Goal: Task Accomplishment & Management: Use online tool/utility

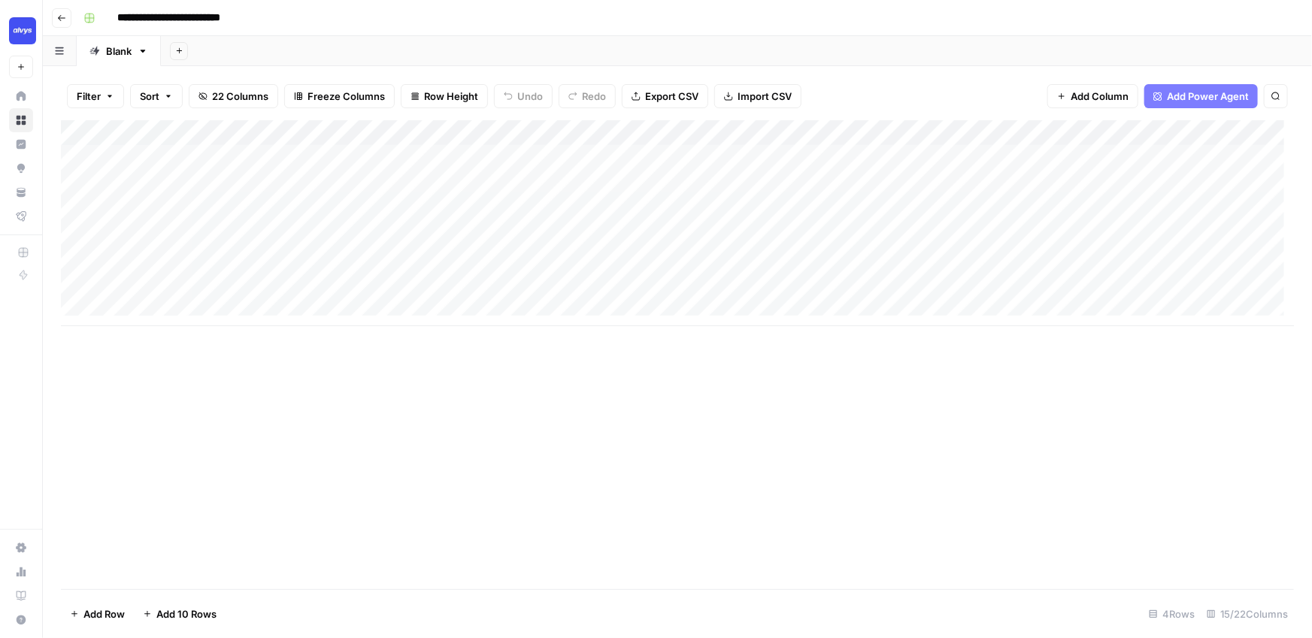
click at [428, 12] on div "**********" at bounding box center [686, 18] width 1219 height 24
click at [780, 157] on div "Add Column" at bounding box center [677, 223] width 1233 height 206
click at [771, 202] on div "Add Column" at bounding box center [677, 223] width 1233 height 206
click at [774, 273] on div "Add Column" at bounding box center [677, 223] width 1233 height 206
click at [117, 15] on input "**********" at bounding box center [184, 18] width 147 height 24
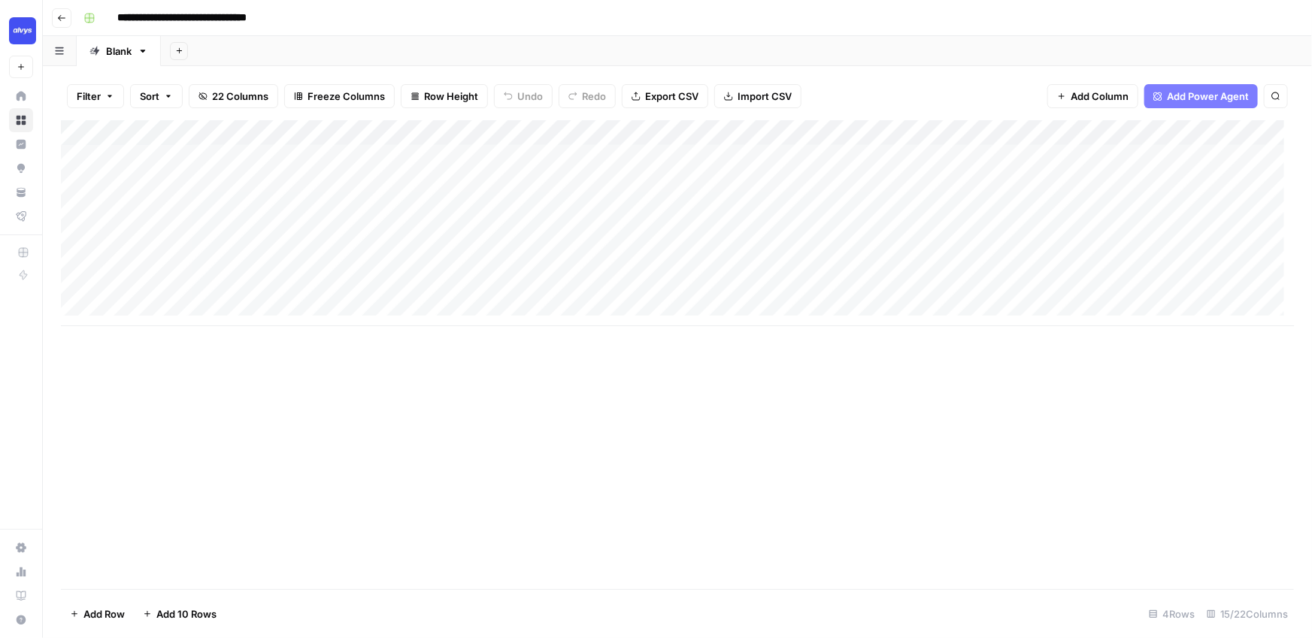
type input "**********"
click at [249, 52] on div "Add Sheet" at bounding box center [736, 51] width 1151 height 30
click at [250, 51] on div "Add Sheet" at bounding box center [736, 51] width 1151 height 30
click at [441, 53] on div "Add Sheet" at bounding box center [736, 51] width 1151 height 30
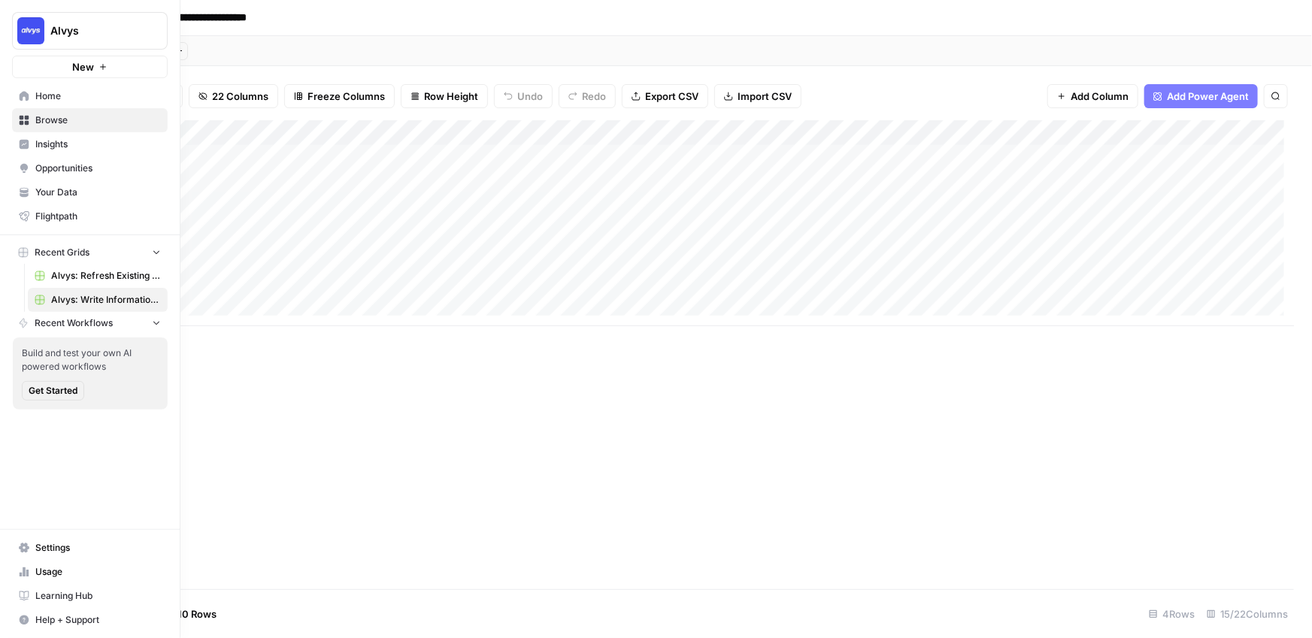
click at [86, 272] on span "Alvys: Refresh Existing Content" at bounding box center [106, 276] width 110 height 14
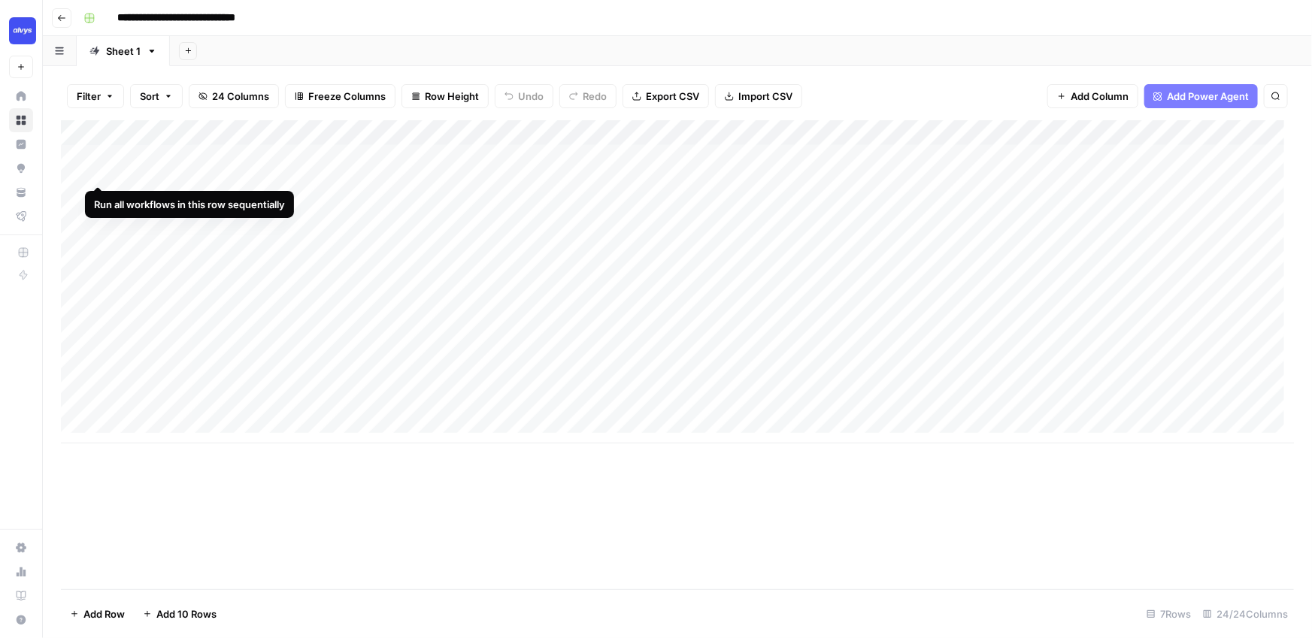
click at [80, 168] on div "Add Column" at bounding box center [677, 281] width 1233 height 323
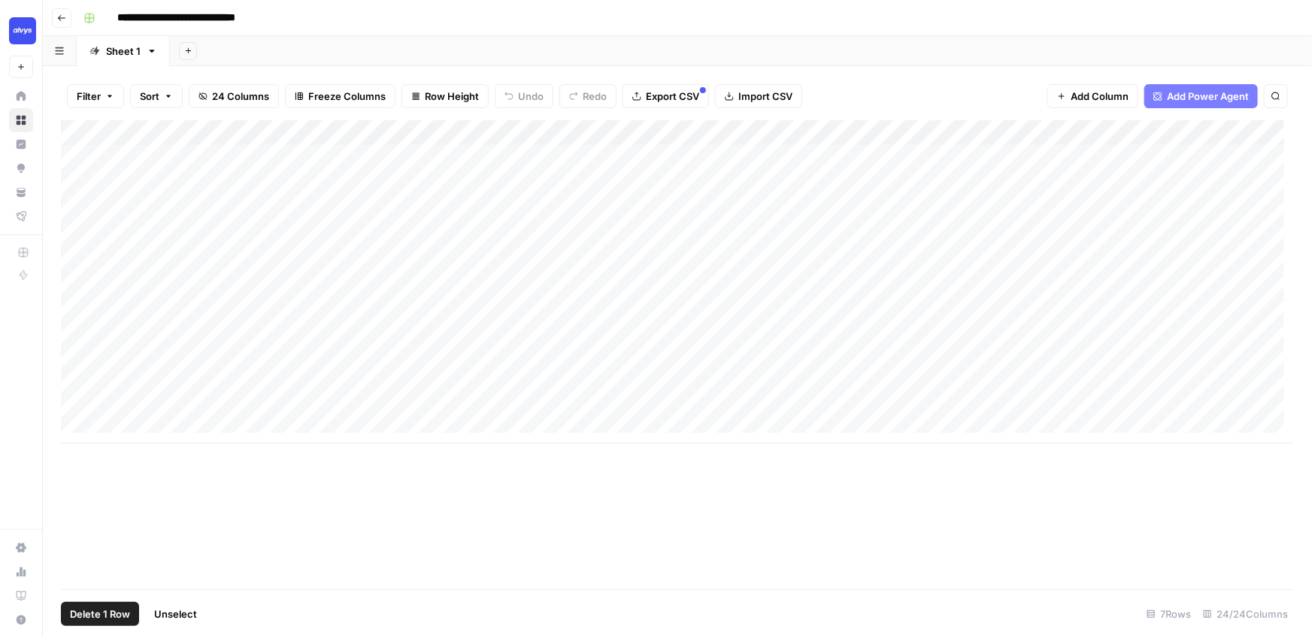
click at [89, 611] on span "Delete 1 Row" at bounding box center [100, 614] width 60 height 15
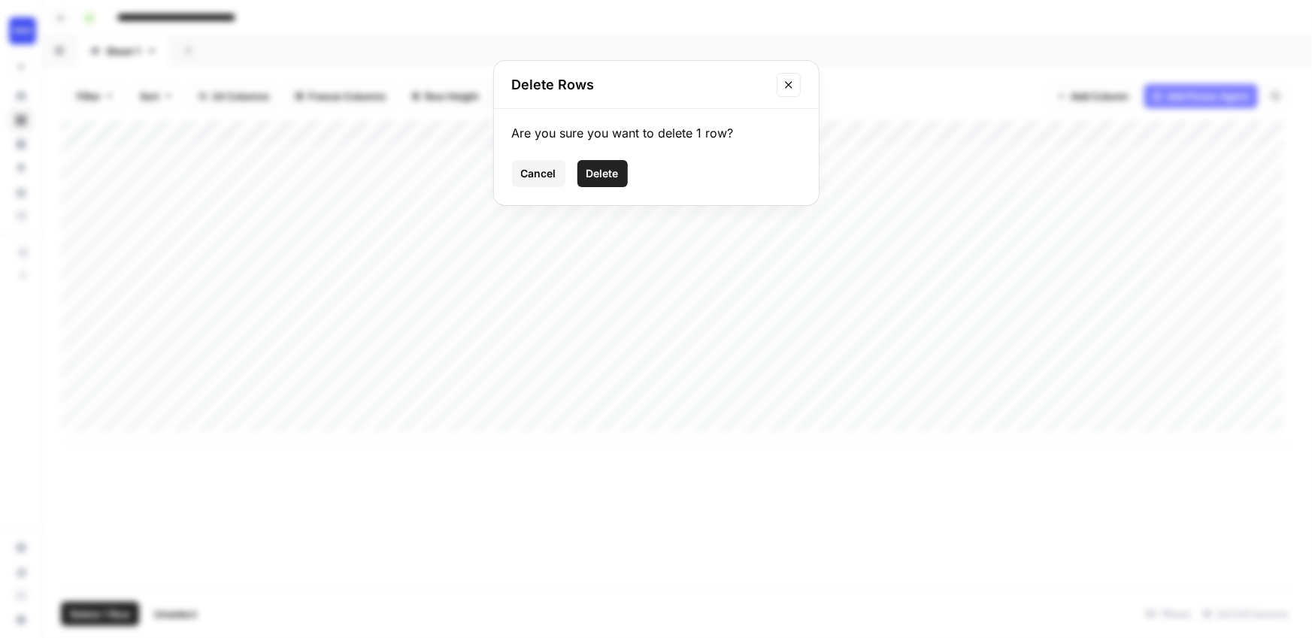
click at [616, 171] on span "Delete" at bounding box center [602, 173] width 32 height 15
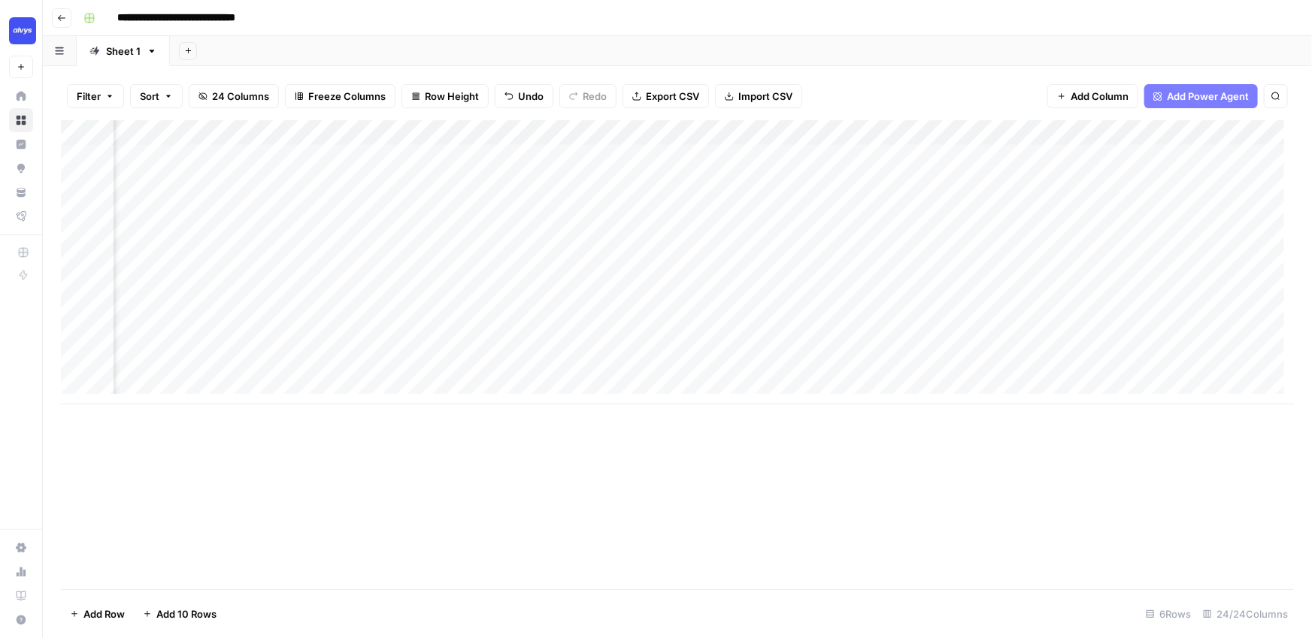
scroll to position [0, 2276]
click at [819, 310] on div "Add Column" at bounding box center [677, 262] width 1233 height 284
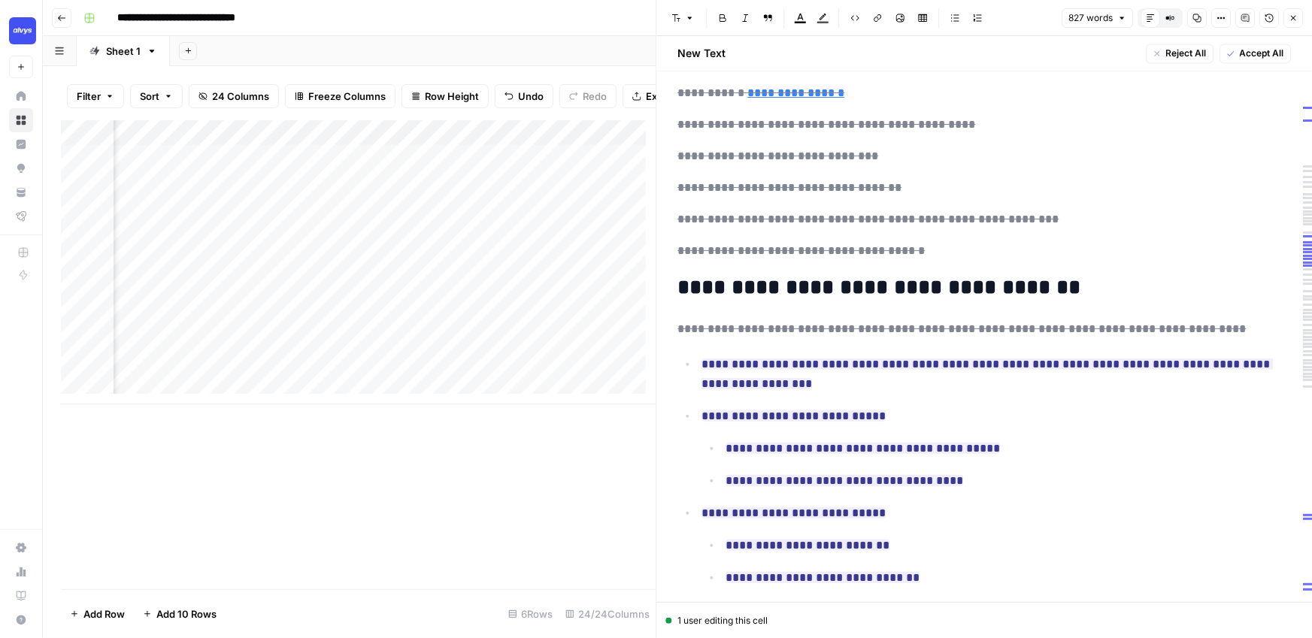
scroll to position [1621, 0]
click at [1273, 21] on icon "button" at bounding box center [1292, 18] width 9 height 9
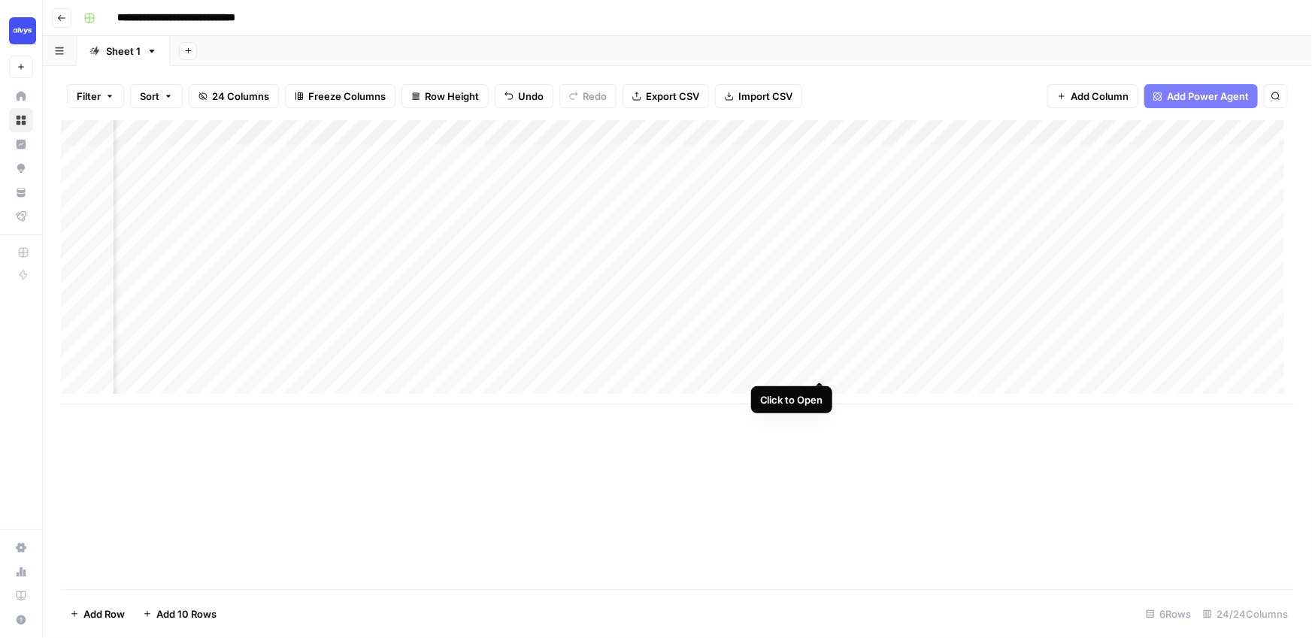
click at [819, 354] on div "Add Column" at bounding box center [677, 262] width 1233 height 284
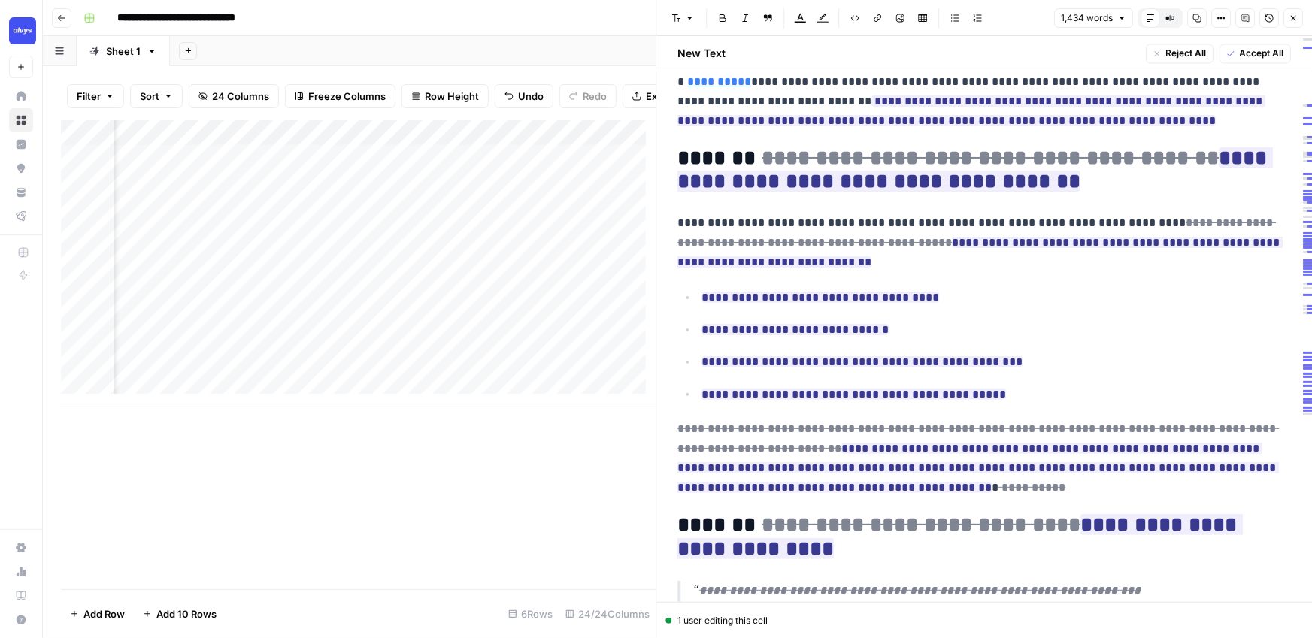
scroll to position [1540, 0]
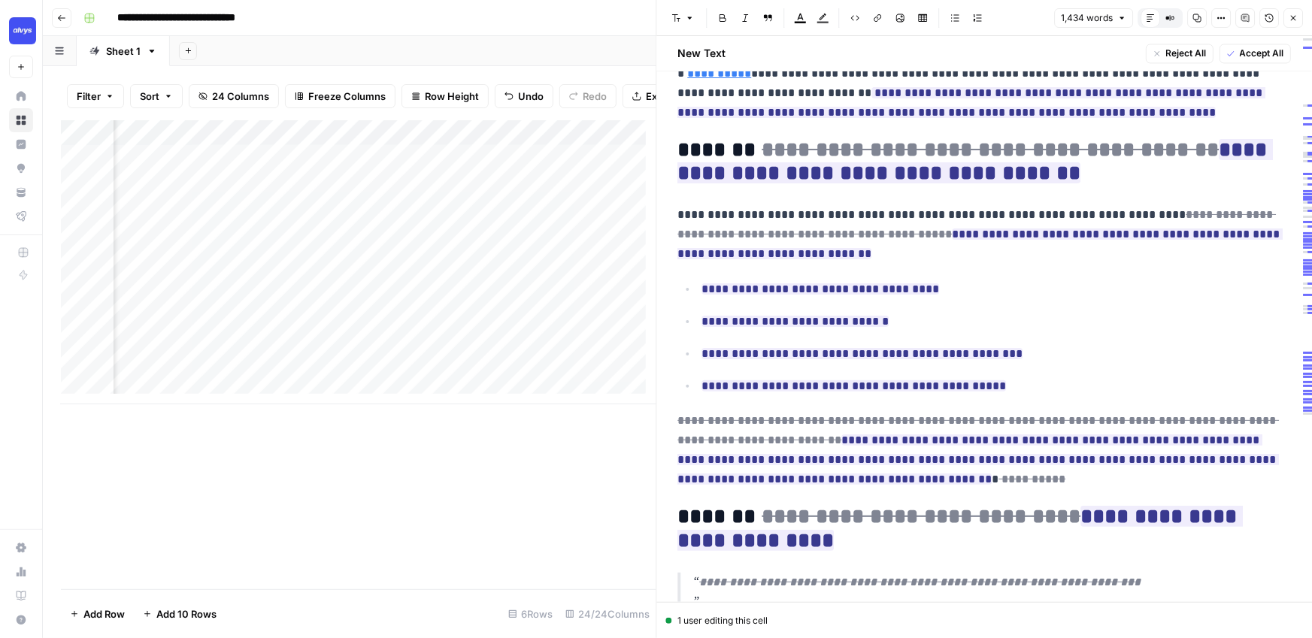
click at [1273, 17] on icon "button" at bounding box center [1292, 18] width 9 height 9
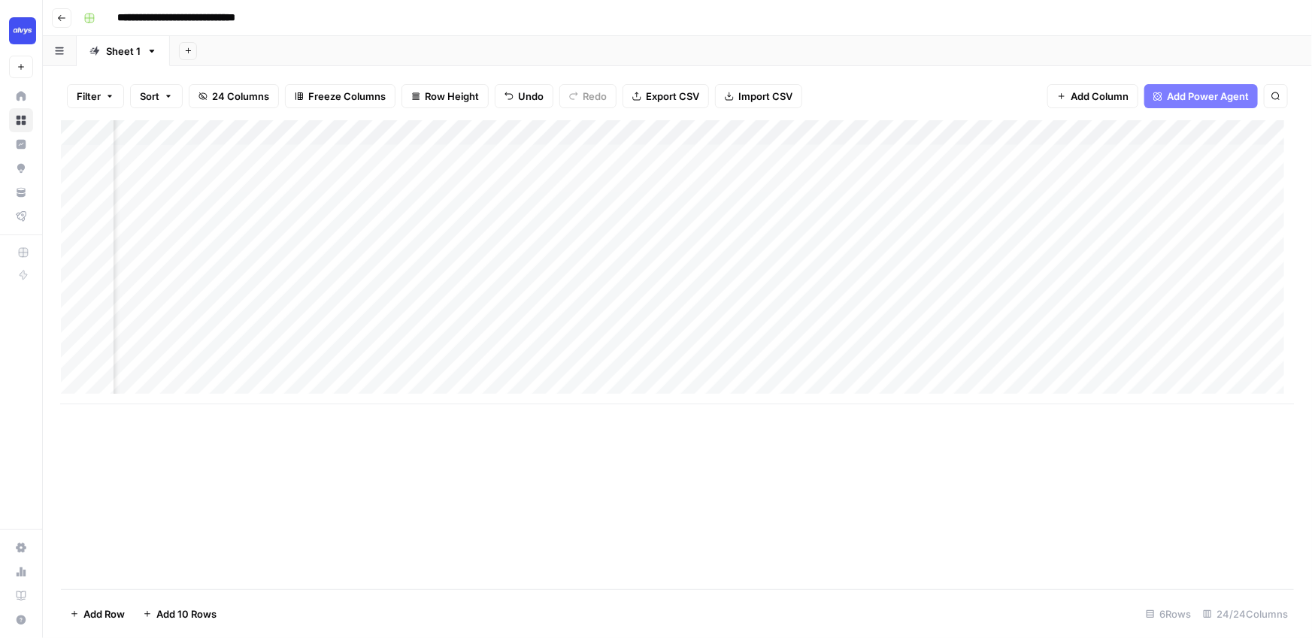
click at [798, 69] on div "Filter Sort 24 Columns Freeze Columns Row Height Undo Redo Export CSV Import CS…" at bounding box center [677, 352] width 1269 height 572
click at [371, 492] on div "Add Column" at bounding box center [677, 354] width 1233 height 469
click at [467, 57] on div "Add Sheet" at bounding box center [741, 51] width 1142 height 30
click at [468, 47] on div "Add Sheet" at bounding box center [741, 51] width 1142 height 30
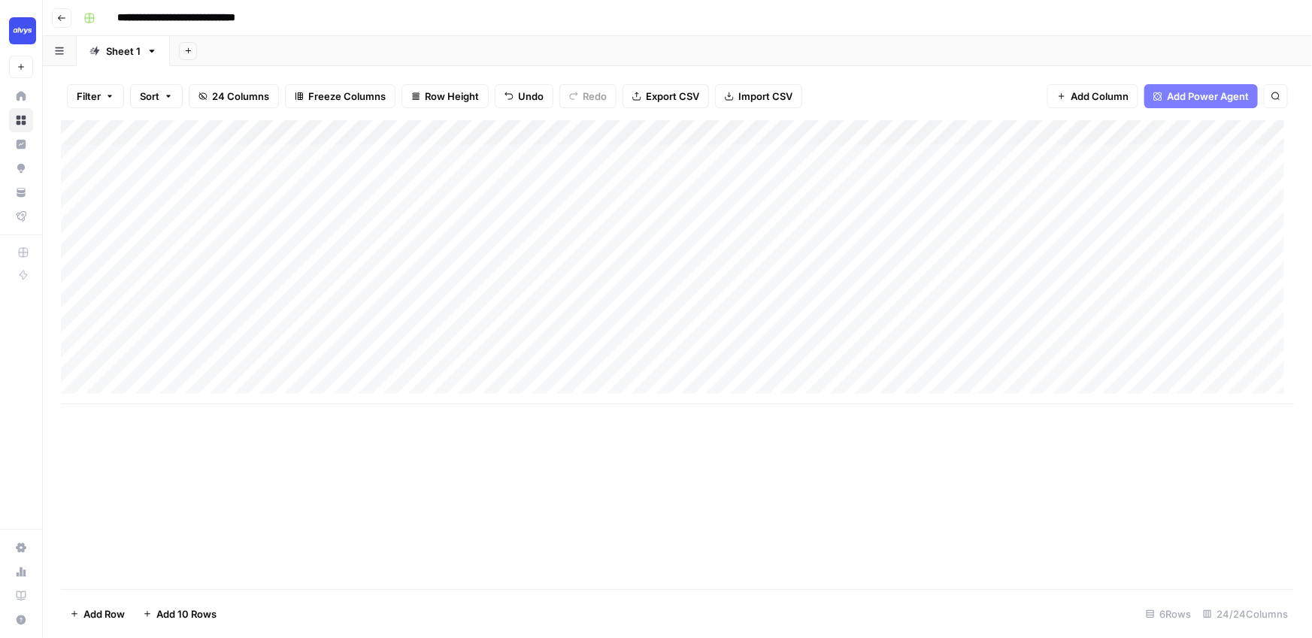
click at [364, 17] on div "**********" at bounding box center [686, 18] width 1219 height 24
click at [363, 25] on div "**********" at bounding box center [686, 18] width 1219 height 24
click at [362, 14] on div "**********" at bounding box center [686, 18] width 1219 height 24
click at [402, 20] on div "**********" at bounding box center [686, 18] width 1219 height 24
click at [390, 52] on div "Add Sheet" at bounding box center [741, 51] width 1142 height 30
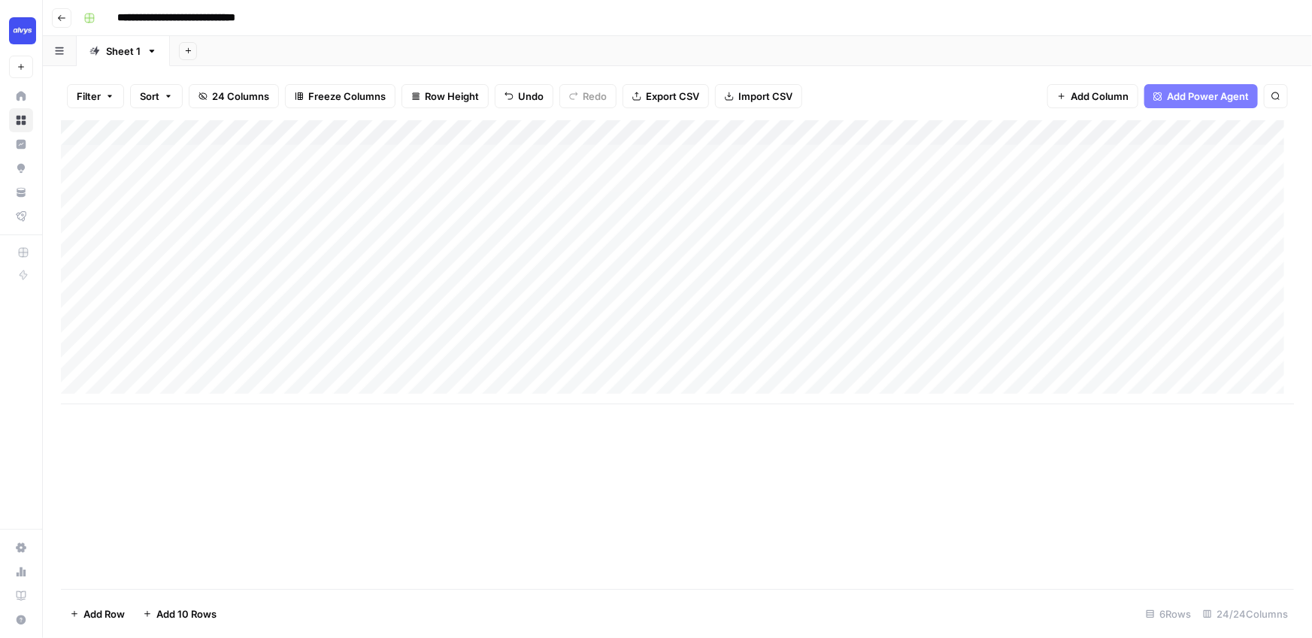
click at [395, 47] on div "Add Sheet" at bounding box center [741, 51] width 1142 height 30
click at [559, 17] on div "**********" at bounding box center [686, 18] width 1219 height 24
click at [559, 16] on div "**********" at bounding box center [686, 18] width 1219 height 24
click at [553, 20] on div "**********" at bounding box center [686, 18] width 1219 height 24
click at [408, 51] on div "Add Sheet" at bounding box center [741, 51] width 1142 height 30
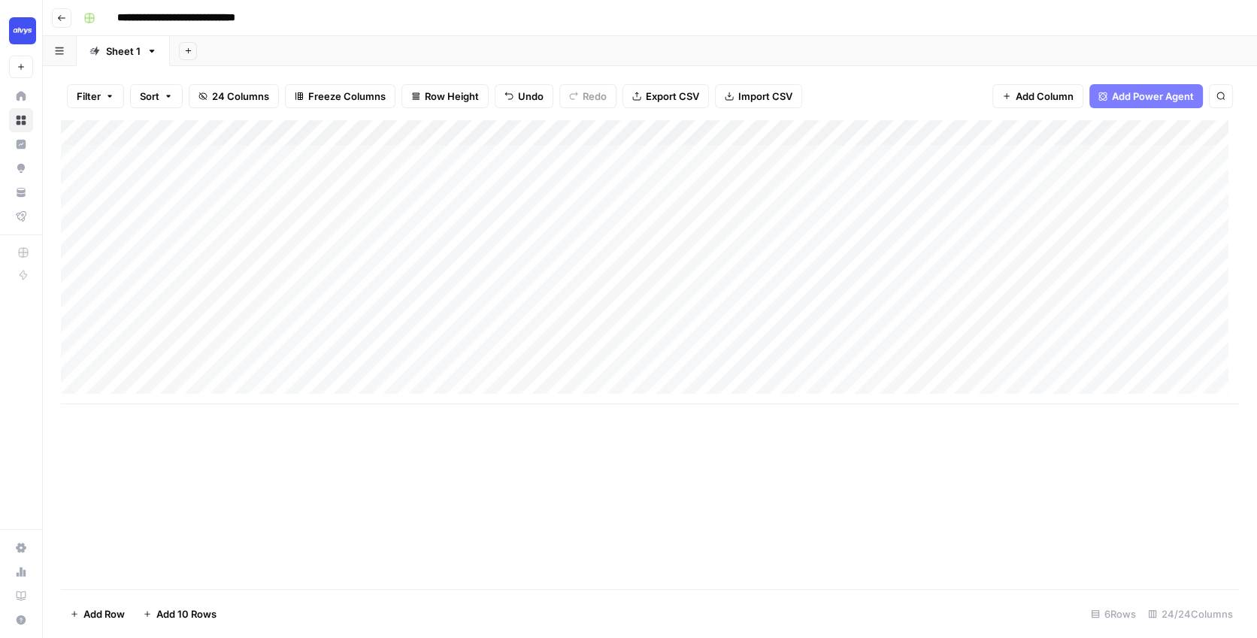
click at [483, 41] on div "Add Sheet" at bounding box center [713, 51] width 1087 height 30
click at [263, 518] on div "Add Column" at bounding box center [650, 354] width 1178 height 469
click at [428, 16] on div "**********" at bounding box center [659, 18] width 1164 height 24
click at [444, 20] on div "**********" at bounding box center [659, 18] width 1164 height 24
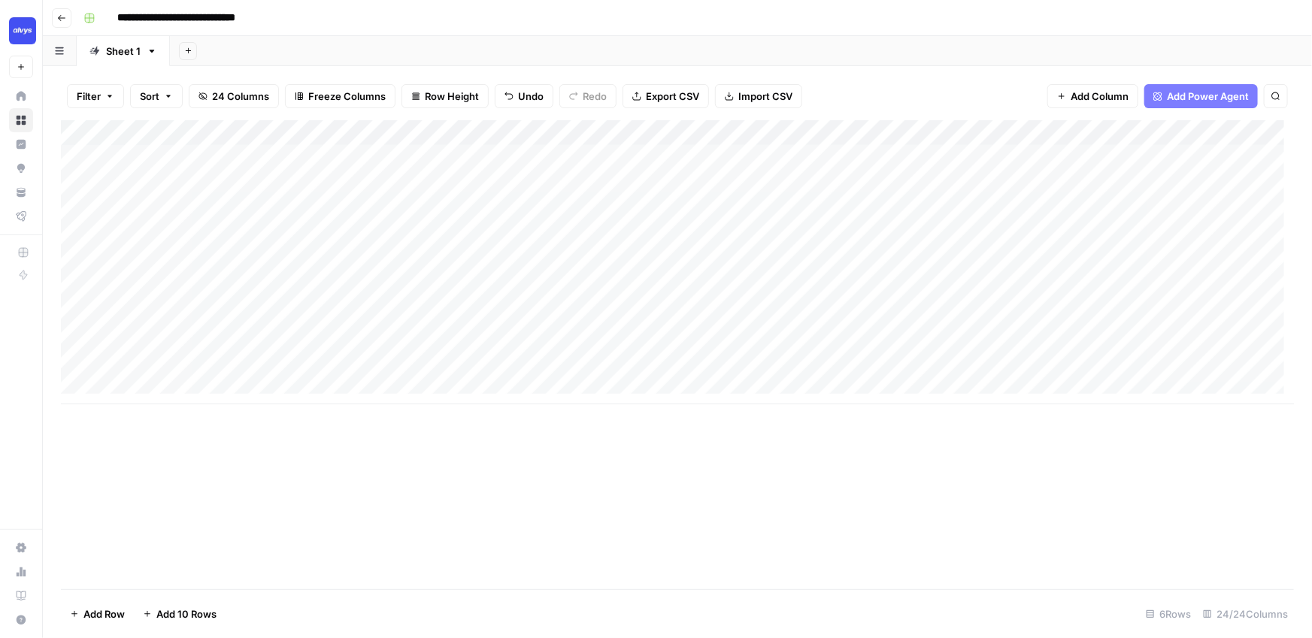
click at [535, 17] on div "**********" at bounding box center [686, 18] width 1219 height 24
drag, startPoint x: 1030, startPoint y: 26, endPoint x: 1053, endPoint y: 23, distance: 23.6
click at [1030, 26] on div "**********" at bounding box center [686, 18] width 1219 height 24
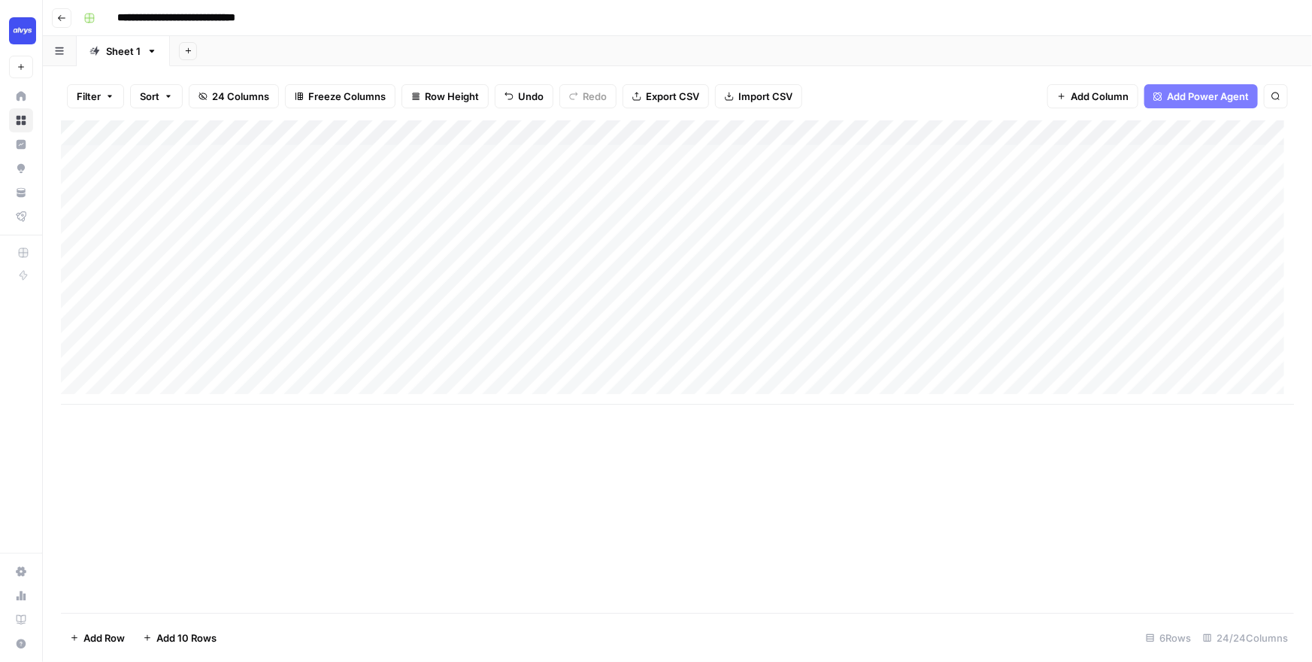
click at [752, 44] on div "Add Sheet" at bounding box center [741, 51] width 1142 height 30
click at [363, 510] on div "Add Column" at bounding box center [677, 366] width 1233 height 492
click at [300, 56] on div "Add Sheet" at bounding box center [741, 51] width 1142 height 30
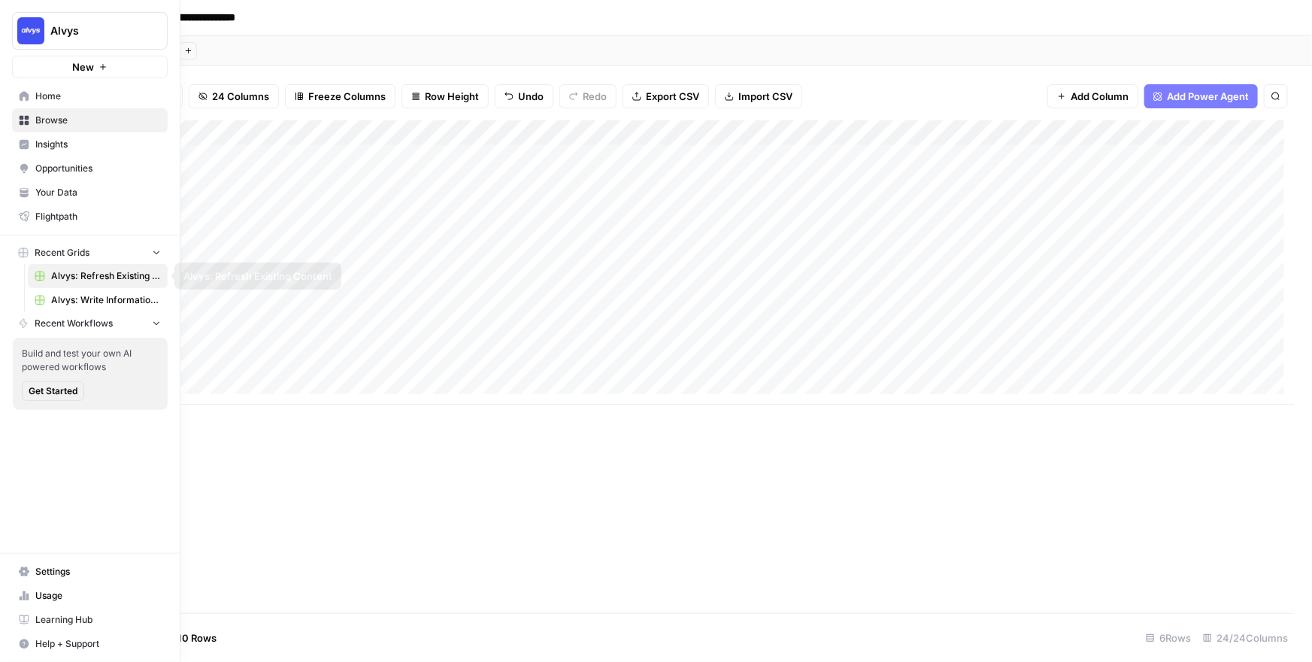
click at [61, 298] on span "Alvys: Write Informational Article" at bounding box center [106, 300] width 110 height 14
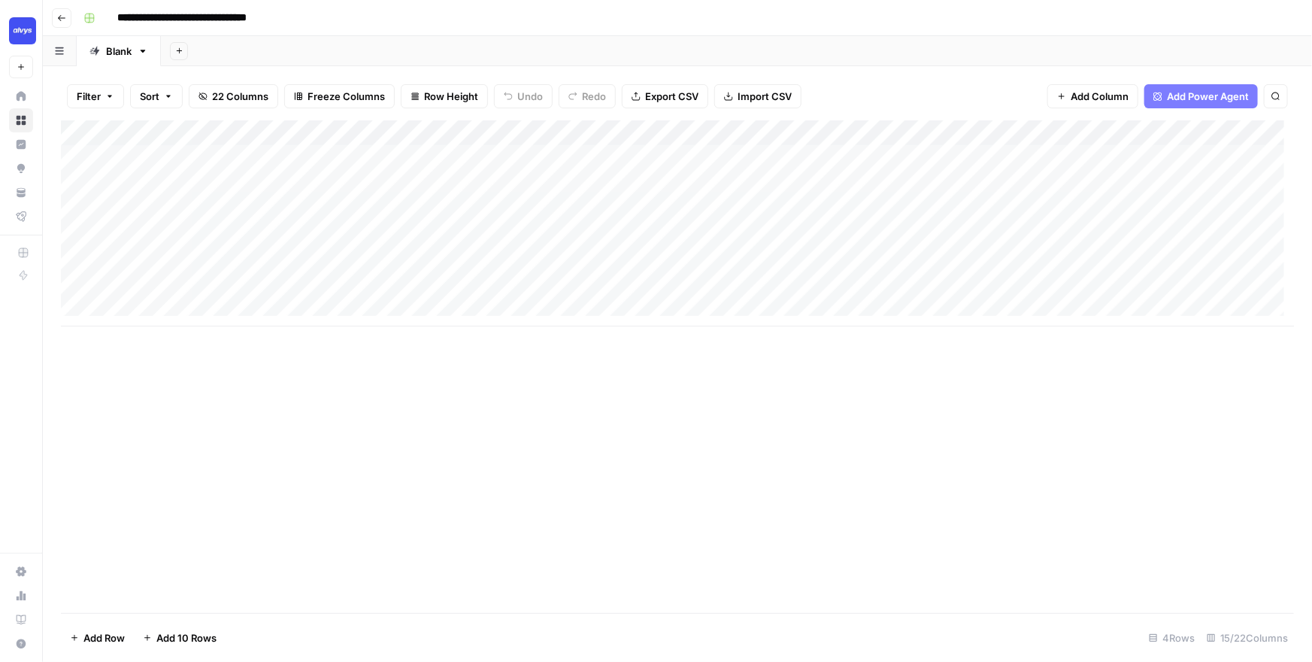
click at [151, 307] on div "Add Column" at bounding box center [677, 223] width 1233 height 206
click at [152, 351] on div "Add Column" at bounding box center [677, 242] width 1233 height 245
click at [152, 381] on div "Add Column" at bounding box center [677, 262] width 1233 height 284
click at [177, 461] on div "Add Column" at bounding box center [677, 366] width 1233 height 492
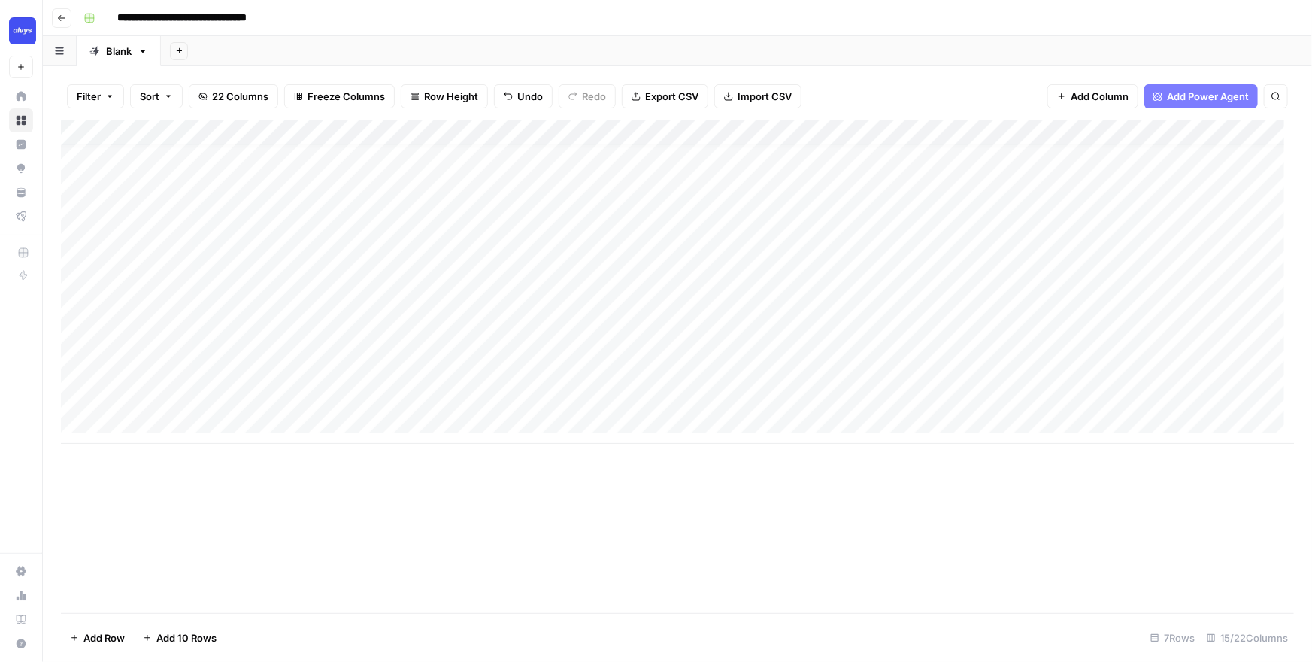
click at [341, 59] on div "Add Sheet" at bounding box center [736, 51] width 1151 height 30
click at [196, 306] on div "Add Column" at bounding box center [677, 281] width 1233 height 323
click at [210, 178] on div "Add Column" at bounding box center [677, 281] width 1233 height 323
click at [208, 154] on div "Add Column" at bounding box center [677, 281] width 1233 height 323
click at [202, 238] on div "Add Column" at bounding box center [677, 281] width 1233 height 323
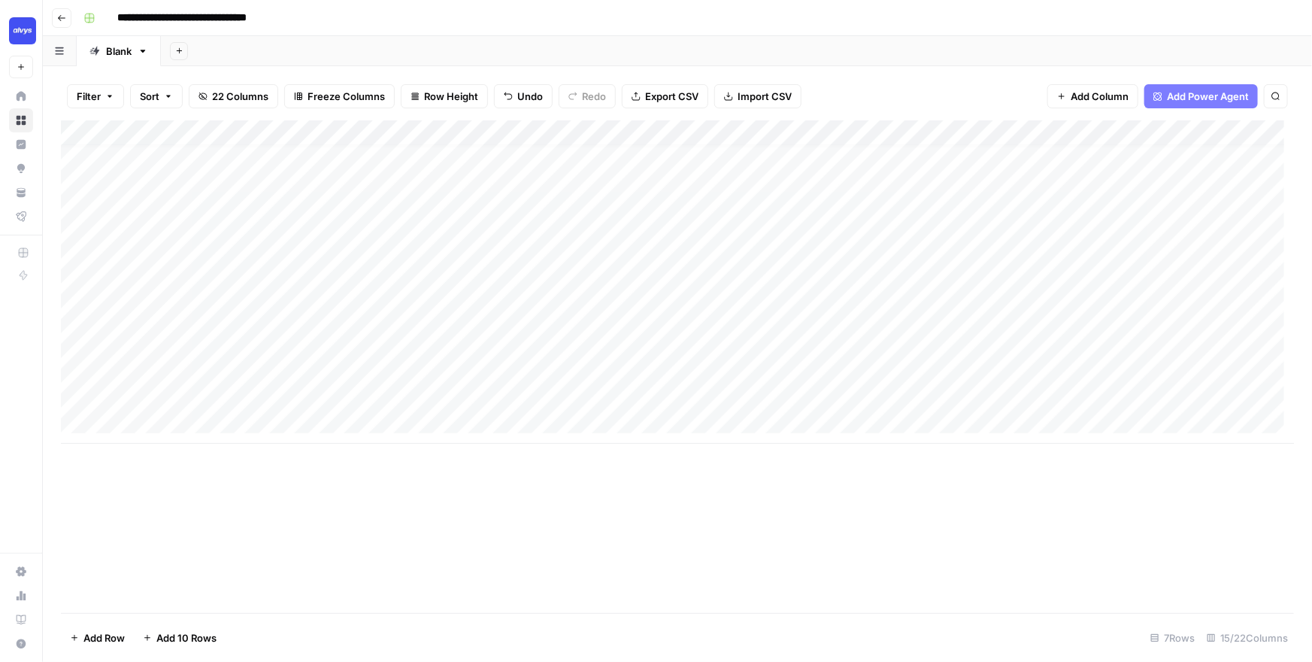
click at [259, 63] on div "Add Sheet" at bounding box center [736, 51] width 1151 height 30
click at [472, 25] on div "**********" at bounding box center [686, 18] width 1219 height 24
click at [253, 508] on div "Add Column" at bounding box center [677, 366] width 1233 height 492
click at [17, 93] on link "Home" at bounding box center [21, 96] width 24 height 24
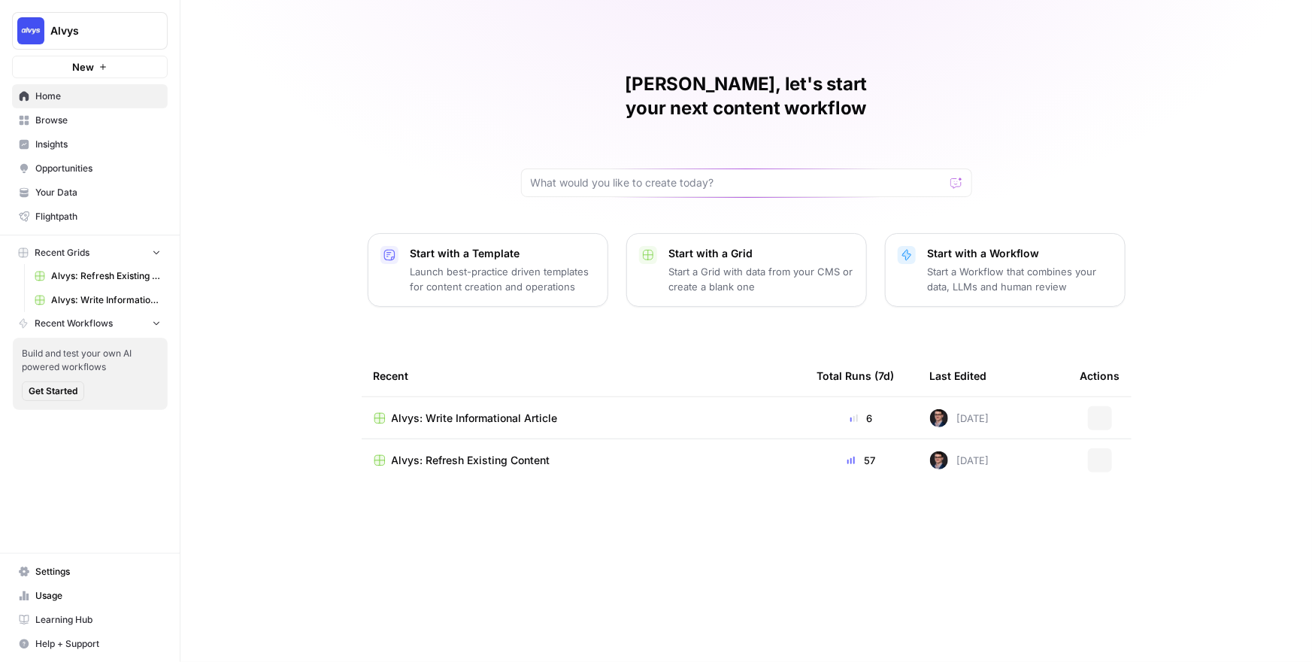
click at [413, 107] on div "Mike, let's start your next content workflow Start with a Template Launch best-…" at bounding box center [745, 331] width 1131 height 662
click at [283, 374] on div "Mike, let's start your next content workflow Start with a Template Launch best-…" at bounding box center [745, 331] width 1131 height 662
click at [89, 38] on button "Alvys" at bounding box center [90, 31] width 156 height 38
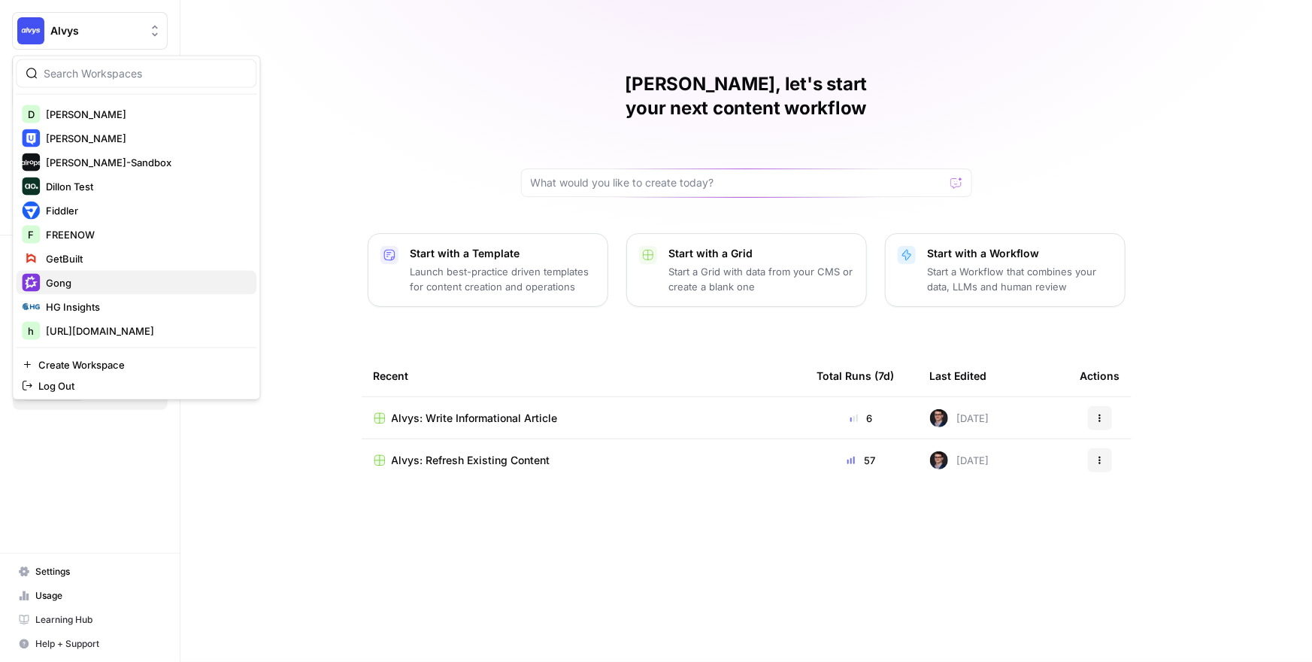
scroll to position [407, 0]
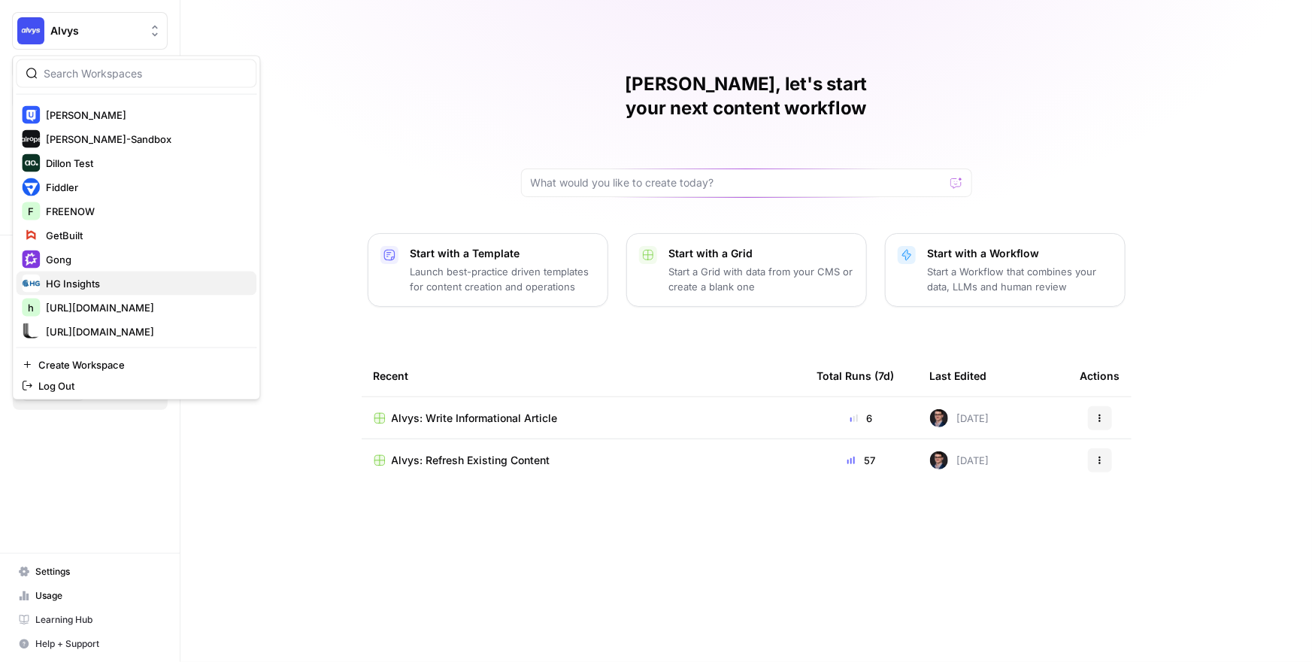
click at [105, 284] on span "HG Insights" at bounding box center [145, 283] width 198 height 15
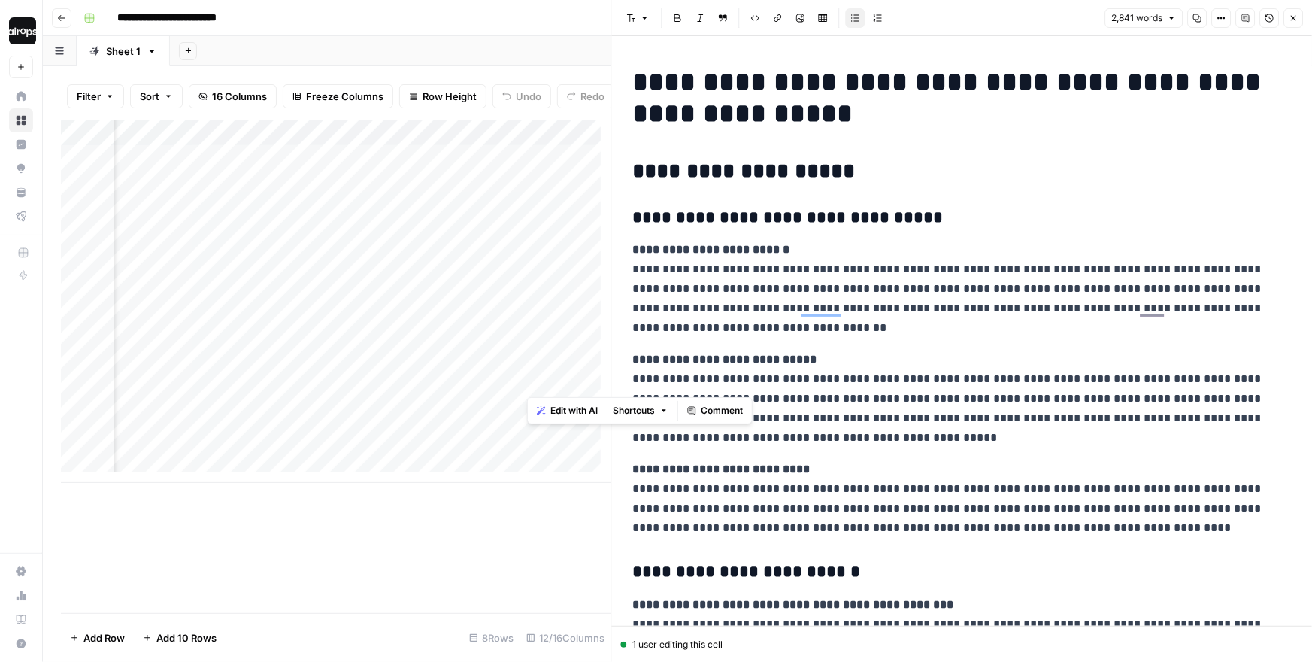
scroll to position [2571, 0]
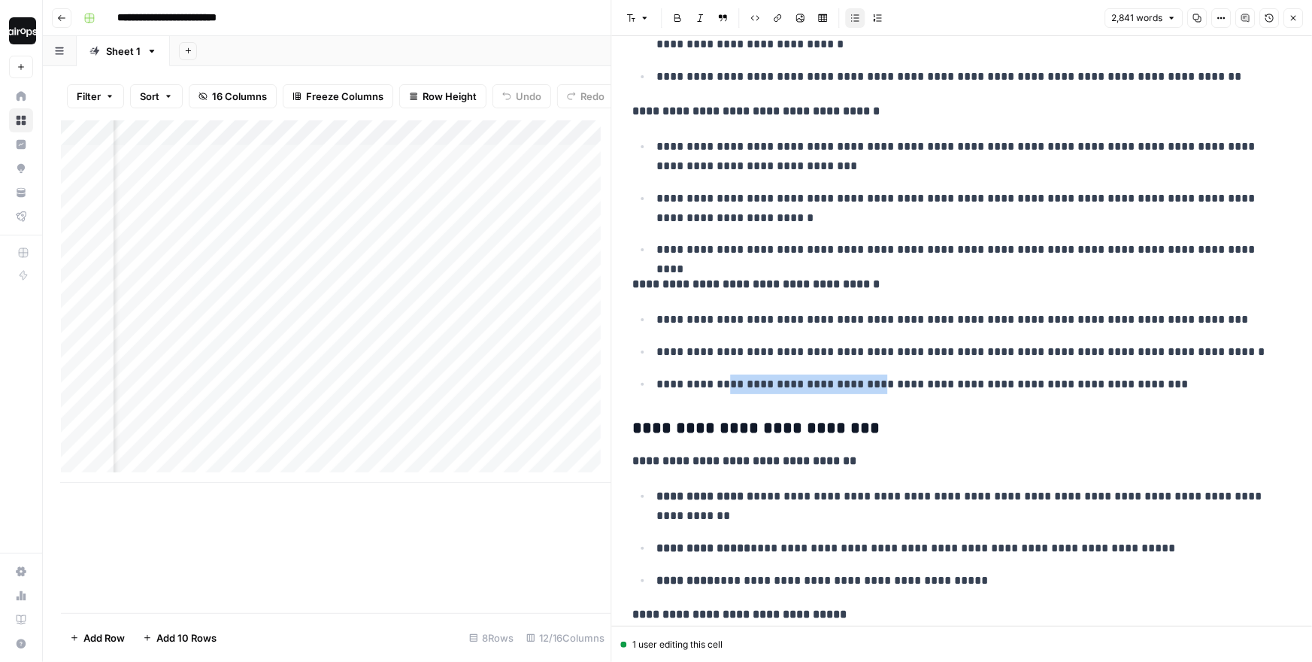
click at [1288, 18] on icon "button" at bounding box center [1292, 18] width 9 height 9
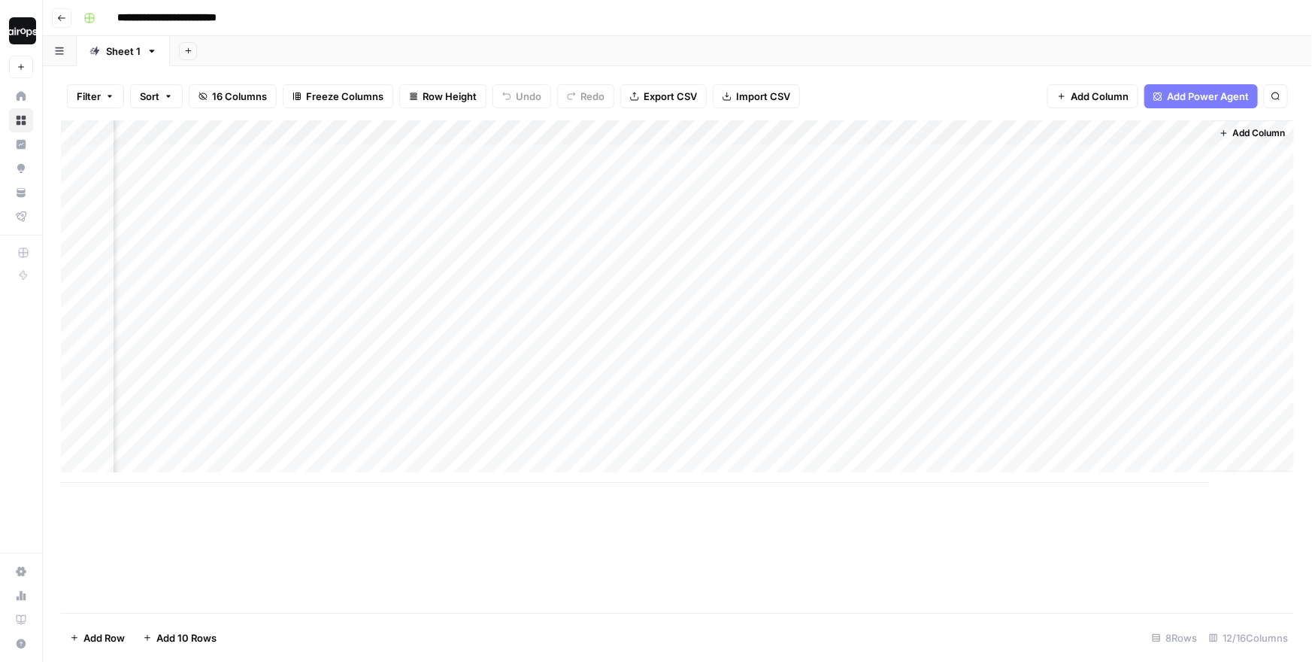
scroll to position [0, 717]
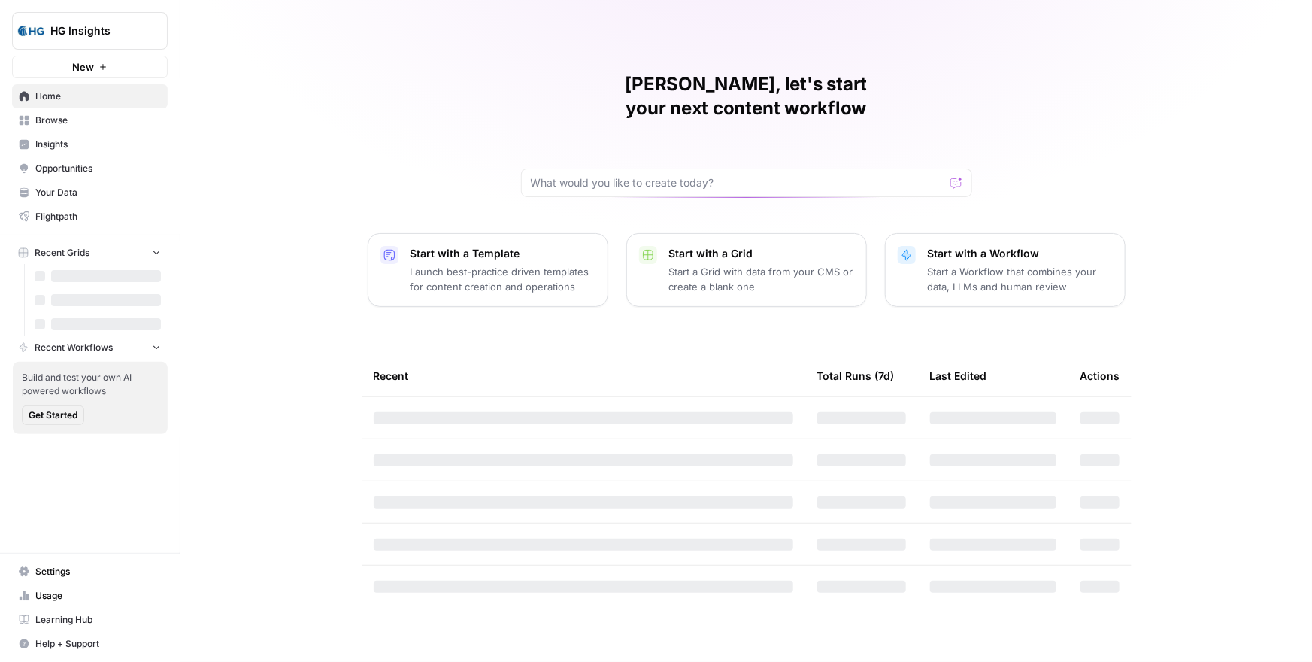
click at [259, 258] on div "[PERSON_NAME], let's start your next content workflow Start with a Template Lau…" at bounding box center [745, 331] width 1131 height 662
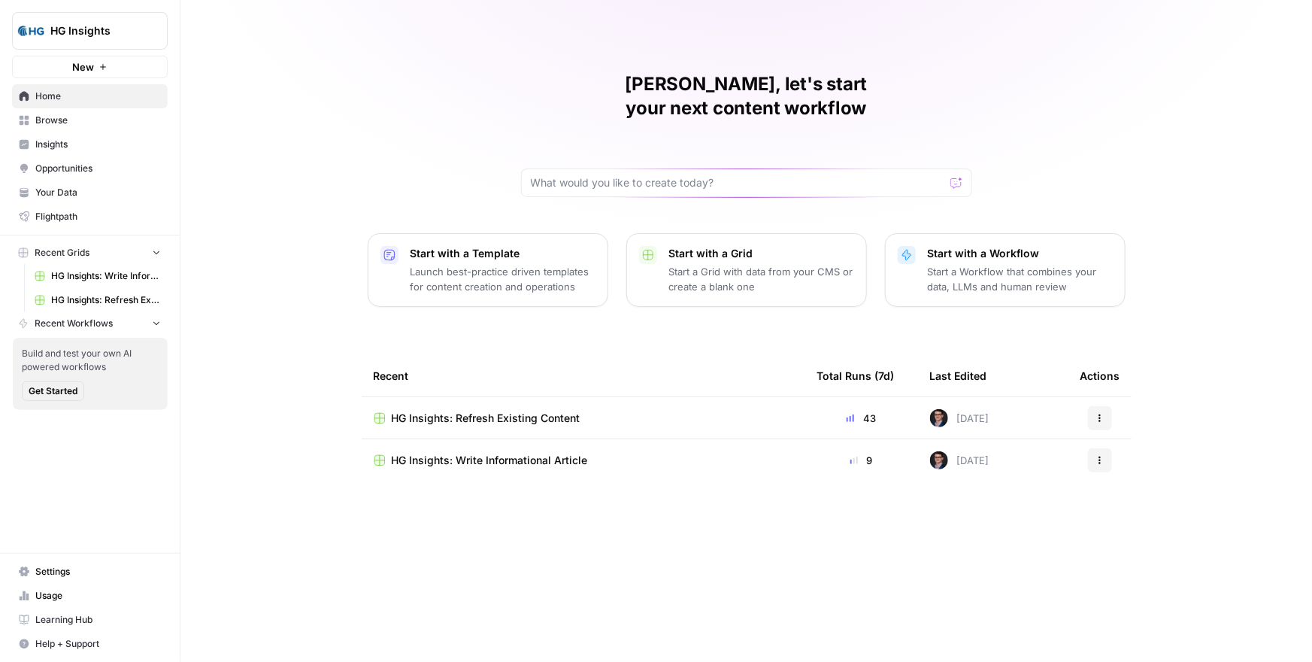
click at [249, 171] on div "[PERSON_NAME], let's start your next content workflow Start with a Template Lau…" at bounding box center [745, 331] width 1131 height 662
click at [755, 82] on h1 "[PERSON_NAME], let's start your next content workflow" at bounding box center [746, 96] width 451 height 48
click at [106, 32] on span "HG Insights" at bounding box center [95, 30] width 91 height 15
click at [303, 29] on div "[PERSON_NAME], let's start your next content workflow Start with a Template Lau…" at bounding box center [745, 331] width 1131 height 662
click at [262, 147] on div "[PERSON_NAME], let's start your next content workflow Start with a Template Lau…" at bounding box center [745, 331] width 1131 height 662
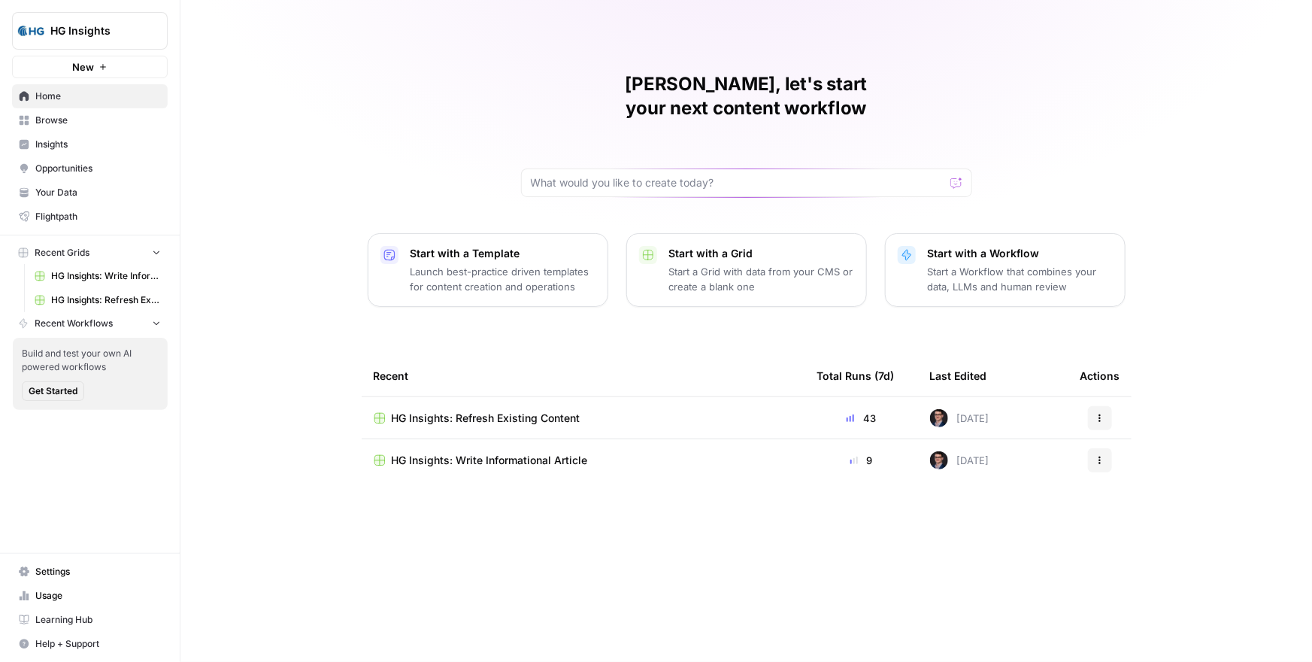
click at [93, 117] on span "Browse" at bounding box center [98, 121] width 126 height 14
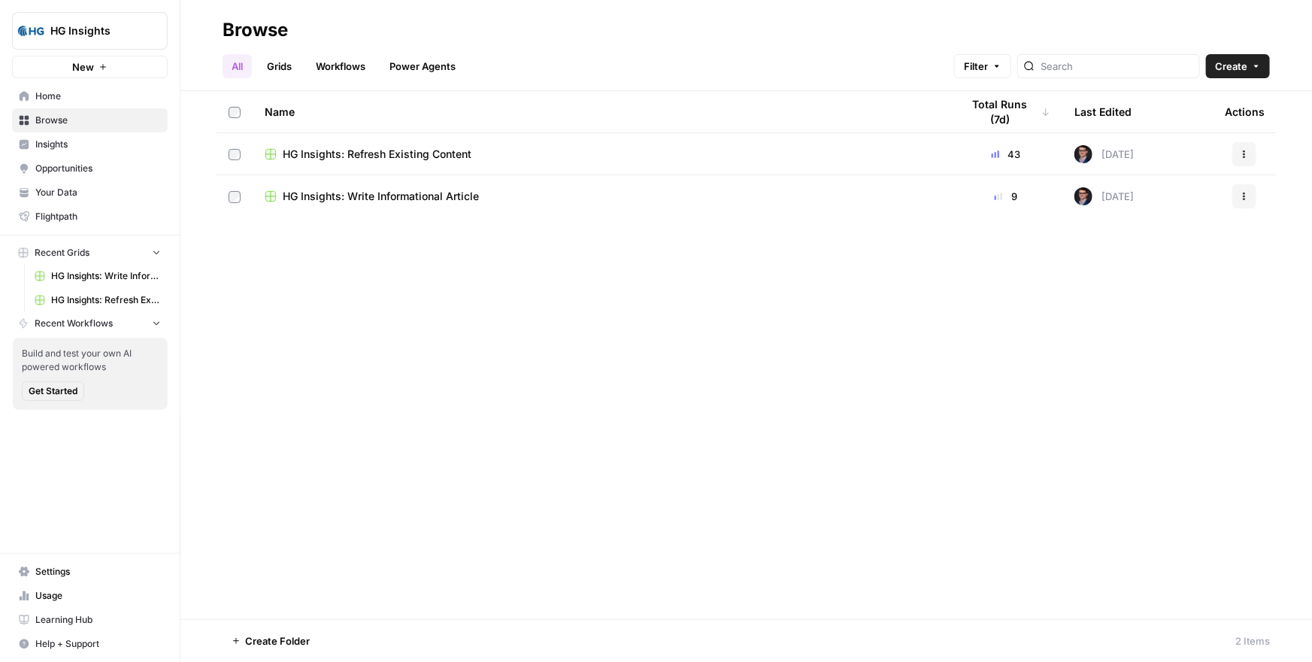
click at [88, 146] on span "Insights" at bounding box center [98, 145] width 126 height 14
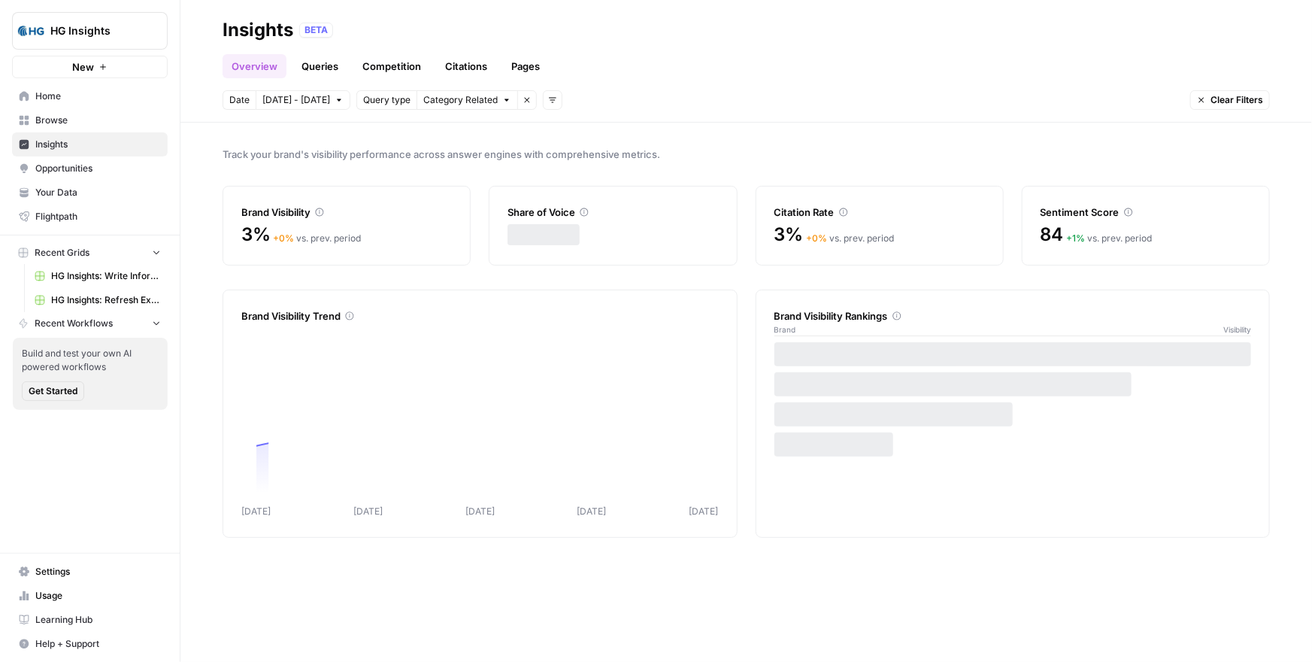
click at [715, 131] on div "Track your brand's visibility performance across answer engines with comprehens…" at bounding box center [745, 392] width 1131 height 539
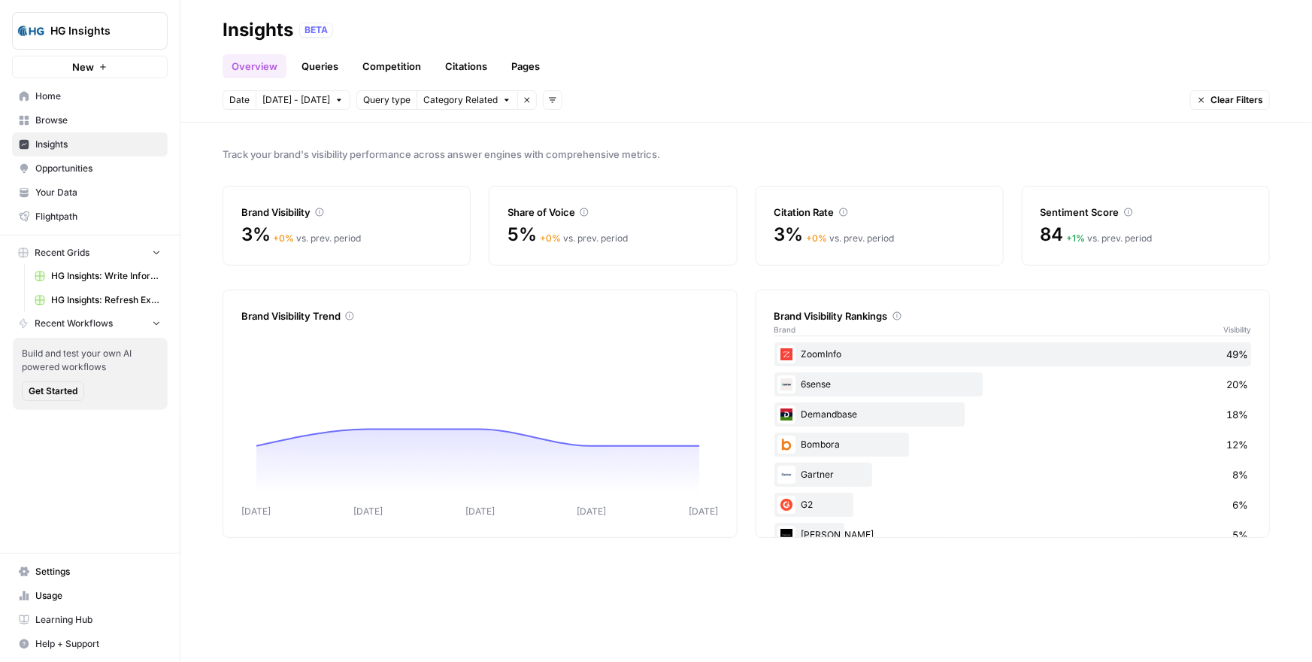
click at [737, 102] on div "Date [DATE] - [DATE] Query type Category Related Remove filter Add filters Clea…" at bounding box center [746, 100] width 1047 height 20
click at [740, 56] on div "Overview Queries Competition Citations Pages" at bounding box center [746, 60] width 1047 height 36
click at [692, 123] on div "Track your brand's visibility performance across answer engines with comprehens…" at bounding box center [745, 392] width 1131 height 539
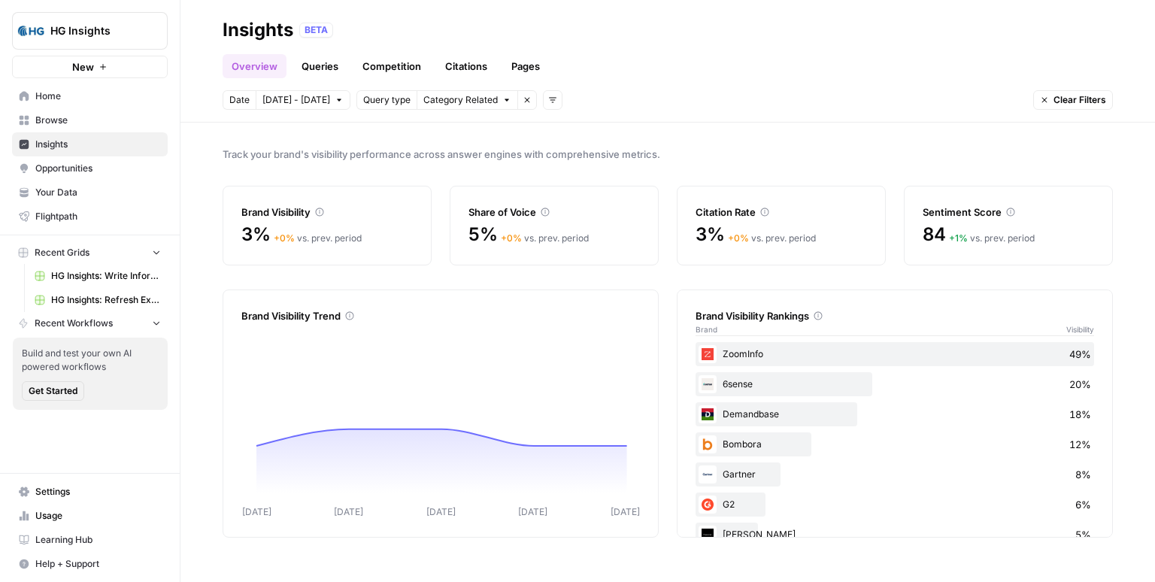
click at [610, 104] on div "Date Oct 8 - Oct 14 Query type Category Related Remove filter Add filters Clear…" at bounding box center [668, 100] width 890 height 20
click at [202, 47] on header "Insights BETA Overview Queries Competition Citations Pages Date Oct 8 - Oct 14 …" at bounding box center [667, 61] width 974 height 123
click at [84, 95] on span "Home" at bounding box center [98, 96] width 126 height 14
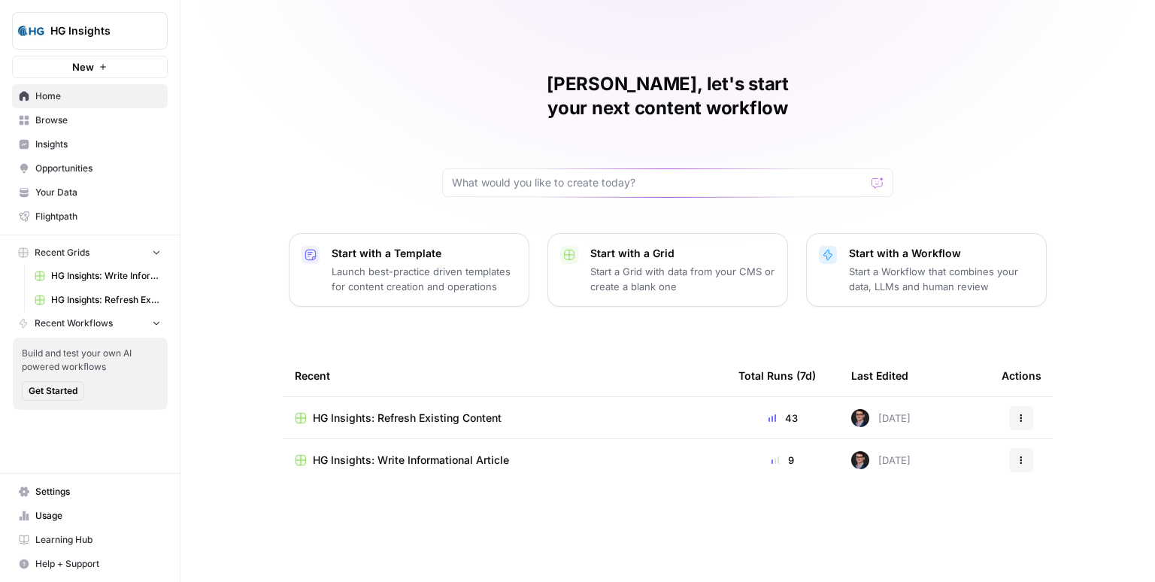
click at [229, 103] on div "Mike, let's start your next content workflow Start with a Template Launch best-…" at bounding box center [667, 291] width 974 height 582
click at [87, 194] on span "Your Data" at bounding box center [98, 193] width 126 height 14
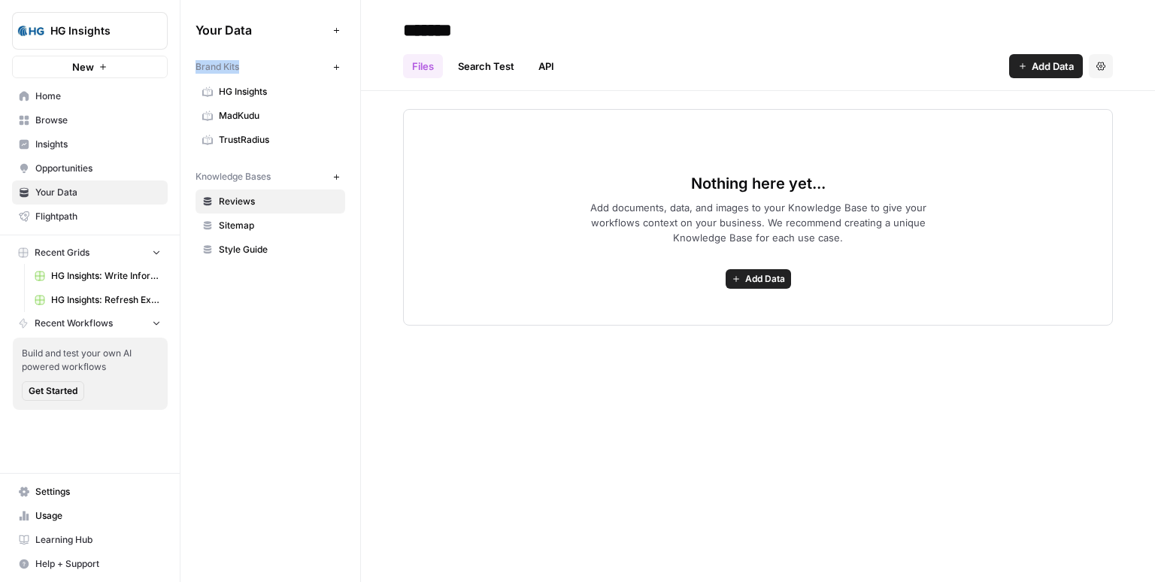
drag, startPoint x: 250, startPoint y: 68, endPoint x: 197, endPoint y: 67, distance: 53.4
click at [197, 67] on div "Brand Kits" at bounding box center [261, 67] width 132 height 14
drag, startPoint x: 282, startPoint y: 171, endPoint x: 189, endPoint y: 177, distance: 92.7
click at [189, 177] on div "Your Data Add Data Brand Kits New HG Insights MadKudu TrustRadius Knowledge Bas…" at bounding box center [270, 140] width 180 height 280
drag, startPoint x: 245, startPoint y: 70, endPoint x: 189, endPoint y: 65, distance: 55.9
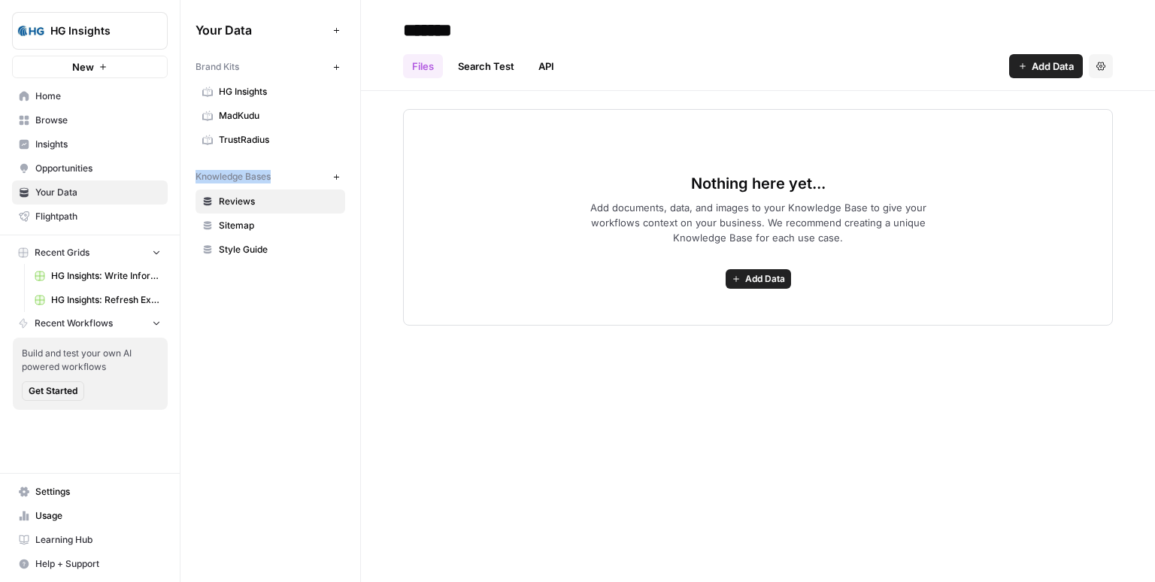
click at [189, 65] on div "Your Data Add Data Brand Kits New HG Insights MadKudu TrustRadius Knowledge Bas…" at bounding box center [270, 140] width 180 height 280
click at [268, 67] on div "Brand Kits" at bounding box center [261, 67] width 132 height 14
click at [262, 95] on span "HG Insights" at bounding box center [279, 92] width 120 height 14
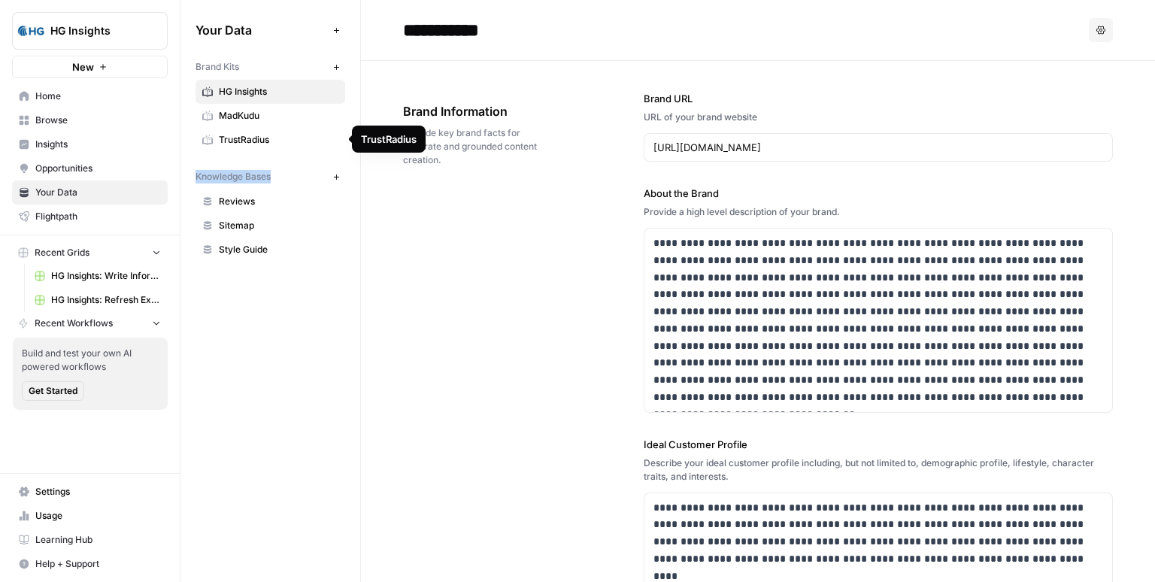
click at [271, 142] on span "TrustRadius" at bounding box center [279, 140] width 120 height 14
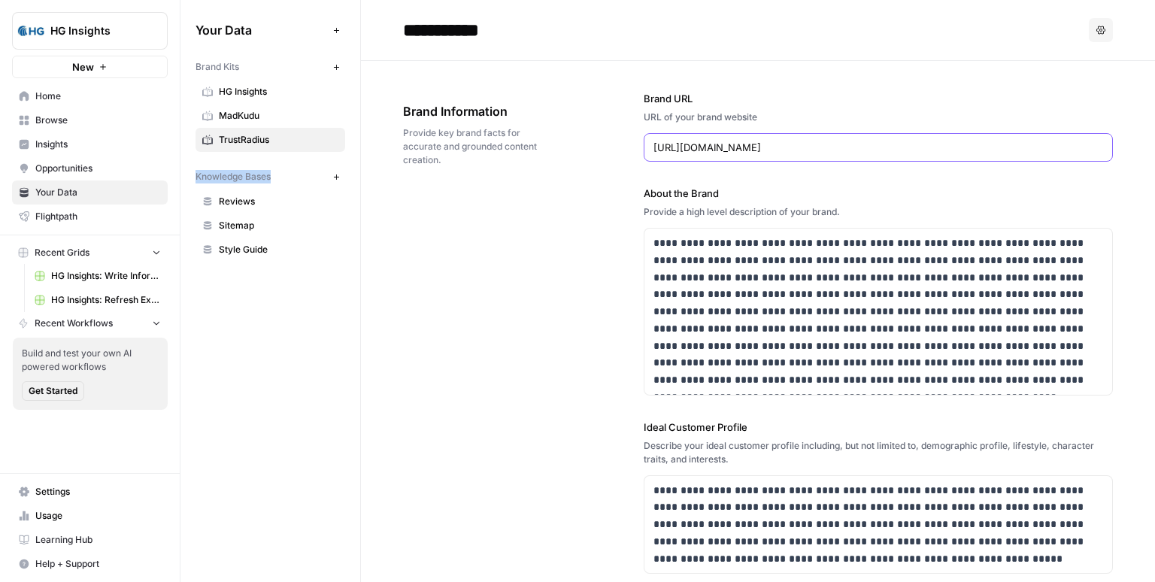
drag, startPoint x: 828, startPoint y: 142, endPoint x: 609, endPoint y: 150, distance: 219.7
click at [609, 150] on div "**********" at bounding box center [758, 514] width 710 height 907
click at [589, 183] on div "**********" at bounding box center [758, 514] width 710 height 907
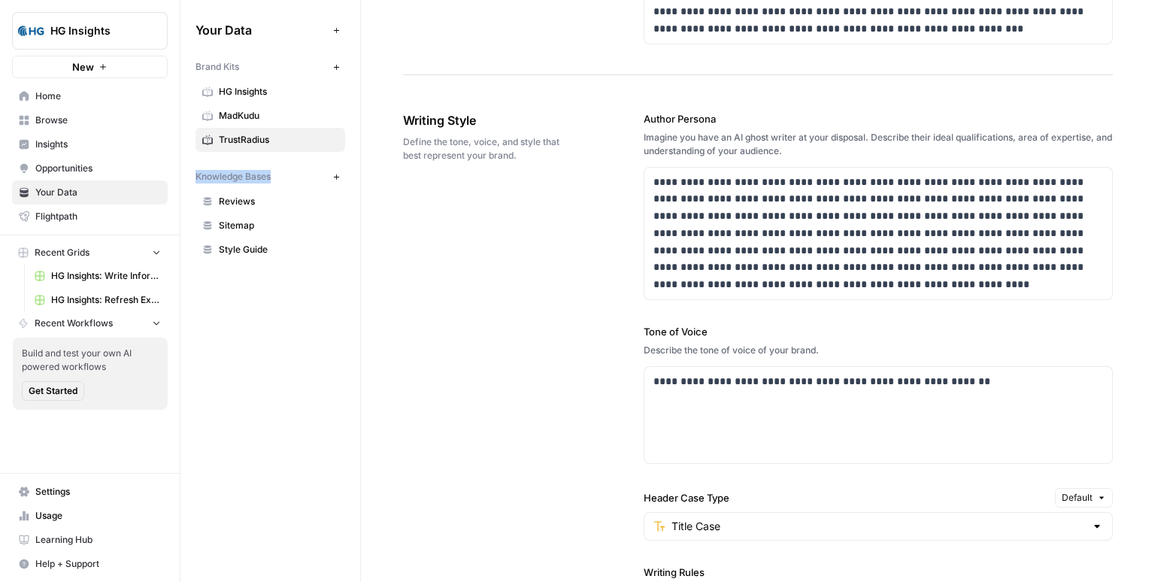
scroll to position [900, 0]
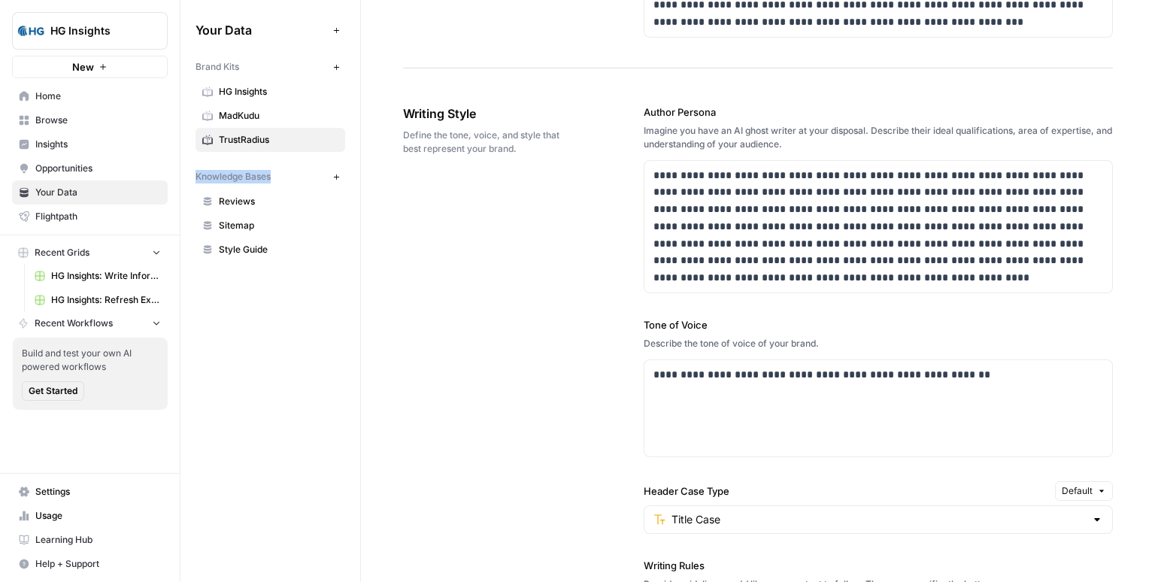
click at [280, 96] on span "HG Insights" at bounding box center [279, 92] width 120 height 14
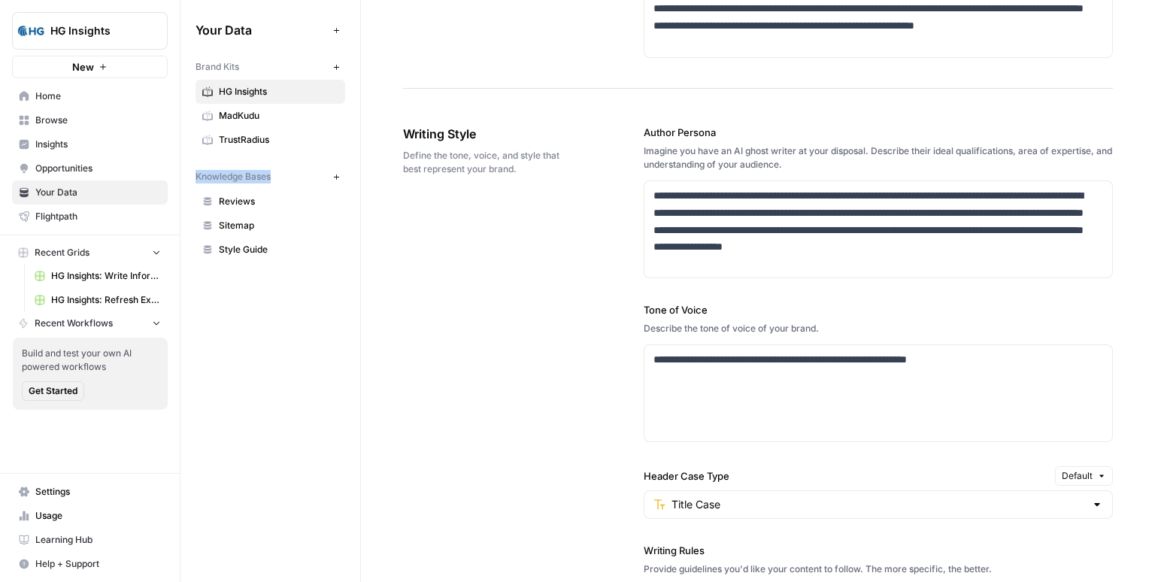
scroll to position [876, 0]
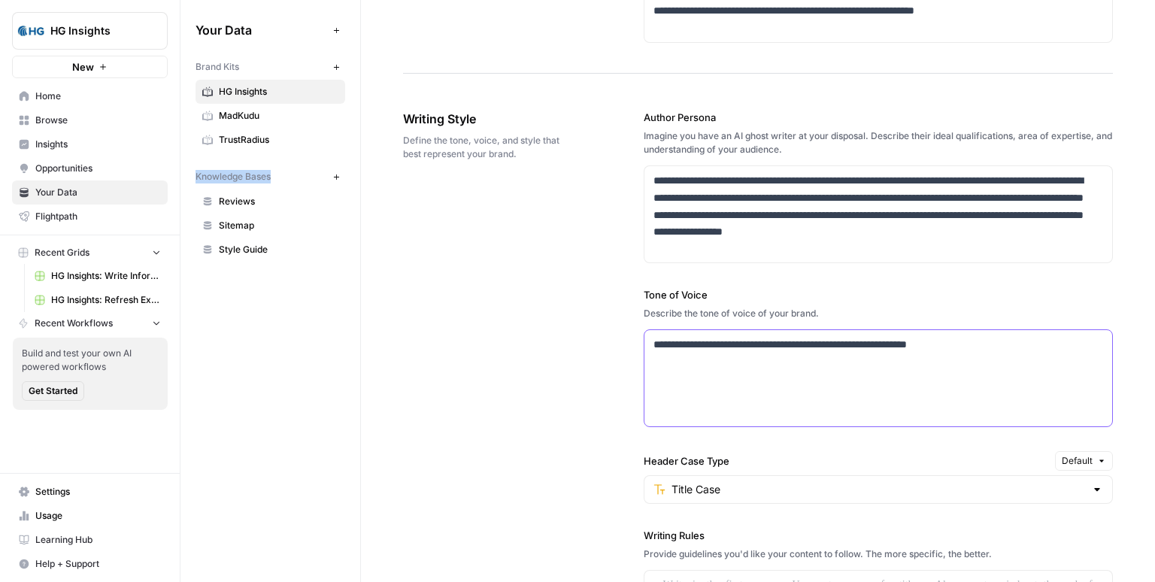
click at [989, 353] on div "**********" at bounding box center [878, 378] width 468 height 96
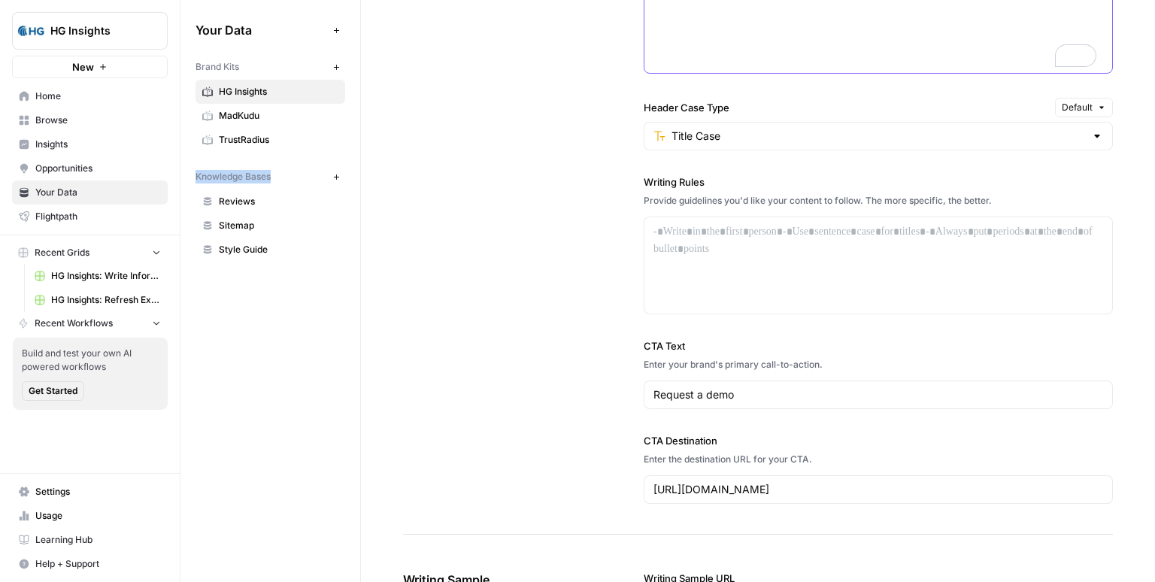
scroll to position [1233, 0]
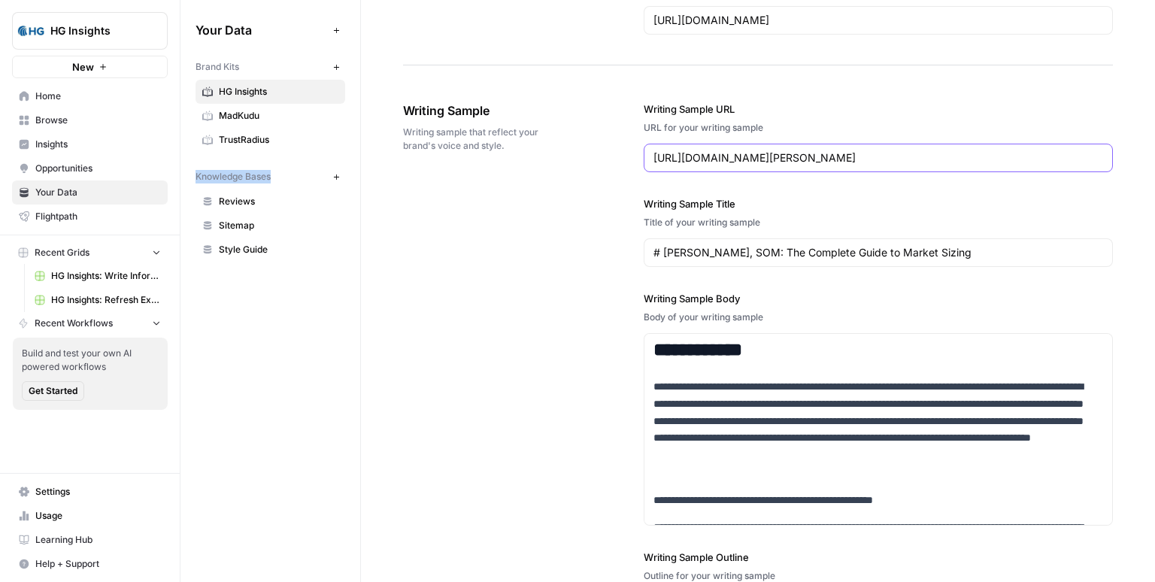
click at [763, 157] on input "[URL][DOMAIN_NAME][PERSON_NAME]" at bounding box center [878, 157] width 450 height 15
click at [581, 230] on div "**********" at bounding box center [758, 442] width 710 height 743
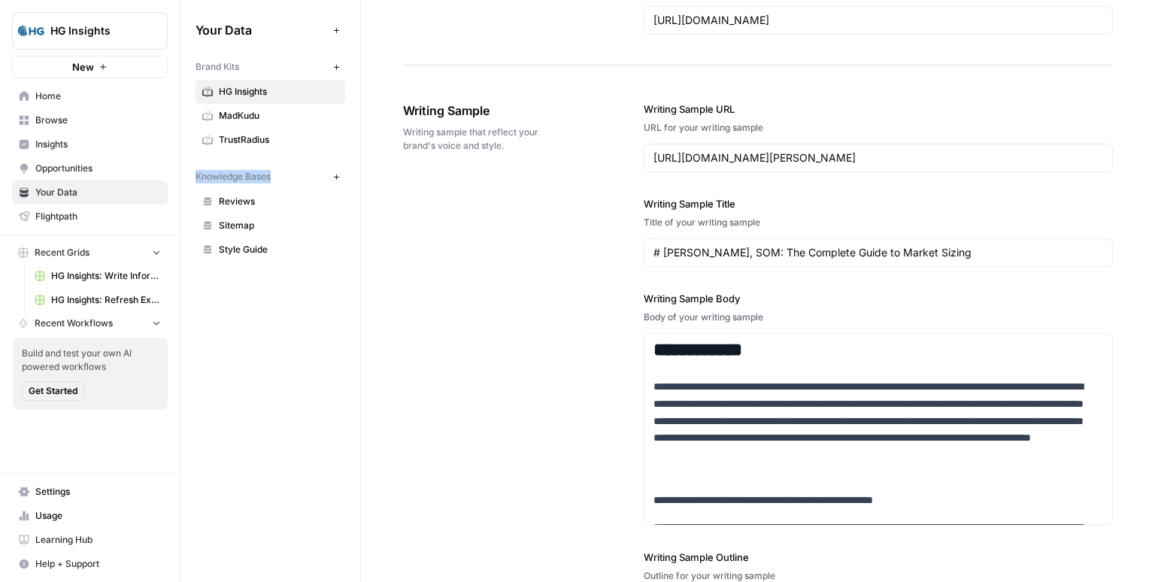
click at [816, 163] on div "[URL][DOMAIN_NAME][PERSON_NAME]" at bounding box center [877, 158] width 469 height 29
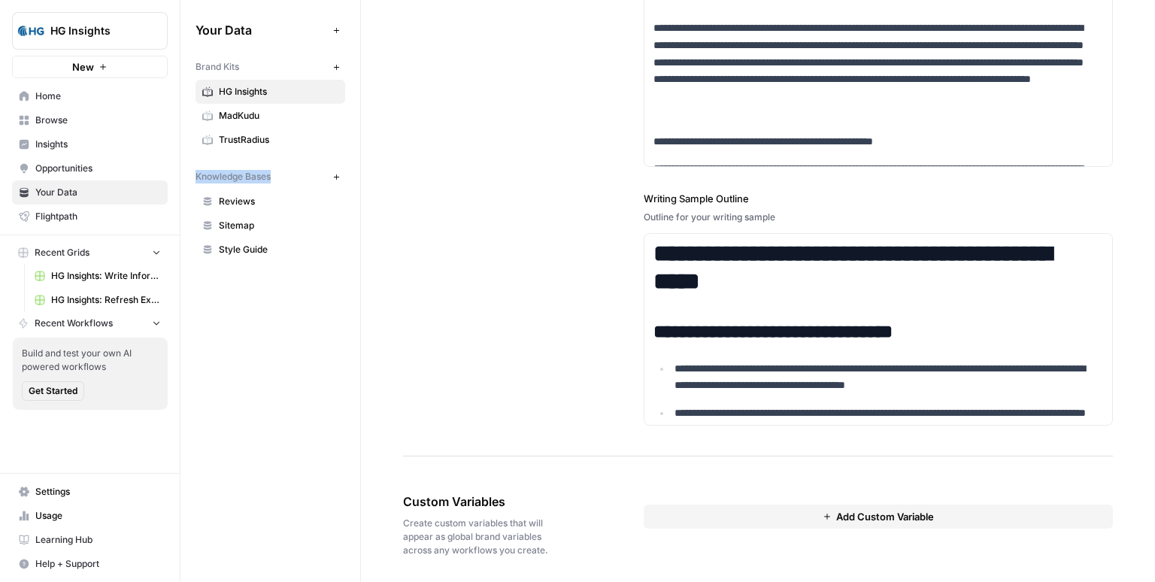
click at [691, 504] on button "Add Custom Variable" at bounding box center [877, 516] width 469 height 24
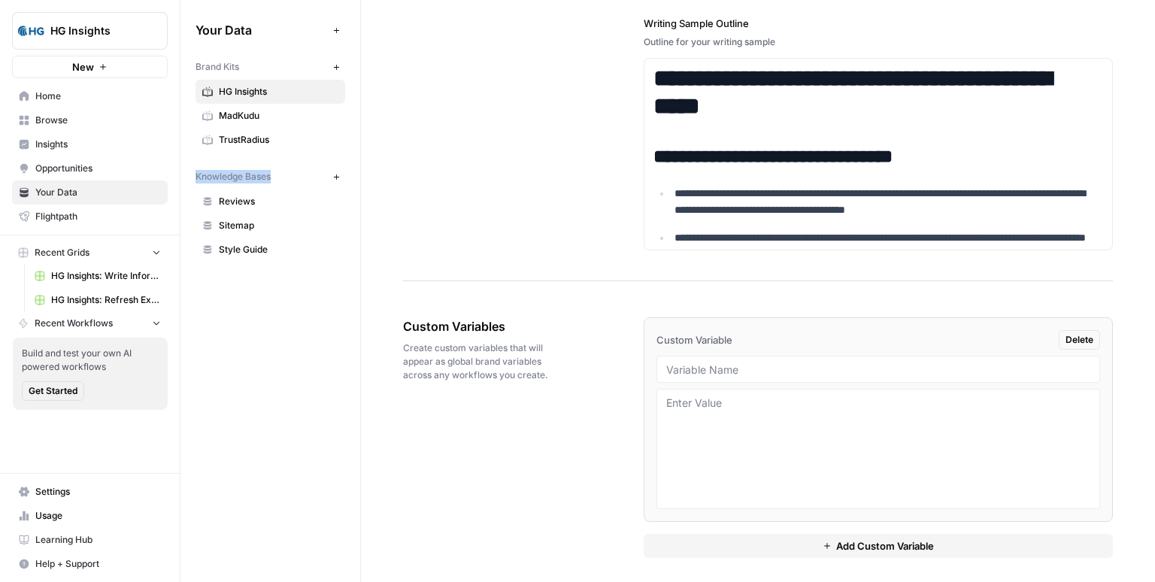
click at [735, 544] on button "Add Custom Variable" at bounding box center [877, 546] width 469 height 24
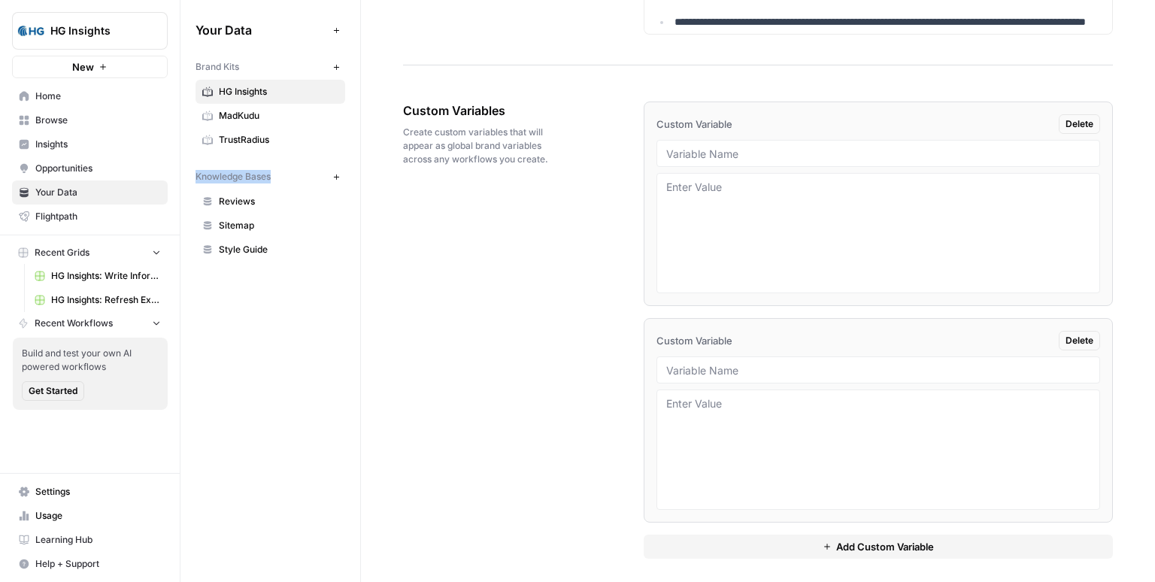
click at [737, 156] on div at bounding box center [878, 153] width 444 height 27
click at [696, 209] on textarea "To enrich screen reader interactions, please activate Accessibility in Grammarl…" at bounding box center [878, 233] width 424 height 107
click at [593, 257] on div "Custom Variables Create custom variables that will appear as global brand varia…" at bounding box center [758, 329] width 710 height 517
click at [774, 538] on button "Add Custom Variable" at bounding box center [877, 546] width 469 height 24
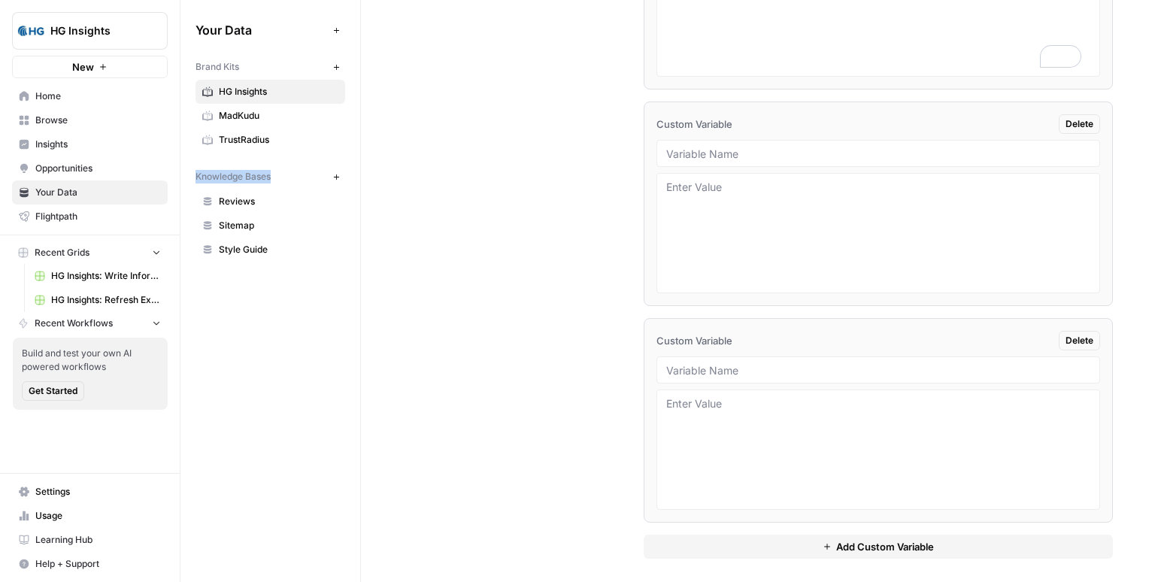
click at [522, 334] on div "Custom Variables Create custom variables that will appear as global brand varia…" at bounding box center [758, 222] width 710 height 734
click at [305, 341] on div "Your Data Add Data Brand Kits New HG Insights MadKudu TrustRadius Knowledge Bas…" at bounding box center [270, 291] width 180 height 582
drag, startPoint x: 278, startPoint y: 174, endPoint x: 195, endPoint y: 179, distance: 83.6
click at [195, 179] on div "Knowledge Bases" at bounding box center [261, 177] width 132 height 14
click at [270, 294] on div "Your Data Add Data Brand Kits New HG Insights MadKudu TrustRadius Knowledge Bas…" at bounding box center [270, 291] width 180 height 582
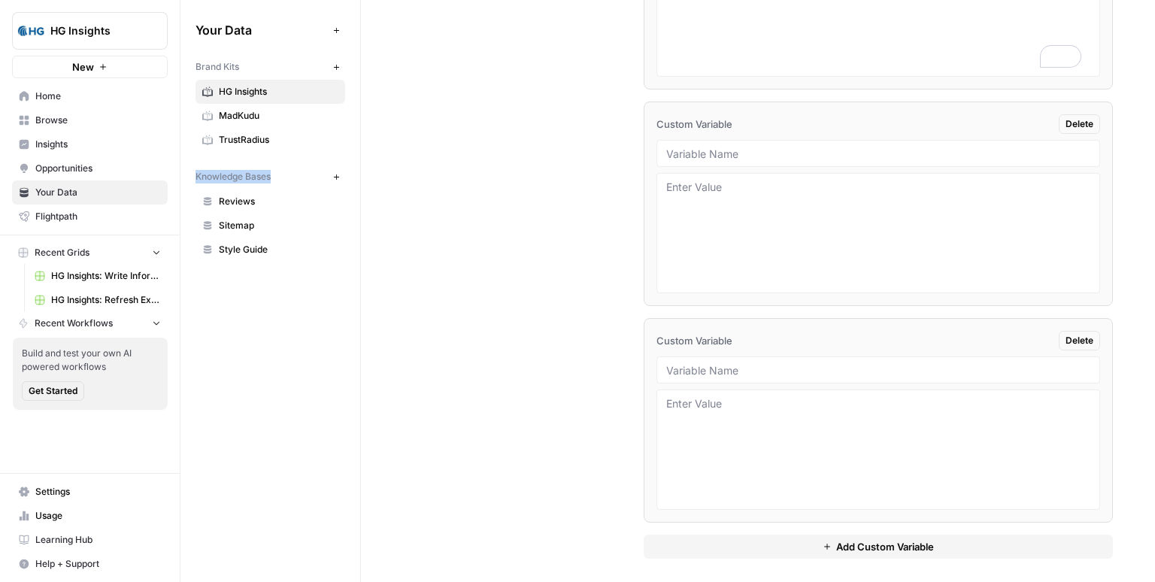
click at [340, 177] on span "New" at bounding box center [340, 177] width 1 height 1
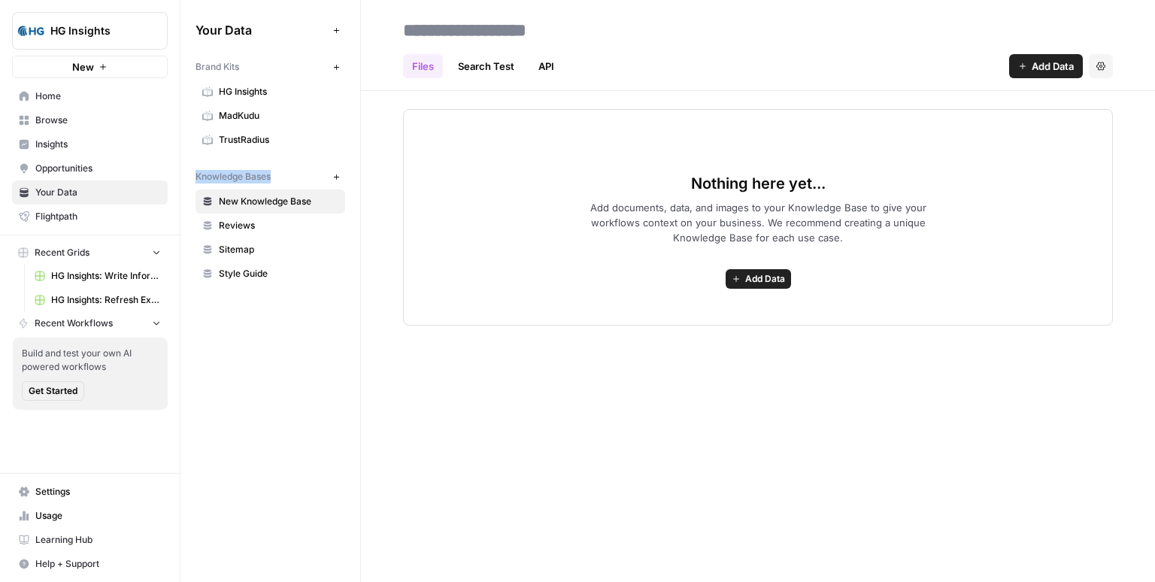
click at [762, 276] on span "Add Data" at bounding box center [765, 279] width 40 height 14
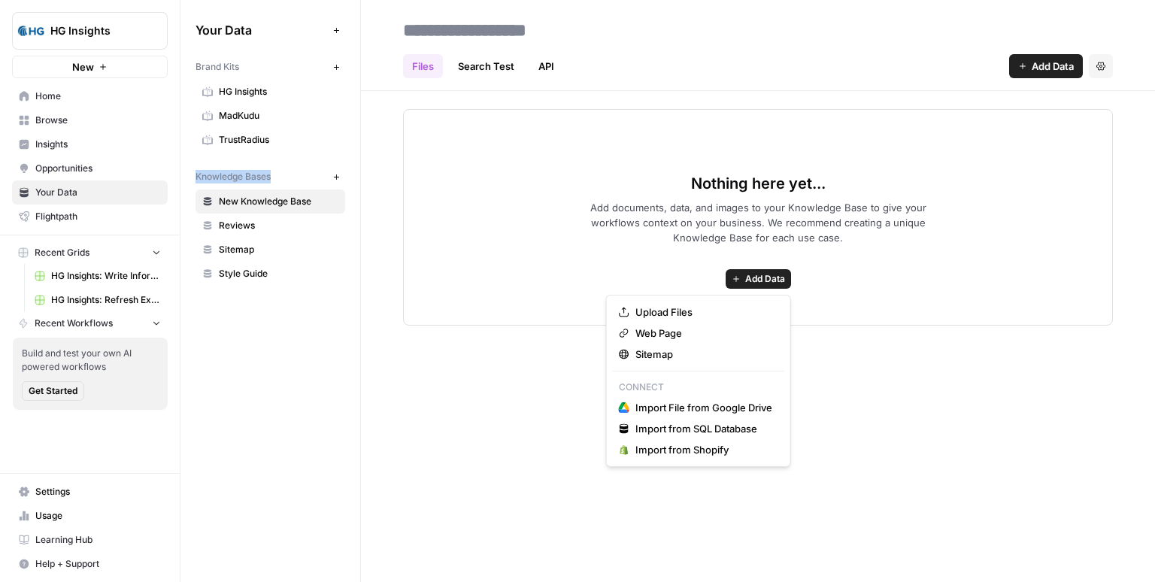
click at [343, 324] on div "Your Data Add Data Brand Kits New HG Insights MadKudu TrustRadius Knowledge Bas…" at bounding box center [270, 291] width 180 height 582
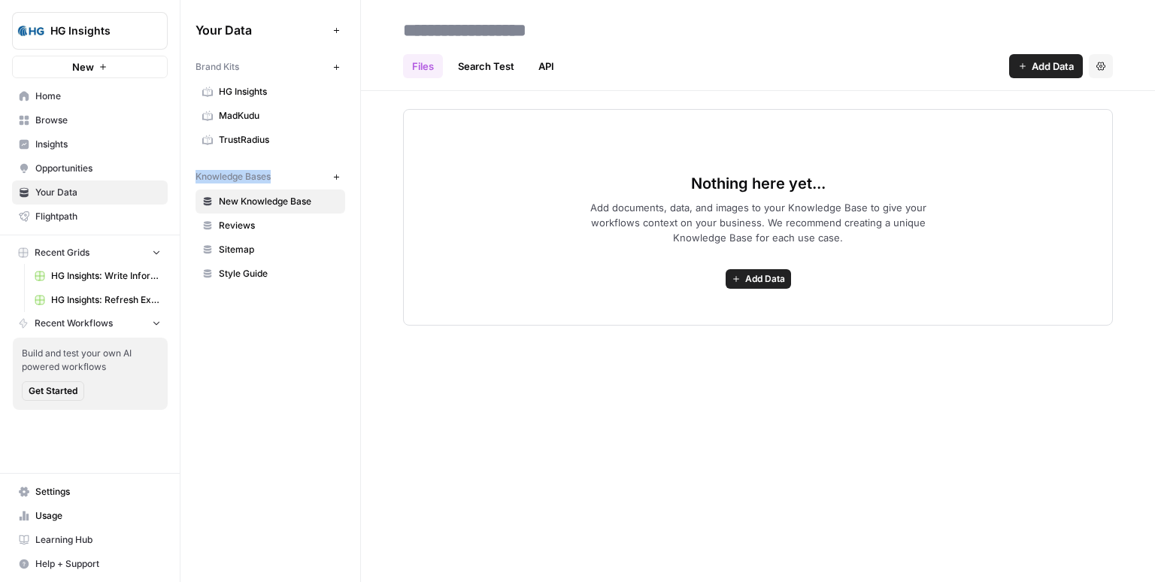
click at [318, 319] on div "Your Data Add Data Brand Kits New HG Insights MadKudu TrustRadius Knowledge Bas…" at bounding box center [270, 291] width 180 height 582
click at [496, 262] on div "Nothing here yet... Add documents, data, and images to your Knowledge Base to g…" at bounding box center [758, 217] width 710 height 217
click at [286, 359] on div "Your Data Add Data Brand Kits New HG Insights MadKudu TrustRadius Knowledge Bas…" at bounding box center [270, 291] width 180 height 582
click at [274, 348] on div "Your Data Add Data Brand Kits New HG Insights MadKudu TrustRadius Knowledge Bas…" at bounding box center [270, 291] width 180 height 582
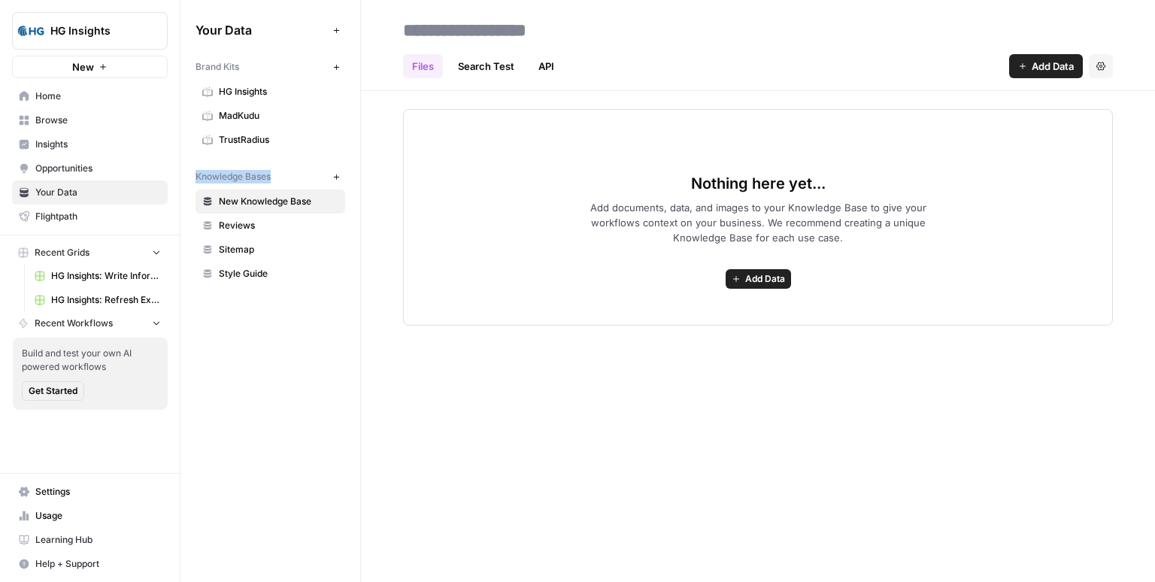
click at [275, 343] on div "Your Data Add Data Brand Kits New HG Insights MadKudu TrustRadius Knowledge Bas…" at bounding box center [270, 291] width 180 height 582
click at [263, 343] on div "Your Data Add Data Brand Kits New HG Insights MadKudu TrustRadius Knowledge Bas…" at bounding box center [270, 291] width 180 height 582
click at [546, 76] on link "API" at bounding box center [546, 66] width 34 height 24
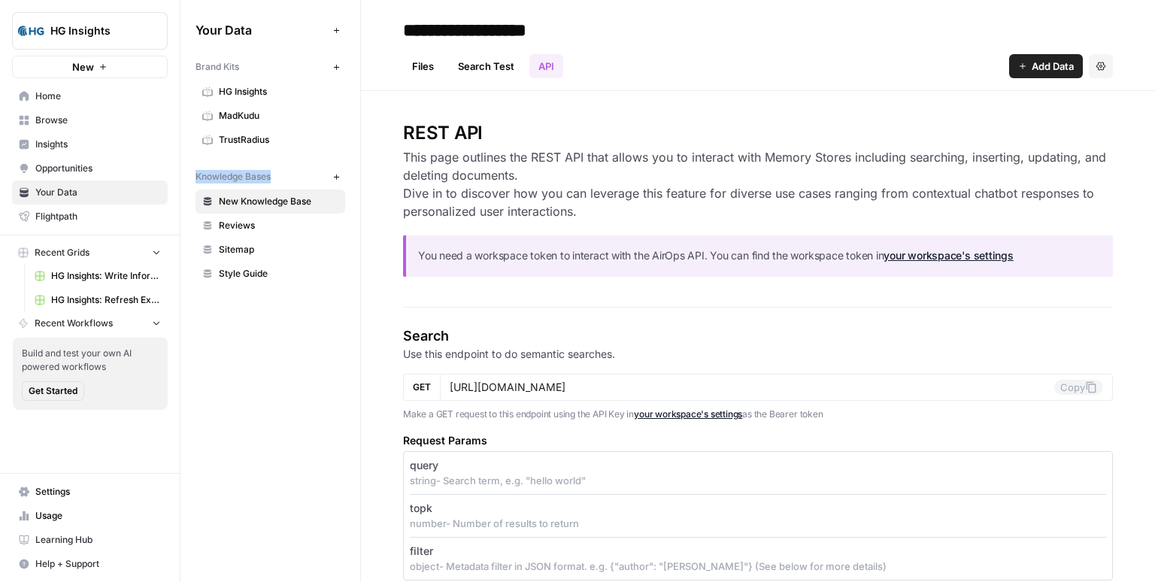
click at [271, 304] on div "Your Data Add Data Brand Kits New HG Insights MadKudu TrustRadius Knowledge Bas…" at bounding box center [270, 291] width 180 height 582
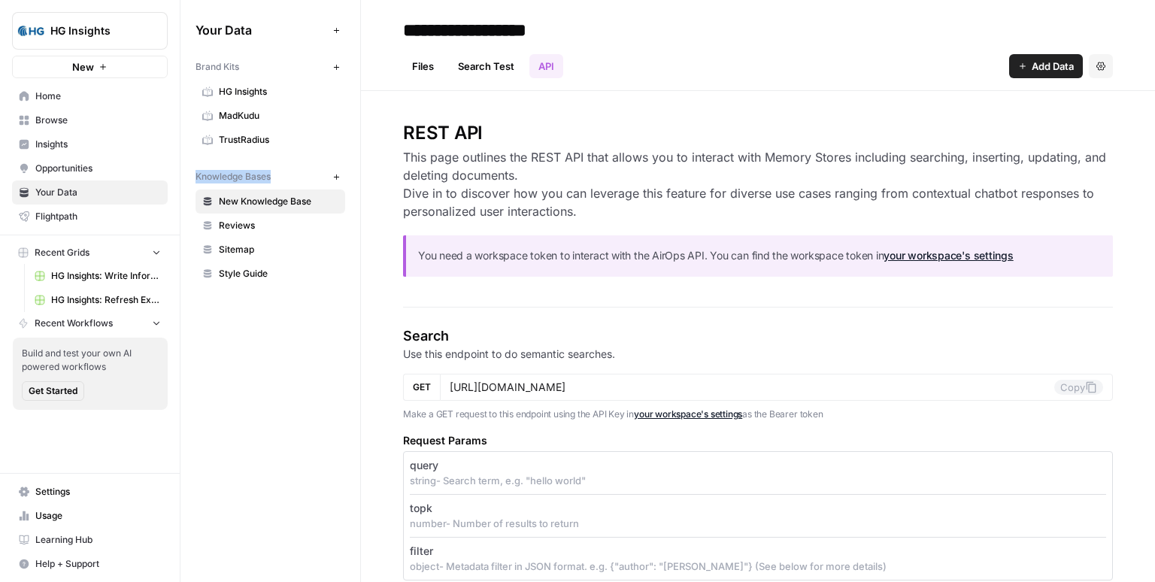
click at [253, 344] on div "Your Data Add Data Brand Kits New HG Insights MadKudu TrustRadius Knowledge Bas…" at bounding box center [270, 291] width 180 height 582
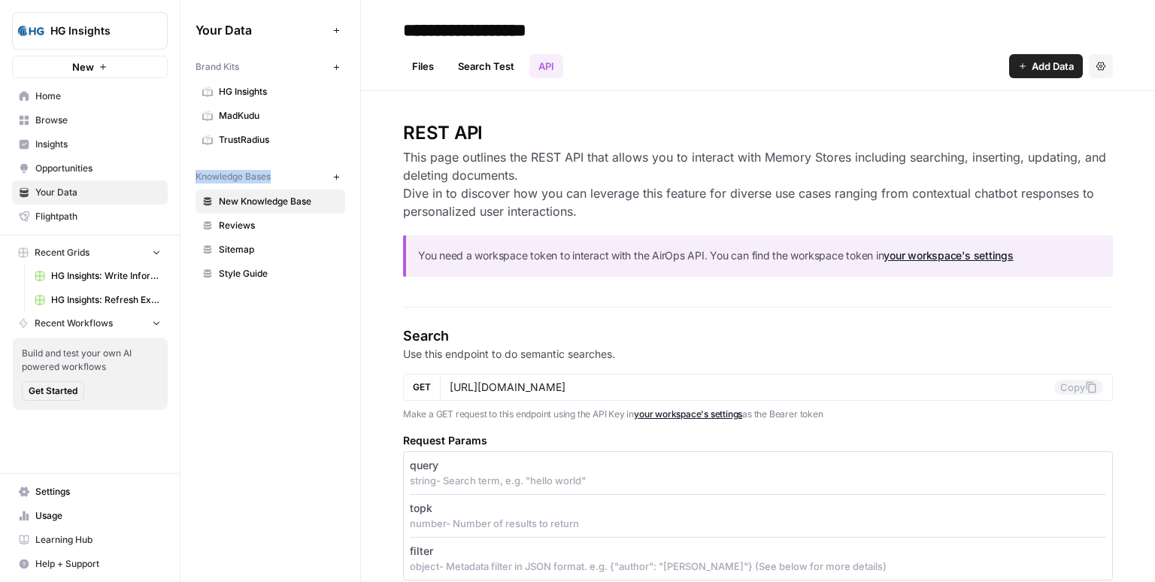
click at [248, 92] on span "HG Insights" at bounding box center [279, 92] width 120 height 14
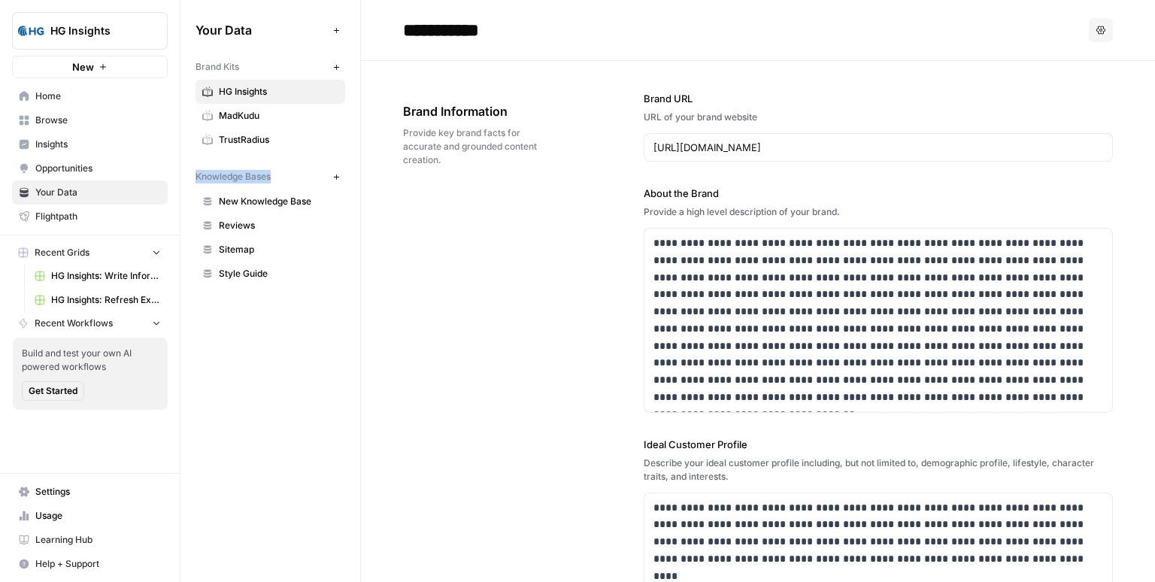
click at [451, 176] on div "Brand Information Provide key brand facts for accurate and grounded content cre…" at bounding box center [481, 134] width 156 height 125
click at [452, 178] on div "Brand Information Provide key brand facts for accurate and grounded content cre…" at bounding box center [481, 134] width 156 height 125
click at [453, 179] on div "Brand Information Provide key brand facts for accurate and grounded content cre…" at bounding box center [481, 134] width 156 height 125
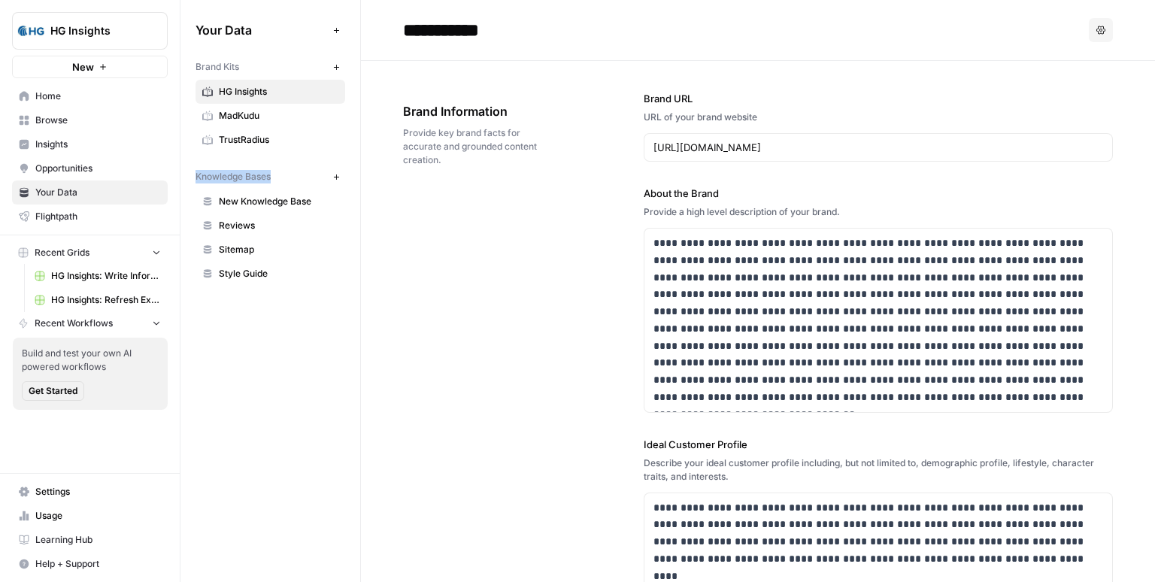
click at [453, 179] on div "Brand Information Provide key brand facts for accurate and grounded content cre…" at bounding box center [481, 134] width 156 height 125
click at [468, 176] on div "Brand Information Provide key brand facts for accurate and grounded content cre…" at bounding box center [481, 134] width 156 height 125
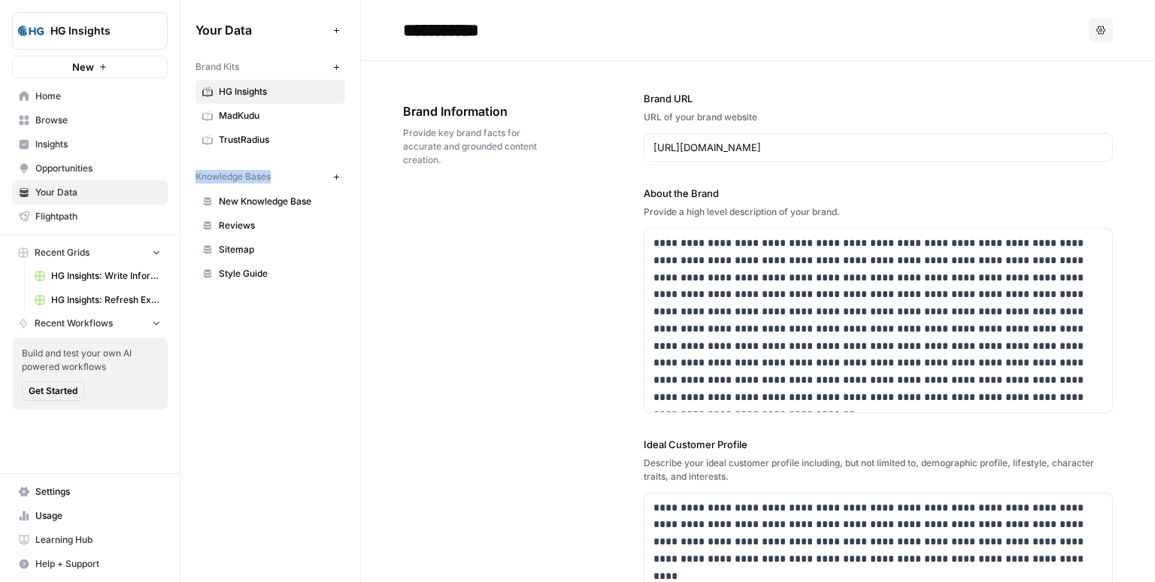
click at [307, 374] on div "Your Data Add Data Brand Kits New HG Insights MadKudu TrustRadius Knowledge Bas…" at bounding box center [270, 291] width 180 height 582
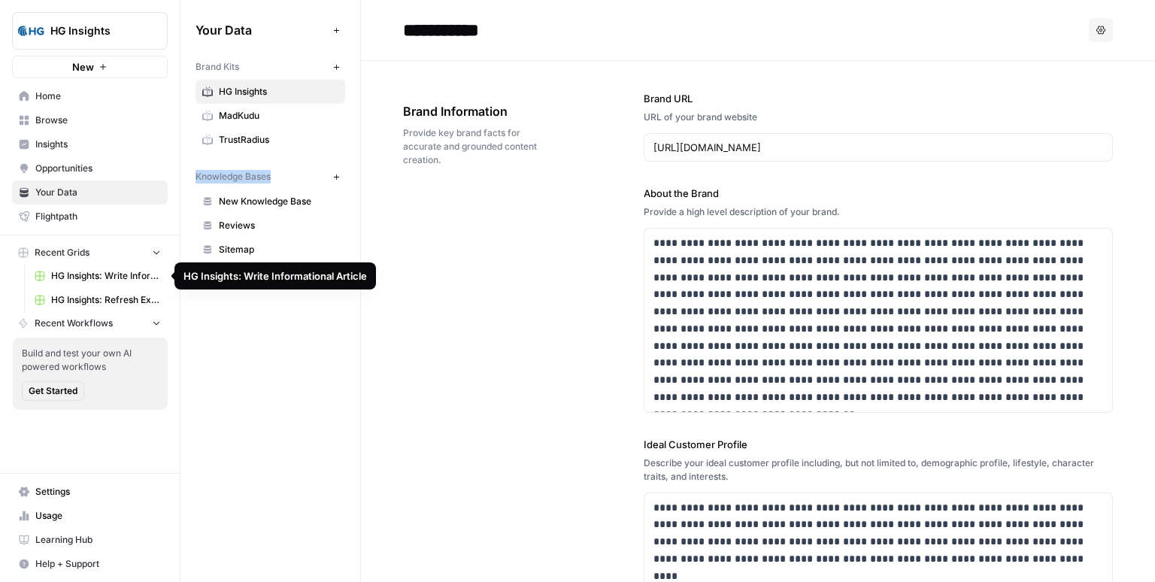
click at [93, 274] on span "HG Insights: Write Informational Article" at bounding box center [106, 276] width 110 height 14
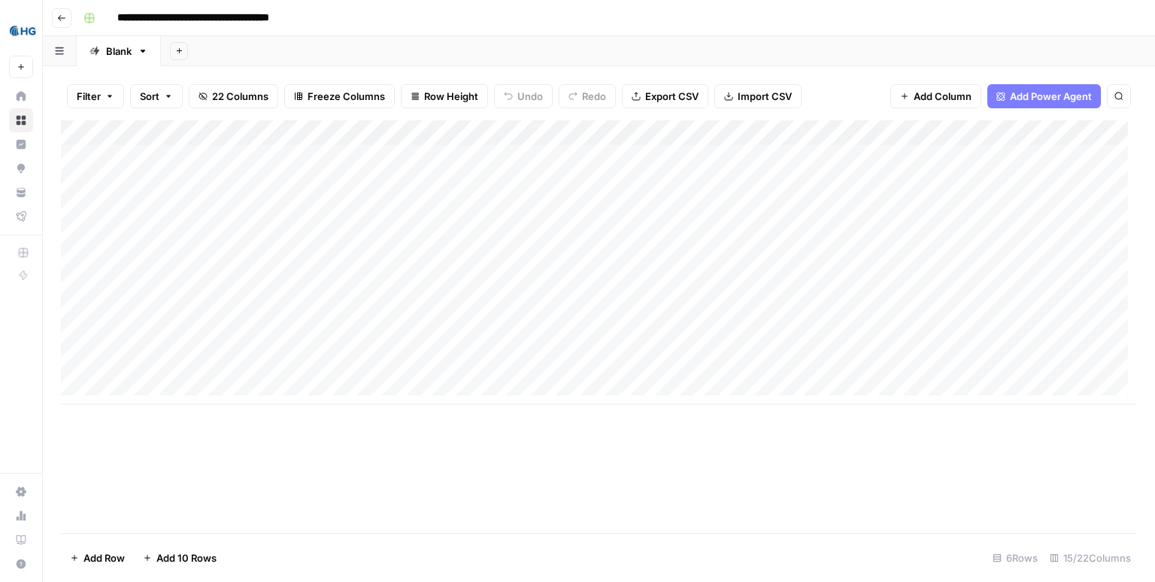
click at [447, 41] on div "Add Sheet" at bounding box center [658, 51] width 994 height 30
click at [338, 45] on div "Add Sheet" at bounding box center [658, 51] width 994 height 30
click at [338, 43] on div "Add Sheet" at bounding box center [658, 51] width 994 height 30
click at [277, 46] on div "Add Sheet" at bounding box center [658, 51] width 994 height 30
click at [295, 55] on div "Add Sheet" at bounding box center [658, 51] width 994 height 30
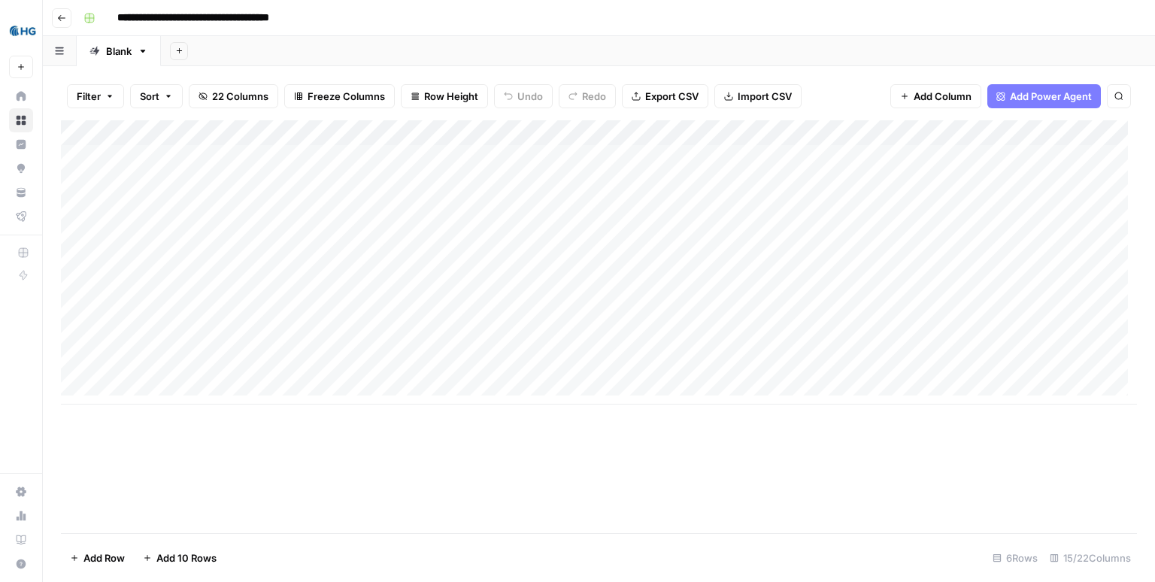
click at [300, 49] on div "Add Sheet" at bounding box center [658, 51] width 994 height 30
drag, startPoint x: 226, startPoint y: 174, endPoint x: 206, endPoint y: 406, distance: 232.4
click at [206, 406] on div "Add Column" at bounding box center [599, 326] width 1076 height 413
click at [248, 385] on div "Add Column" at bounding box center [599, 262] width 1076 height 284
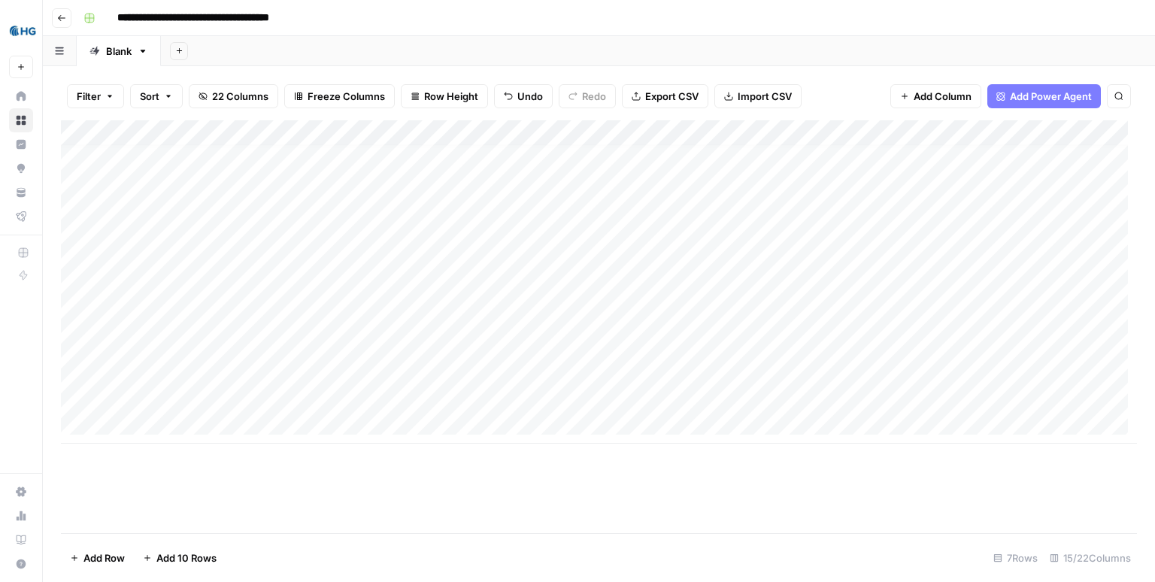
click at [907, 68] on div "Filter Sort 22 Columns Freeze Columns Row Height Undo Redo Export CSV Import CS…" at bounding box center [599, 324] width 1112 height 516
drag, startPoint x: 441, startPoint y: 174, endPoint x: 428, endPoint y: 392, distance: 219.1
click at [428, 392] on div "Add Column" at bounding box center [599, 281] width 1076 height 323
click at [464, 47] on div "Add Sheet" at bounding box center [658, 51] width 994 height 30
click at [660, 188] on div "Add Column" at bounding box center [599, 281] width 1076 height 323
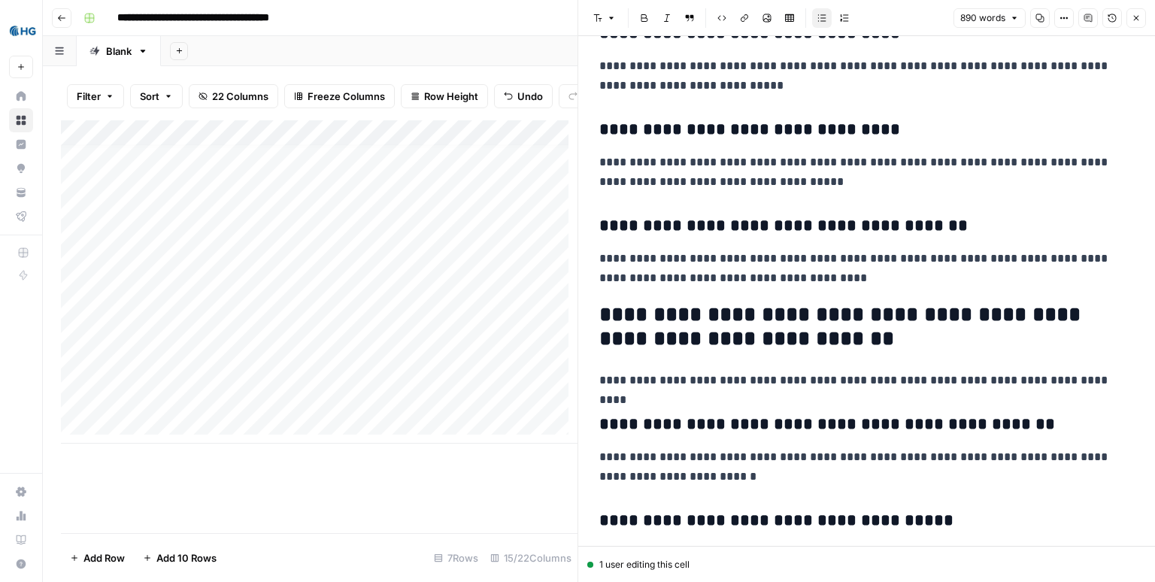
scroll to position [671, 0]
drag, startPoint x: 973, startPoint y: 301, endPoint x: 662, endPoint y: 144, distance: 347.6
click at [891, 135] on h3 "**********" at bounding box center [861, 130] width 525 height 21
click at [1136, 18] on icon "button" at bounding box center [1136, 18] width 5 height 5
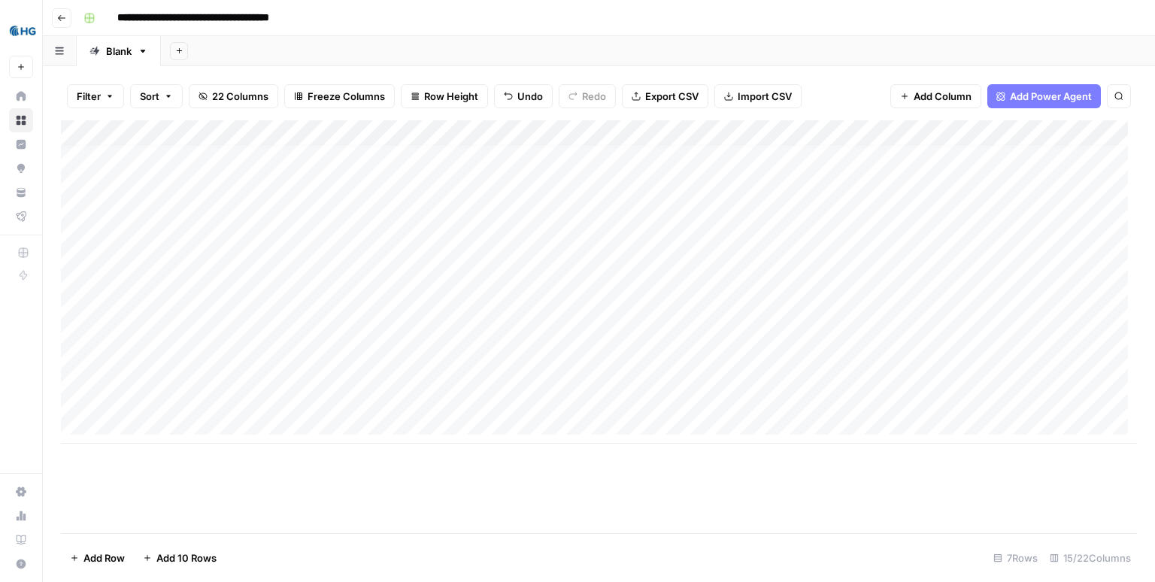
click at [871, 53] on div "Add Sheet" at bounding box center [658, 51] width 994 height 30
drag, startPoint x: 612, startPoint y: 165, endPoint x: 629, endPoint y: 360, distance: 195.5
click at [631, 359] on div "Add Column" at bounding box center [599, 281] width 1076 height 323
drag, startPoint x: 801, startPoint y: 152, endPoint x: 787, endPoint y: 353, distance: 201.2
click at [787, 353] on div "Add Column" at bounding box center [599, 281] width 1076 height 323
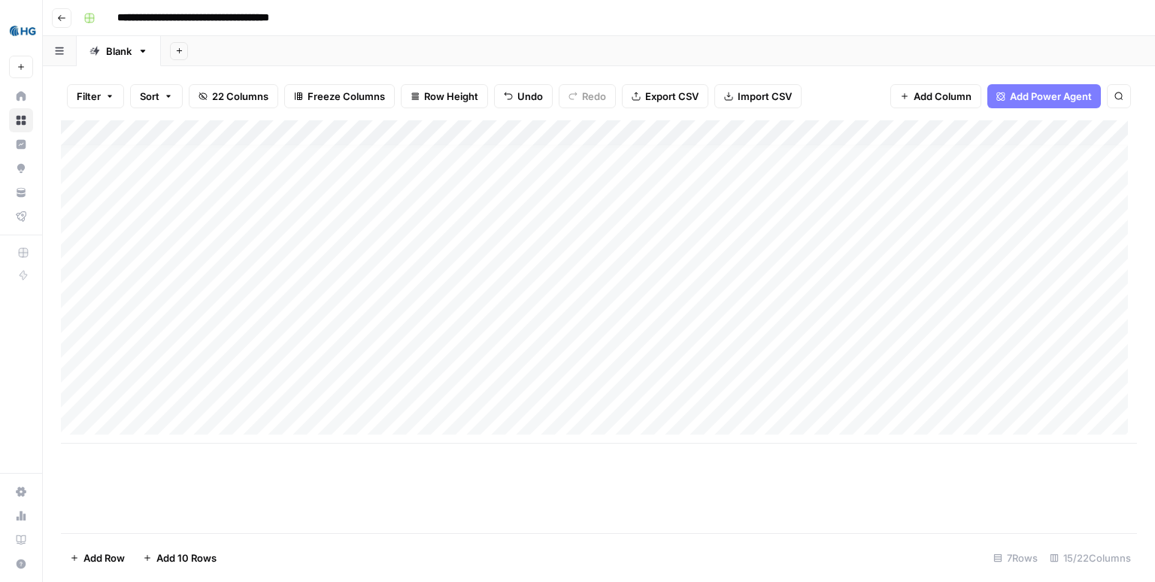
click at [798, 84] on div "Filter Sort 22 Columns Freeze Columns Row Height Undo Redo Export CSV Import CS…" at bounding box center [599, 96] width 1076 height 48
click at [373, 48] on div "Add Sheet" at bounding box center [658, 51] width 994 height 30
drag, startPoint x: 613, startPoint y: 157, endPoint x: 624, endPoint y: 355, distance: 198.0
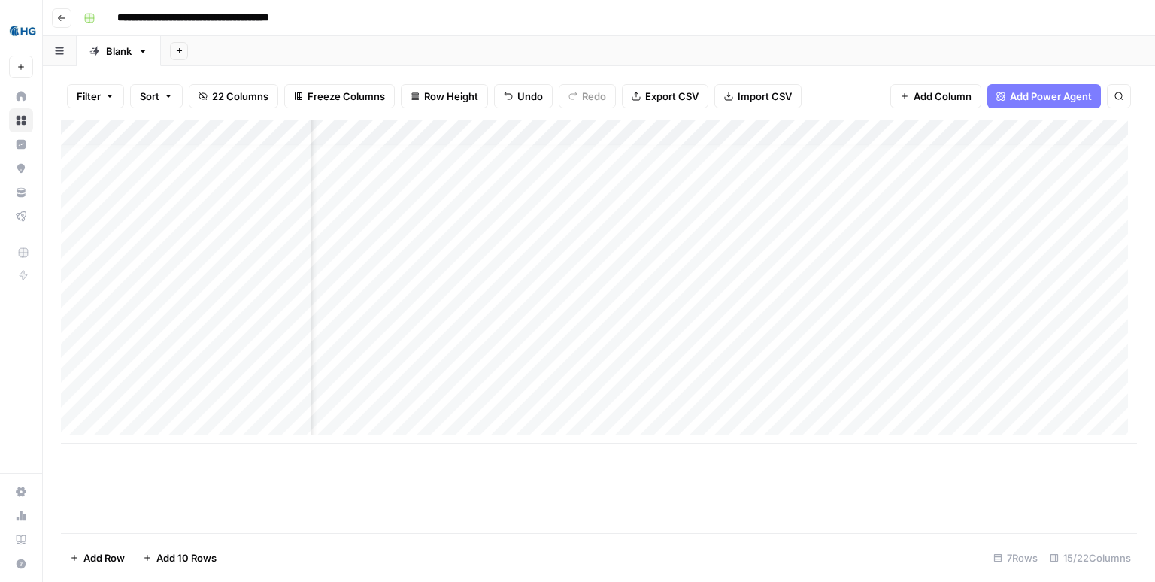
click at [624, 354] on div "Add Column" at bounding box center [599, 281] width 1076 height 323
drag, startPoint x: 748, startPoint y: 161, endPoint x: 743, endPoint y: 380, distance: 219.6
click at [740, 370] on div "Add Column" at bounding box center [599, 281] width 1076 height 323
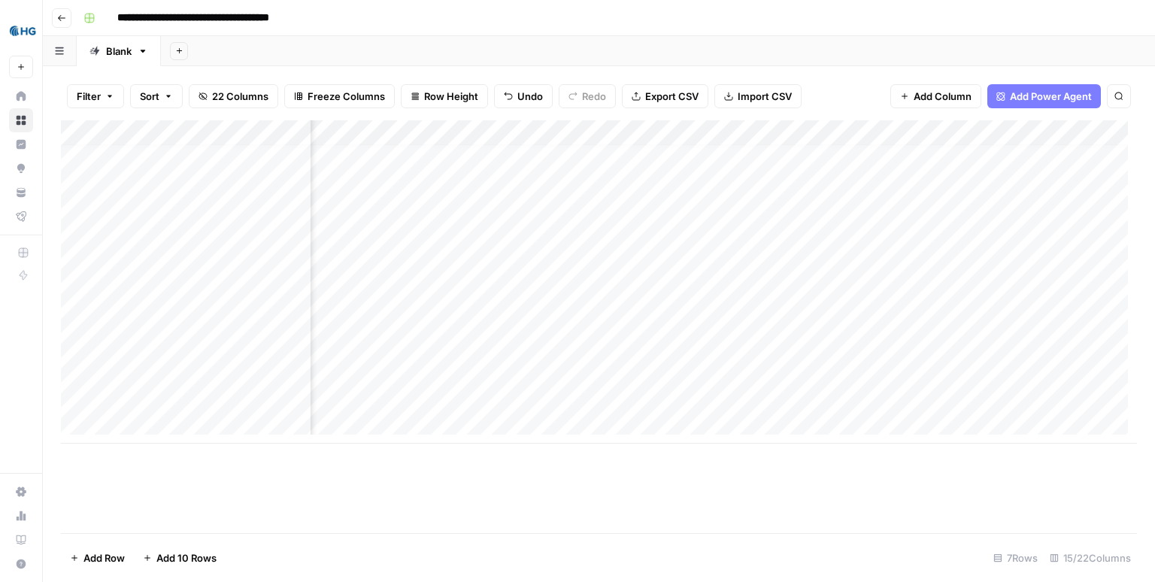
drag, startPoint x: 840, startPoint y: 164, endPoint x: 843, endPoint y: 373, distance: 209.0
click at [843, 373] on div "Add Column" at bounding box center [599, 281] width 1076 height 323
click at [1088, 138] on span "Add Column" at bounding box center [1102, 133] width 53 height 14
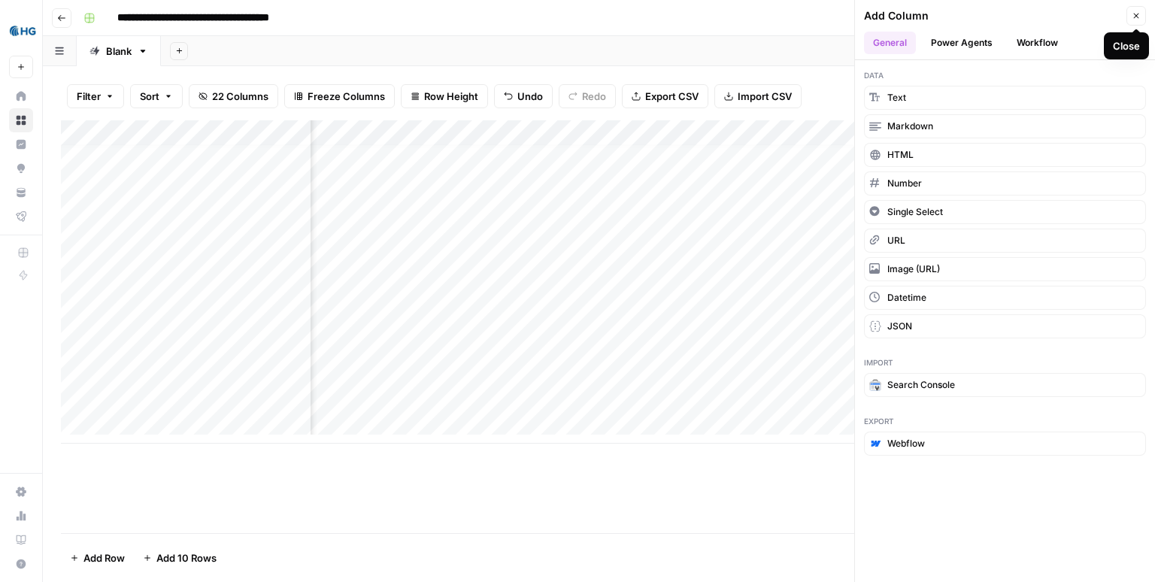
click at [1136, 15] on icon "button" at bounding box center [1136, 16] width 5 height 5
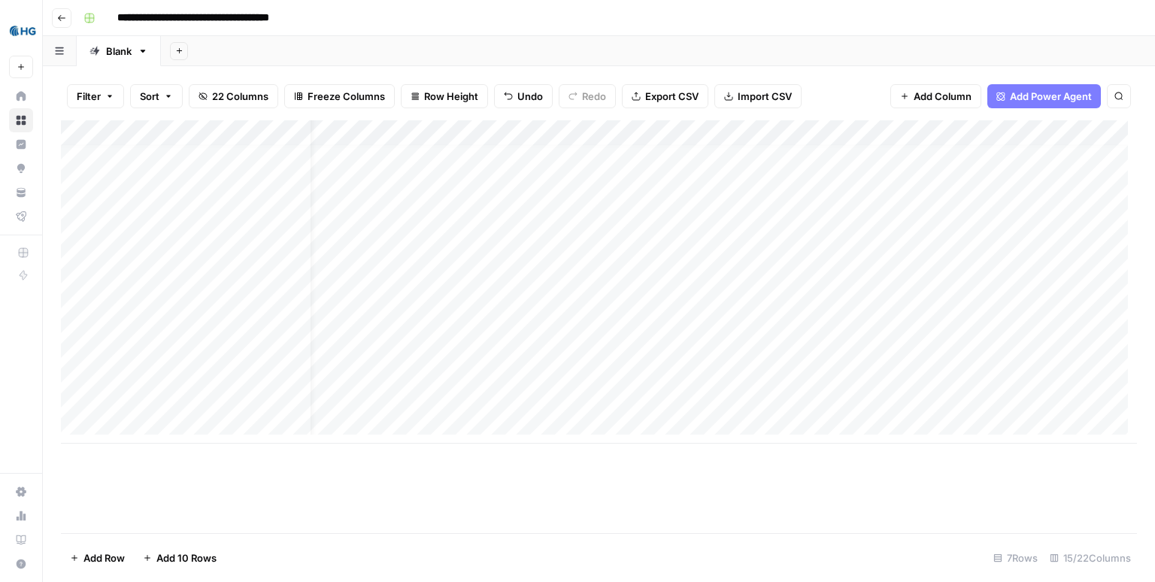
scroll to position [9, 0]
click at [306, 47] on div "Add Sheet" at bounding box center [658, 51] width 994 height 30
click at [295, 43] on div "Add Sheet" at bounding box center [658, 51] width 994 height 30
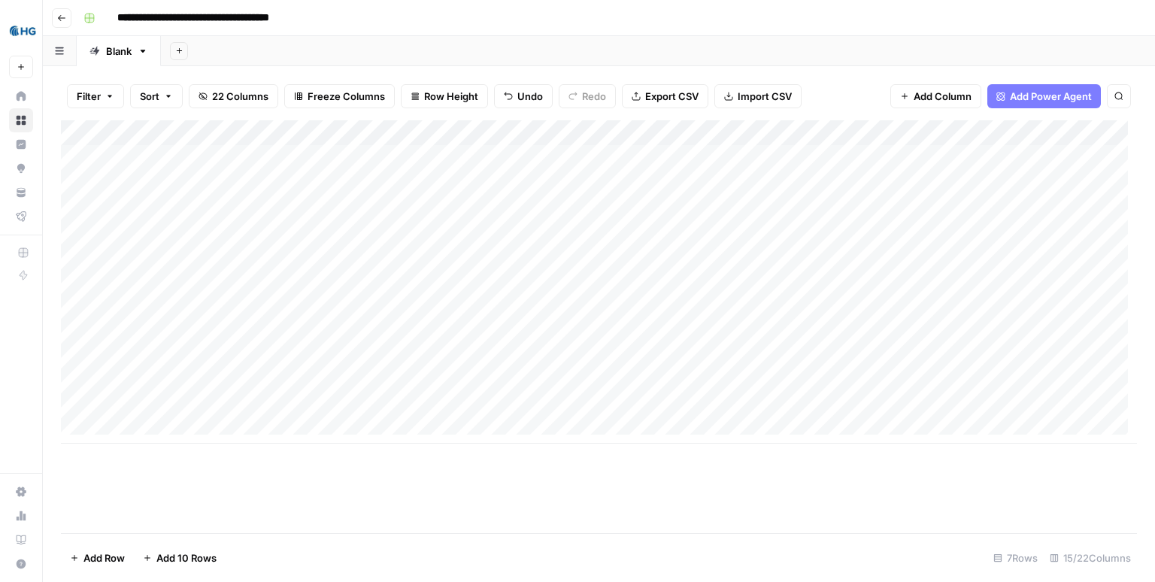
click at [220, 253] on div "Add Column" at bounding box center [599, 281] width 1076 height 323
click at [419, 238] on div "Add Column" at bounding box center [599, 281] width 1076 height 323
click at [448, 42] on div "Add Sheet" at bounding box center [658, 51] width 994 height 30
drag, startPoint x: 401, startPoint y: 171, endPoint x: 398, endPoint y: 358, distance: 186.5
click at [398, 358] on div "Add Column" at bounding box center [599, 281] width 1076 height 323
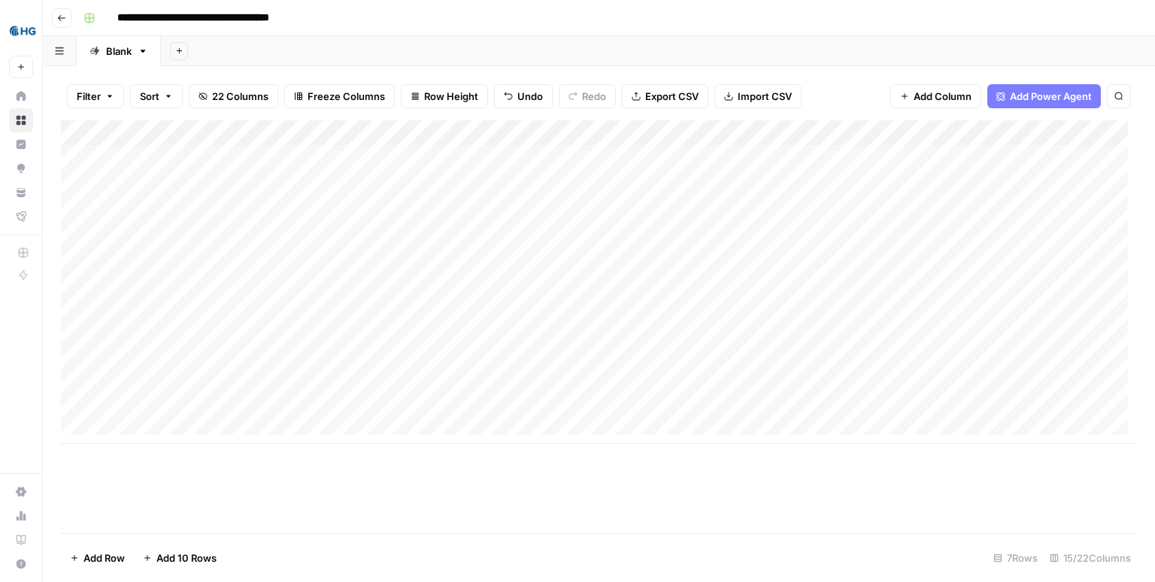
click at [286, 411] on div "Add Column" at bounding box center [599, 281] width 1076 height 323
click at [522, 315] on div "Add Column" at bounding box center [599, 281] width 1076 height 323
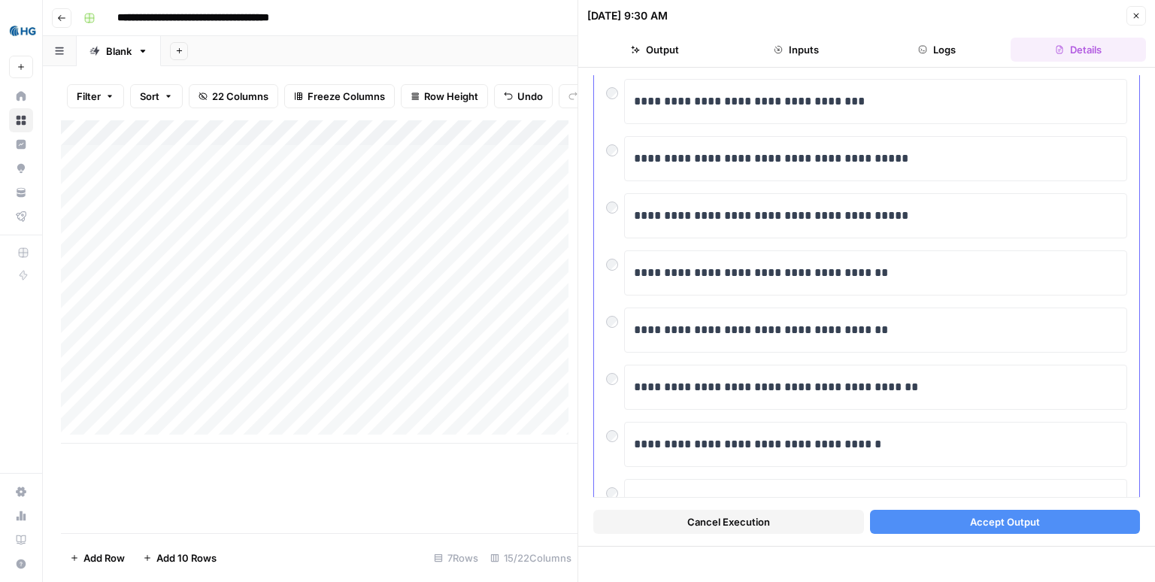
scroll to position [113, 0]
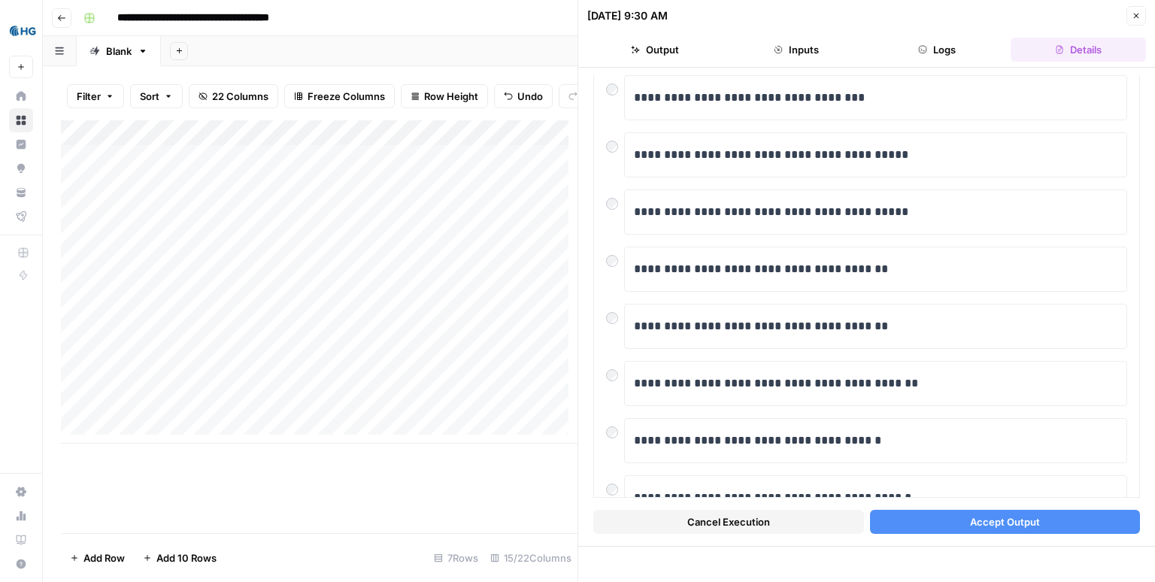
click at [938, 523] on button "Accept Output" at bounding box center [1005, 522] width 271 height 24
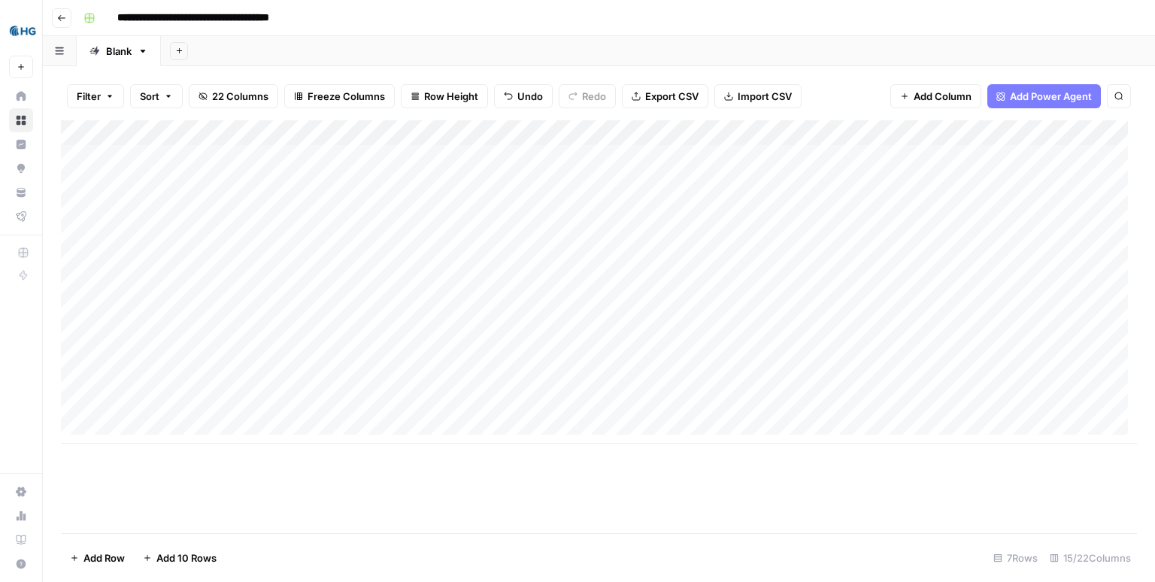
click at [730, 11] on div "**********" at bounding box center [608, 18] width 1062 height 24
click at [568, 30] on header "**********" at bounding box center [599, 18] width 1112 height 36
click at [506, 135] on div "Add Column" at bounding box center [599, 281] width 1076 height 323
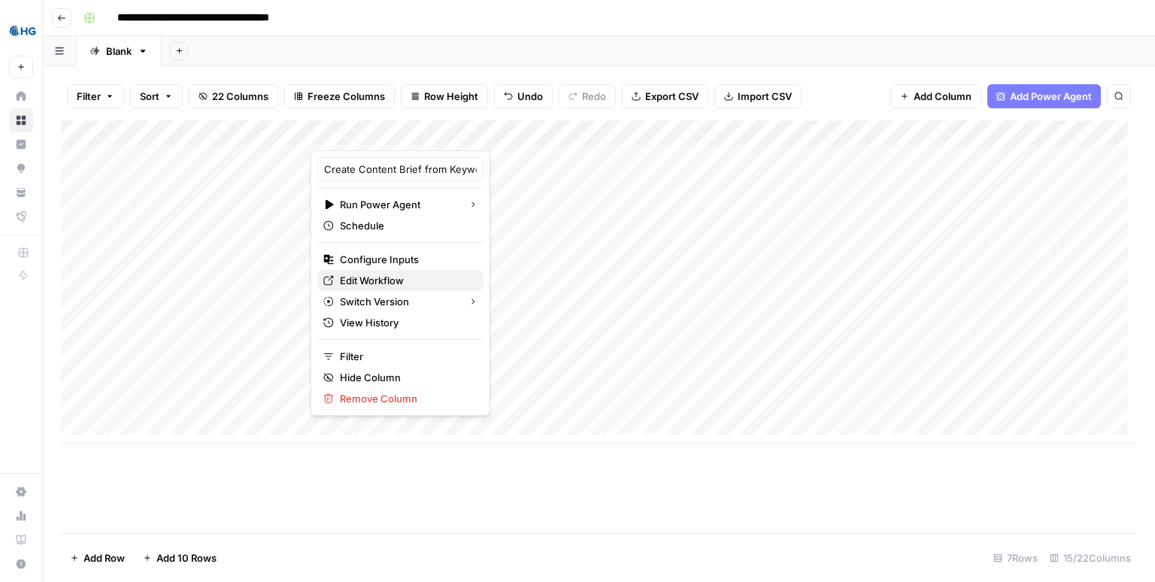
click at [372, 285] on span "Edit Workflow" at bounding box center [406, 280] width 132 height 15
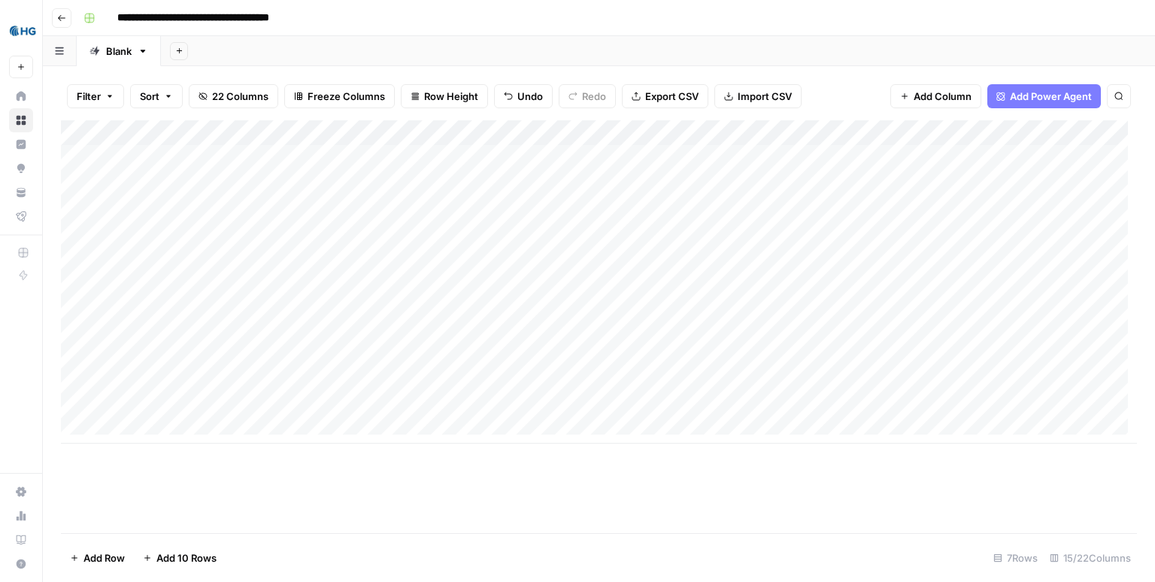
click at [857, 43] on div "Add Sheet" at bounding box center [658, 51] width 994 height 30
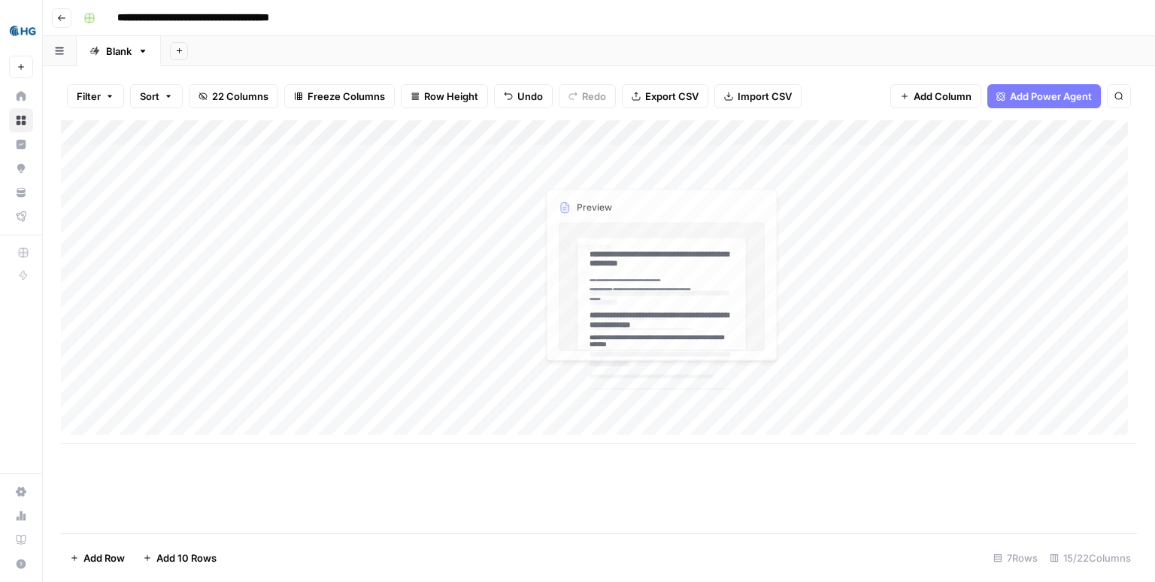
click at [593, 35] on header "**********" at bounding box center [599, 18] width 1112 height 36
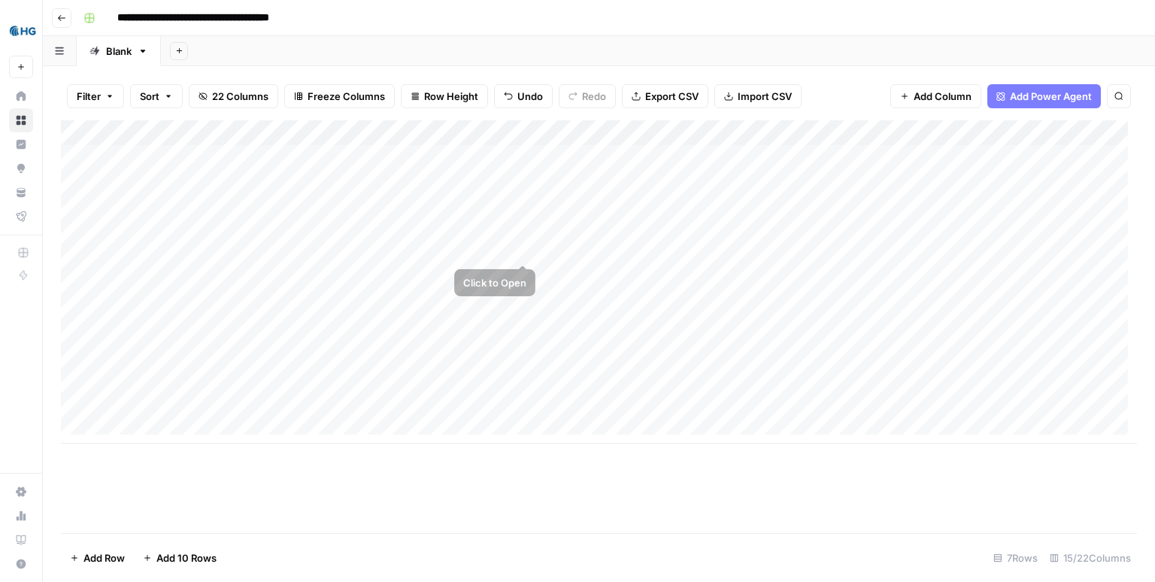
click at [577, 235] on div "Add Column" at bounding box center [599, 281] width 1076 height 323
click at [505, 133] on div "Add Column" at bounding box center [599, 281] width 1076 height 323
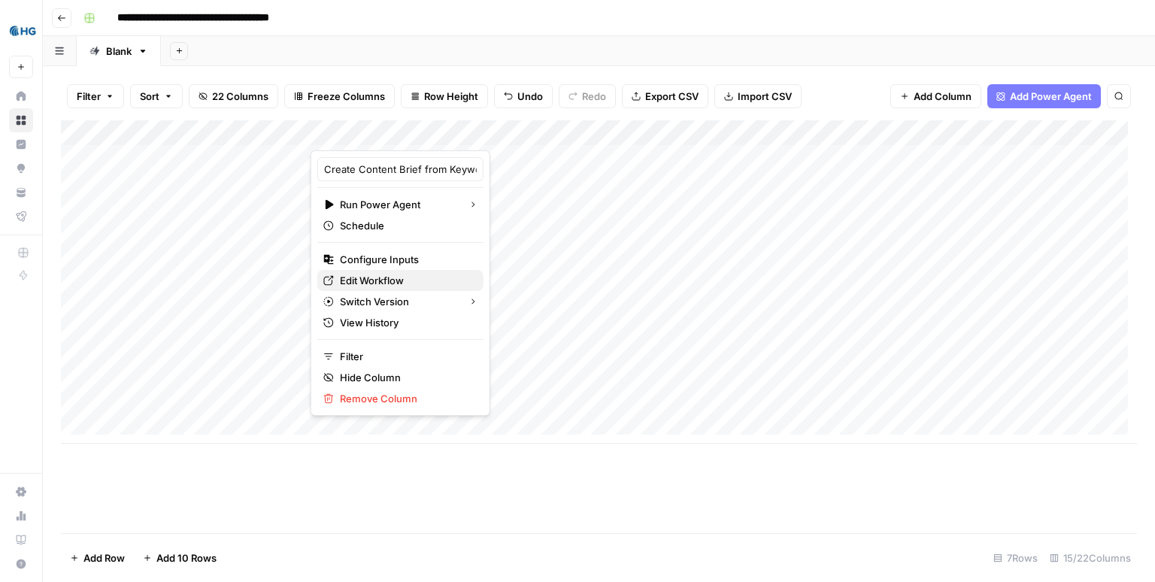
click at [383, 283] on span "Edit Workflow" at bounding box center [406, 280] width 132 height 15
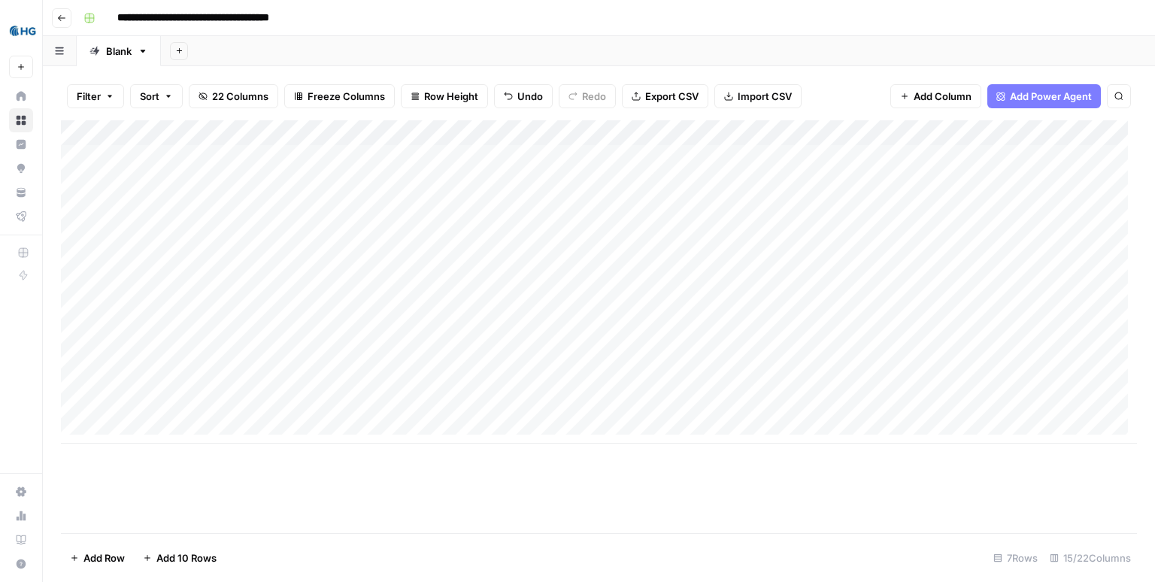
click at [571, 254] on div "Add Column" at bounding box center [599, 281] width 1076 height 323
drag, startPoint x: 459, startPoint y: 213, endPoint x: 474, endPoint y: 356, distance: 143.7
click at [474, 356] on div "Add Column" at bounding box center [599, 281] width 1076 height 323
click at [620, 244] on div "Add Column" at bounding box center [599, 281] width 1076 height 323
click at [597, 50] on div "Add Sheet" at bounding box center [658, 51] width 994 height 30
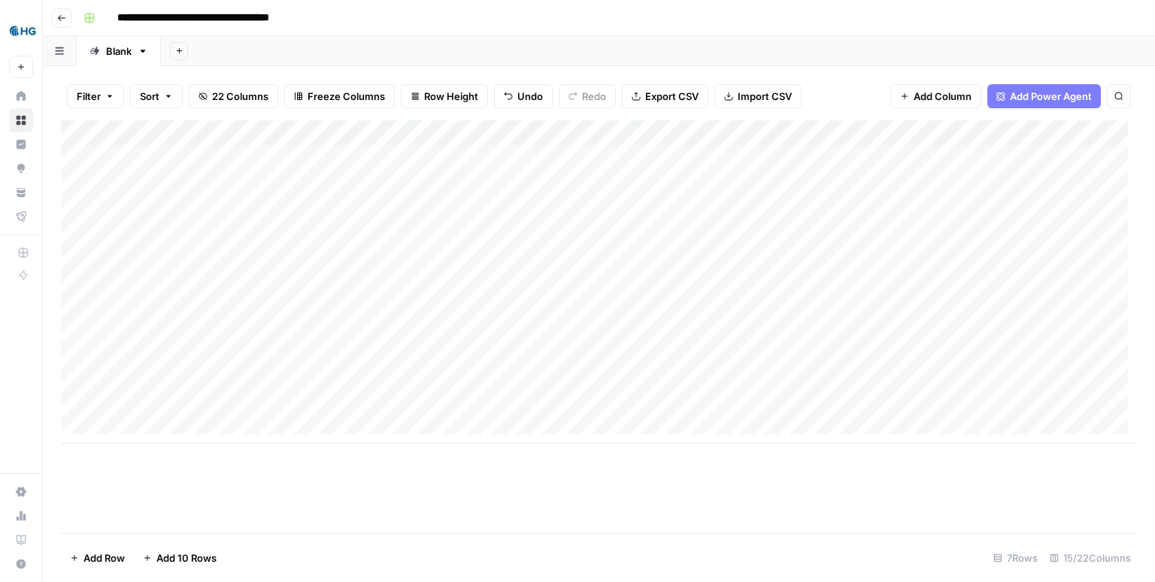
click at [597, 50] on div "Add Sheet" at bounding box center [658, 51] width 994 height 30
click at [568, 37] on div "Add Sheet" at bounding box center [658, 51] width 994 height 30
click at [569, 37] on div "Add Sheet" at bounding box center [658, 51] width 994 height 30
click at [498, 48] on div "Add Sheet" at bounding box center [658, 51] width 994 height 30
click at [457, 51] on div "Add Sheet" at bounding box center [658, 51] width 994 height 30
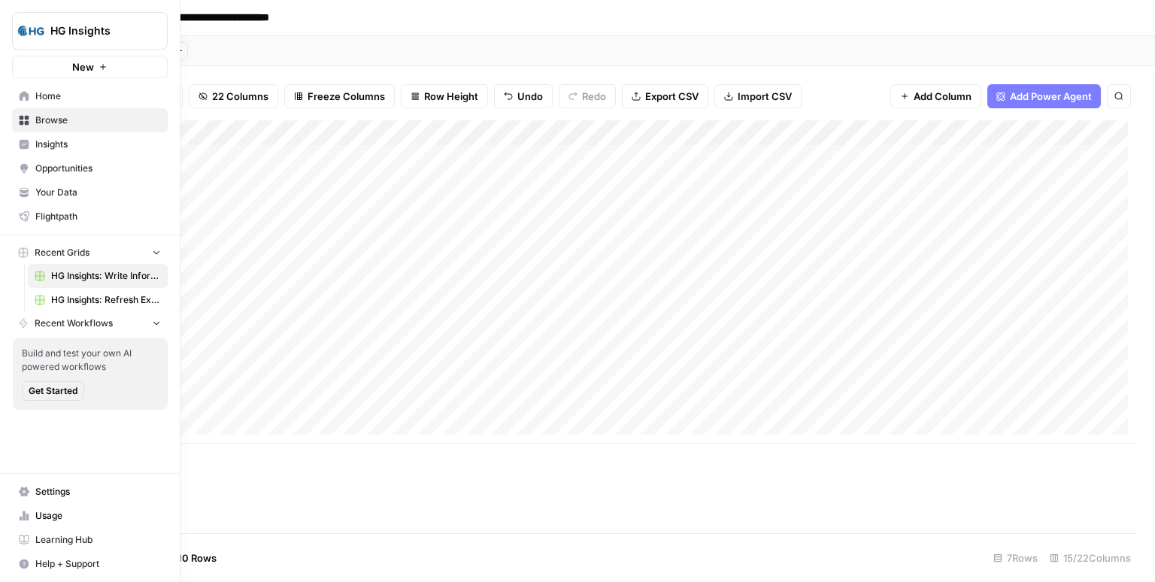
click at [30, 147] on link "Insights" at bounding box center [90, 144] width 156 height 24
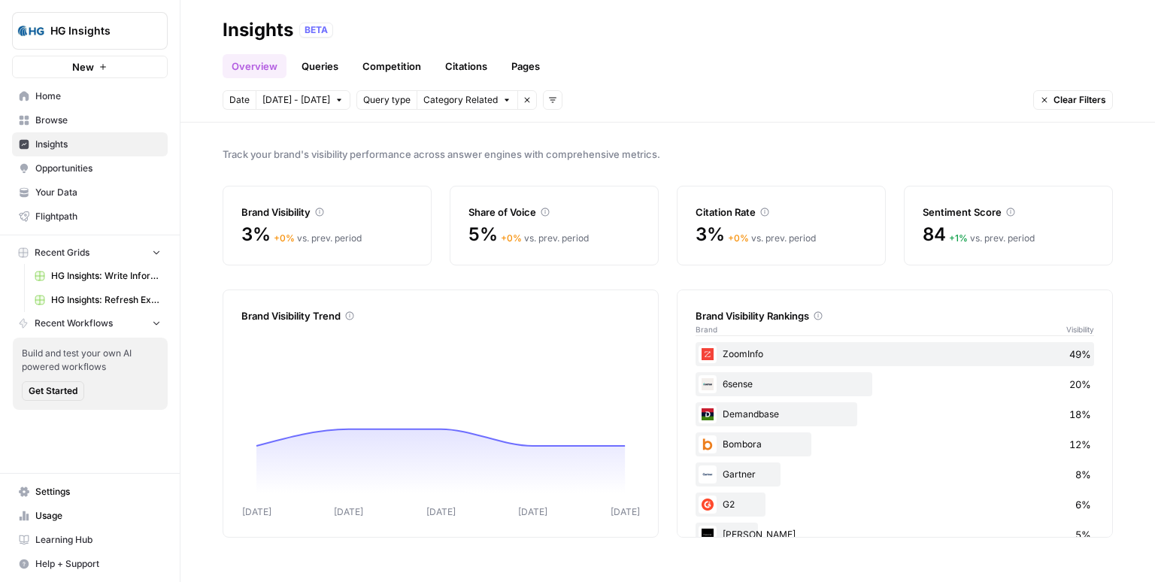
click at [515, 162] on div "Track your brand's visibility performance across answer engines with comprehens…" at bounding box center [667, 352] width 974 height 459
click at [362, 158] on span "Track your brand's visibility performance across answer engines with comprehens…" at bounding box center [668, 154] width 890 height 15
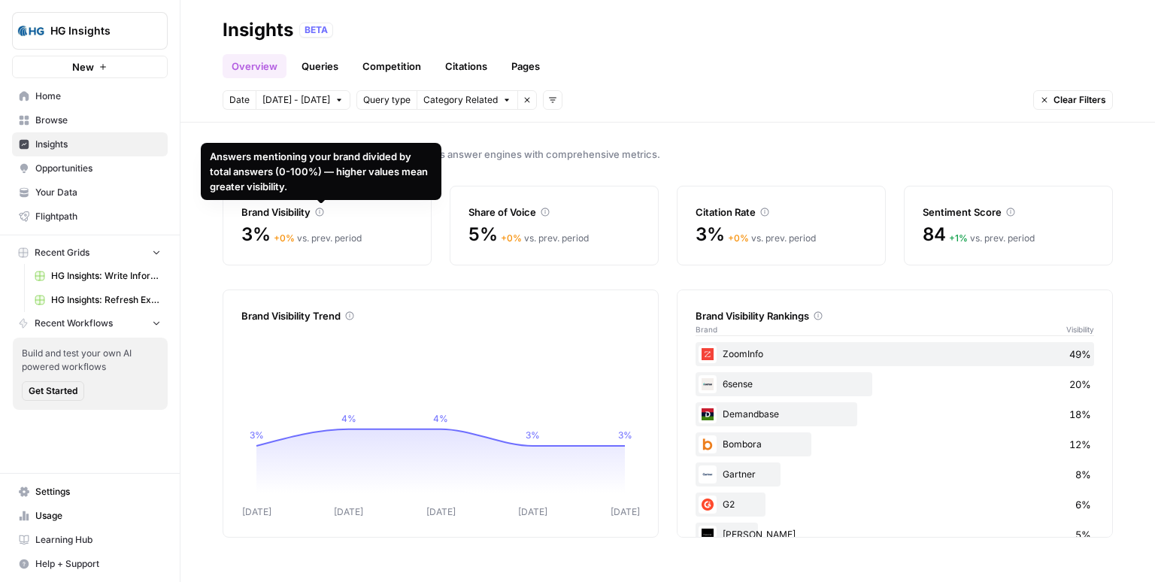
click at [521, 142] on div "Track your brand's visibility performance across answer engines with comprehens…" at bounding box center [667, 352] width 974 height 459
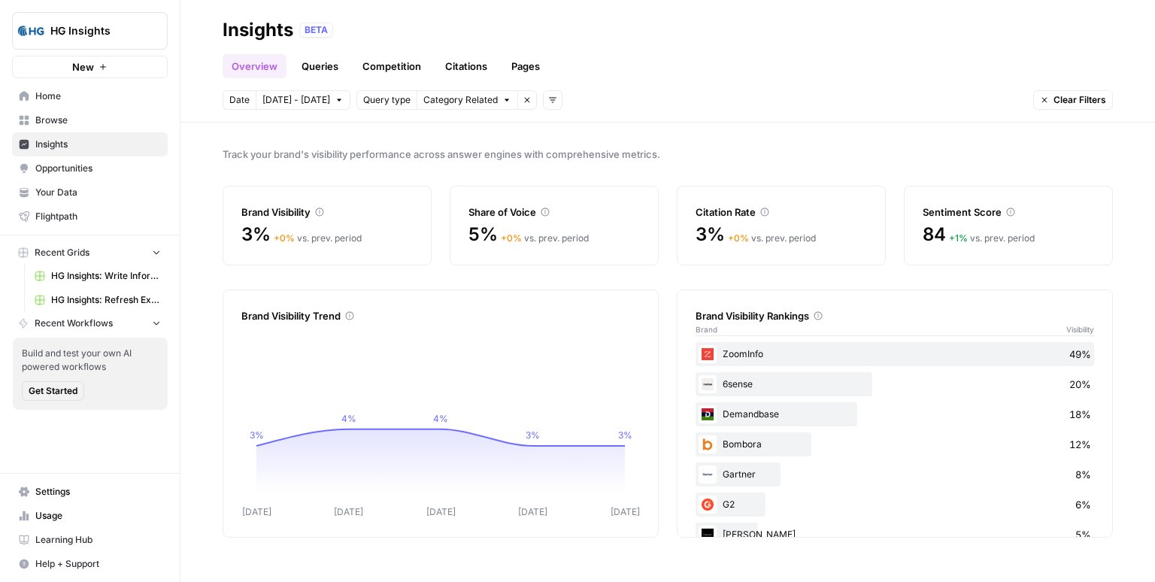
click at [301, 101] on span "Oct 8 - Oct 14" at bounding box center [296, 100] width 68 height 14
click at [521, 147] on span "Track your brand's visibility performance across answer engines with comprehens…" at bounding box center [668, 154] width 890 height 15
click at [388, 149] on span "Track your brand's visibility performance across answer engines with comprehens…" at bounding box center [668, 154] width 890 height 15
click at [319, 66] on link "Queries" at bounding box center [319, 66] width 55 height 24
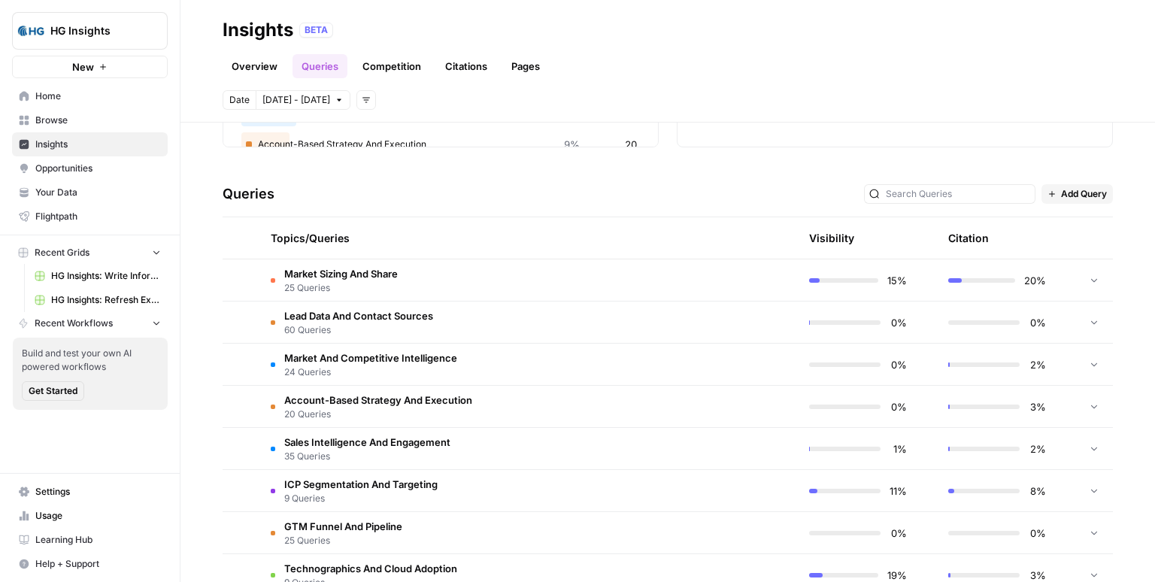
scroll to position [261, 0]
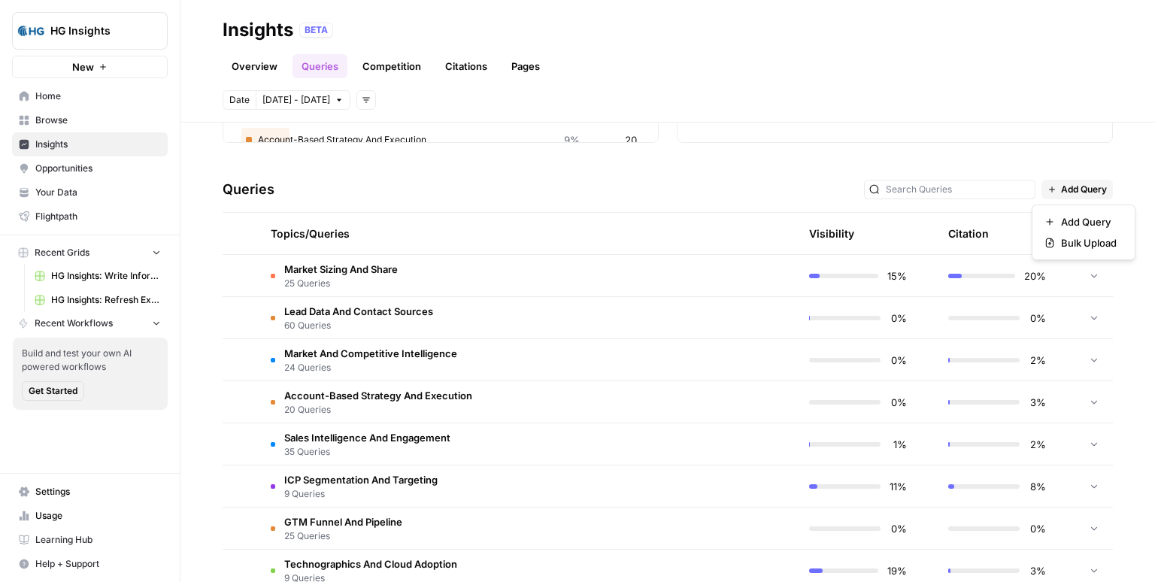
click at [1083, 188] on span "Add Query" at bounding box center [1084, 190] width 46 height 14
click at [1072, 227] on span "Add Query" at bounding box center [1089, 221] width 56 height 15
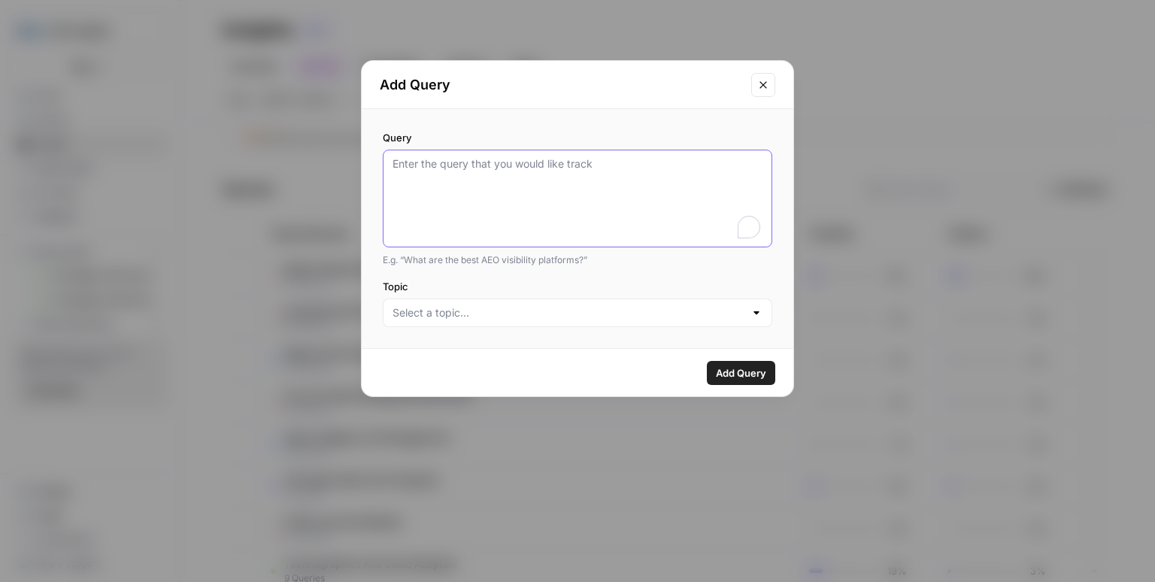
click at [471, 192] on textarea "Query" at bounding box center [577, 198] width 370 height 84
click at [461, 312] on input "Topic" at bounding box center [568, 312] width 352 height 15
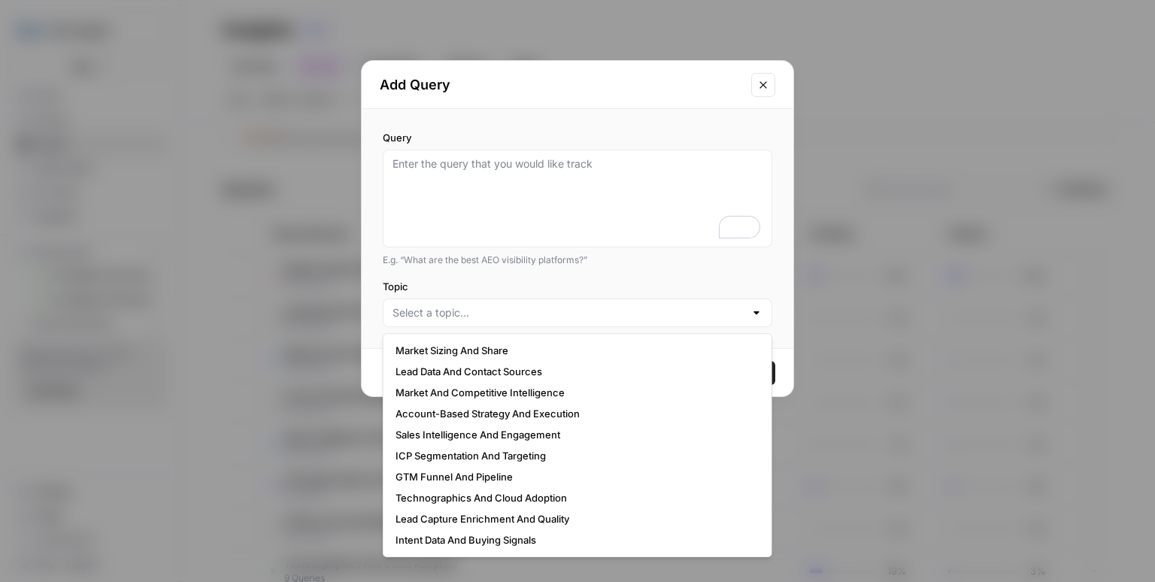
click at [763, 86] on icon "Close modal" at bounding box center [763, 85] width 12 height 12
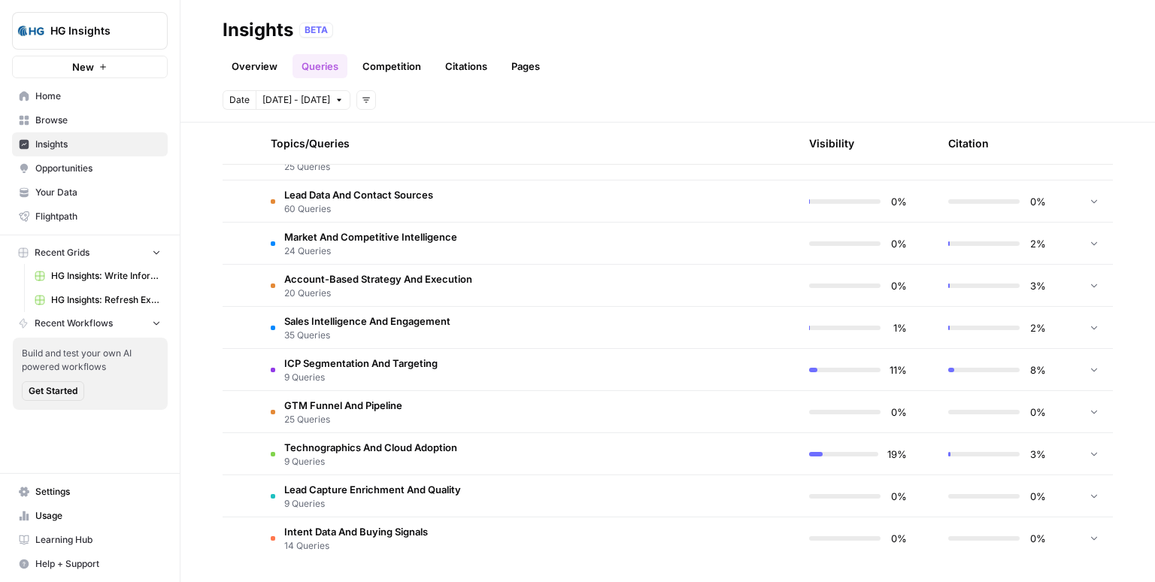
scroll to position [378, 0]
click at [438, 368] on td "ICP Segmentation And Targeting 9 Queries" at bounding box center [456, 368] width 395 height 41
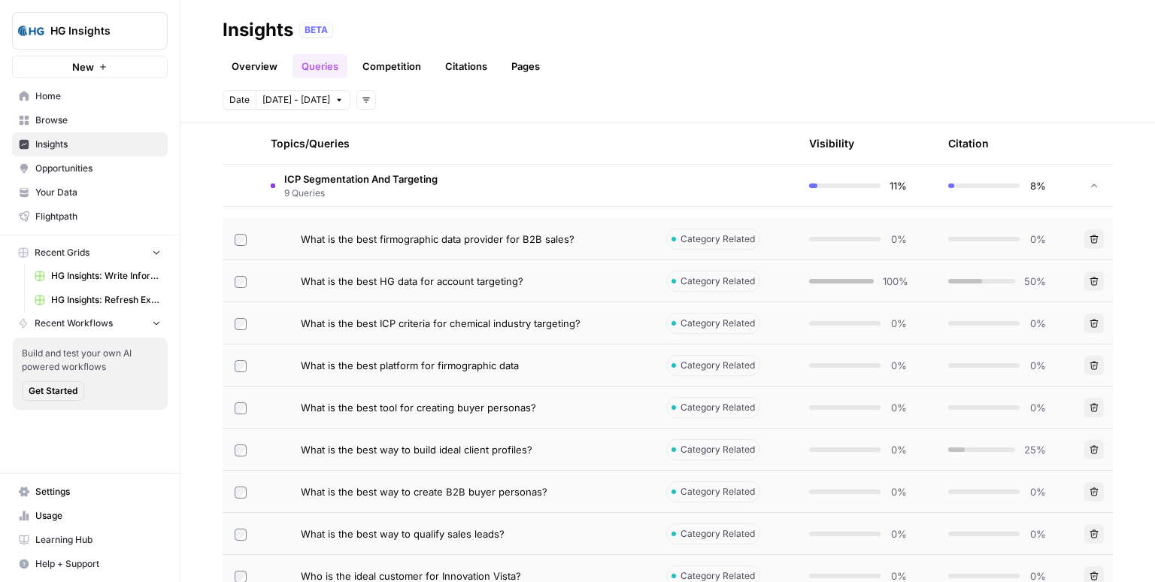
scroll to position [568, 0]
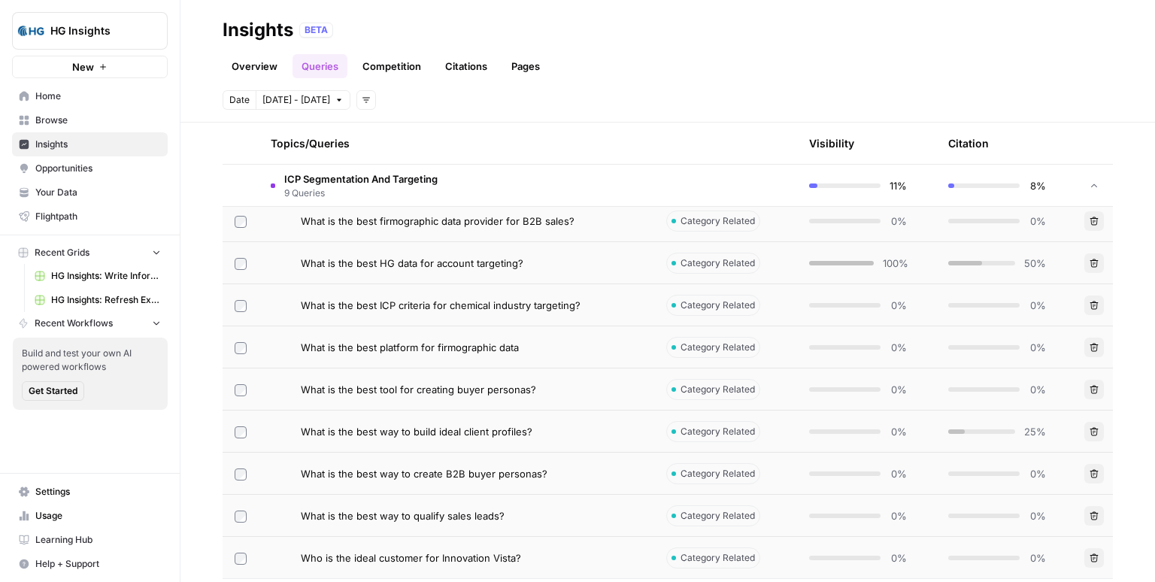
click at [498, 429] on span "What is the best way to build ideal client profiles?" at bounding box center [417, 431] width 232 height 15
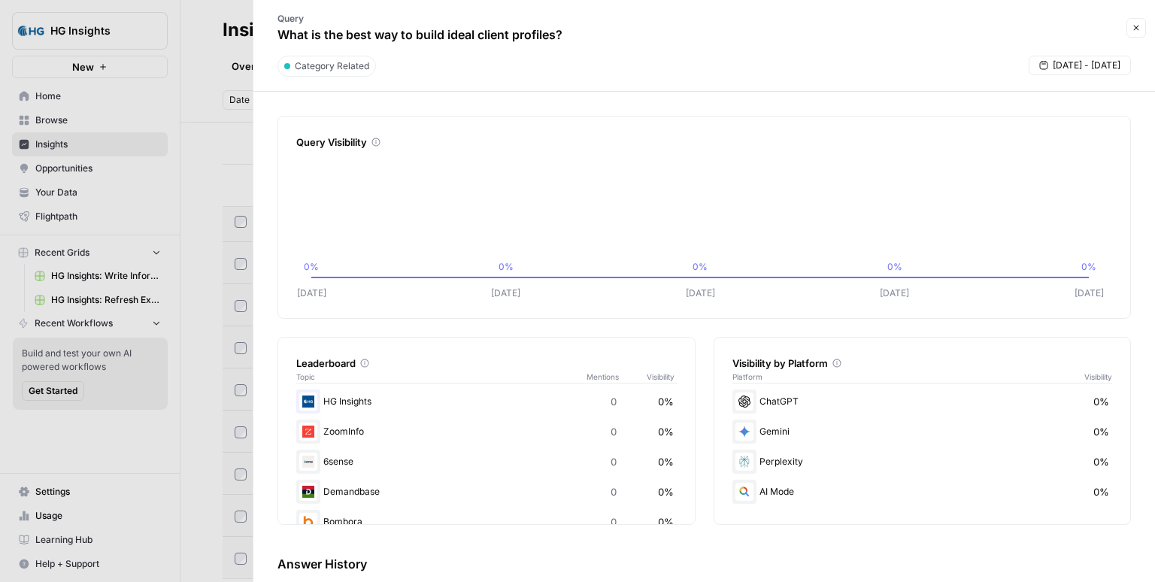
click at [1141, 26] on button "Close" at bounding box center [1136, 28] width 20 height 20
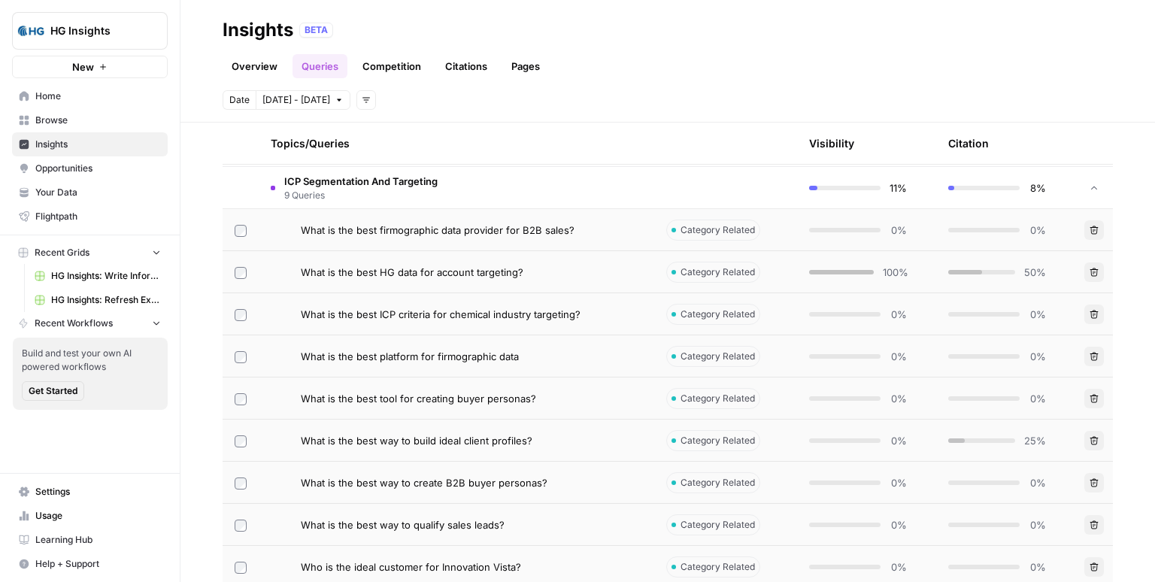
scroll to position [559, 0]
click at [553, 280] on td "What is the best HG data for account targeting?" at bounding box center [456, 271] width 395 height 41
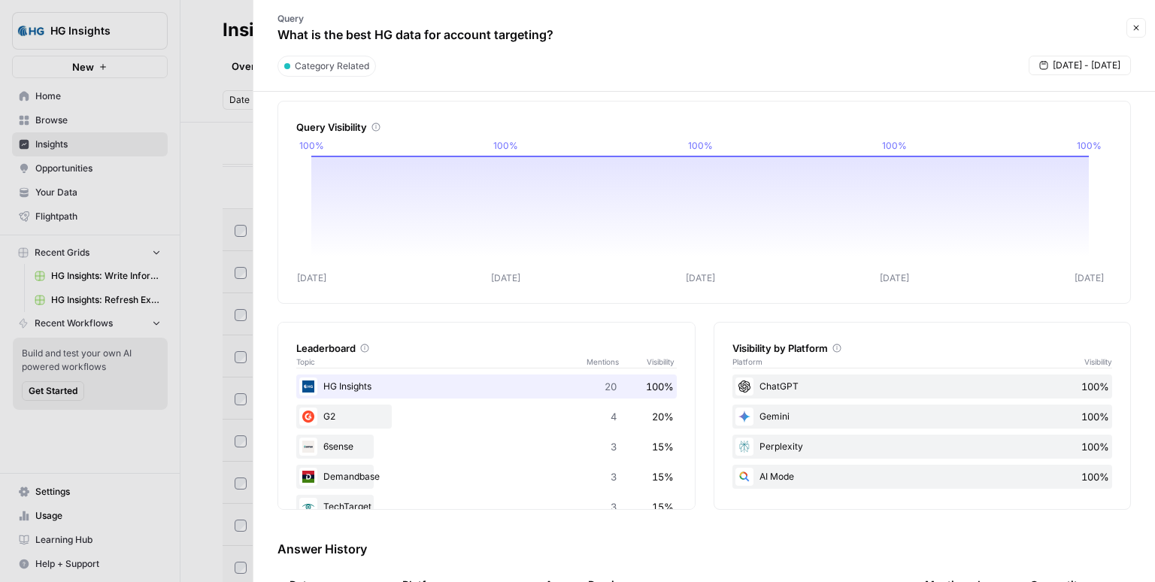
scroll to position [18, 0]
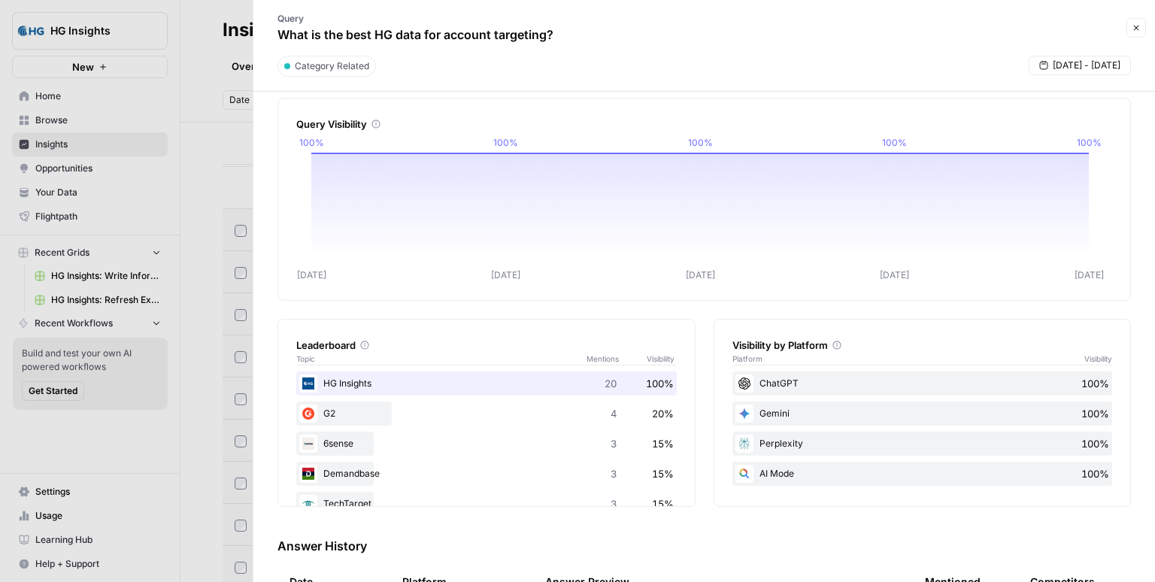
drag, startPoint x: 379, startPoint y: 31, endPoint x: 444, endPoint y: 35, distance: 65.6
click at [444, 35] on p "What is the best HG data for account targeting?" at bounding box center [415, 35] width 276 height 18
click at [514, 70] on div "Category Related Oct 8 - Oct 14" at bounding box center [703, 71] width 883 height 30
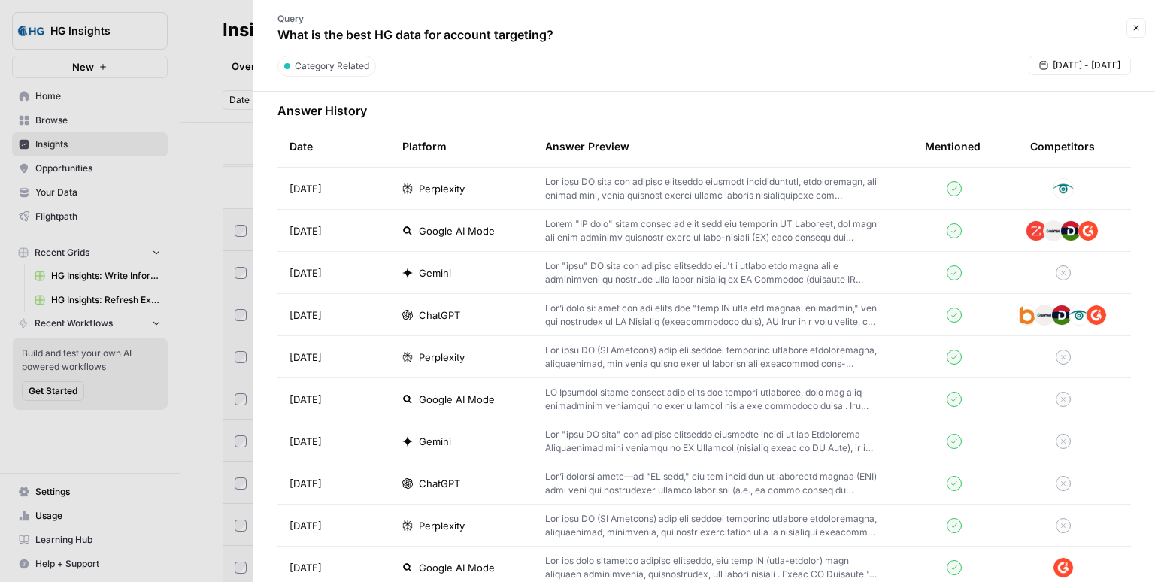
scroll to position [456, 0]
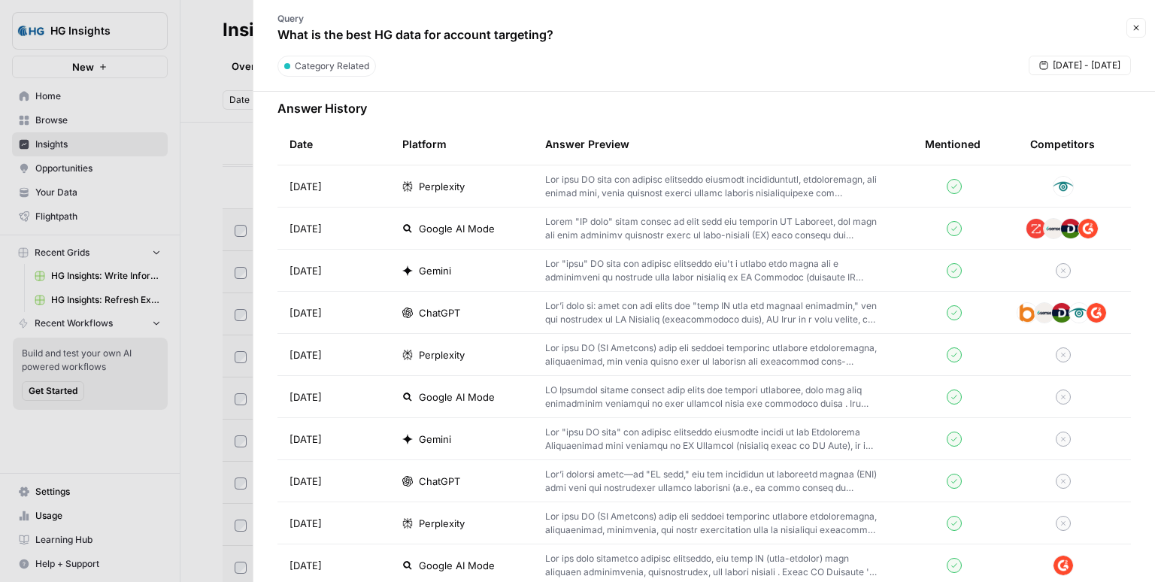
click at [653, 306] on p at bounding box center [711, 312] width 332 height 27
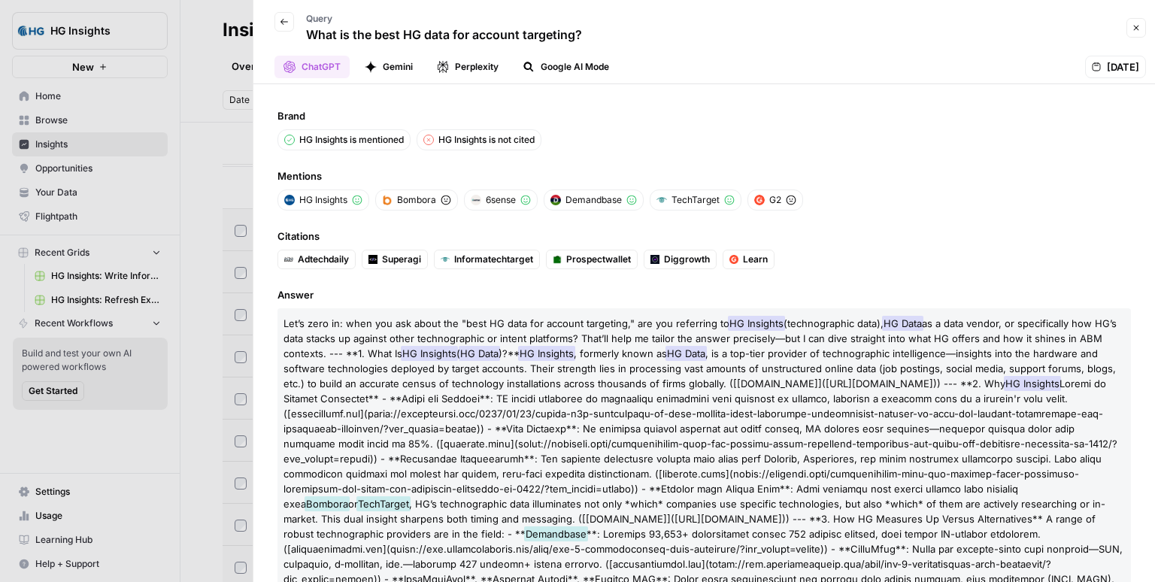
click at [618, 140] on div "HG Insights is mentioned HG Insights is not cited" at bounding box center [703, 139] width 853 height 21
click at [584, 111] on span "Brand" at bounding box center [703, 115] width 853 height 15
click at [395, 68] on button "Gemini" at bounding box center [389, 67] width 66 height 23
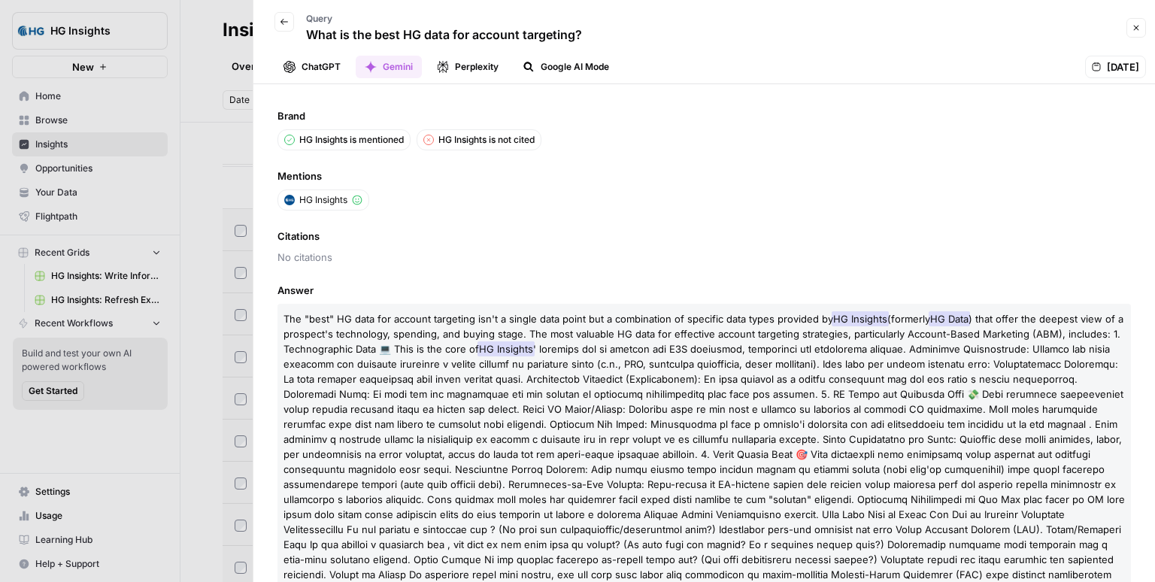
click at [322, 68] on button "ChatGPT" at bounding box center [311, 67] width 75 height 23
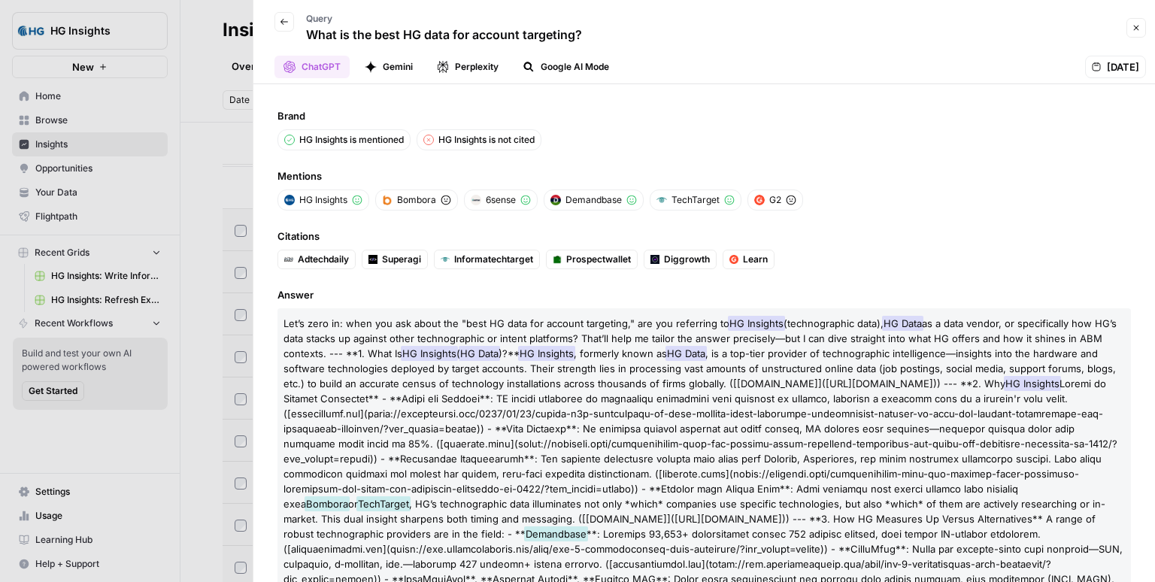
click at [461, 19] on p "Query" at bounding box center [444, 19] width 276 height 14
click at [286, 23] on icon "button" at bounding box center [284, 21] width 9 height 9
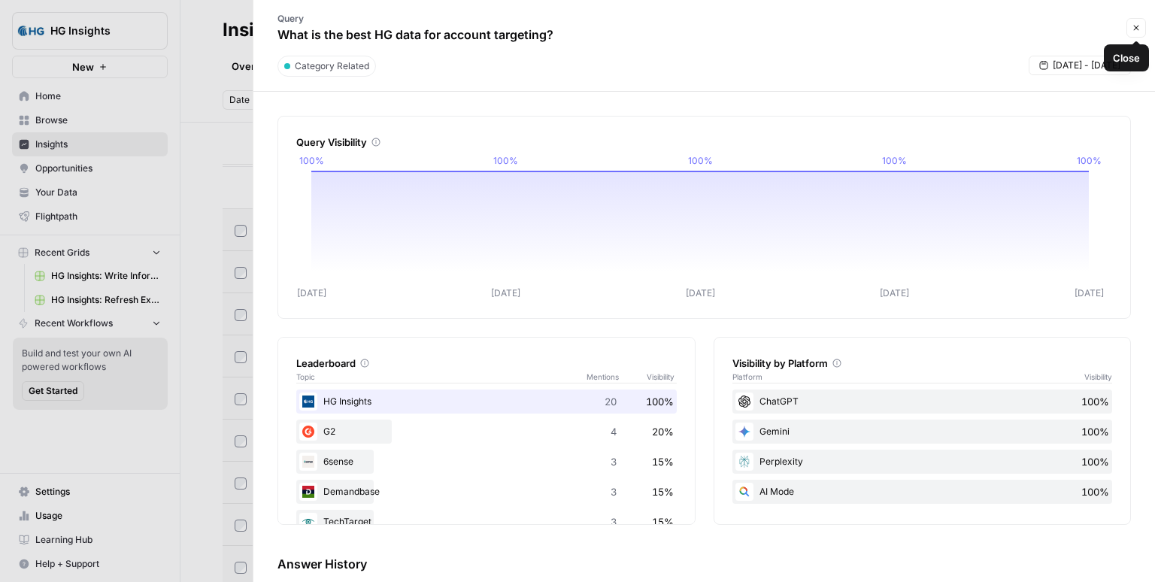
click at [1140, 29] on icon "button" at bounding box center [1135, 27] width 9 height 9
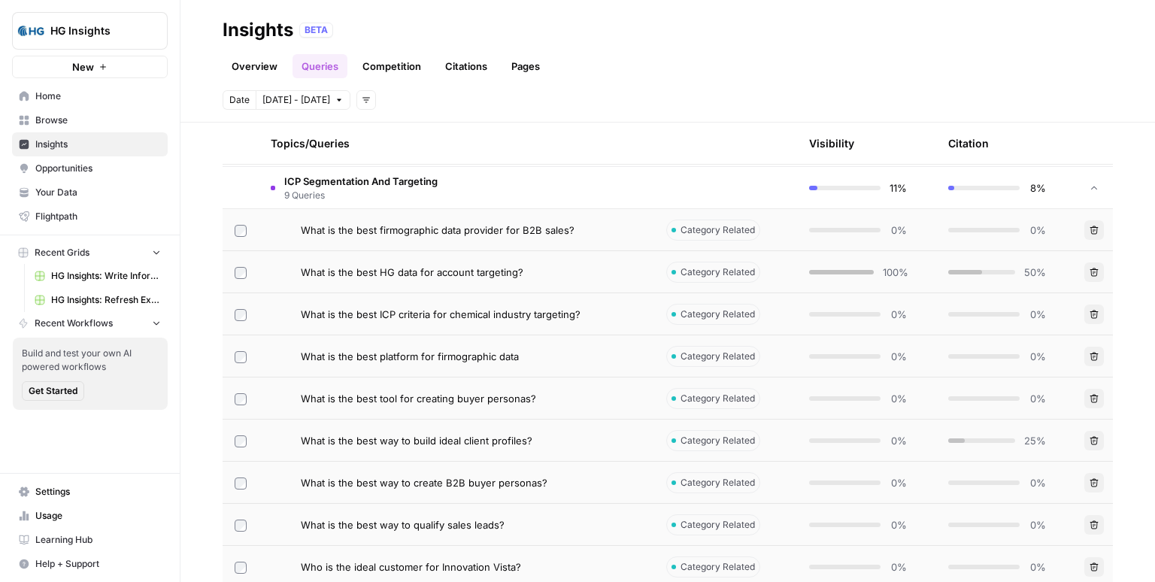
click at [361, 186] on span "ICP Segmentation And Targeting" at bounding box center [360, 181] width 153 height 15
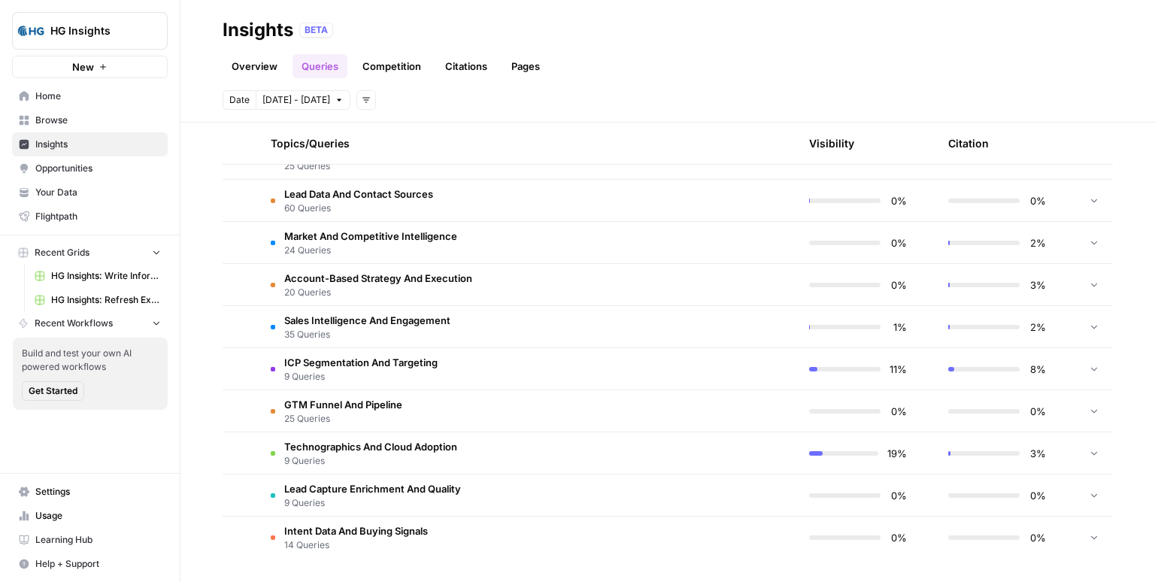
click at [83, 172] on span "Opportunities" at bounding box center [98, 169] width 126 height 14
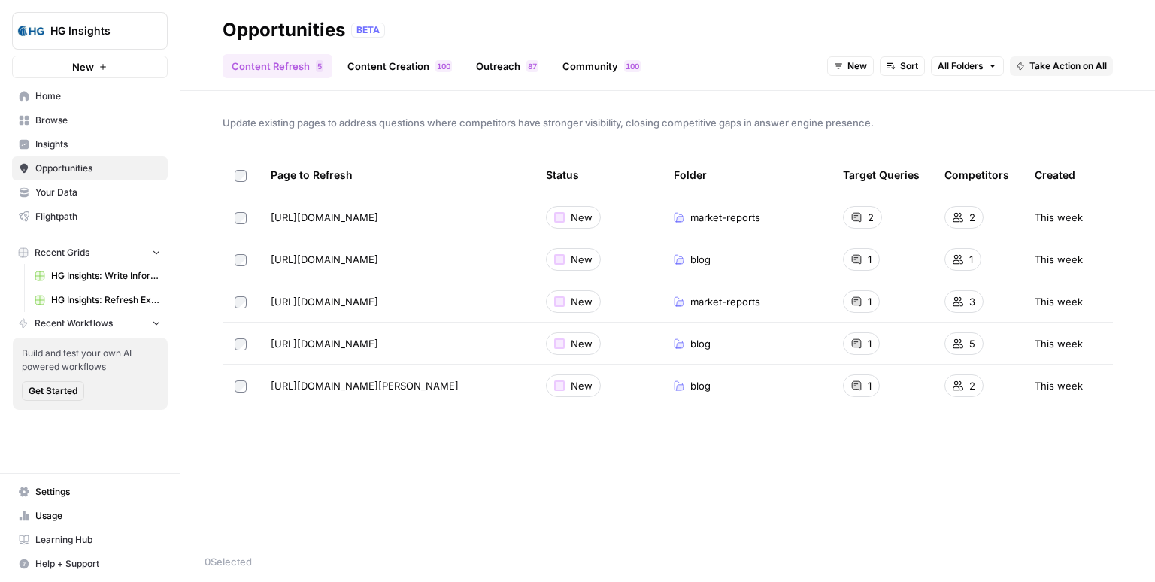
click at [389, 123] on span "Update existing pages to address questions where competitors have stronger visi…" at bounding box center [668, 122] width 890 height 15
click at [501, 123] on span "Update existing pages to address questions where competitors have stronger visi…" at bounding box center [668, 122] width 890 height 15
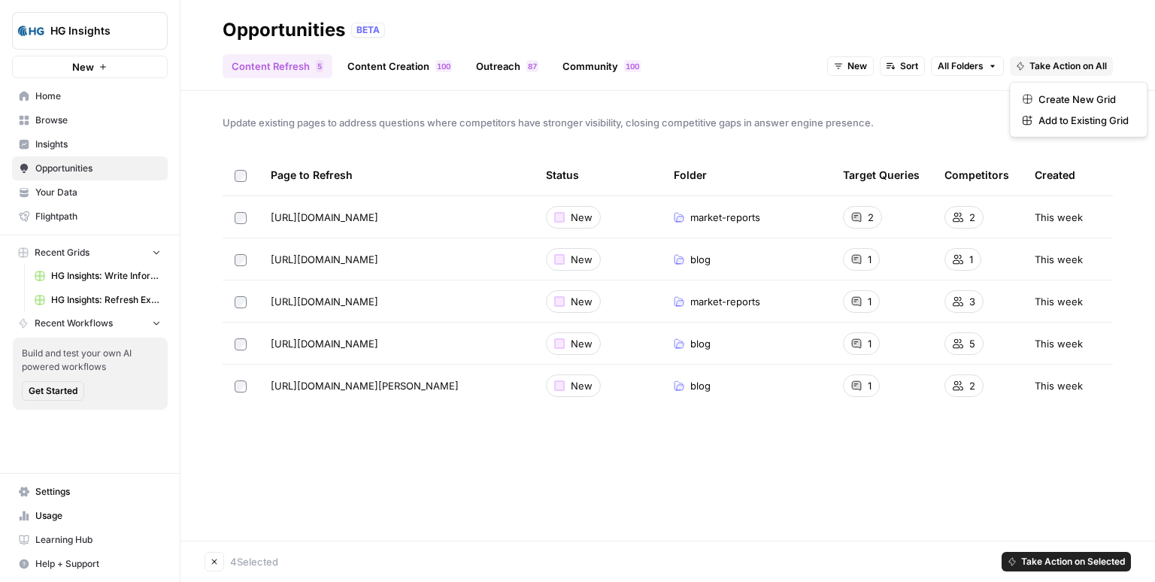
click at [1043, 65] on span "Take Action on All" at bounding box center [1067, 66] width 77 height 14
click at [1044, 97] on span "Create New Grid" at bounding box center [1083, 99] width 90 height 15
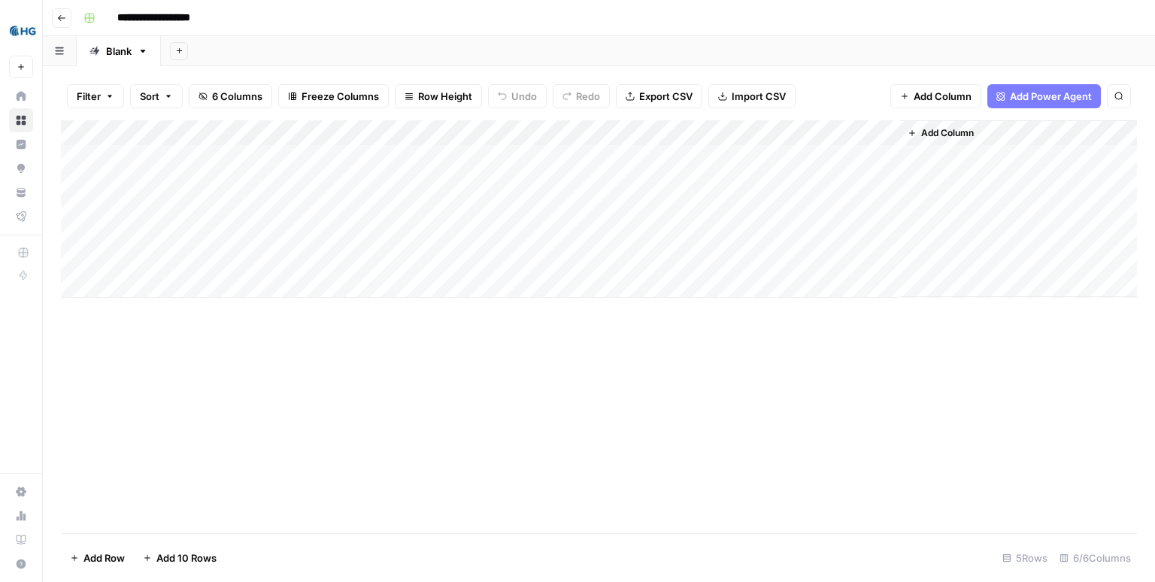
click at [486, 51] on div "Add Sheet" at bounding box center [658, 51] width 994 height 30
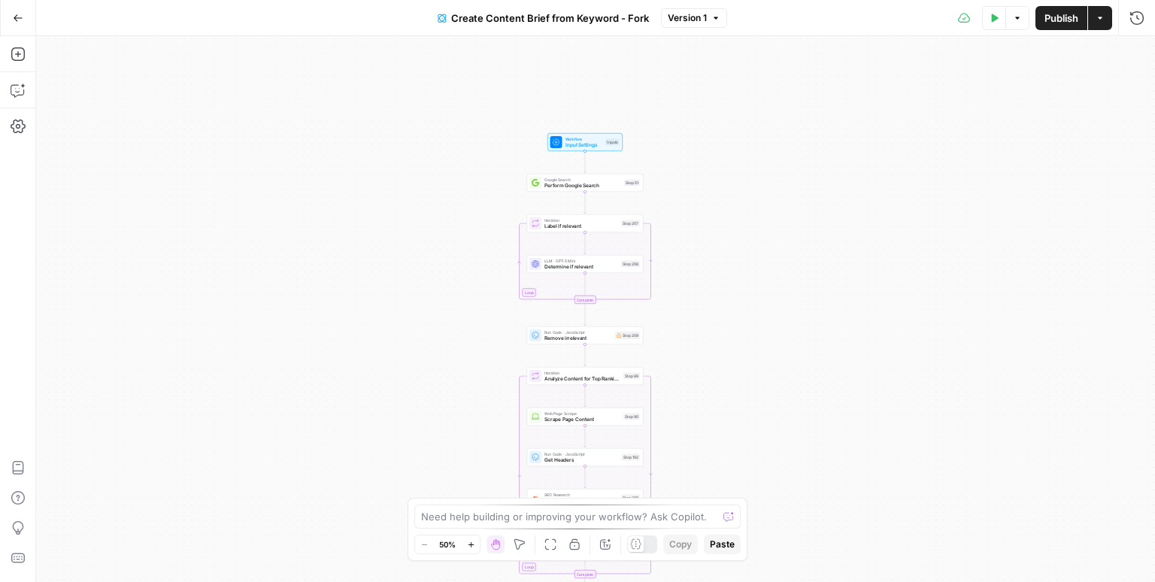
drag, startPoint x: 712, startPoint y: 115, endPoint x: 701, endPoint y: 378, distance: 263.3
click at [701, 378] on div "Workflow Input Settings Inputs Google Search Perform Google Search Step 51 Loop…" at bounding box center [595, 309] width 1119 height 546
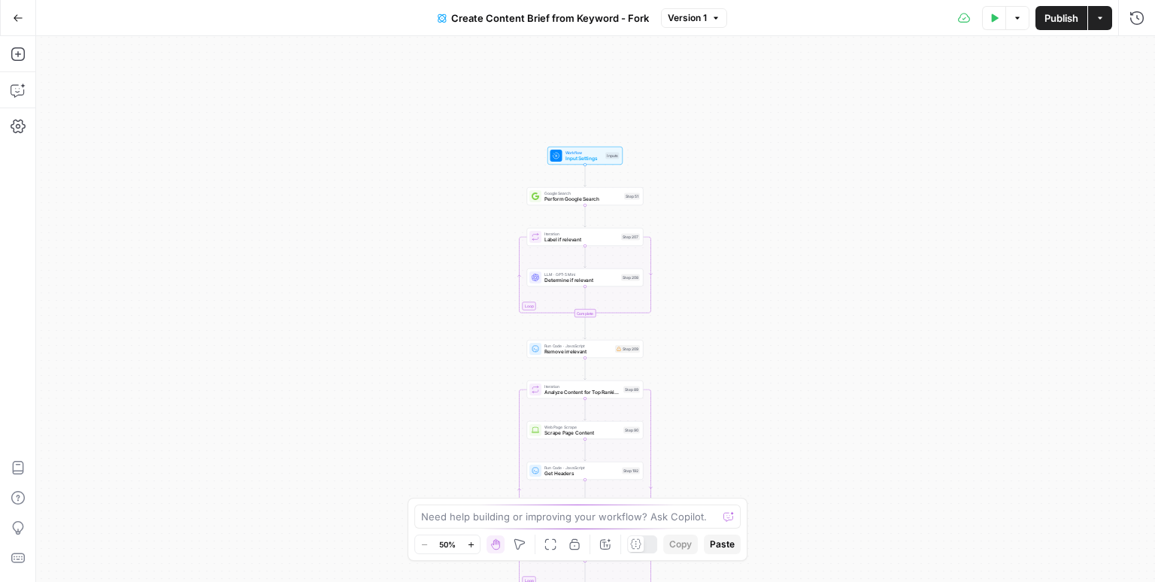
click at [680, 227] on div "Workflow Input Settings Inputs Google Search Perform Google Search Step 51 Loop…" at bounding box center [595, 309] width 1119 height 546
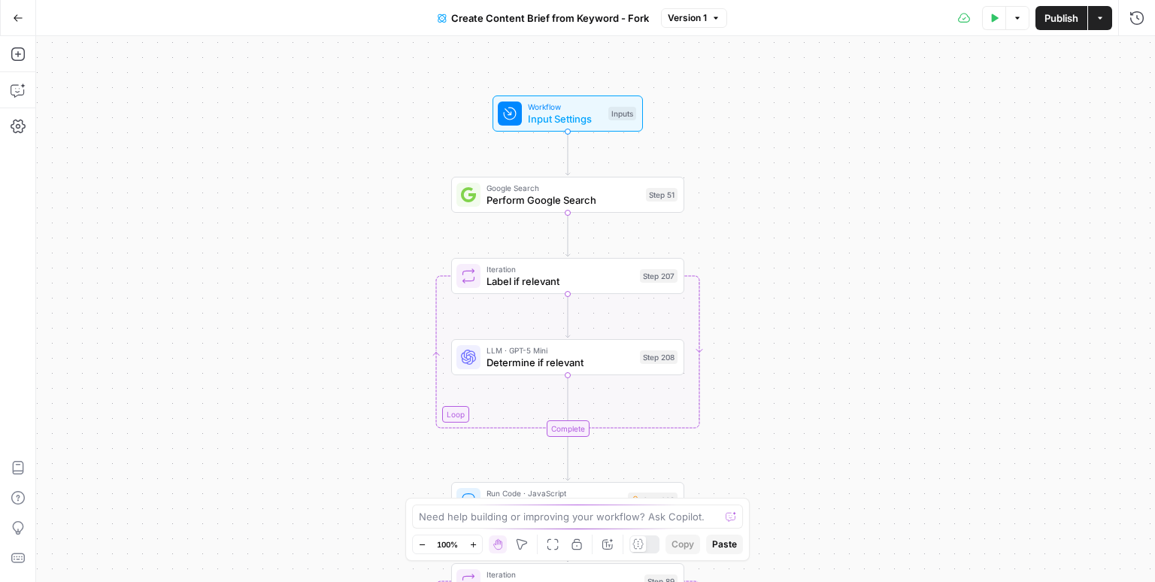
drag, startPoint x: 671, startPoint y: 224, endPoint x: 749, endPoint y: 253, distance: 82.8
click at [749, 253] on div "Workflow Input Settings Inputs Google Search Perform Google Search Step 51 Loop…" at bounding box center [595, 309] width 1119 height 546
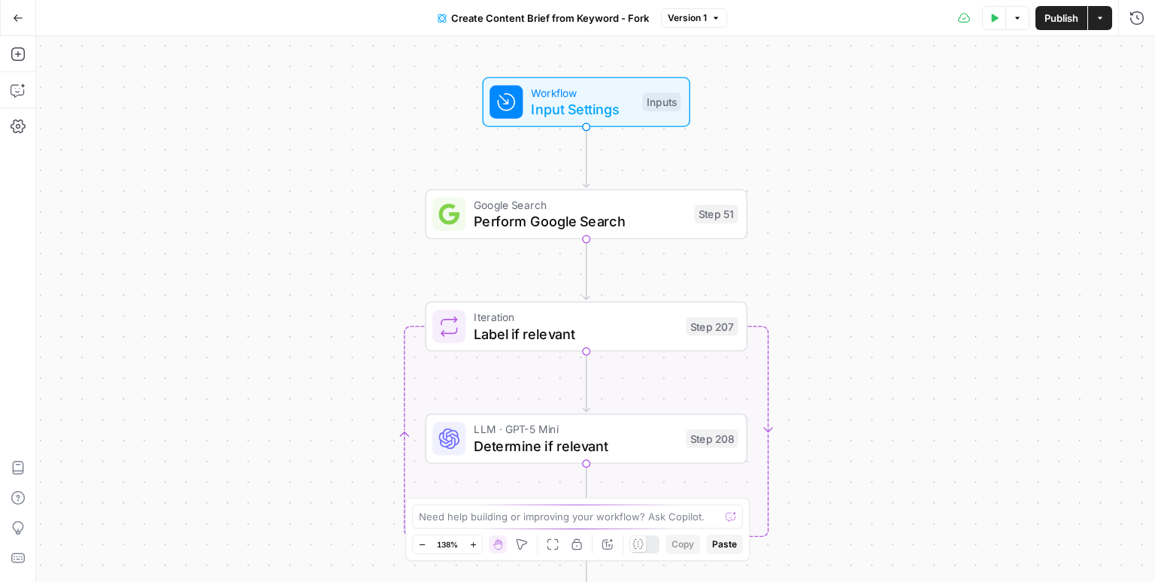
drag, startPoint x: 722, startPoint y: 207, endPoint x: 799, endPoint y: 231, distance: 81.1
click at [799, 231] on div "Workflow Input Settings Inputs Google Search Perform Google Search Step 51 Loop…" at bounding box center [595, 309] width 1119 height 546
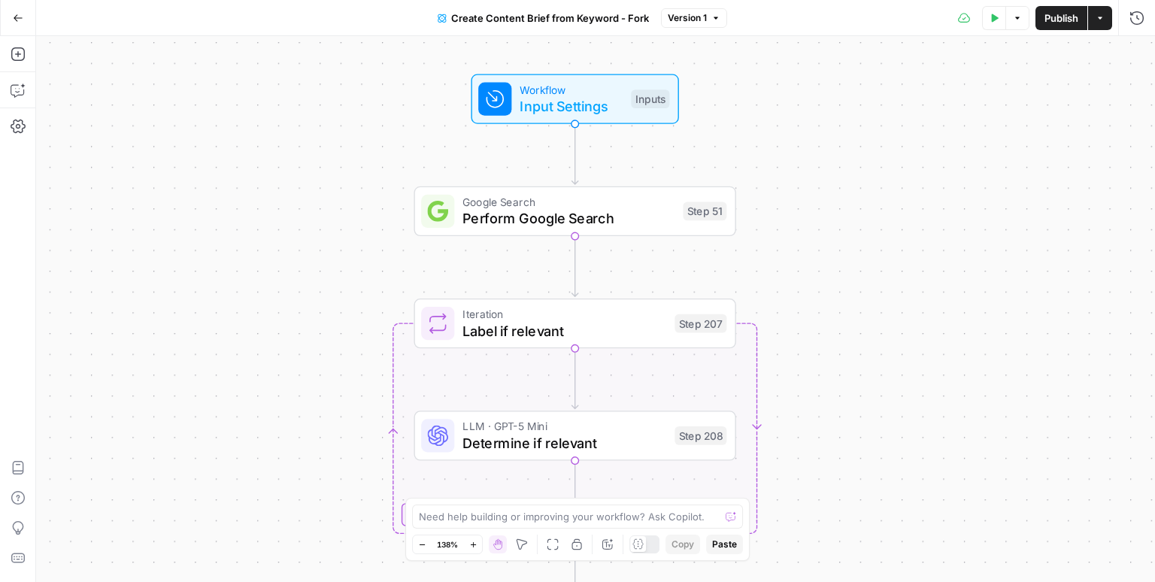
drag, startPoint x: 801, startPoint y: 232, endPoint x: 789, endPoint y: 229, distance: 11.7
click at [789, 229] on div "Workflow Input Settings Inputs Google Search Perform Google Search Step 51 Loop…" at bounding box center [595, 309] width 1119 height 546
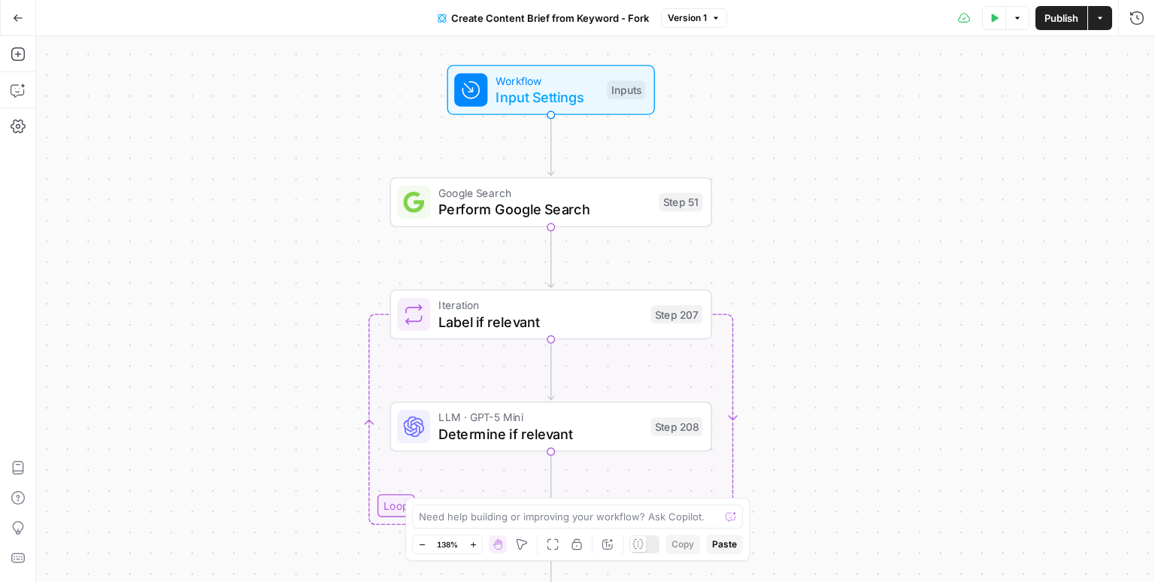
drag, startPoint x: 790, startPoint y: 238, endPoint x: 767, endPoint y: 229, distance: 24.7
click at [767, 229] on div "Workflow Input Settings Inputs Google Search Perform Google Search Step 51 Loop…" at bounding box center [595, 309] width 1119 height 546
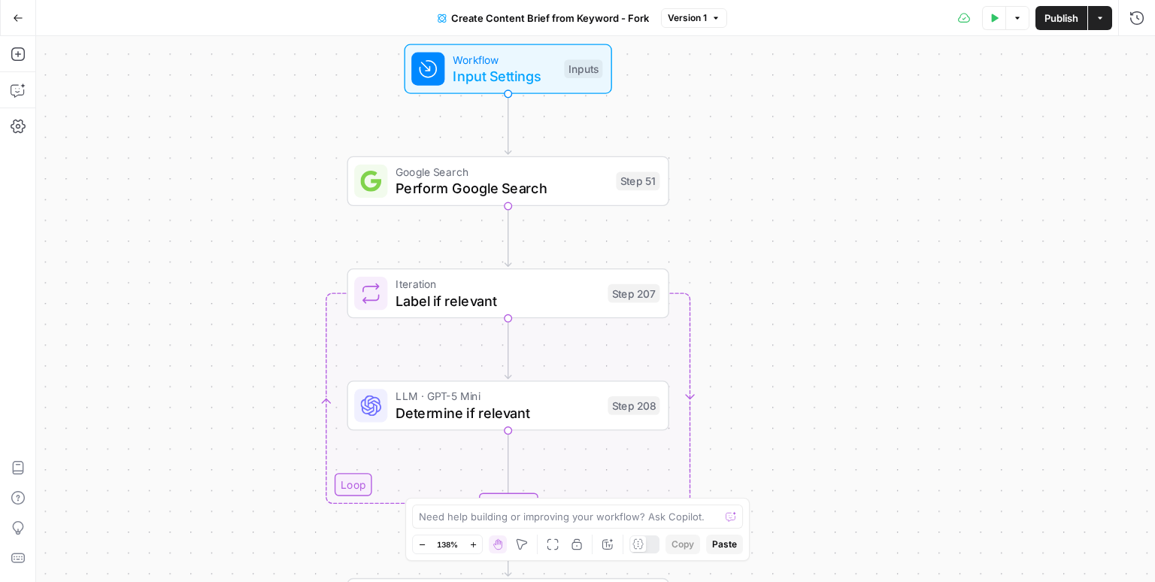
drag, startPoint x: 791, startPoint y: 235, endPoint x: 737, endPoint y: 210, distance: 59.2
click at [751, 219] on div "Workflow Input Settings Inputs Google Search Perform Google Search Step 51 Loop…" at bounding box center [595, 309] width 1119 height 546
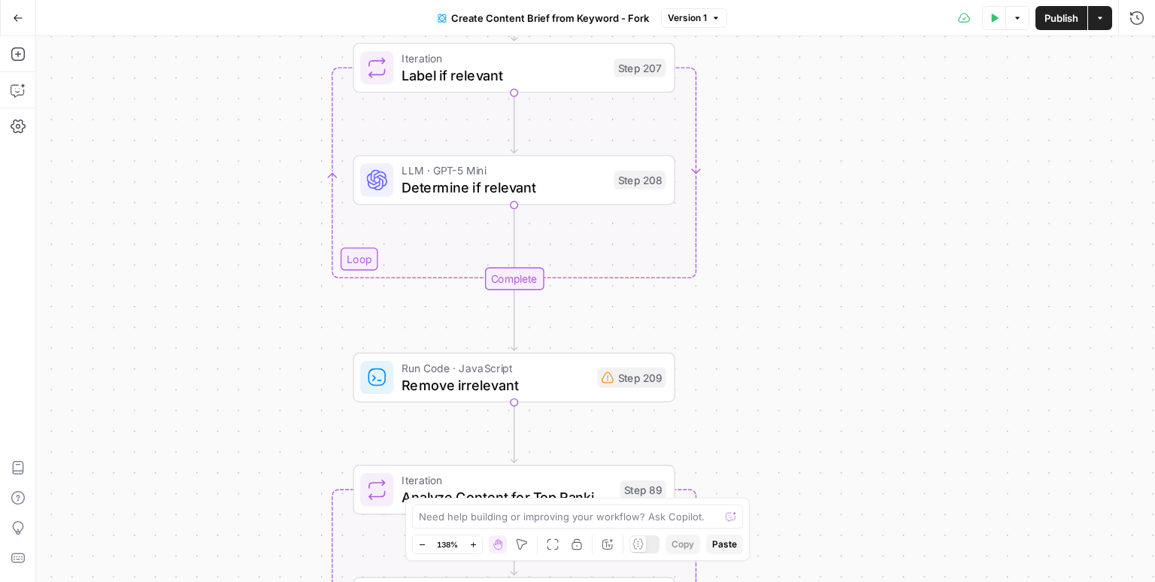
drag, startPoint x: 782, startPoint y: 339, endPoint x: 787, endPoint y: 112, distance: 227.1
click at [787, 112] on div "Workflow Input Settings Inputs Google Search Perform Google Search Step 51 Loop…" at bounding box center [595, 309] width 1119 height 546
click at [553, 187] on span "Determine if relevant" at bounding box center [503, 187] width 204 height 21
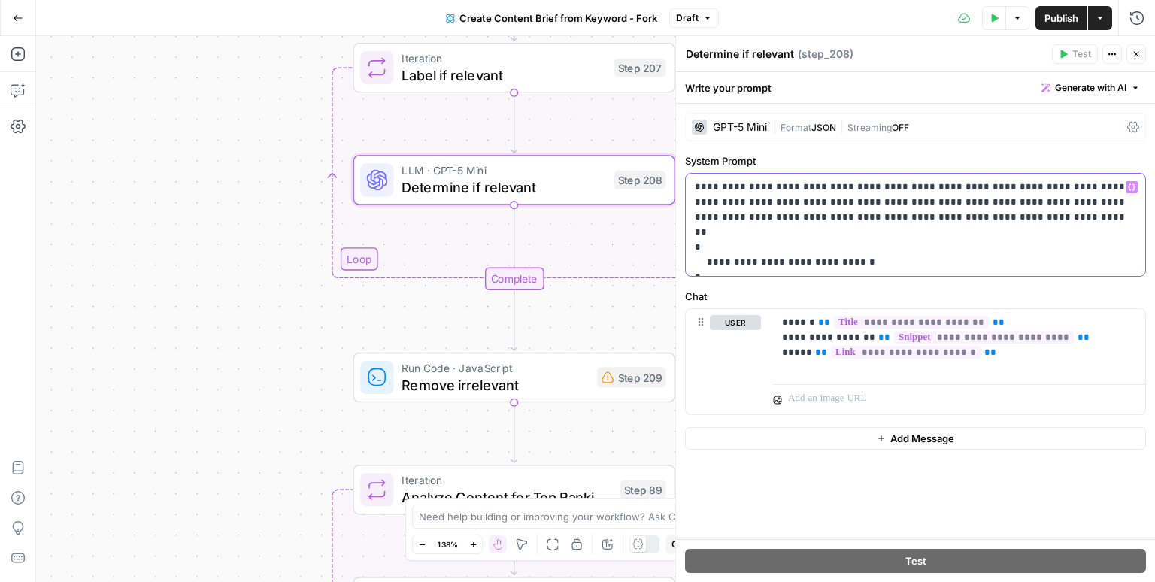
click at [910, 203] on p "**********" at bounding box center [916, 225] width 442 height 90
click at [910, 204] on p "**********" at bounding box center [916, 225] width 442 height 90
click at [1134, 53] on icon "button" at bounding box center [1136, 54] width 5 height 5
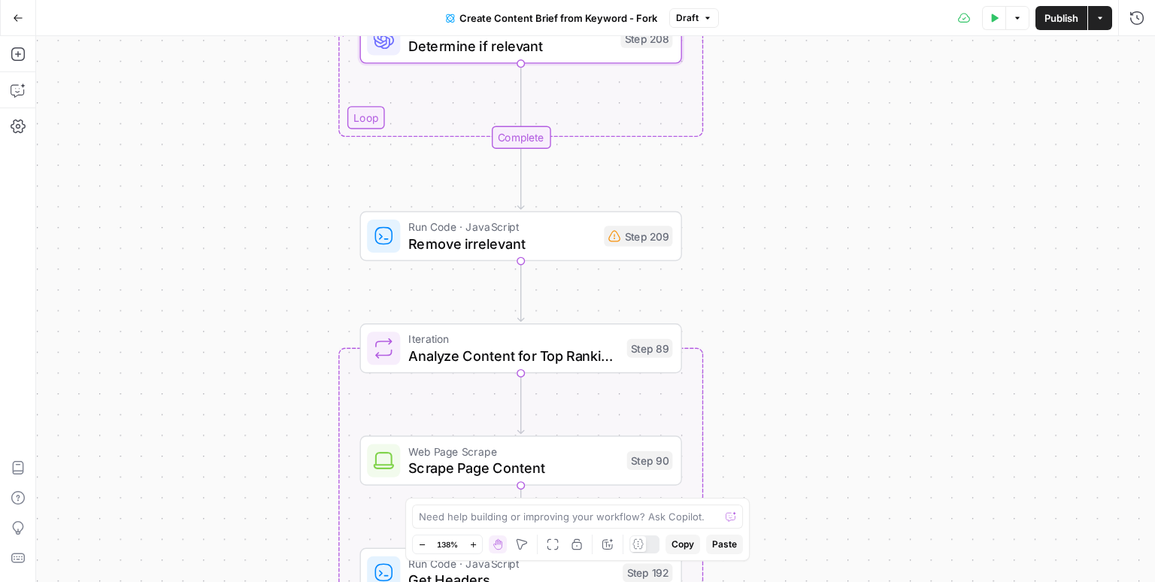
drag, startPoint x: 774, startPoint y: 393, endPoint x: 788, endPoint y: 211, distance: 182.5
click at [788, 211] on div "Workflow Input Settings Inputs Google Search Perform Google Search Step 51 Loop…" at bounding box center [595, 309] width 1119 height 546
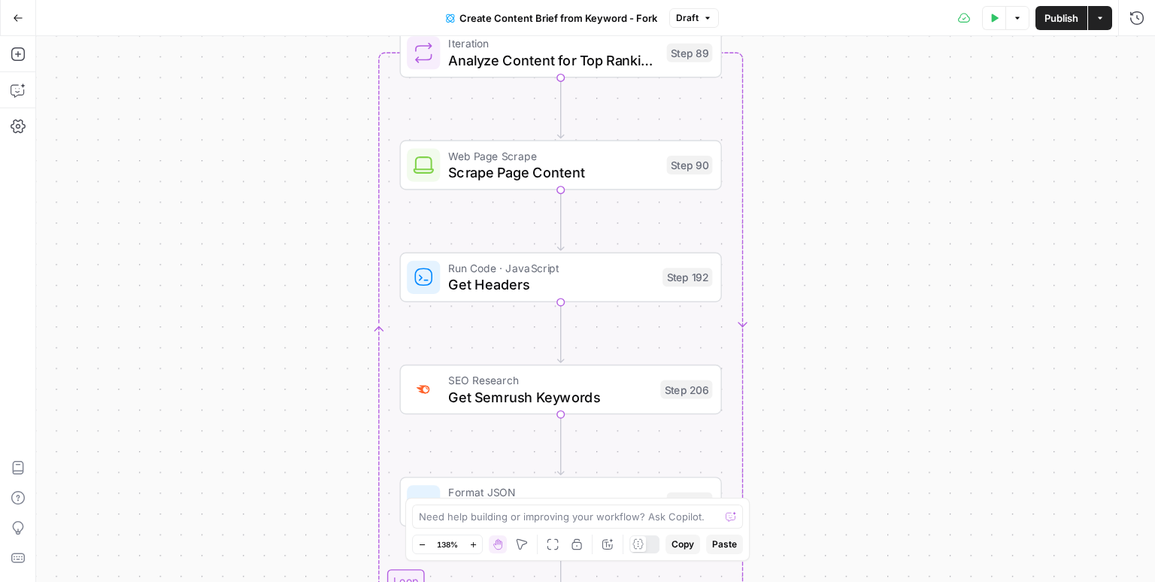
drag, startPoint x: 827, startPoint y: 413, endPoint x: 861, endPoint y: 165, distance: 249.6
click at [860, 163] on div "Workflow Input Settings Inputs Google Search Perform Google Search Step 51 Loop…" at bounding box center [595, 309] width 1119 height 546
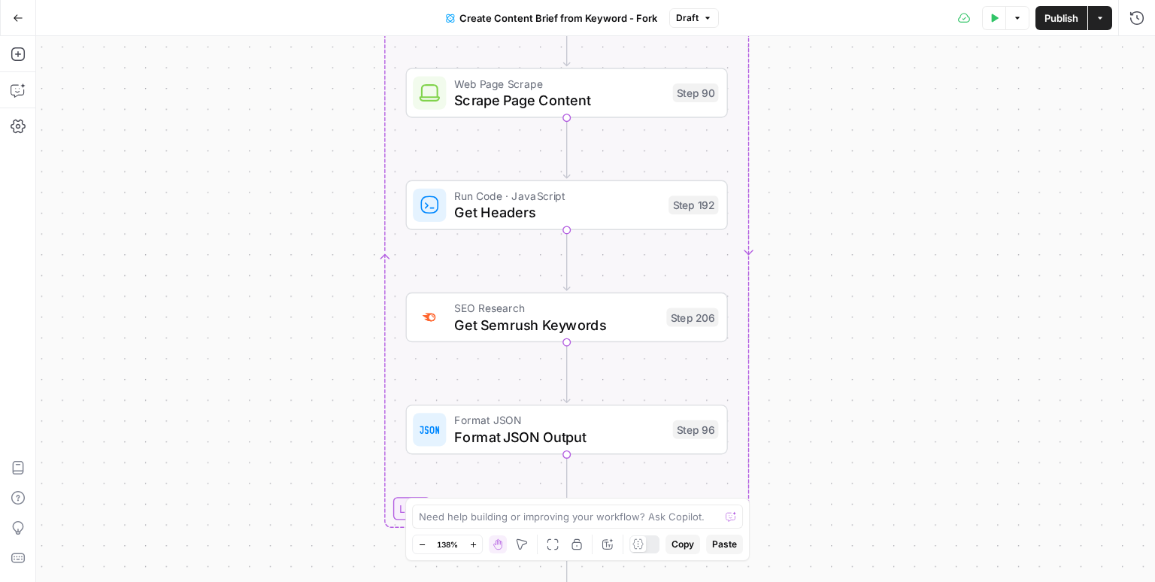
drag, startPoint x: 819, startPoint y: 262, endPoint x: 825, endPoint y: 190, distance: 72.4
click at [825, 190] on div "Workflow Input Settings Inputs Google Search Perform Google Search Step 51 Loop…" at bounding box center [595, 309] width 1119 height 546
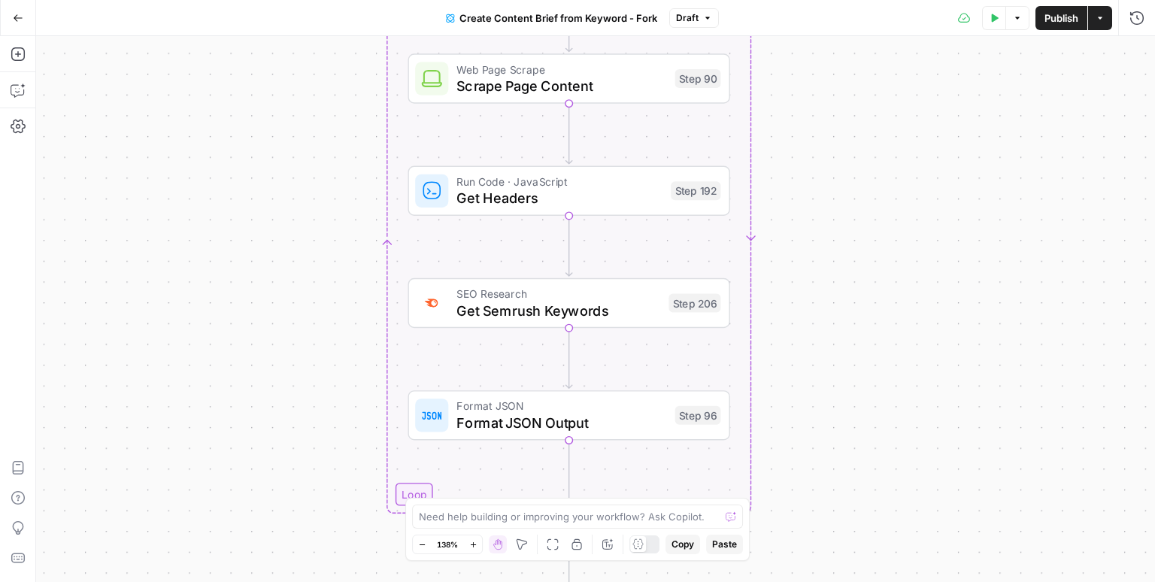
drag, startPoint x: 797, startPoint y: 322, endPoint x: 800, endPoint y: 303, distance: 19.8
click at [800, 303] on div "Workflow Input Settings Inputs Google Search Perform Google Search Step 51 Loop…" at bounding box center [595, 309] width 1119 height 546
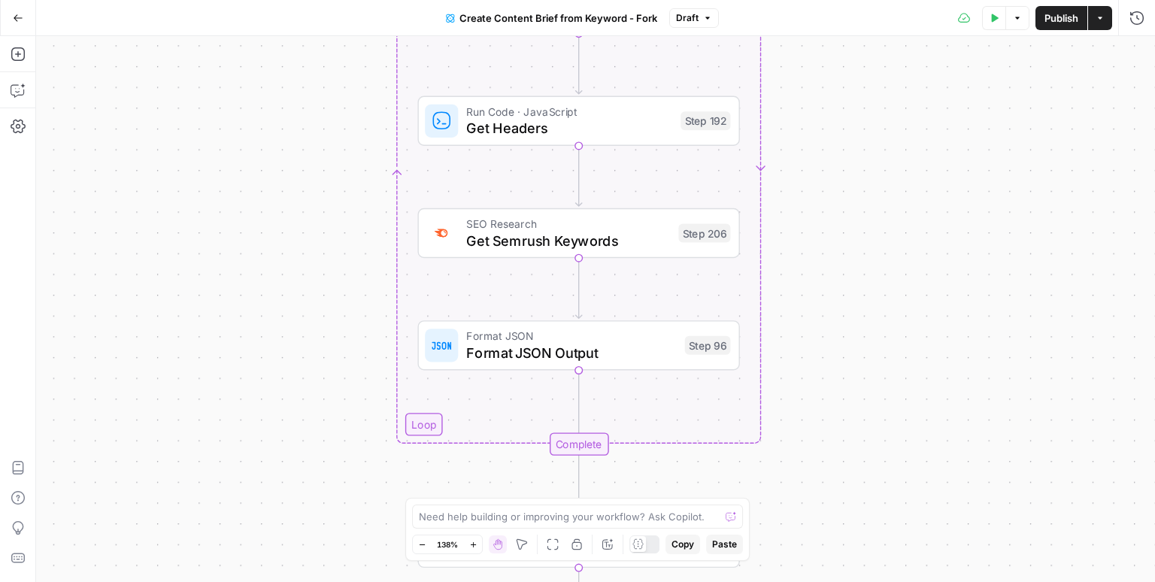
drag, startPoint x: 867, startPoint y: 372, endPoint x: 875, endPoint y: 283, distance: 89.1
click at [875, 283] on div "Workflow Input Settings Inputs Google Search Perform Google Search Step 51 Loop…" at bounding box center [595, 309] width 1119 height 546
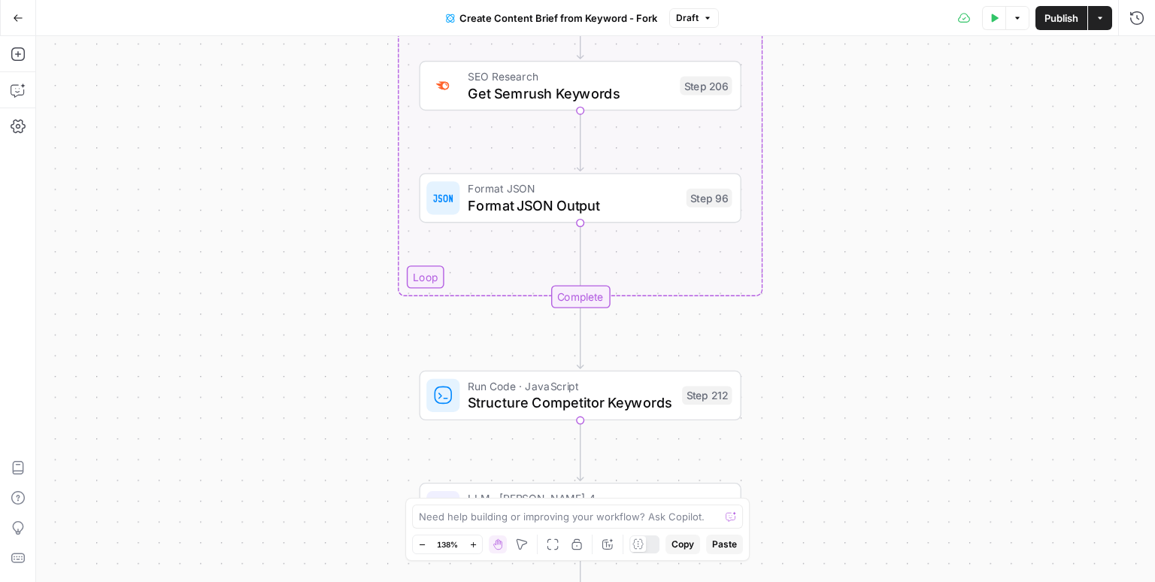
drag, startPoint x: 852, startPoint y: 438, endPoint x: 854, endPoint y: 315, distance: 123.3
click at [854, 315] on div "Workflow Input Settings Inputs Google Search Perform Google Search Step 51 Loop…" at bounding box center [595, 309] width 1119 height 546
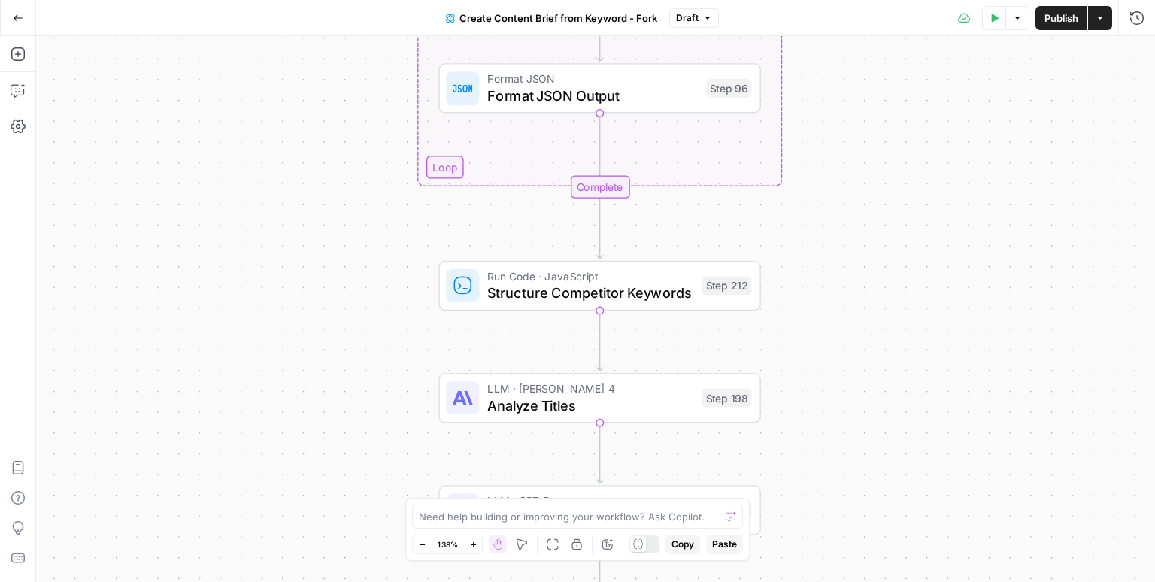
drag, startPoint x: 855, startPoint y: 395, endPoint x: 869, endPoint y: 317, distance: 79.5
click at [869, 317] on div "Workflow Input Settings Inputs Google Search Perform Google Search Step 51 Loop…" at bounding box center [595, 309] width 1119 height 546
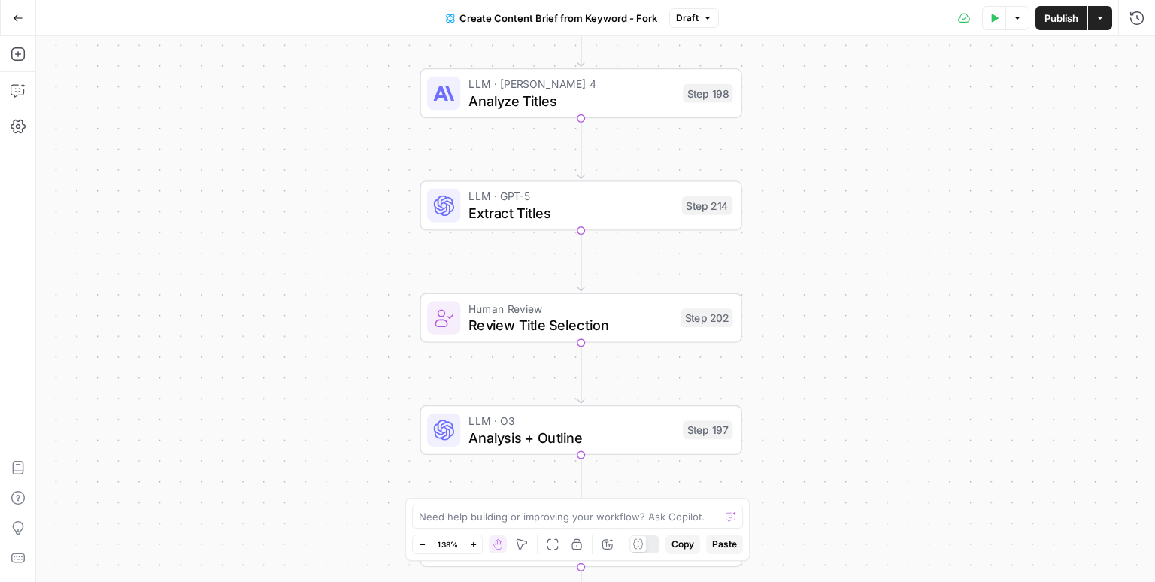
drag, startPoint x: 865, startPoint y: 395, endPoint x: 846, endPoint y: 91, distance: 305.0
click at [846, 91] on div "Workflow Input Settings Inputs Google Search Perform Google Search Step 51 Loop…" at bounding box center [595, 309] width 1119 height 546
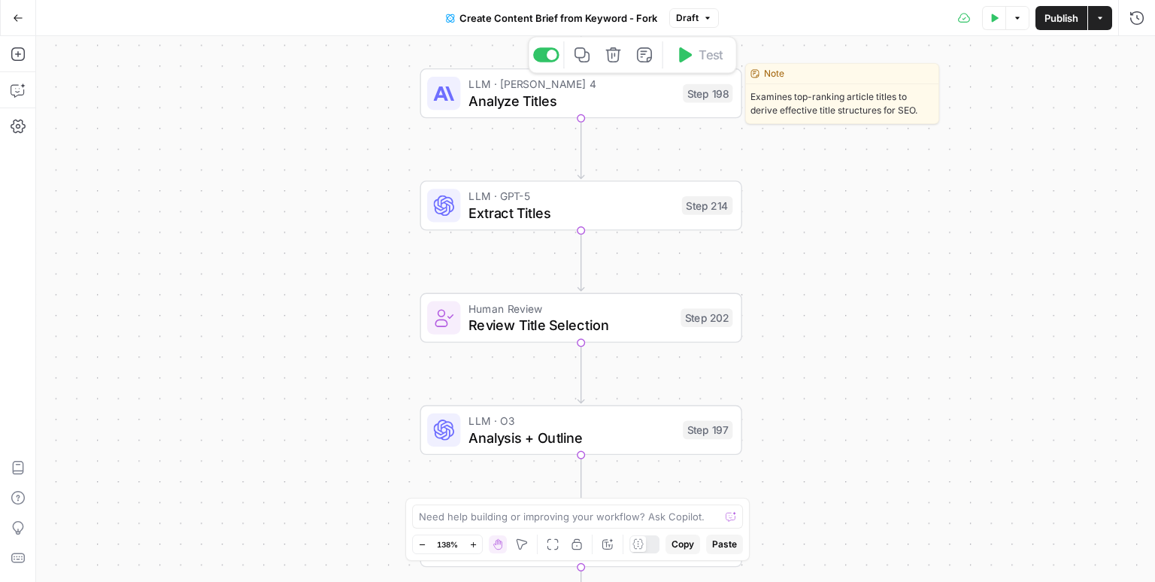
click at [631, 95] on span "Analyze Titles" at bounding box center [571, 100] width 206 height 21
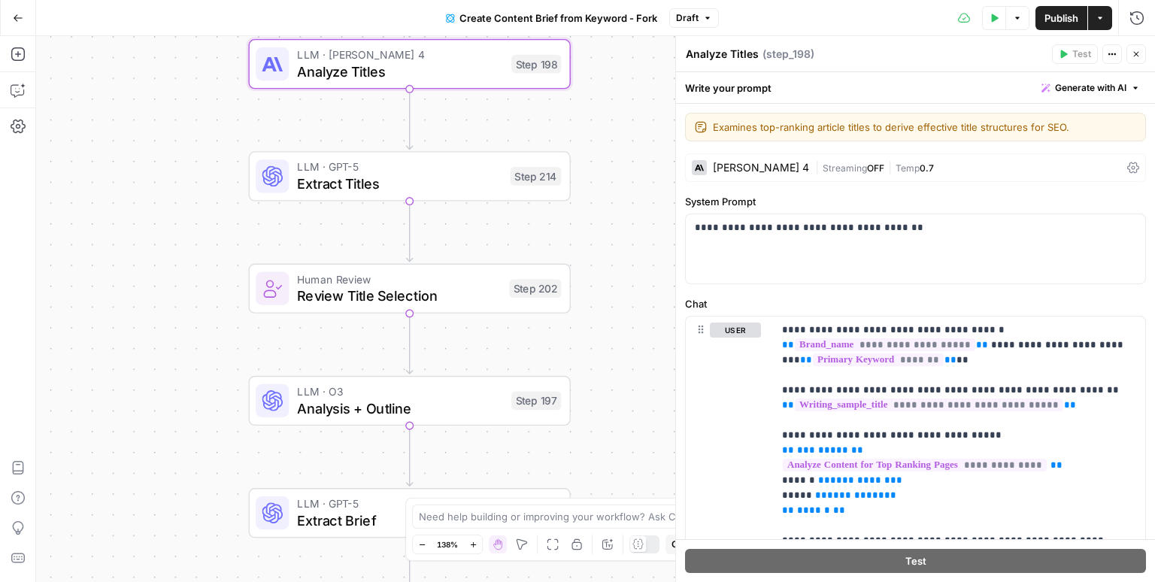
drag, startPoint x: 583, startPoint y: 148, endPoint x: 457, endPoint y: 131, distance: 126.7
click at [457, 131] on div "Workflow Input Settings Inputs Google Search Perform Google Search Step 51 Loop…" at bounding box center [595, 309] width 1119 height 546
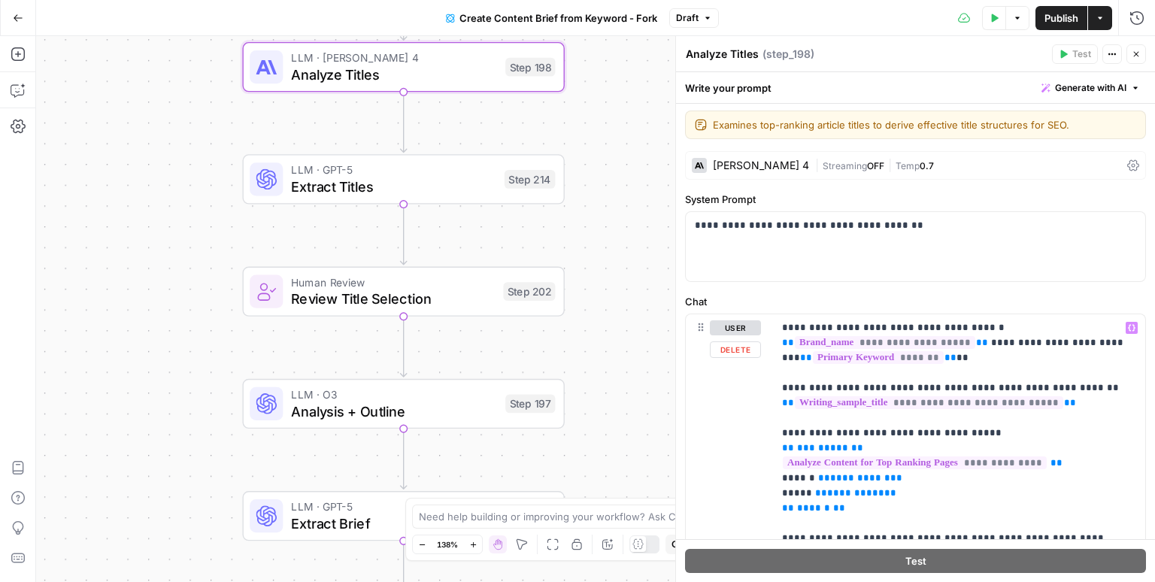
scroll to position [5, 0]
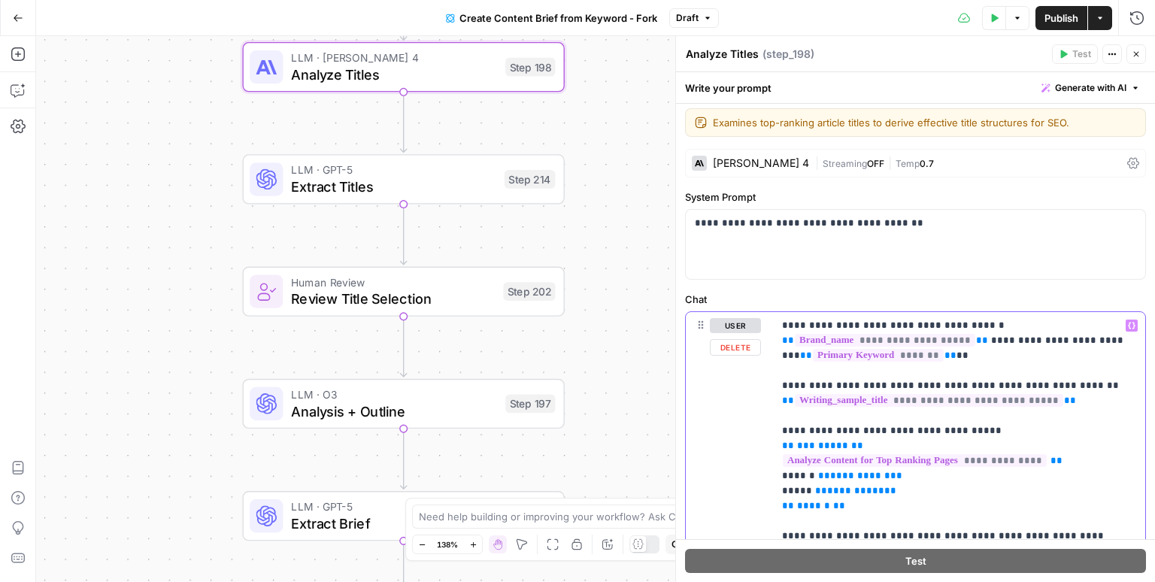
drag, startPoint x: 816, startPoint y: 386, endPoint x: 1047, endPoint y: 382, distance: 231.6
click at [1047, 382] on p "**********" at bounding box center [955, 536] width 346 height 436
click at [886, 430] on p "**********" at bounding box center [955, 536] width 346 height 436
click at [1137, 56] on icon "button" at bounding box center [1135, 54] width 9 height 9
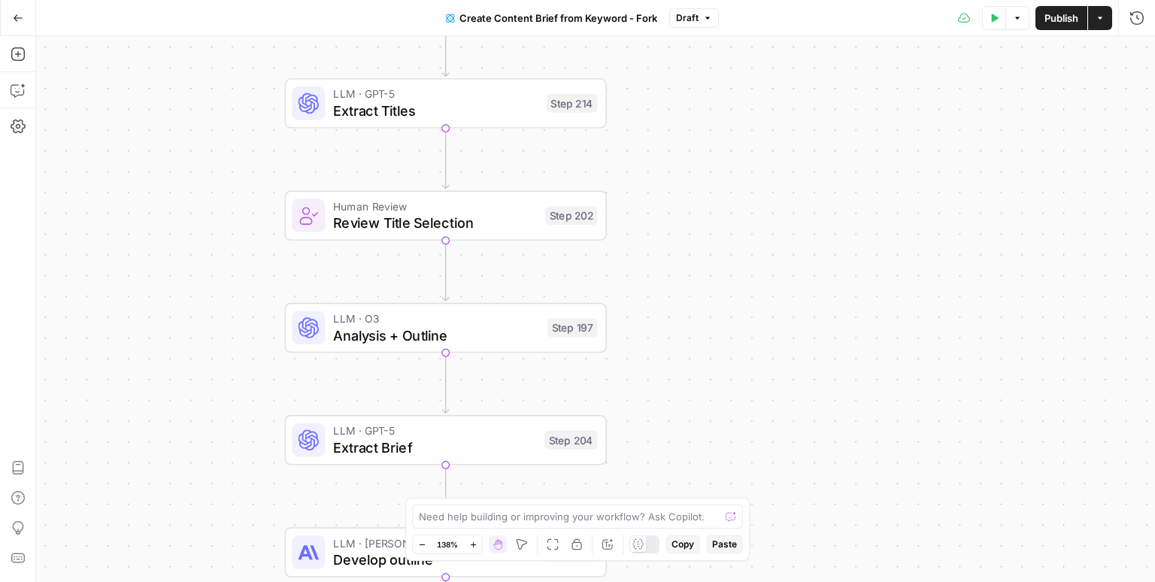
drag, startPoint x: 719, startPoint y: 402, endPoint x: 763, endPoint y: 332, distance: 82.4
click at [763, 332] on div "Workflow Input Settings Inputs Google Search Perform Google Search Step 51 Loop…" at bounding box center [595, 309] width 1119 height 546
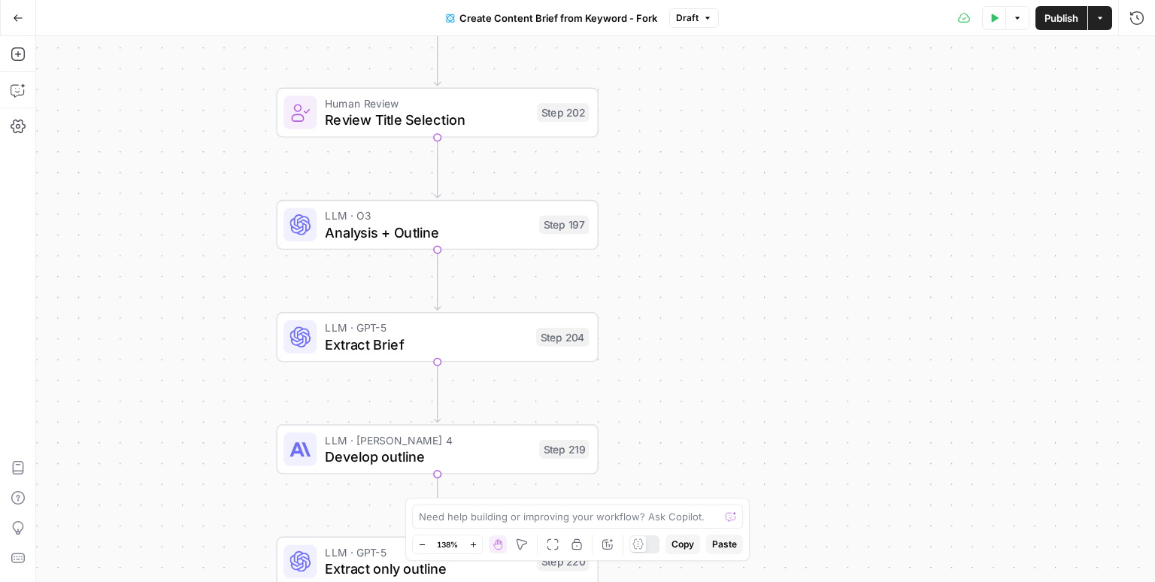
drag, startPoint x: 680, startPoint y: 362, endPoint x: 666, endPoint y: 241, distance: 122.5
click at [666, 241] on div "Workflow Input Settings Inputs Google Search Perform Google Search Step 51 Loop…" at bounding box center [595, 309] width 1119 height 546
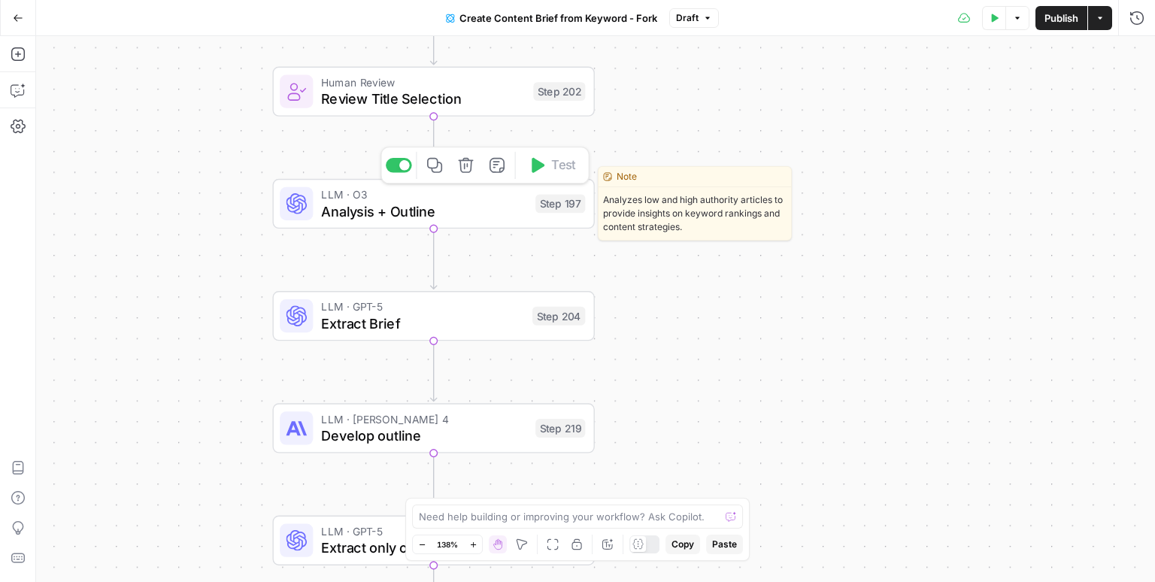
click at [507, 203] on span "Analysis + Outline" at bounding box center [424, 211] width 206 height 21
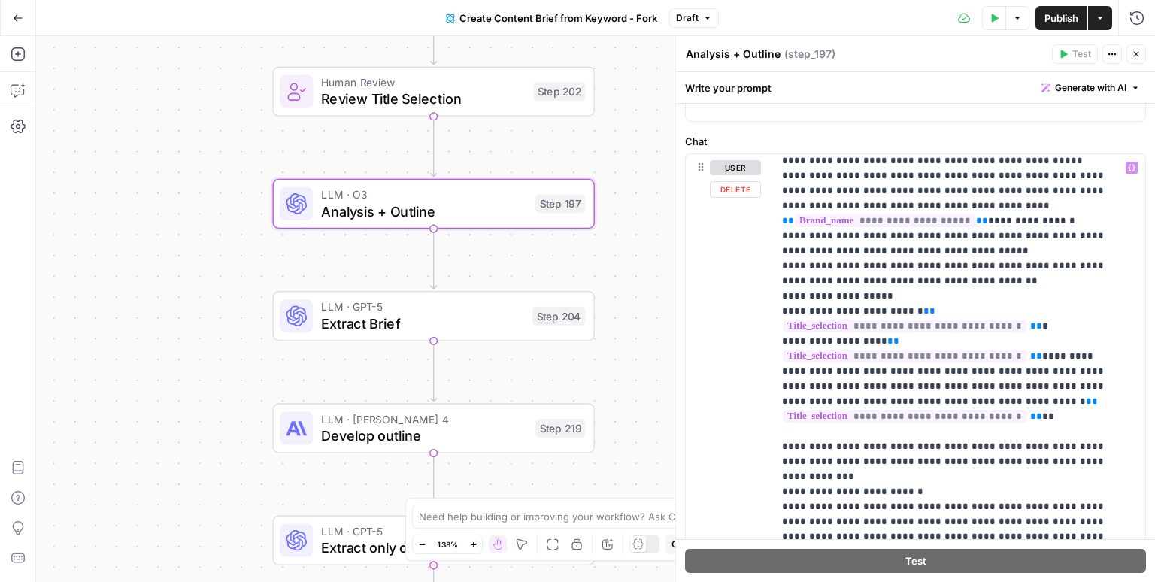
scroll to position [1492, 0]
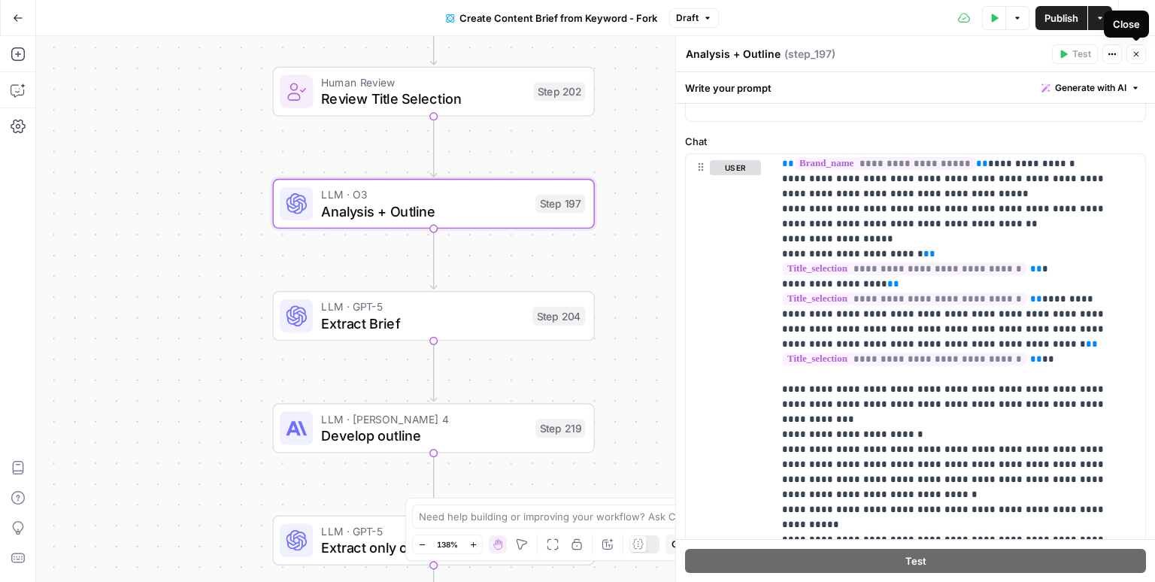
click at [1137, 54] on icon "button" at bounding box center [1135, 54] width 9 height 9
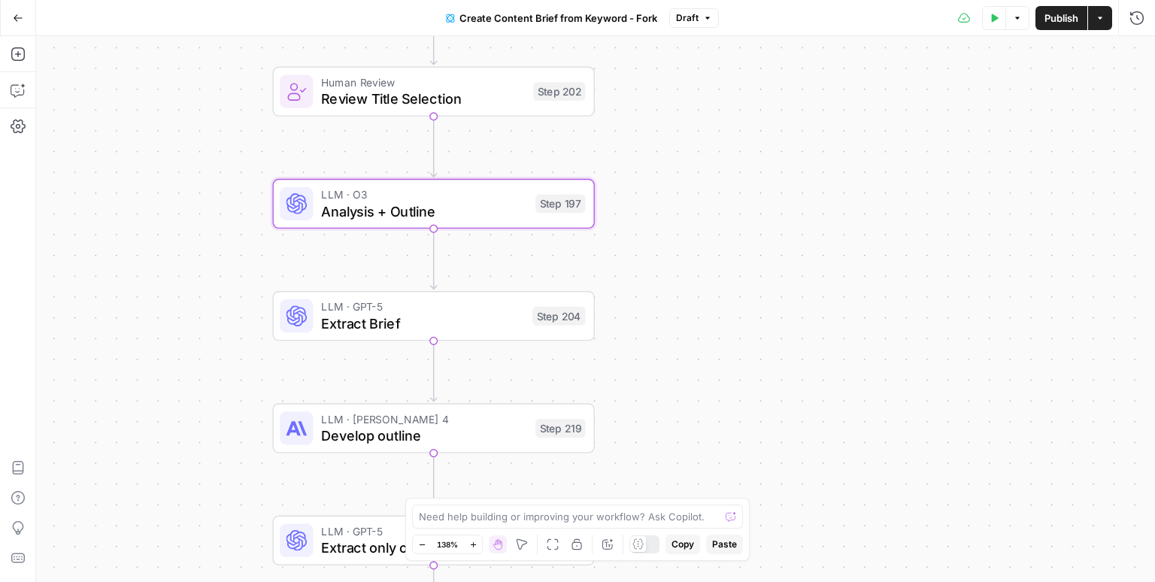
click at [825, 168] on div "Workflow Input Settings Inputs Google Search Perform Google Search Step 51 Loop…" at bounding box center [595, 309] width 1119 height 546
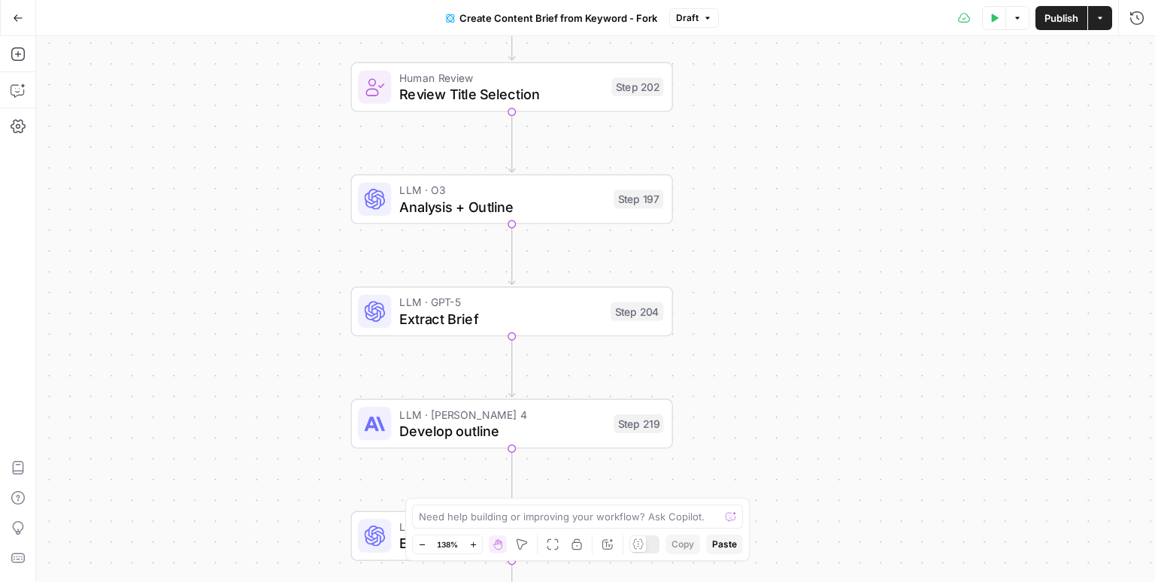
drag, startPoint x: 647, startPoint y: 294, endPoint x: 725, endPoint y: 289, distance: 78.3
click at [725, 289] on div "Workflow Input Settings Inputs Google Search Perform Google Search Step 51 Loop…" at bounding box center [595, 309] width 1119 height 546
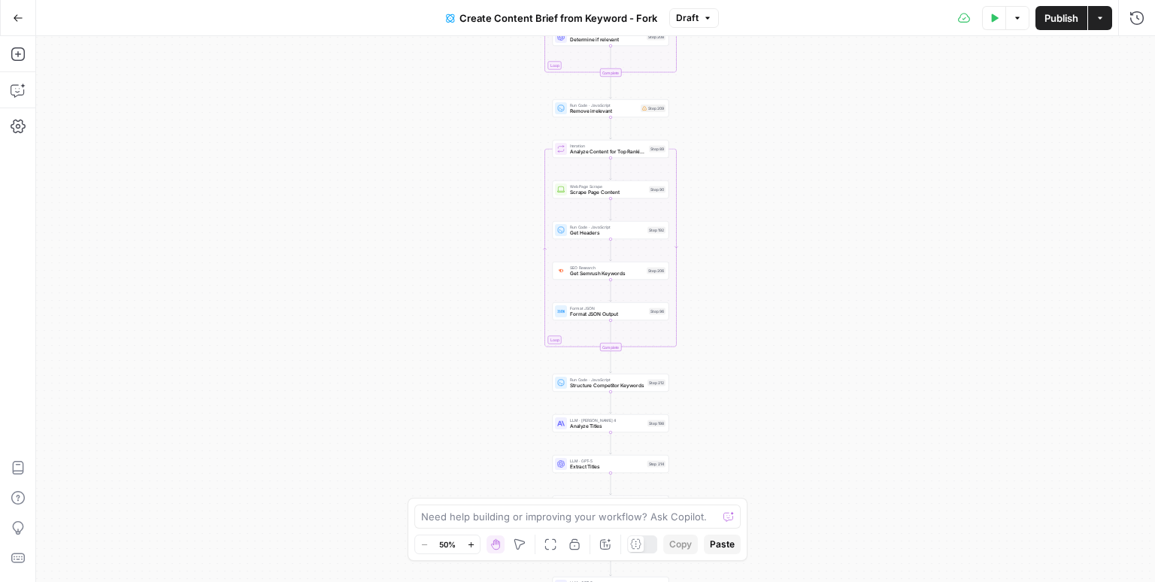
drag, startPoint x: 698, startPoint y: 176, endPoint x: 714, endPoint y: 226, distance: 52.3
click at [714, 226] on div "Workflow Input Settings Inputs Google Search Perform Google Search Step 51 Loop…" at bounding box center [595, 309] width 1119 height 546
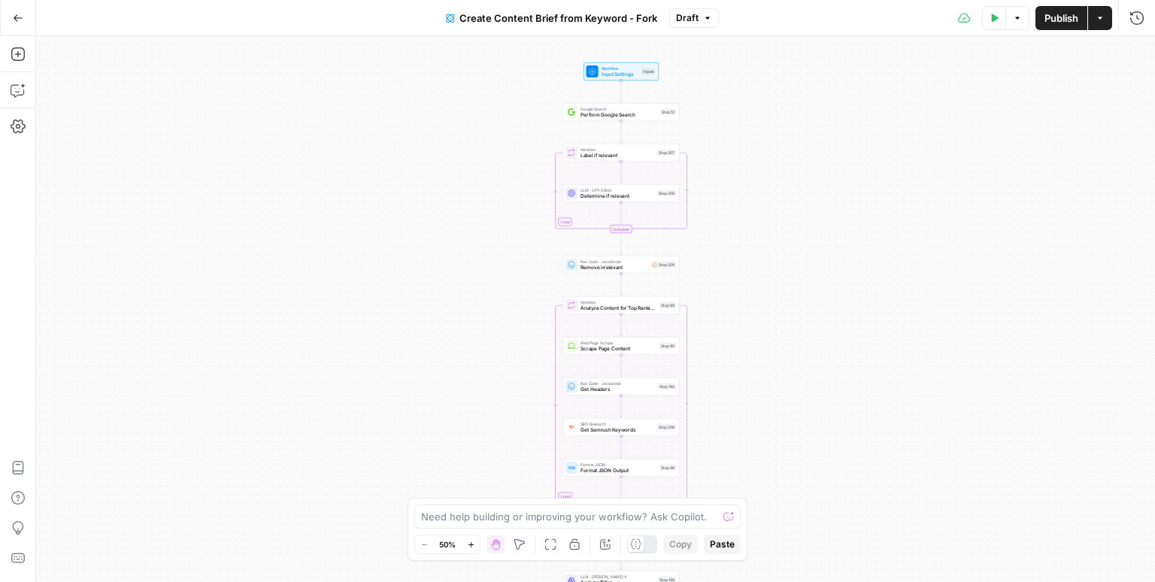
drag, startPoint x: 708, startPoint y: 174, endPoint x: 703, endPoint y: 226, distance: 52.1
click at [704, 230] on div "Workflow Input Settings Inputs Google Search Perform Google Search Step 51 Loop…" at bounding box center [595, 309] width 1119 height 546
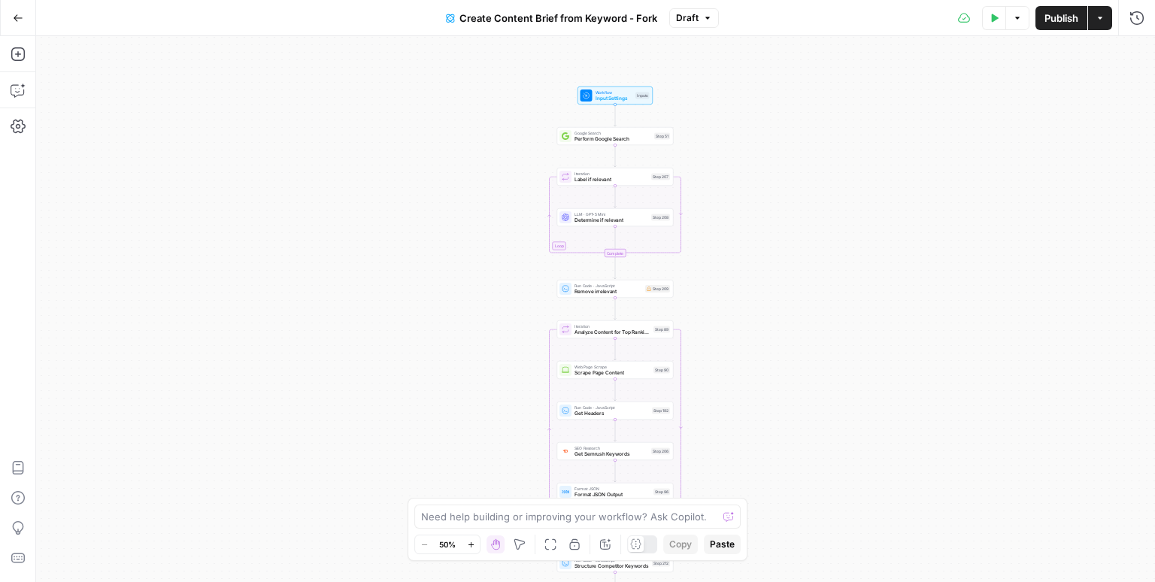
click at [686, 135] on div "Workflow Input Settings Inputs Google Search Perform Google Search Step 51 Loop…" at bounding box center [595, 309] width 1119 height 546
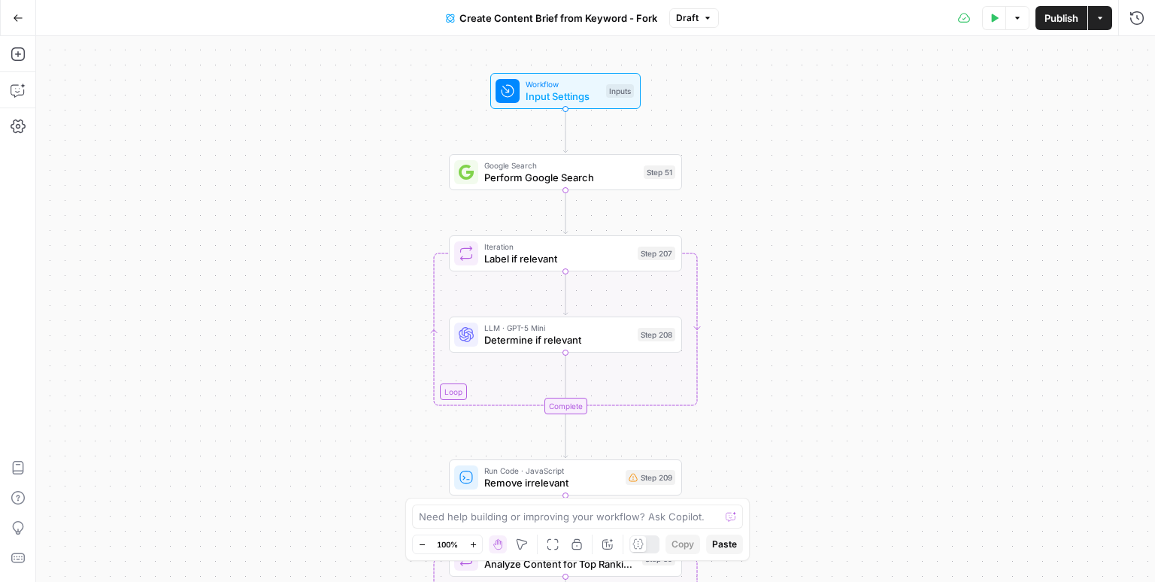
drag, startPoint x: 684, startPoint y: 143, endPoint x: 706, endPoint y: 181, distance: 44.1
click at [706, 181] on div "Workflow Input Settings Inputs Google Search Perform Google Search Step 51 Loop…" at bounding box center [595, 309] width 1119 height 546
click at [706, 167] on div "Workflow Input Settings Inputs Google Search Perform Google Search Step 51 Loop…" at bounding box center [595, 309] width 1119 height 546
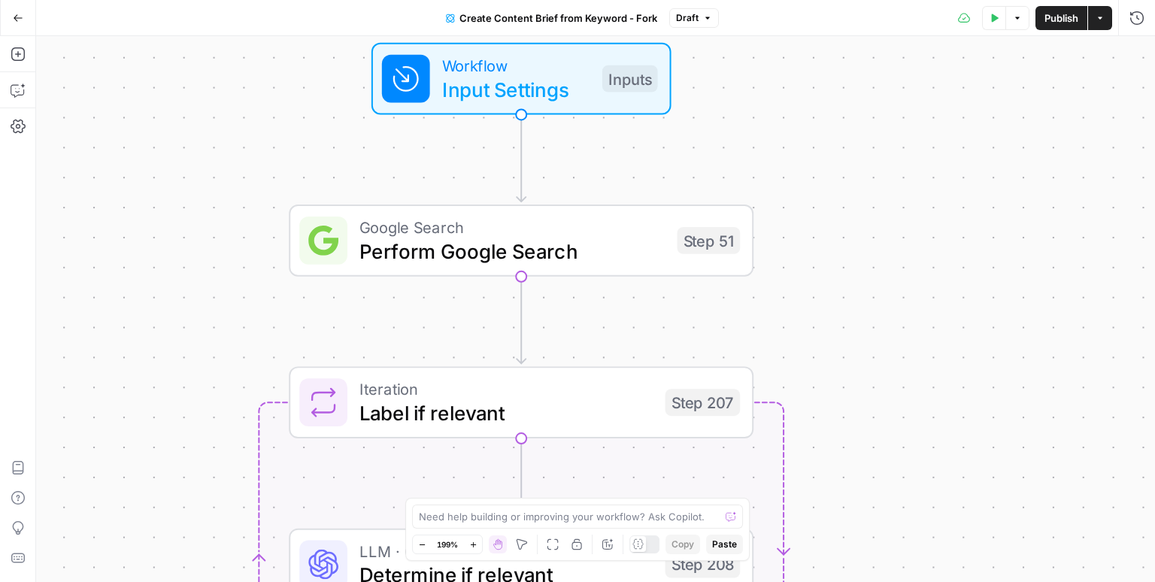
drag, startPoint x: 710, startPoint y: 168, endPoint x: 837, endPoint y: 232, distance: 141.5
click at [837, 232] on div "Workflow Input Settings Inputs Google Search Perform Google Search Step 51 Loop…" at bounding box center [595, 309] width 1119 height 546
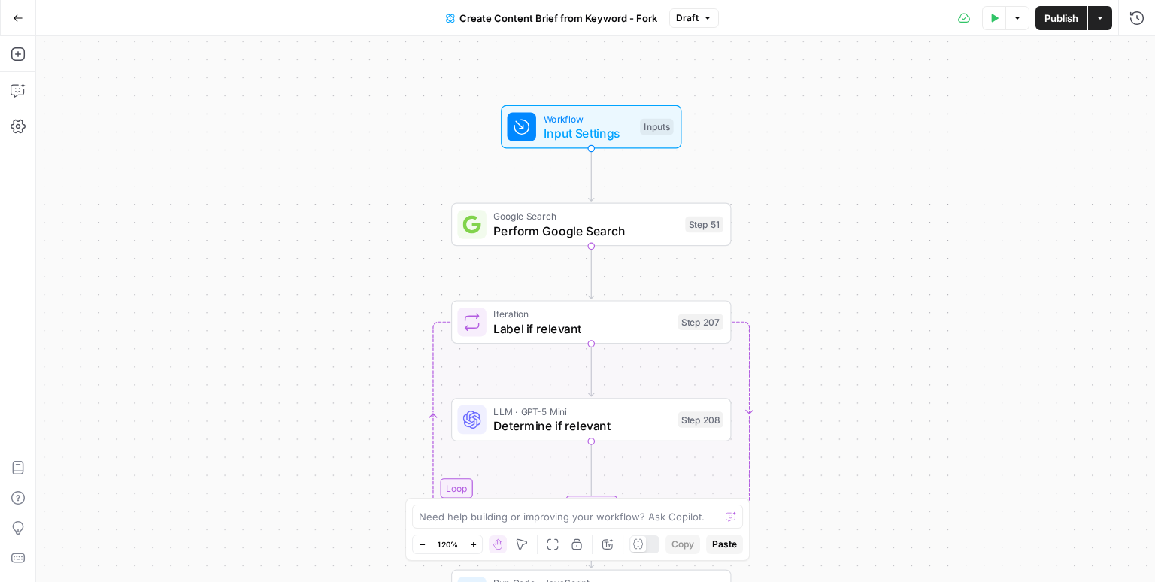
drag, startPoint x: 849, startPoint y: 236, endPoint x: 775, endPoint y: 220, distance: 76.1
click at [775, 220] on div "Workflow Input Settings Inputs Google Search Perform Google Search Step 51 Loop…" at bounding box center [595, 309] width 1119 height 546
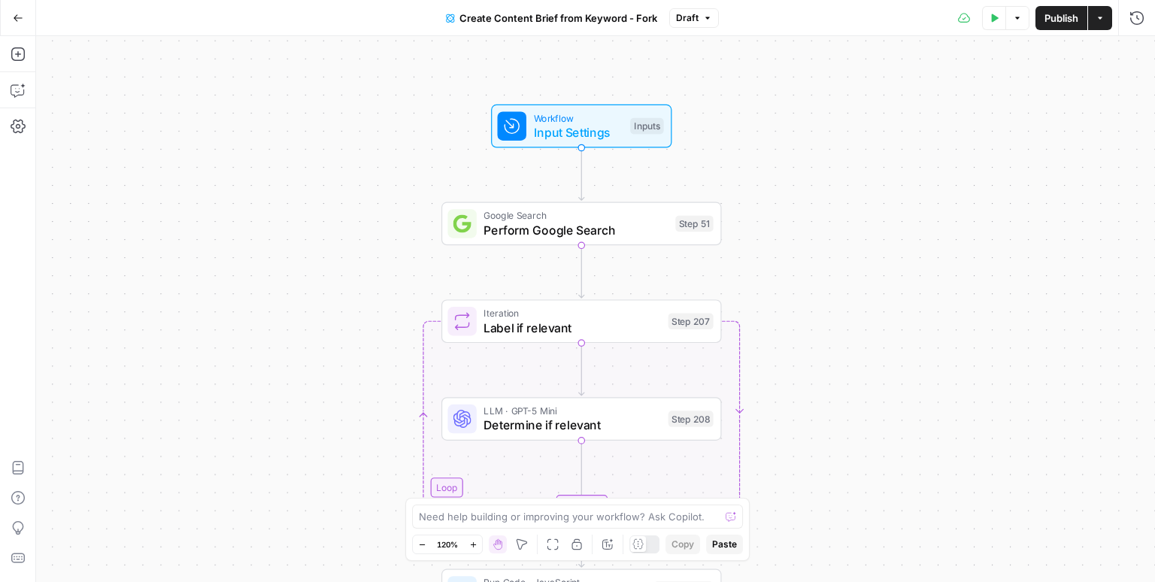
drag, startPoint x: 813, startPoint y: 245, endPoint x: 804, endPoint y: 244, distance: 9.1
click at [804, 244] on div "Workflow Input Settings Inputs Google Search Perform Google Search Step 51 Loop…" at bounding box center [595, 309] width 1119 height 546
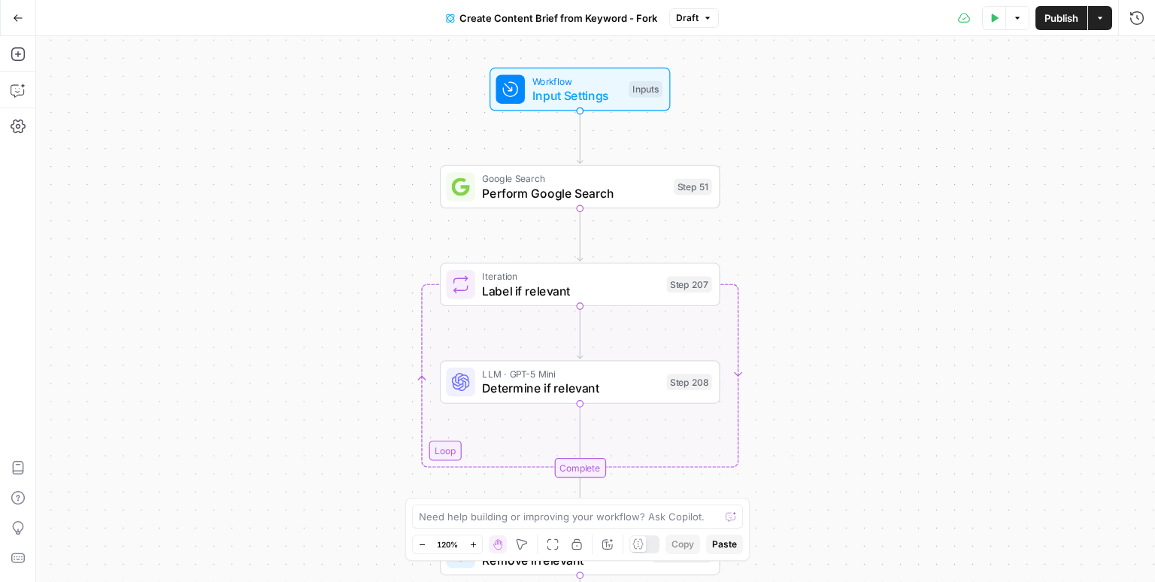
drag, startPoint x: 804, startPoint y: 244, endPoint x: 803, endPoint y: 207, distance: 36.9
click at [803, 207] on div "Workflow Input Settings Inputs Google Search Perform Google Search Step 51 Loop…" at bounding box center [595, 309] width 1119 height 546
click at [20, 55] on icon "button" at bounding box center [18, 54] width 15 height 15
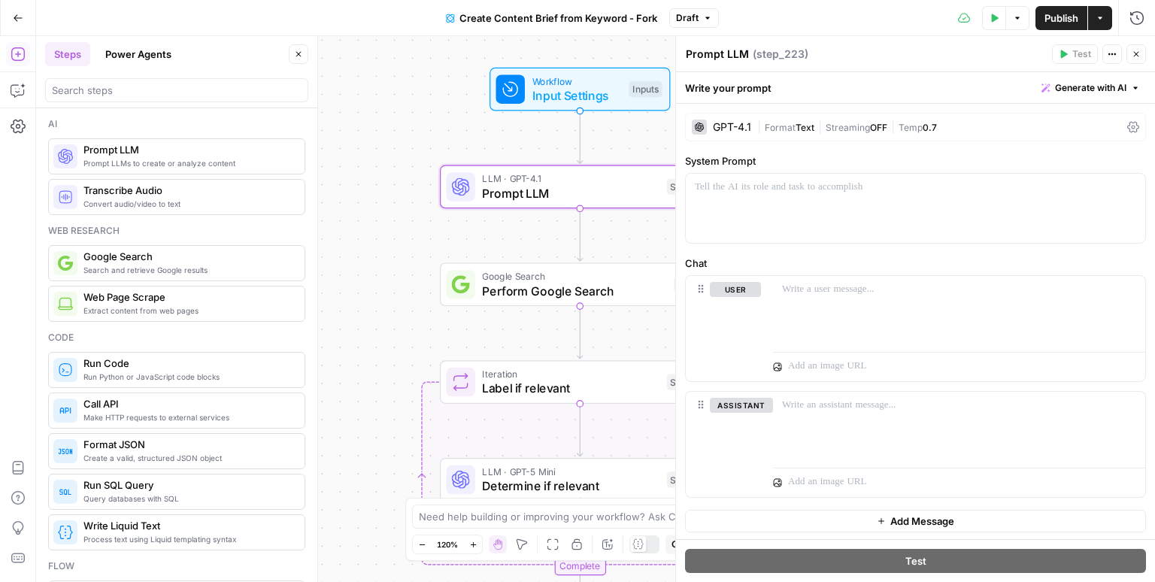
click at [727, 132] on div "GPT-4.1" at bounding box center [721, 127] width 59 height 15
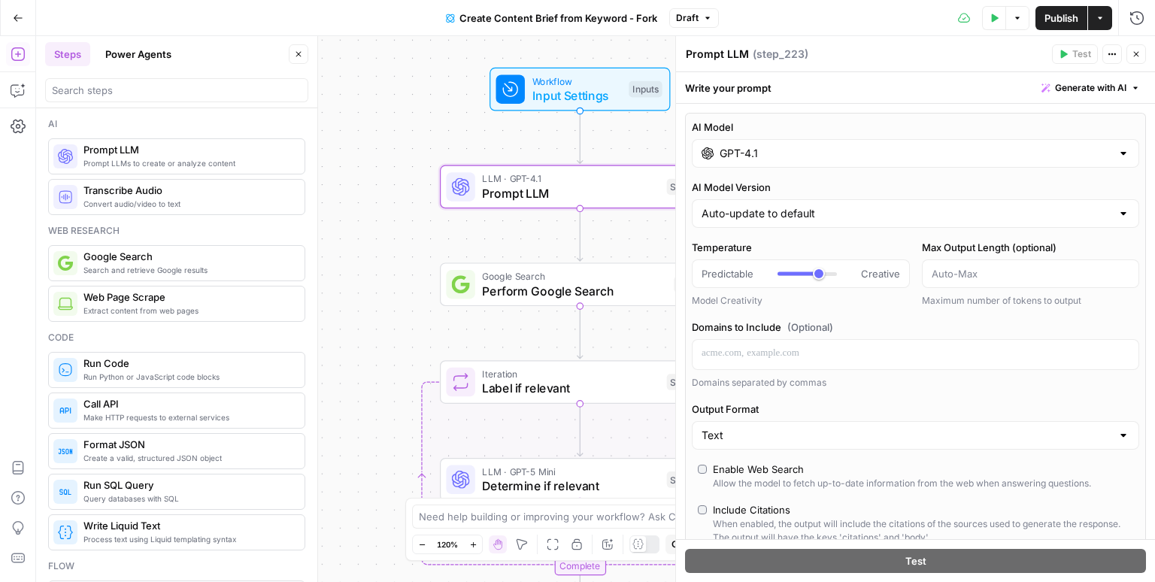
click at [752, 153] on input "GPT-4.1" at bounding box center [915, 153] width 392 height 15
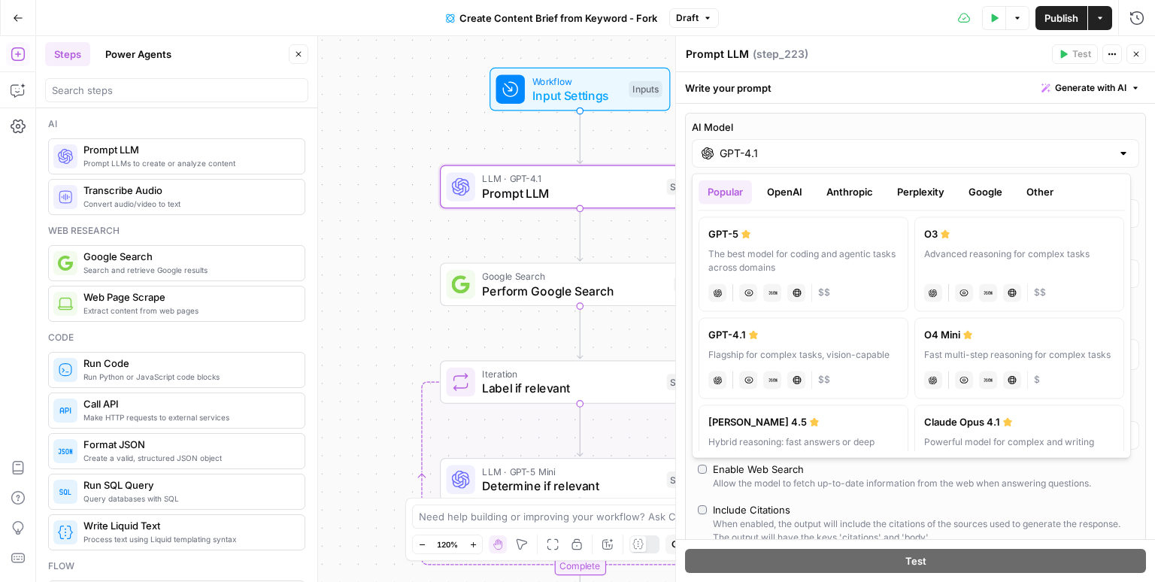
click at [789, 189] on button "OpenAI" at bounding box center [784, 192] width 53 height 24
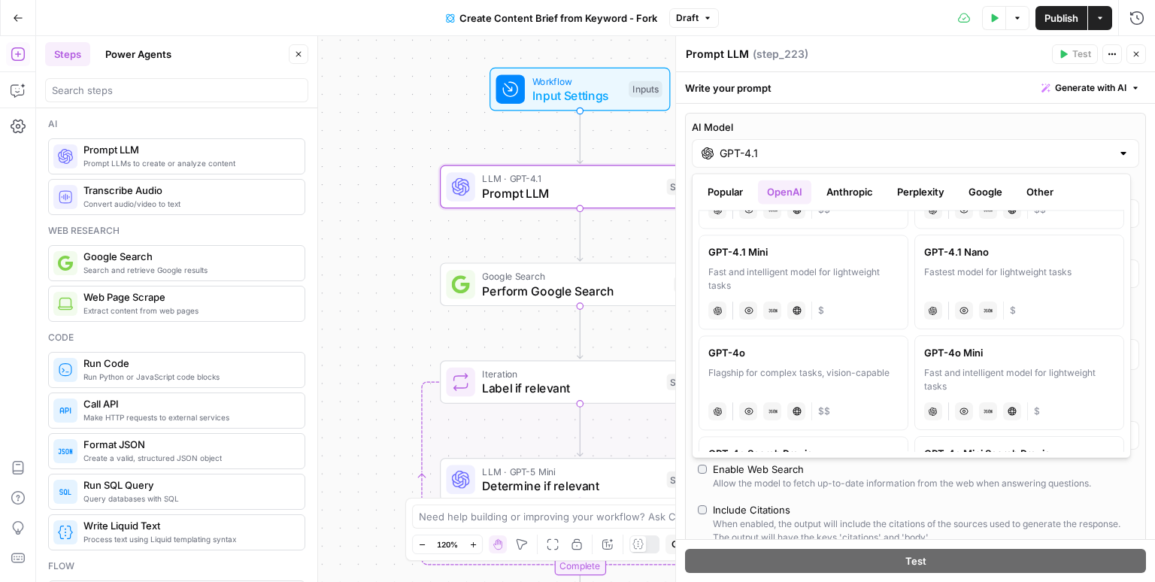
click at [863, 188] on button "Anthropic" at bounding box center [849, 192] width 65 height 24
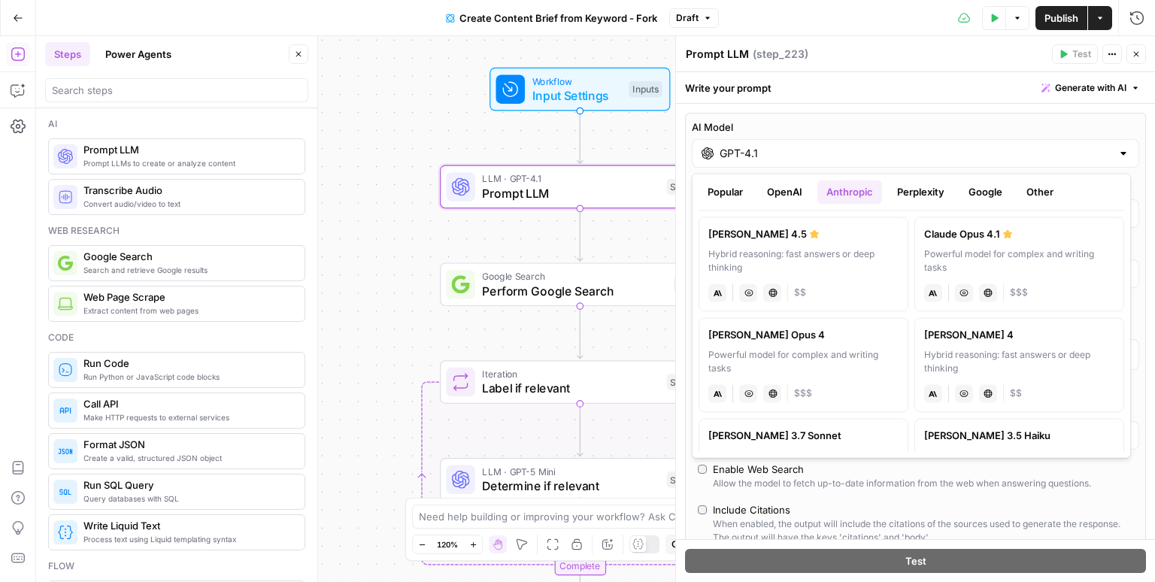
click at [910, 194] on button "Perplexity" at bounding box center [920, 192] width 65 height 24
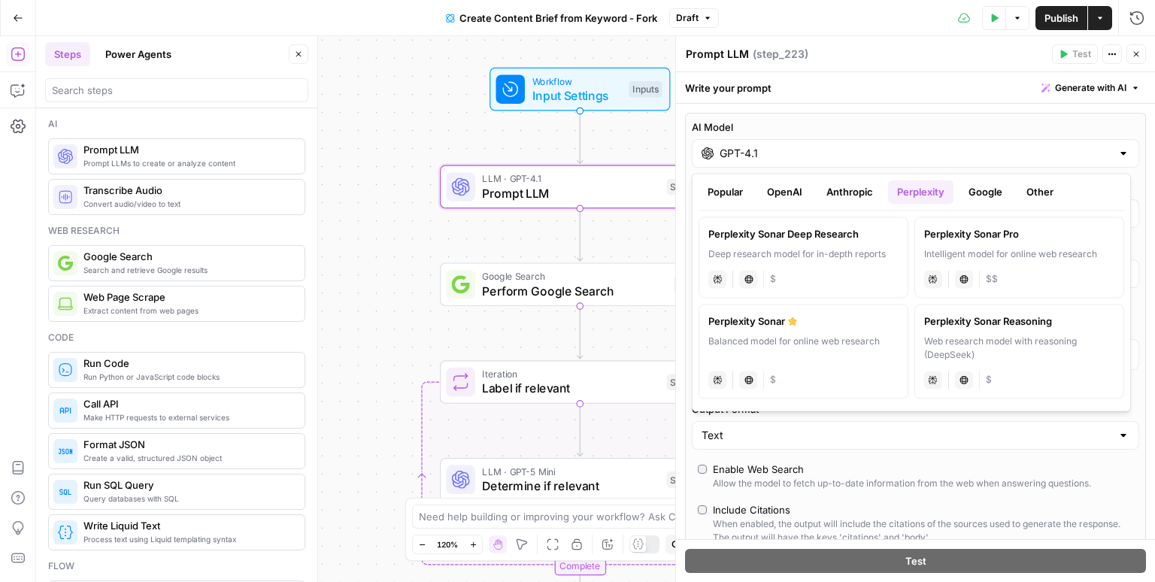
click at [971, 186] on button "Google" at bounding box center [985, 192] width 52 height 24
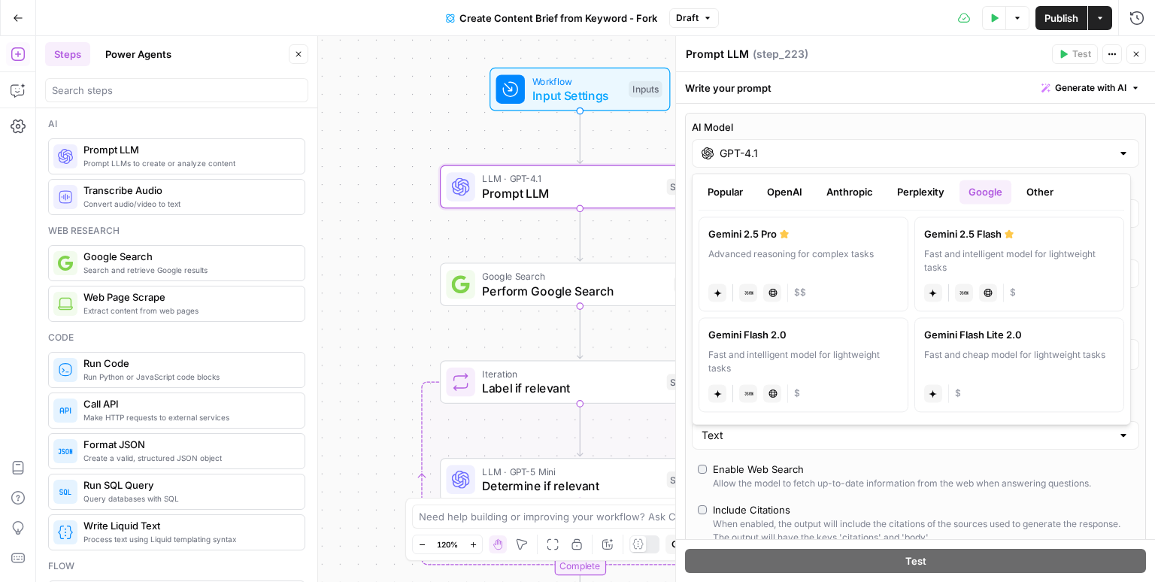
click at [1134, 55] on icon "button" at bounding box center [1136, 54] width 5 height 5
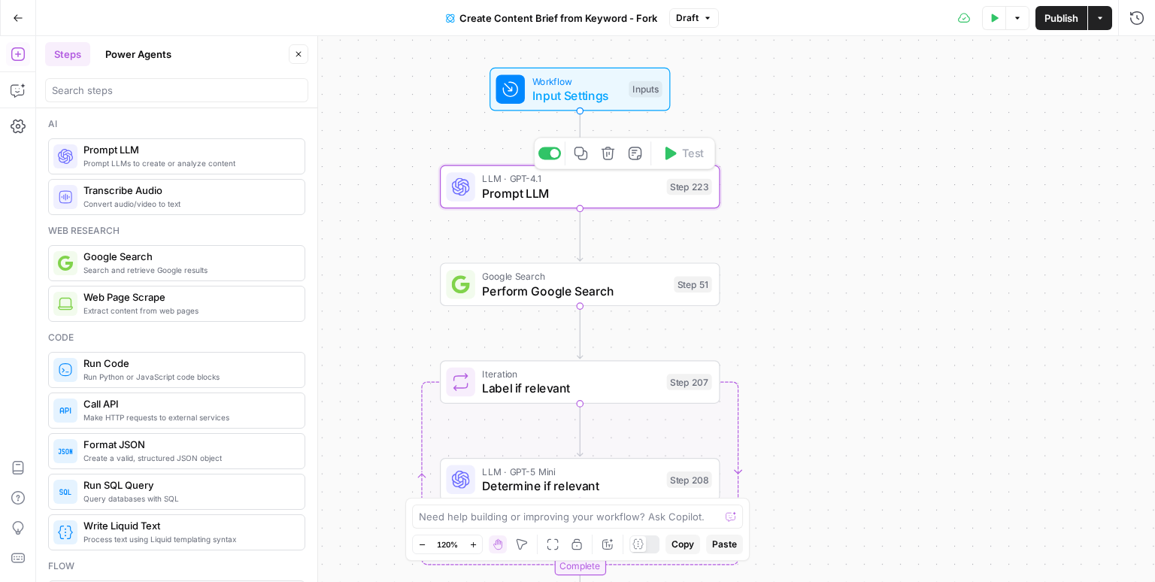
click at [604, 150] on icon "button" at bounding box center [607, 153] width 13 height 13
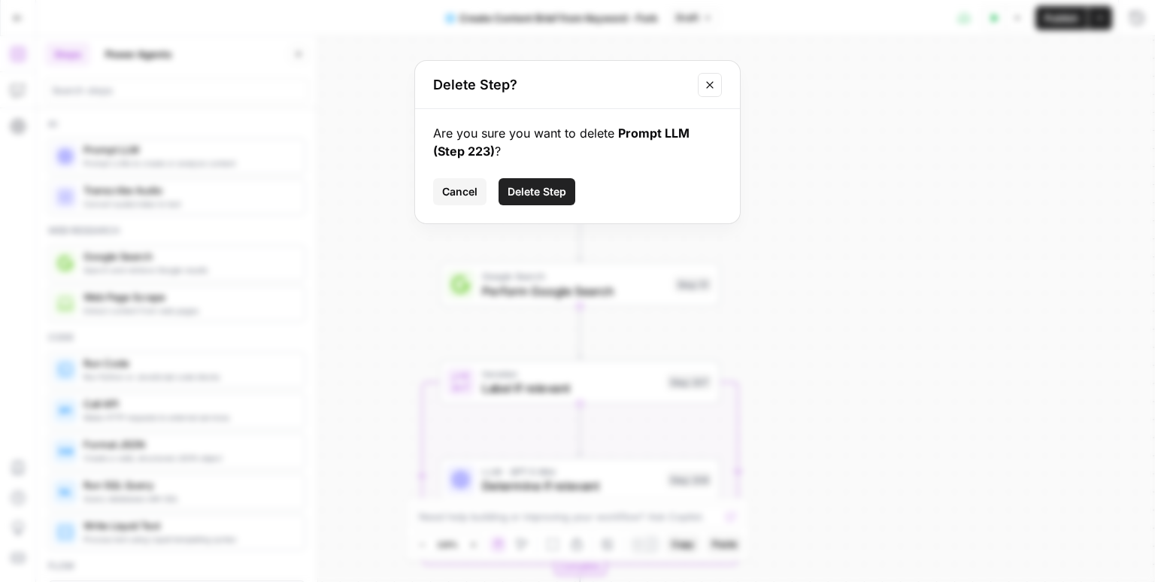
click at [538, 195] on span "Delete Step" at bounding box center [536, 191] width 59 height 15
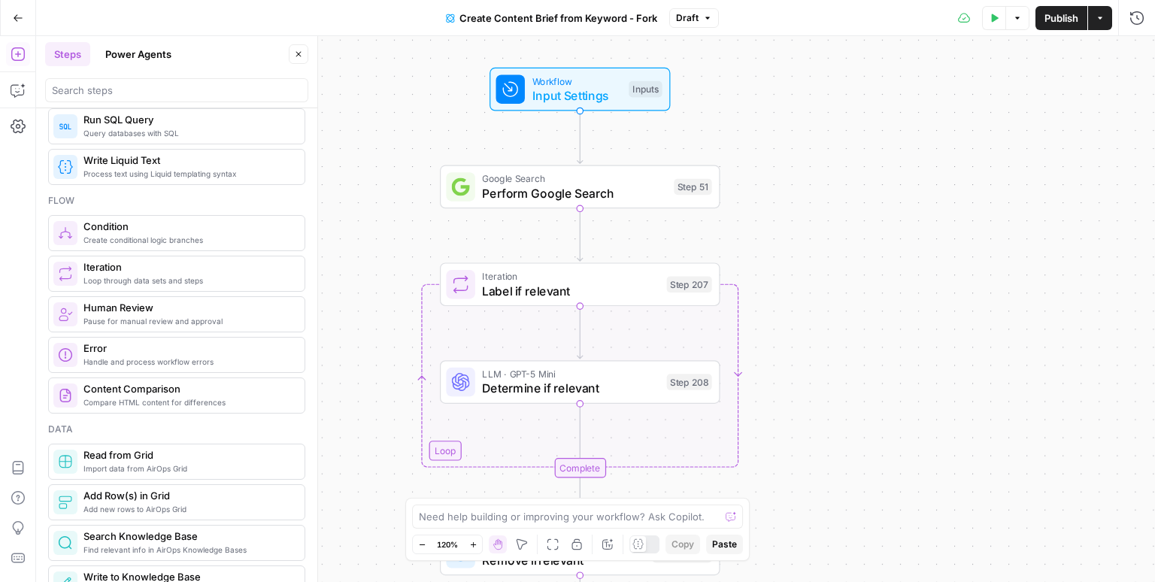
scroll to position [382, 0]
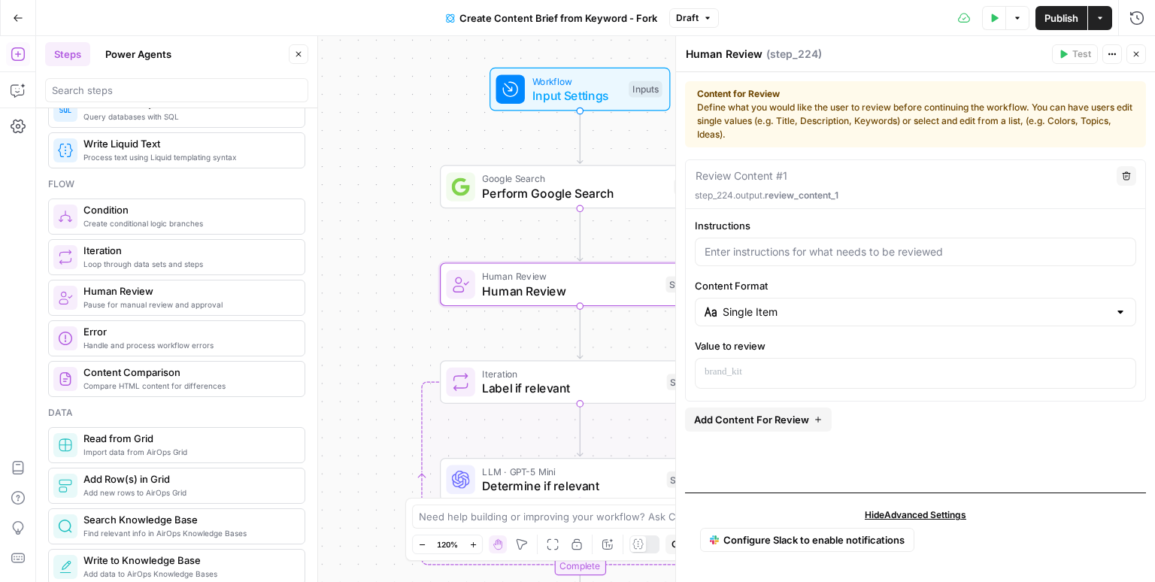
click at [1137, 53] on icon "button" at bounding box center [1135, 54] width 9 height 9
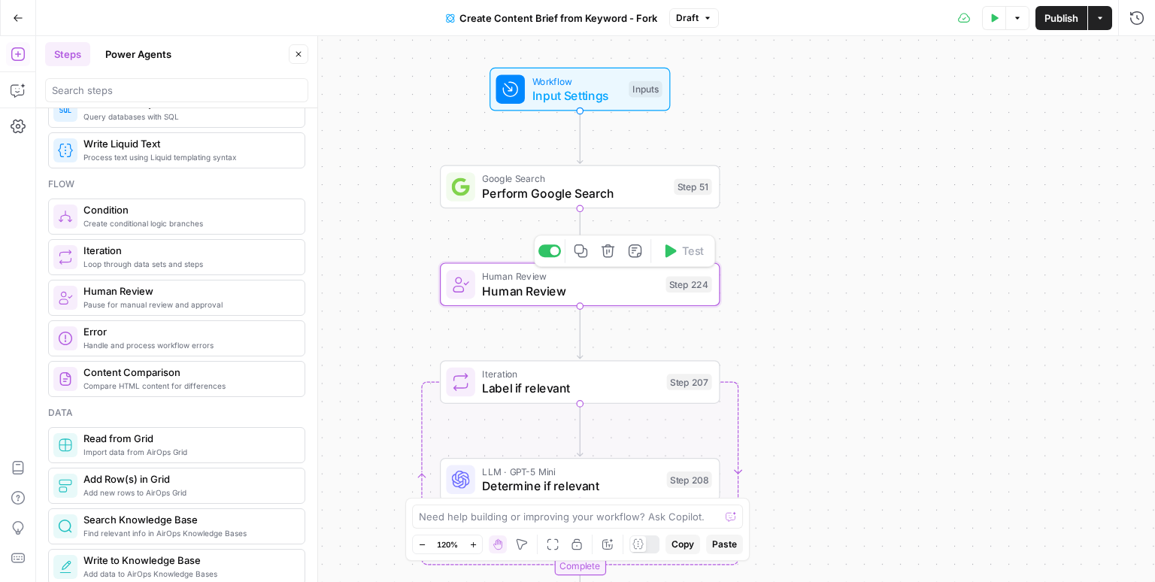
click at [610, 252] on icon "button" at bounding box center [608, 251] width 14 height 14
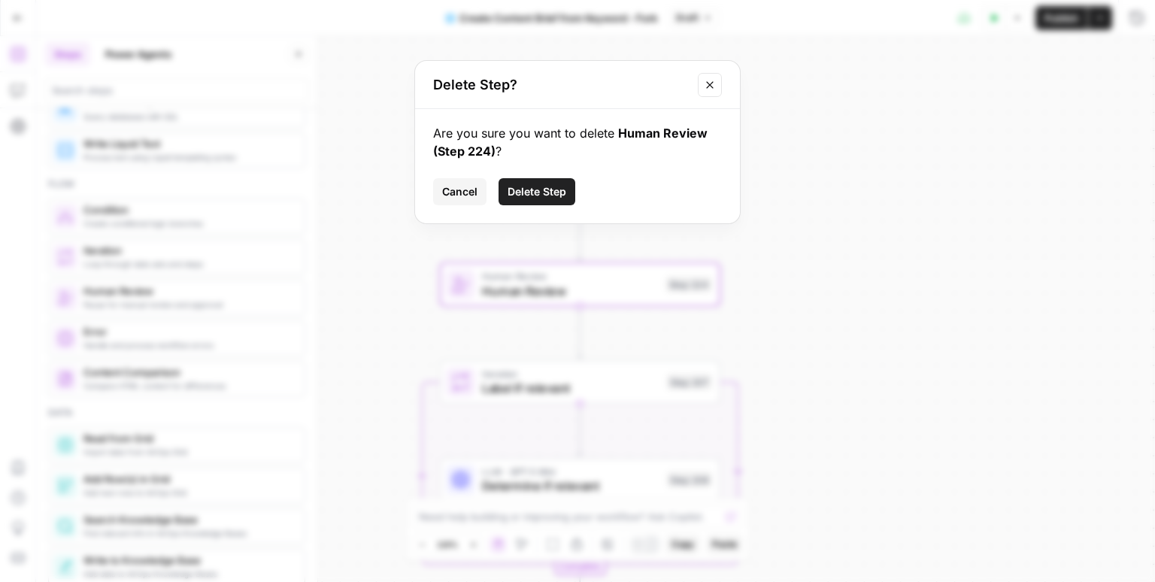
click at [541, 190] on span "Delete Step" at bounding box center [536, 191] width 59 height 15
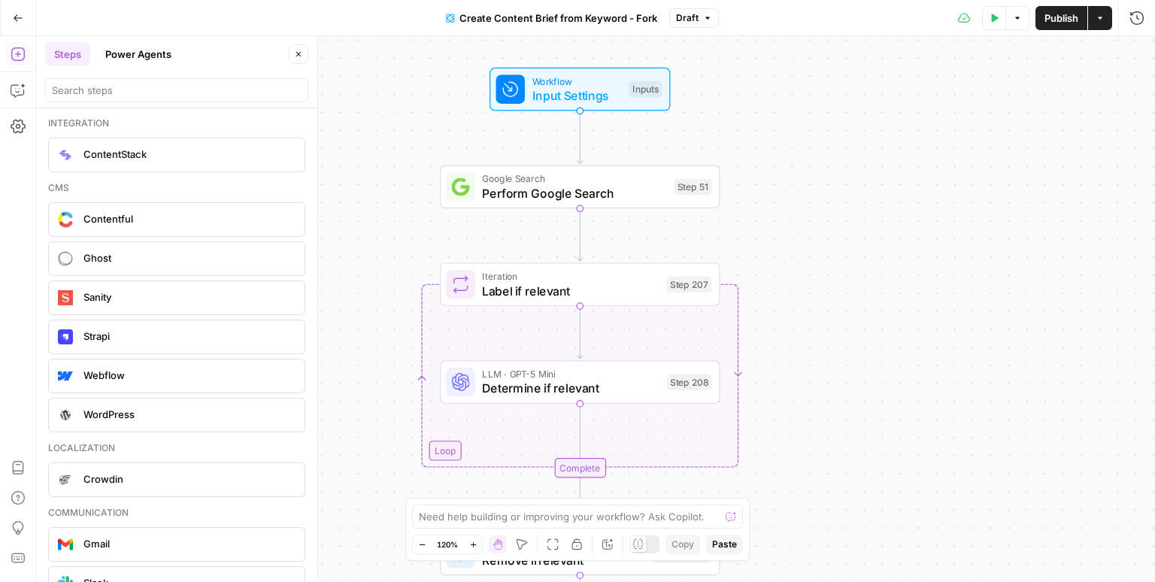
scroll to position [3249, 0]
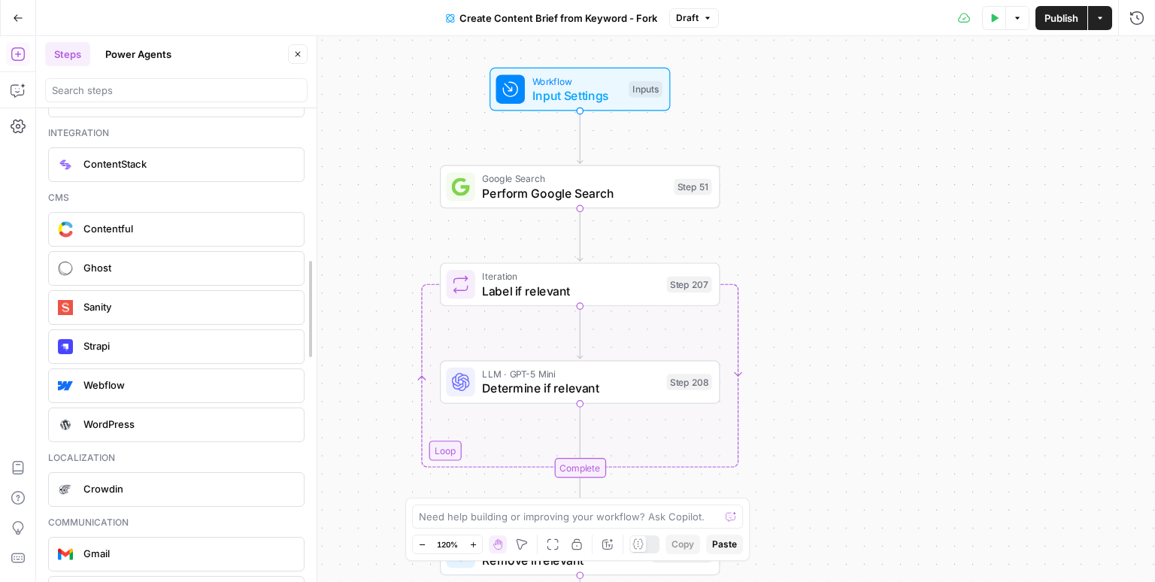
drag, startPoint x: 313, startPoint y: 525, endPoint x: 312, endPoint y: 475, distance: 49.6
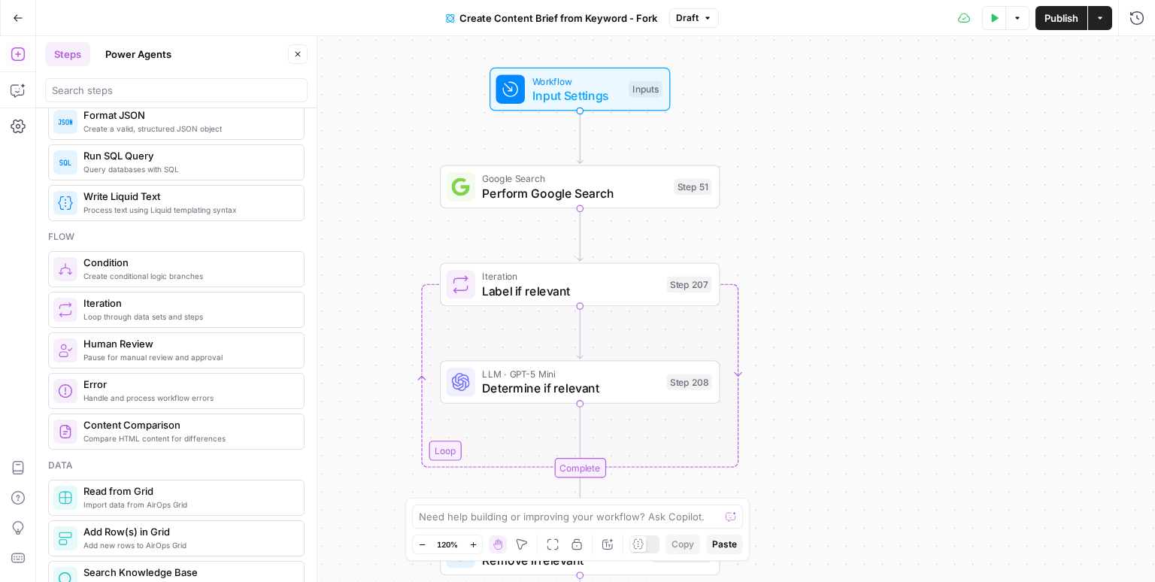
scroll to position [331, 0]
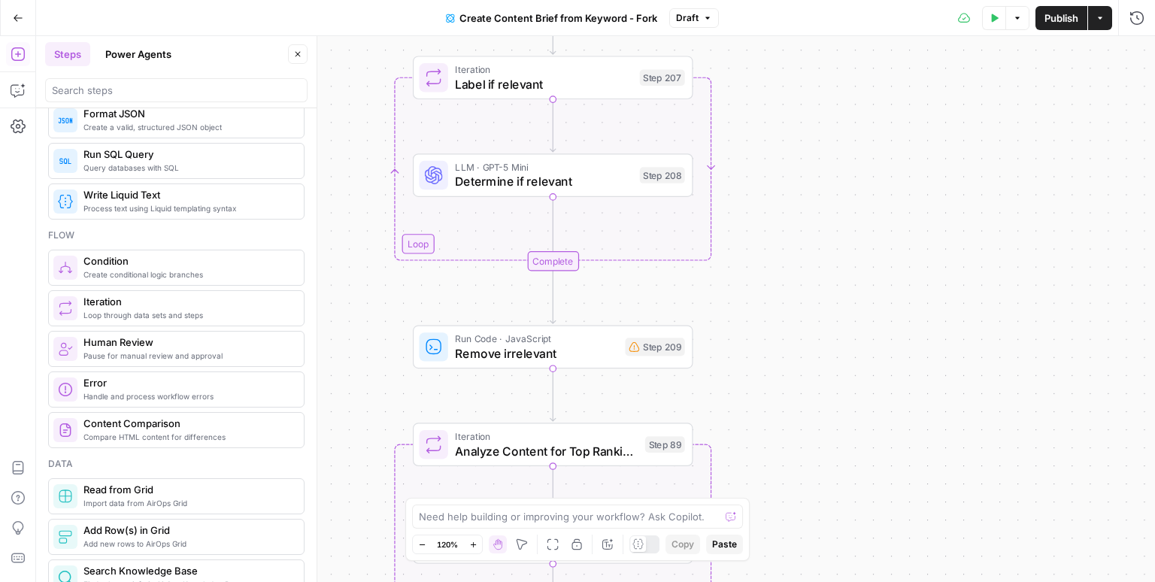
drag, startPoint x: 397, startPoint y: 377, endPoint x: 375, endPoint y: 189, distance: 188.4
click at [375, 189] on div "Workflow Input Settings Inputs Google Search Perform Google Search Step 51 Loop…" at bounding box center [595, 309] width 1119 height 546
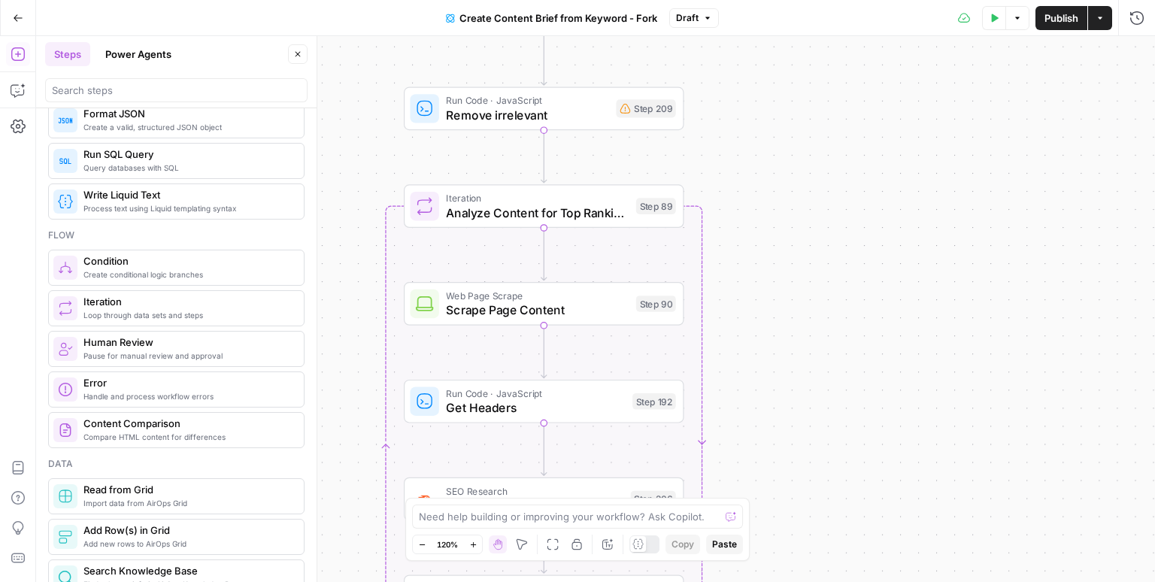
drag, startPoint x: 356, startPoint y: 398, endPoint x: 344, endPoint y: 174, distance: 223.6
click at [344, 149] on div "Workflow Input Settings Inputs Google Search Perform Google Search Step 51 Loop…" at bounding box center [595, 309] width 1119 height 546
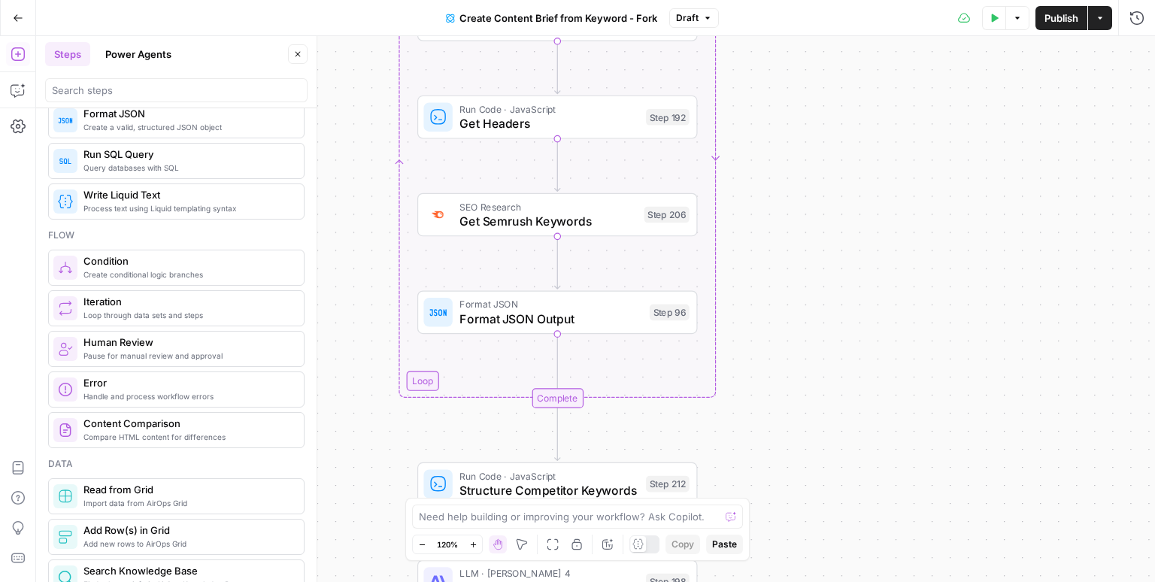
drag, startPoint x: 338, startPoint y: 385, endPoint x: 352, endPoint y: 117, distance: 268.0
click at [352, 117] on div "Workflow Input Settings Inputs Google Search Perform Google Search Step 51 Loop…" at bounding box center [595, 309] width 1119 height 546
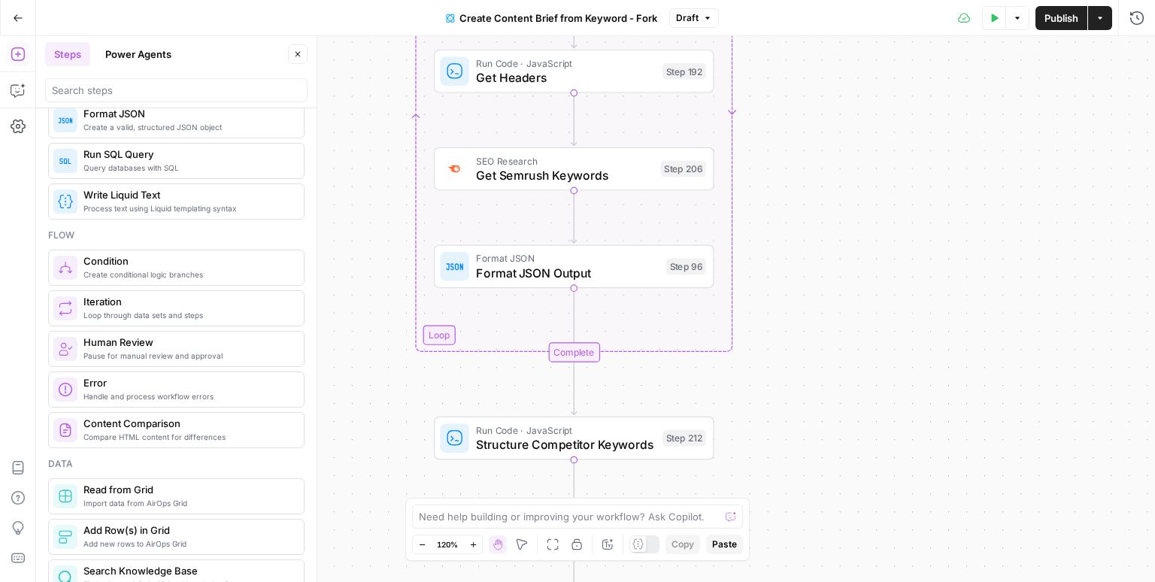
drag, startPoint x: 352, startPoint y: 344, endPoint x: 370, endPoint y: 304, distance: 43.7
click at [370, 304] on div "Workflow Input Settings Inputs Google Search Perform Google Search Step 51 Loop…" at bounding box center [595, 309] width 1119 height 546
click at [298, 55] on icon "button" at bounding box center [297, 54] width 9 height 9
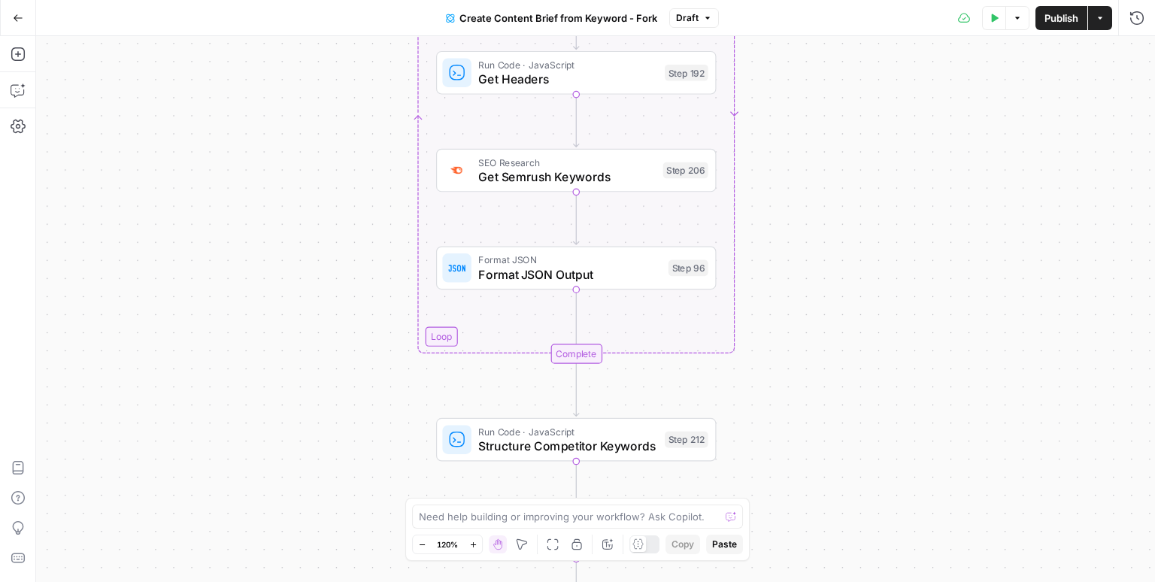
click at [849, 22] on div "Test Data Options Publish Actions Run History" at bounding box center [937, 17] width 437 height 35
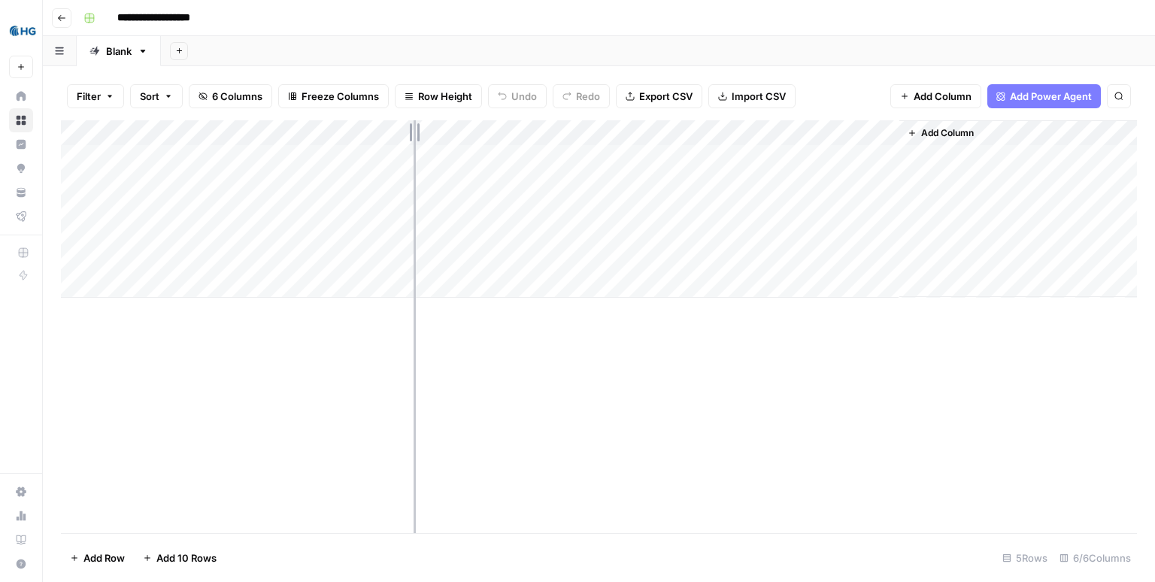
drag, startPoint x: 356, startPoint y: 136, endPoint x: 474, endPoint y: 140, distance: 117.3
click at [474, 140] on div "Add Column" at bounding box center [599, 208] width 1076 height 177
drag, startPoint x: 347, startPoint y: 157, endPoint x: 345, endPoint y: 272, distance: 115.0
click at [345, 272] on div "Add Column" at bounding box center [599, 208] width 1076 height 177
drag, startPoint x: 550, startPoint y: 160, endPoint x: 547, endPoint y: 264, distance: 103.8
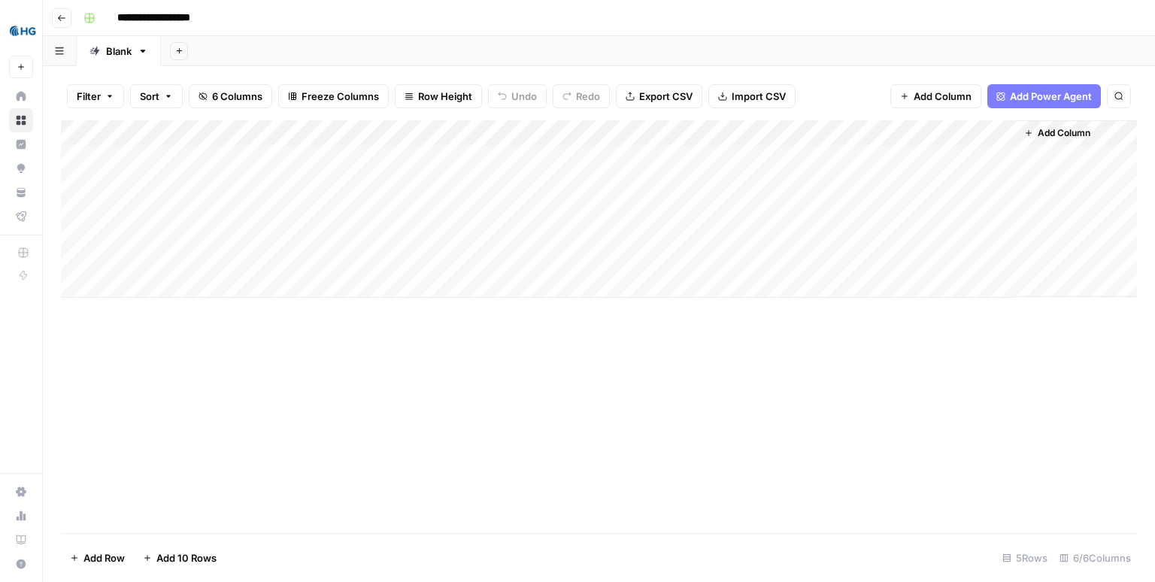
click at [547, 264] on div "Add Column" at bounding box center [599, 208] width 1076 height 177
drag, startPoint x: 676, startPoint y: 156, endPoint x: 678, endPoint y: 254, distance: 98.5
click at [678, 254] on div "Add Column" at bounding box center [599, 208] width 1076 height 177
click at [625, 50] on div "Add Sheet" at bounding box center [658, 51] width 994 height 30
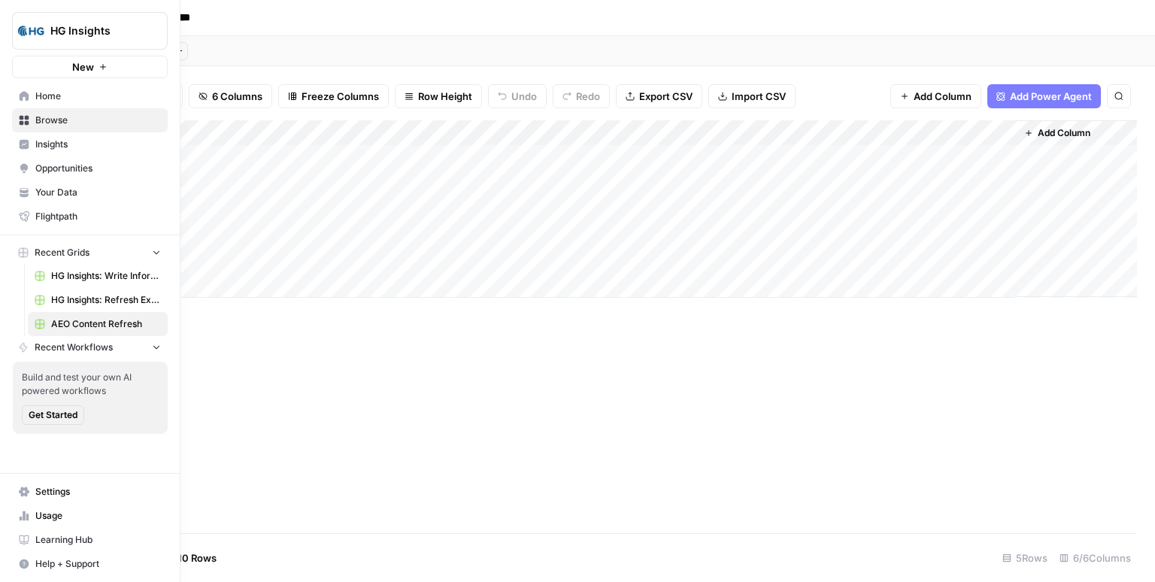
click at [47, 172] on span "Opportunities" at bounding box center [98, 169] width 126 height 14
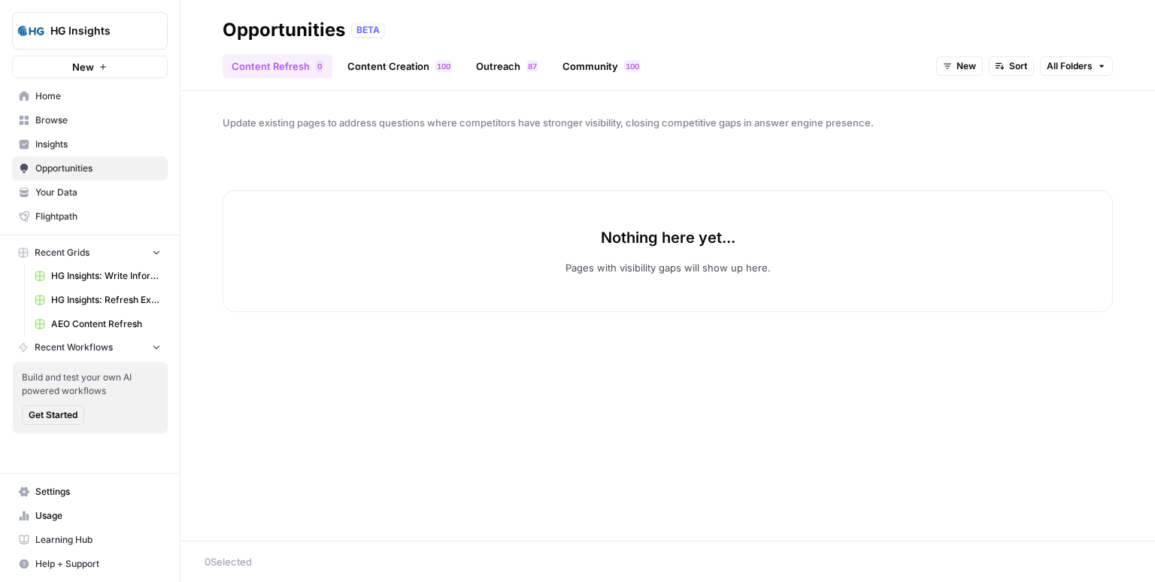
click at [382, 60] on link "Content Creation 0 0 1" at bounding box center [399, 66] width 123 height 24
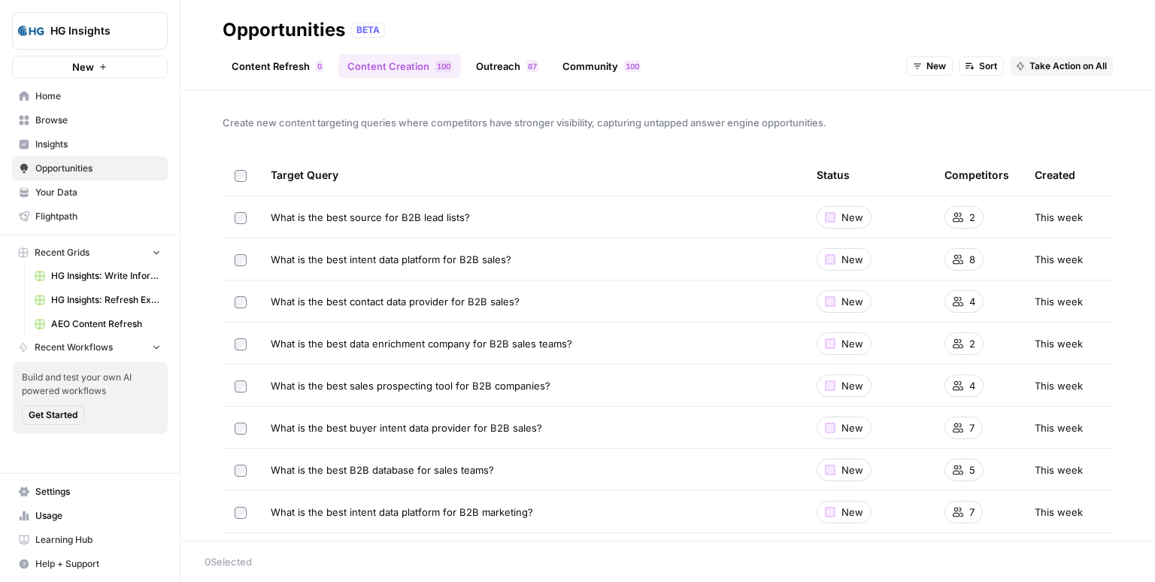
click at [993, 69] on span "Sort" at bounding box center [988, 66] width 18 height 14
click at [910, 69] on button "New" at bounding box center [929, 66] width 47 height 20
click at [444, 117] on span "Create new content targeting queries where competitors have stronger visibility…" at bounding box center [668, 122] width 890 height 15
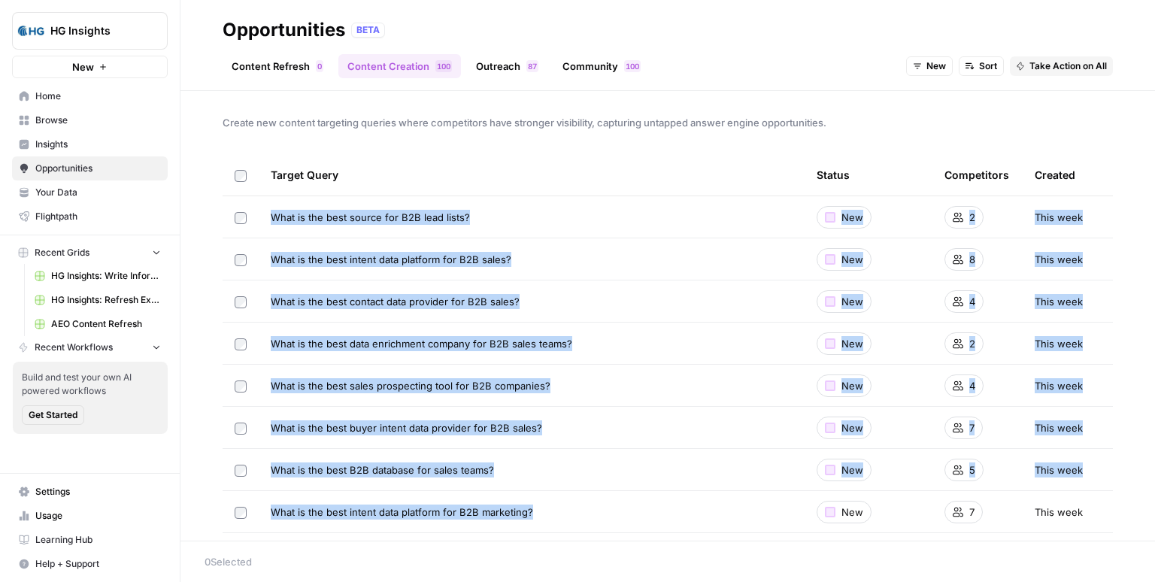
drag, startPoint x: 616, startPoint y: 513, endPoint x: 266, endPoint y: 203, distance: 467.5
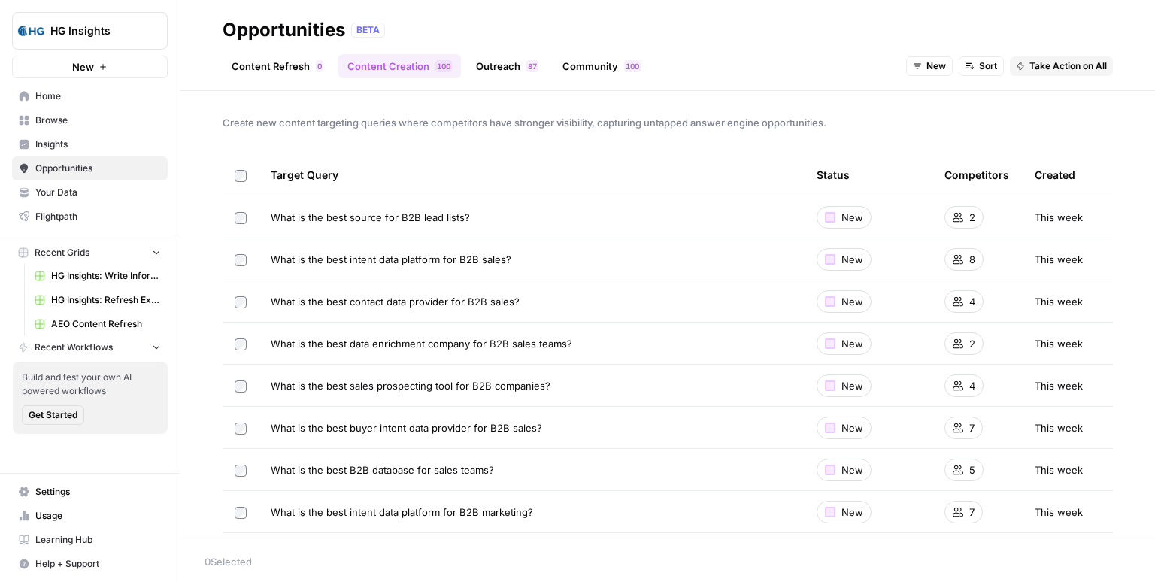
click at [504, 146] on div "Create new content targeting queries where competitors have stronger visibility…" at bounding box center [667, 316] width 974 height 450
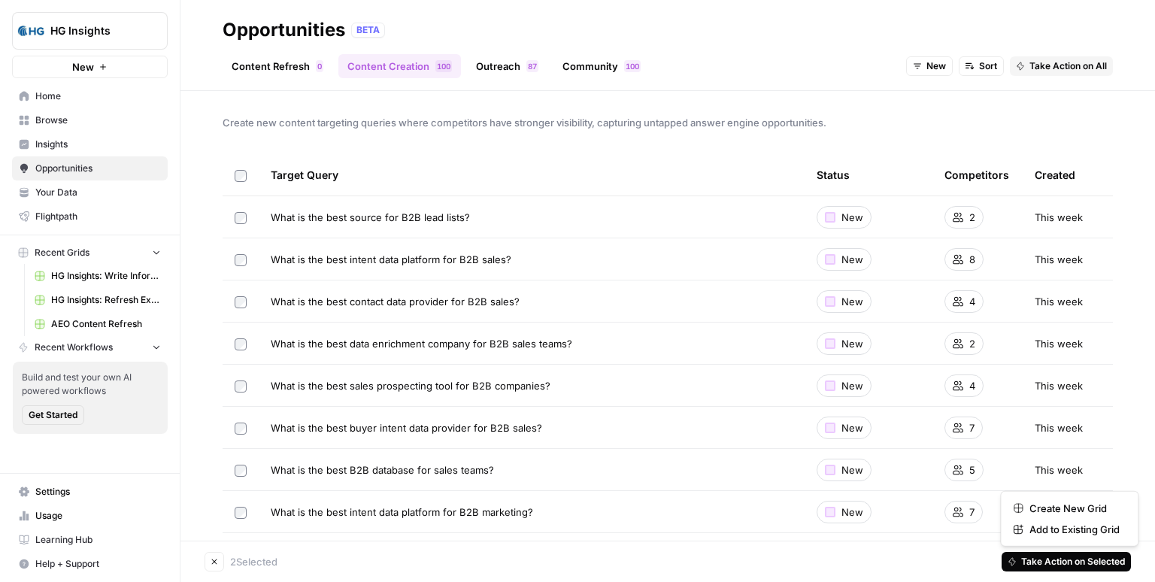
click at [1057, 561] on span "Take Action on Selected" at bounding box center [1073, 562] width 104 height 14
click at [1064, 505] on span "Create New Grid" at bounding box center [1074, 508] width 90 height 15
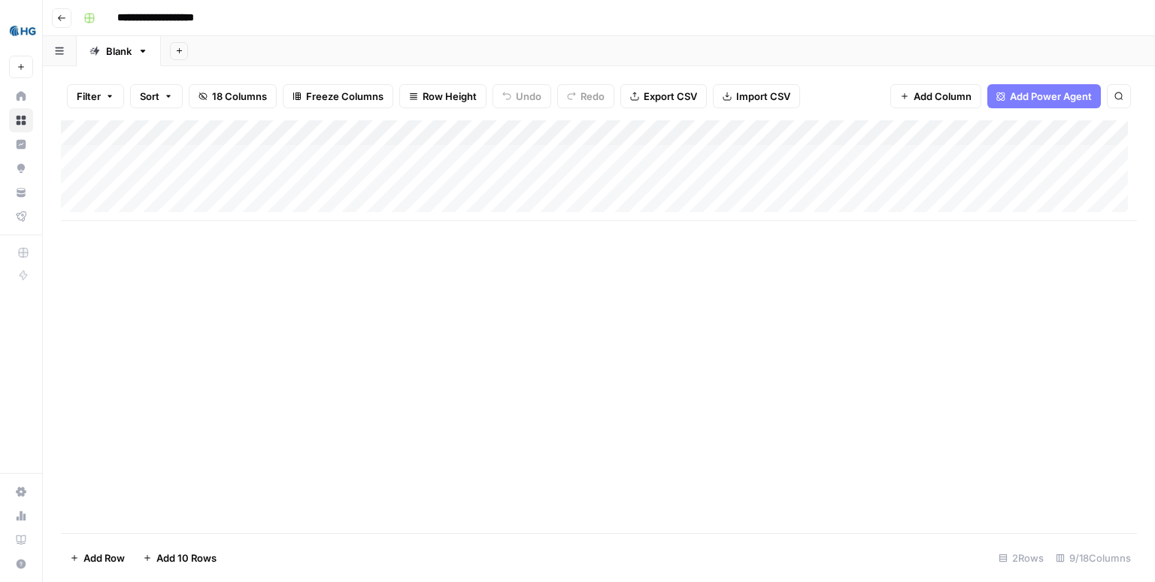
drag, startPoint x: 583, startPoint y: 141, endPoint x: 574, endPoint y: 217, distance: 75.6
click at [574, 217] on div "Add Column" at bounding box center [599, 170] width 1076 height 101
click at [395, 36] on div "Add Sheet" at bounding box center [658, 51] width 994 height 30
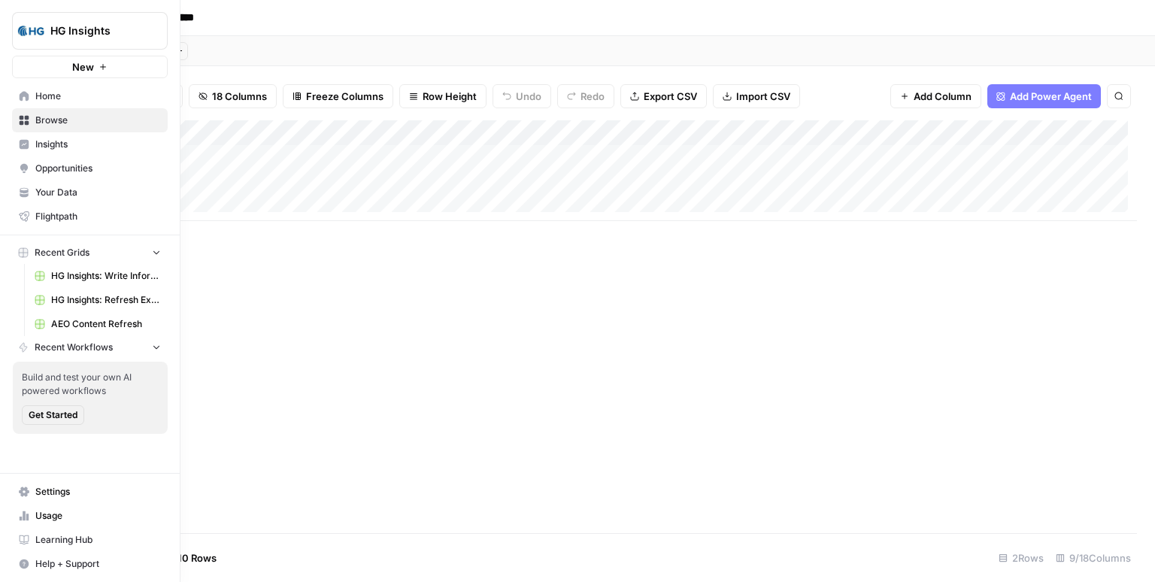
click at [56, 168] on span "Opportunities" at bounding box center [98, 169] width 126 height 14
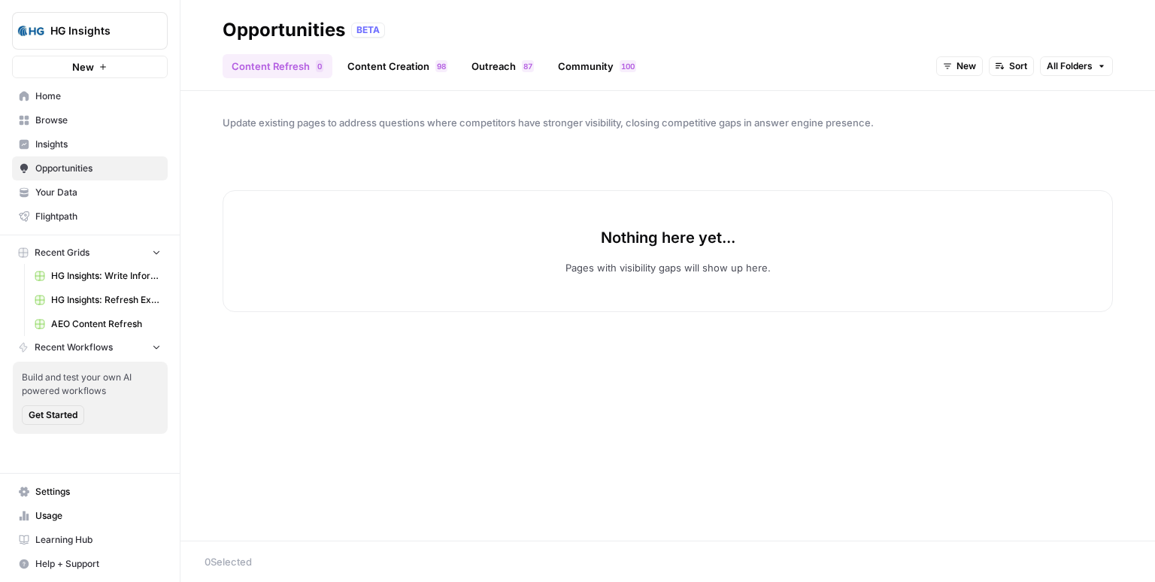
click at [598, 60] on link "Community 0 0 1" at bounding box center [597, 66] width 96 height 24
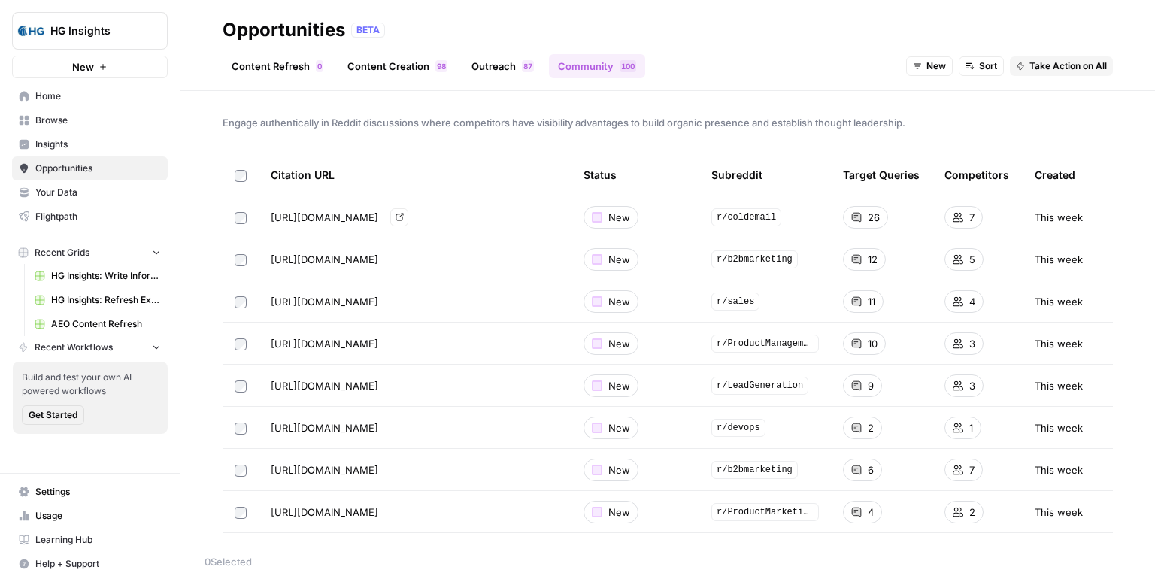
click at [404, 217] on icon "Go to page https://www.reddit.com/r/coldemail/comments/1nj5f52/best_b2b_intent_…" at bounding box center [399, 217] width 8 height 8
click at [243, 312] on td at bounding box center [241, 300] width 36 height 41
click at [1069, 565] on span "Take Action on Selected" at bounding box center [1073, 562] width 104 height 14
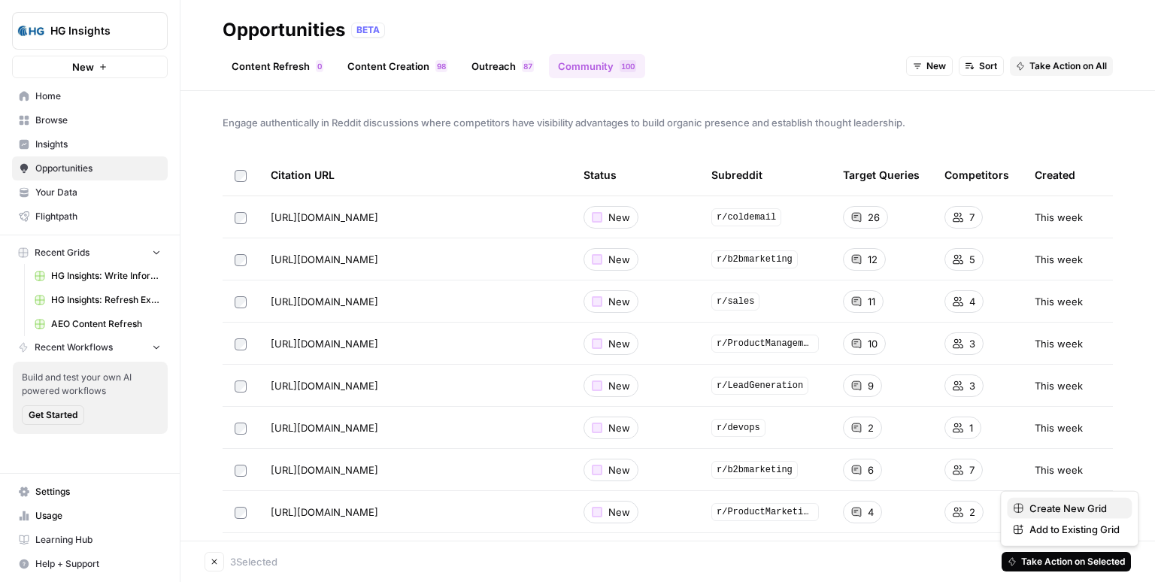
click at [1049, 509] on span "Create New Grid" at bounding box center [1074, 508] width 90 height 15
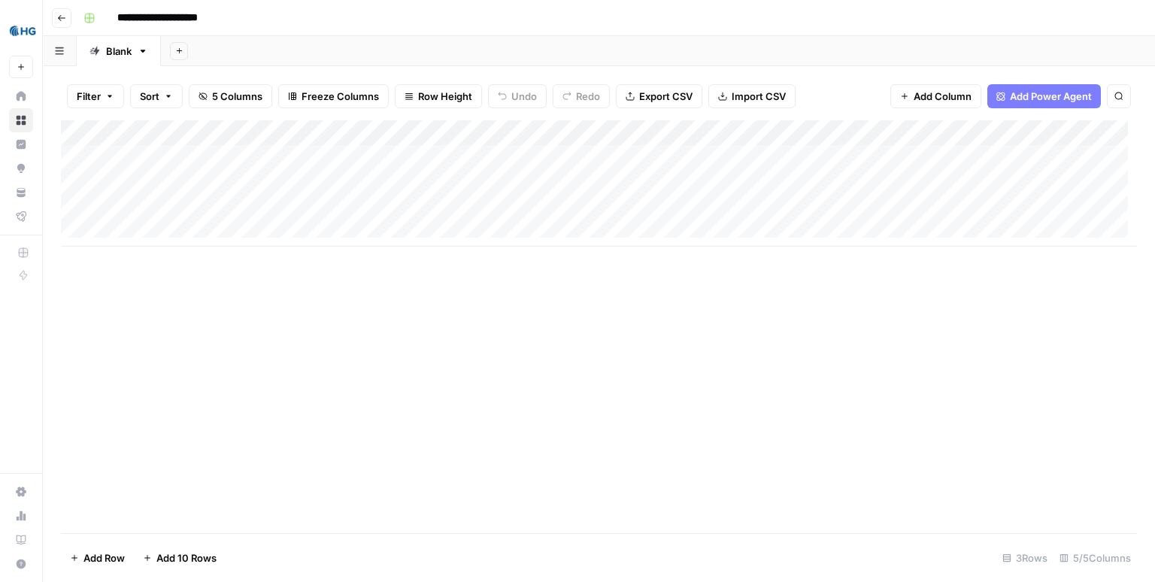
drag, startPoint x: 530, startPoint y: 164, endPoint x: 530, endPoint y: 224, distance: 60.1
click at [530, 224] on div "Add Column" at bounding box center [599, 183] width 1076 height 126
click at [677, 153] on div "Add Column" at bounding box center [599, 183] width 1076 height 126
click at [670, 183] on div "Add Column" at bounding box center [599, 183] width 1076 height 126
click at [668, 213] on div "Add Column" at bounding box center [599, 183] width 1076 height 126
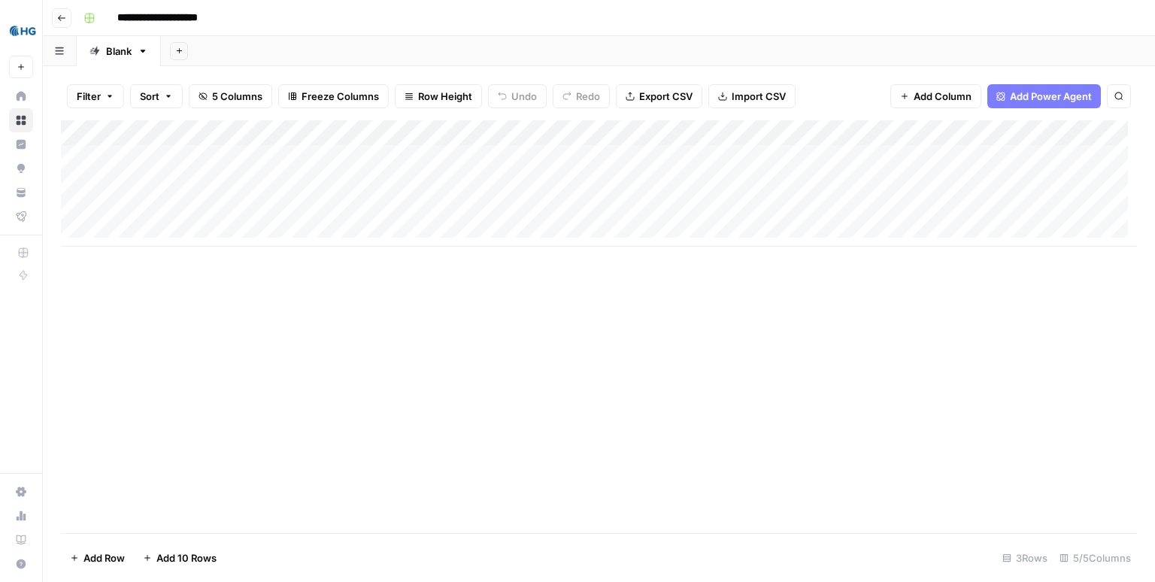
click at [574, 47] on div "Add Sheet" at bounding box center [658, 51] width 994 height 30
click at [573, 46] on div "Add Sheet" at bounding box center [658, 51] width 994 height 30
click at [572, 46] on div "Add Sheet" at bounding box center [658, 51] width 994 height 30
click at [822, 20] on div "**********" at bounding box center [608, 18] width 1062 height 24
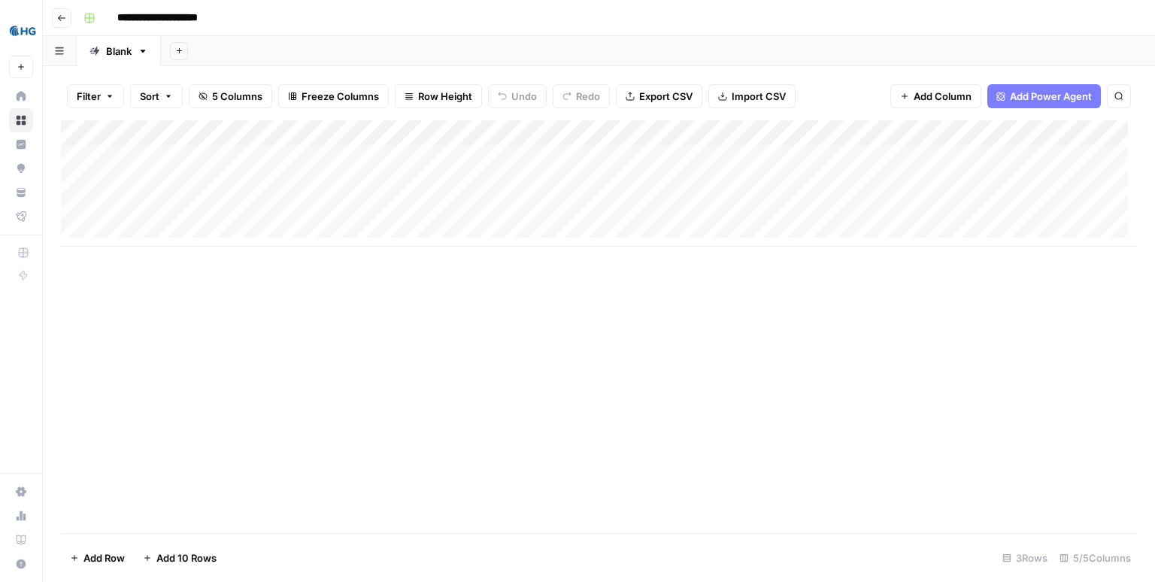
click at [822, 17] on div "**********" at bounding box center [608, 18] width 1062 height 24
click at [821, 16] on div "**********" at bounding box center [608, 18] width 1062 height 24
click at [711, 17] on div "**********" at bounding box center [608, 18] width 1062 height 24
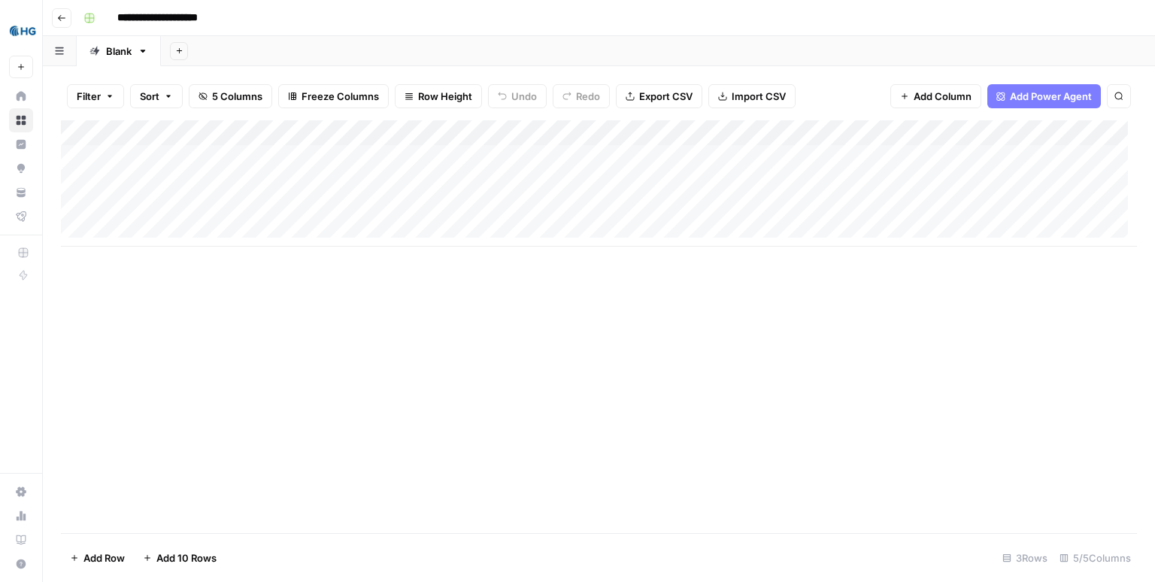
click at [711, 17] on div "**********" at bounding box center [608, 18] width 1062 height 24
click at [709, 14] on div "**********" at bounding box center [608, 18] width 1062 height 24
click at [701, 12] on div "**********" at bounding box center [608, 18] width 1062 height 24
click at [661, 17] on div "**********" at bounding box center [608, 18] width 1062 height 24
click at [565, 20] on div "**********" at bounding box center [608, 18] width 1062 height 24
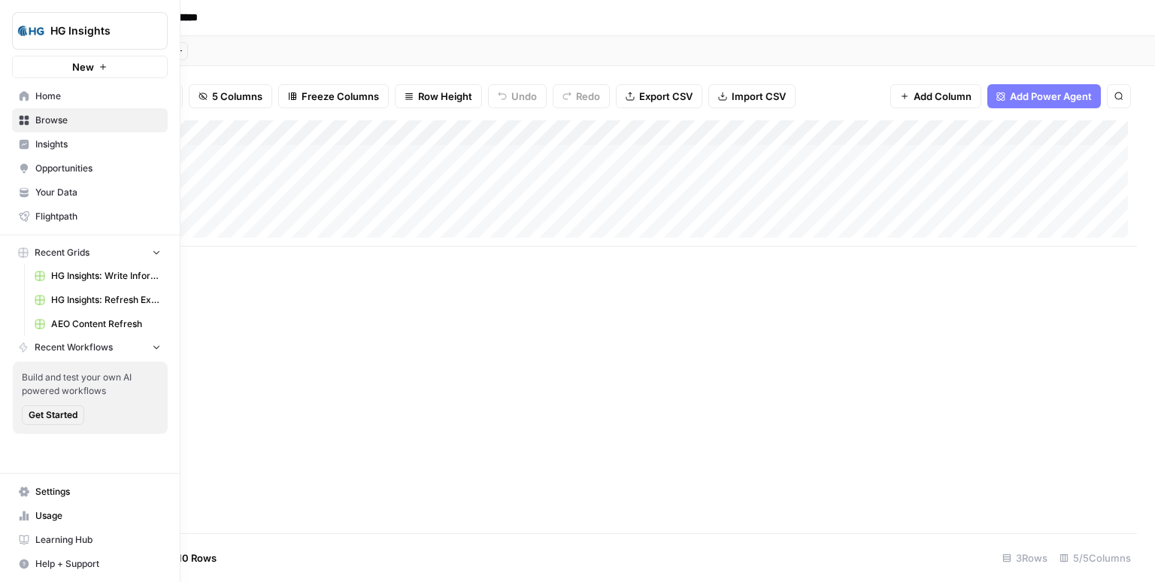
click at [22, 119] on icon at bounding box center [25, 121] width 10 height 10
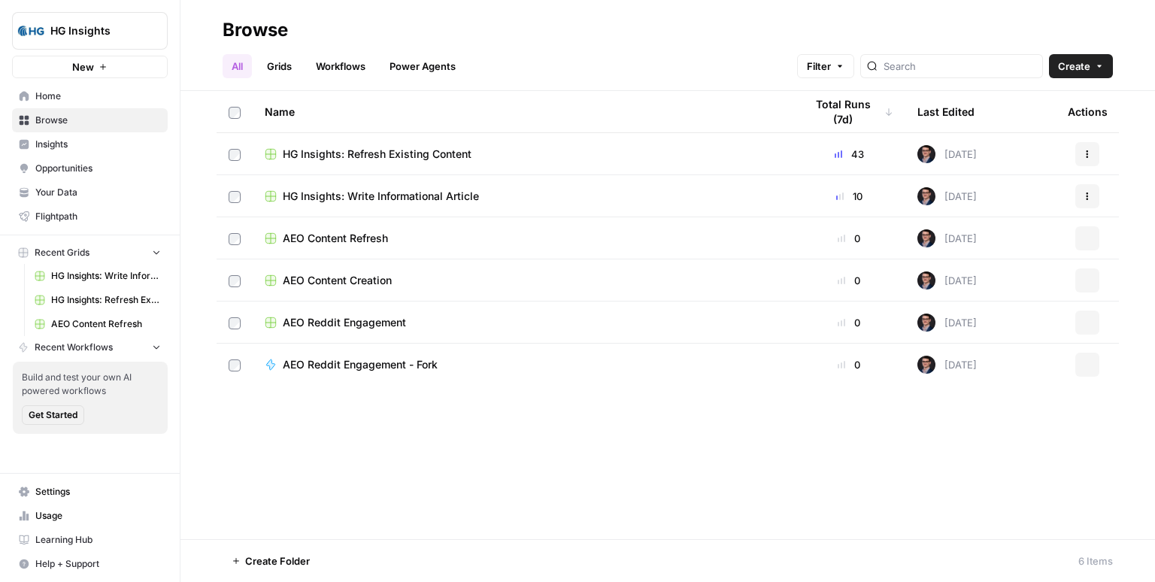
click at [42, 143] on span "Insights" at bounding box center [98, 145] width 126 height 14
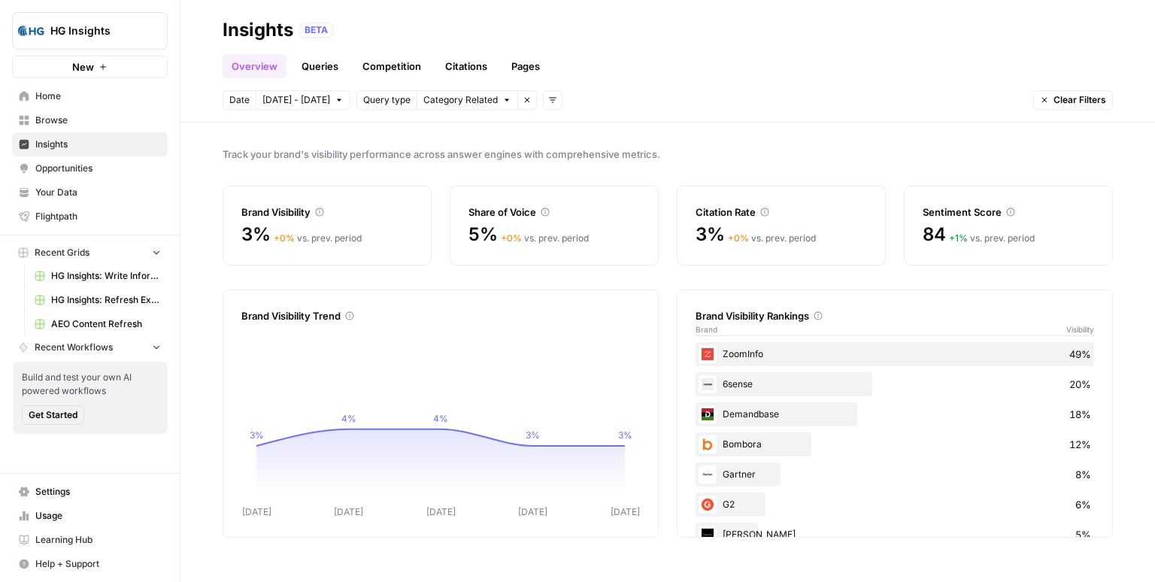
click at [53, 116] on span "Browse" at bounding box center [98, 121] width 126 height 14
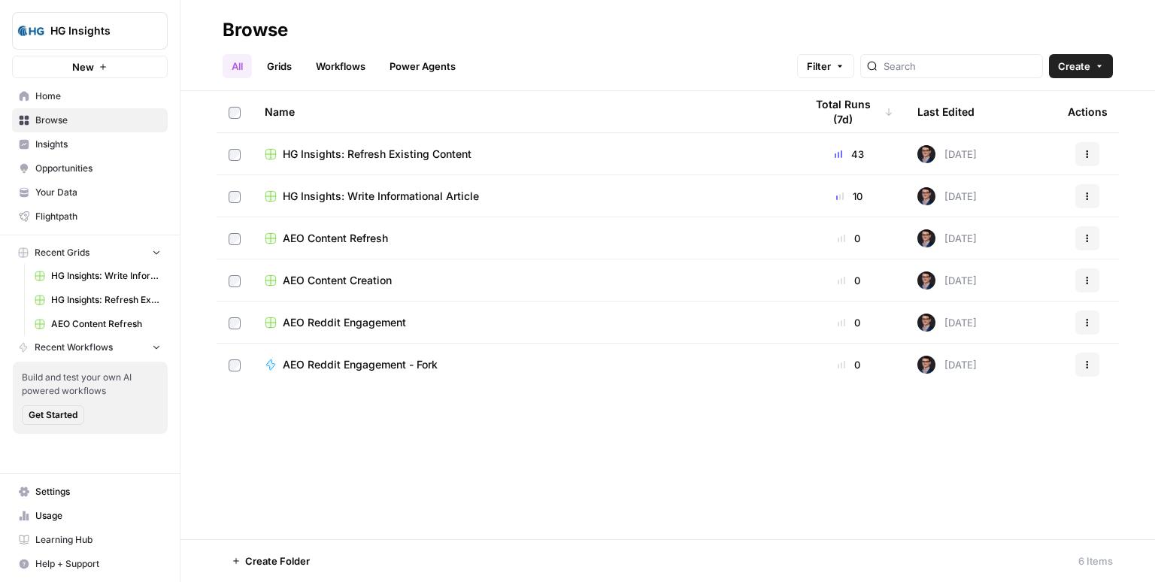
click at [377, 154] on span "HG Insights: Refresh Existing Content" at bounding box center [377, 154] width 189 height 15
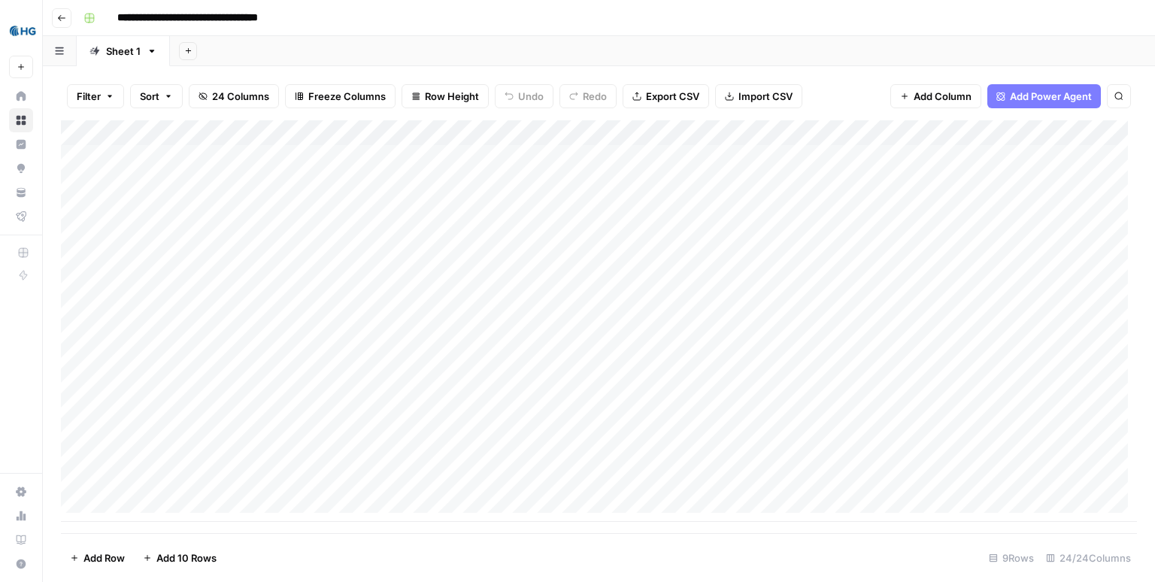
drag, startPoint x: 469, startPoint y: 166, endPoint x: 468, endPoint y: 479, distance: 312.7
click at [468, 479] on div "Add Column" at bounding box center [599, 320] width 1076 height 401
click at [738, 401] on div "Add Column" at bounding box center [599, 320] width 1076 height 401
drag, startPoint x: 292, startPoint y: 160, endPoint x: 728, endPoint y: 447, distance: 521.0
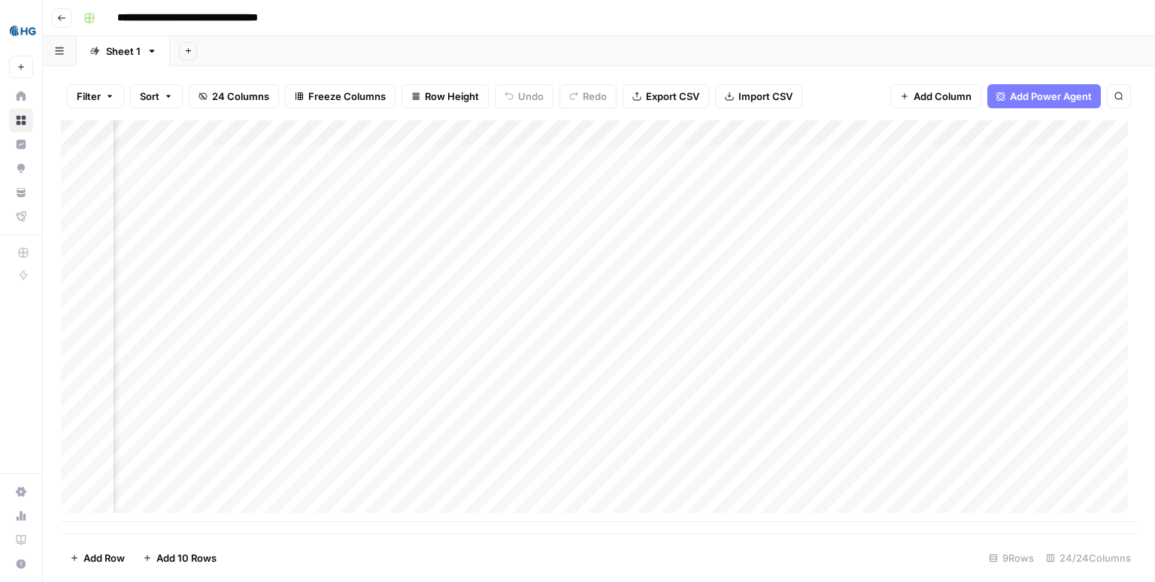
click at [728, 447] on div "Add Column" at bounding box center [599, 320] width 1076 height 401
click at [553, 429] on div "Add Column" at bounding box center [599, 320] width 1076 height 401
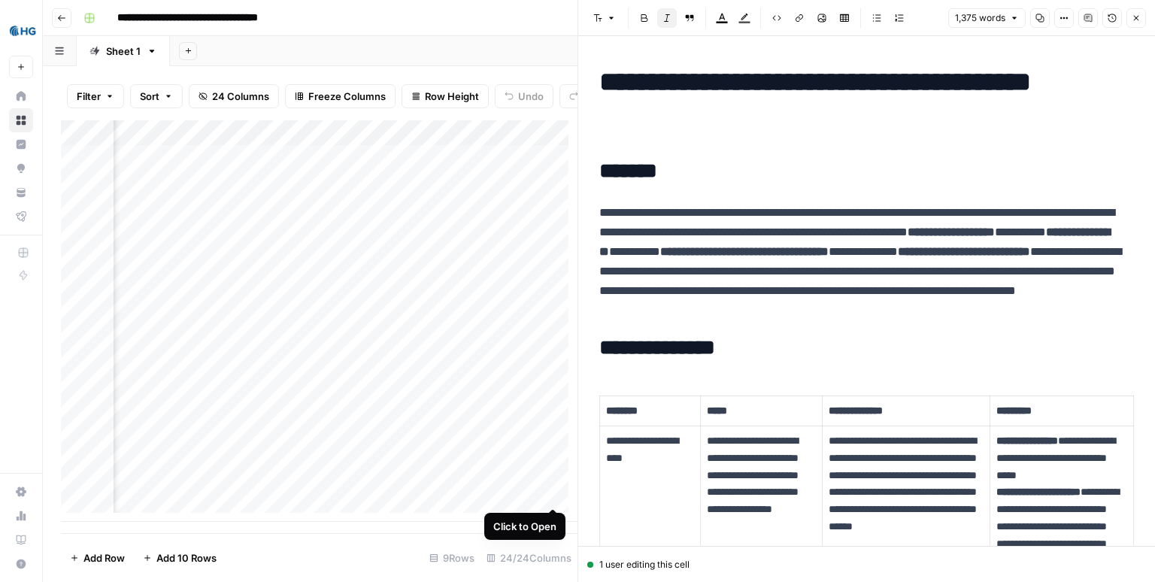
click at [553, 479] on div "Add Column" at bounding box center [319, 320] width 516 height 401
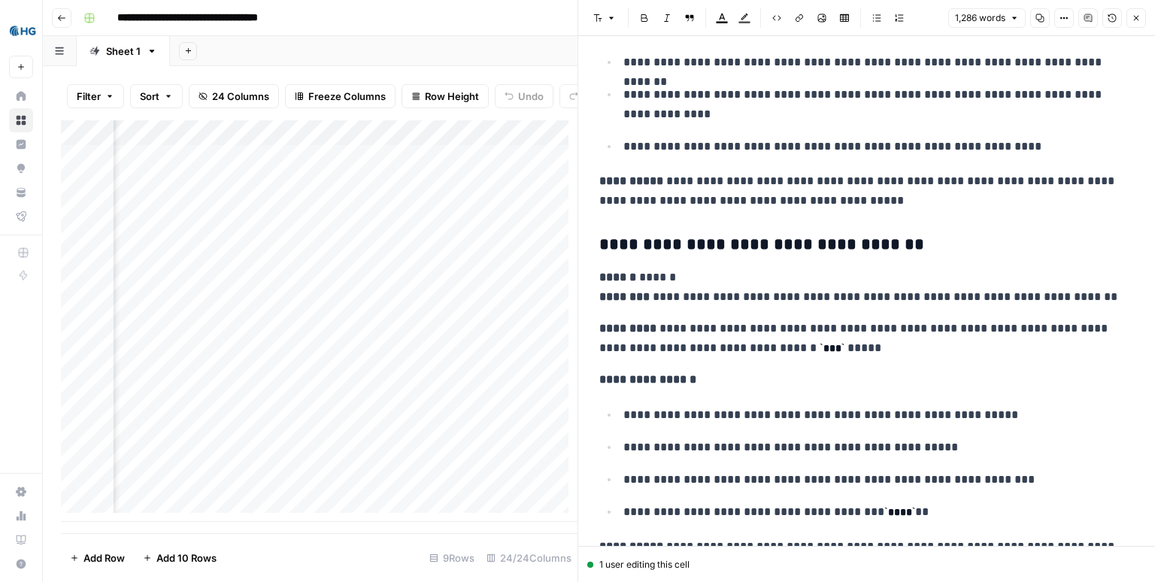
scroll to position [3465, 0]
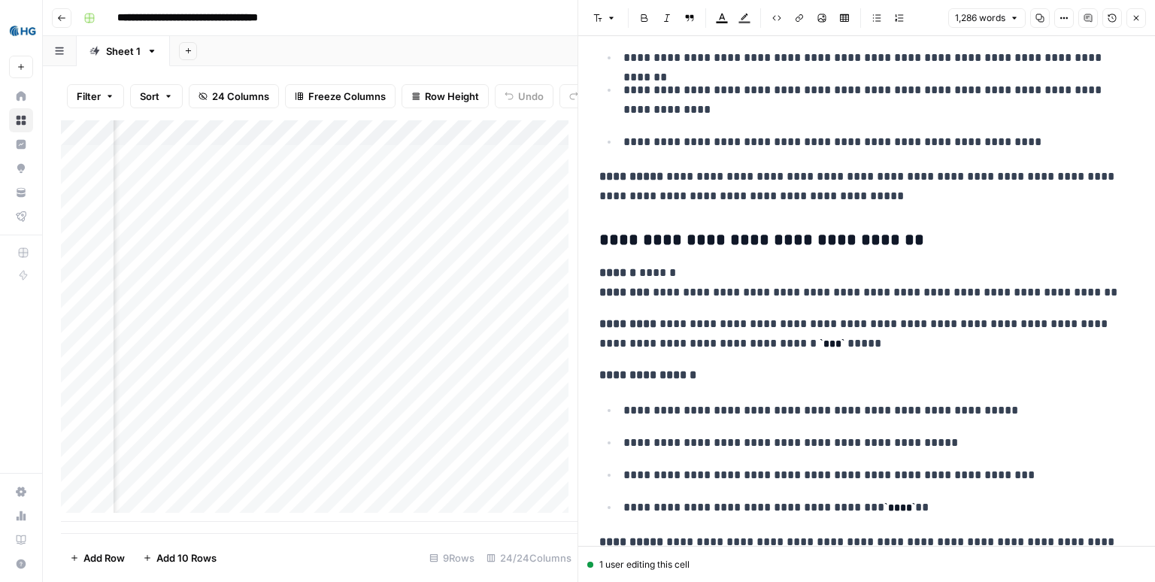
click at [1140, 20] on icon "button" at bounding box center [1135, 18] width 9 height 9
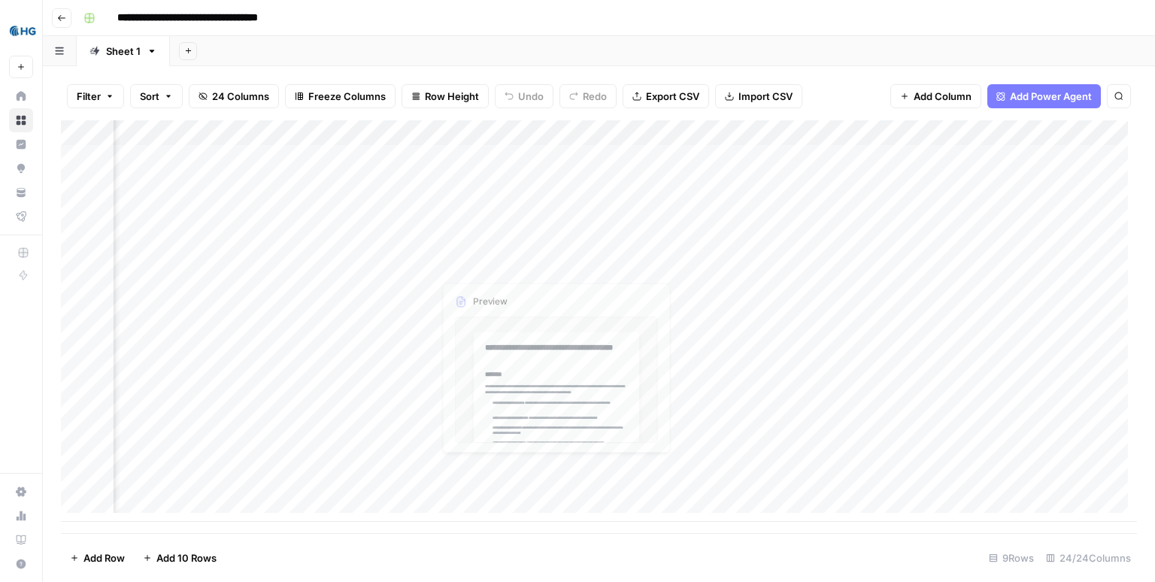
drag, startPoint x: 518, startPoint y: 320, endPoint x: 507, endPoint y: 498, distance: 178.5
click at [507, 498] on div "Add Column" at bounding box center [599, 320] width 1076 height 401
drag, startPoint x: 462, startPoint y: 310, endPoint x: 592, endPoint y: 495, distance: 226.1
click at [592, 495] on div "Add Column" at bounding box center [599, 320] width 1076 height 401
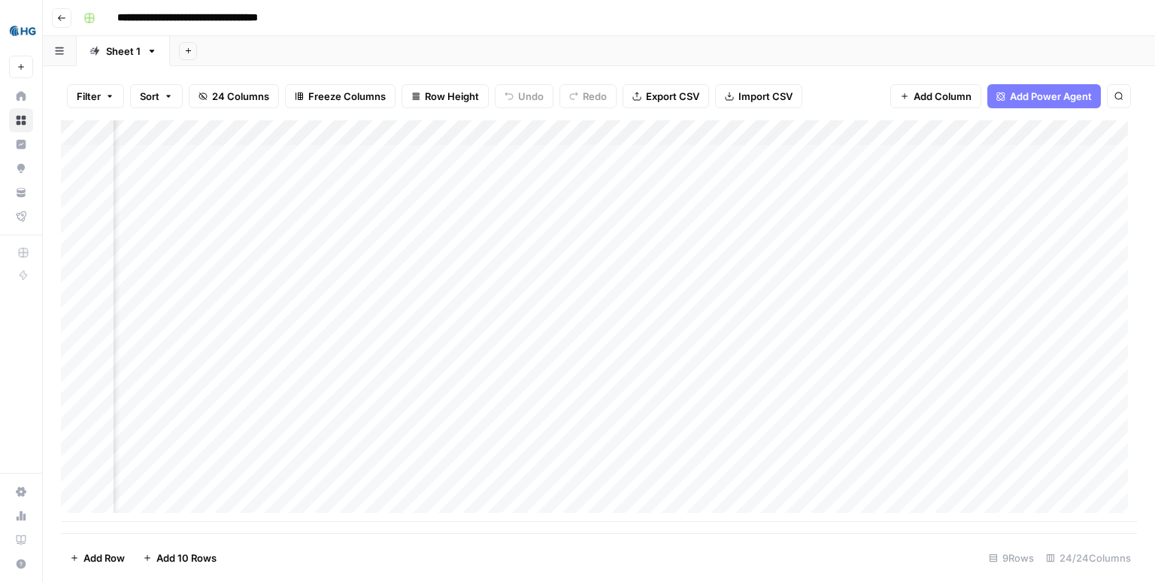
scroll to position [0, 1849]
click at [650, 392] on div "Add Column" at bounding box center [599, 320] width 1076 height 401
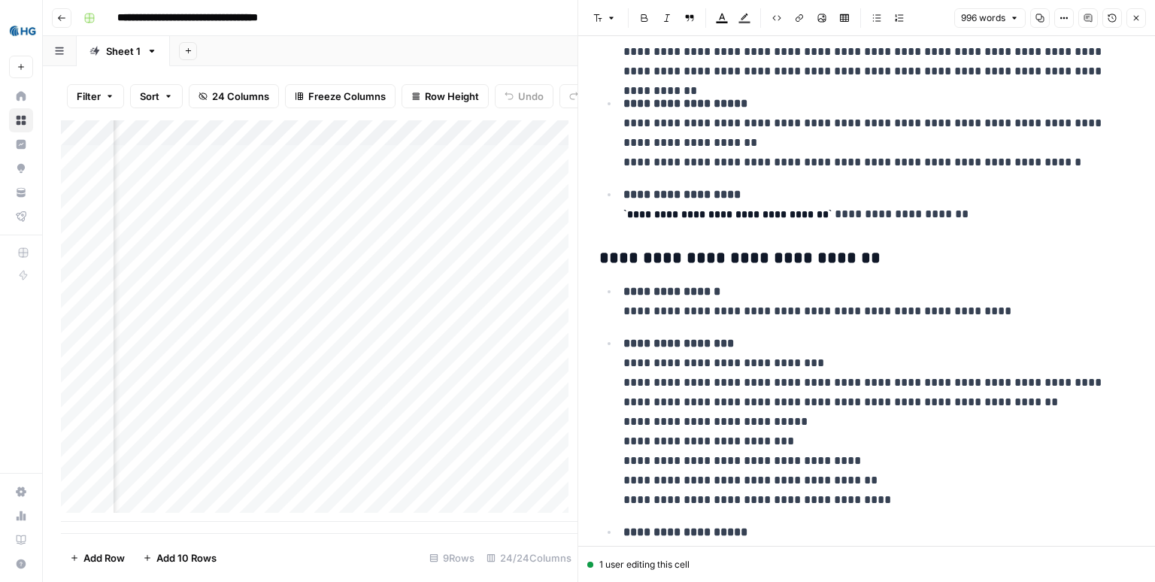
scroll to position [1261, 0]
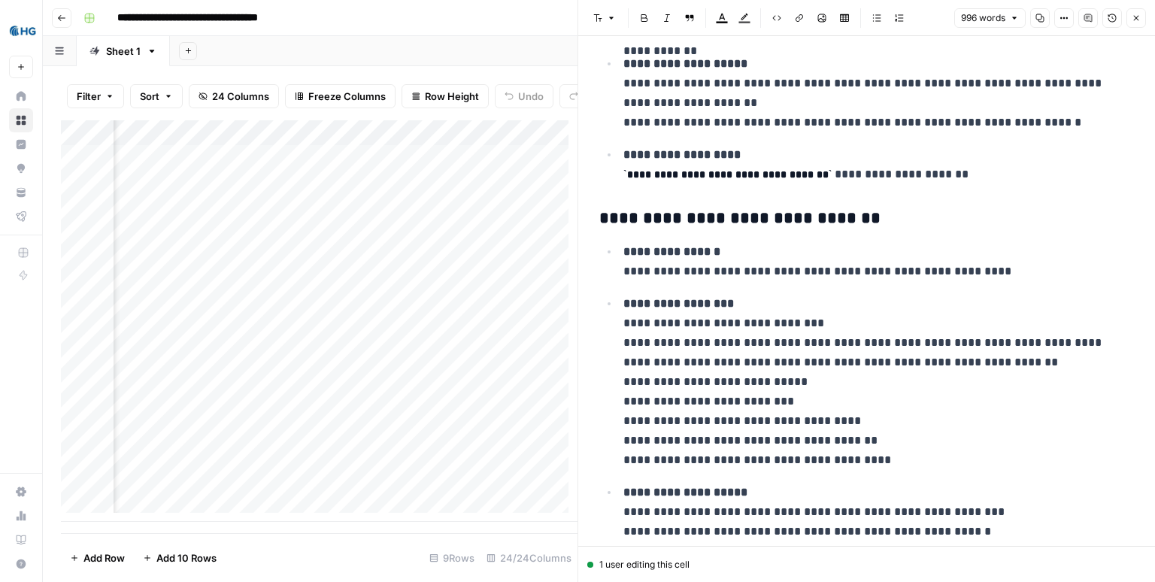
click at [1139, 17] on icon "button" at bounding box center [1135, 18] width 9 height 9
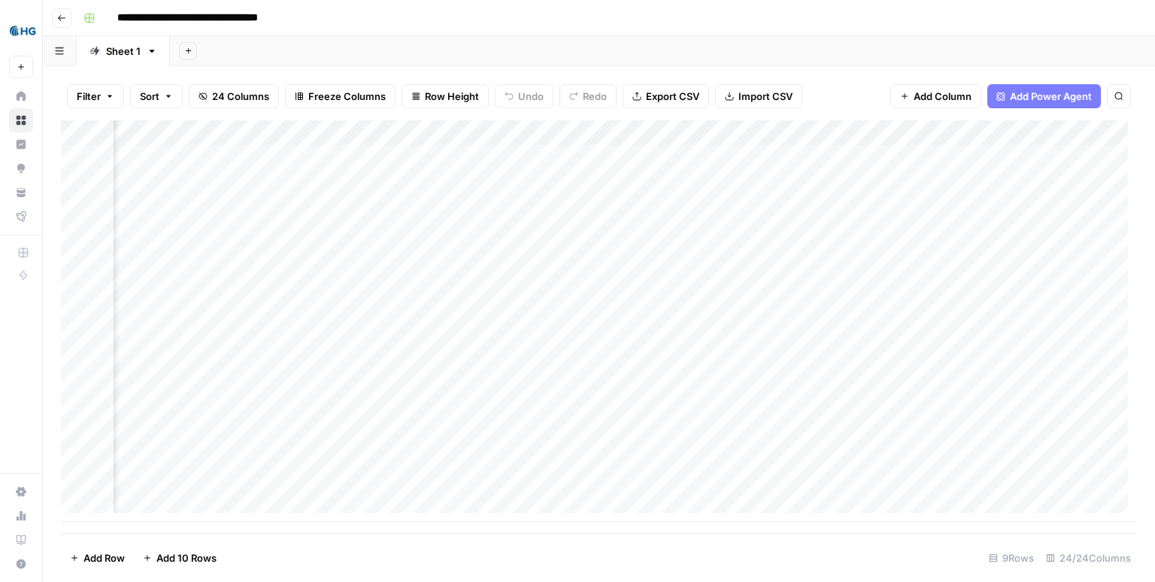
scroll to position [0, 2192]
click at [689, 354] on div "Add Column" at bounding box center [599, 320] width 1076 height 401
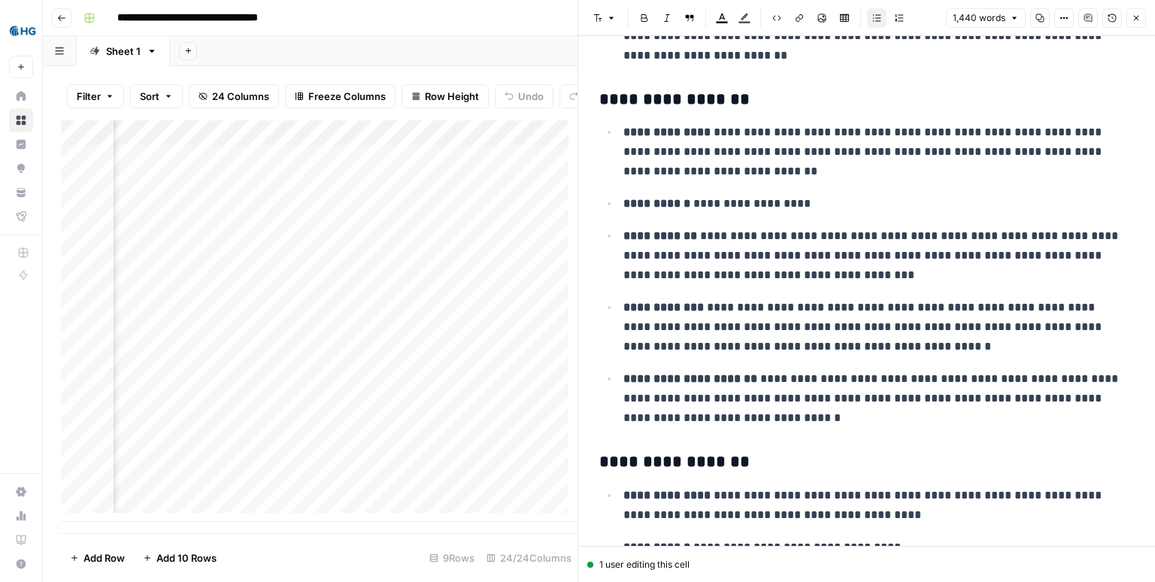
scroll to position [459, 0]
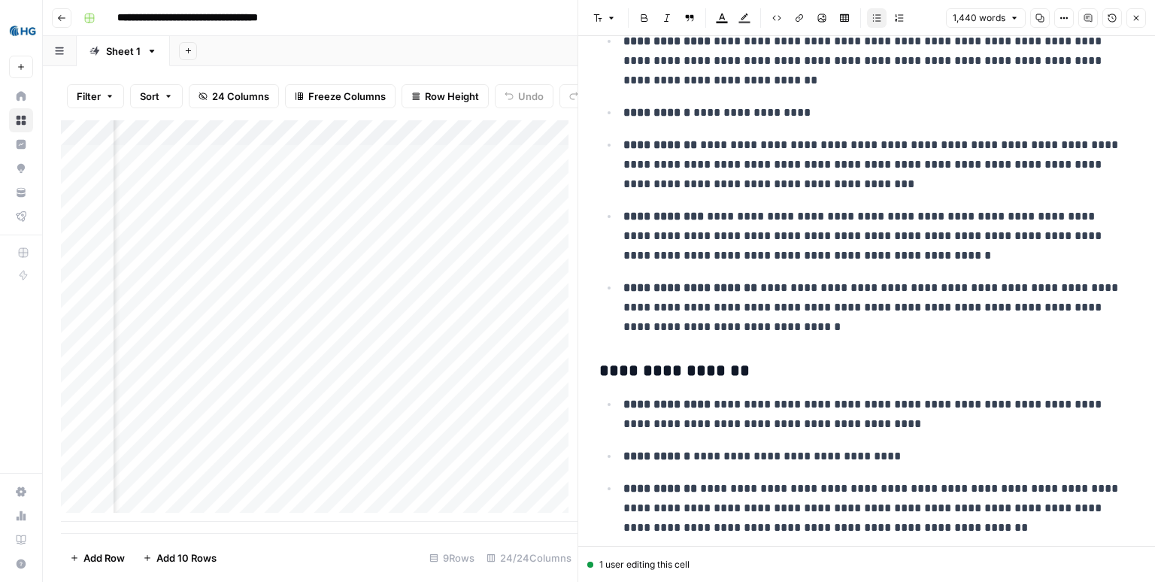
click at [1131, 15] on icon "button" at bounding box center [1135, 18] width 9 height 9
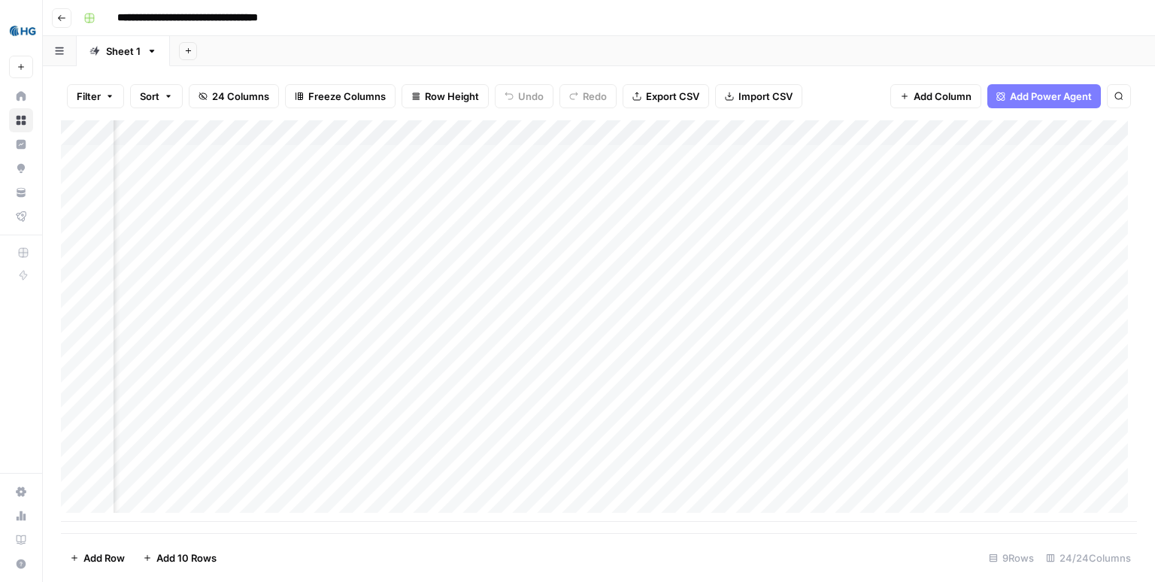
scroll to position [0, 2465]
drag, startPoint x: 627, startPoint y: 329, endPoint x: 629, endPoint y: 484, distance: 154.9
click at [628, 483] on div "Add Column" at bounding box center [599, 320] width 1076 height 401
click at [764, 471] on div "Add Column" at bounding box center [599, 320] width 1076 height 401
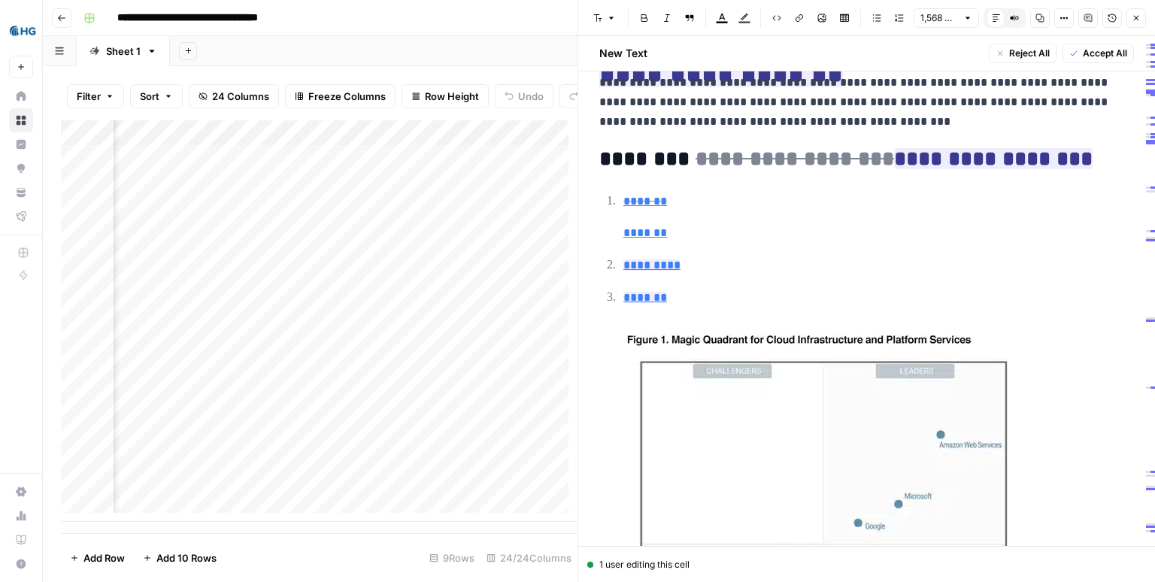
scroll to position [1522, 0]
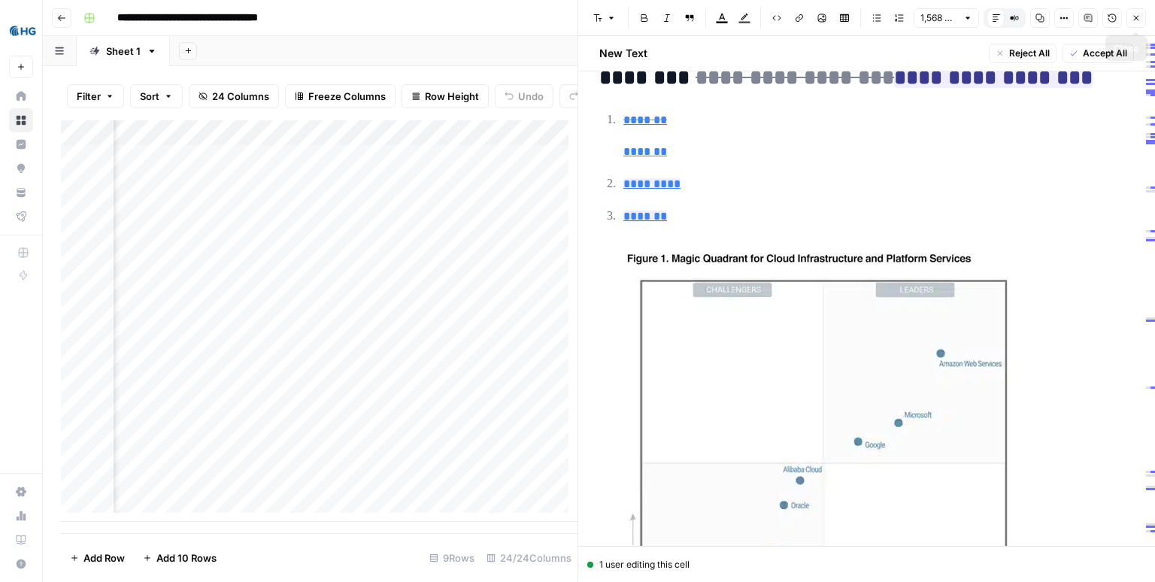
click at [1142, 16] on button "Close" at bounding box center [1136, 18] width 20 height 20
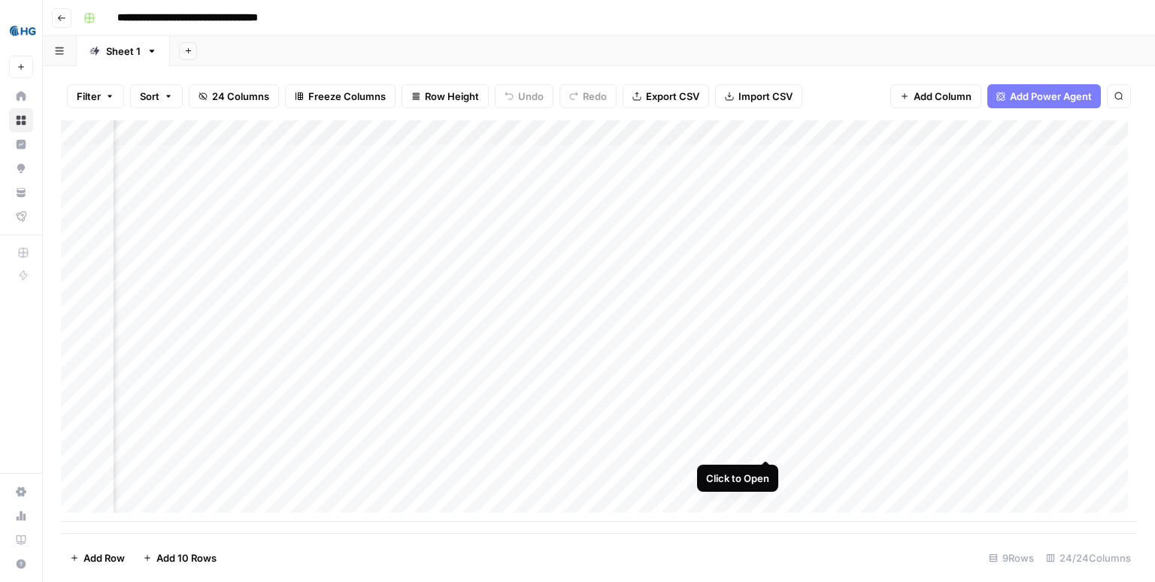
click at [759, 433] on div "Add Column" at bounding box center [599, 320] width 1076 height 401
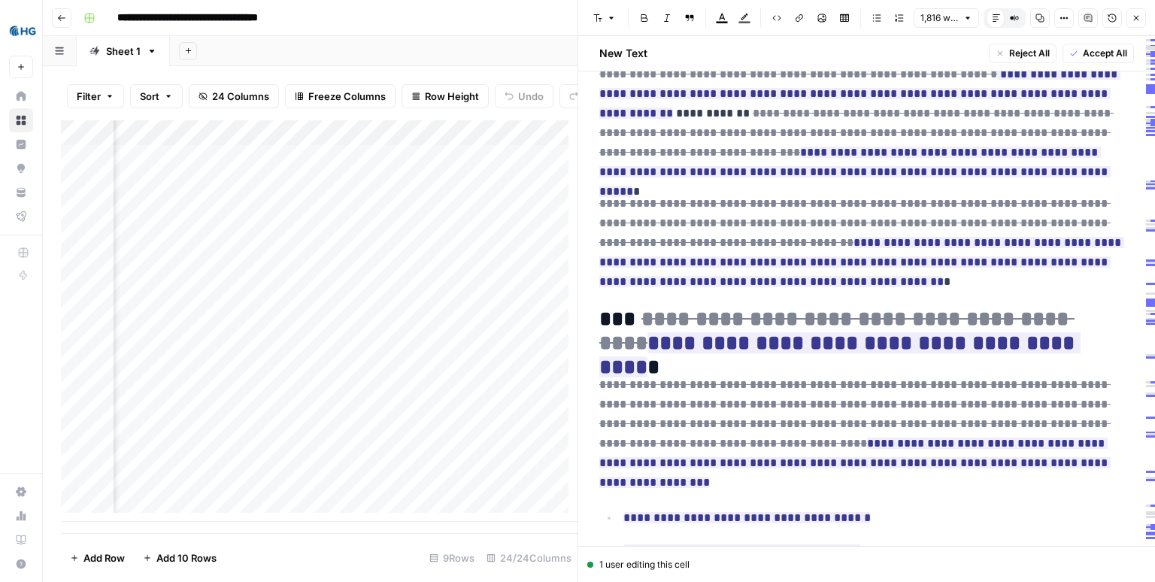
scroll to position [779, 0]
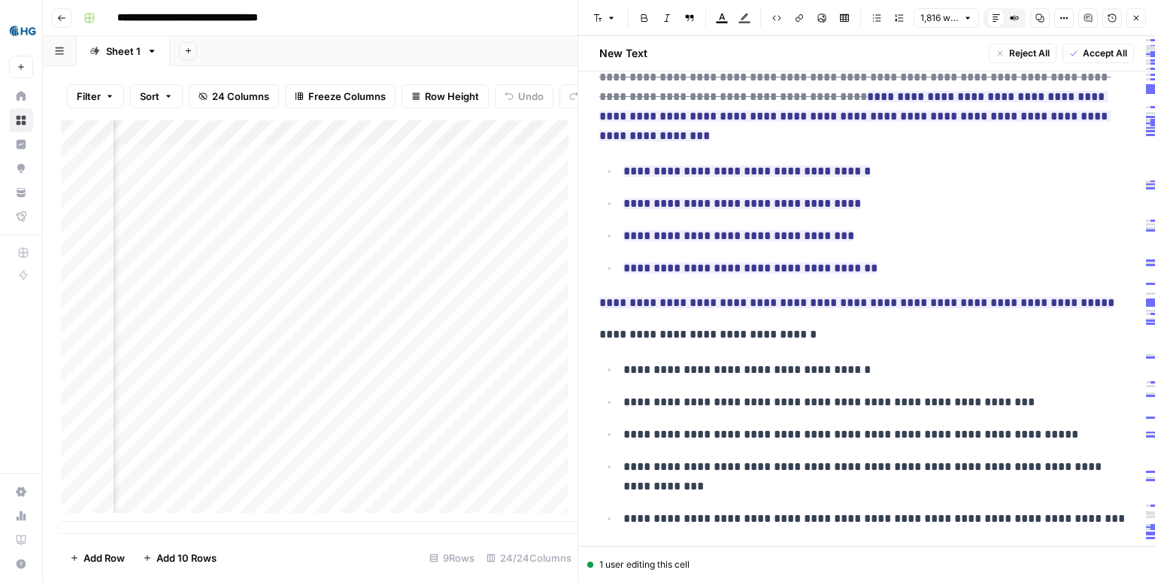
click at [1139, 12] on button "Close" at bounding box center [1136, 18] width 20 height 20
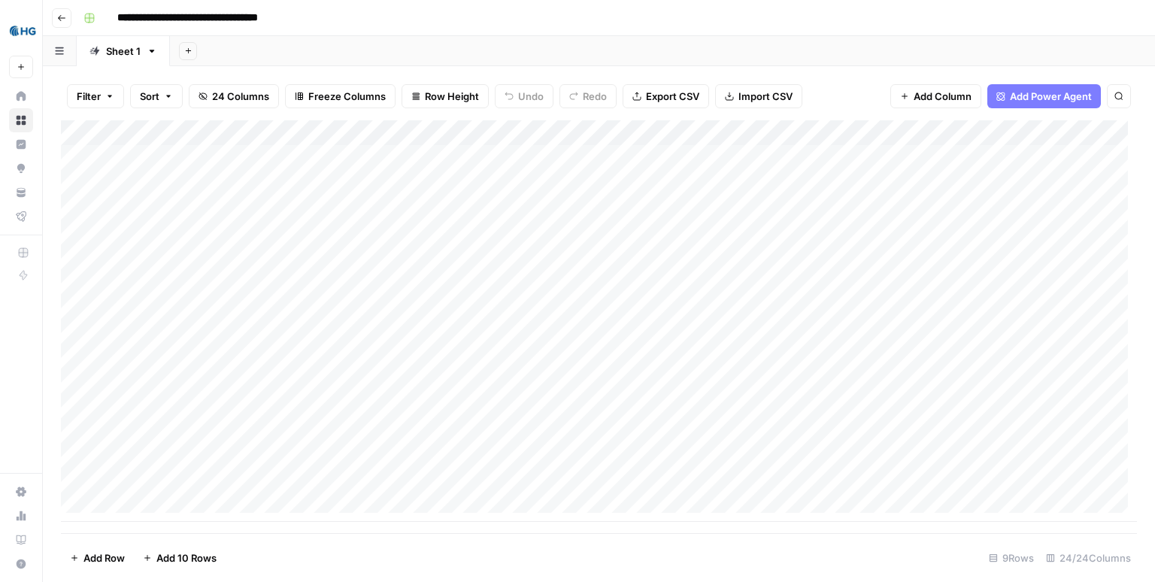
click at [361, 44] on div "Add Sheet" at bounding box center [662, 51] width 985 height 30
click at [360, 44] on div "Add Sheet" at bounding box center [662, 51] width 985 height 30
click at [559, 47] on div "Add Sheet" at bounding box center [662, 51] width 985 height 30
click at [559, 45] on div "Add Sheet" at bounding box center [662, 51] width 985 height 30
click at [559, 46] on div "Add Sheet" at bounding box center [662, 51] width 985 height 30
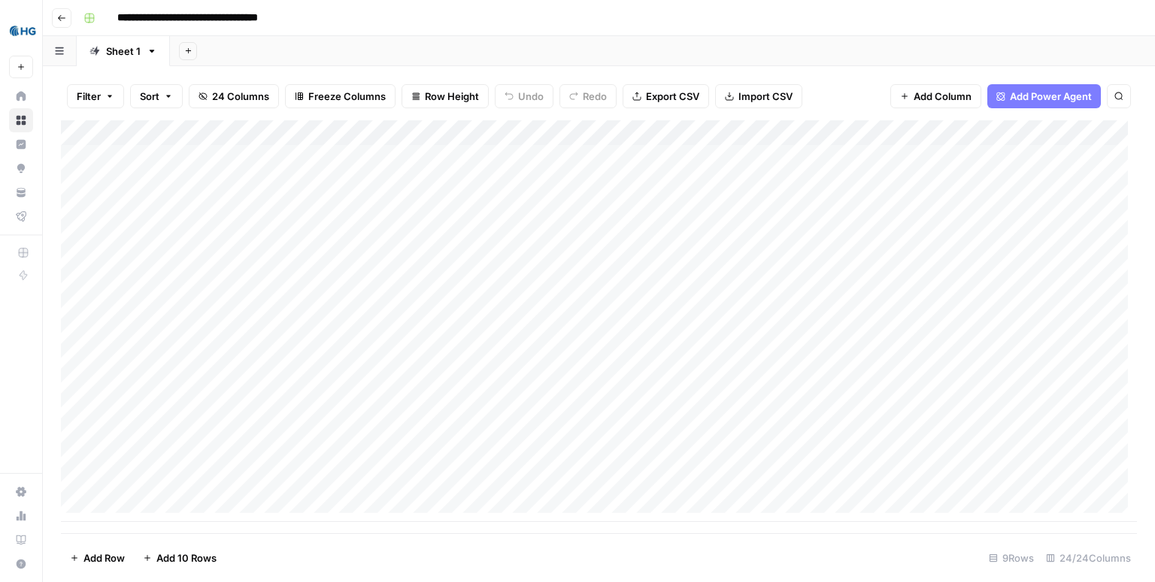
drag, startPoint x: 385, startPoint y: 54, endPoint x: 269, endPoint y: 50, distance: 115.9
click at [307, 49] on div "Add Sheet" at bounding box center [662, 51] width 985 height 30
click at [1004, 47] on div "Add Sheet" at bounding box center [662, 51] width 985 height 30
drag, startPoint x: 992, startPoint y: 49, endPoint x: 604, endPoint y: 52, distance: 388.7
click at [516, 55] on div "Add Sheet" at bounding box center [662, 51] width 985 height 30
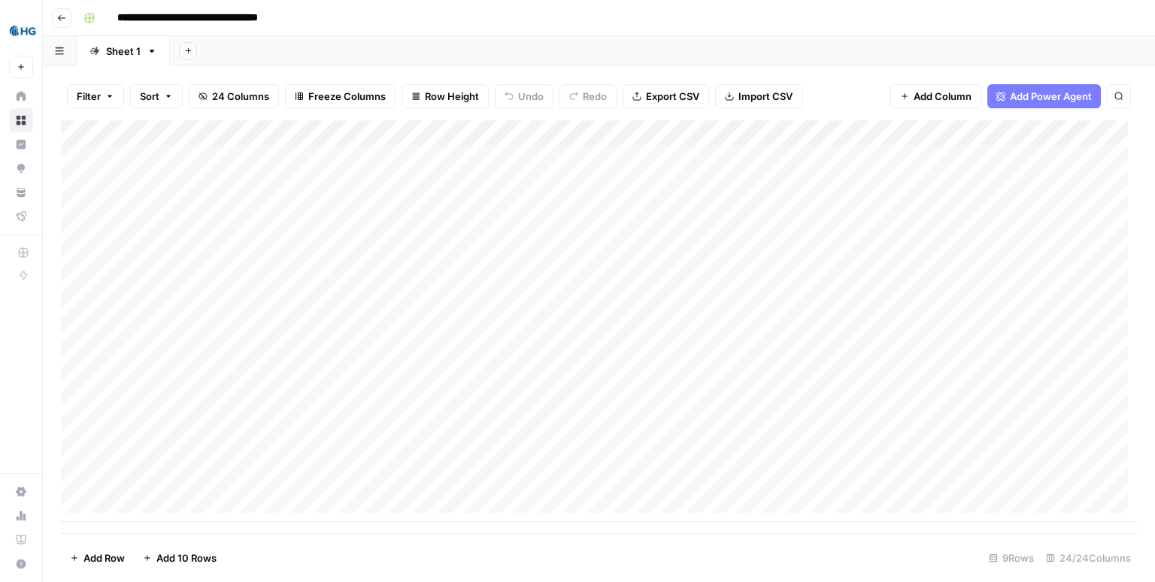
drag, startPoint x: 471, startPoint y: 53, endPoint x: 280, endPoint y: 53, distance: 190.2
click at [357, 54] on div "Add Sheet" at bounding box center [662, 51] width 985 height 30
click at [774, 20] on div "**********" at bounding box center [608, 18] width 1062 height 24
click at [774, 16] on div "**********" at bounding box center [608, 18] width 1062 height 24
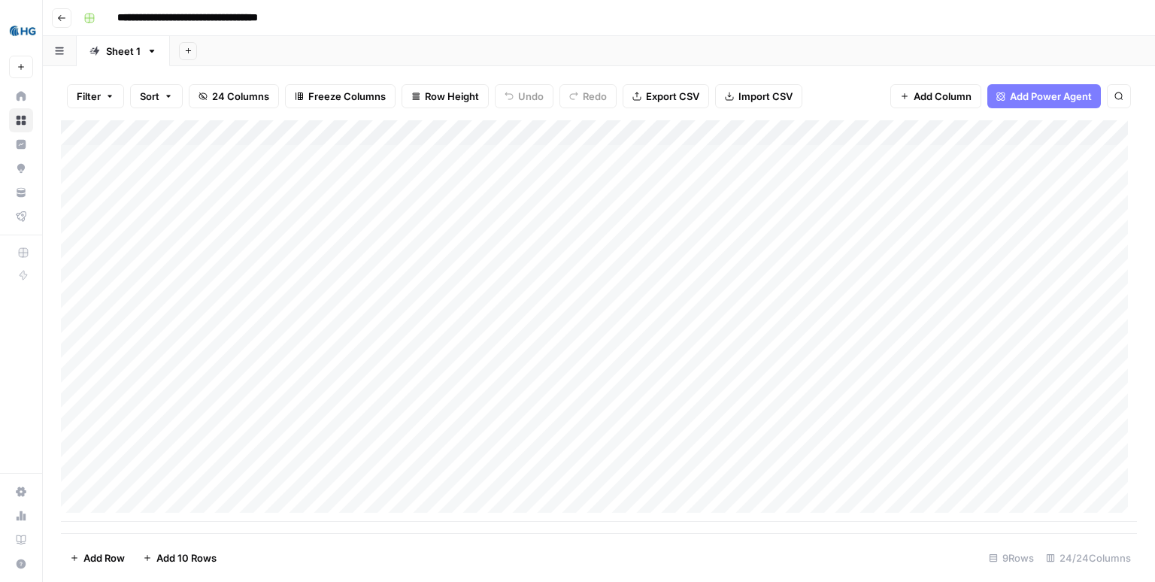
click at [675, 16] on div "**********" at bounding box center [608, 18] width 1062 height 24
click at [547, 16] on div "**********" at bounding box center [608, 18] width 1062 height 24
click at [435, 19] on div "**********" at bounding box center [608, 18] width 1062 height 24
click at [338, 15] on div "**********" at bounding box center [608, 18] width 1062 height 24
click at [257, 50] on div "Add Sheet" at bounding box center [662, 51] width 985 height 30
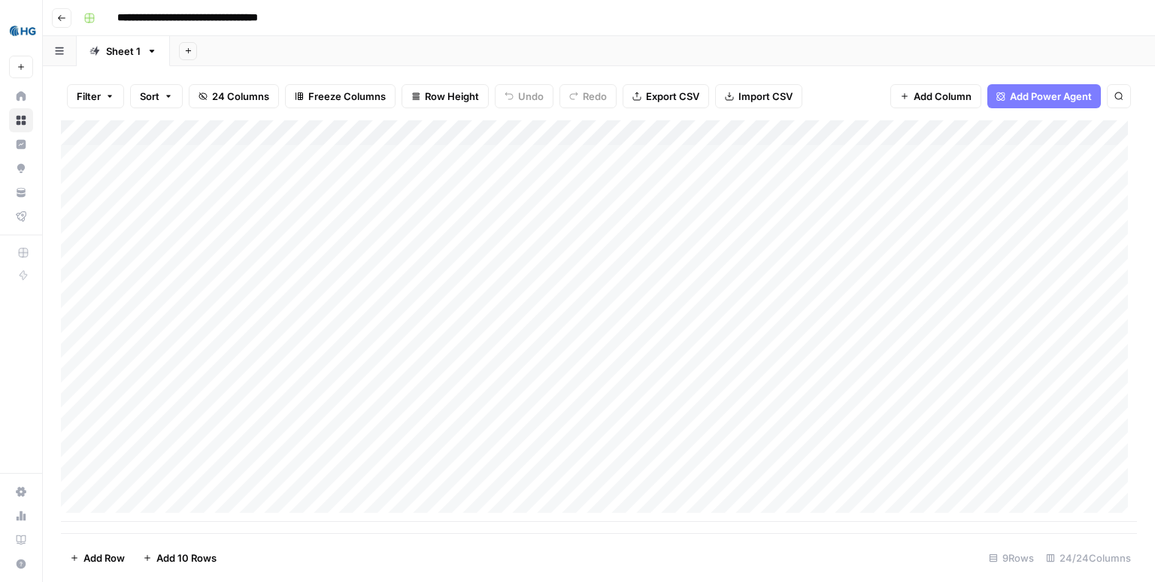
click at [504, 44] on div "Add Sheet" at bounding box center [662, 51] width 985 height 30
click at [702, 47] on div "Add Sheet" at bounding box center [662, 51] width 985 height 30
click at [892, 56] on div "Add Sheet" at bounding box center [662, 51] width 985 height 30
click at [1089, 47] on div "Add Sheet" at bounding box center [662, 51] width 985 height 30
click at [1097, 16] on div "**********" at bounding box center [608, 18] width 1062 height 24
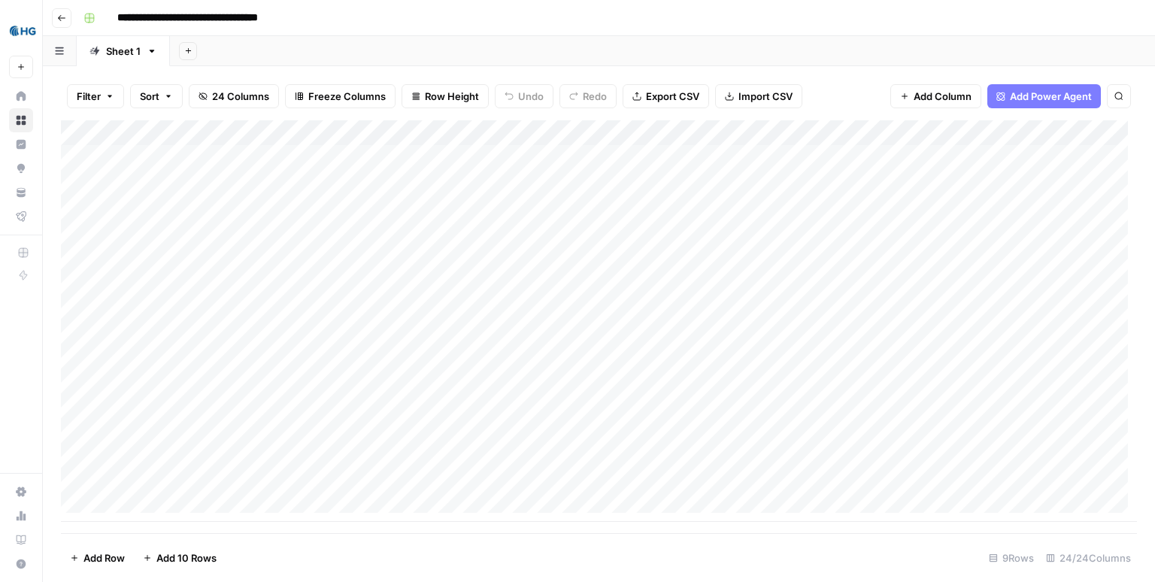
click at [946, 26] on div "**********" at bounding box center [608, 18] width 1062 height 24
click at [770, 14] on div "**********" at bounding box center [608, 18] width 1062 height 24
click at [597, 21] on div "**********" at bounding box center [608, 18] width 1062 height 24
click at [438, 17] on div "**********" at bounding box center [608, 18] width 1062 height 24
click at [356, 15] on div "**********" at bounding box center [608, 18] width 1062 height 24
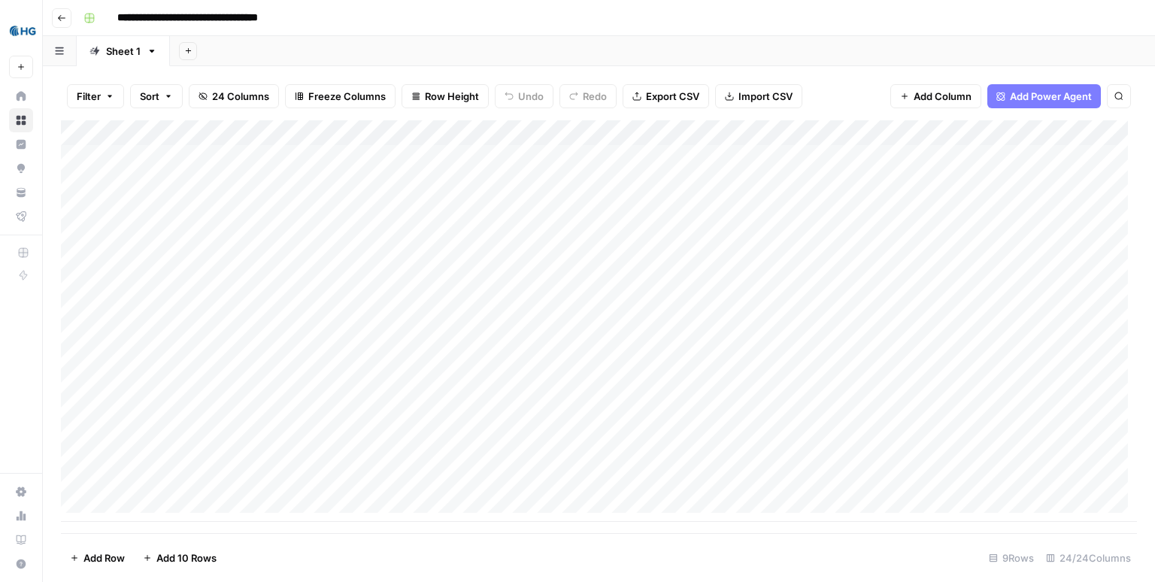
click at [290, 50] on div "Add Sheet" at bounding box center [662, 51] width 985 height 30
click at [316, 44] on div "Add Sheet" at bounding box center [662, 51] width 985 height 30
click at [316, 45] on div "Add Sheet" at bounding box center [662, 51] width 985 height 30
click at [625, 46] on div "Add Sheet" at bounding box center [662, 51] width 985 height 30
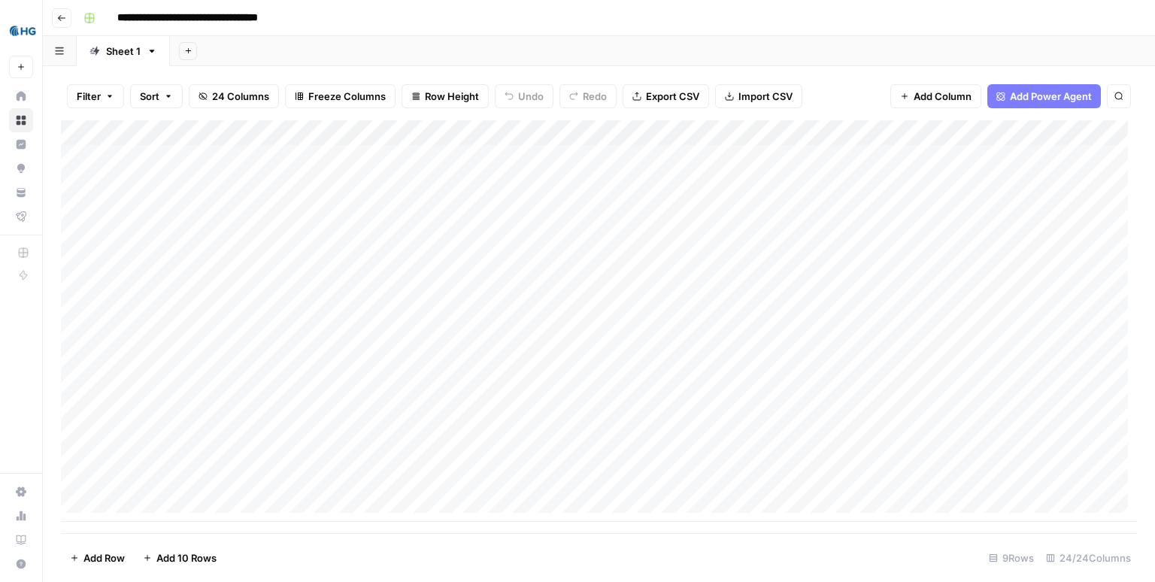
click at [612, 46] on div "Add Sheet" at bounding box center [662, 51] width 985 height 30
click at [612, 47] on div "Add Sheet" at bounding box center [662, 51] width 985 height 30
click at [34, 20] on img "Workspace: HG Insights" at bounding box center [22, 30] width 27 height 27
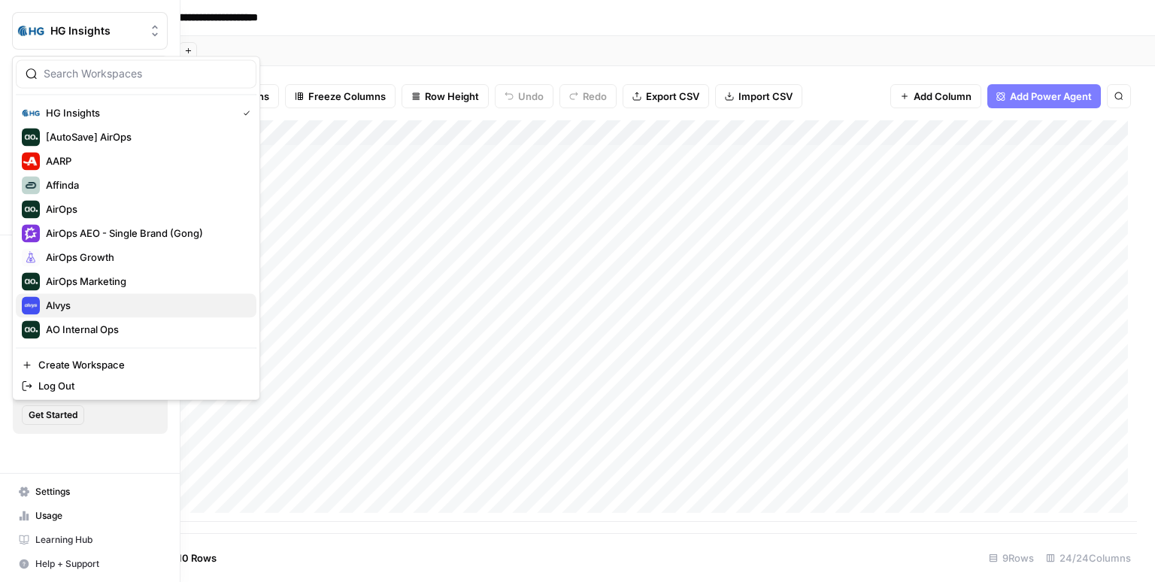
click at [85, 310] on span "Alvys" at bounding box center [145, 305] width 198 height 15
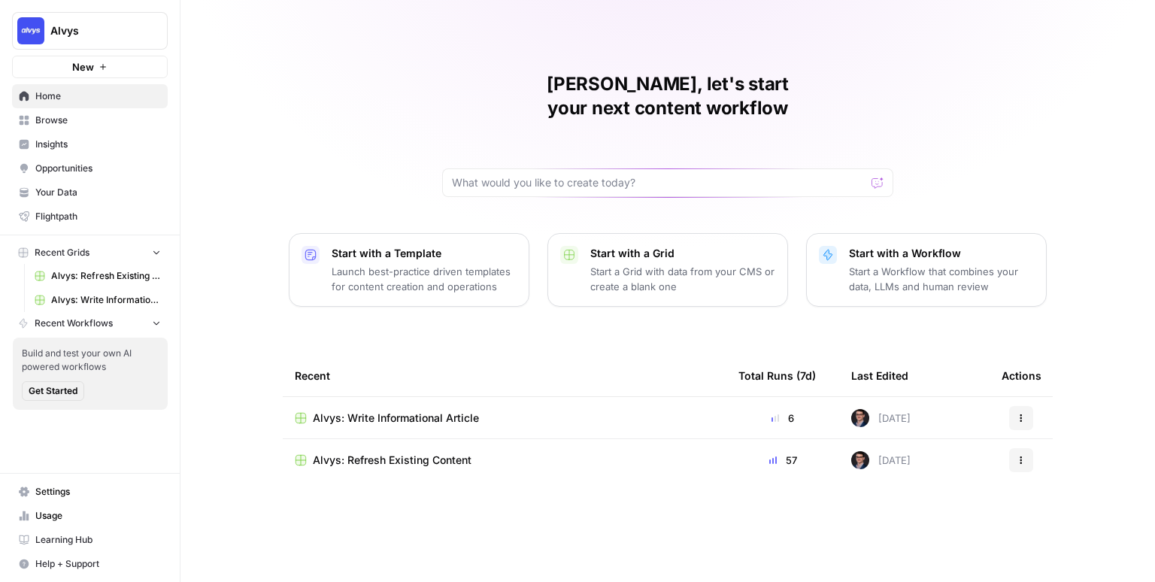
click at [363, 106] on div "Mike, let's start your next content workflow Start with a Template Launch best-…" at bounding box center [667, 291] width 974 height 582
click at [224, 292] on div "Mike, let's start your next content workflow Start with a Template Launch best-…" at bounding box center [667, 291] width 974 height 582
click at [229, 248] on div "Mike, let's start your next content workflow Start with a Template Launch best-…" at bounding box center [667, 291] width 974 height 582
click at [335, 139] on div "Mike, let's start your next content workflow Start with a Template Launch best-…" at bounding box center [667, 291] width 974 height 582
click at [667, 83] on h1 "Mike, let's start your next content workflow" at bounding box center [667, 96] width 451 height 48
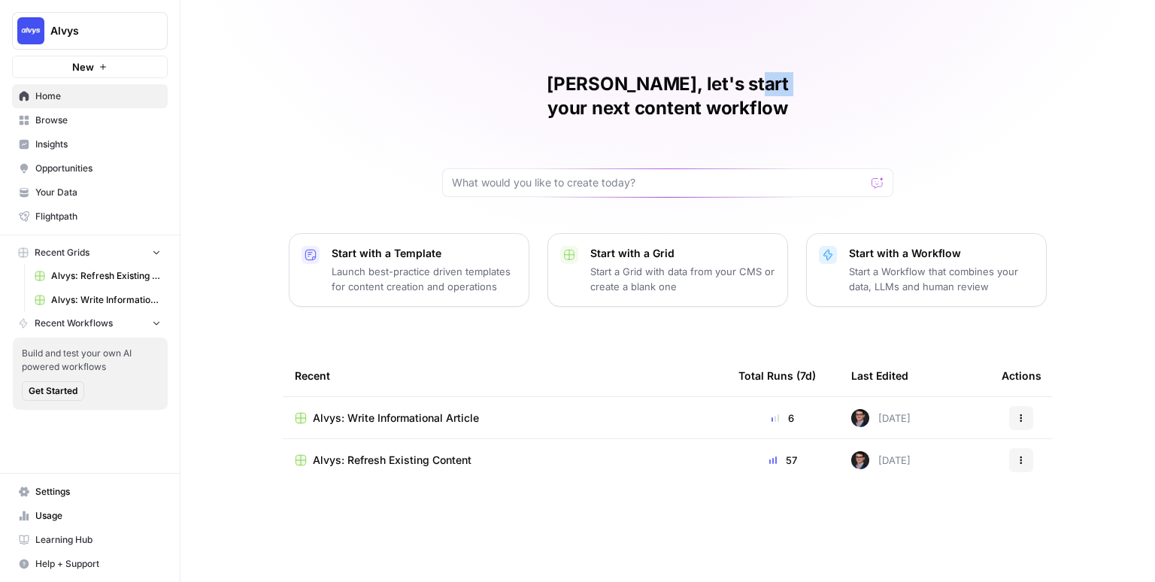
click at [667, 83] on h1 "Mike, let's start your next content workflow" at bounding box center [667, 96] width 451 height 48
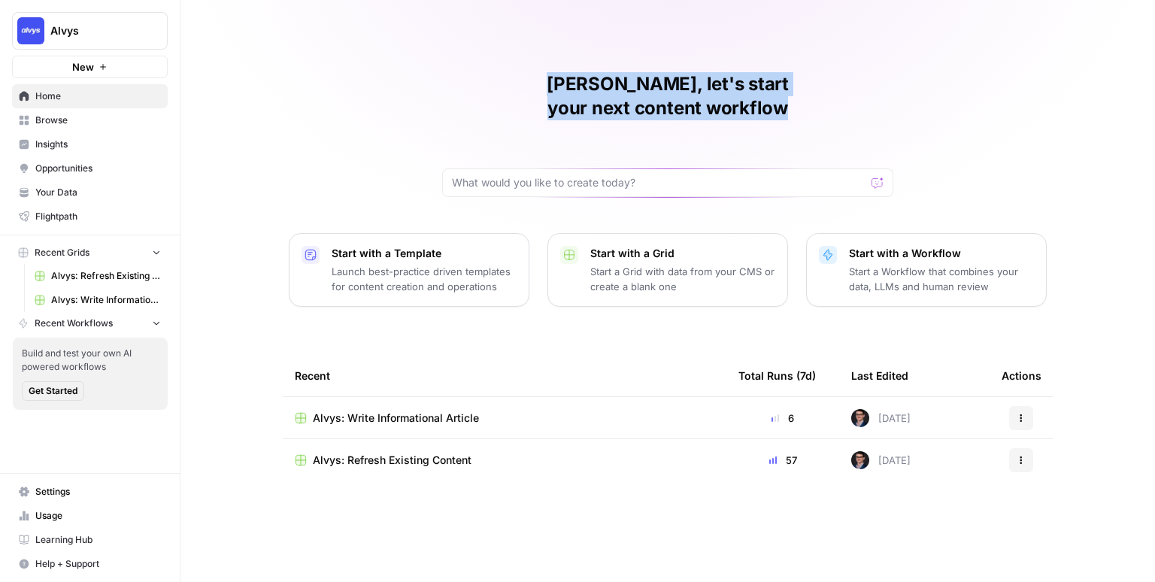
click at [667, 83] on h1 "Mike, let's start your next content workflow" at bounding box center [667, 96] width 451 height 48
click at [663, 86] on h1 "Mike, let's start your next content workflow" at bounding box center [667, 96] width 451 height 48
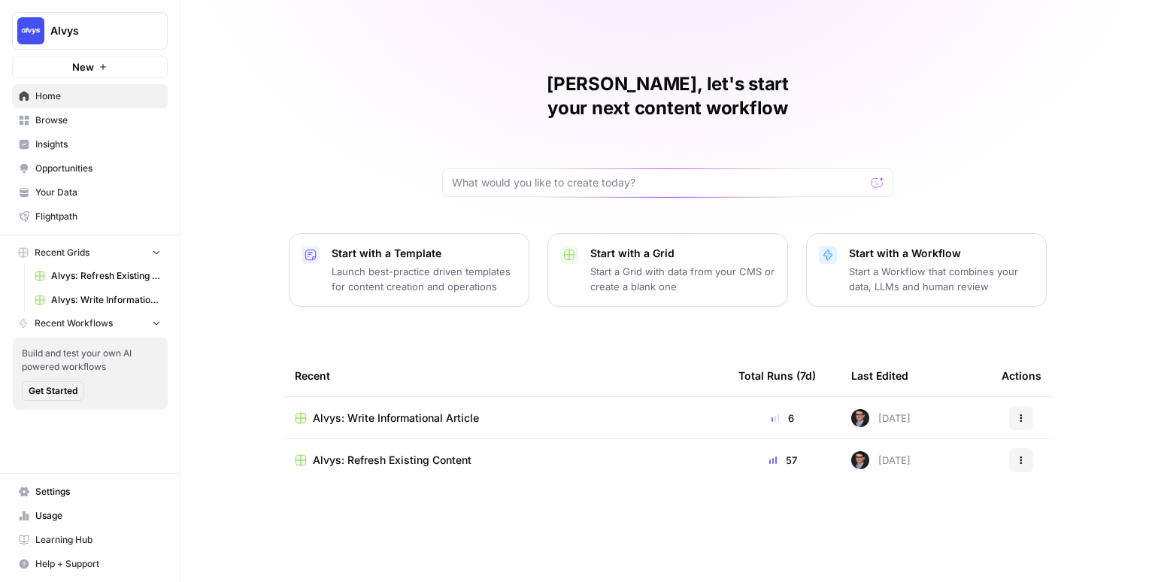
click at [643, 85] on h1 "Mike, let's start your next content workflow" at bounding box center [667, 96] width 451 height 48
click at [608, 87] on h1 "Mike, let's start your next content workflow" at bounding box center [667, 96] width 451 height 48
click at [628, 85] on h1 "Mike, let's start your next content workflow" at bounding box center [667, 96] width 451 height 48
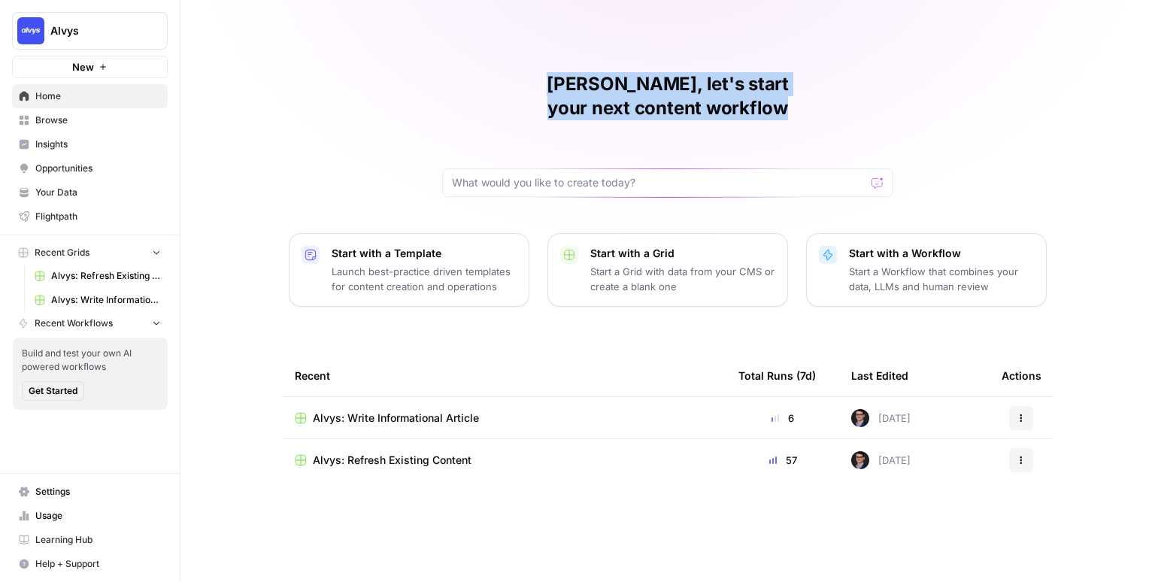
click at [628, 85] on h1 "Mike, let's start your next content workflow" at bounding box center [667, 96] width 451 height 48
click at [418, 84] on div "Mike, let's start your next content workflow Start with a Template Launch best-…" at bounding box center [667, 291] width 974 height 582
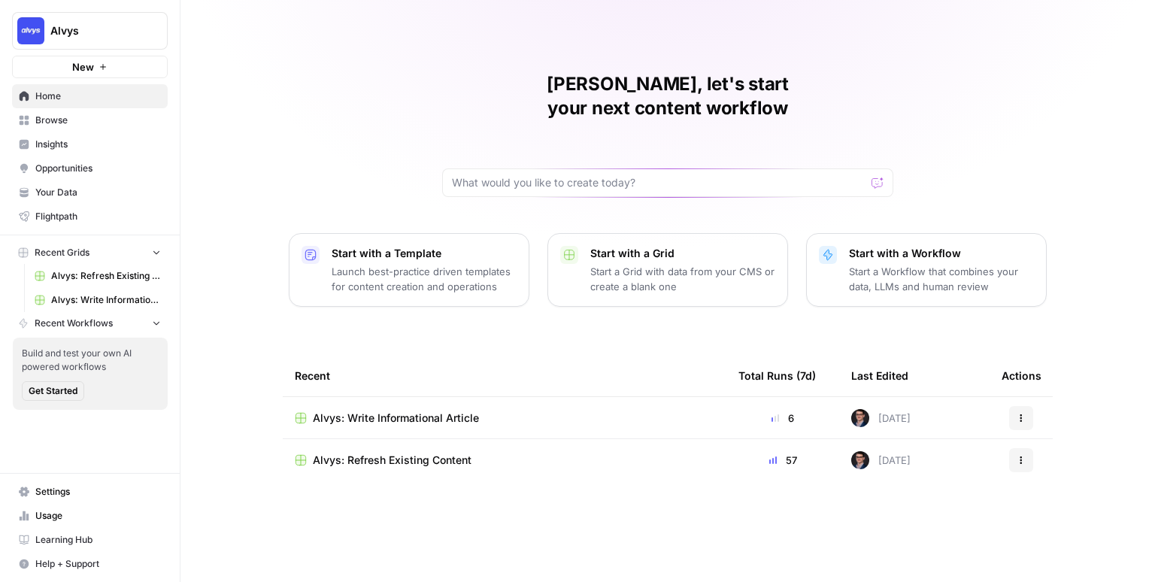
click at [243, 264] on div "Mike, let's start your next content workflow Start with a Template Launch best-…" at bounding box center [667, 291] width 974 height 582
click at [204, 341] on div "Mike, let's start your next content workflow Start with a Template Launch best-…" at bounding box center [667, 291] width 974 height 582
click at [237, 232] on div "Mike, let's start your next content workflow Start with a Template Launch best-…" at bounding box center [667, 291] width 974 height 582
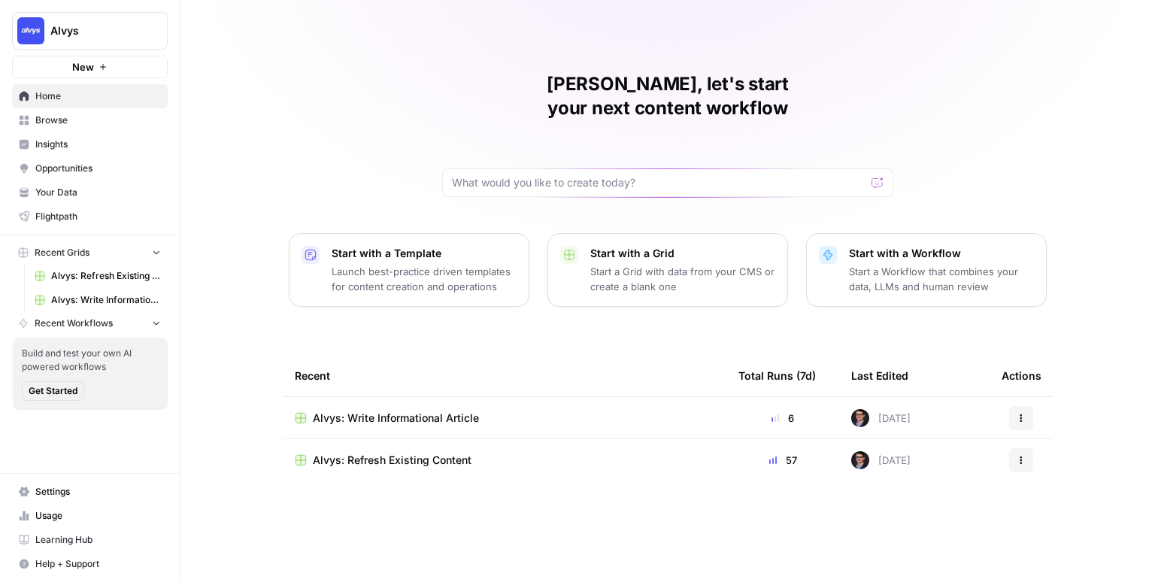
click at [931, 35] on div "Mike, let's start your next content workflow Start with a Template Launch best-…" at bounding box center [667, 291] width 974 height 582
click at [237, 52] on div "Mike, let's start your next content workflow Start with a Template Launch best-…" at bounding box center [667, 291] width 974 height 582
click at [262, 206] on div "Mike, let's start your next content workflow Start with a Template Launch best-…" at bounding box center [667, 291] width 974 height 582
click at [511, 86] on h1 "Mike, let's start your next content workflow" at bounding box center [667, 96] width 451 height 48
click at [482, 85] on h1 "Mike, let's start your next content workflow" at bounding box center [667, 96] width 451 height 48
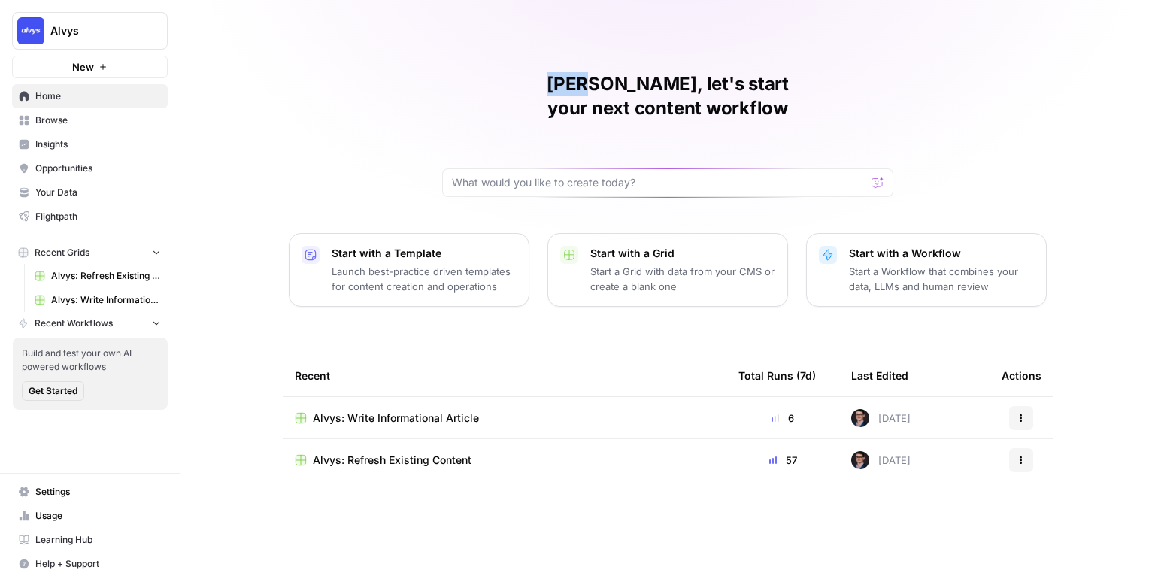
click at [482, 85] on h1 "Mike, let's start your next content workflow" at bounding box center [667, 96] width 451 height 48
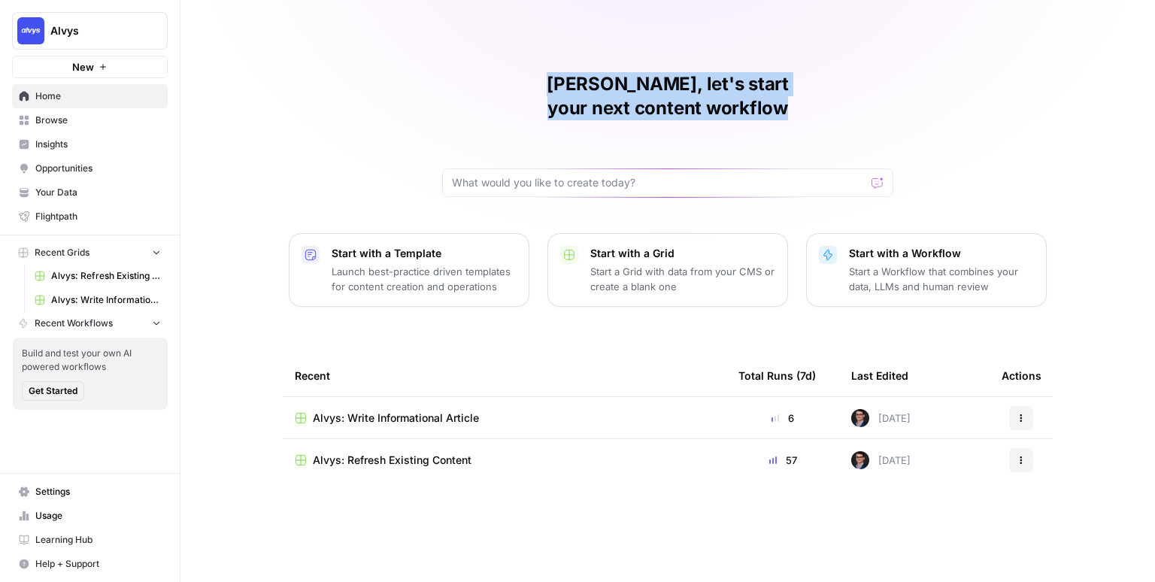
click at [482, 85] on h1 "Mike, let's start your next content workflow" at bounding box center [667, 96] width 451 height 48
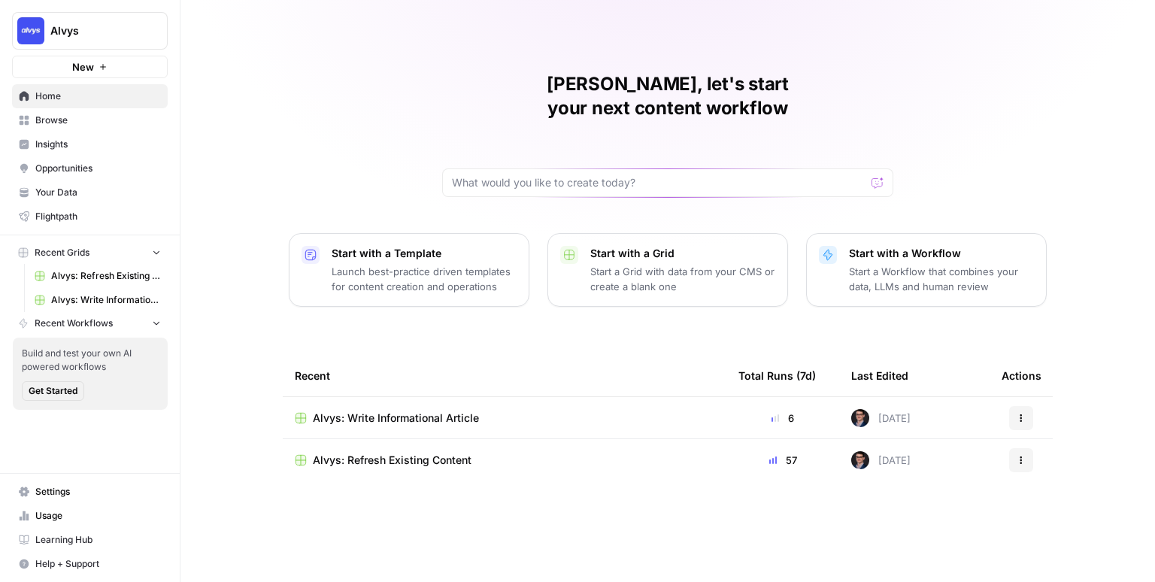
click at [378, 93] on div "Mike, let's start your next content workflow Start with a Template Launch best-…" at bounding box center [667, 291] width 974 height 582
click at [223, 189] on div "Mike, let's start your next content workflow Start with a Template Launch best-…" at bounding box center [667, 291] width 974 height 582
click at [204, 341] on div "Mike, let's start your next content workflow Start with a Template Launch best-…" at bounding box center [667, 291] width 974 height 582
click at [241, 238] on div "Mike, let's start your next content workflow Start with a Template Launch best-…" at bounding box center [667, 291] width 974 height 582
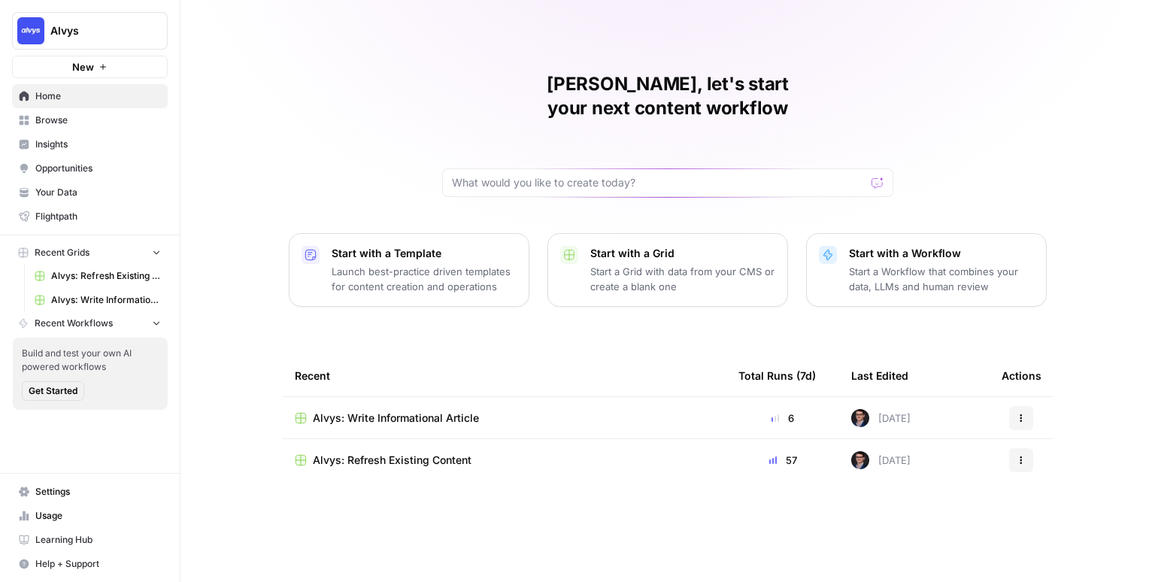
click at [235, 245] on div "Mike, let's start your next content workflow Start with a Template Launch best-…" at bounding box center [667, 291] width 974 height 582
click at [232, 338] on div "Mike, let's start your next content workflow Start with a Template Launch best-…" at bounding box center [667, 291] width 974 height 582
click at [234, 233] on div "Mike, let's start your next content workflow Start with a Template Launch best-…" at bounding box center [667, 291] width 974 height 582
click at [234, 226] on div "Mike, let's start your next content workflow Start with a Template Launch best-…" at bounding box center [667, 291] width 974 height 582
click at [231, 223] on div "Mike, let's start your next content workflow Start with a Template Launch best-…" at bounding box center [667, 291] width 974 height 582
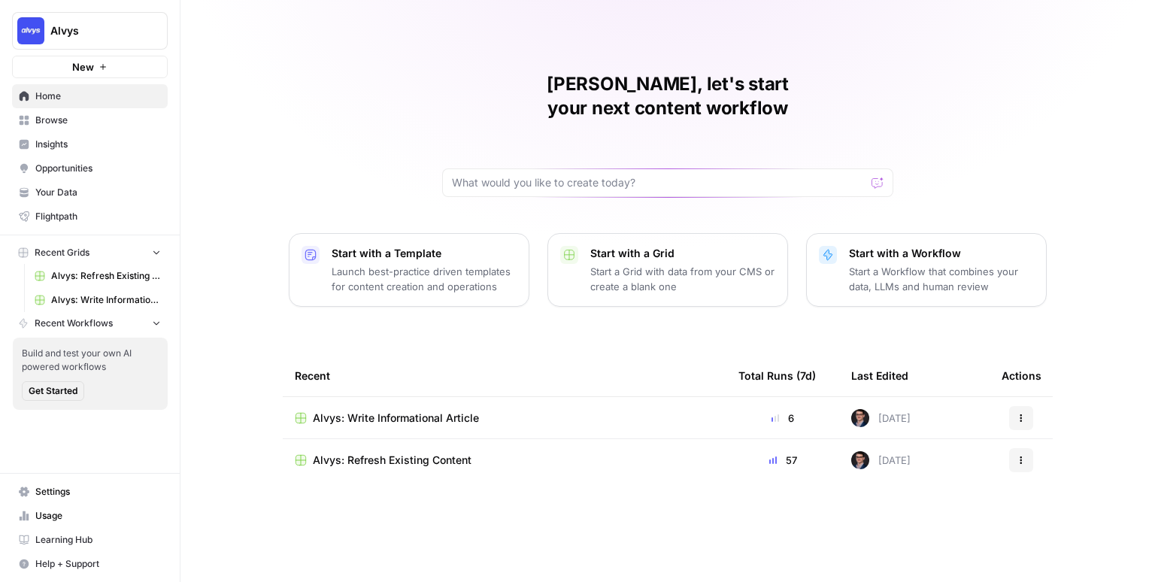
click at [231, 223] on div "Mike, let's start your next content workflow Start with a Template Launch best-…" at bounding box center [667, 291] width 974 height 582
click at [230, 94] on div "Mike, let's start your next content workflow Start with a Template Launch best-…" at bounding box center [667, 291] width 974 height 582
click at [230, 91] on div "Mike, let's start your next content workflow Start with a Template Launch best-…" at bounding box center [667, 291] width 974 height 582
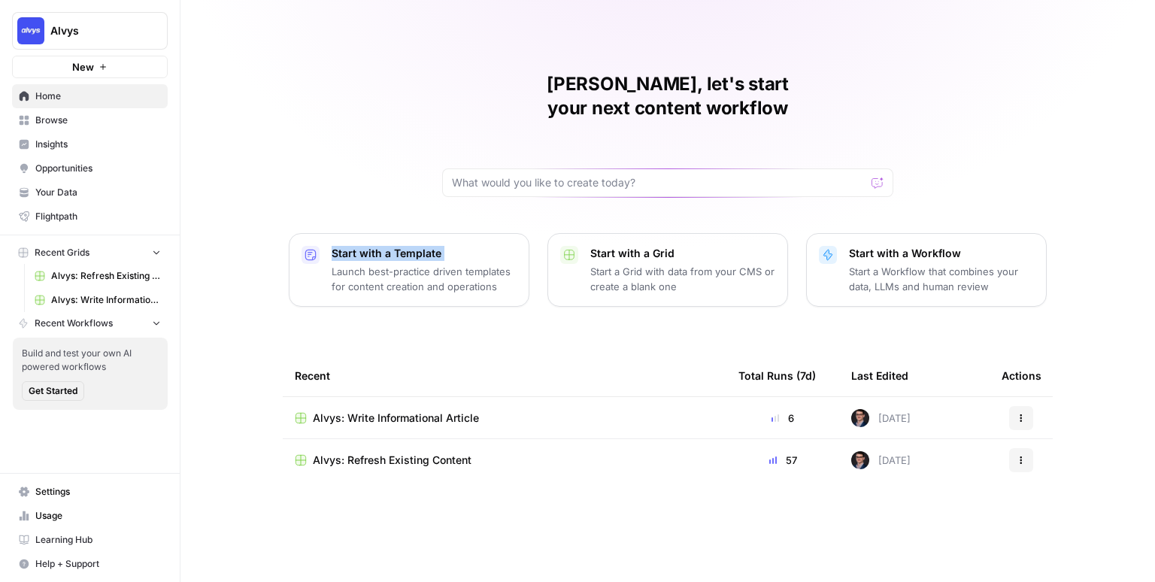
click at [230, 91] on div "Mike, let's start your next content workflow Start with a Template Launch best-…" at bounding box center [667, 291] width 974 height 582
click at [483, 89] on h1 "Mike, let's start your next content workflow" at bounding box center [667, 96] width 451 height 48
click at [483, 88] on h1 "Mike, let's start your next content workflow" at bounding box center [667, 96] width 451 height 48
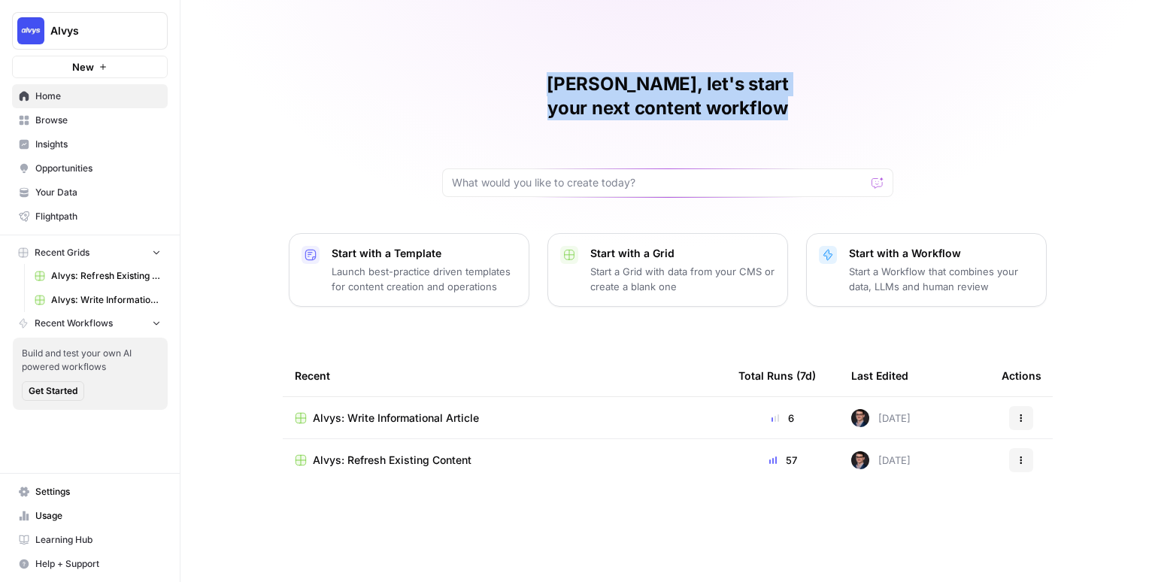
click at [483, 88] on h1 "Mike, let's start your next content workflow" at bounding box center [667, 96] width 451 height 48
click at [571, 83] on h1 "Mike, let's start your next content workflow" at bounding box center [667, 96] width 451 height 48
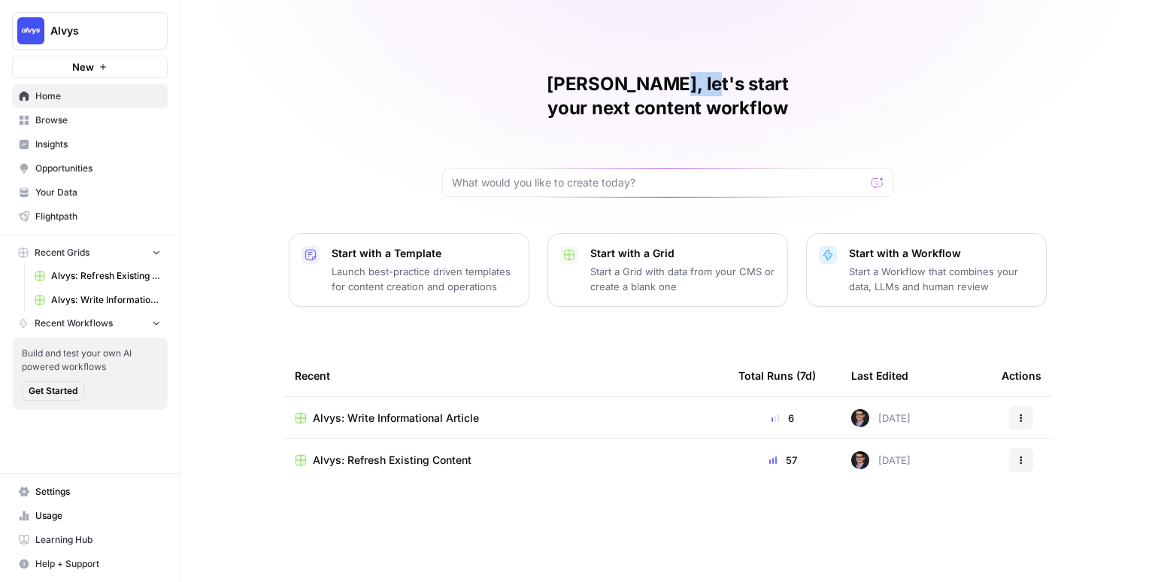
click at [571, 83] on h1 "Mike, let's start your next content workflow" at bounding box center [667, 96] width 451 height 48
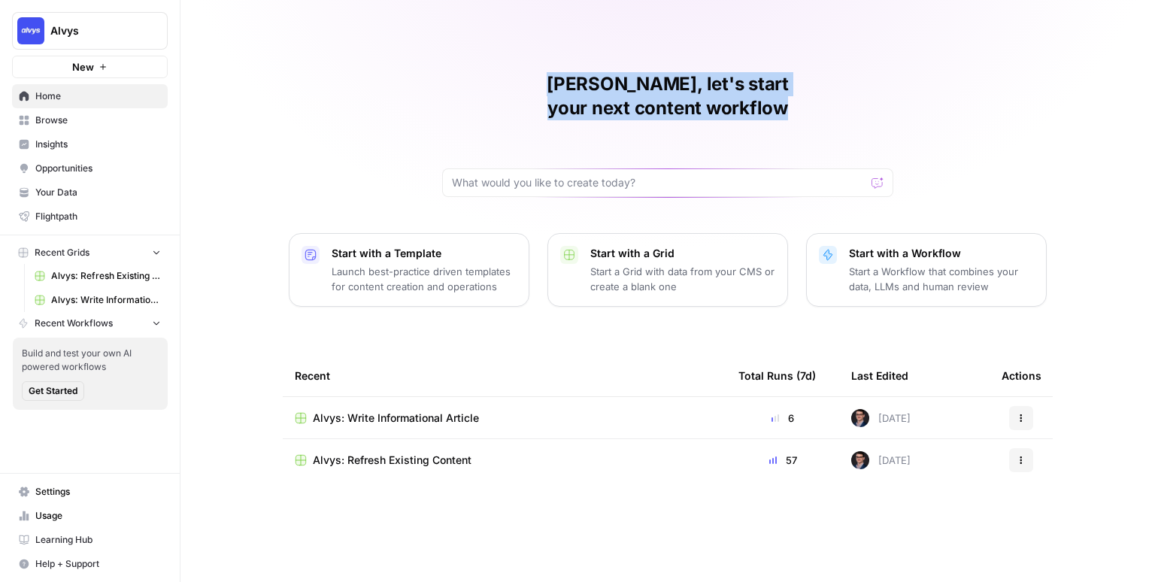
click at [571, 83] on h1 "Mike, let's start your next content workflow" at bounding box center [667, 96] width 451 height 48
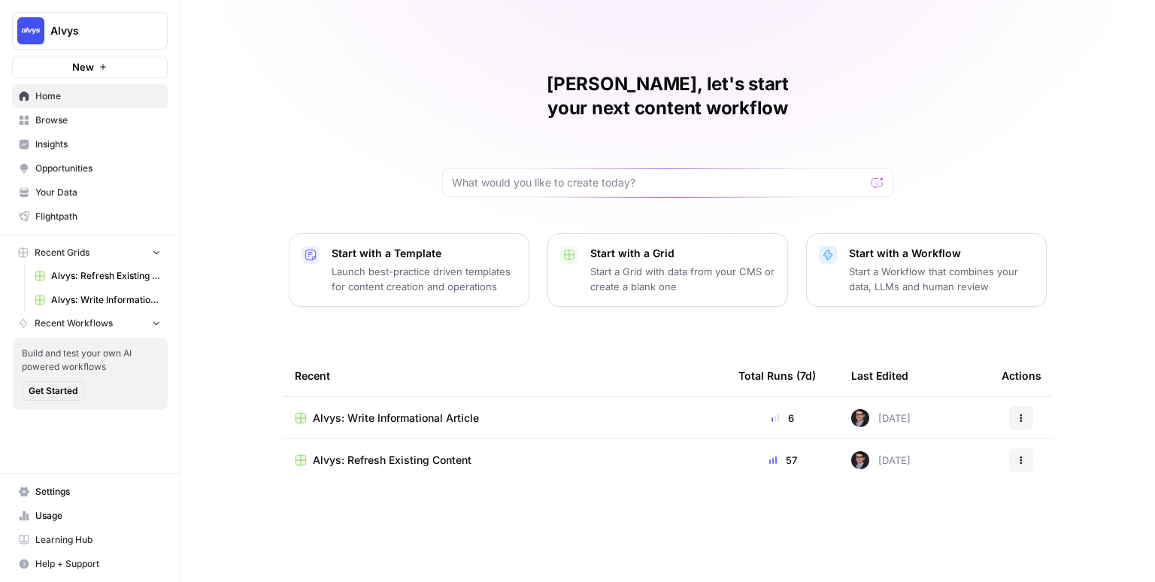
click at [701, 83] on h1 "Mike, let's start your next content workflow" at bounding box center [667, 96] width 451 height 48
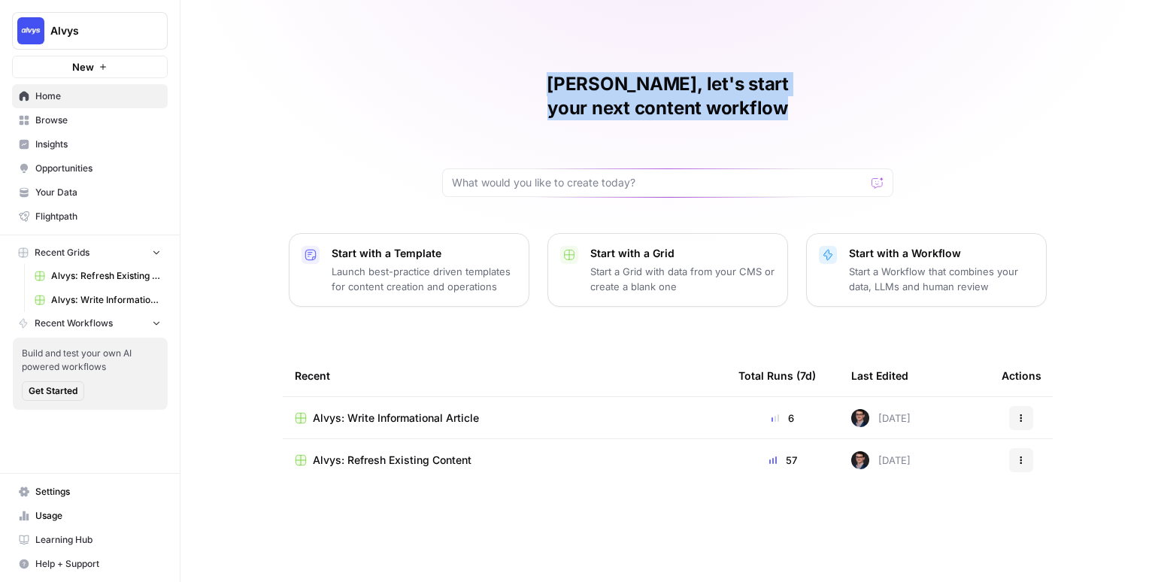
click at [701, 83] on h1 "Mike, let's start your next content workflow" at bounding box center [667, 96] width 451 height 48
click at [640, 84] on h1 "Mike, let's start your next content workflow" at bounding box center [667, 96] width 451 height 48
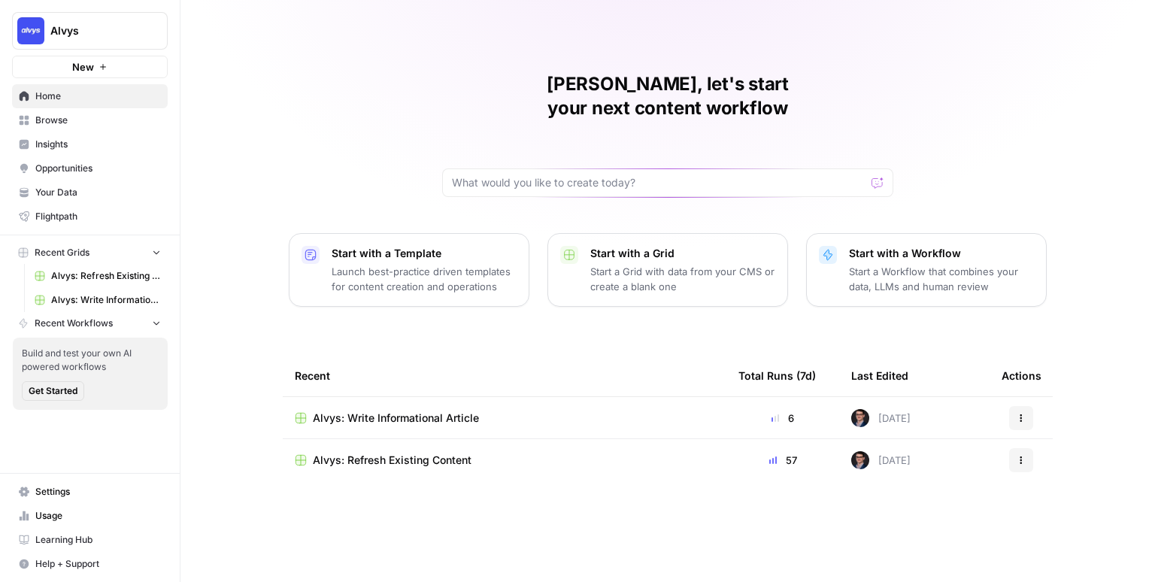
click at [411, 119] on div "Mike, let's start your next content workflow Start with a Template Launch best-…" at bounding box center [667, 291] width 974 height 582
click at [341, 111] on div "Mike, let's start your next content workflow Start with a Template Launch best-…" at bounding box center [667, 291] width 974 height 582
click at [341, 112] on div "Mike, let's start your next content workflow Start with a Template Launch best-…" at bounding box center [667, 291] width 974 height 582
click at [301, 177] on div "Mike, let's start your next content workflow Start with a Template Launch best-…" at bounding box center [667, 291] width 974 height 582
click at [265, 86] on div "Mike, let's start your next content workflow Start with a Template Launch best-…" at bounding box center [667, 291] width 974 height 582
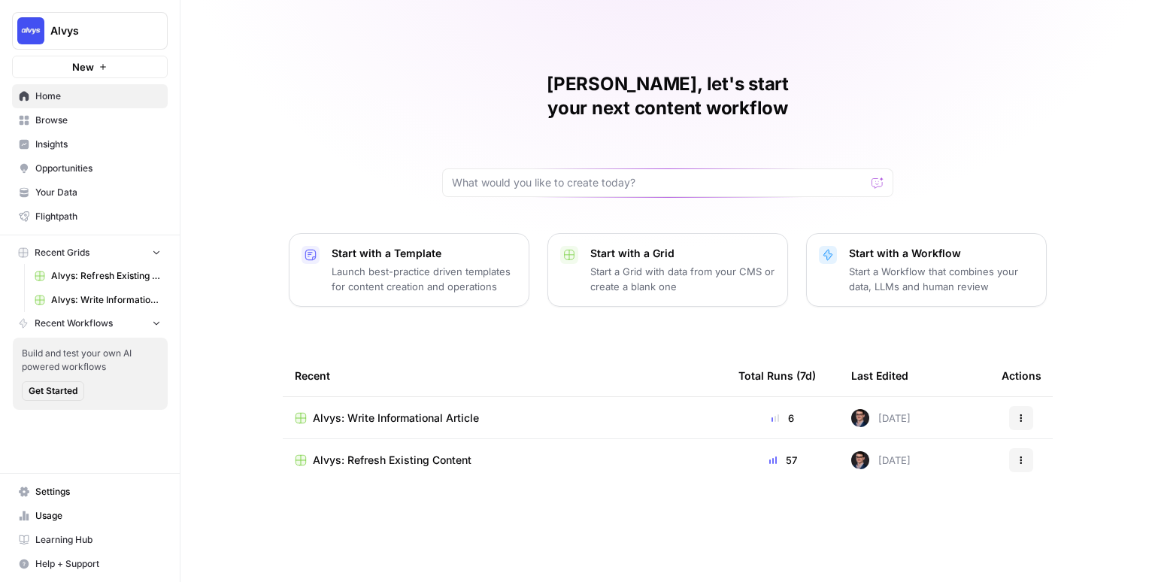
click at [336, 107] on div "Mike, let's start your next content workflow Start with a Template Launch best-…" at bounding box center [667, 291] width 974 height 582
click at [331, 110] on div "Mike, let's start your next content workflow Start with a Template Launch best-…" at bounding box center [667, 291] width 974 height 582
click at [329, 83] on div "Mike, let's start your next content workflow Start with a Template Launch best-…" at bounding box center [667, 291] width 974 height 582
click at [306, 99] on div "Mike, let's start your next content workflow Start with a Template Launch best-…" at bounding box center [667, 291] width 974 height 582
click at [294, 108] on div "Mike, let's start your next content workflow Start with a Template Launch best-…" at bounding box center [667, 291] width 974 height 582
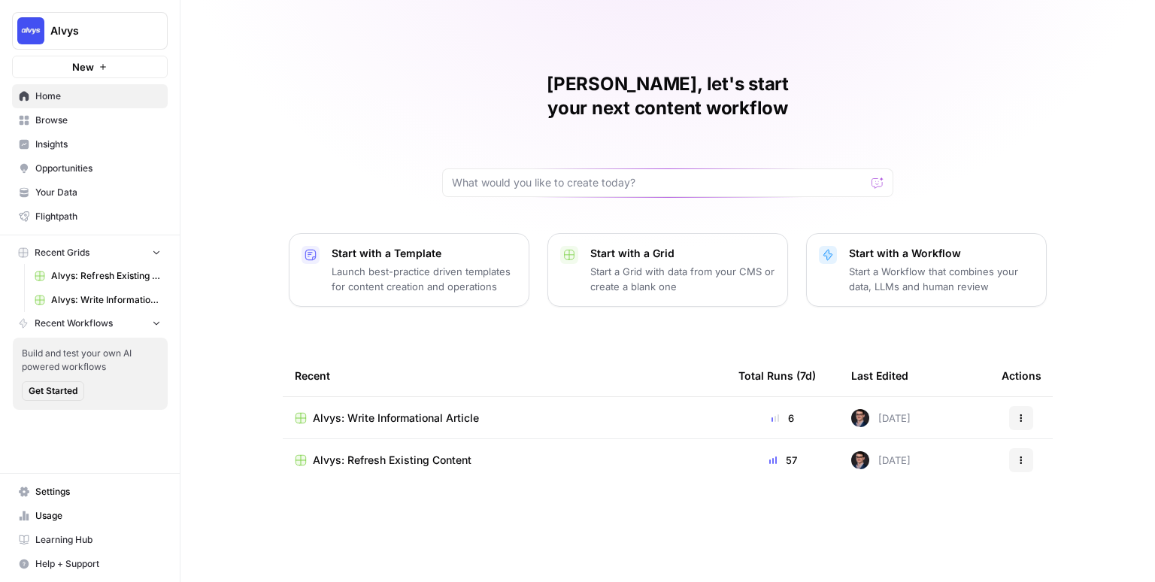
click at [53, 191] on span "Your Data" at bounding box center [98, 193] width 126 height 14
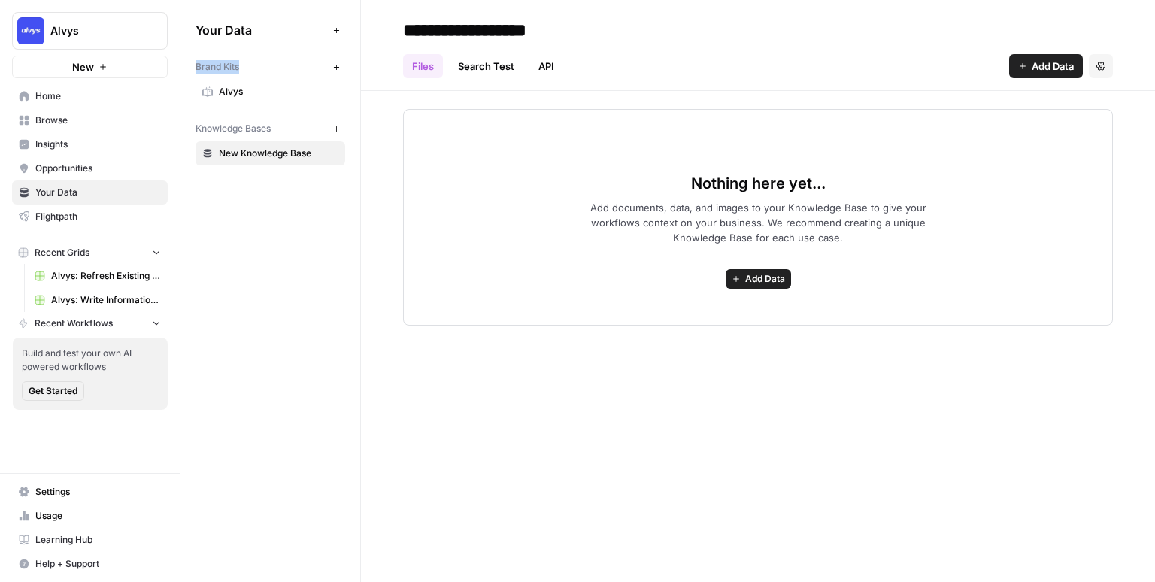
drag, startPoint x: 248, startPoint y: 70, endPoint x: 183, endPoint y: 69, distance: 64.7
click at [183, 69] on div "Your Data Add Data Brand Kits New Alvys Knowledge Bases New New Knowledge Base" at bounding box center [270, 91] width 180 height 183
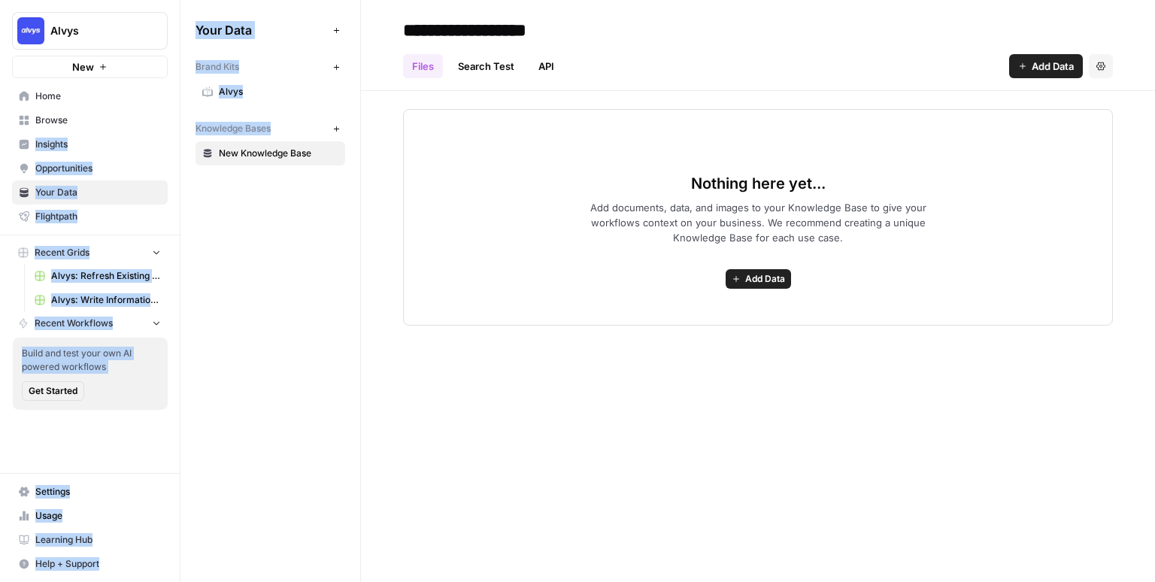
drag, startPoint x: 281, startPoint y: 132, endPoint x: 158, endPoint y: 135, distance: 123.3
click at [158, 135] on div "**********" at bounding box center [577, 291] width 1155 height 582
click at [266, 132] on span "Knowledge Bases" at bounding box center [232, 129] width 75 height 14
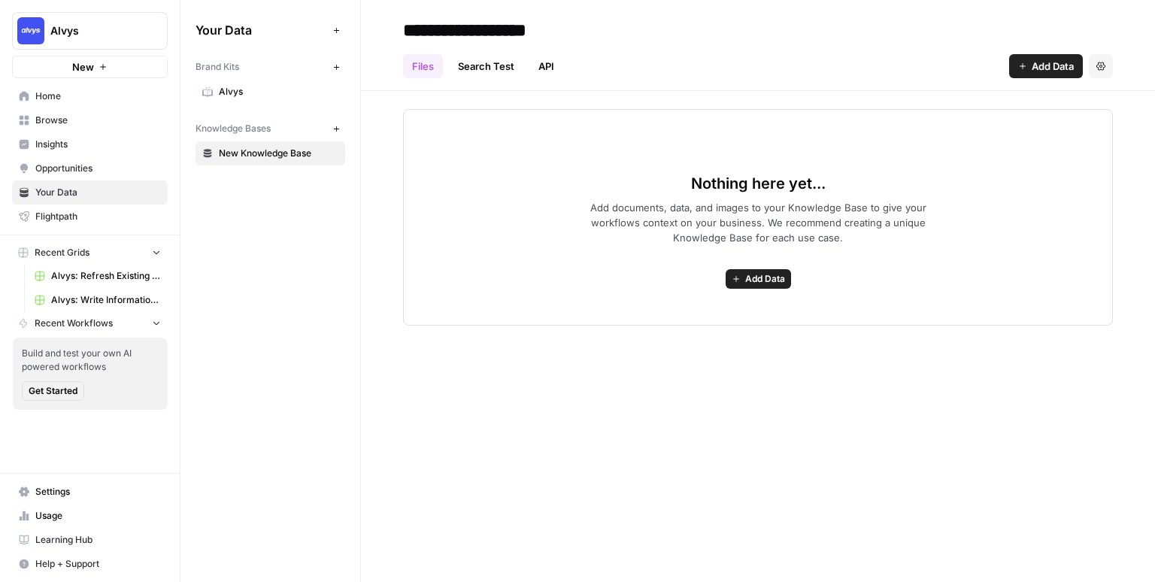
click at [262, 91] on span "Alvys" at bounding box center [279, 92] width 120 height 14
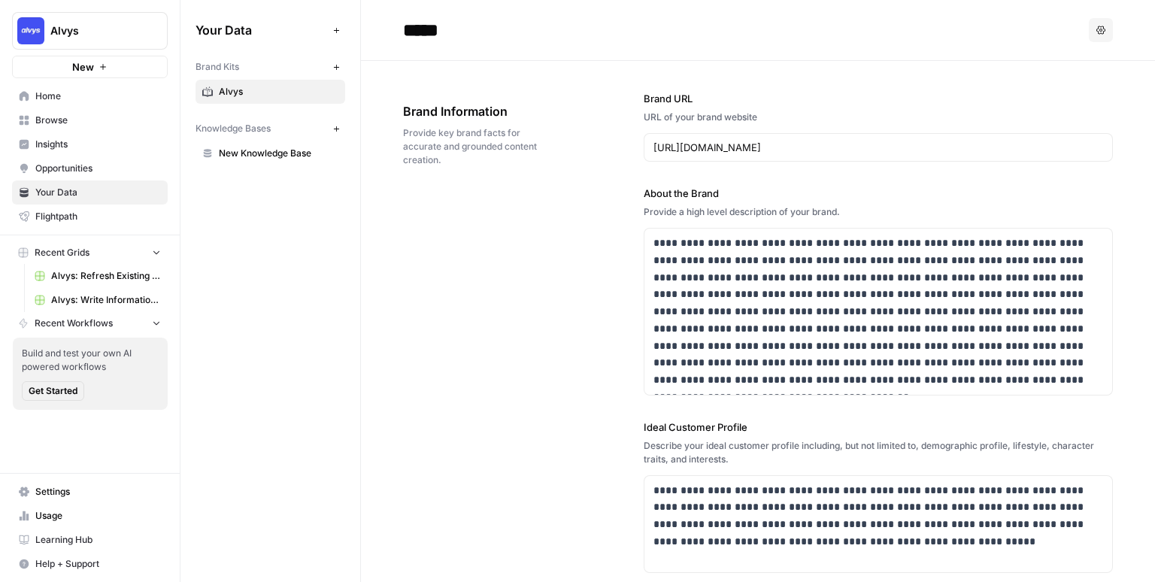
click at [337, 68] on icon "button" at bounding box center [336, 67] width 8 height 8
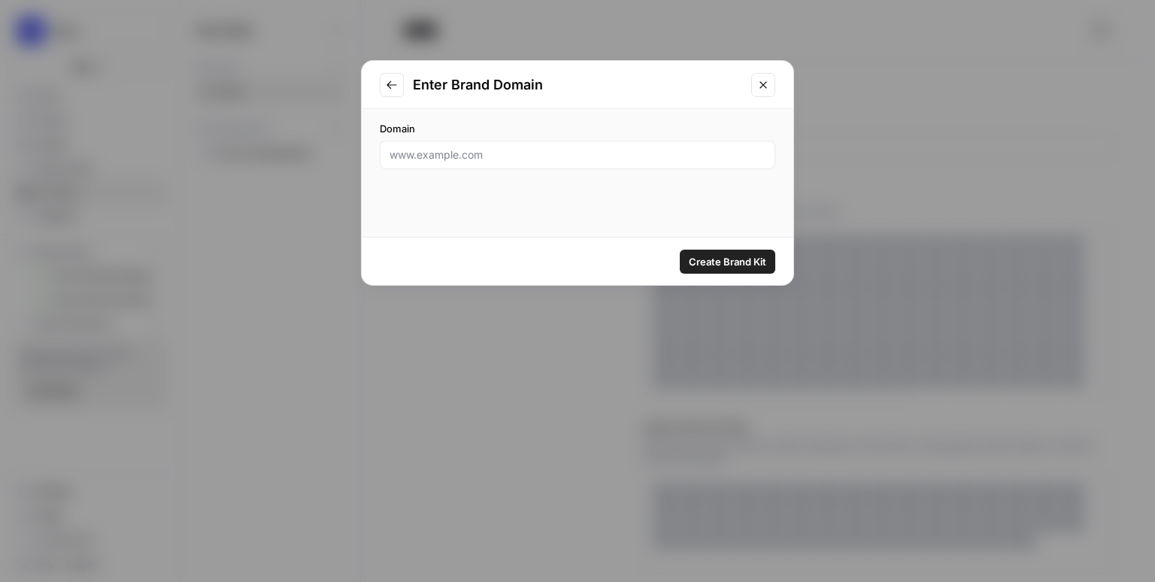
click at [764, 85] on icon "Close modal" at bounding box center [762, 84] width 7 height 7
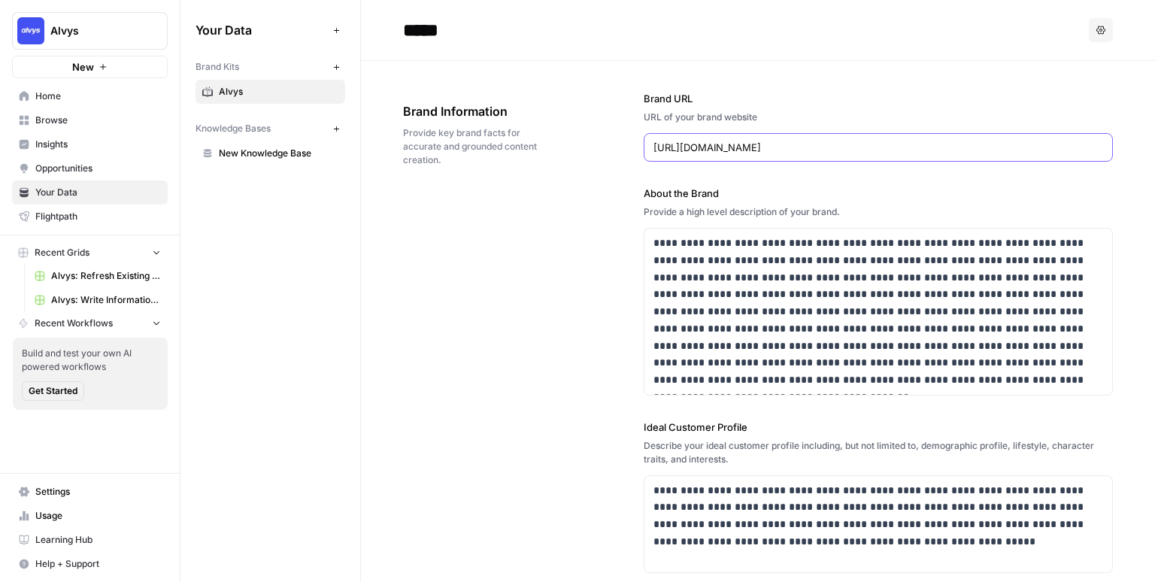
drag, startPoint x: 785, startPoint y: 149, endPoint x: 562, endPoint y: 147, distance: 223.3
click at [562, 147] on div "**********" at bounding box center [758, 496] width 710 height 871
click at [442, 104] on span "Brand Information" at bounding box center [481, 111] width 156 height 18
click at [338, 71] on button "New" at bounding box center [336, 67] width 18 height 18
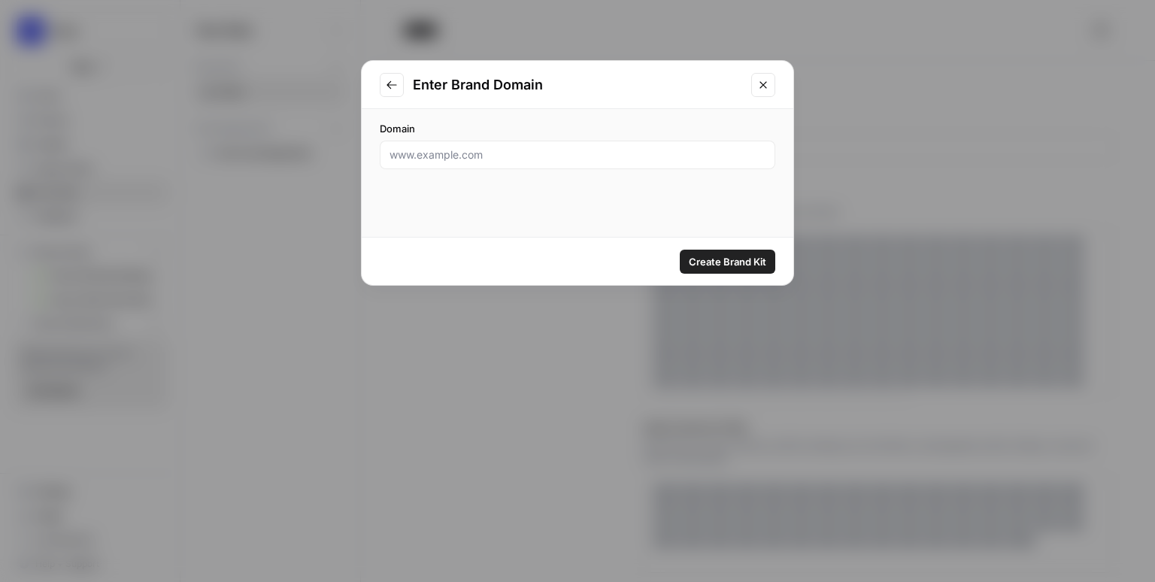
click at [771, 88] on button "Close modal" at bounding box center [763, 85] width 24 height 24
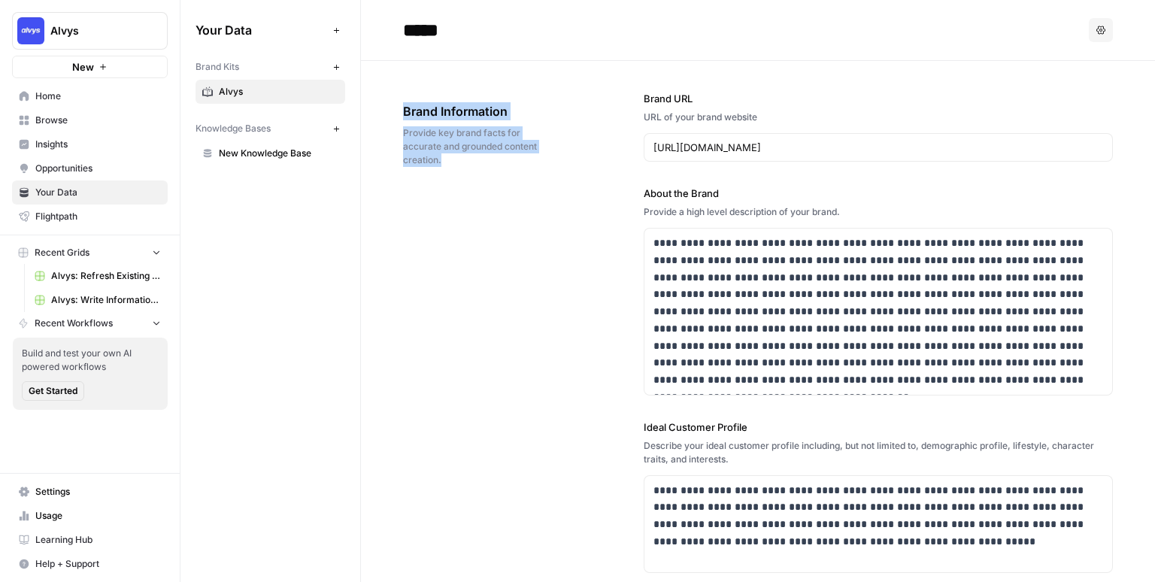
drag, startPoint x: 459, startPoint y: 159, endPoint x: 389, endPoint y: 101, distance: 90.9
click at [420, 146] on span "Provide key brand facts for accurate and grounded content creation." at bounding box center [481, 146] width 156 height 41
drag, startPoint x: 448, startPoint y: 162, endPoint x: 401, endPoint y: 123, distance: 61.9
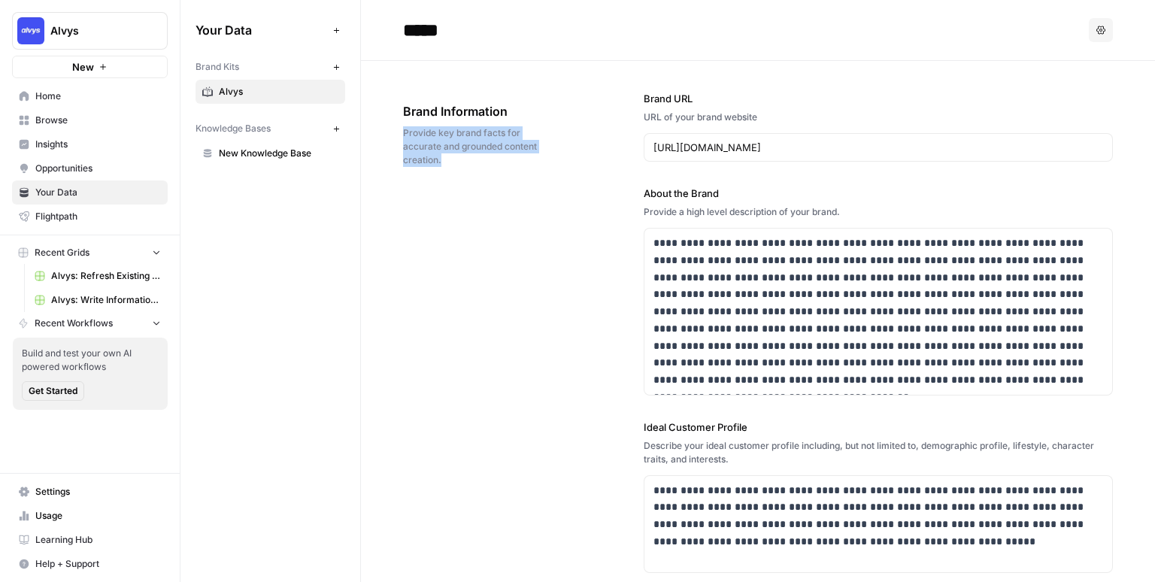
click at [448, 157] on span "Provide key brand facts for accurate and grounded content creation." at bounding box center [481, 146] width 156 height 41
click at [453, 158] on span "Provide key brand facts for accurate and grounded content creation." at bounding box center [481, 146] width 156 height 41
drag, startPoint x: 445, startPoint y: 161, endPoint x: 389, endPoint y: 106, distance: 78.1
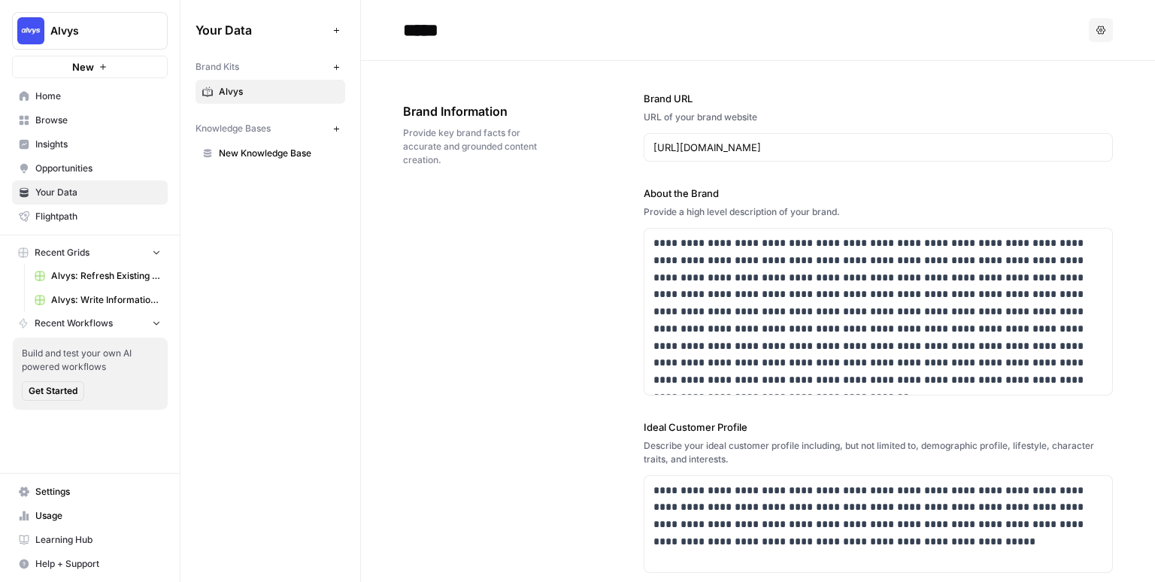
click at [403, 129] on span "Provide key brand facts for accurate and grounded content creation." at bounding box center [481, 146] width 156 height 41
drag, startPoint x: 783, startPoint y: 149, endPoint x: 599, endPoint y: 156, distance: 183.5
click at [599, 156] on div "**********" at bounding box center [758, 496] width 710 height 871
click at [537, 161] on span "Provide key brand facts for accurate and grounded content creation." at bounding box center [481, 146] width 156 height 41
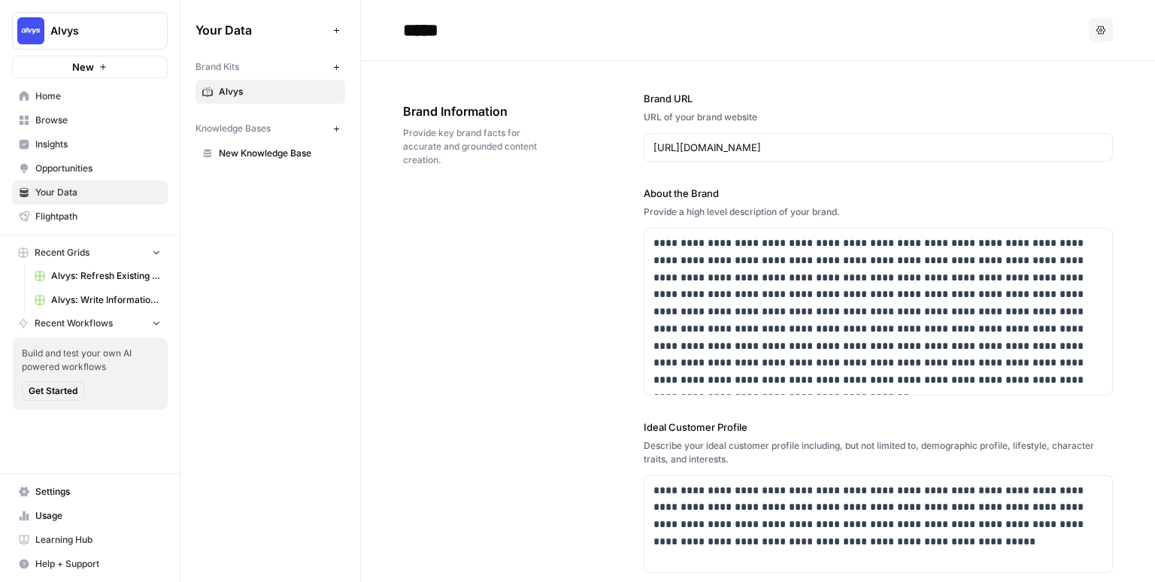
click at [467, 165] on span "Provide key brand facts for accurate and grounded content creation." at bounding box center [481, 146] width 156 height 41
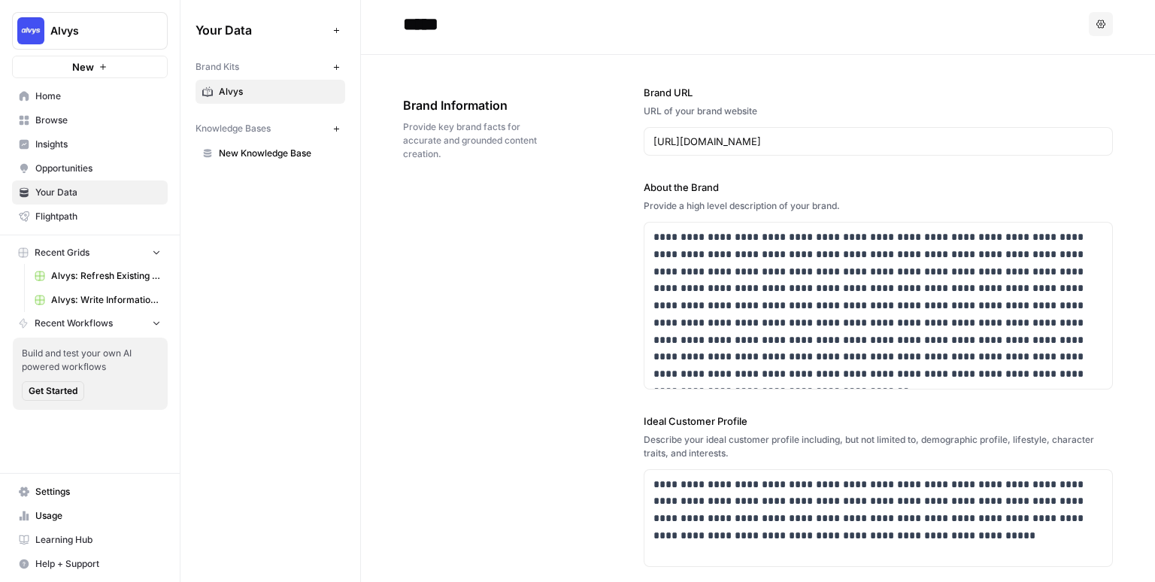
scroll to position [7, 0]
drag, startPoint x: 771, startPoint y: 143, endPoint x: 606, endPoint y: 135, distance: 164.8
click at [606, 135] on div "**********" at bounding box center [758, 489] width 710 height 871
click at [557, 332] on div "**********" at bounding box center [758, 489] width 710 height 871
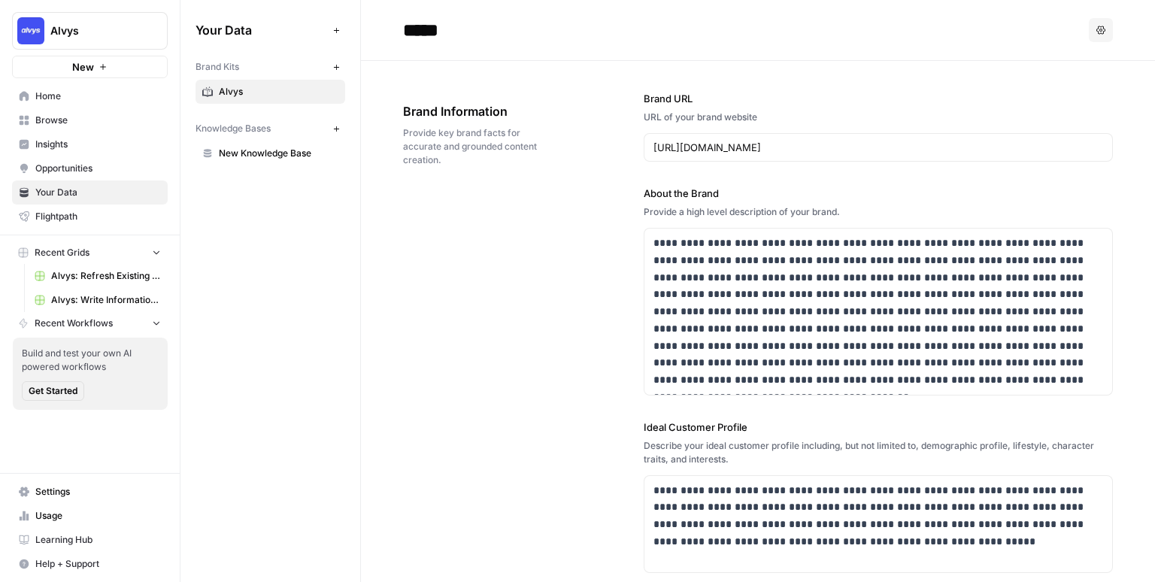
click at [579, 293] on div "**********" at bounding box center [758, 496] width 710 height 871
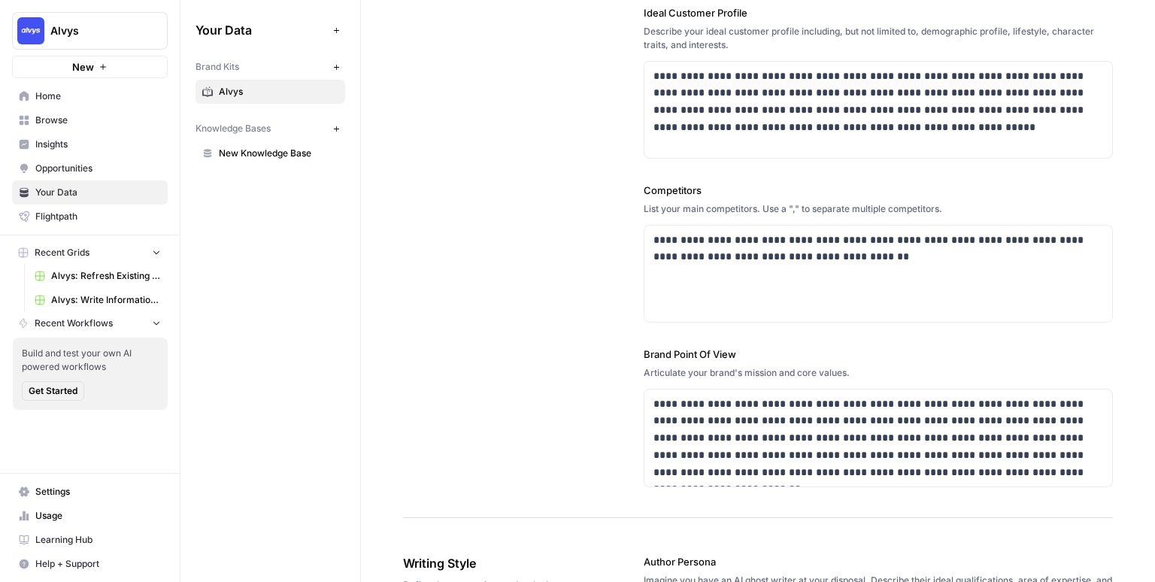
scroll to position [435, 0]
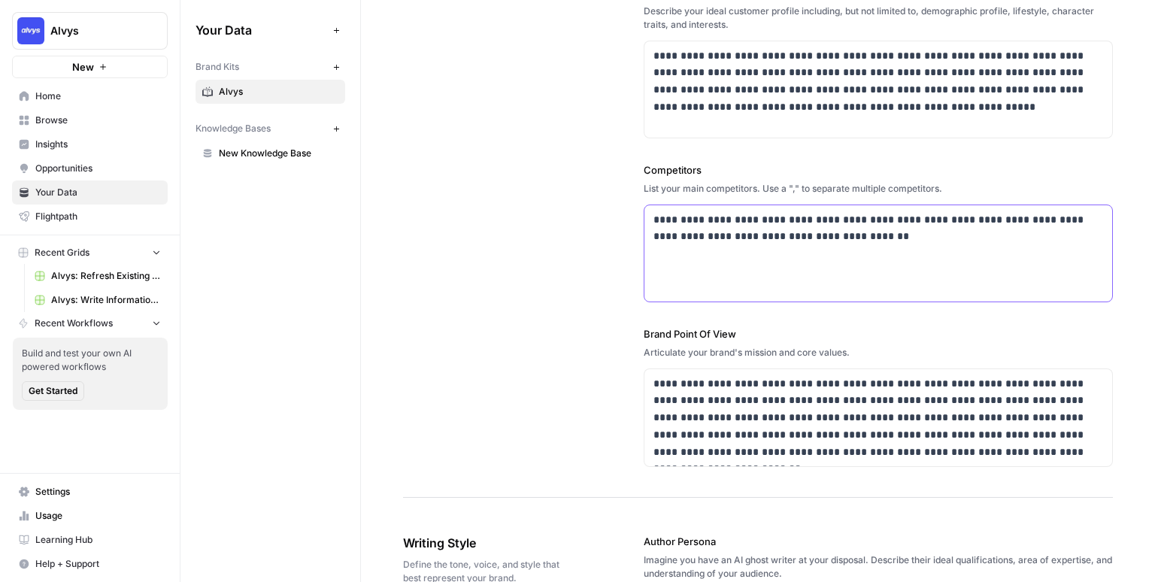
click at [981, 249] on div "**********" at bounding box center [878, 253] width 468 height 96
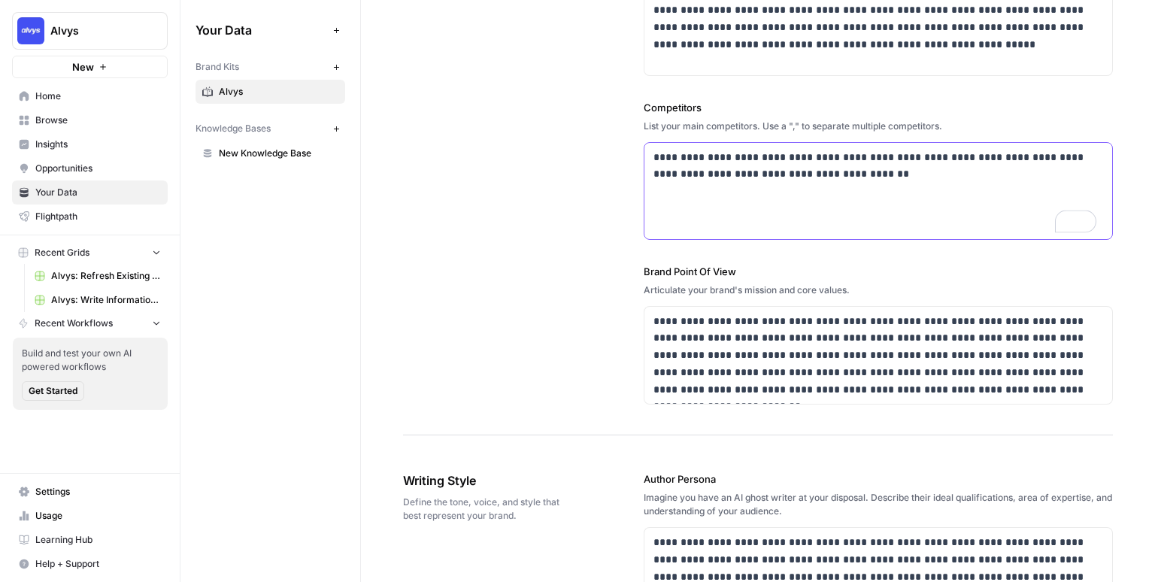
scroll to position [522, 0]
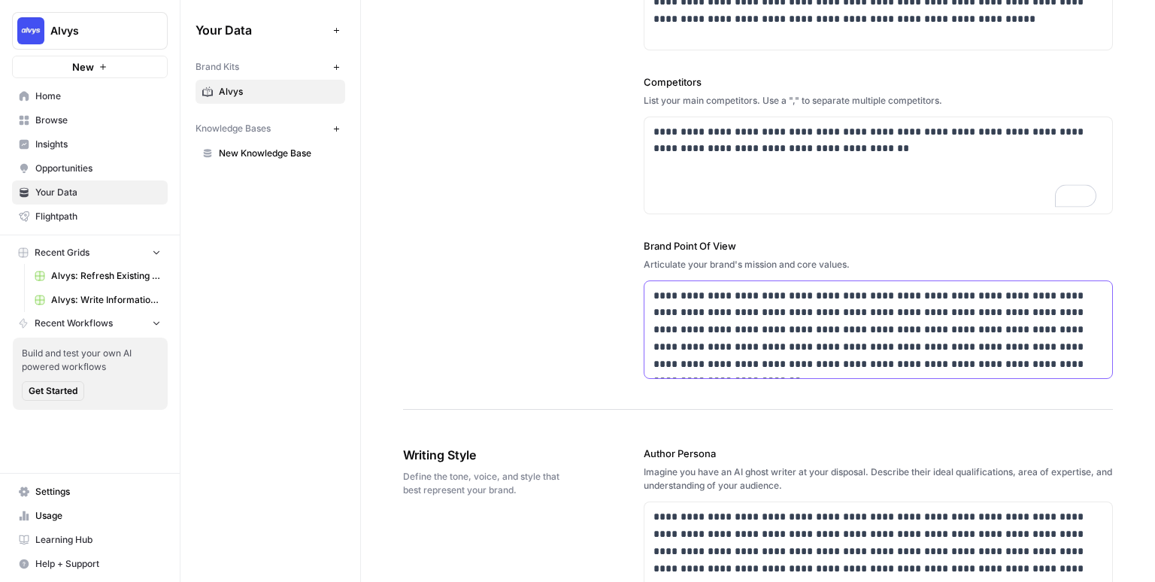
click at [1010, 363] on p "**********" at bounding box center [874, 330] width 443 height 86
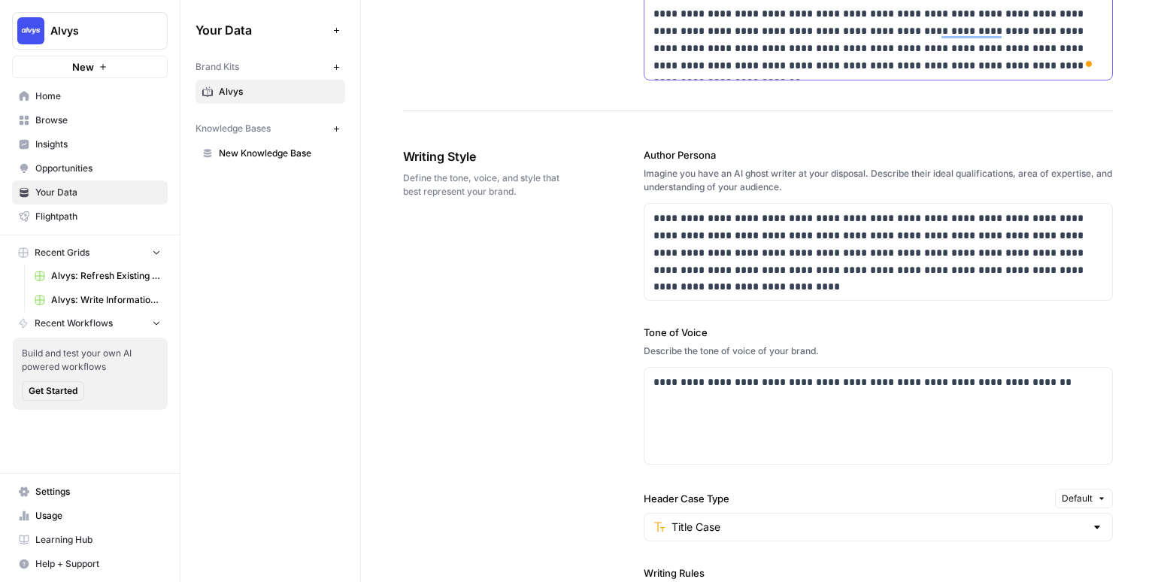
scroll to position [0, 0]
click at [823, 396] on div "**********" at bounding box center [878, 415] width 468 height 96
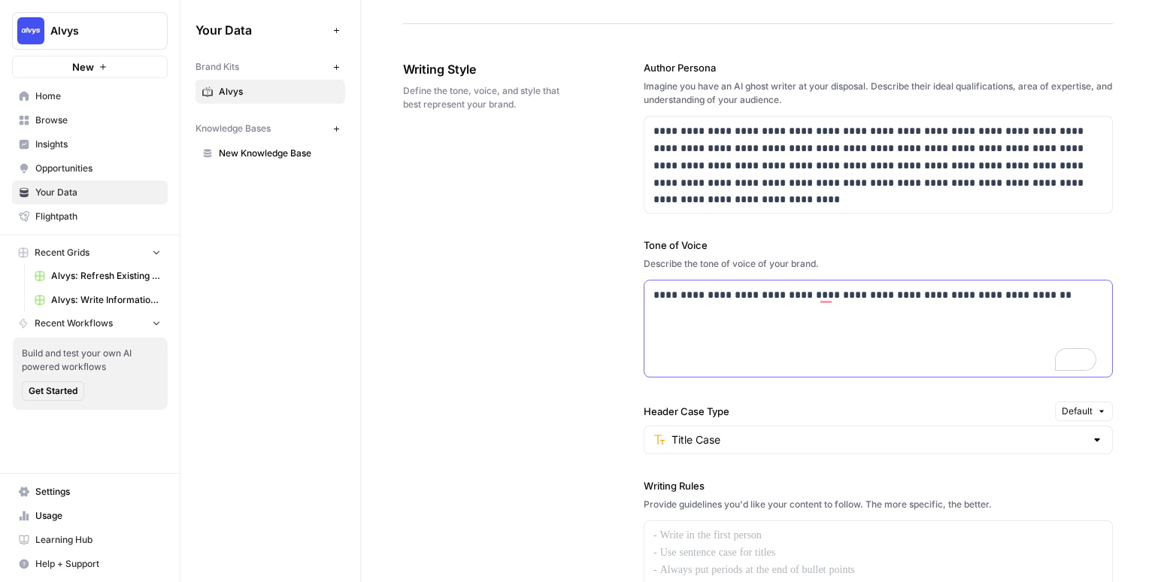
scroll to position [1022, 0]
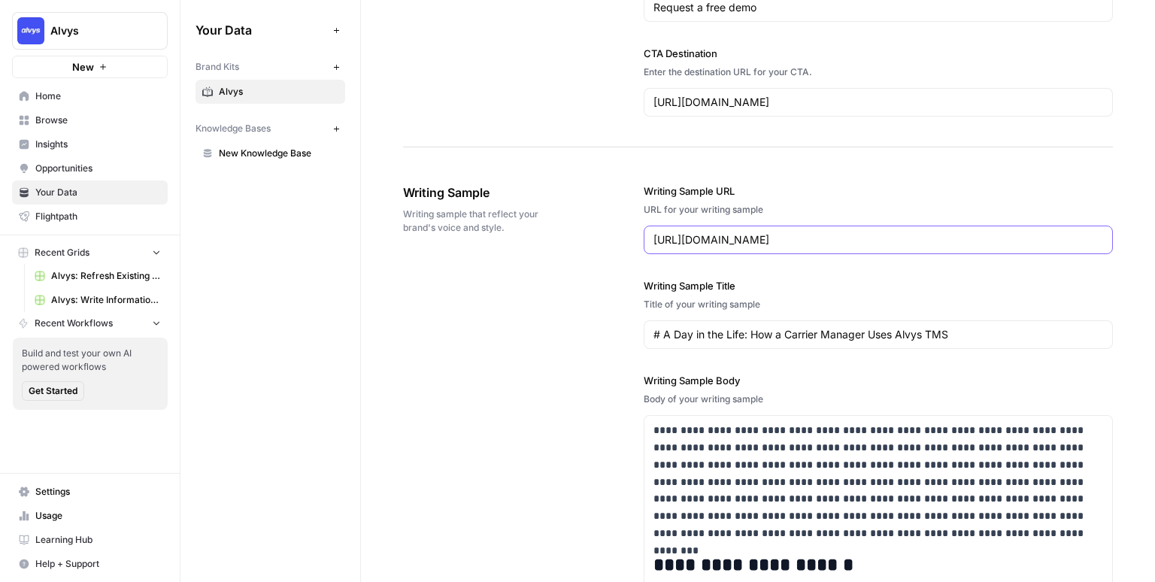
click at [766, 240] on input "https://alvys.com/blog/a-day-in-the-life-how-a-carrier-manager-uses-alvys-tms" at bounding box center [878, 239] width 450 height 15
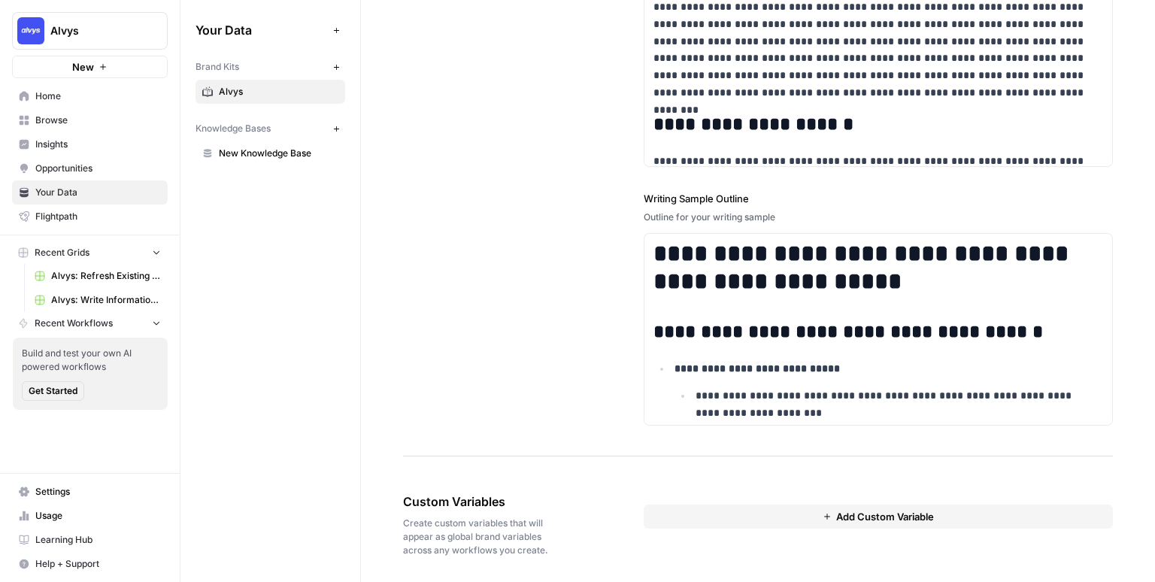
click at [701, 510] on button "Add Custom Variable" at bounding box center [877, 516] width 469 height 24
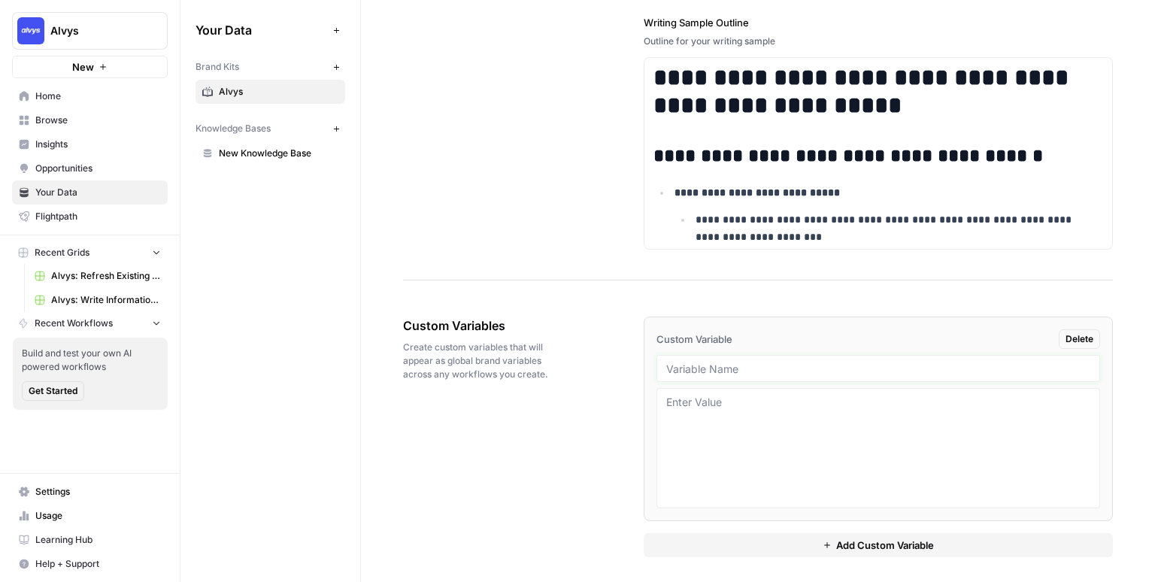
click at [706, 364] on input "text" at bounding box center [878, 369] width 424 height 14
click at [728, 414] on textarea at bounding box center [878, 448] width 424 height 107
click at [804, 541] on button "Add Custom Variable" at bounding box center [877, 545] width 469 height 24
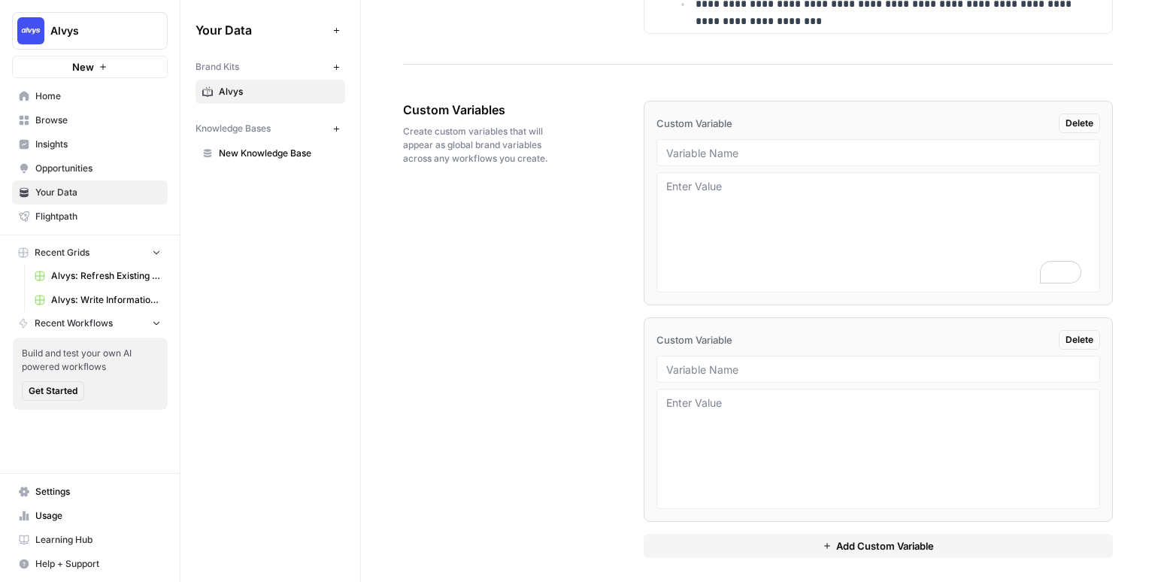
click at [569, 183] on div "Custom Variables Create custom variables that will appear as global brand varia…" at bounding box center [758, 329] width 710 height 517
click at [525, 167] on div "Custom Variables Create custom variables that will appear as global brand varia…" at bounding box center [481, 133] width 156 height 125
click at [266, 207] on div "Your Data Add Data Brand Kits New Alvys Knowledge Bases New New Knowledge Base" at bounding box center [270, 291] width 180 height 582
click at [268, 216] on div "Your Data Add Data Brand Kits New Alvys Knowledge Bases New New Knowledge Base" at bounding box center [270, 291] width 180 height 582
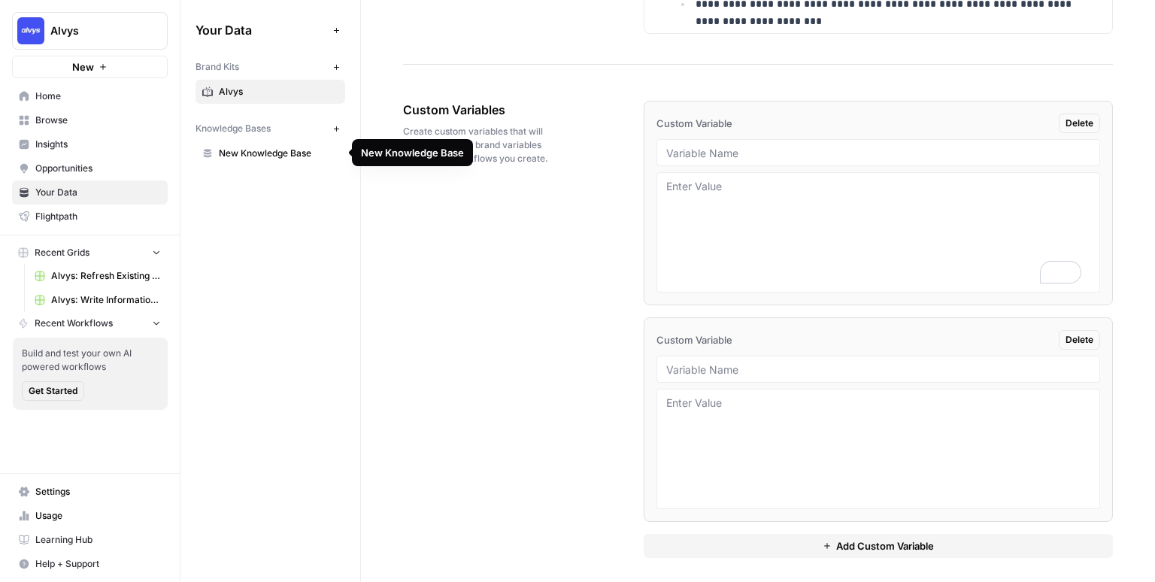
click at [265, 154] on span "New Knowledge Base" at bounding box center [279, 154] width 120 height 14
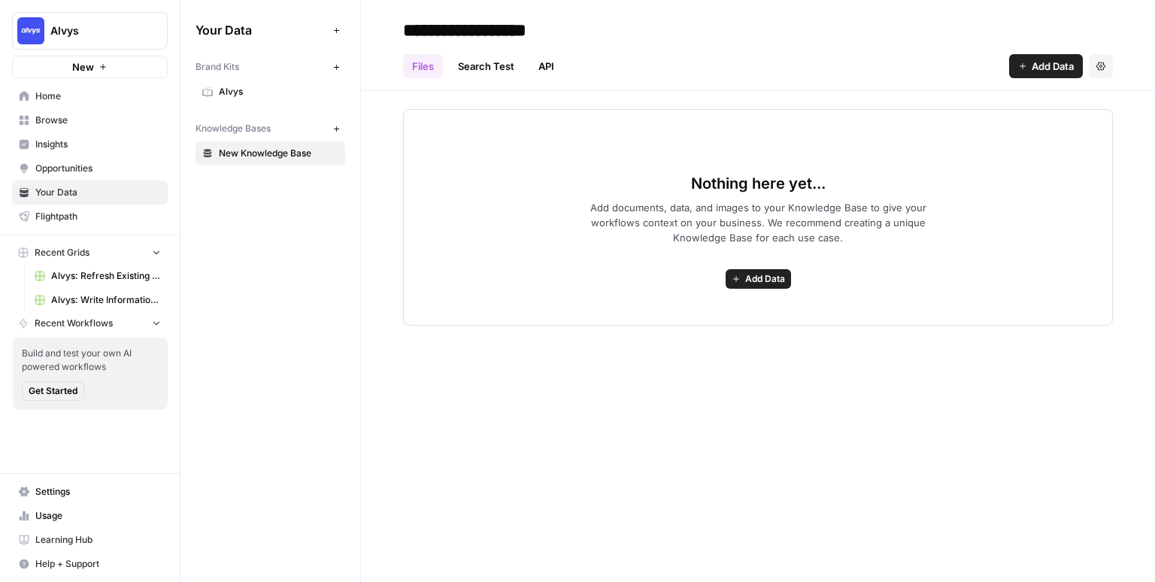
click at [372, 261] on div "Nothing here yet... Add documents, data, and images to your Knowledge Base to g…" at bounding box center [758, 208] width 794 height 235
click at [382, 244] on div "Nothing here yet... Add documents, data, and images to your Knowledge Base to g…" at bounding box center [758, 208] width 794 height 235
drag, startPoint x: 233, startPoint y: 132, endPoint x: 163, endPoint y: 142, distance: 70.6
click at [163, 142] on div "**********" at bounding box center [577, 291] width 1155 height 582
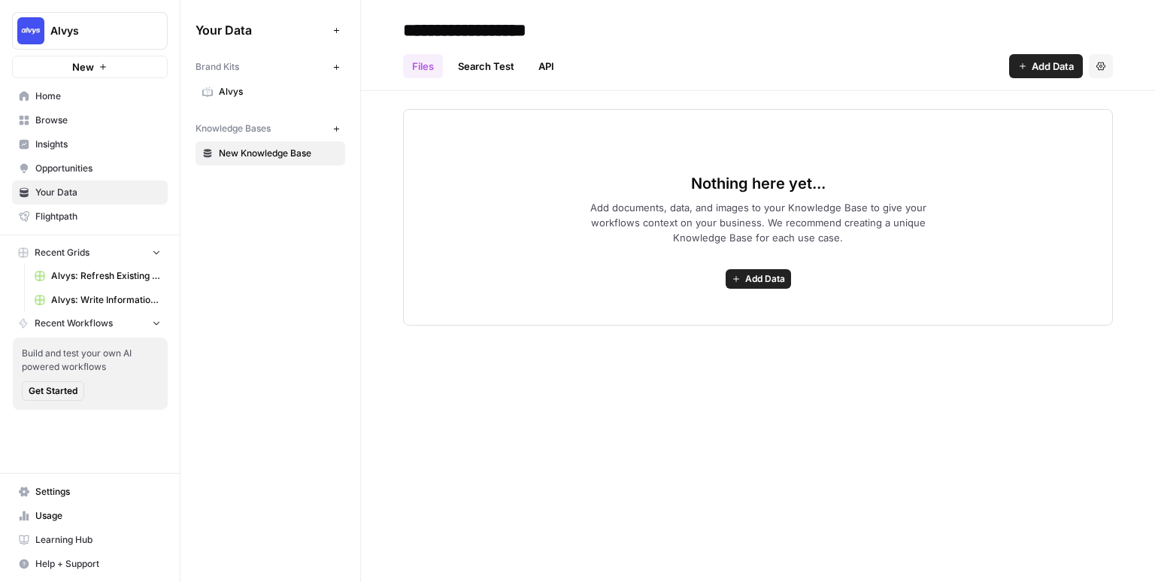
click at [209, 132] on span "Knowledge Bases" at bounding box center [232, 129] width 75 height 14
click at [380, 241] on div "Nothing here yet... Add documents, data, and images to your Knowledge Base to g…" at bounding box center [758, 208] width 794 height 235
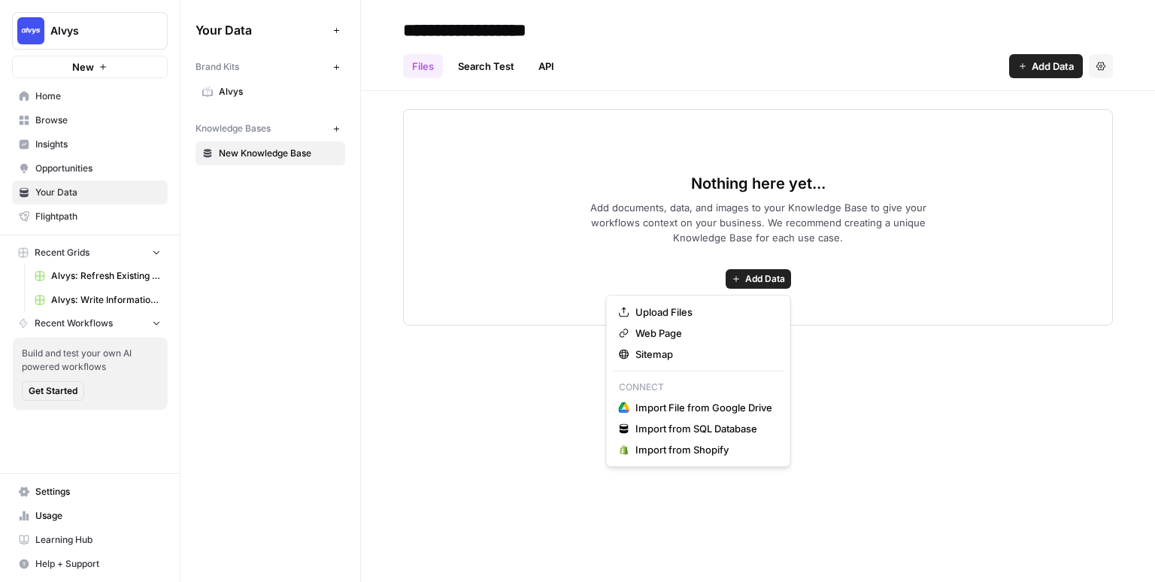
click at [752, 277] on span "Add Data" at bounding box center [765, 279] width 40 height 14
click at [664, 356] on span "Sitemap" at bounding box center [703, 354] width 137 height 15
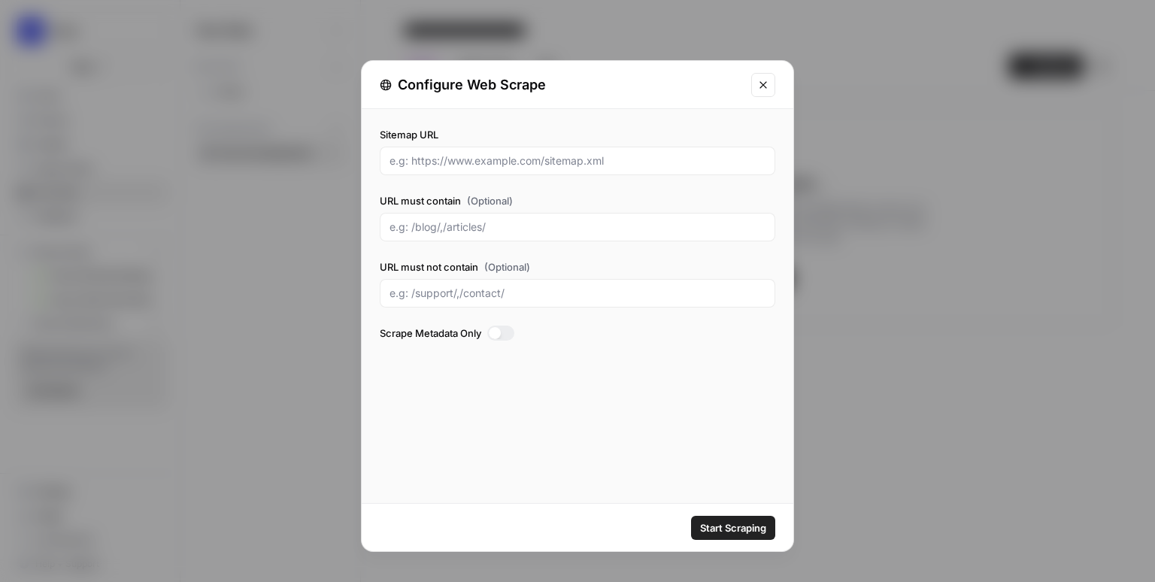
click at [765, 86] on icon "Close modal" at bounding box center [762, 84] width 7 height 7
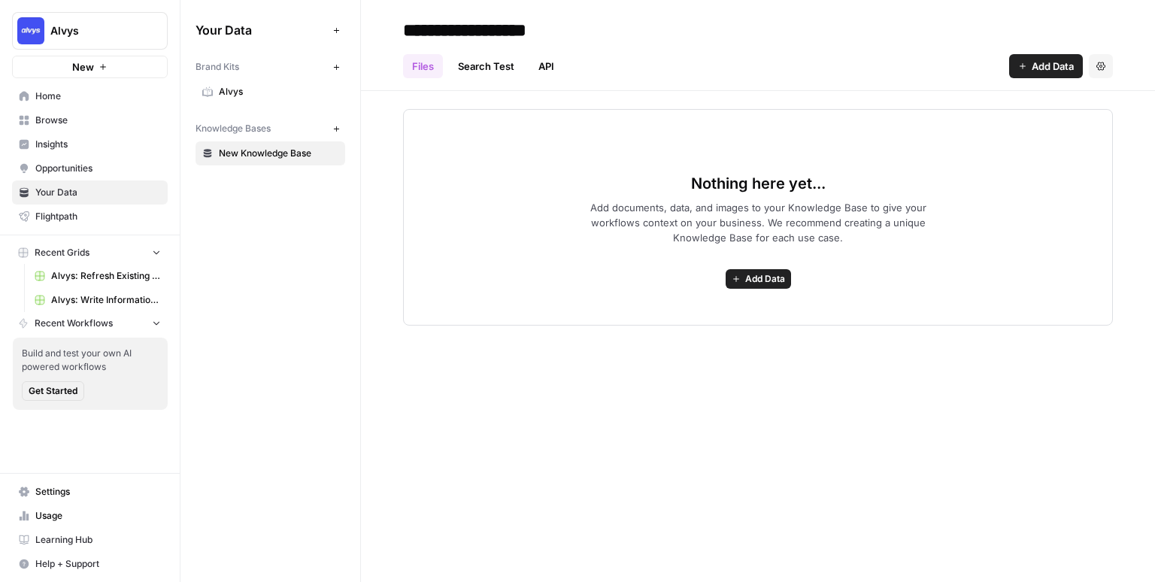
click at [546, 66] on link "API" at bounding box center [546, 66] width 34 height 24
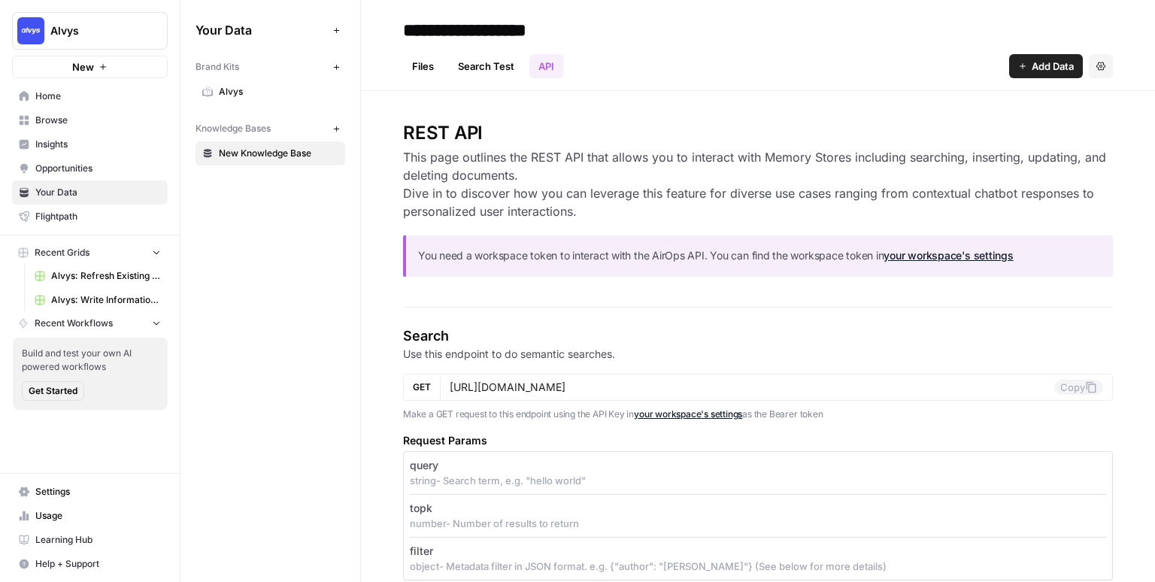
click at [543, 123] on h2 "REST API" at bounding box center [758, 133] width 710 height 24
click at [422, 70] on link "Files" at bounding box center [423, 66] width 40 height 24
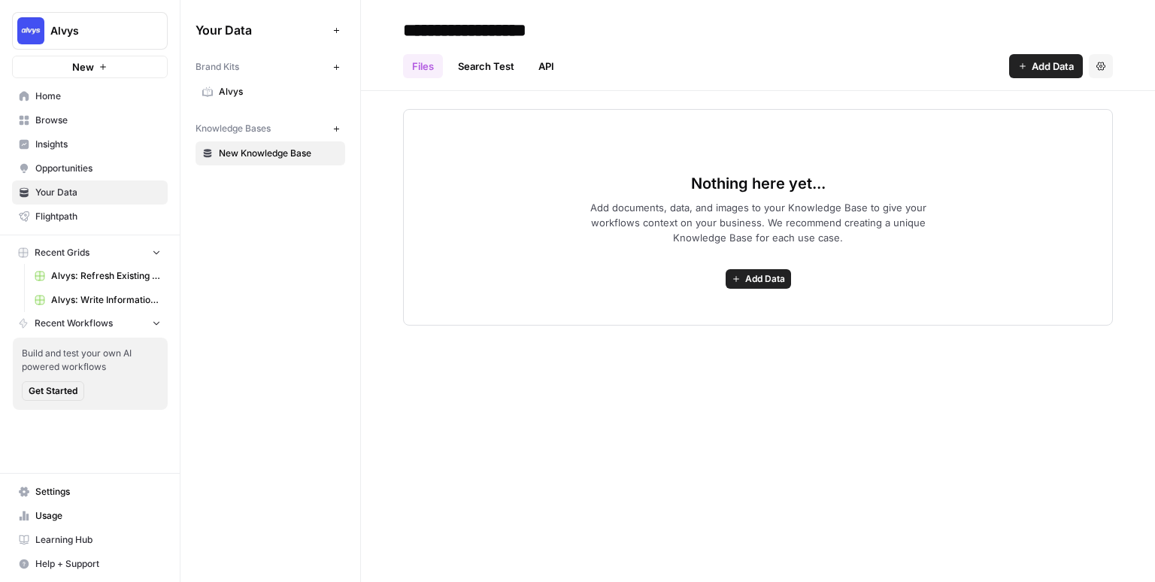
click at [379, 226] on div "Nothing here yet... Add documents, data, and images to your Knowledge Base to g…" at bounding box center [758, 208] width 794 height 235
click at [292, 169] on div "Your Data Add Data Brand Kits New Alvys Knowledge Bases New New Knowledge Base" at bounding box center [270, 91] width 180 height 183
click at [522, 151] on div "Nothing here yet... Add documents, data, and images to your Knowledge Base to g…" at bounding box center [758, 217] width 710 height 217
click at [380, 153] on div "Nothing here yet... Add documents, data, and images to your Knowledge Base to g…" at bounding box center [758, 208] width 794 height 235
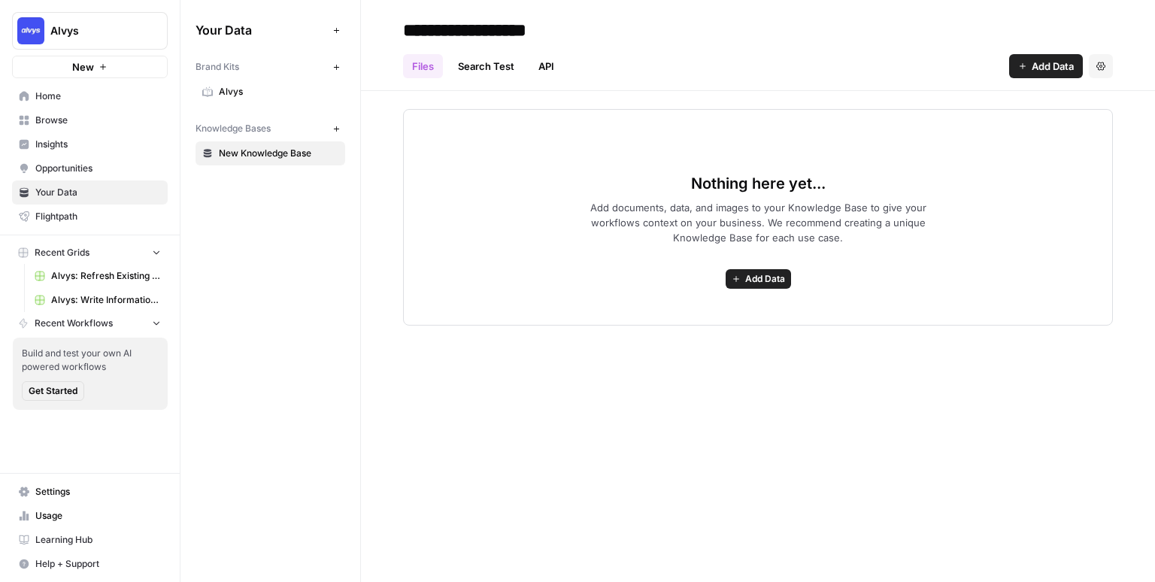
click at [380, 153] on div "Nothing here yet... Add documents, data, and images to your Knowledge Base to g…" at bounding box center [758, 208] width 794 height 235
click at [378, 168] on div "Nothing here yet... Add documents, data, and images to your Knowledge Base to g…" at bounding box center [758, 208] width 794 height 235
click at [378, 164] on div "Nothing here yet... Add documents, data, and images to your Knowledge Base to g…" at bounding box center [758, 208] width 794 height 235
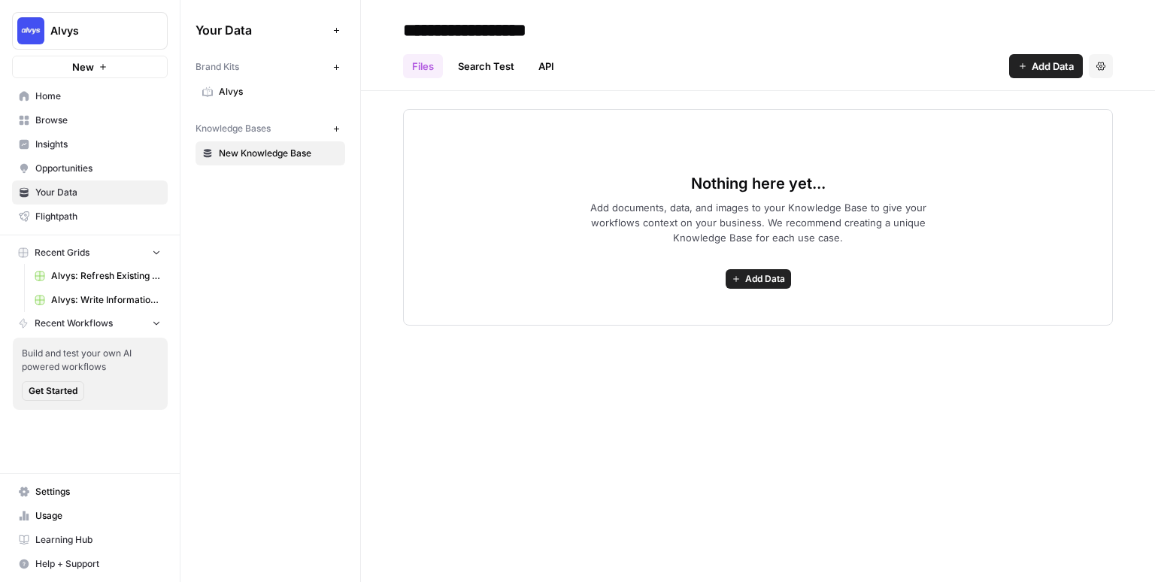
click at [338, 129] on icon "button" at bounding box center [336, 129] width 8 height 8
click at [386, 175] on div "Nothing here yet... Add documents, data, and images to your Knowledge Base to g…" at bounding box center [758, 208] width 794 height 235
click at [305, 298] on div "Your Data Add Data Brand Kits New Alvys Knowledge Bases New New Knowledge Base …" at bounding box center [270, 291] width 180 height 582
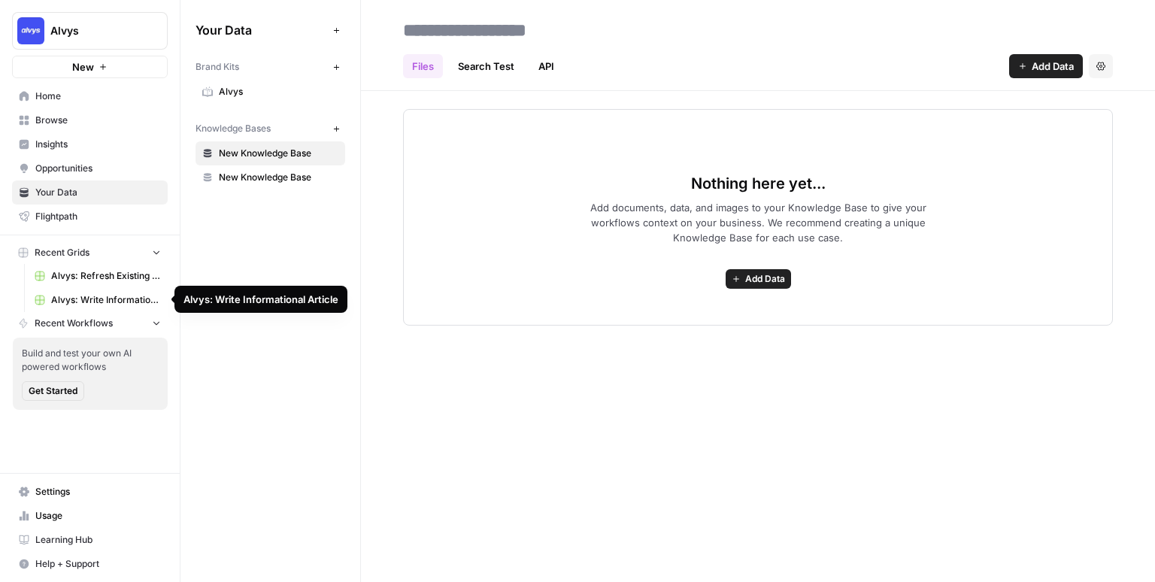
click at [101, 303] on span "Alvys: Write Informational Article" at bounding box center [106, 300] width 110 height 14
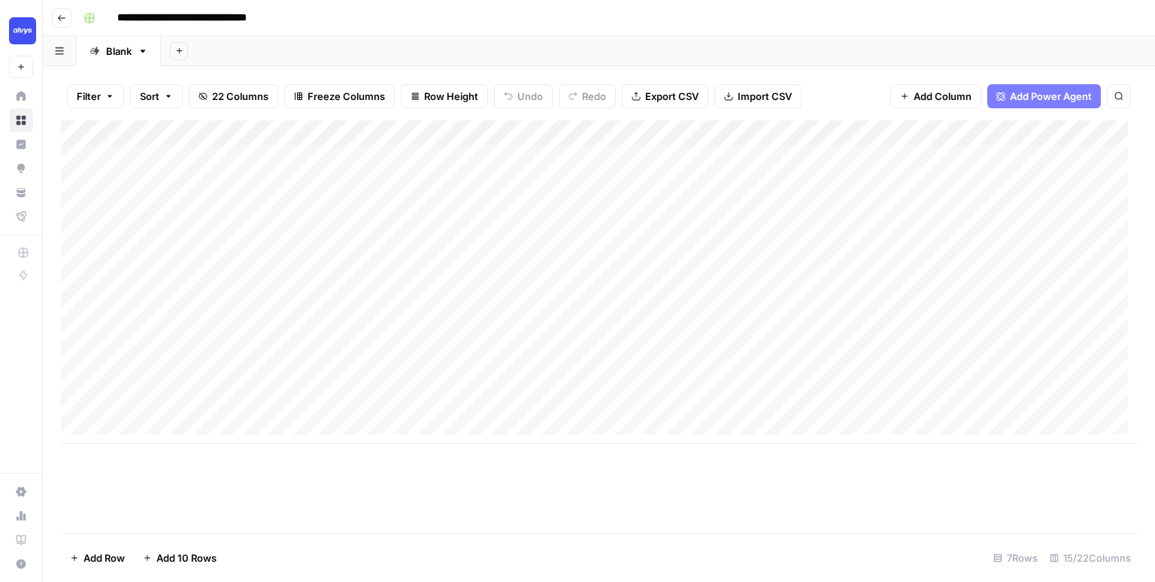
click at [455, 44] on div "Add Sheet" at bounding box center [658, 51] width 994 height 30
click at [333, 34] on header "**********" at bounding box center [599, 18] width 1112 height 36
drag, startPoint x: 263, startPoint y: 156, endPoint x: 220, endPoint y: 445, distance: 292.7
click at [220, 445] on div "Add Column" at bounding box center [599, 326] width 1076 height 413
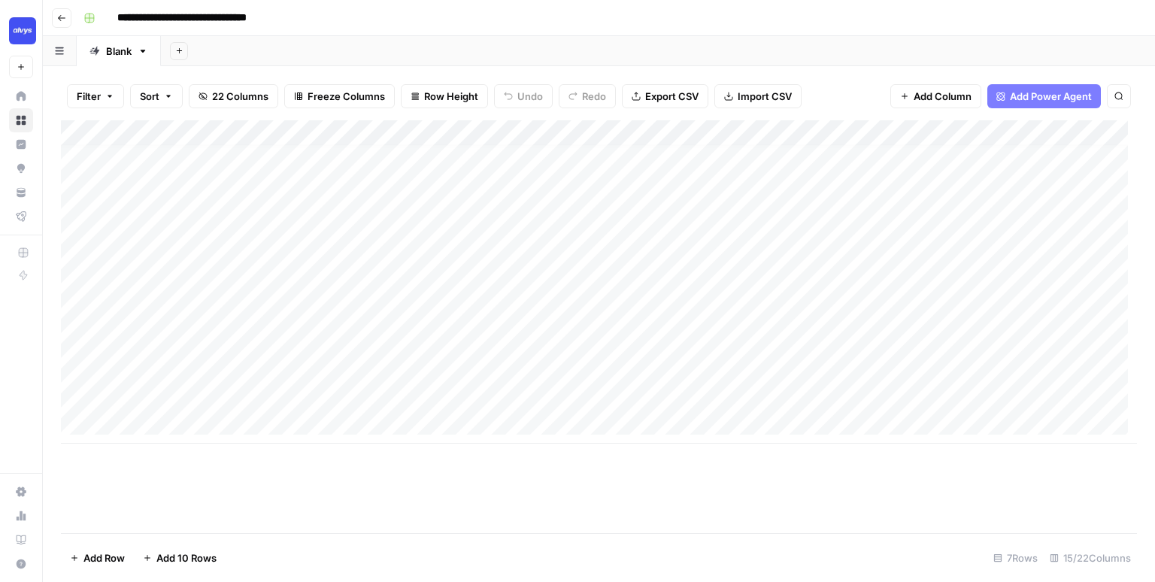
click at [181, 429] on div "Add Column" at bounding box center [599, 281] width 1076 height 323
click at [247, 167] on div "Add Column" at bounding box center [599, 301] width 1076 height 362
drag, startPoint x: 448, startPoint y: 169, endPoint x: 425, endPoint y: 413, distance: 245.4
click at [425, 413] on div "Add Column" at bounding box center [599, 301] width 1076 height 362
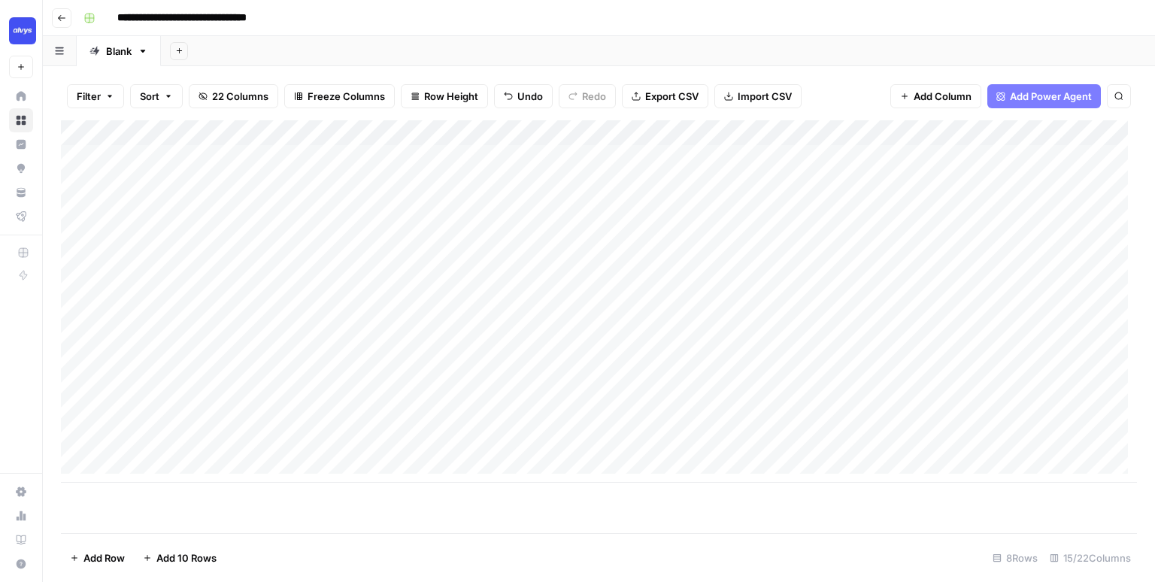
click at [230, 247] on div "Add Column" at bounding box center [599, 301] width 1076 height 362
click at [426, 237] on div "Add Column" at bounding box center [599, 301] width 1076 height 362
click at [658, 195] on div "Add Column" at bounding box center [599, 301] width 1076 height 362
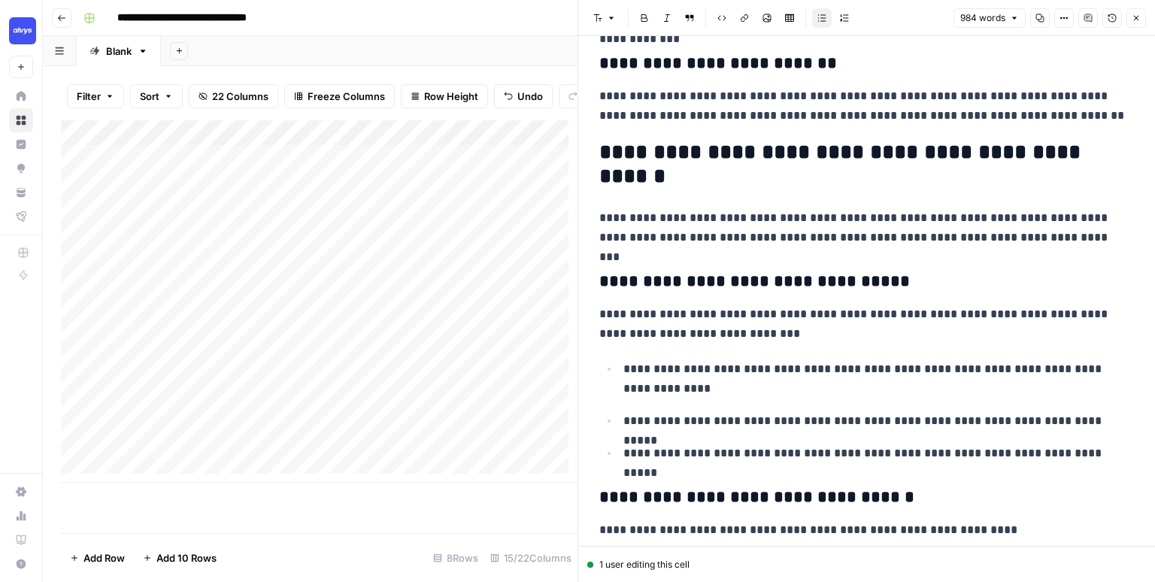
scroll to position [1083, 0]
click at [1139, 18] on icon "button" at bounding box center [1135, 18] width 9 height 9
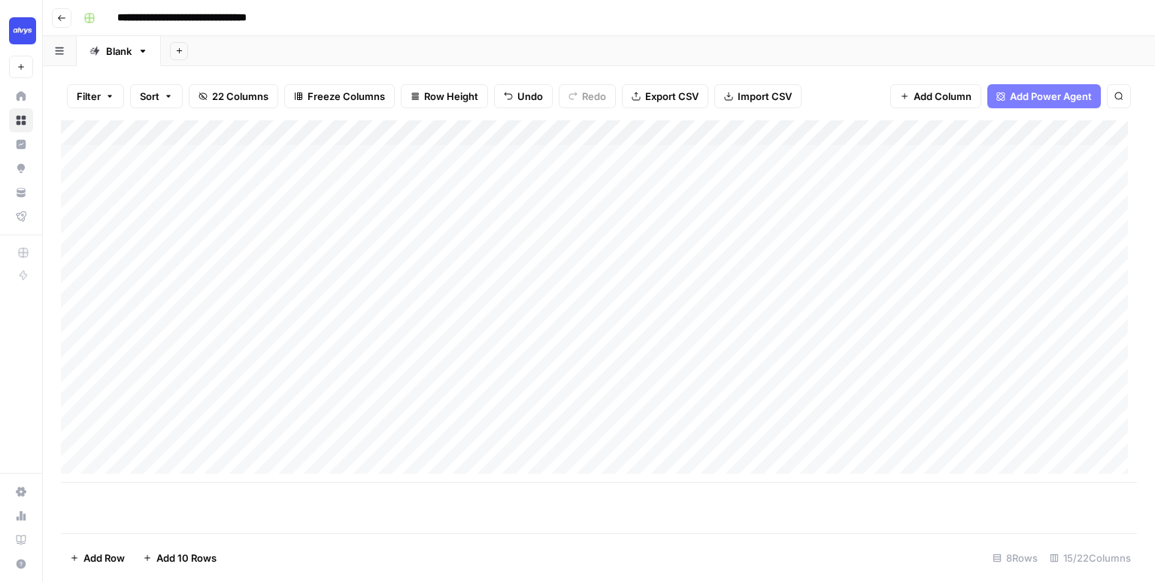
click at [410, 50] on div "Add Sheet" at bounding box center [658, 51] width 994 height 30
drag, startPoint x: 608, startPoint y: 162, endPoint x: 598, endPoint y: 440, distance: 277.6
click at [598, 440] on div "Add Column" at bounding box center [599, 301] width 1076 height 362
drag, startPoint x: 782, startPoint y: 162, endPoint x: 774, endPoint y: 434, distance: 271.5
click at [774, 434] on div "Add Column" at bounding box center [599, 301] width 1076 height 362
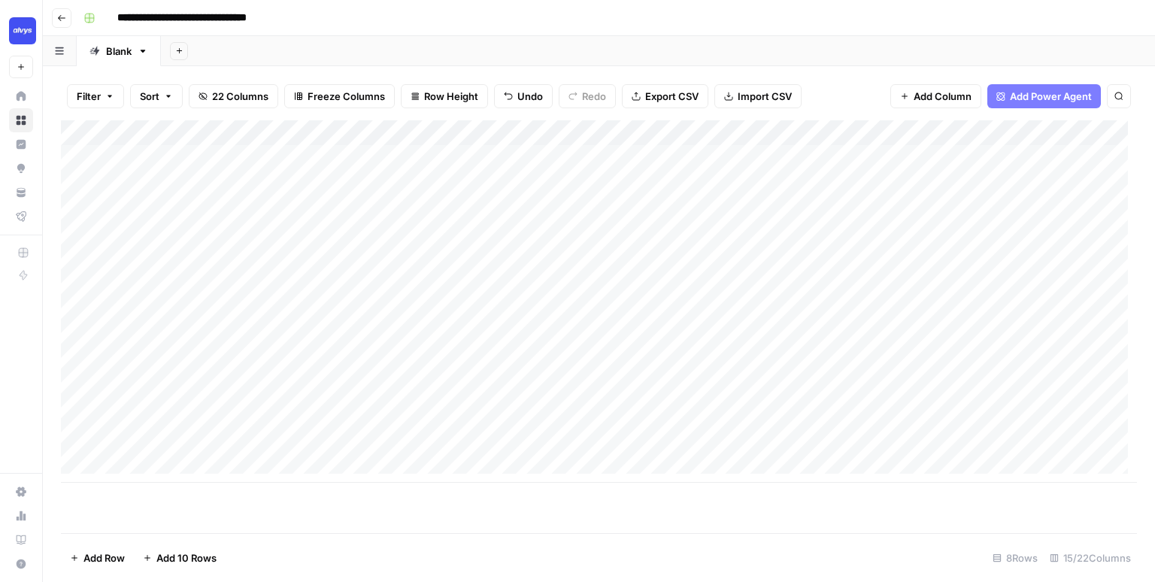
click at [633, 449] on div "Add Column" at bounding box center [599, 301] width 1076 height 362
drag, startPoint x: 523, startPoint y: 162, endPoint x: 544, endPoint y: 408, distance: 246.7
click at [556, 404] on div "Add Column" at bounding box center [599, 301] width 1076 height 362
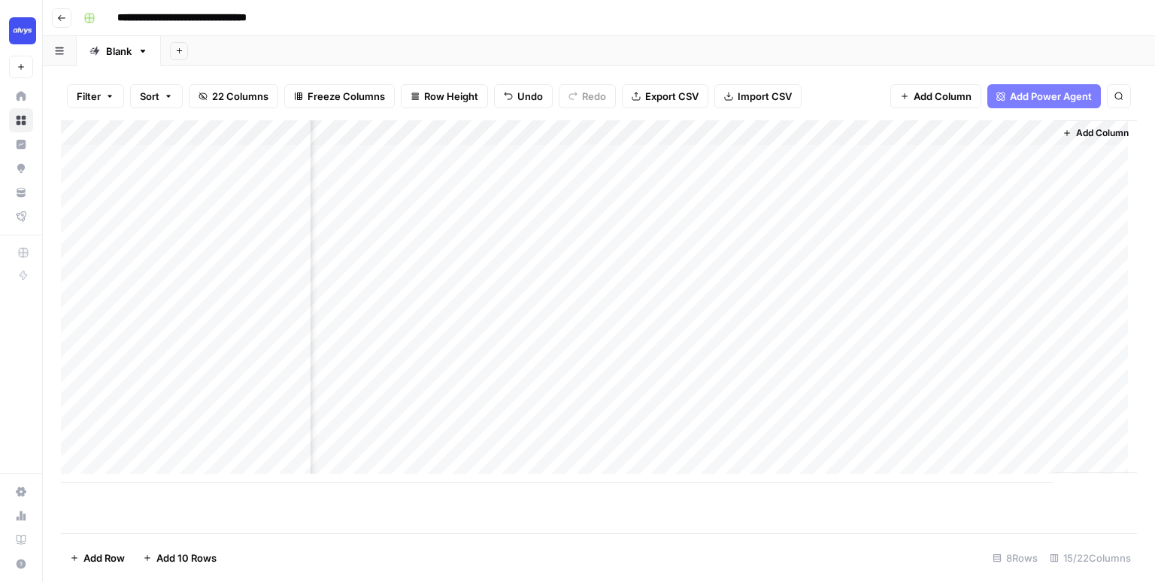
click at [1101, 133] on span "Add Column" at bounding box center [1102, 133] width 53 height 14
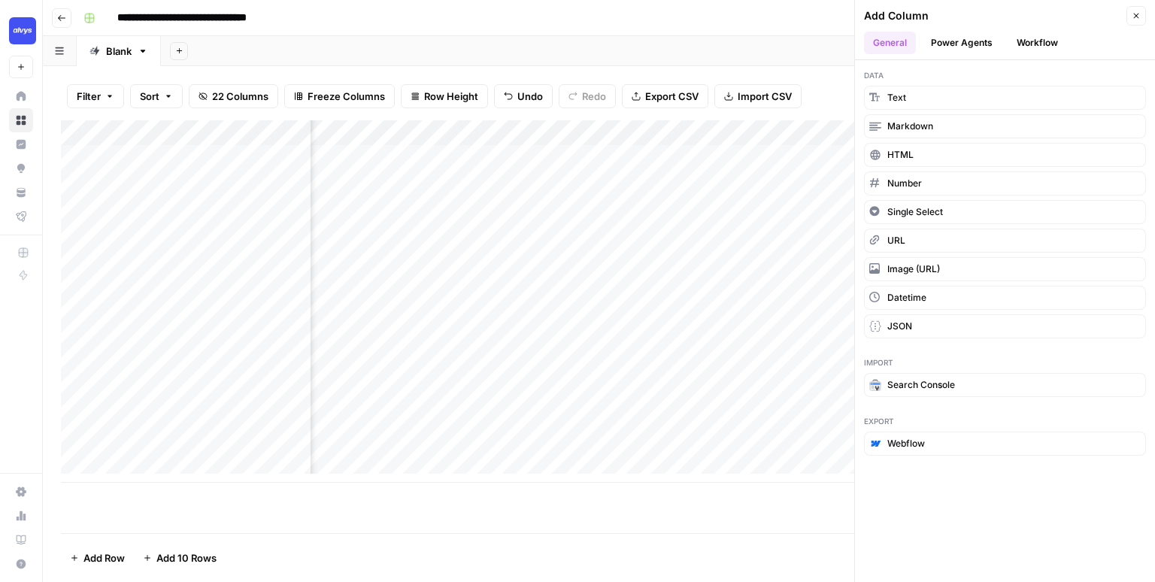
drag, startPoint x: 906, startPoint y: 421, endPoint x: 863, endPoint y: 419, distance: 42.9
click at [864, 419] on span "Export" at bounding box center [1005, 421] width 282 height 12
click at [1137, 16] on icon "button" at bounding box center [1135, 15] width 9 height 9
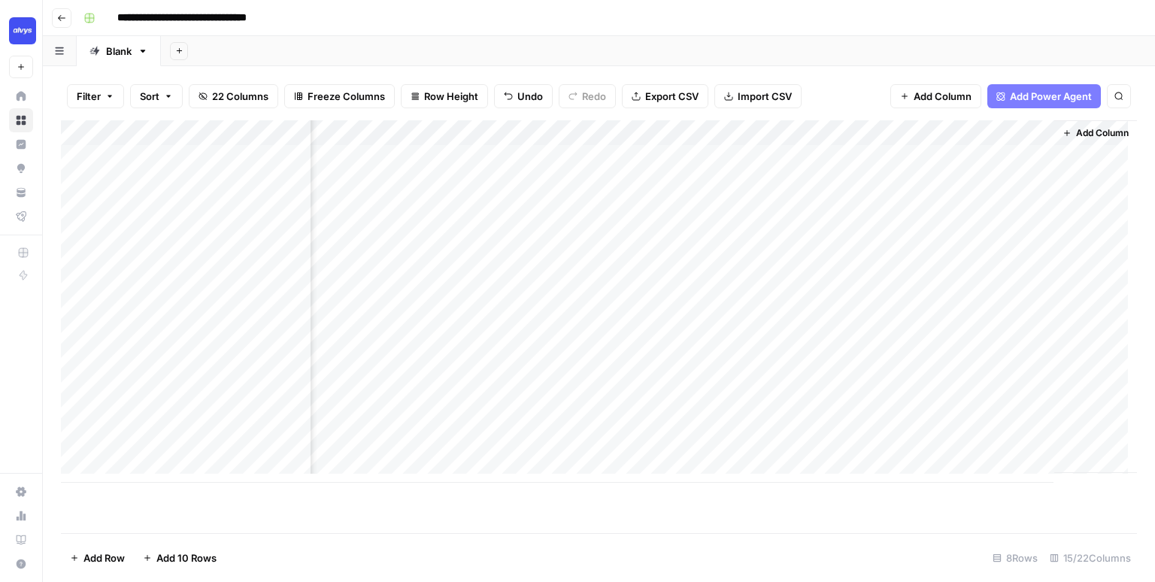
click at [1027, 53] on div "Add Sheet" at bounding box center [658, 51] width 994 height 30
click at [519, 41] on div "Add Sheet" at bounding box center [658, 51] width 994 height 30
click at [505, 135] on div "Add Column" at bounding box center [599, 301] width 1076 height 362
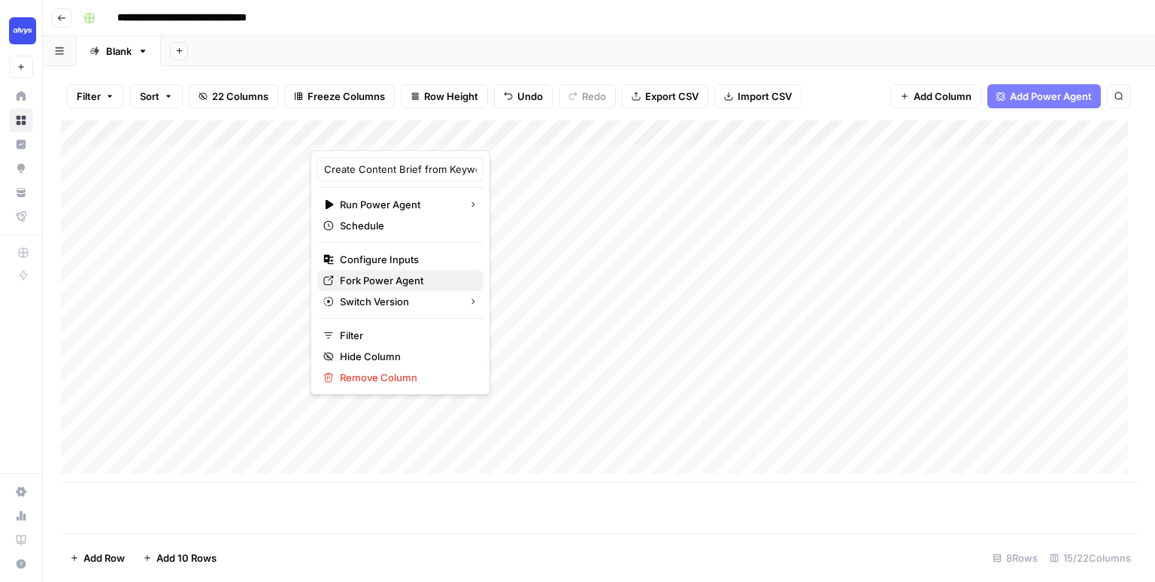
click at [398, 276] on span "Fork Power Agent" at bounding box center [406, 280] width 132 height 15
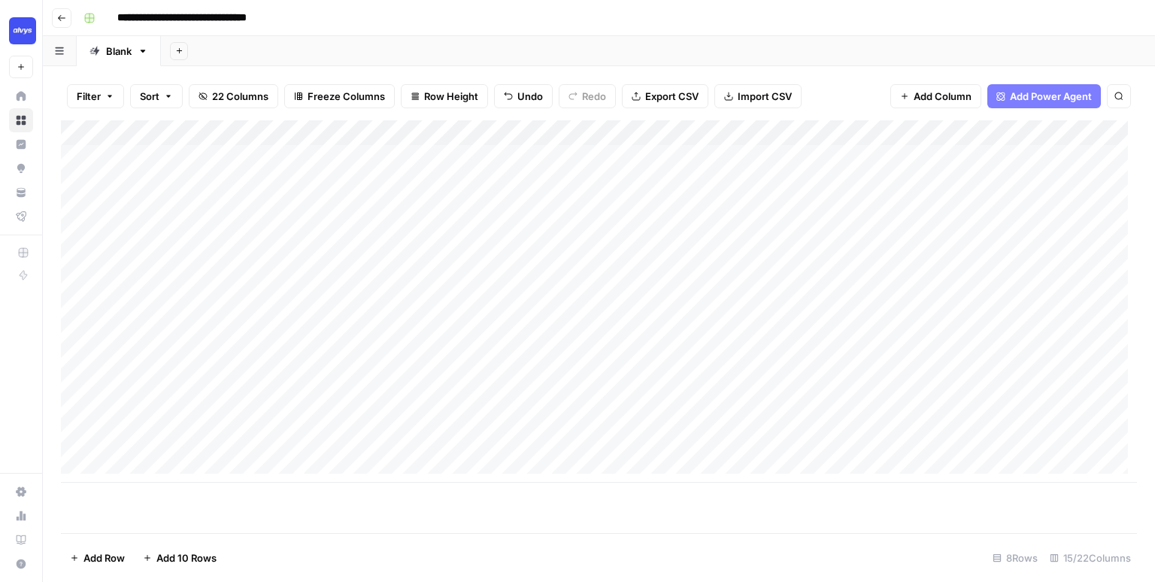
click at [589, 247] on div "Add Column" at bounding box center [599, 301] width 1076 height 362
click at [525, 237] on div "Add Column" at bounding box center [599, 301] width 1076 height 362
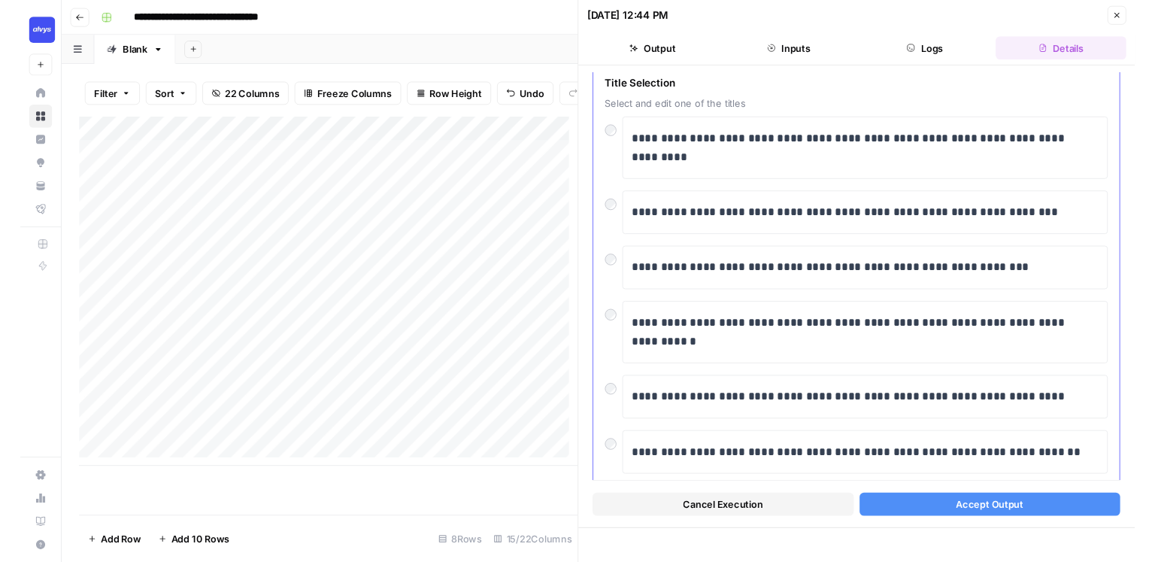
scroll to position [72, 0]
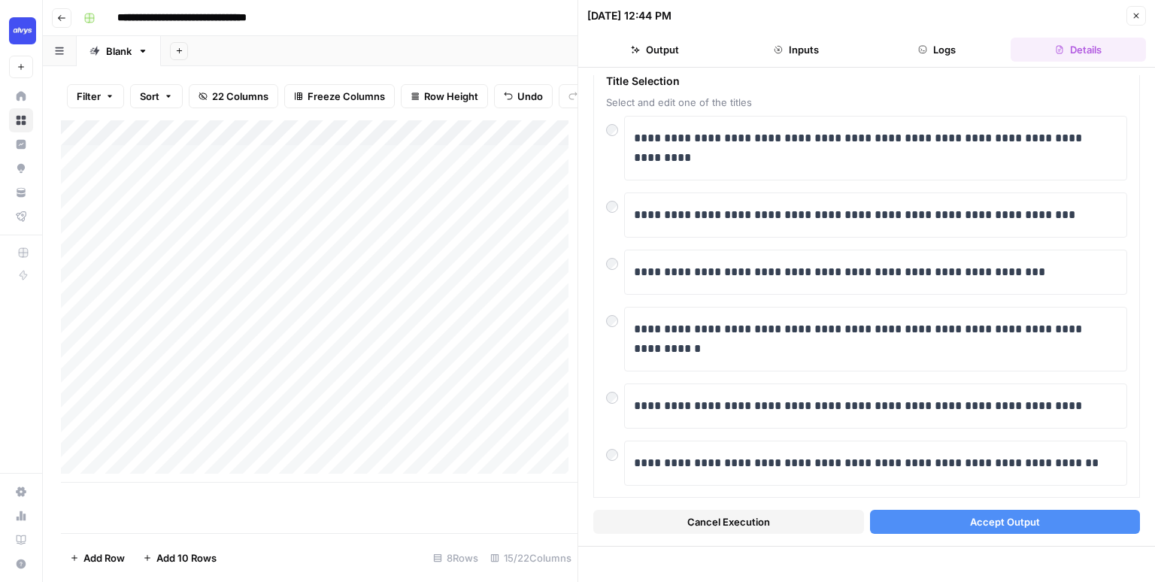
click at [937, 520] on button "Accept Output" at bounding box center [1005, 522] width 271 height 24
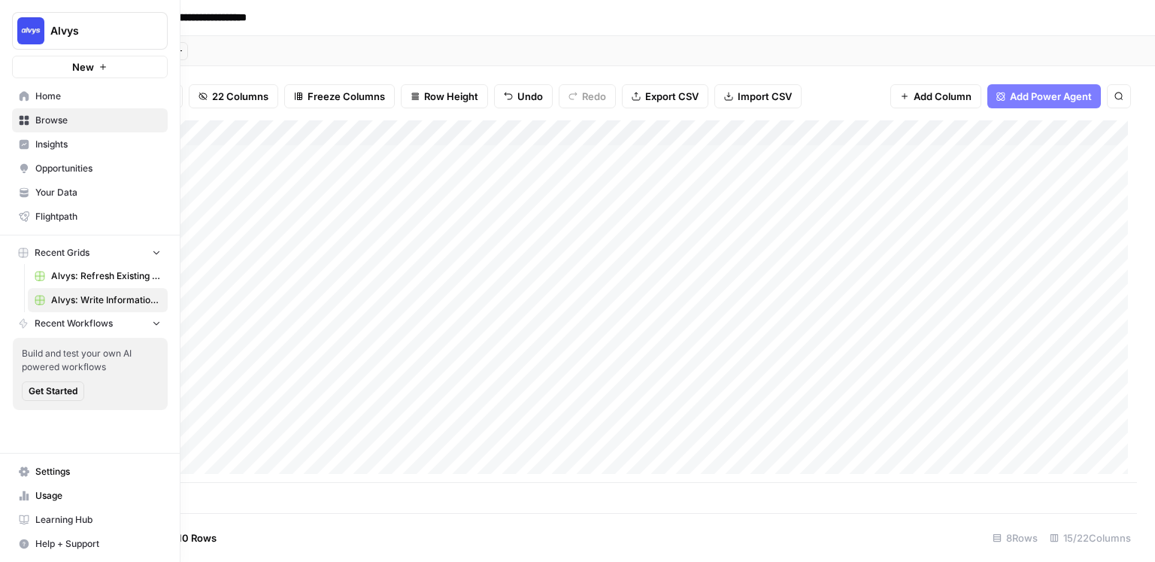
click at [95, 274] on span "Alvys: Refresh Existing Content" at bounding box center [106, 276] width 110 height 14
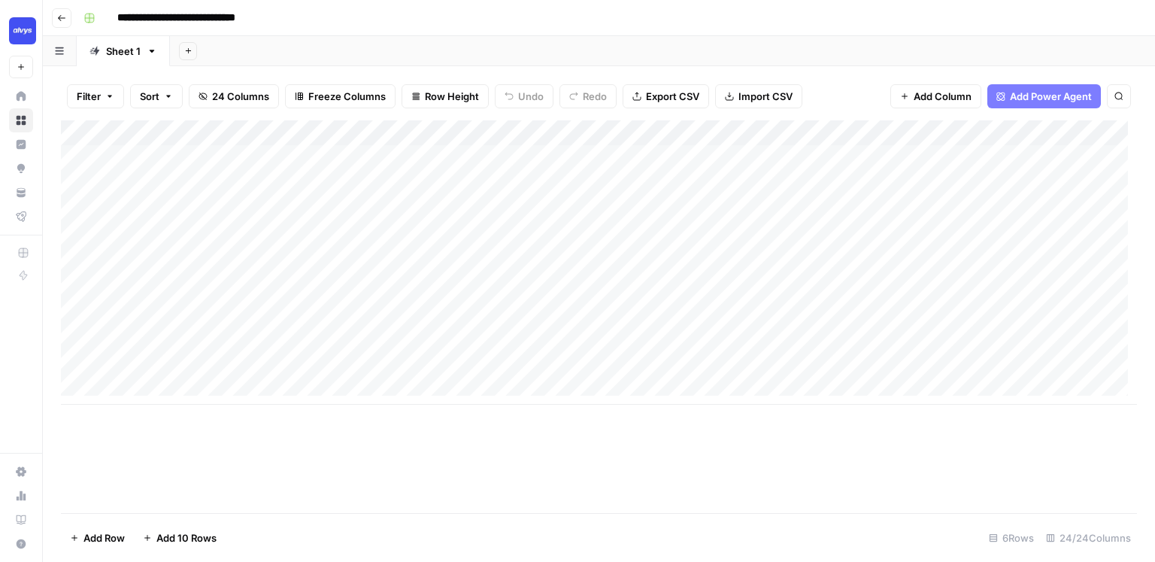
click at [589, 39] on div "Add Sheet" at bounding box center [662, 51] width 985 height 30
drag, startPoint x: 258, startPoint y: 165, endPoint x: 272, endPoint y: 353, distance: 188.5
click at [272, 352] on div "Add Column" at bounding box center [599, 262] width 1076 height 284
click at [313, 405] on div "Add Column" at bounding box center [599, 316] width 1076 height 392
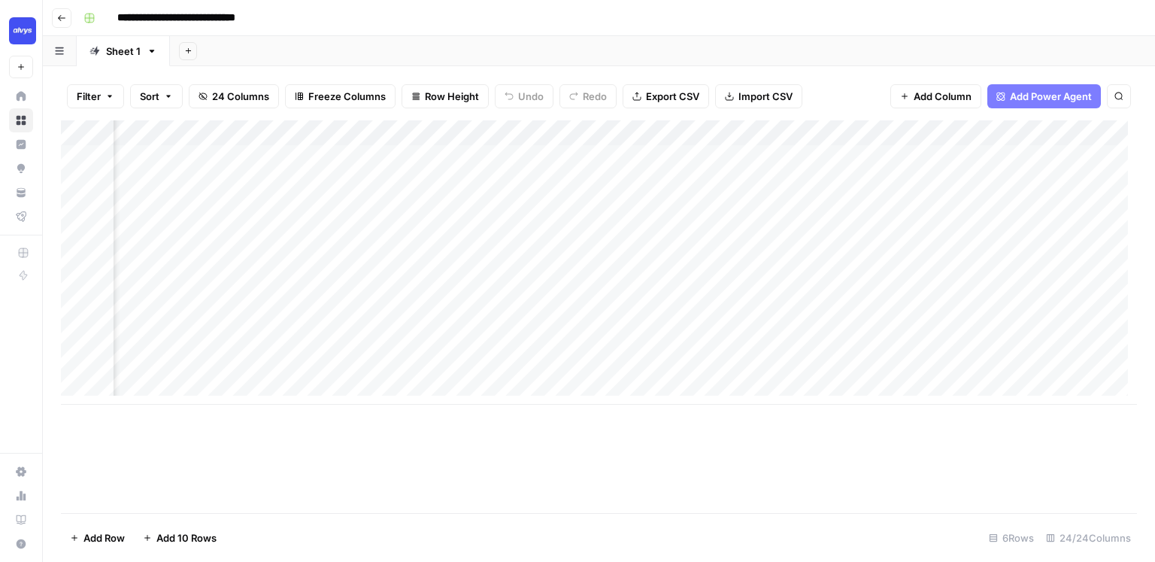
scroll to position [0, 185]
drag, startPoint x: 301, startPoint y: 156, endPoint x: 300, endPoint y: 369, distance: 212.7
click at [304, 368] on div "Add Column" at bounding box center [599, 262] width 1076 height 284
drag, startPoint x: 406, startPoint y: 164, endPoint x: 409, endPoint y: 357, distance: 193.2
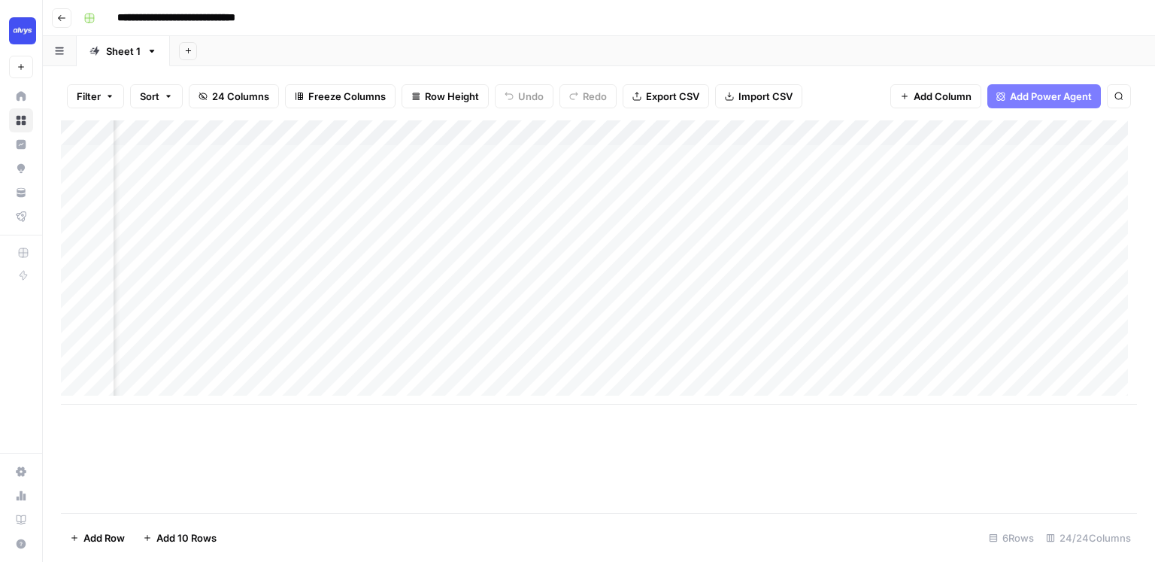
click at [409, 357] on div "Add Column" at bounding box center [599, 262] width 1076 height 284
click at [607, 355] on div "Add Column" at bounding box center [599, 262] width 1076 height 284
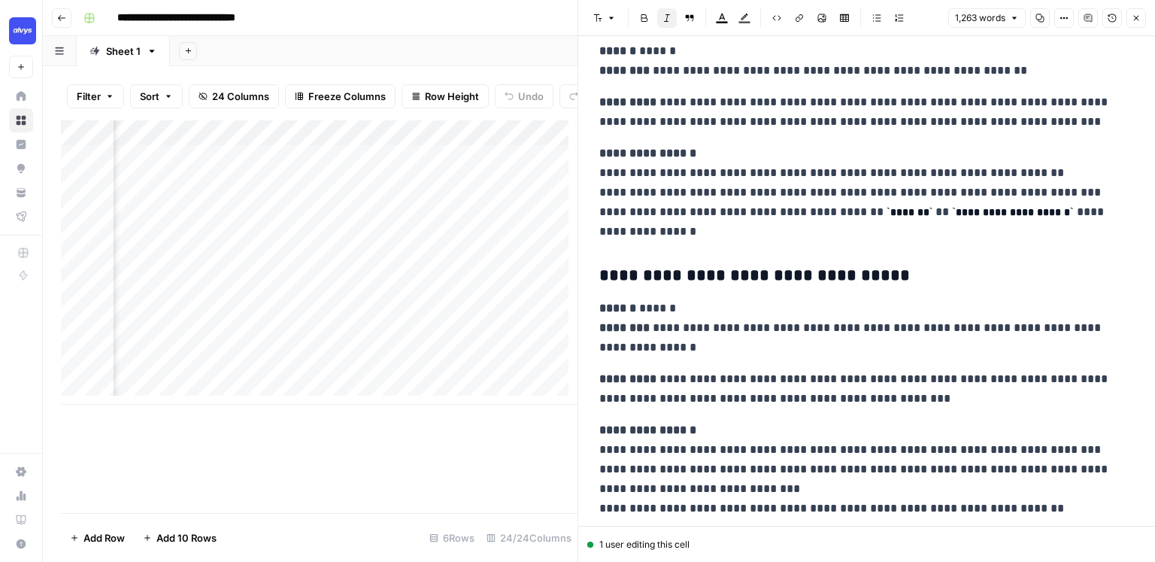
scroll to position [3616, 0]
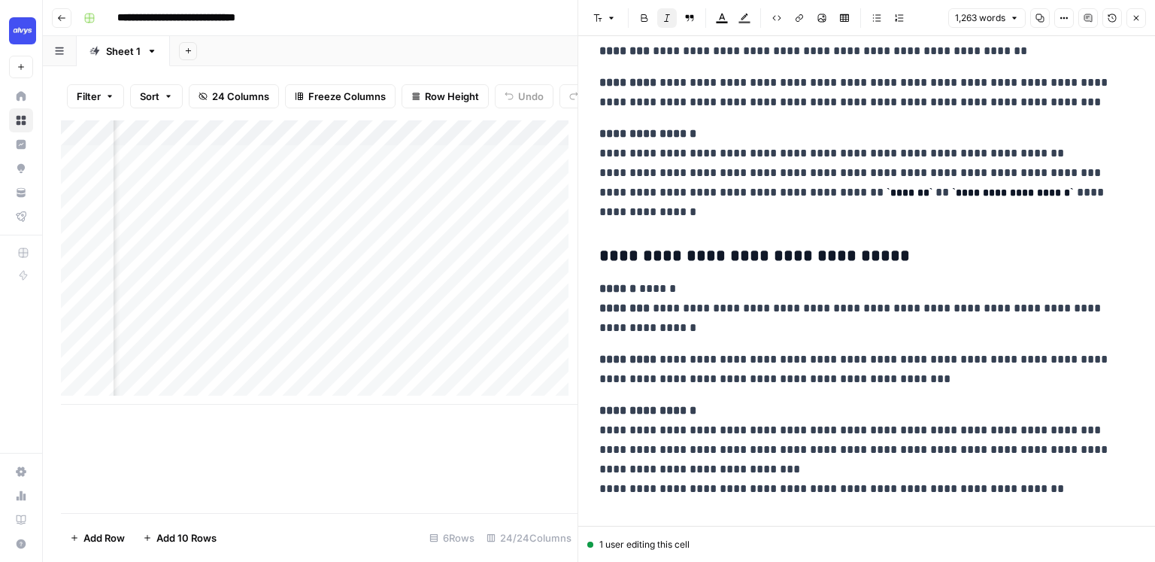
click at [1136, 16] on icon "button" at bounding box center [1135, 18] width 9 height 9
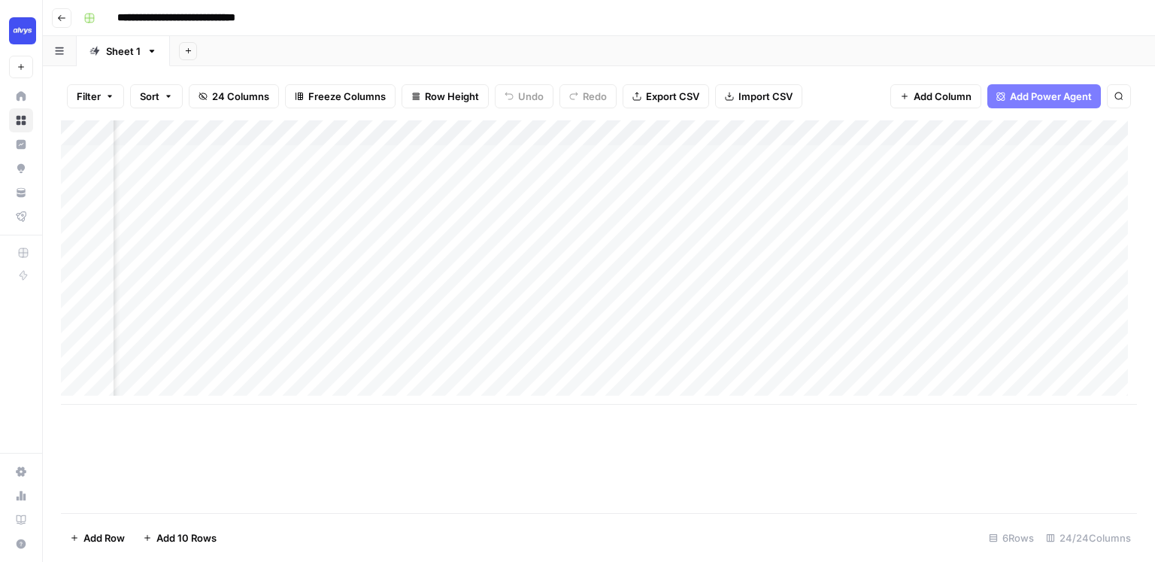
drag, startPoint x: 550, startPoint y: 158, endPoint x: 546, endPoint y: 354, distance: 196.3
click at [546, 354] on div "Add Column" at bounding box center [599, 262] width 1076 height 284
drag, startPoint x: 397, startPoint y: 172, endPoint x: 393, endPoint y: 362, distance: 190.2
click at [393, 362] on div "Add Column" at bounding box center [599, 262] width 1076 height 284
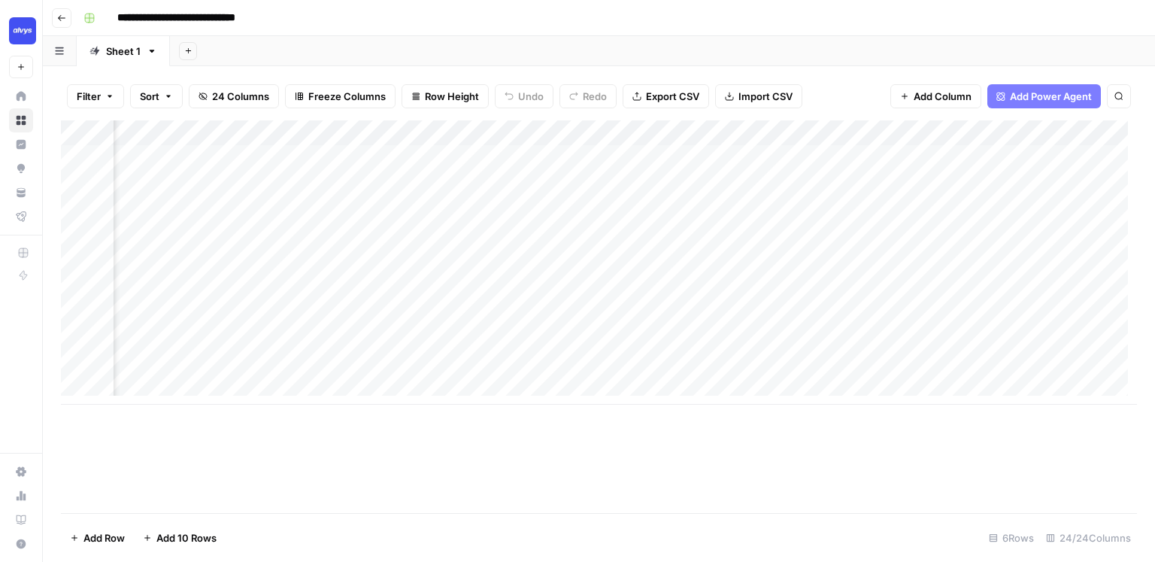
drag, startPoint x: 571, startPoint y: 198, endPoint x: 682, endPoint y: 365, distance: 200.2
click at [682, 365] on div "Add Column" at bounding box center [599, 262] width 1076 height 284
click at [632, 314] on div "Add Column" at bounding box center [599, 262] width 1076 height 284
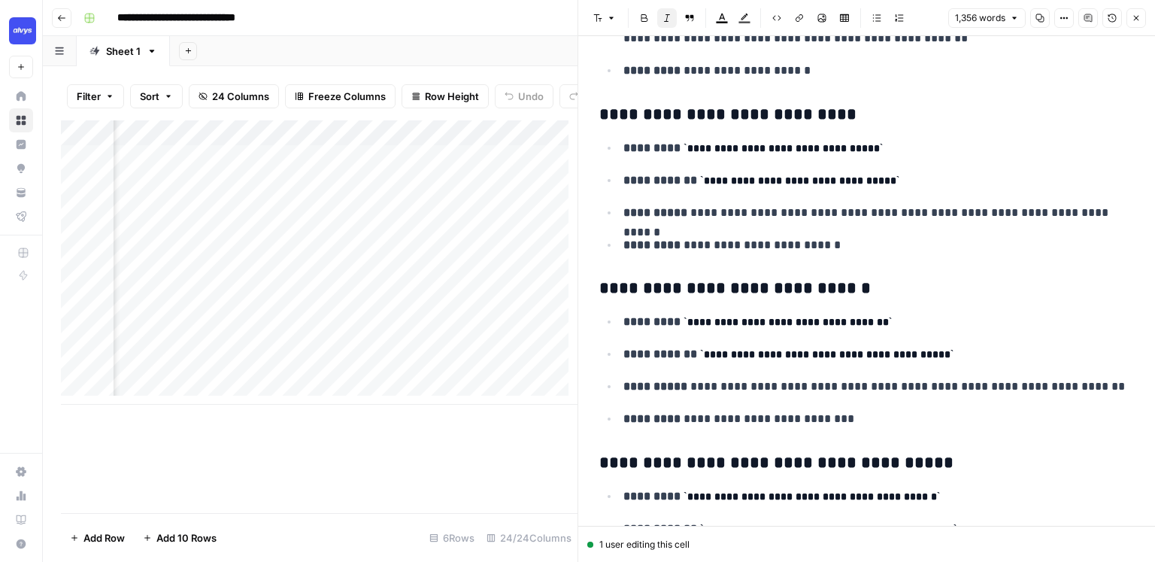
scroll to position [653, 0]
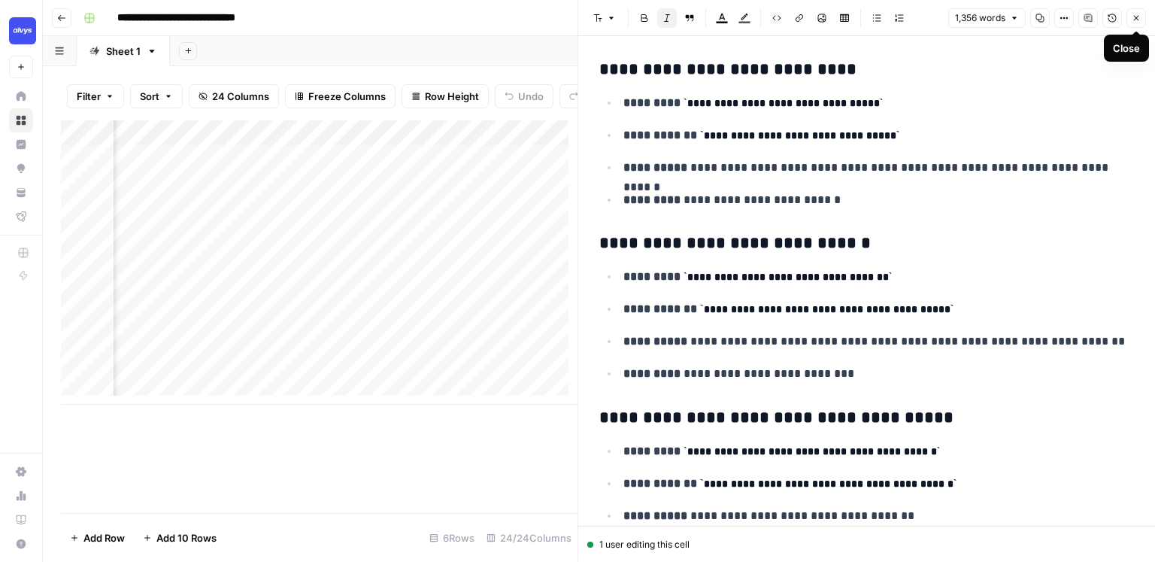
click at [1136, 19] on icon "button" at bounding box center [1135, 18] width 9 height 9
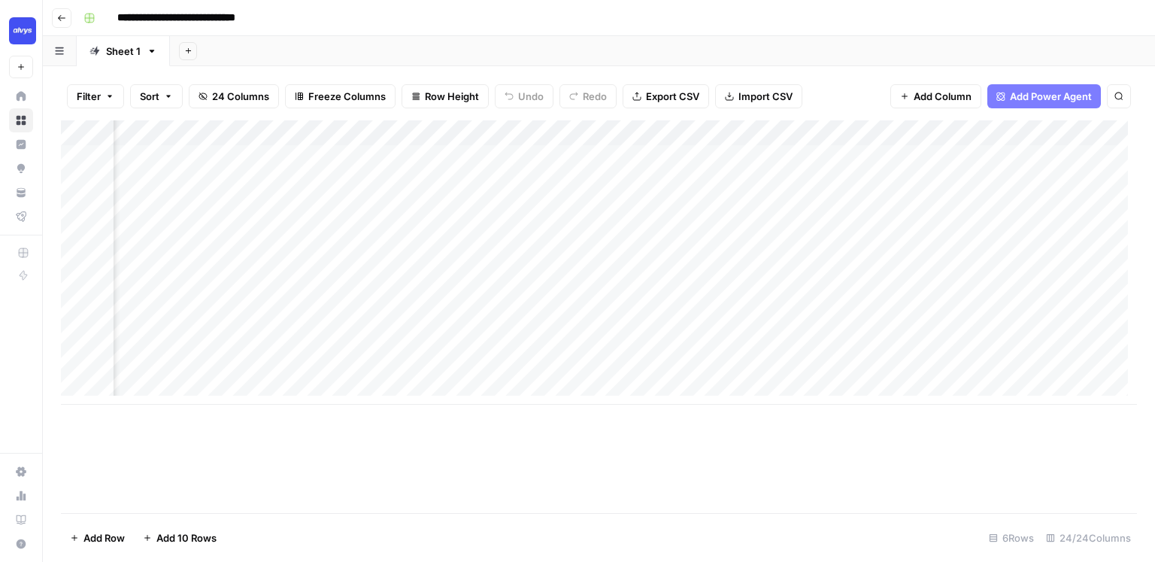
scroll to position [0, 2039]
click at [705, 313] on div "Add Column" at bounding box center [599, 262] width 1076 height 284
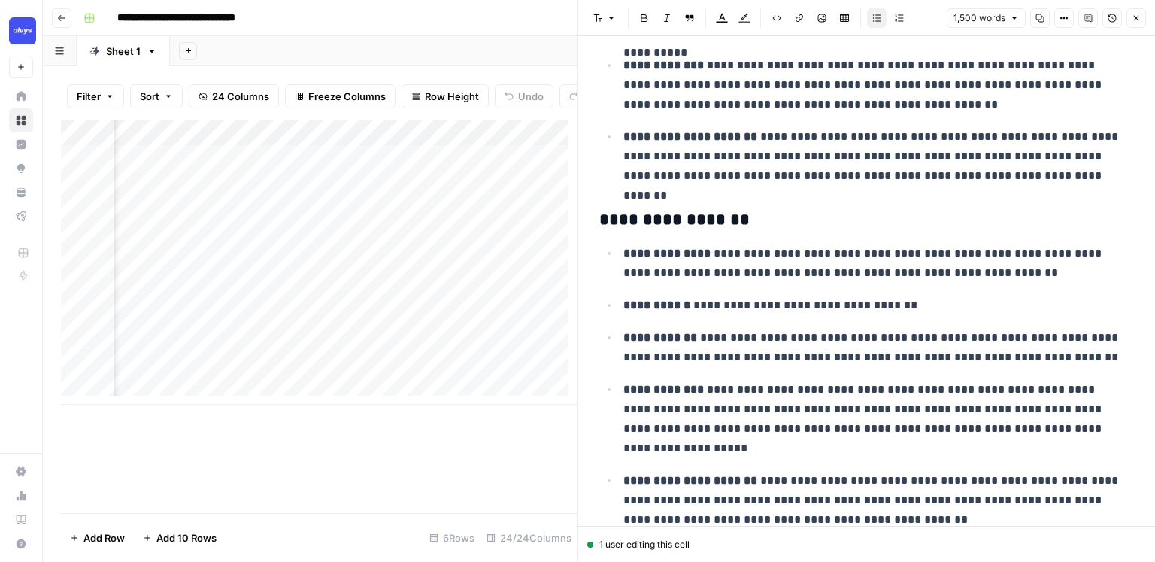
scroll to position [731, 0]
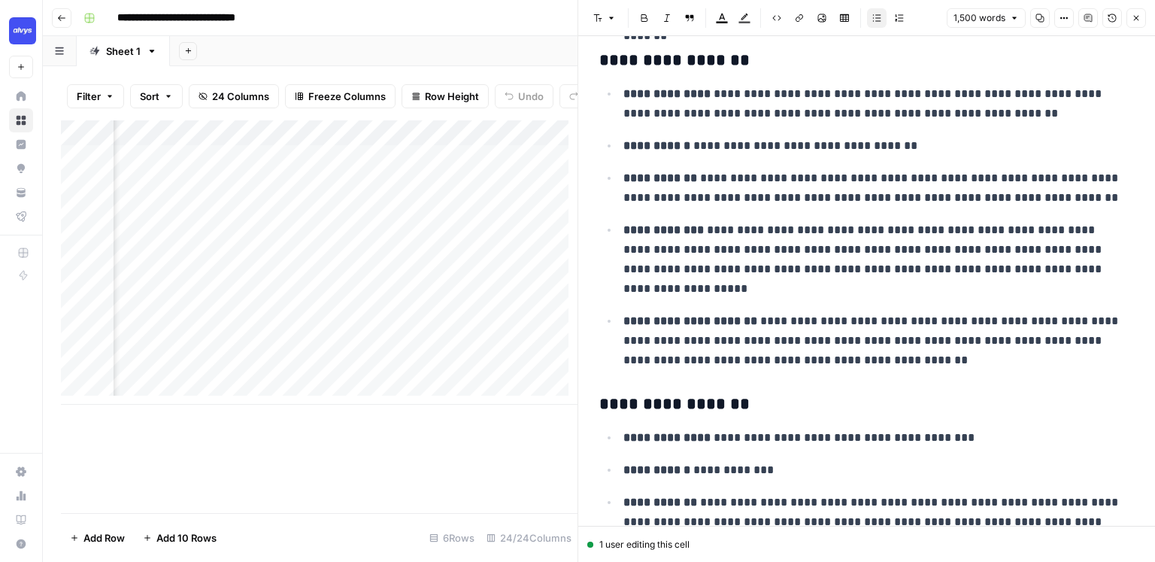
click at [1135, 20] on icon "button" at bounding box center [1135, 18] width 9 height 9
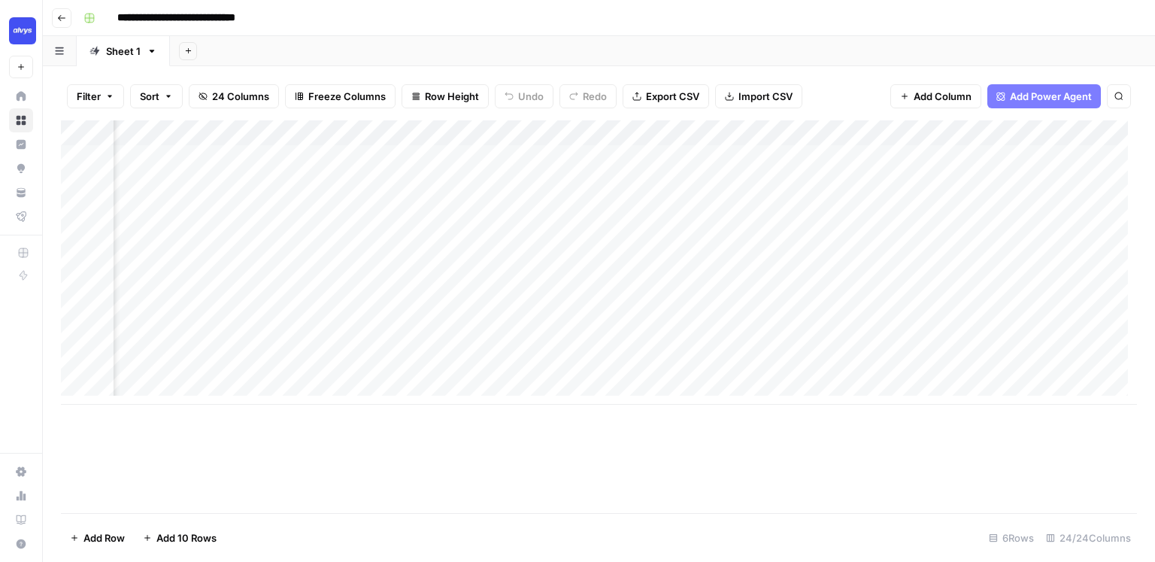
scroll to position [0, 2315]
drag, startPoint x: 614, startPoint y: 165, endPoint x: 604, endPoint y: 360, distance: 195.7
click at [604, 360] on div "Add Column" at bounding box center [599, 262] width 1076 height 284
click at [782, 273] on div "Add Column" at bounding box center [599, 262] width 1076 height 284
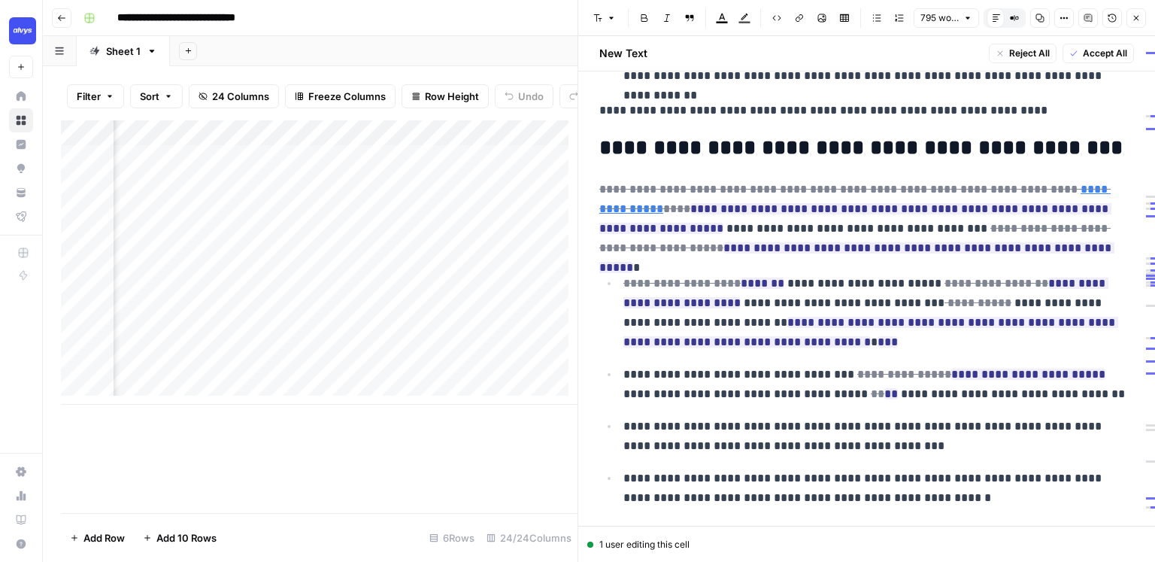
scroll to position [1565, 0]
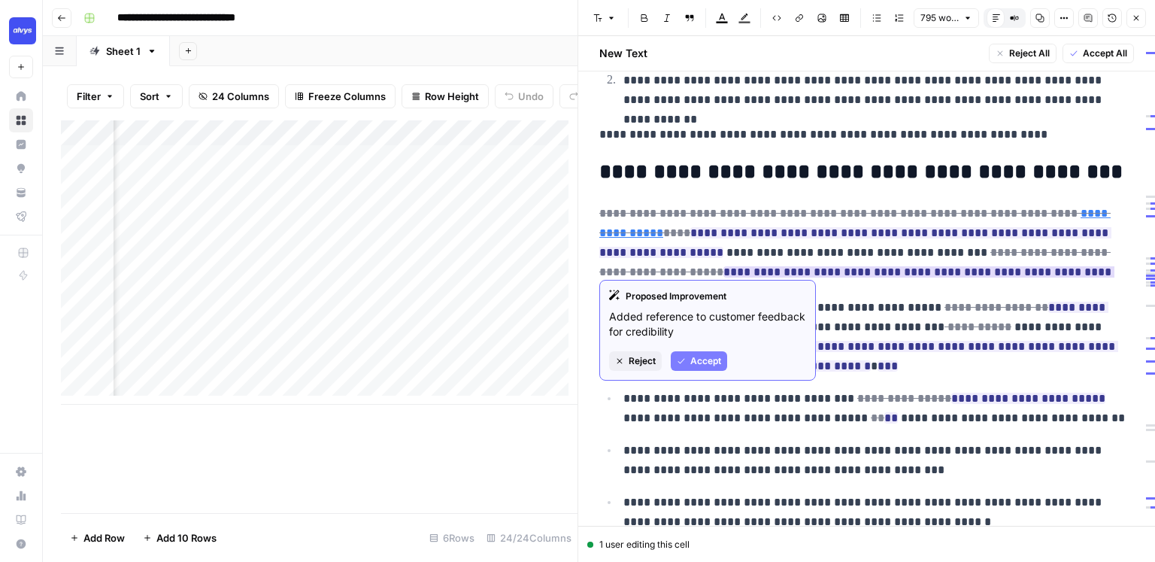
click at [692, 361] on span "Accept" at bounding box center [705, 361] width 31 height 14
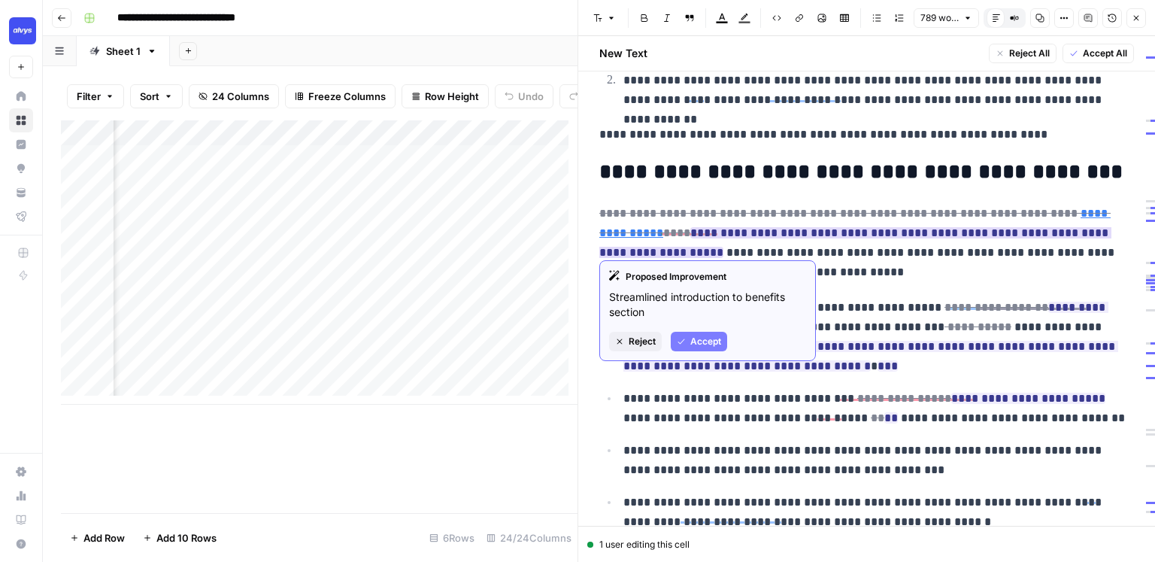
click at [682, 337] on icon "button" at bounding box center [681, 341] width 9 height 9
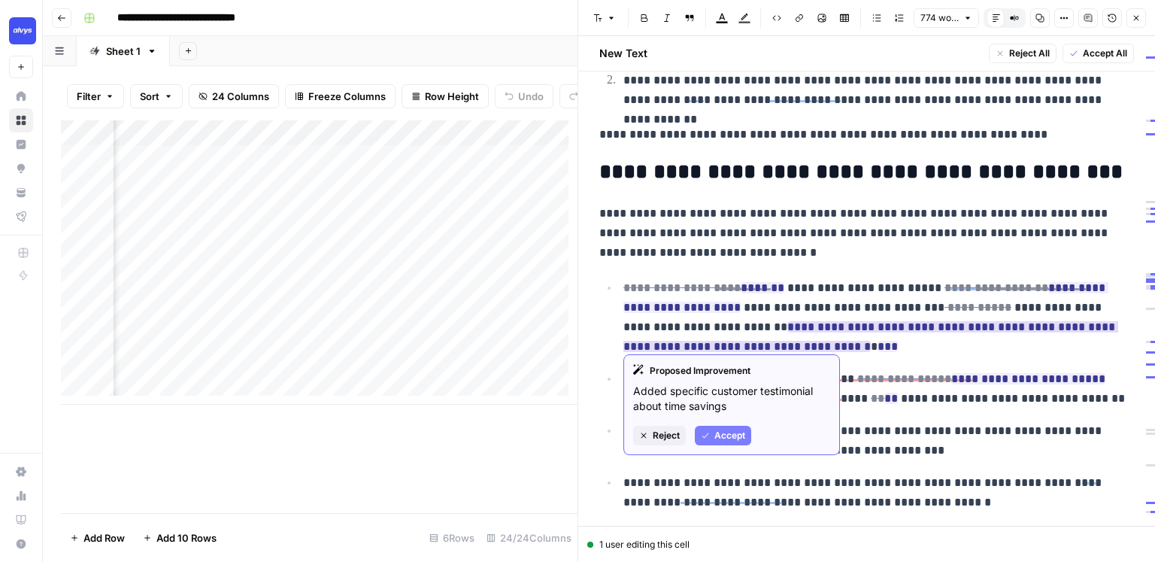
click at [659, 437] on span "Reject" at bounding box center [666, 435] width 27 height 14
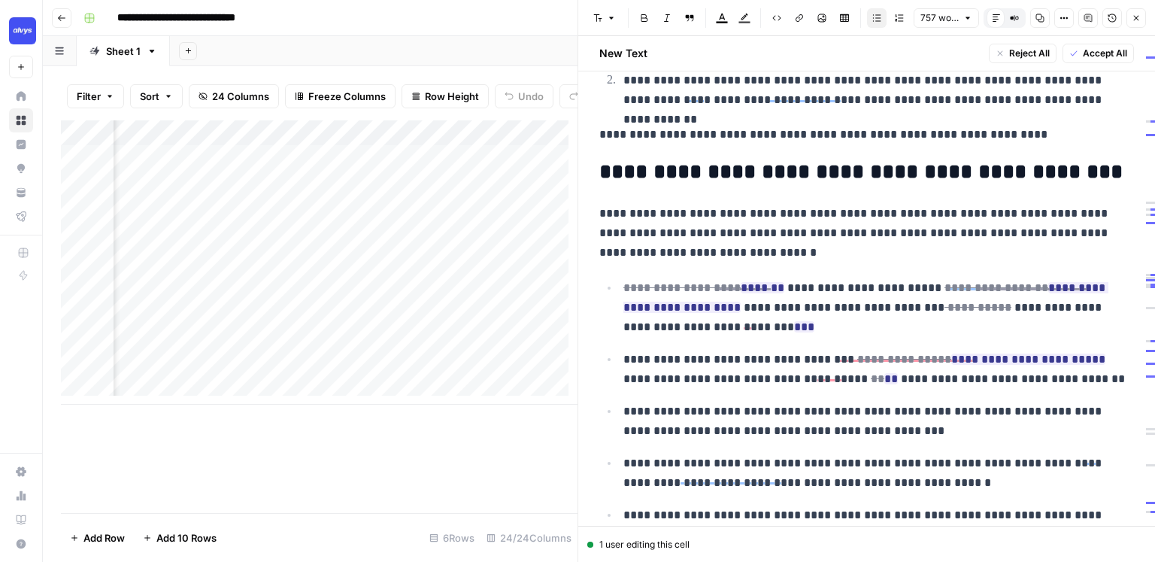
click at [899, 193] on div "**********" at bounding box center [866, 340] width 553 height 3621
click at [1083, 52] on span "Accept All" at bounding box center [1105, 54] width 44 height 14
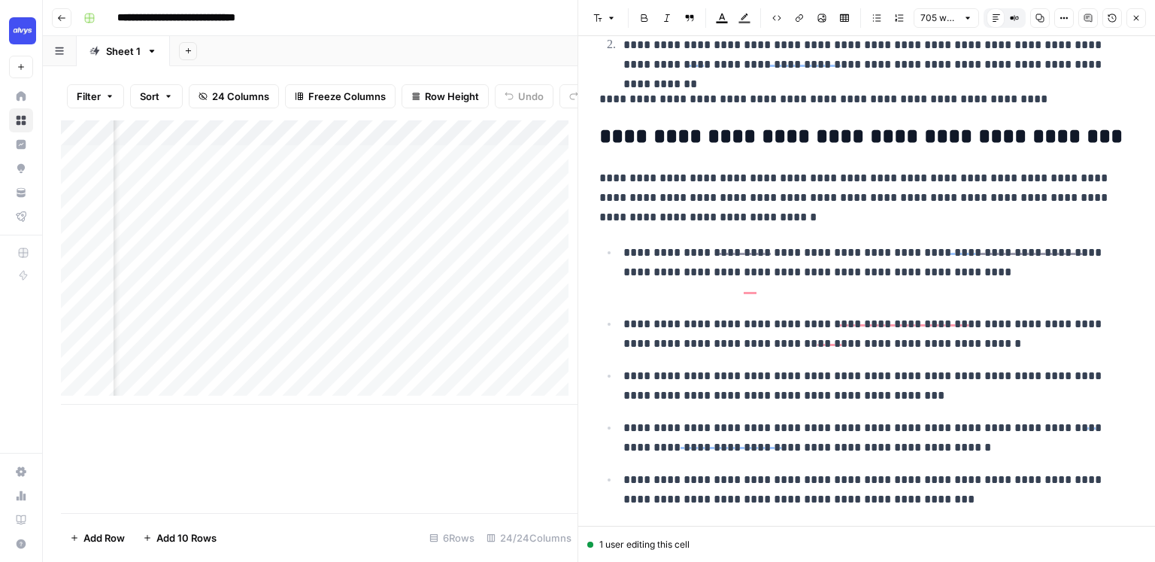
scroll to position [1491, 0]
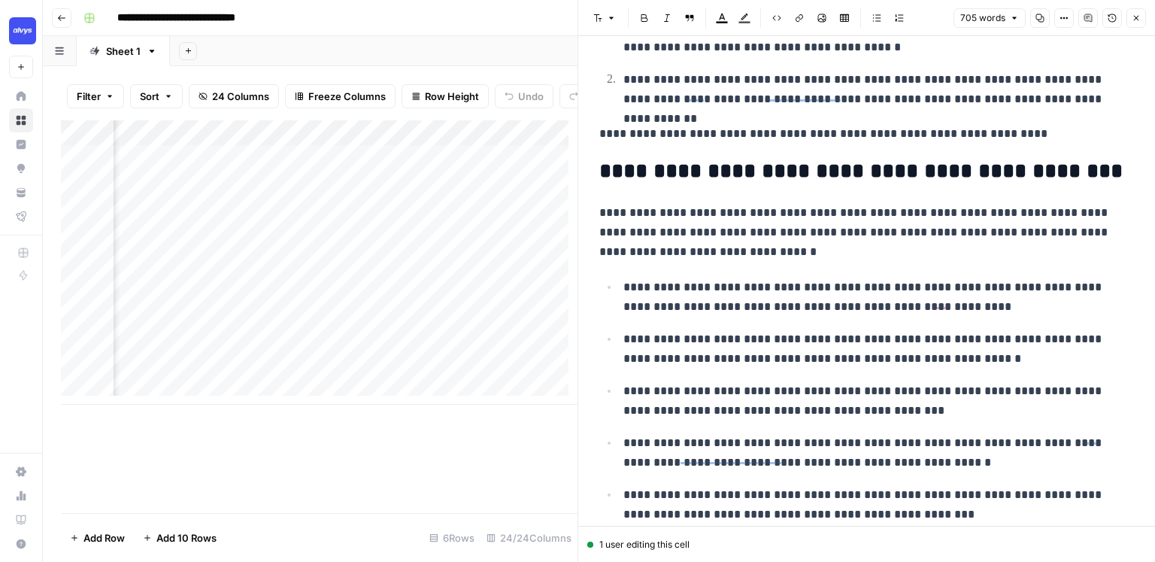
click at [1135, 20] on icon "button" at bounding box center [1135, 18] width 9 height 9
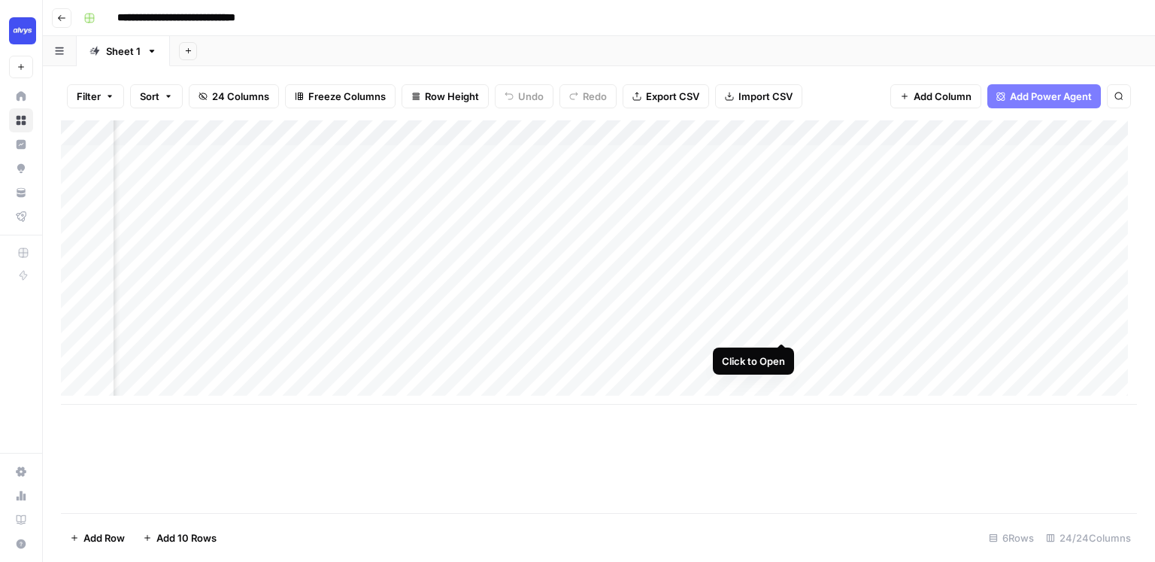
click at [780, 314] on div "Add Column" at bounding box center [599, 262] width 1076 height 284
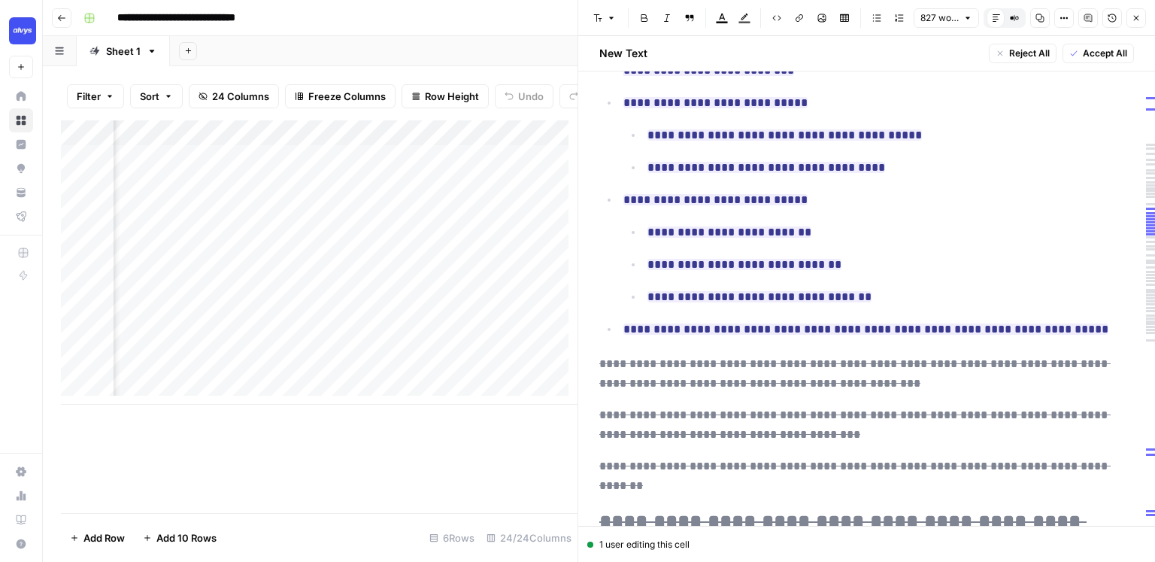
scroll to position [1972, 0]
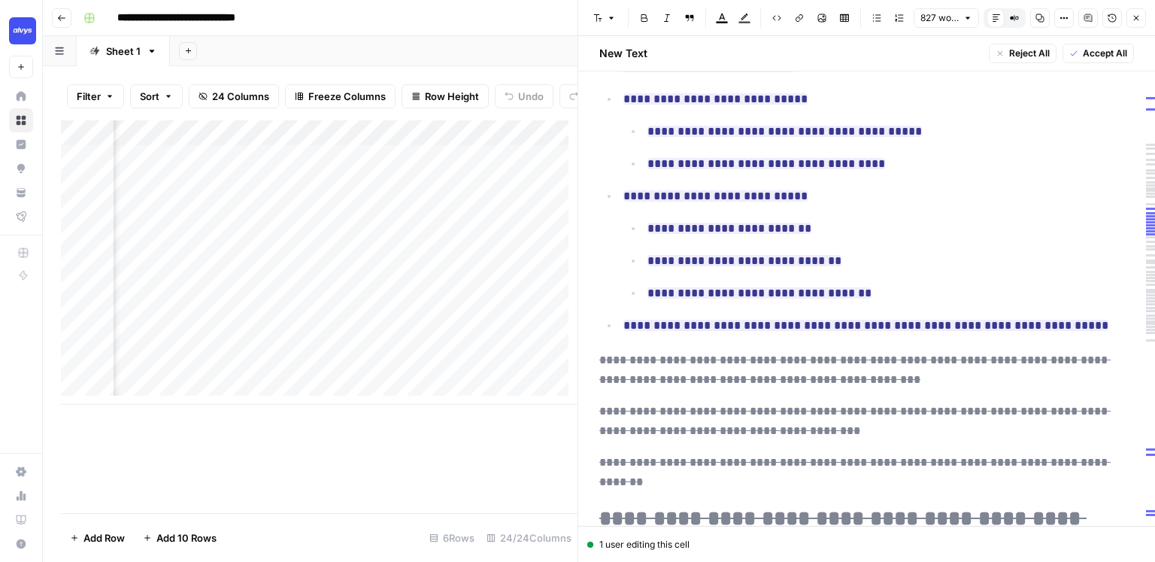
click at [1139, 16] on icon "button" at bounding box center [1135, 18] width 9 height 9
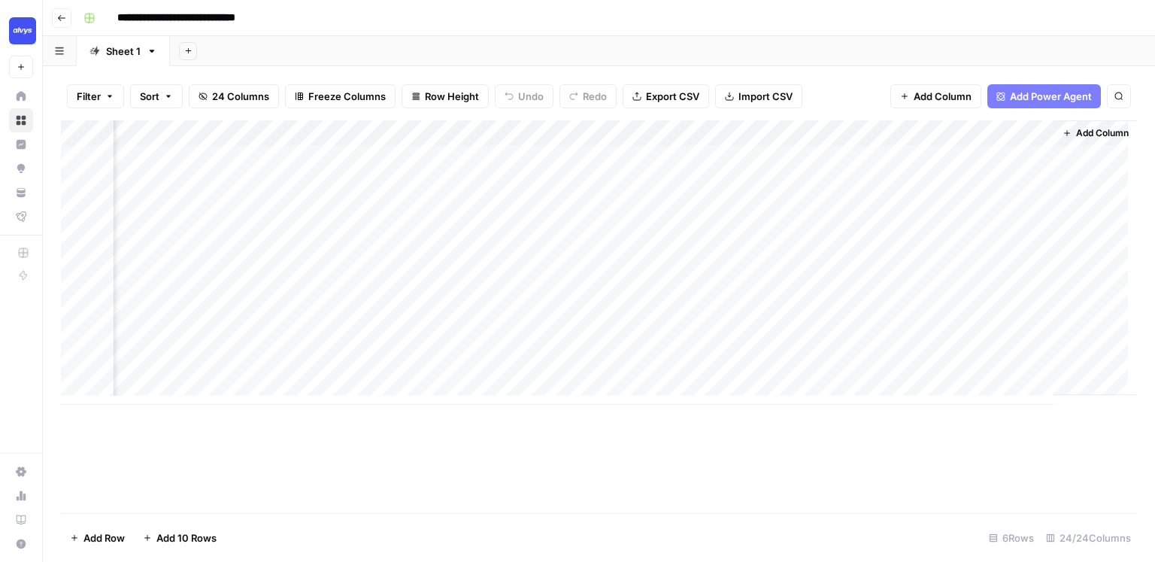
scroll to position [0, 3145]
click at [1087, 124] on button "Add Column" at bounding box center [1095, 133] width 78 height 20
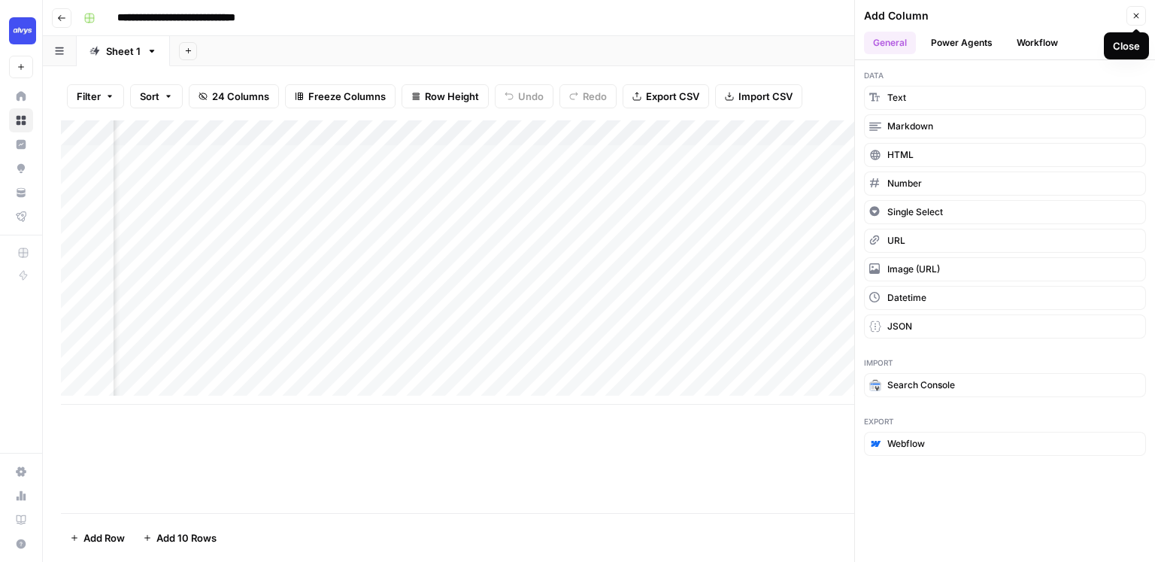
click at [1136, 15] on icon "button" at bounding box center [1136, 16] width 5 height 5
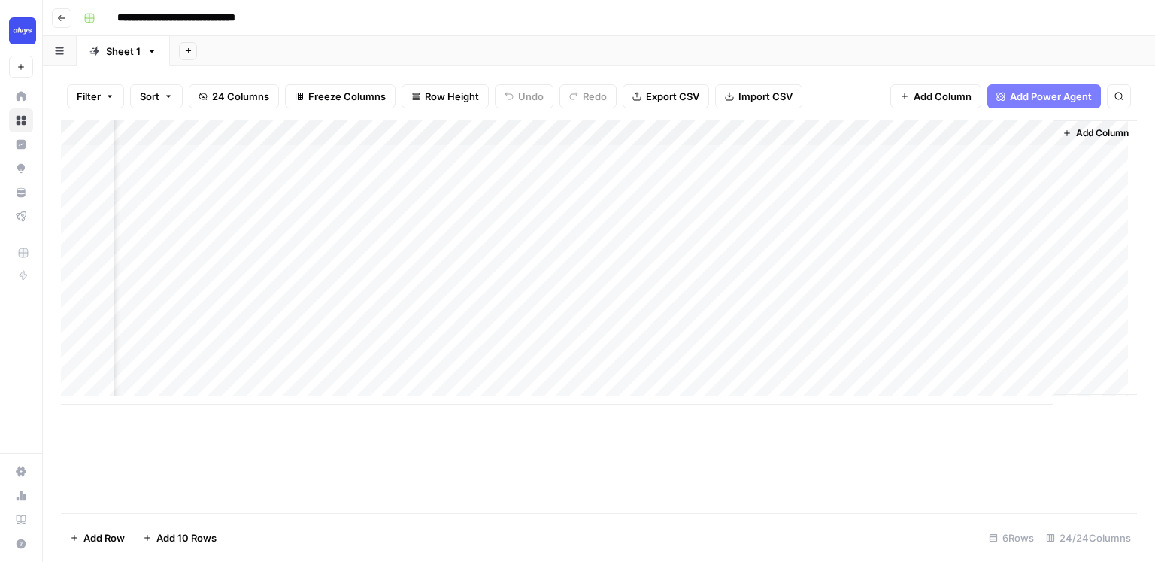
click at [992, 11] on div "**********" at bounding box center [608, 18] width 1062 height 24
click at [395, 37] on div "Add Sheet" at bounding box center [662, 51] width 985 height 30
click at [387, 38] on div "Add Sheet" at bounding box center [662, 51] width 985 height 30
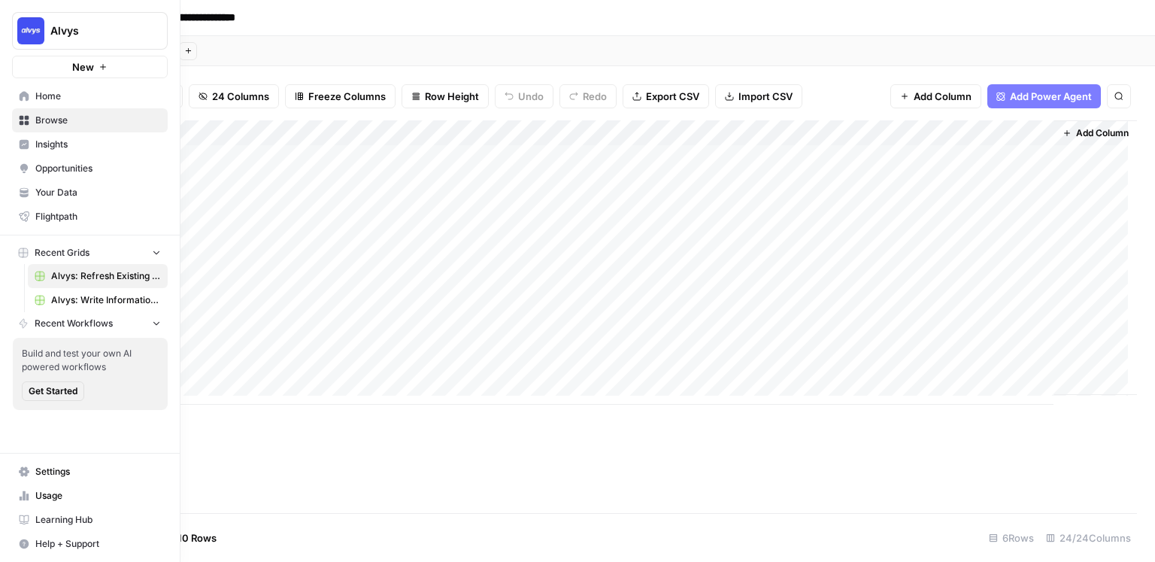
click at [35, 147] on span "Insights" at bounding box center [98, 145] width 126 height 14
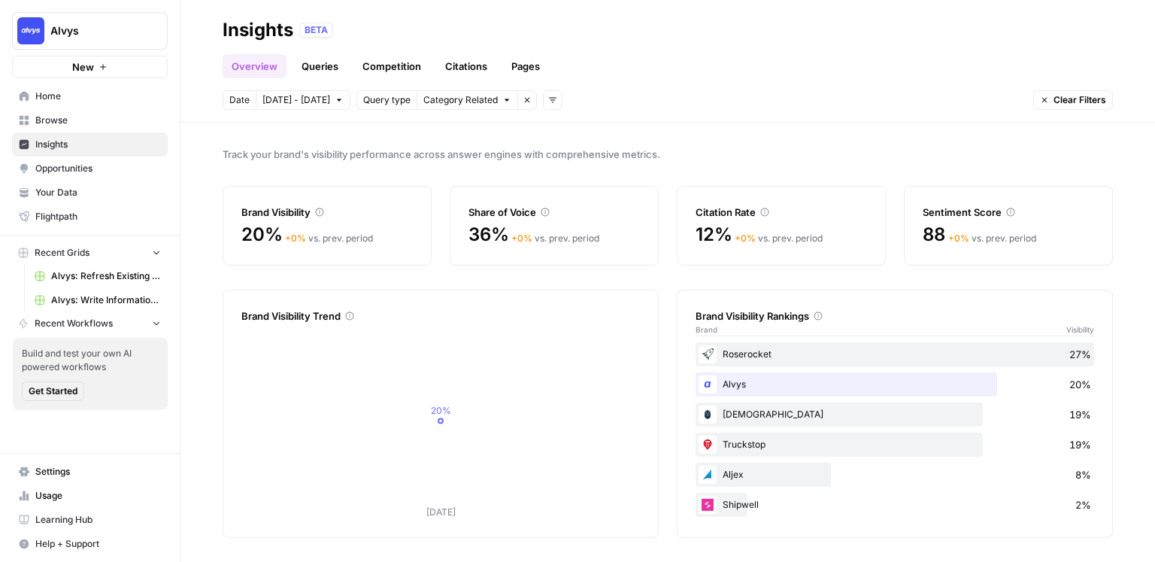
click at [846, 107] on div "Date Oct 8 - Oct 14 Query type Category Related Remove filter Add filters Clear…" at bounding box center [668, 100] width 890 height 20
click at [825, 110] on header "Insights BETA Overview Queries Competition Citations Pages Date Oct 8 - Oct 14 …" at bounding box center [667, 61] width 974 height 123
click at [612, 134] on div "Track your brand's visibility performance across answer engines with comprehens…" at bounding box center [667, 342] width 974 height 439
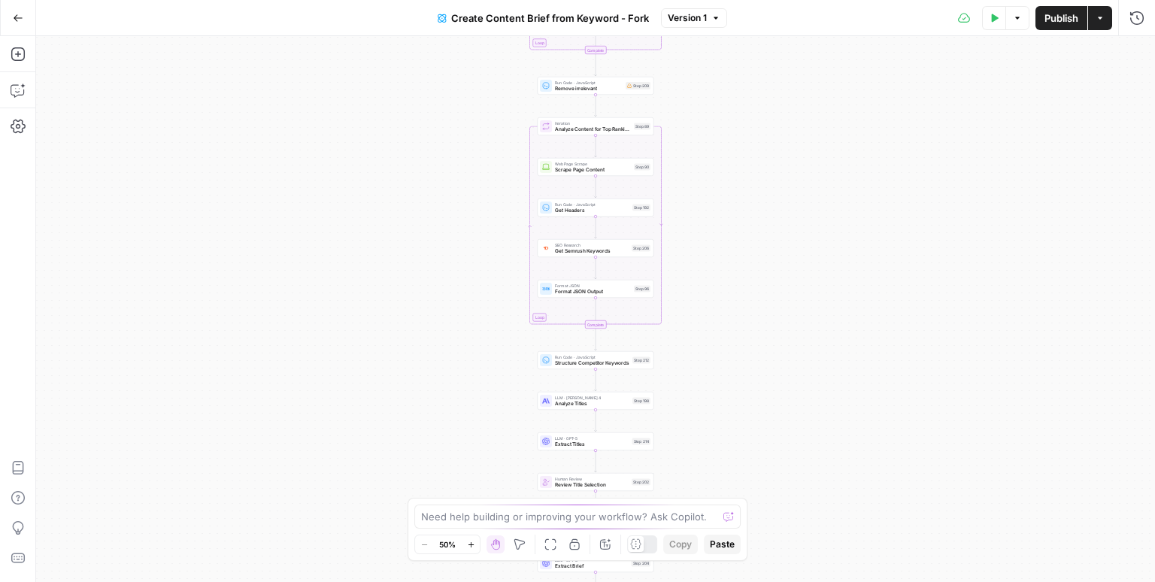
click at [705, 94] on div "Workflow Input Settings Inputs Google Search Perform Google Search Step 51 Loop…" at bounding box center [595, 309] width 1119 height 546
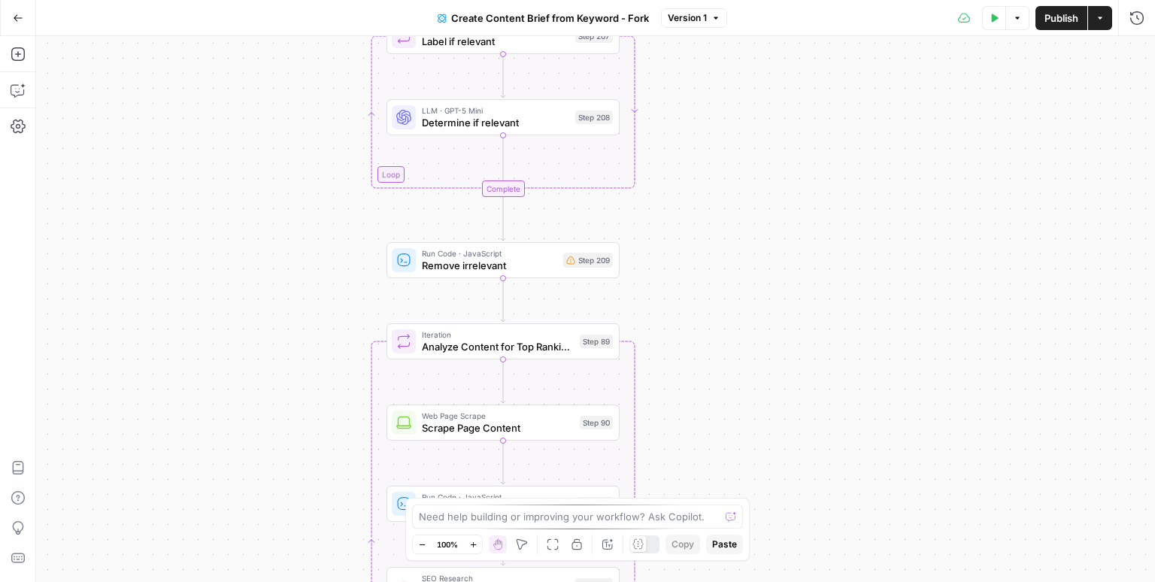
drag, startPoint x: 698, startPoint y: 103, endPoint x: 734, endPoint y: 351, distance: 250.7
click at [734, 351] on div "Workflow Input Settings Inputs Google Search Perform Google Search Step 51 Loop…" at bounding box center [595, 309] width 1119 height 546
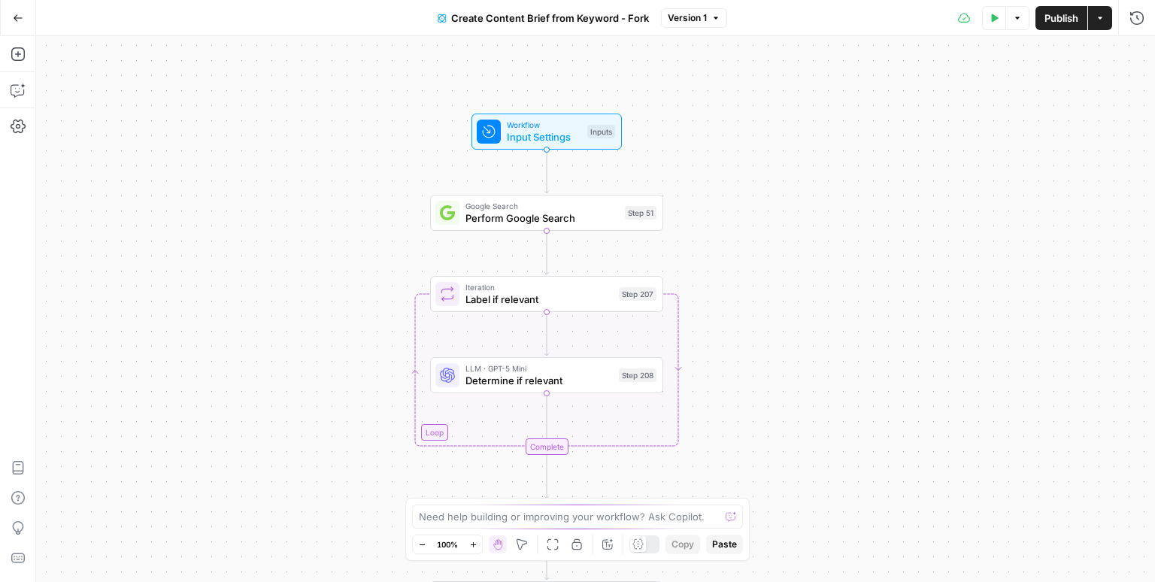
drag, startPoint x: 719, startPoint y: 157, endPoint x: 746, endPoint y: 330, distance: 175.0
click at [746, 330] on div "Workflow Input Settings Inputs Google Search Perform Google Search Step 51 Loop…" at bounding box center [595, 309] width 1119 height 546
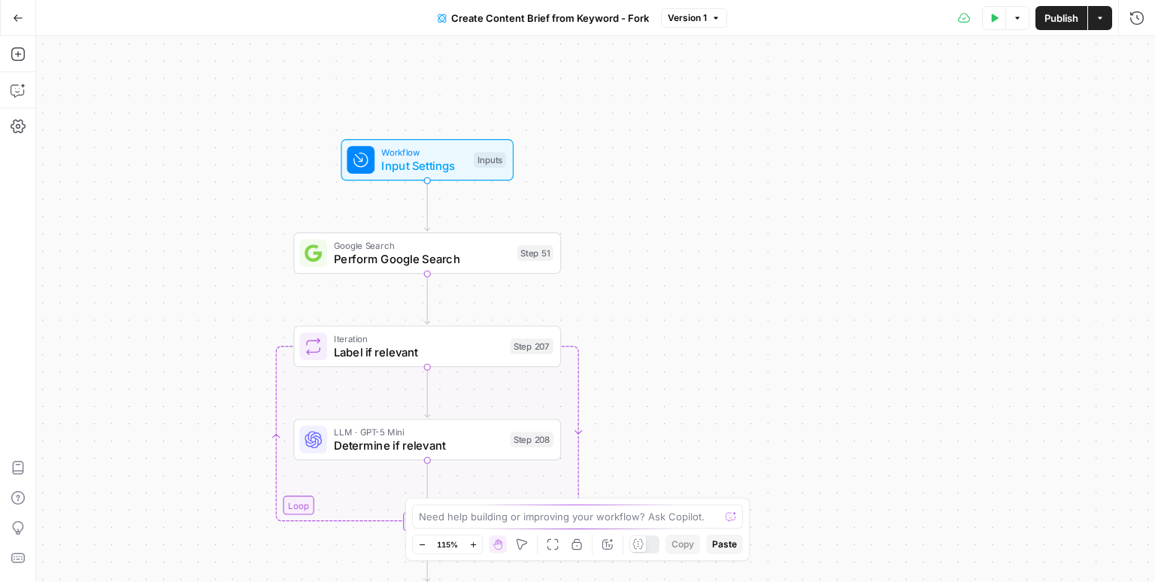
drag, startPoint x: 717, startPoint y: 232, endPoint x: 634, endPoint y: 261, distance: 87.7
click at [634, 261] on div "Workflow Input Settings Inputs Google Search Perform Google Search Step 51 Loop…" at bounding box center [595, 309] width 1119 height 546
click at [412, 166] on span "Input Settings" at bounding box center [424, 165] width 86 height 17
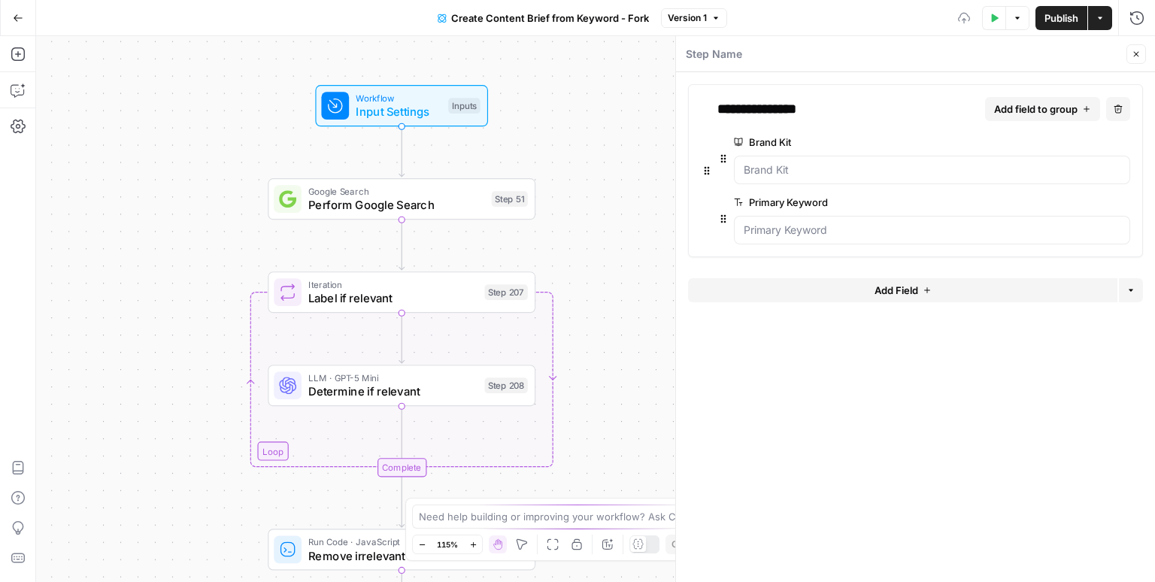
drag, startPoint x: 626, startPoint y: 238, endPoint x: 602, endPoint y: 176, distance: 66.2
click at [602, 176] on div "Workflow Input Settings Inputs Google Search Perform Google Search Step 51 Loop…" at bounding box center [595, 309] width 1119 height 546
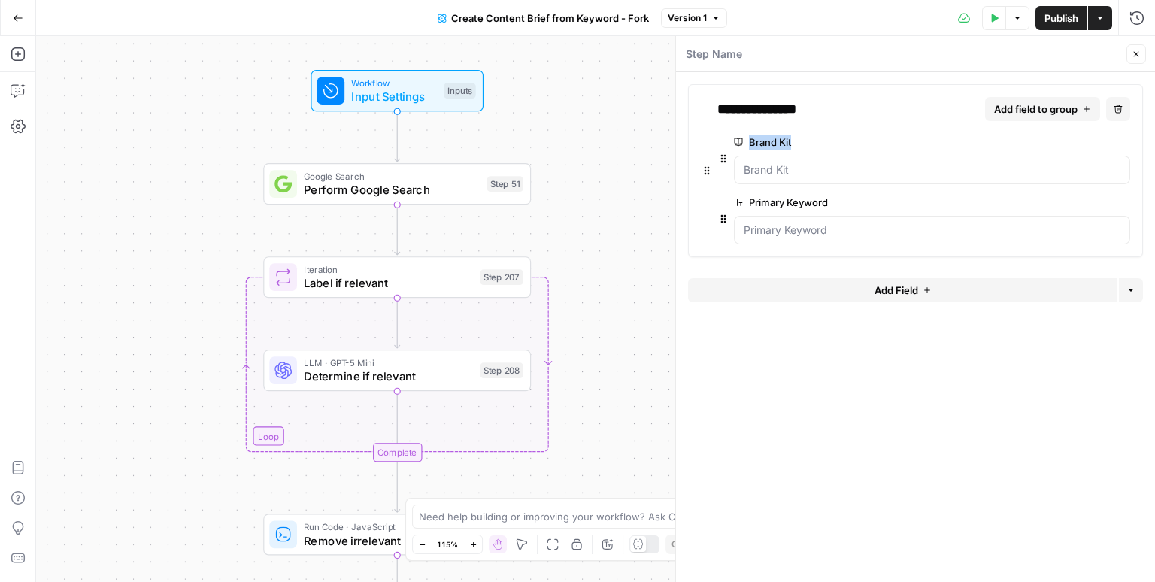
drag, startPoint x: 807, startPoint y: 137, endPoint x: 790, endPoint y: 142, distance: 17.4
click at [790, 142] on label "Brand Kit" at bounding box center [889, 142] width 311 height 15
click at [798, 198] on label "Primary Keyword" at bounding box center [889, 202] width 311 height 15
click at [798, 223] on Keyword "Primary Keyword" at bounding box center [931, 230] width 377 height 15
click at [798, 198] on label "Primary Keyword" at bounding box center [889, 202] width 311 height 15
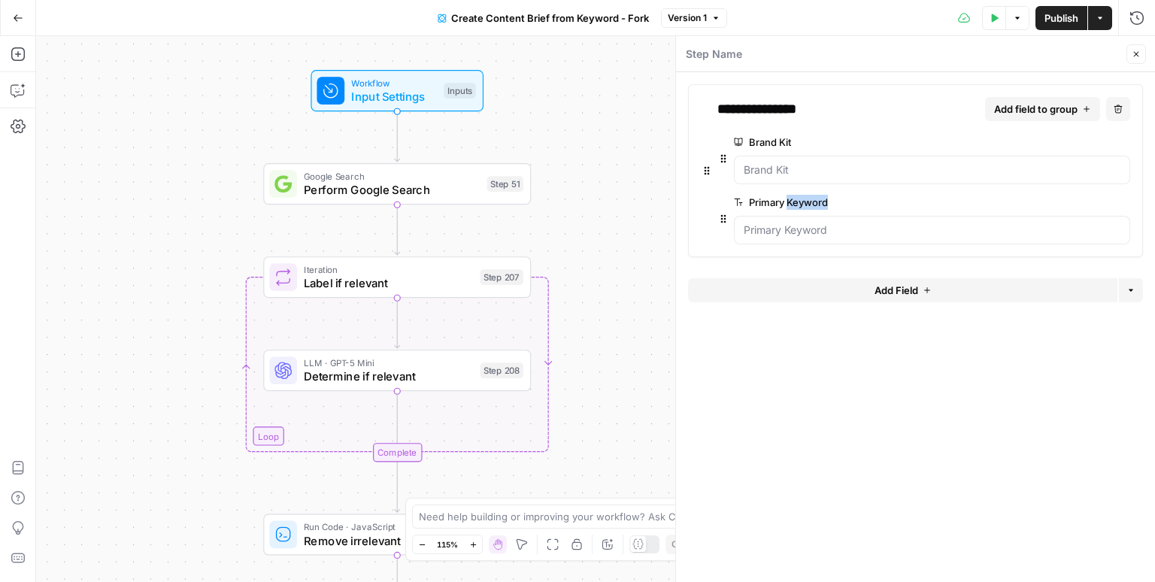
click at [798, 223] on Keyword "Primary Keyword" at bounding box center [931, 230] width 377 height 15
click at [798, 198] on label "Primary Keyword" at bounding box center [889, 202] width 311 height 15
click at [798, 223] on Keyword "Primary Keyword" at bounding box center [931, 230] width 377 height 15
click at [1131, 52] on icon "button" at bounding box center [1135, 54] width 9 height 9
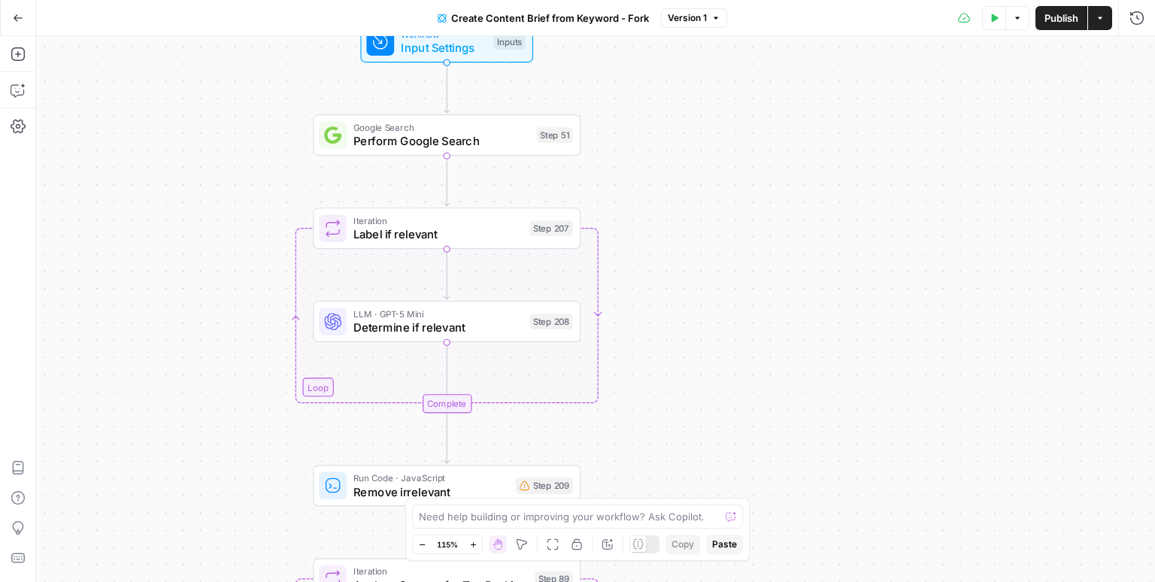
drag, startPoint x: 685, startPoint y: 296, endPoint x: 716, endPoint y: 238, distance: 65.9
click at [734, 245] on div "Workflow Input Settings Inputs Google Search Perform Google Search Step 51 Loop…" at bounding box center [595, 309] width 1119 height 546
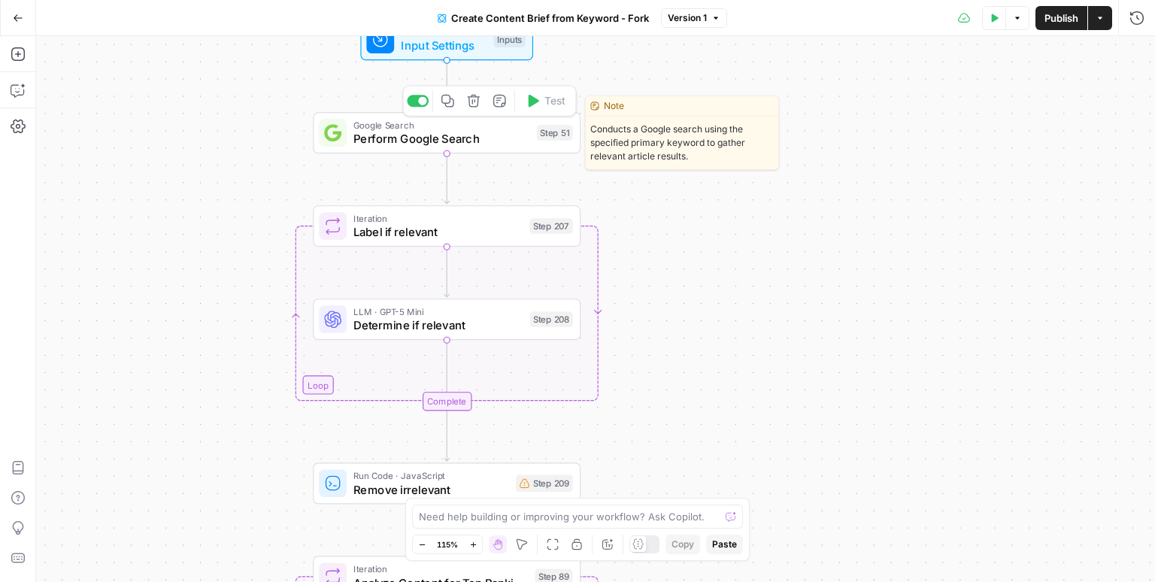
click at [435, 135] on span "Perform Google Search" at bounding box center [441, 138] width 176 height 17
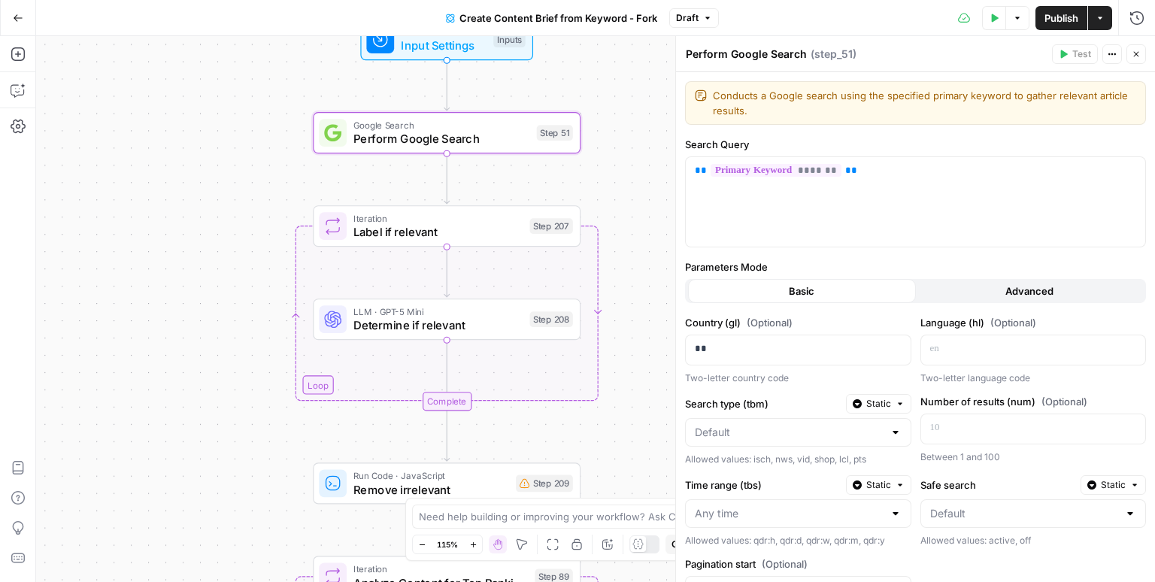
click at [1134, 54] on icon "button" at bounding box center [1135, 54] width 9 height 9
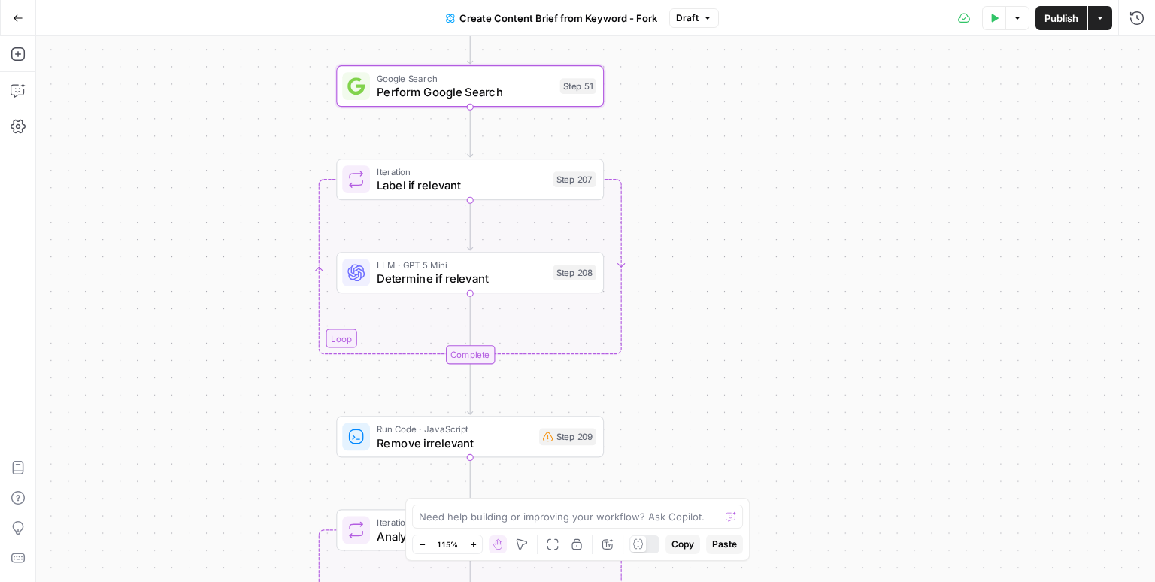
drag, startPoint x: 671, startPoint y: 386, endPoint x: 716, endPoint y: 301, distance: 95.8
click at [716, 301] on div "Workflow Input Settings Inputs Google Search Perform Google Search Step 51 Loop…" at bounding box center [595, 309] width 1119 height 546
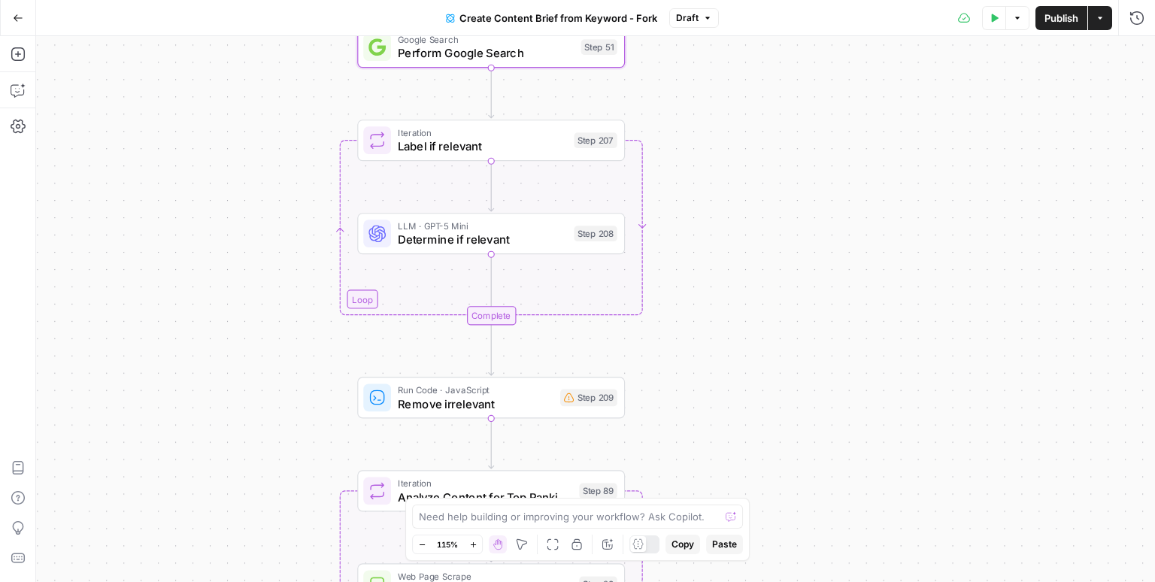
click at [532, 243] on span "Determine if relevant" at bounding box center [482, 239] width 169 height 17
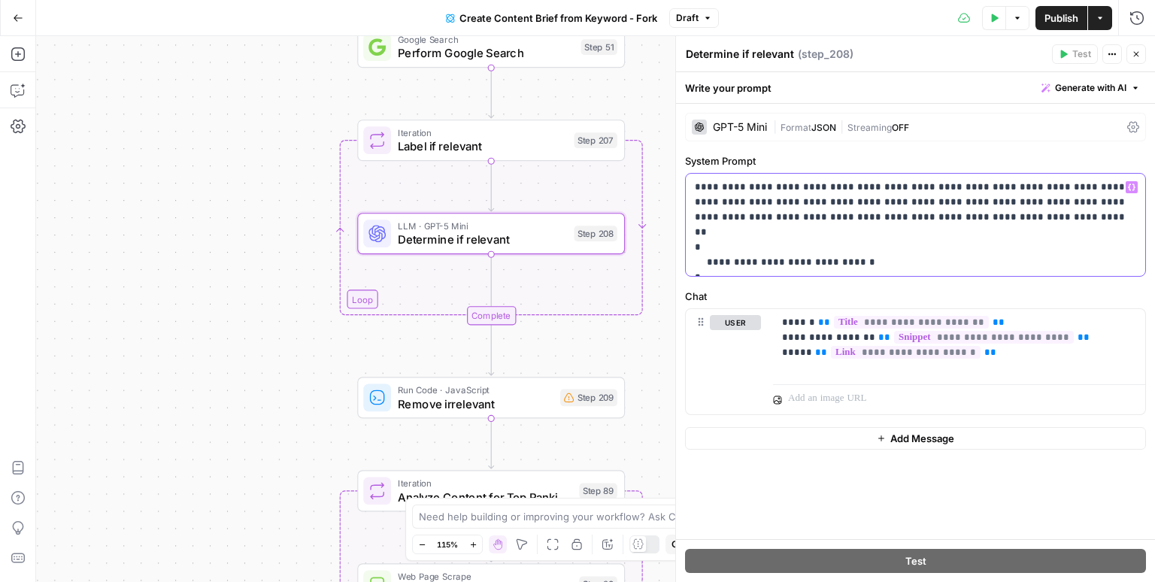
click at [913, 203] on p "**********" at bounding box center [916, 225] width 442 height 90
click at [1138, 52] on icon "button" at bounding box center [1135, 54] width 9 height 9
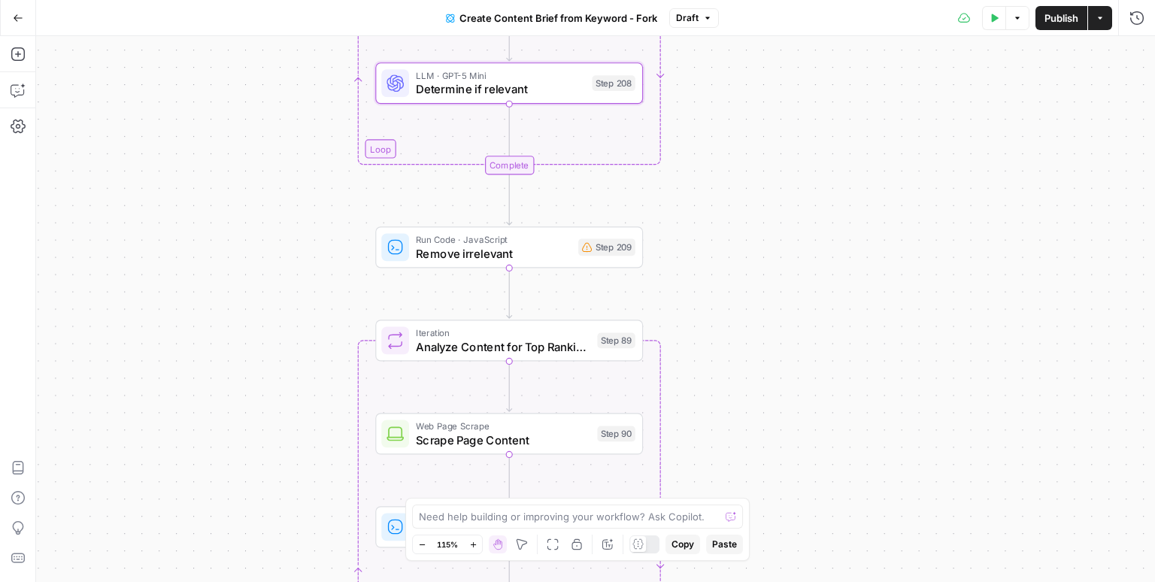
drag, startPoint x: 791, startPoint y: 449, endPoint x: 774, endPoint y: 286, distance: 163.2
click at [809, 295] on div "Workflow Input Settings Inputs Google Search Perform Google Search Step 51 Loop…" at bounding box center [595, 309] width 1119 height 546
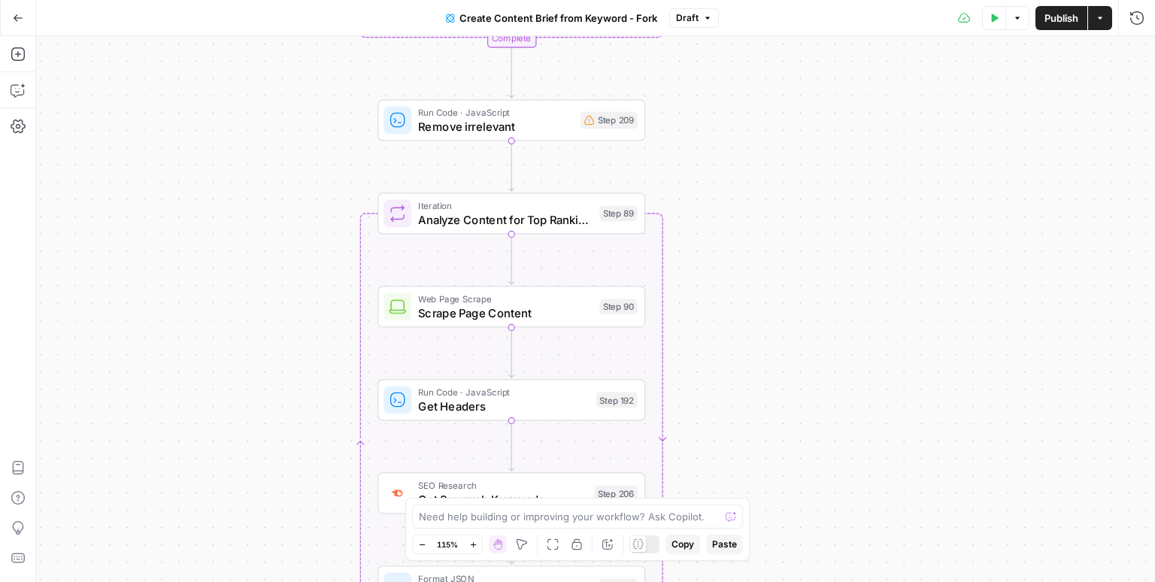
drag, startPoint x: 748, startPoint y: 398, endPoint x: 743, endPoint y: 247, distance: 151.9
click at [743, 247] on div "Workflow Input Settings Inputs Google Search Perform Google Search Step 51 Loop…" at bounding box center [595, 309] width 1119 height 546
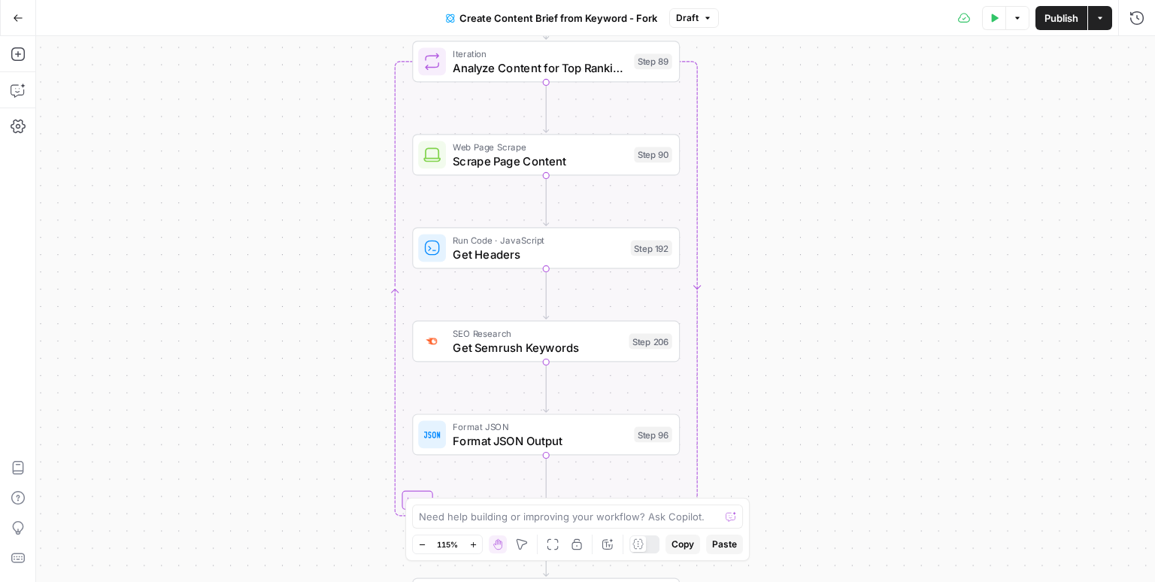
drag, startPoint x: 801, startPoint y: 403, endPoint x: 836, endPoint y: 333, distance: 78.3
click at [836, 333] on div "Workflow Input Settings Inputs Google Search Perform Google Search Step 51 Loop…" at bounding box center [595, 309] width 1119 height 546
click at [785, 267] on div "Workflow Input Settings Inputs Google Search Perform Google Search Step 51 Loop…" at bounding box center [595, 309] width 1119 height 546
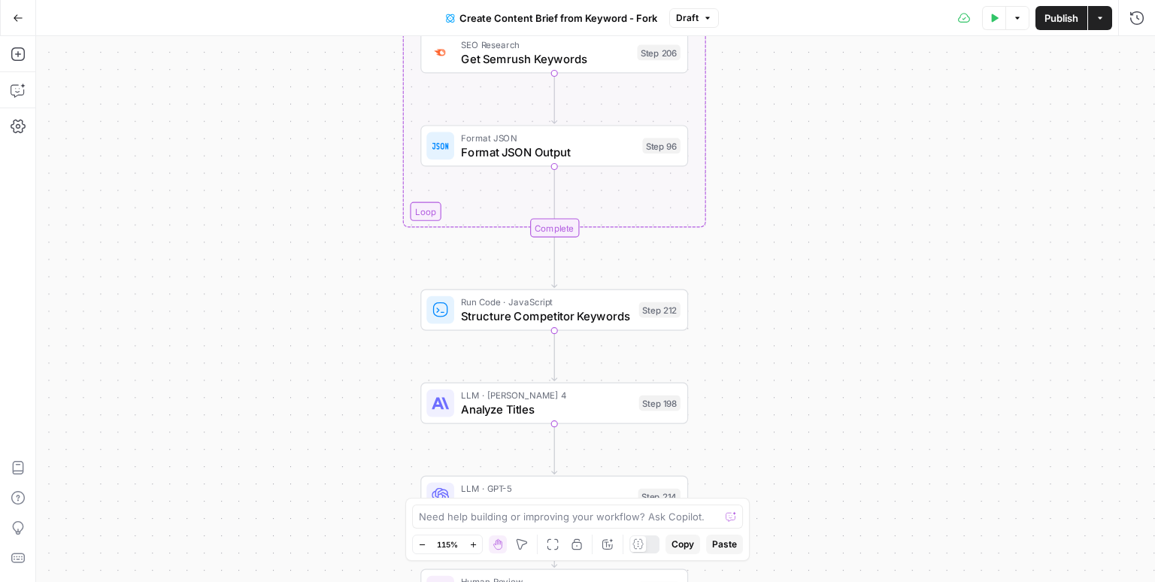
drag, startPoint x: 776, startPoint y: 527, endPoint x: 777, endPoint y: 221, distance: 306.0
click at [777, 222] on div "Workflow Input Settings Inputs Google Search Perform Google Search Step 51 Loop…" at bounding box center [595, 309] width 1119 height 546
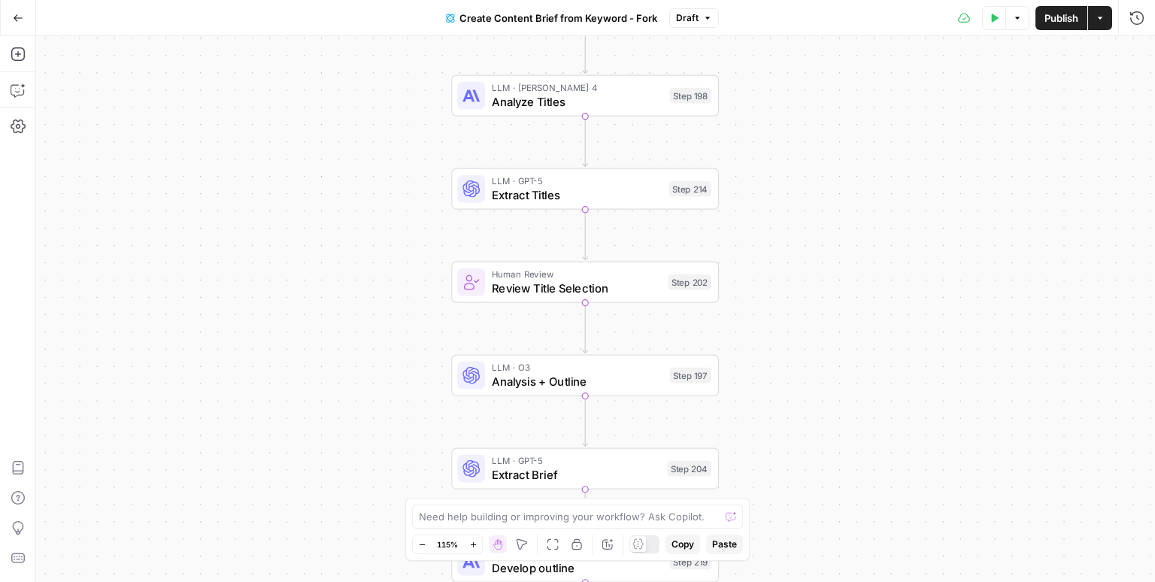
drag, startPoint x: 786, startPoint y: 428, endPoint x: 819, endPoint y: 142, distance: 287.6
click at [819, 142] on div "Workflow Input Settings Inputs Google Search Perform Google Search Step 51 Loop…" at bounding box center [595, 309] width 1119 height 546
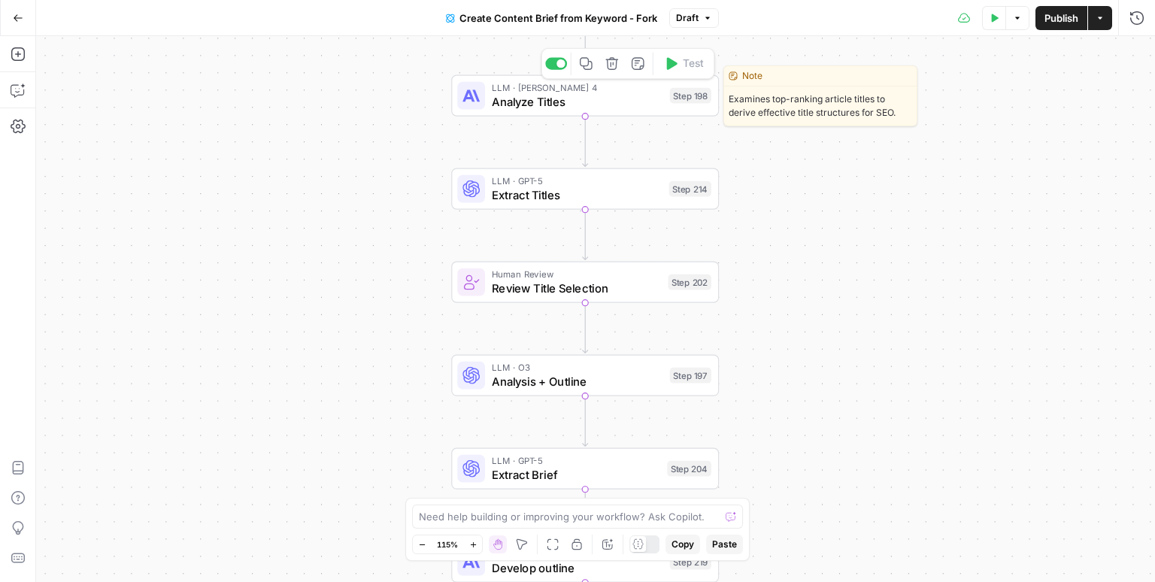
click at [622, 101] on span "Analyze Titles" at bounding box center [577, 101] width 171 height 17
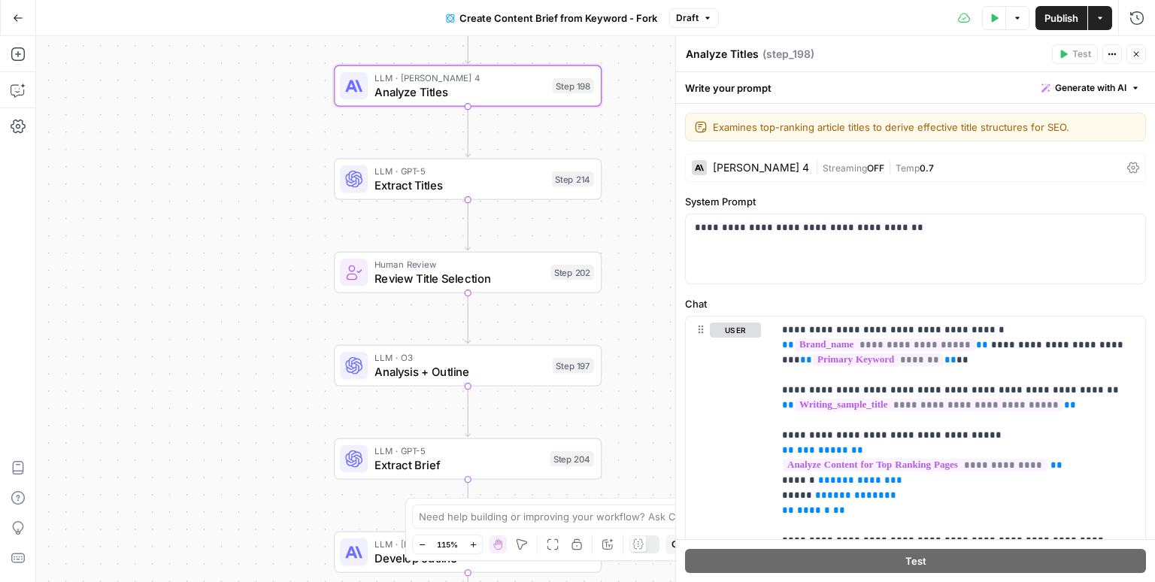
drag, startPoint x: 622, startPoint y: 147, endPoint x: 516, endPoint y: 143, distance: 106.8
click at [516, 143] on div "Workflow Input Settings Inputs Google Search Perform Google Search Step 51 Loop…" at bounding box center [595, 309] width 1119 height 546
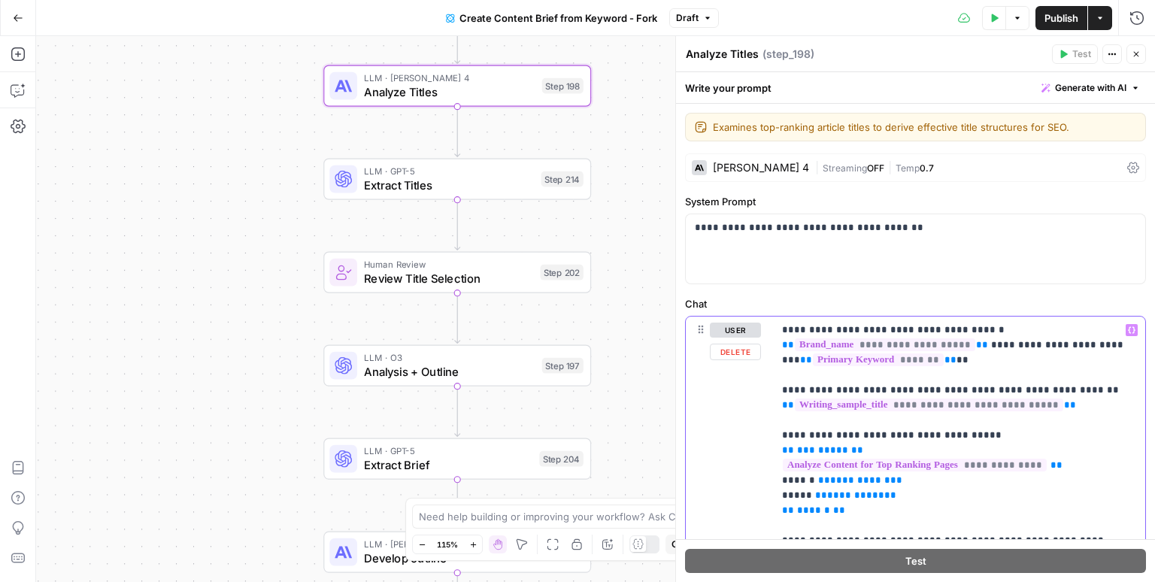
drag, startPoint x: 782, startPoint y: 329, endPoint x: 952, endPoint y: 328, distance: 170.6
click at [952, 328] on div "**********" at bounding box center [959, 540] width 372 height 448
click at [768, 386] on div "**********" at bounding box center [915, 558] width 459 height 484
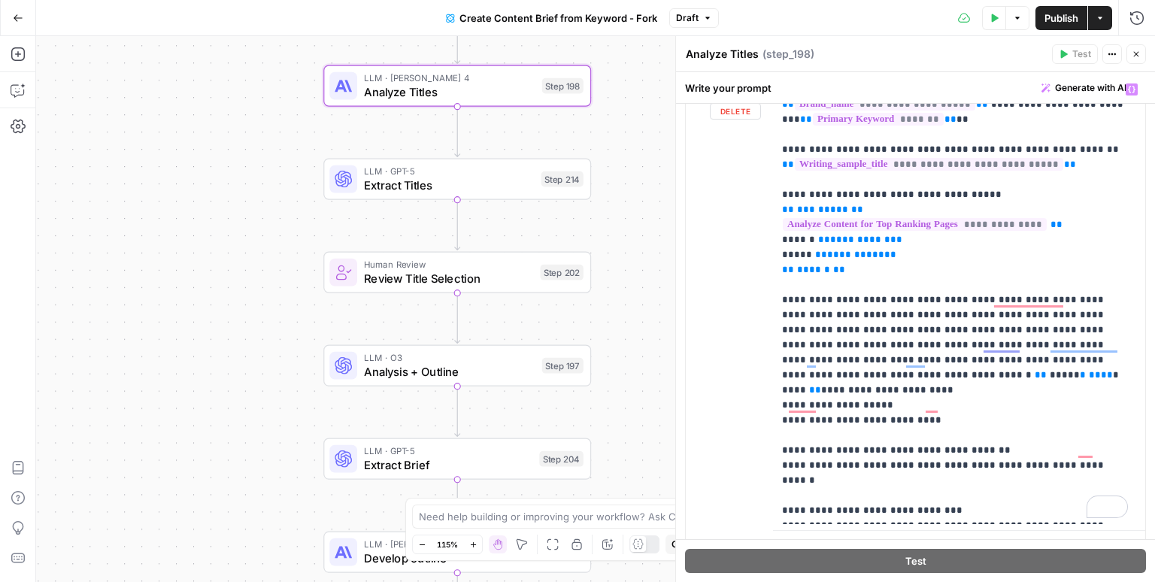
scroll to position [241, 0]
click at [1137, 56] on icon "button" at bounding box center [1135, 54] width 9 height 9
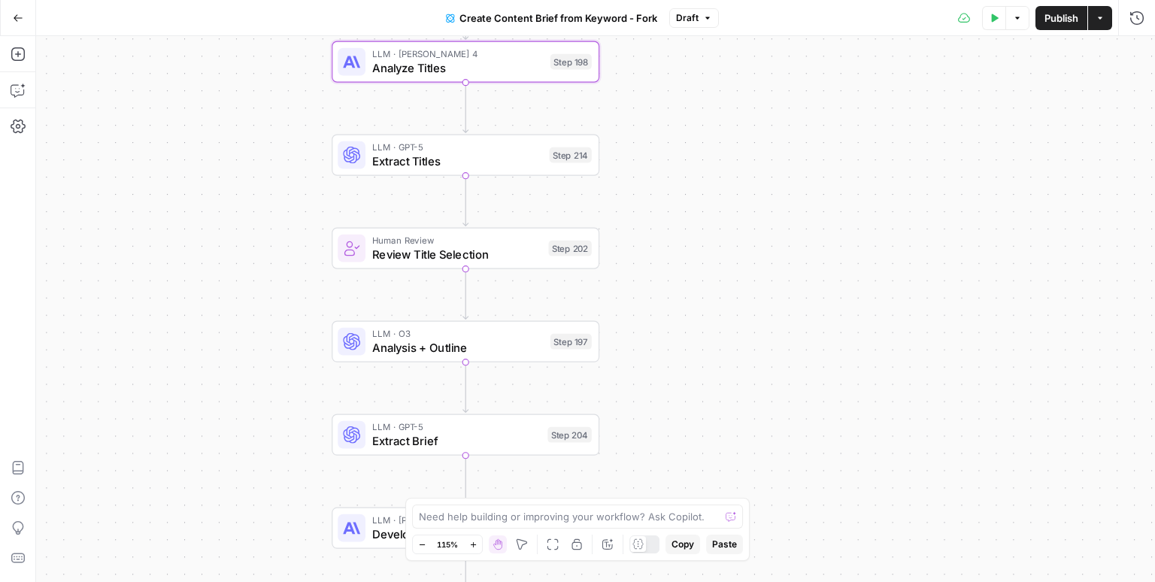
drag, startPoint x: 672, startPoint y: 286, endPoint x: 695, endPoint y: 239, distance: 52.5
click at [695, 239] on div "Workflow Input Settings Inputs Google Search Perform Google Search Step 51 Loop…" at bounding box center [595, 309] width 1119 height 546
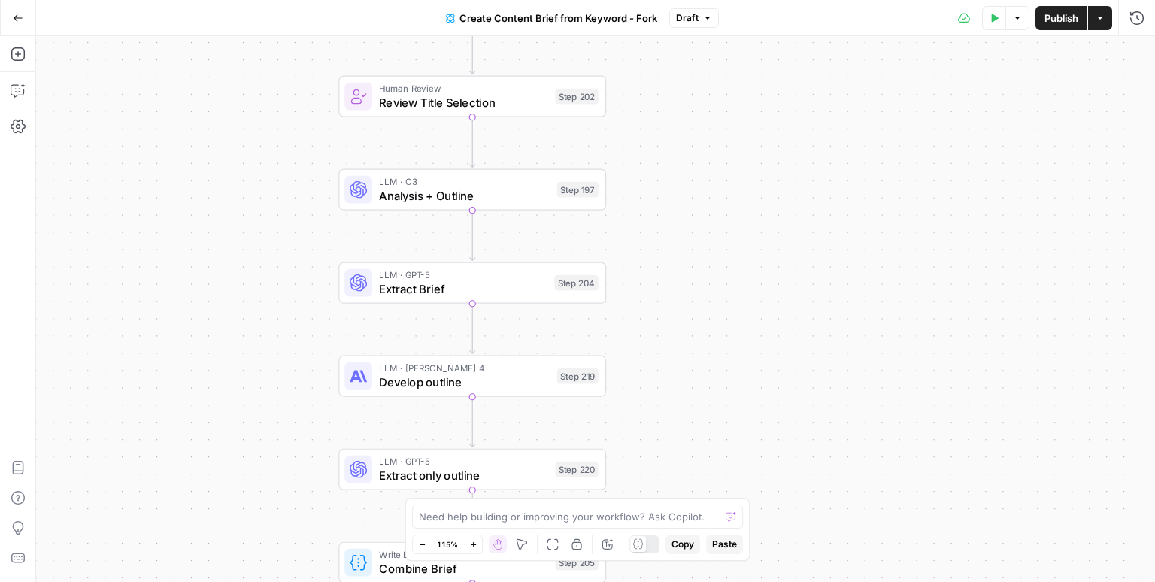
drag, startPoint x: 650, startPoint y: 292, endPoint x: 641, endPoint y: 162, distance: 131.1
click at [641, 162] on div "Workflow Input Settings Inputs Google Search Perform Google Search Step 51 Loop…" at bounding box center [595, 309] width 1119 height 546
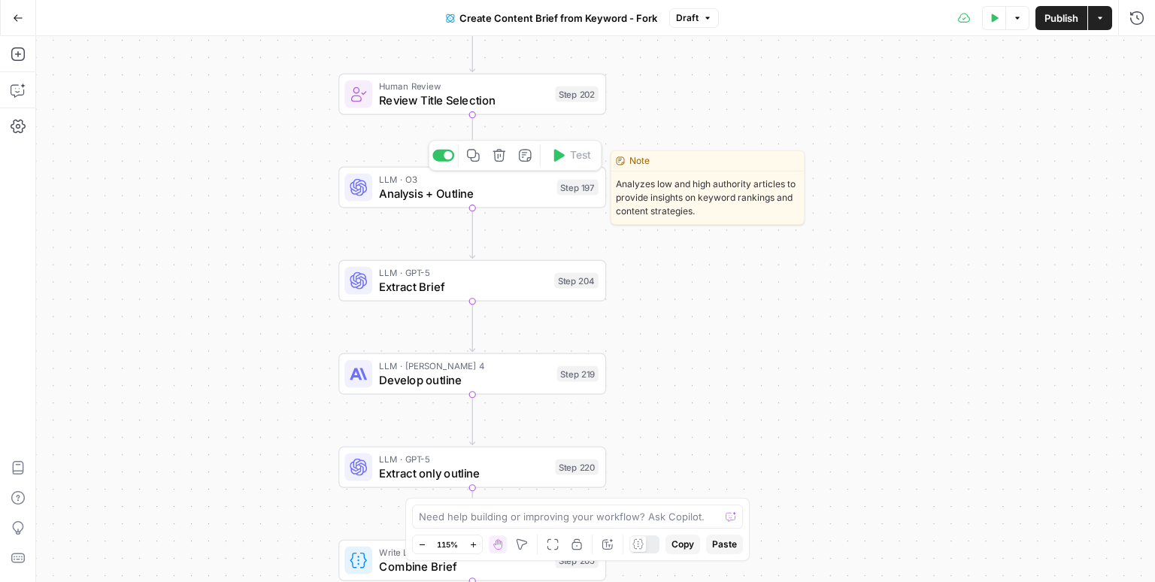
click at [481, 195] on span "Analysis + Outline" at bounding box center [464, 193] width 171 height 17
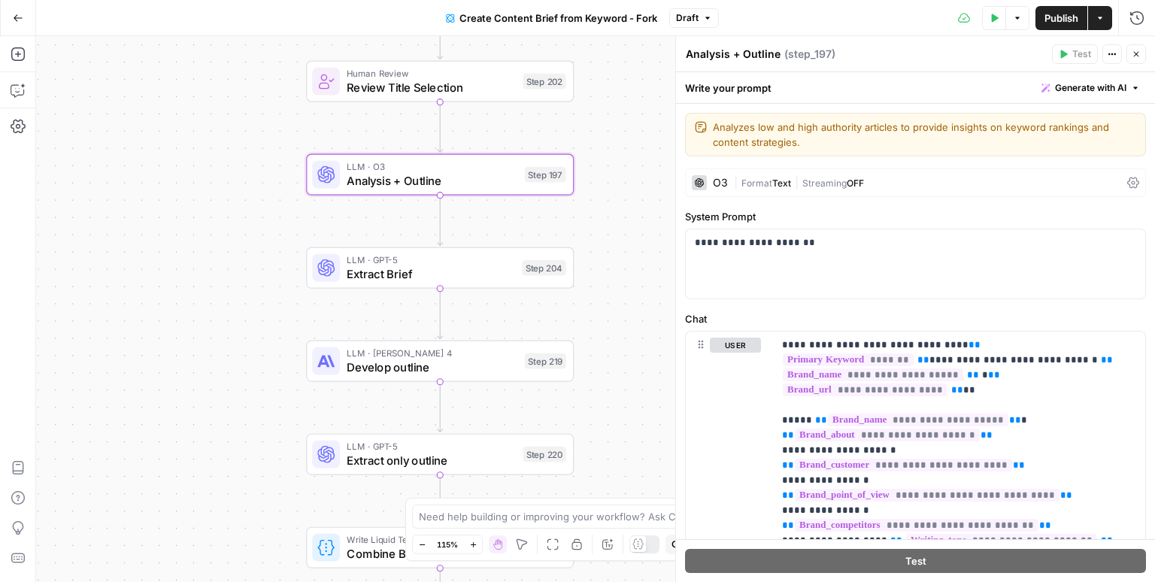
drag, startPoint x: 525, startPoint y: 239, endPoint x: 435, endPoint y: 199, distance: 98.6
click at [435, 199] on div "Workflow Input Settings Inputs Google Search Perform Google Search Step 51 Loop…" at bounding box center [595, 309] width 1119 height 546
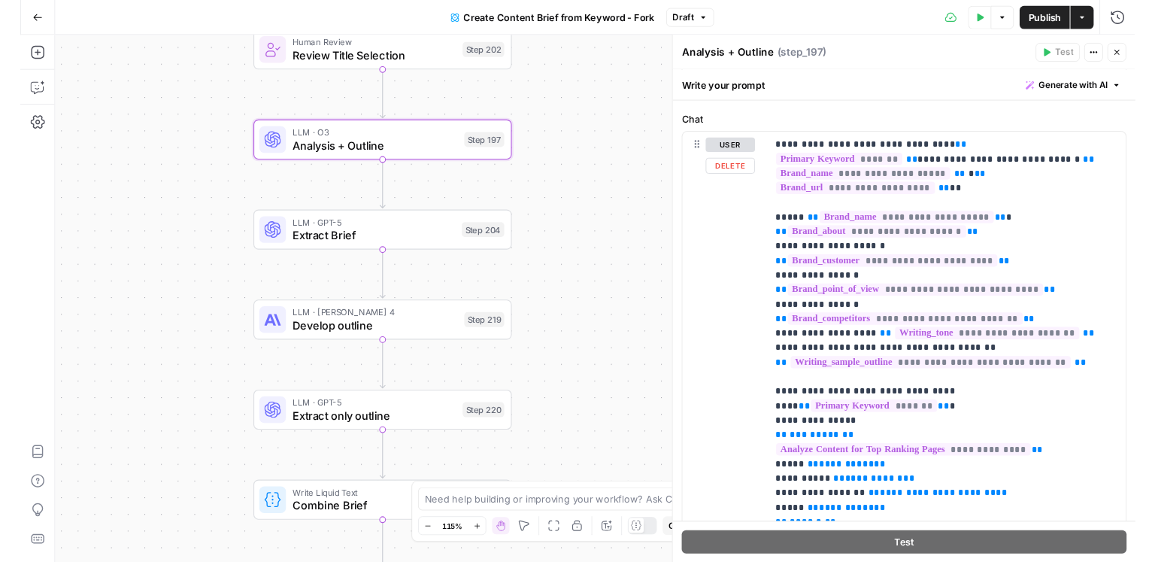
scroll to position [198, 0]
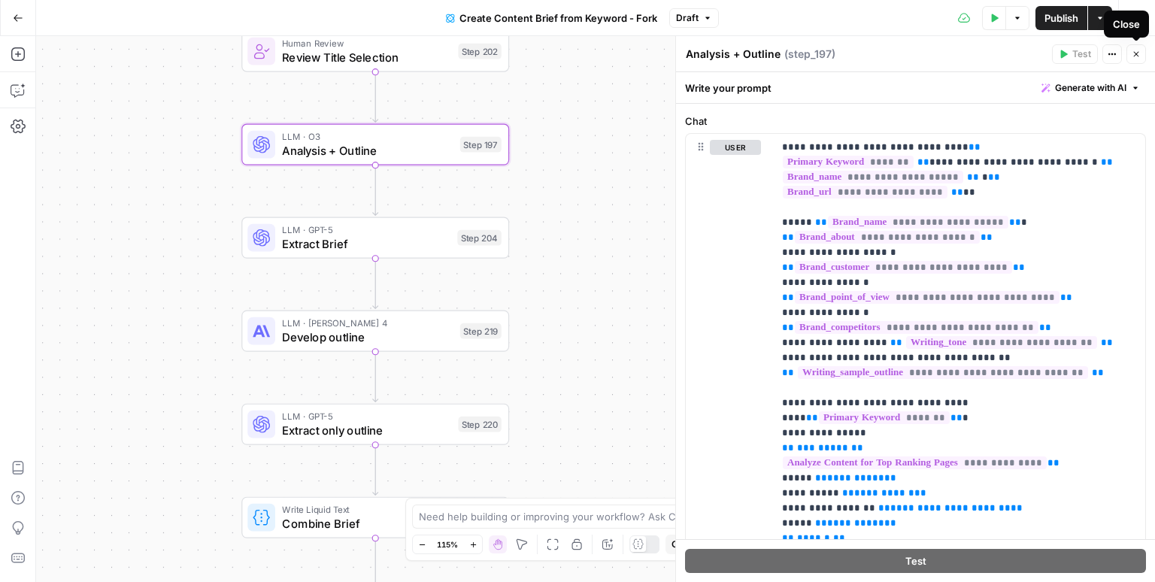
click at [1137, 54] on icon "button" at bounding box center [1135, 54] width 9 height 9
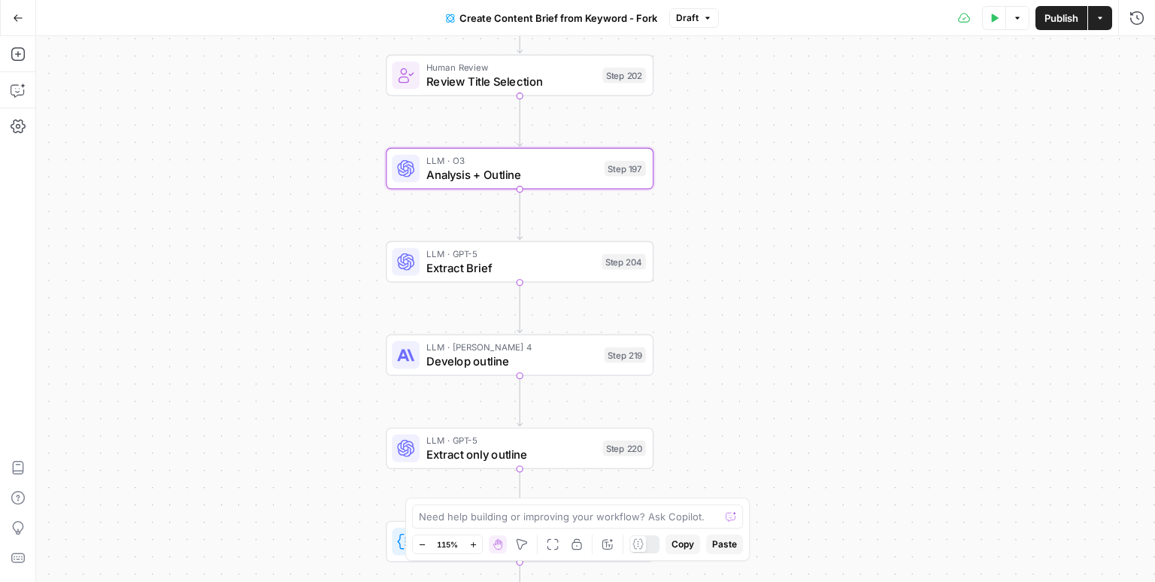
drag, startPoint x: 697, startPoint y: 217, endPoint x: 812, endPoint y: 226, distance: 115.4
click at [812, 226] on div "Workflow Input Settings Inputs Google Search Perform Google Search Step 51 Loop…" at bounding box center [595, 309] width 1119 height 546
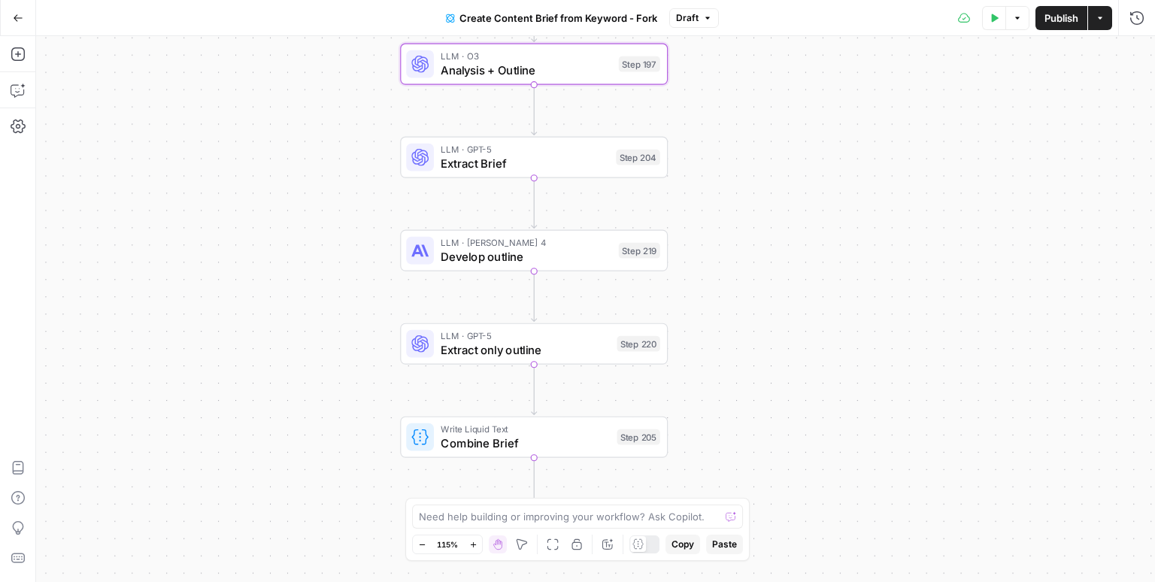
drag, startPoint x: 749, startPoint y: 296, endPoint x: 756, endPoint y: 196, distance: 100.2
click at [762, 148] on div "Workflow Input Settings Inputs Google Search Perform Google Search Step 51 Loop…" at bounding box center [595, 309] width 1119 height 546
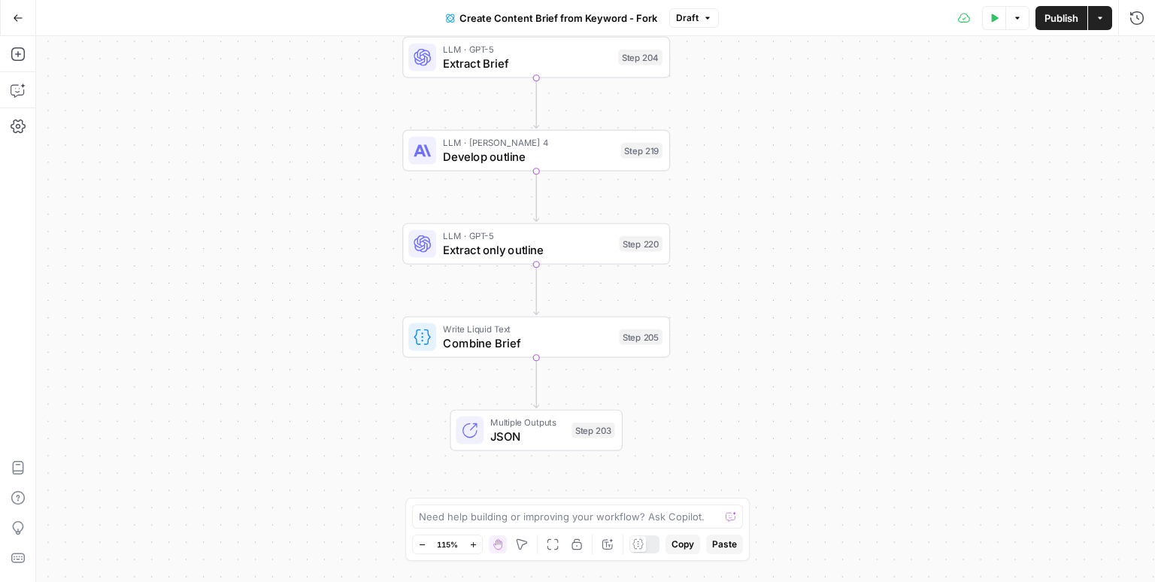
drag, startPoint x: 746, startPoint y: 332, endPoint x: 740, endPoint y: 227, distance: 105.5
click at [740, 227] on div "Workflow Input Settings Inputs Google Search Perform Google Search Step 51 Loop…" at bounding box center [595, 309] width 1119 height 546
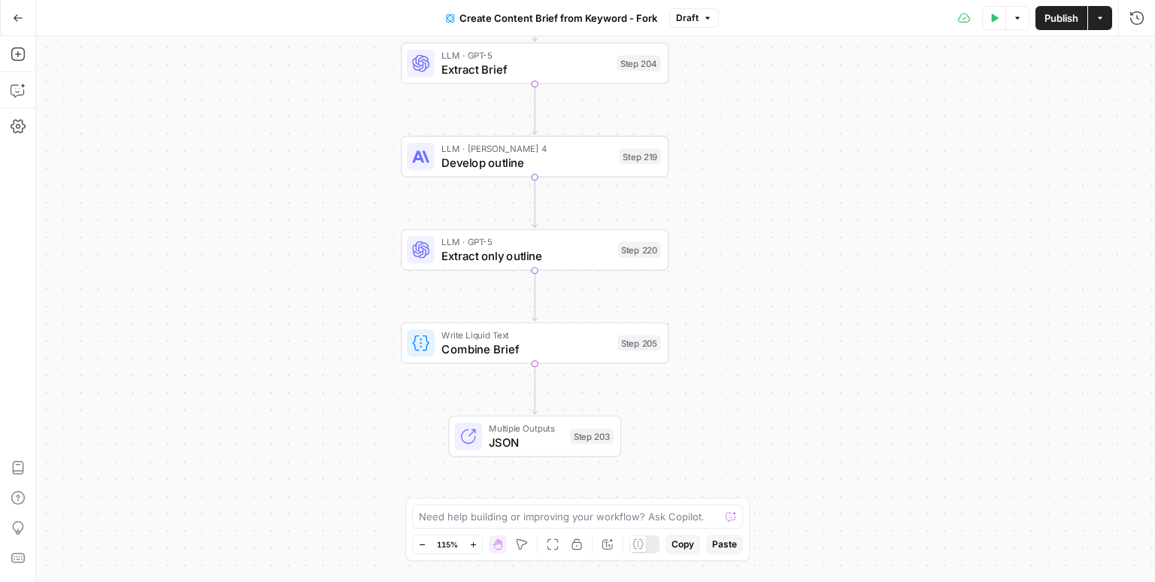
drag, startPoint x: 718, startPoint y: 262, endPoint x: 725, endPoint y: 369, distance: 107.7
click at [723, 372] on div "Workflow Input Settings Inputs Google Search Perform Google Search Step 51 Loop…" at bounding box center [595, 309] width 1119 height 546
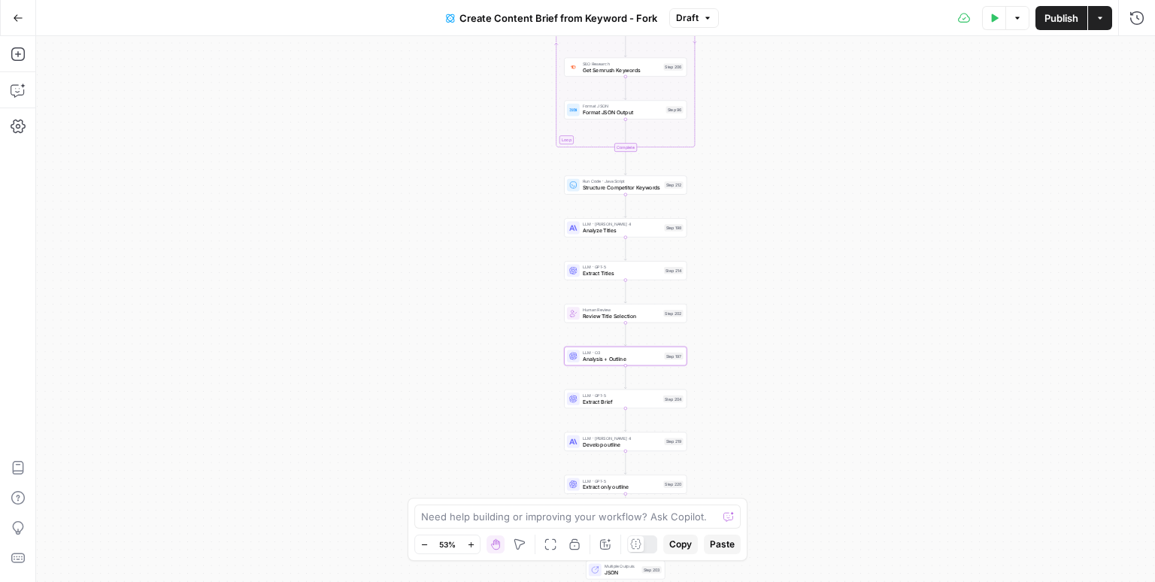
drag, startPoint x: 740, startPoint y: 271, endPoint x: 751, endPoint y: 342, distance: 71.4
click at [731, 415] on div "Workflow Input Settings Inputs Google Search Perform Google Search Step 51 Loop…" at bounding box center [595, 309] width 1119 height 546
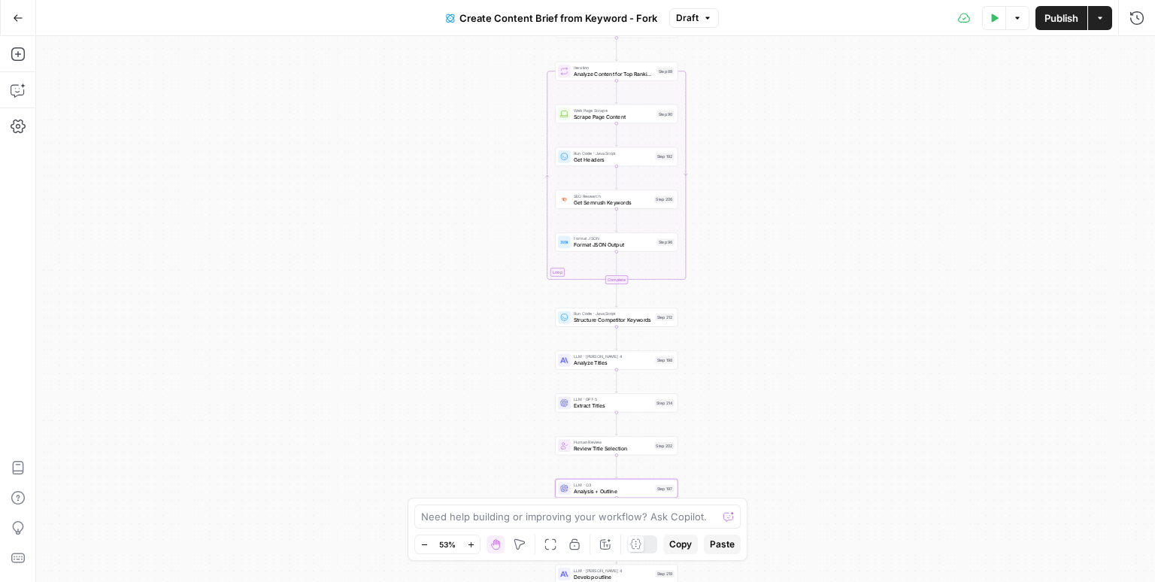
drag, startPoint x: 756, startPoint y: 270, endPoint x: 757, endPoint y: 410, distance: 140.6
click at [753, 419] on div "Workflow Input Settings Inputs Google Search Perform Google Search Step 51 Loop…" at bounding box center [595, 309] width 1119 height 546
drag, startPoint x: 786, startPoint y: 298, endPoint x: 779, endPoint y: 118, distance: 180.5
click at [779, 119] on div "Workflow Input Settings Inputs Google Search Perform Google Search Step 51 Loop…" at bounding box center [595, 309] width 1119 height 546
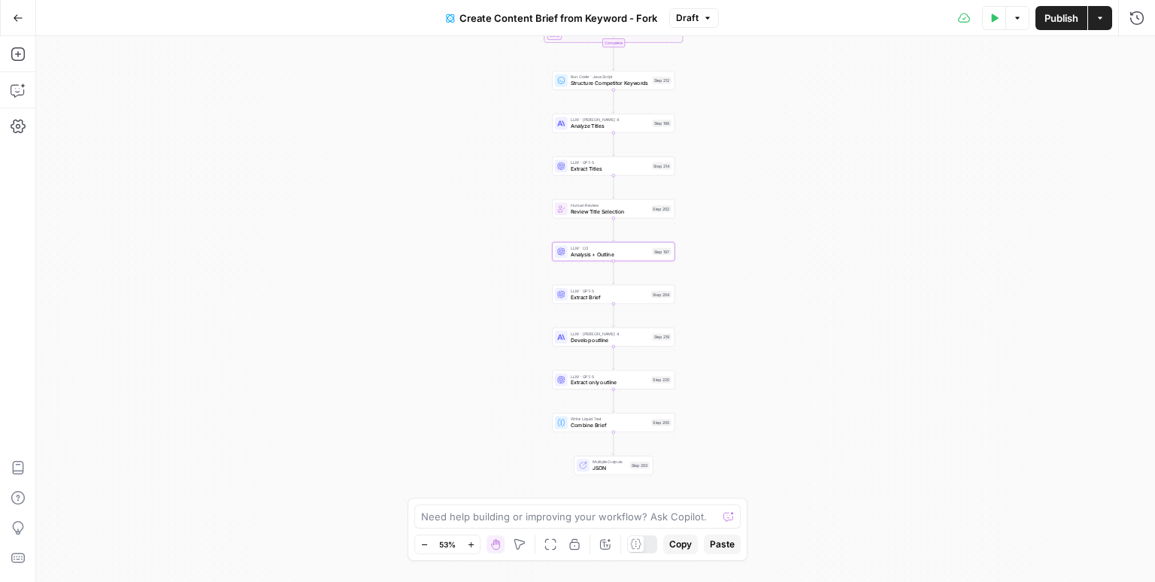
drag, startPoint x: 745, startPoint y: 438, endPoint x: 747, endPoint y: 277, distance: 160.1
click at [747, 277] on div "Workflow Input Settings Inputs Google Search Perform Google Search Step 51 Loop…" at bounding box center [595, 309] width 1119 height 546
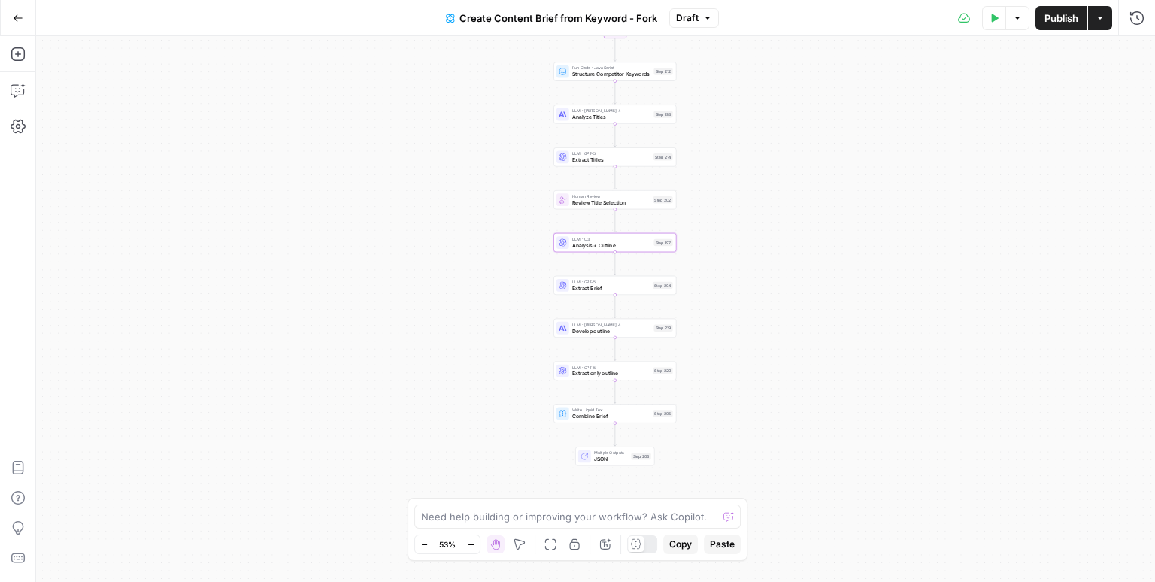
drag, startPoint x: 720, startPoint y: 338, endPoint x: 720, endPoint y: 301, distance: 37.6
click at [720, 300] on div "Workflow Input Settings Inputs Google Search Perform Google Search Step 51 Loop…" at bounding box center [595, 309] width 1119 height 546
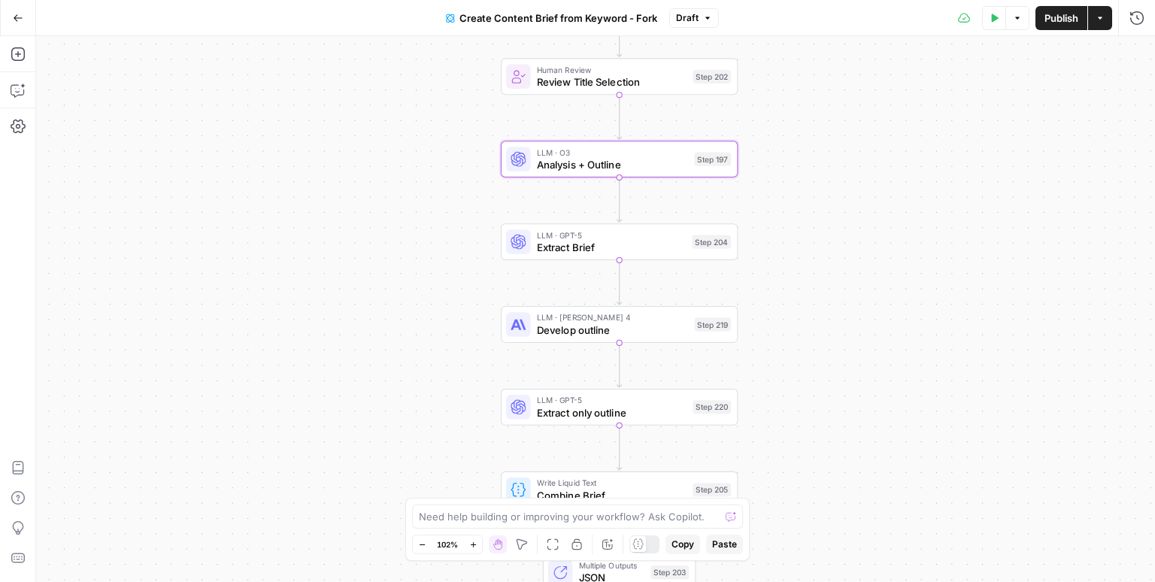
drag, startPoint x: 692, startPoint y: 271, endPoint x: 780, endPoint y: 277, distance: 88.1
click at [780, 277] on div "Workflow Input Settings Inputs Google Search Perform Google Search Step 51 Loop…" at bounding box center [595, 309] width 1119 height 546
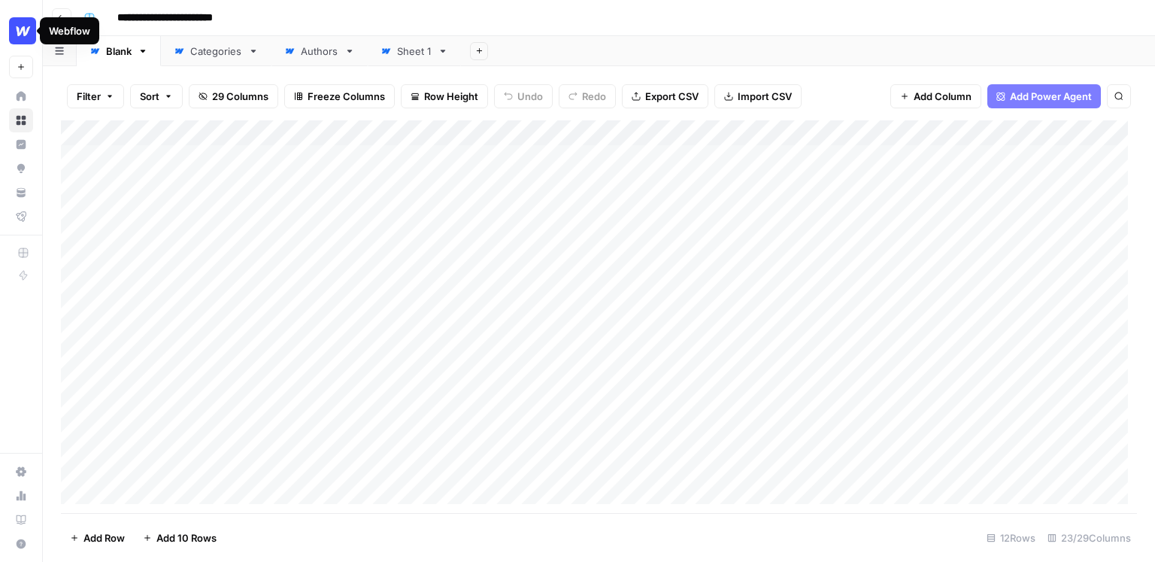
drag, startPoint x: 159, startPoint y: 171, endPoint x: 142, endPoint y: 438, distance: 267.4
click at [142, 438] on div "Add Column" at bounding box center [599, 316] width 1076 height 392
drag, startPoint x: 355, startPoint y: 180, endPoint x: 480, endPoint y: 479, distance: 323.5
click at [480, 479] on div "Add Column" at bounding box center [599, 316] width 1076 height 392
click at [483, 173] on div "Add Column" at bounding box center [599, 316] width 1076 height 392
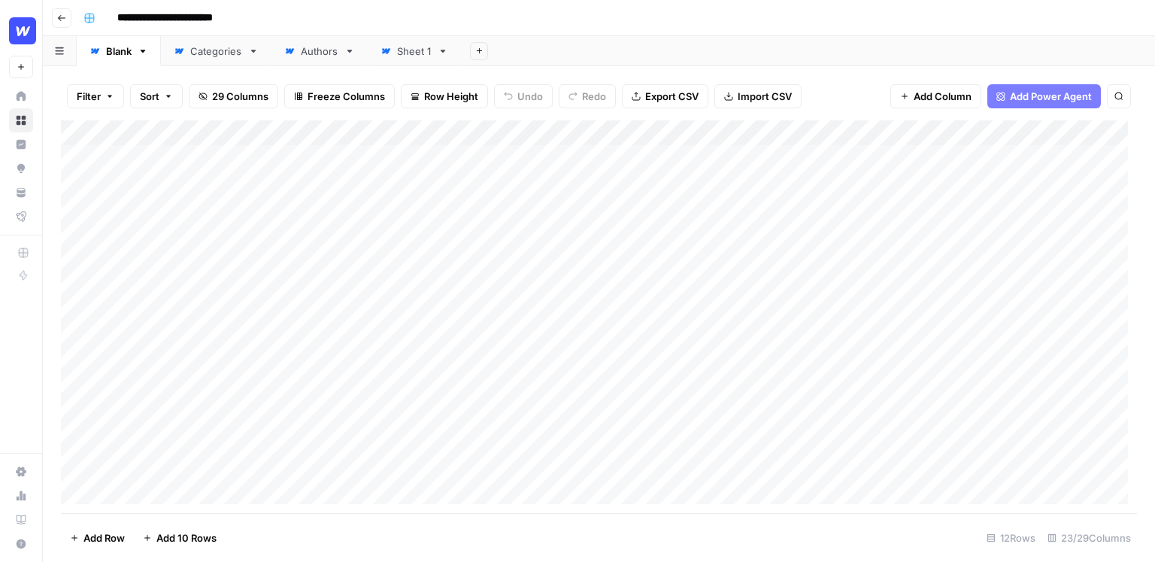
drag, startPoint x: 500, startPoint y: 246, endPoint x: 492, endPoint y: 456, distance: 209.9
click at [492, 456] on div "Add Column" at bounding box center [599, 316] width 1076 height 392
drag, startPoint x: 858, startPoint y: 215, endPoint x: 870, endPoint y: 489, distance: 274.6
click at [870, 489] on div "Add Column" at bounding box center [599, 316] width 1076 height 392
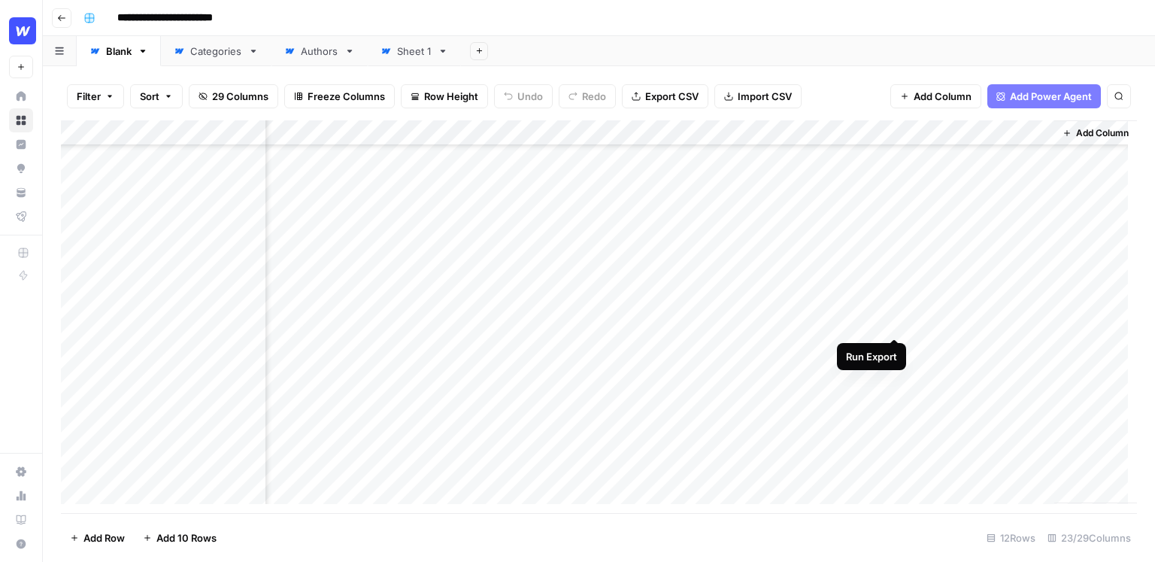
scroll to position [188, 2363]
click at [1009, 372] on div "Add Column" at bounding box center [599, 316] width 1076 height 392
click at [396, 17] on div "**********" at bounding box center [608, 18] width 1062 height 24
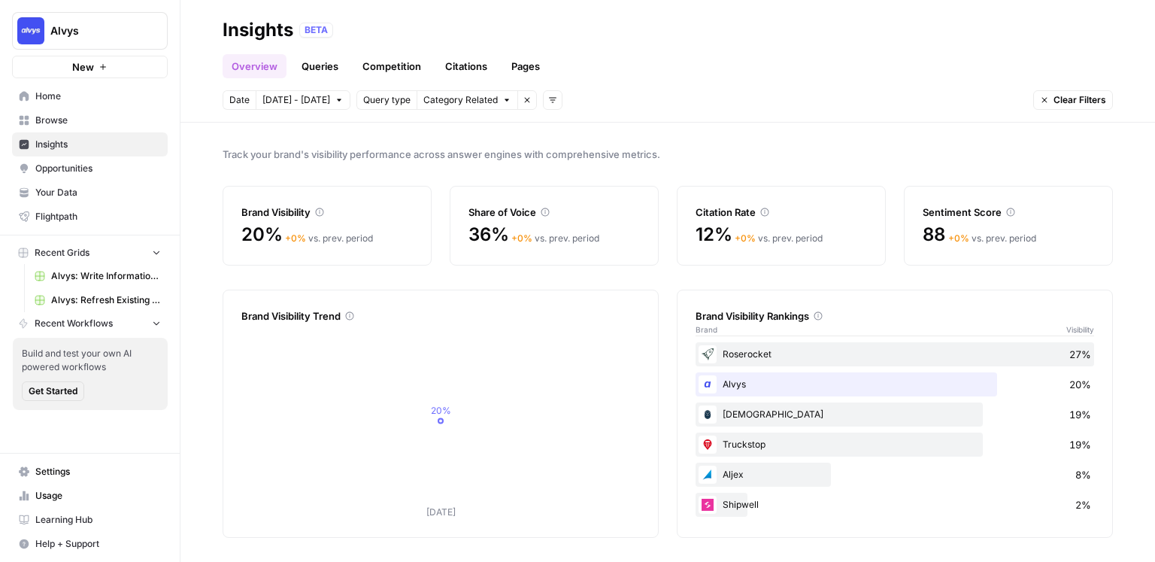
click at [678, 149] on span "Track your brand's visibility performance across answer engines with comprehens…" at bounding box center [668, 154] width 890 height 15
click at [665, 385] on div "Brand Visibility Trend [DATE] 20% Brand Visibility Rankings Brand Visibility Ro…" at bounding box center [668, 413] width 890 height 248
click at [671, 141] on div "Track your brand's visibility performance across answer engines with comprehens…" at bounding box center [667, 342] width 974 height 439
click at [671, 147] on span "Track your brand's visibility performance across answer engines with comprehens…" at bounding box center [668, 154] width 890 height 15
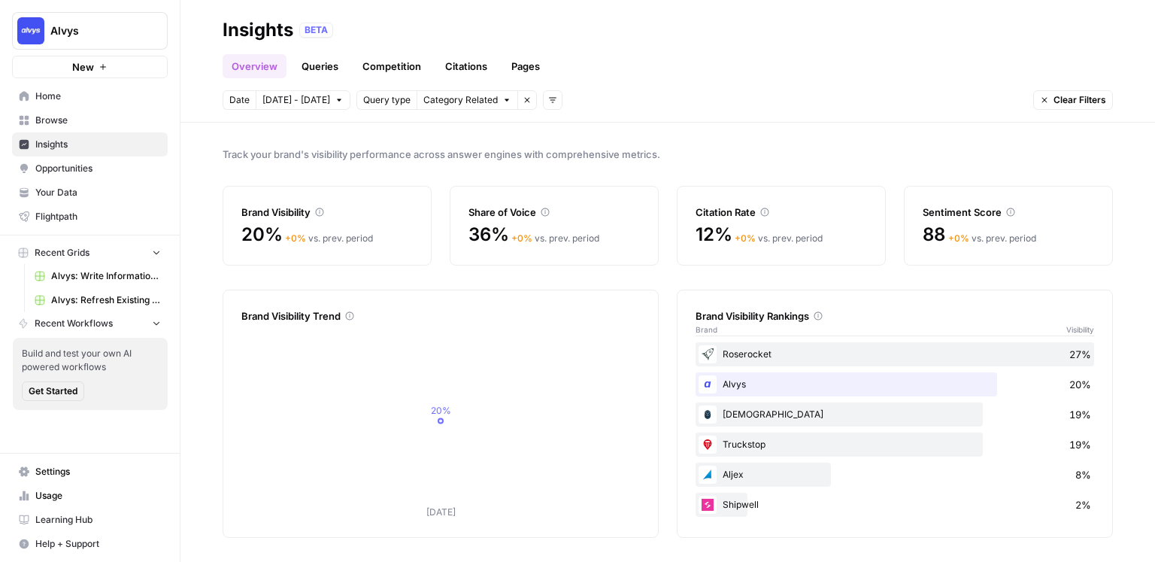
click at [617, 86] on header "Insights BETA Overview Queries Competition Citations Pages Date [DATE] - [DATE]…" at bounding box center [667, 61] width 974 height 123
click at [601, 152] on span "Track your brand's visibility performance across answer engines with comprehens…" at bounding box center [668, 154] width 890 height 15
click at [599, 150] on span "Track your brand's visibility performance across answer engines with comprehens…" at bounding box center [668, 154] width 890 height 15
drag, startPoint x: 217, startPoint y: 35, endPoint x: 295, endPoint y: 38, distance: 78.3
click at [295, 38] on header "Insights BETA Overview Queries Competition Citations Pages Date [DATE] - [DATE]…" at bounding box center [667, 61] width 974 height 123
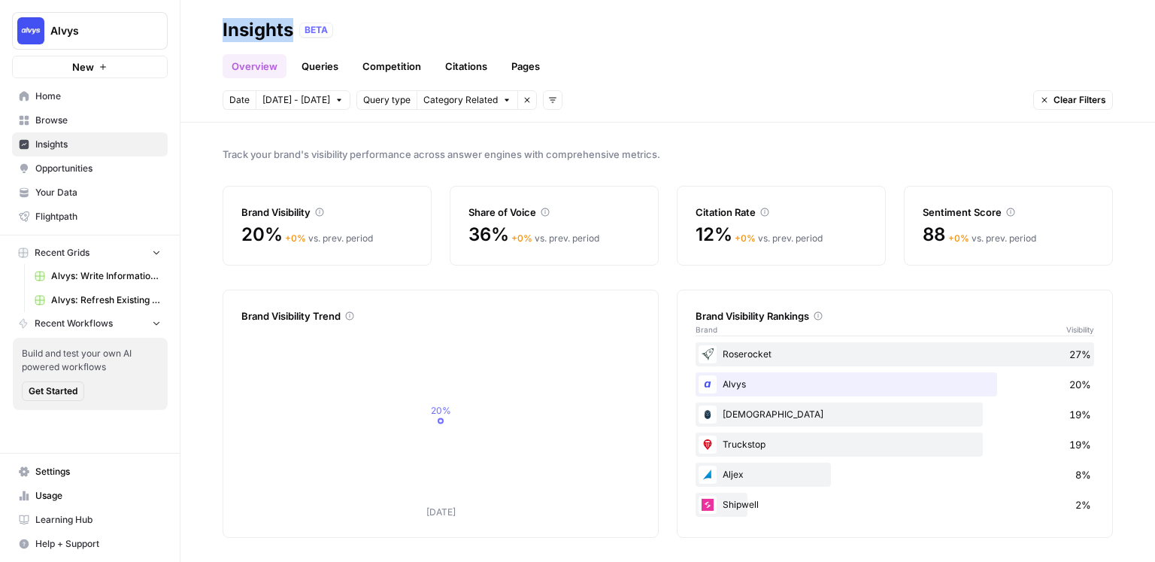
click at [67, 167] on span "Opportunities" at bounding box center [98, 169] width 126 height 14
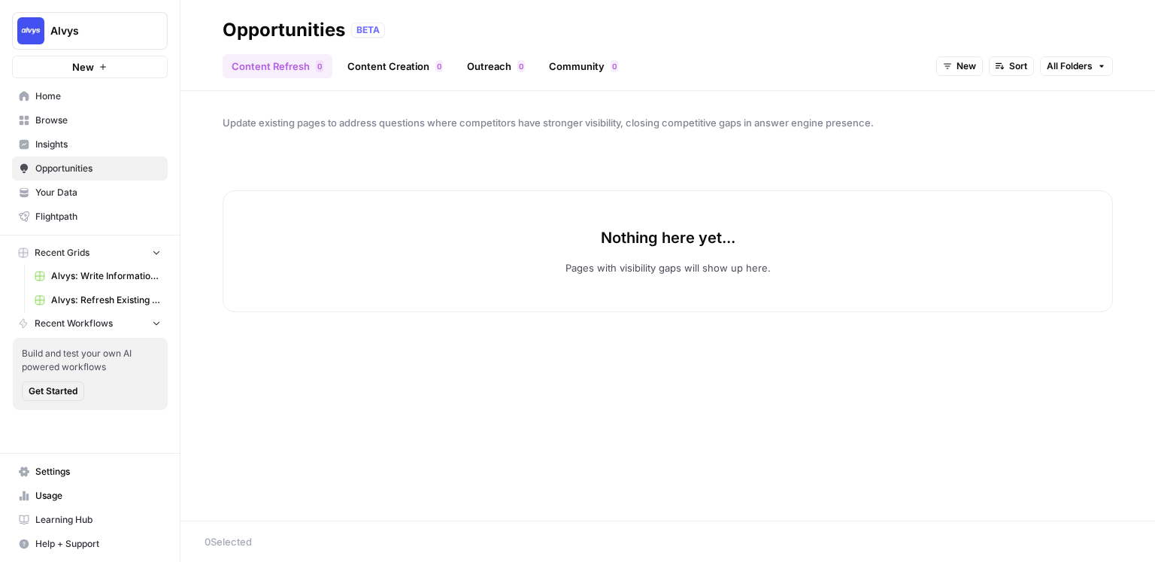
click at [82, 147] on span "Insights" at bounding box center [98, 145] width 126 height 14
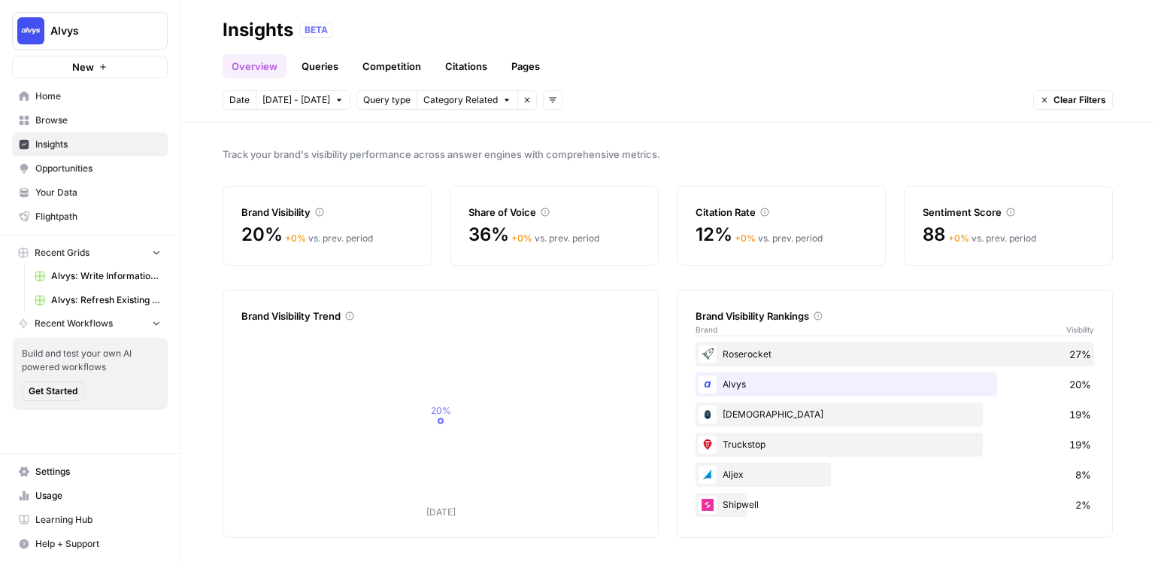
click at [326, 147] on span "Track your brand's visibility performance across answer engines with comprehens…" at bounding box center [668, 154] width 890 height 15
click at [666, 140] on div "Track your brand's visibility performance across answer engines with comprehens…" at bounding box center [667, 342] width 974 height 439
drag, startPoint x: 692, startPoint y: 317, endPoint x: 878, endPoint y: 534, distance: 285.7
click at [883, 541] on div "Track your brand's visibility performance across answer engines with comprehens…" at bounding box center [667, 342] width 974 height 439
click at [665, 347] on div "Brand Visibility Trend [DATE] 20% [DATE] undefined% Brand Visibility Rankings B…" at bounding box center [668, 413] width 890 height 248
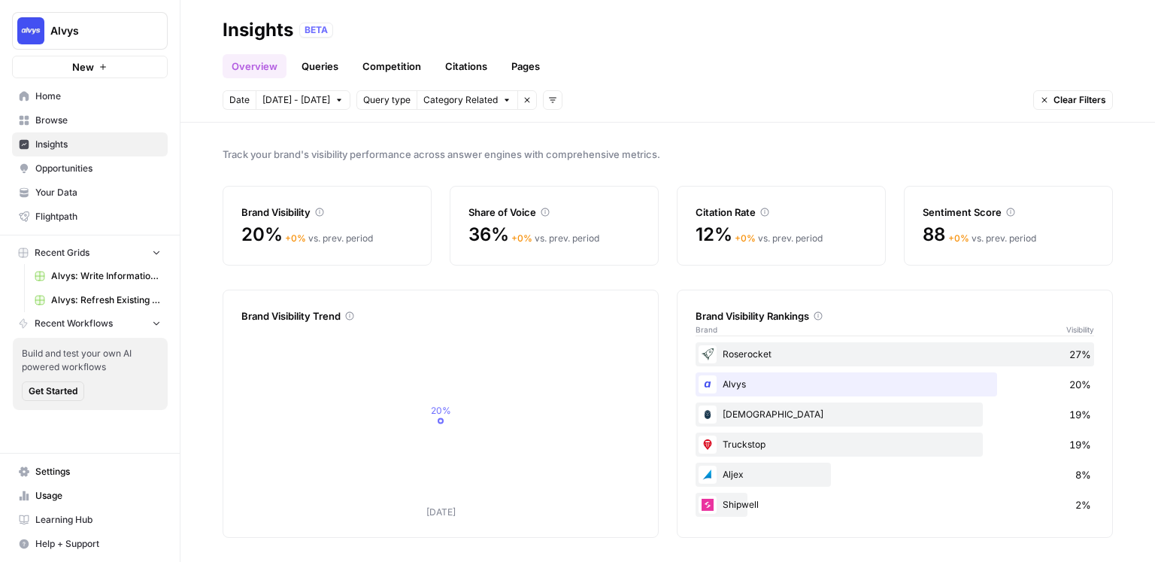
click at [618, 138] on div "Track your brand's visibility performance across answer engines with comprehens…" at bounding box center [667, 342] width 974 height 439
click at [327, 65] on link "Queries" at bounding box center [319, 66] width 55 height 24
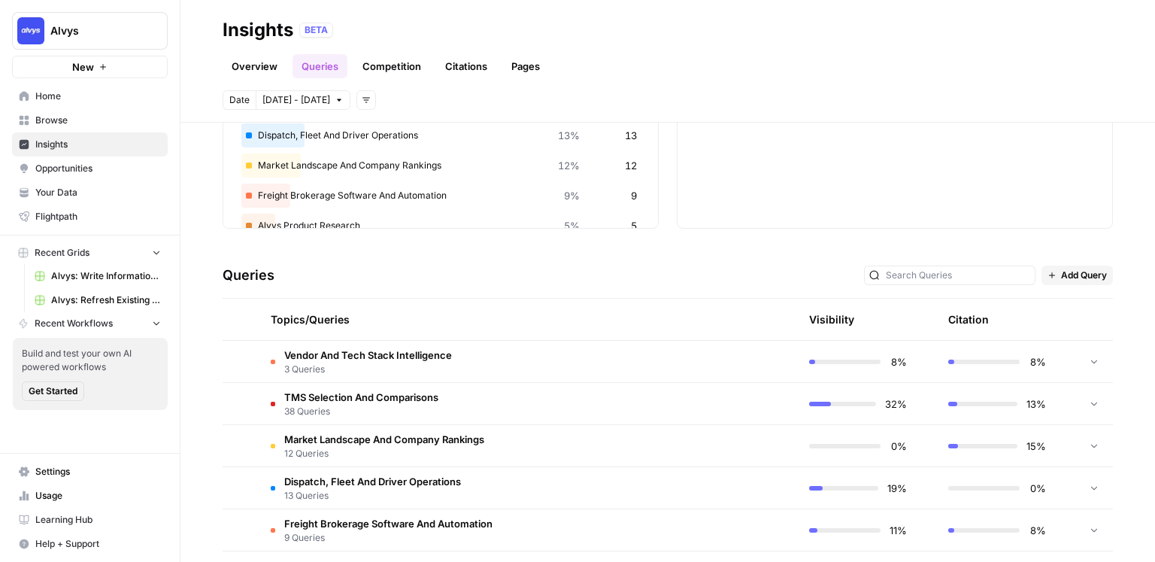
scroll to position [189, 0]
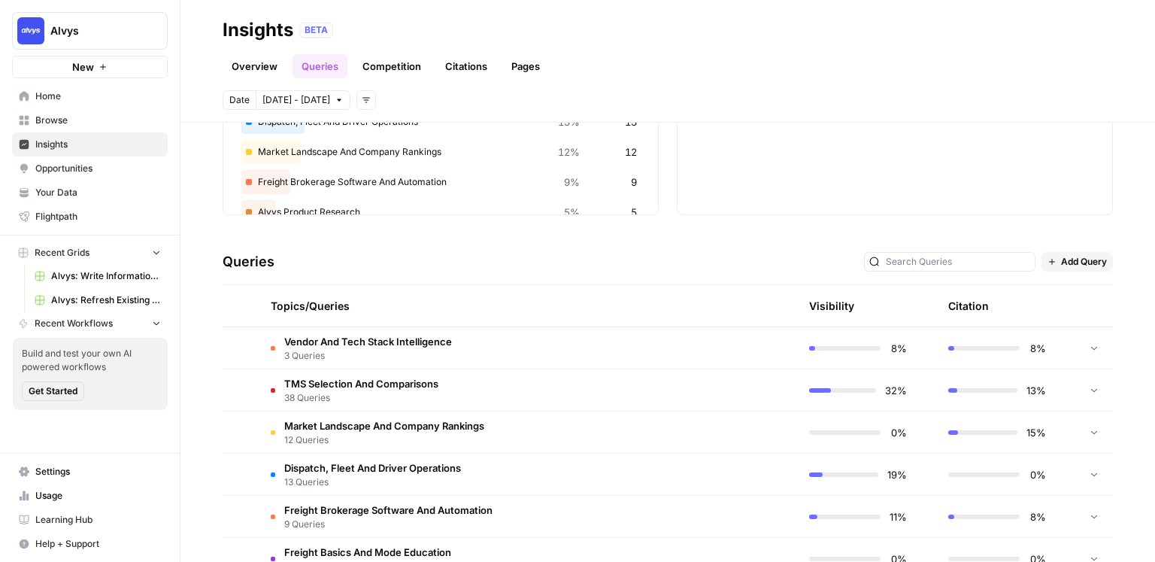
click at [1069, 259] on span "Add Query" at bounding box center [1084, 262] width 46 height 14
click at [1092, 290] on span "Add Query" at bounding box center [1089, 293] width 56 height 15
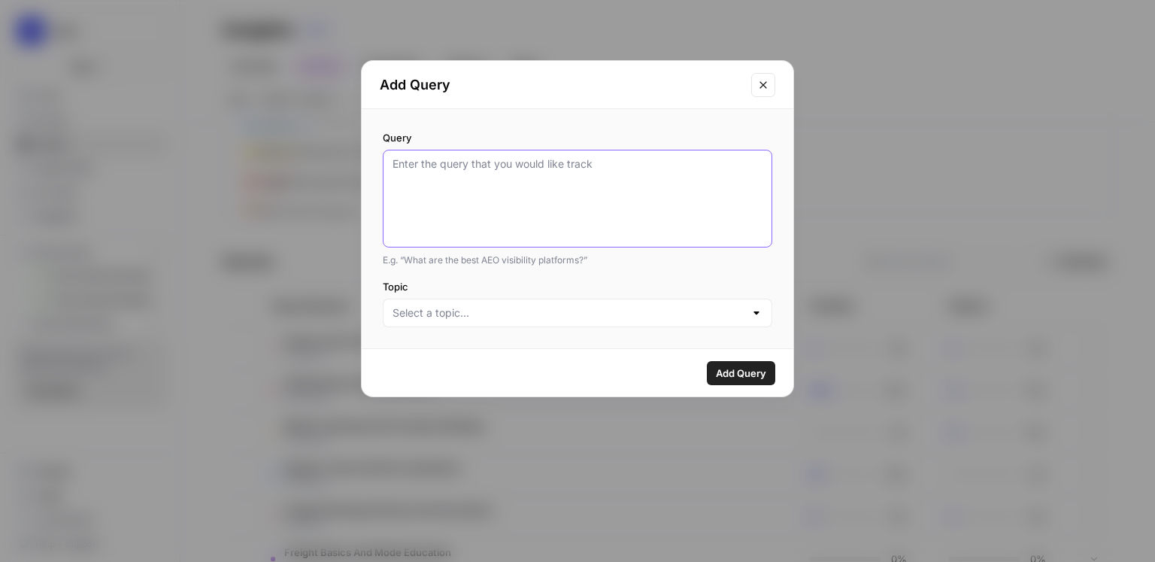
click at [516, 187] on textarea "Query" at bounding box center [577, 198] width 370 height 84
click at [492, 315] on input "Topic" at bounding box center [568, 312] width 352 height 15
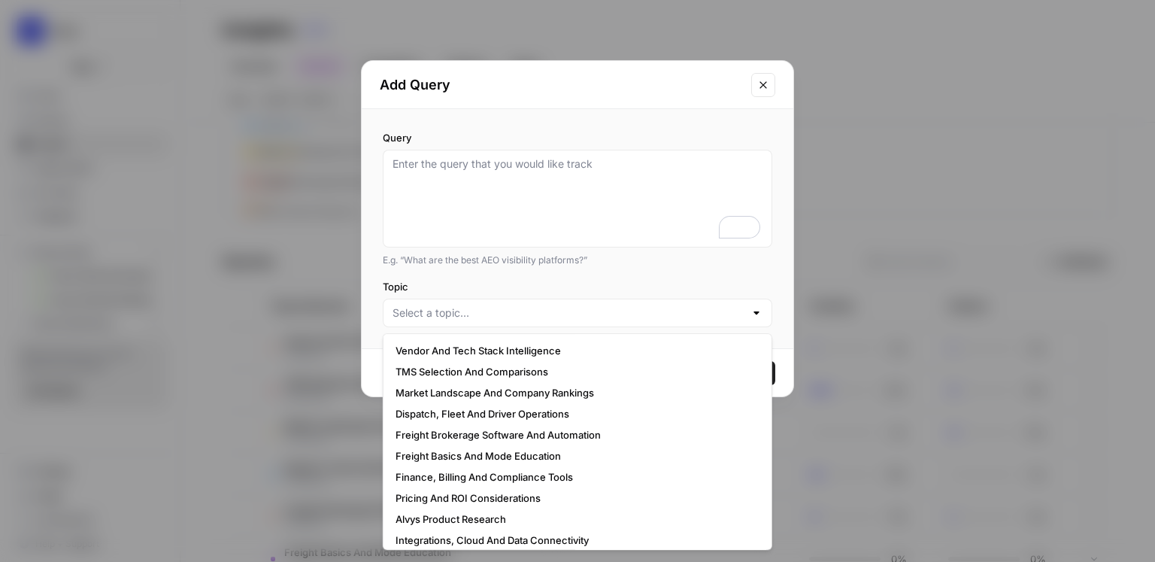
click at [639, 102] on div "Add Query" at bounding box center [578, 85] width 432 height 48
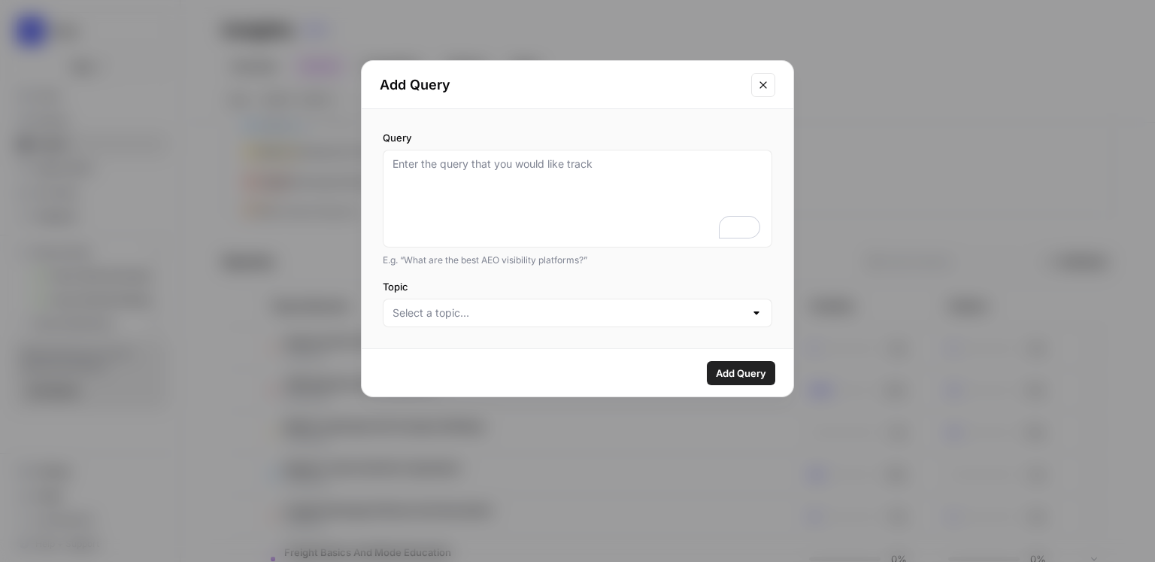
click at [764, 85] on icon "Close modal" at bounding box center [762, 84] width 7 height 7
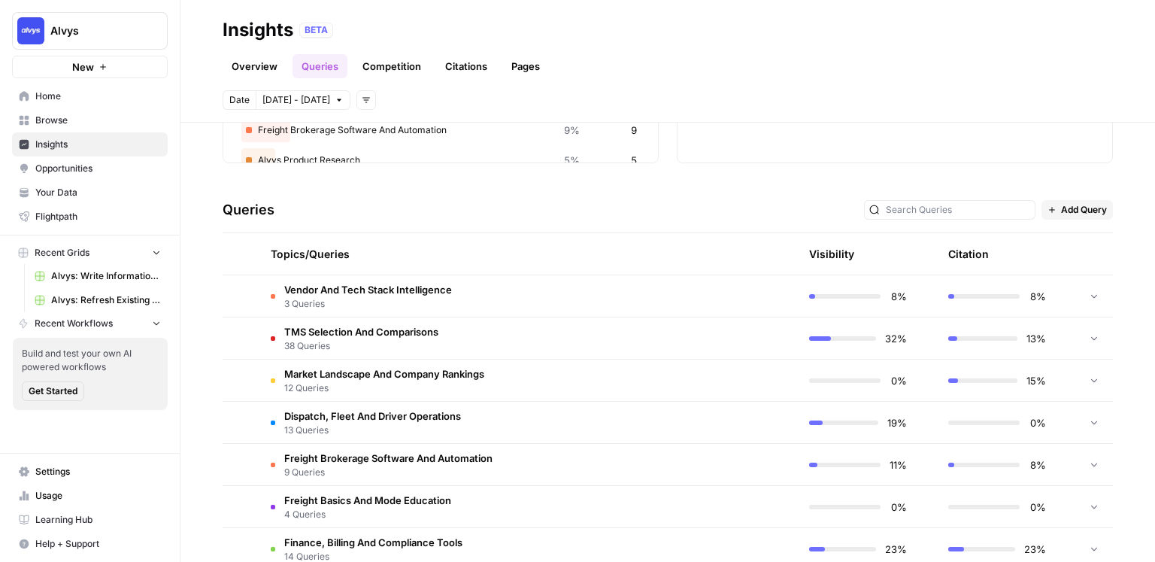
scroll to position [241, 0]
click at [630, 338] on td "TMS Selection And Comparisons 38 Queries" at bounding box center [456, 337] width 395 height 41
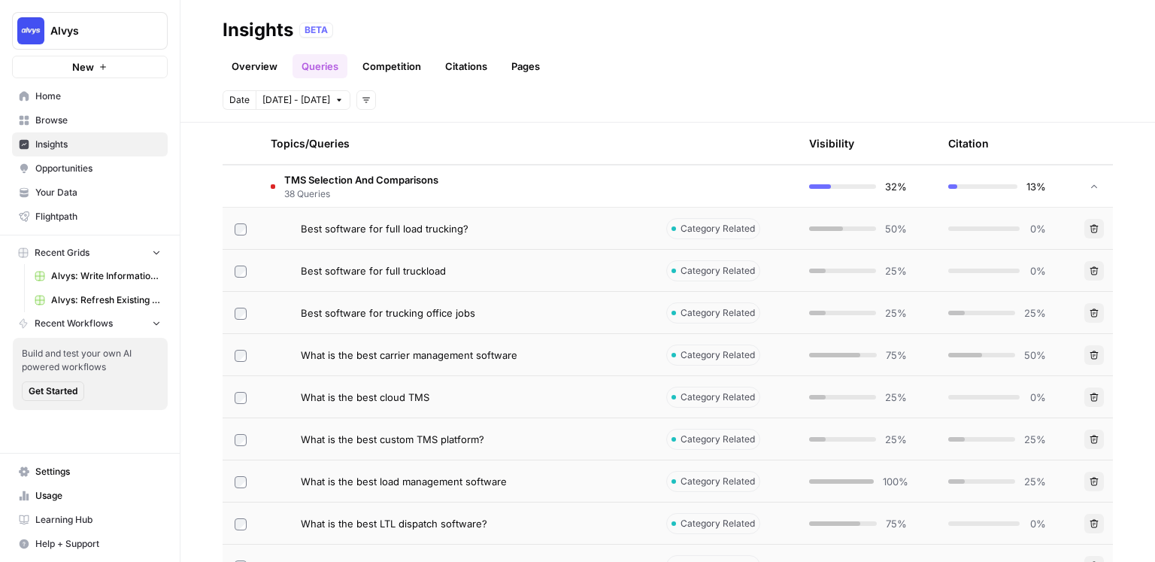
scroll to position [393, 0]
drag, startPoint x: 500, startPoint y: 277, endPoint x: 265, endPoint y: 259, distance: 236.0
click at [265, 259] on td "Best software for full truckload" at bounding box center [456, 269] width 395 height 41
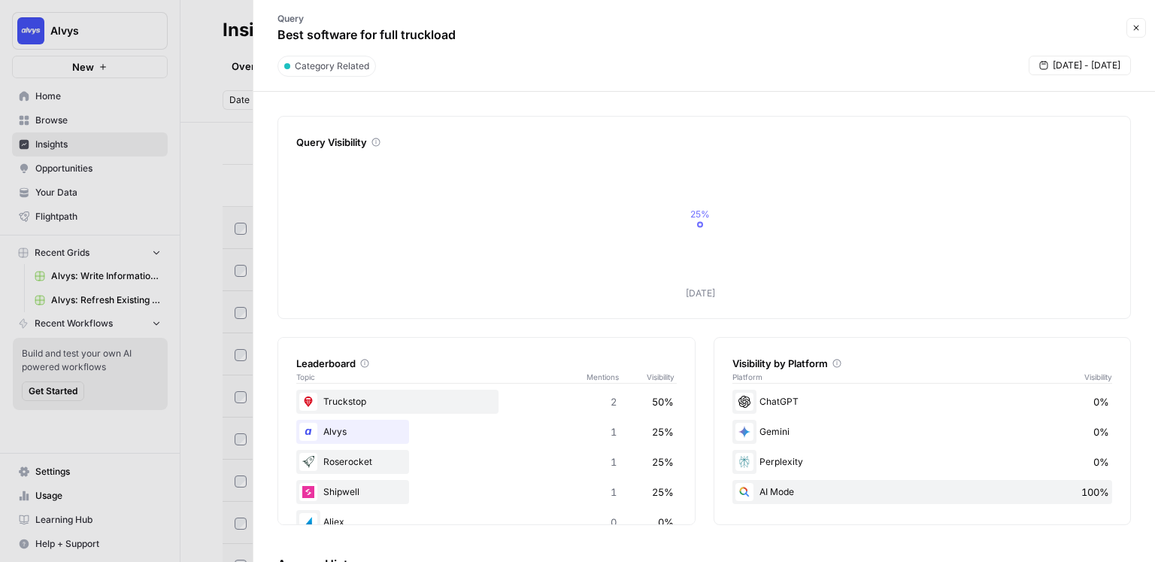
click at [1131, 24] on icon "button" at bounding box center [1135, 27] width 9 height 9
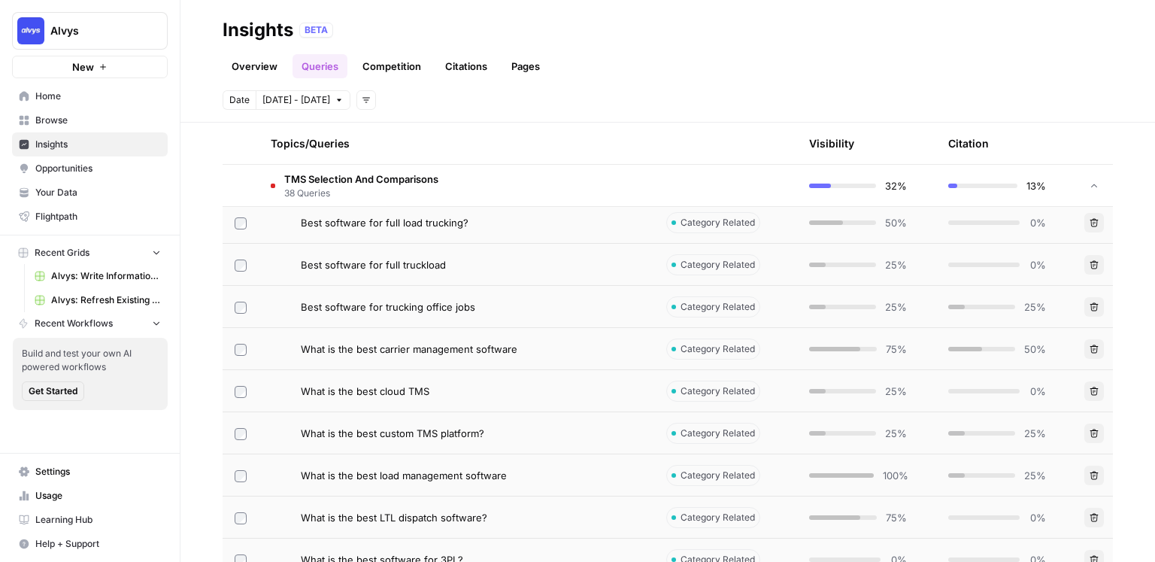
scroll to position [406, 0]
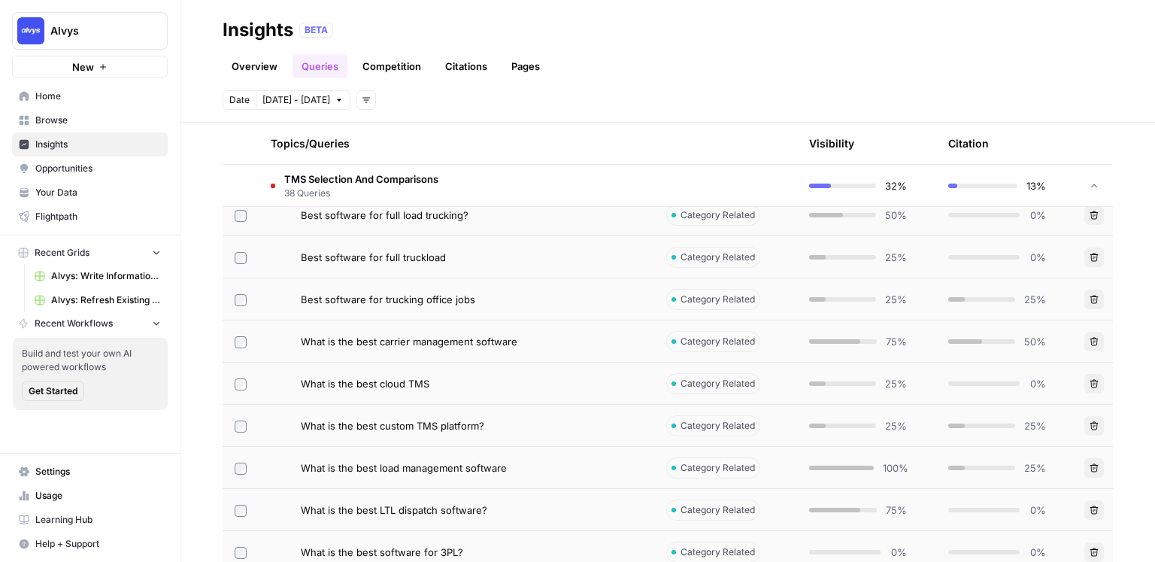
click at [541, 342] on div "What is the best carrier management software" at bounding box center [471, 341] width 341 height 15
click at [541, 342] on div "Insights BETA Overview Queries Competition Citations Pages Date [DATE] - [DATE]…" at bounding box center [667, 281] width 974 height 562
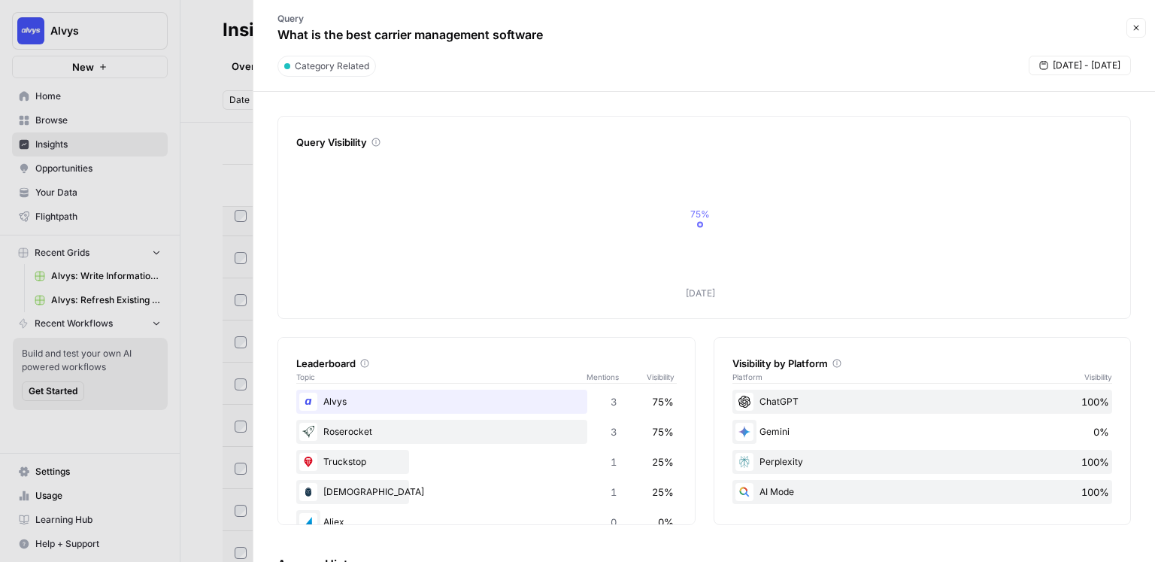
drag, startPoint x: 587, startPoint y: 262, endPoint x: 816, endPoint y: 313, distance: 234.2
click at [816, 313] on div "[DATE] 75% [DATE] undefined%" at bounding box center [704, 235] width 816 height 165
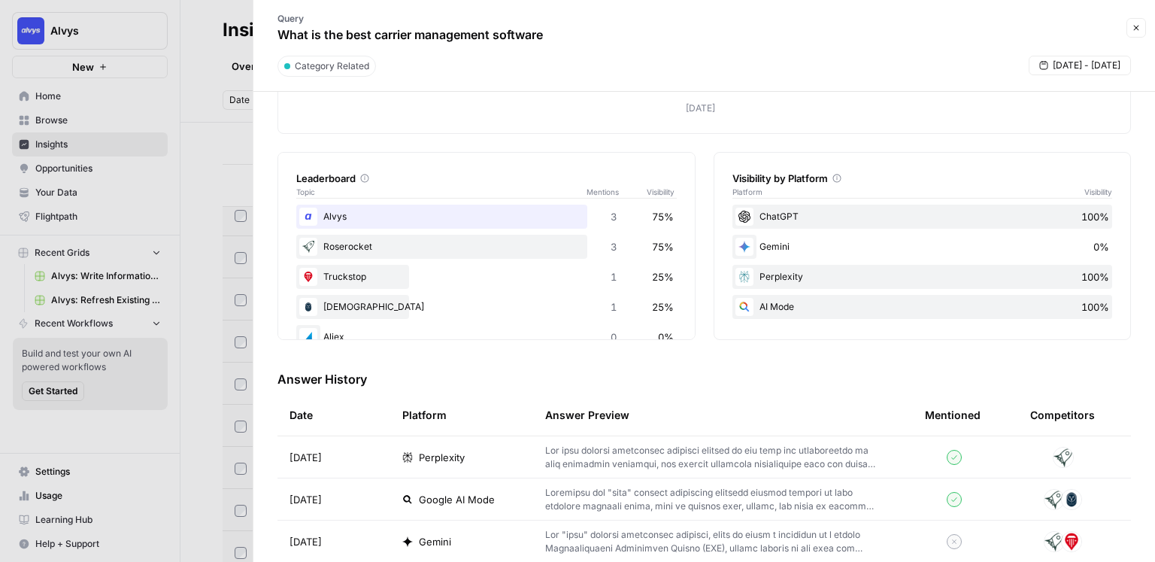
scroll to position [188, 0]
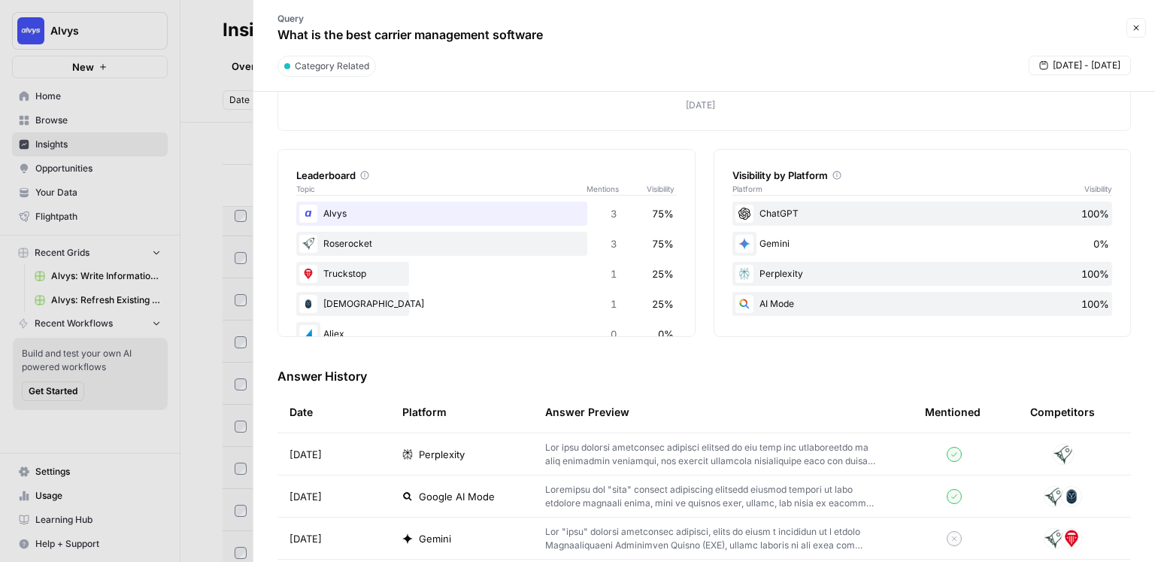
drag, startPoint x: 725, startPoint y: 177, endPoint x: 819, endPoint y: 178, distance: 94.0
click at [819, 178] on div "Visibility by Platform Platform Visibility ChatGPT 100% Gemini 0% Perplexity 10…" at bounding box center [922, 243] width 418 height 188
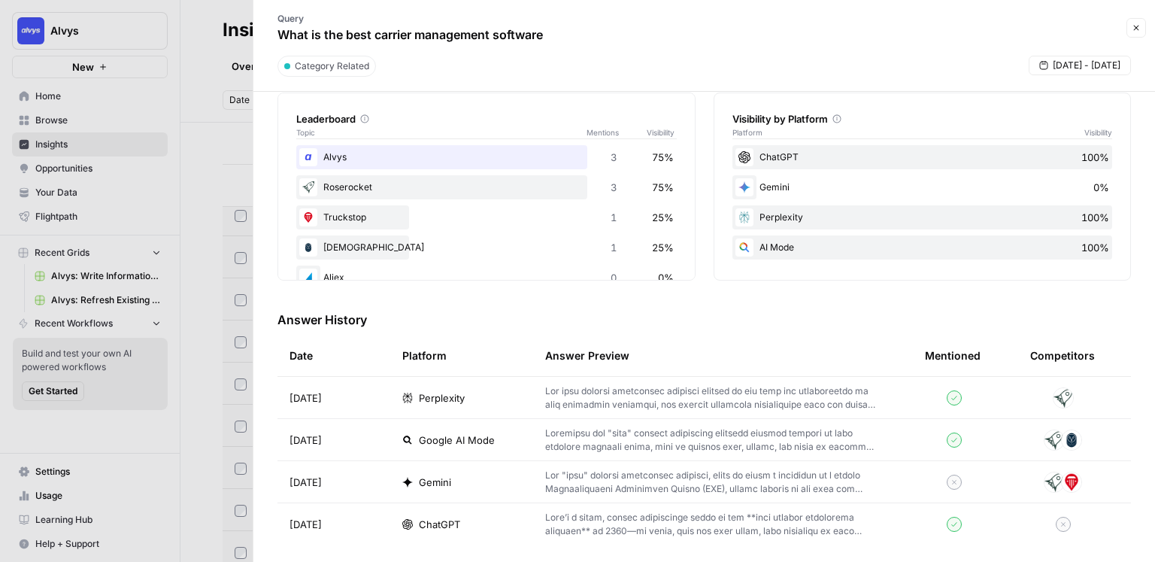
scroll to position [251, 0]
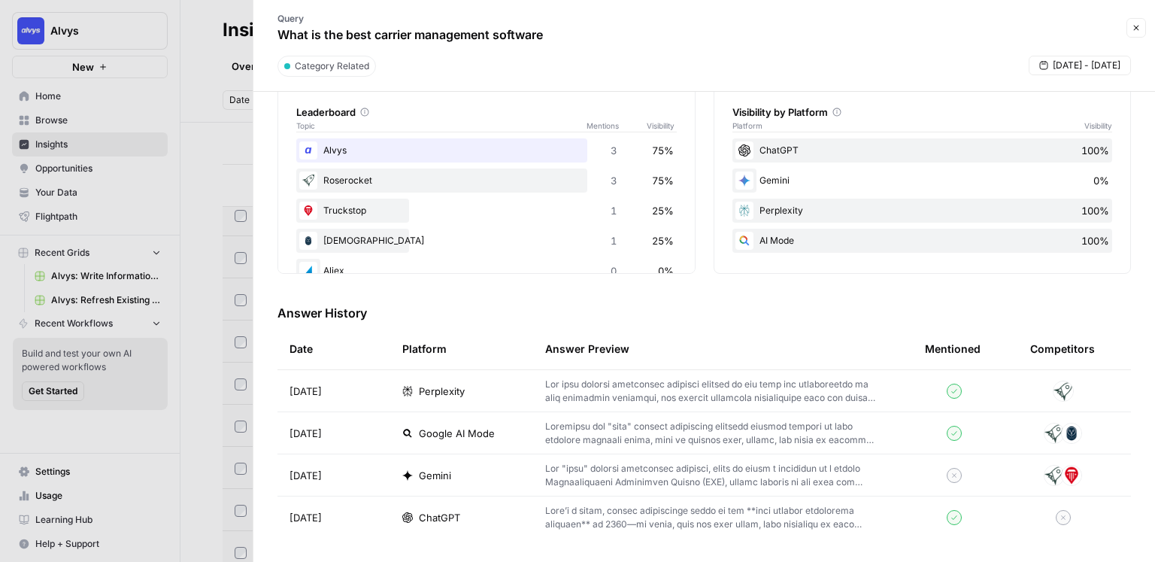
drag, startPoint x: 350, startPoint y: 516, endPoint x: 274, endPoint y: 374, distance: 161.1
click at [272, 372] on div "Query Visibility [DATE] 75% [DATE] undefined% Leaderboard Topic Mentions Visibi…" at bounding box center [703, 327] width 901 height 470
click at [516, 519] on div "ChatGPT" at bounding box center [461, 517] width 119 height 15
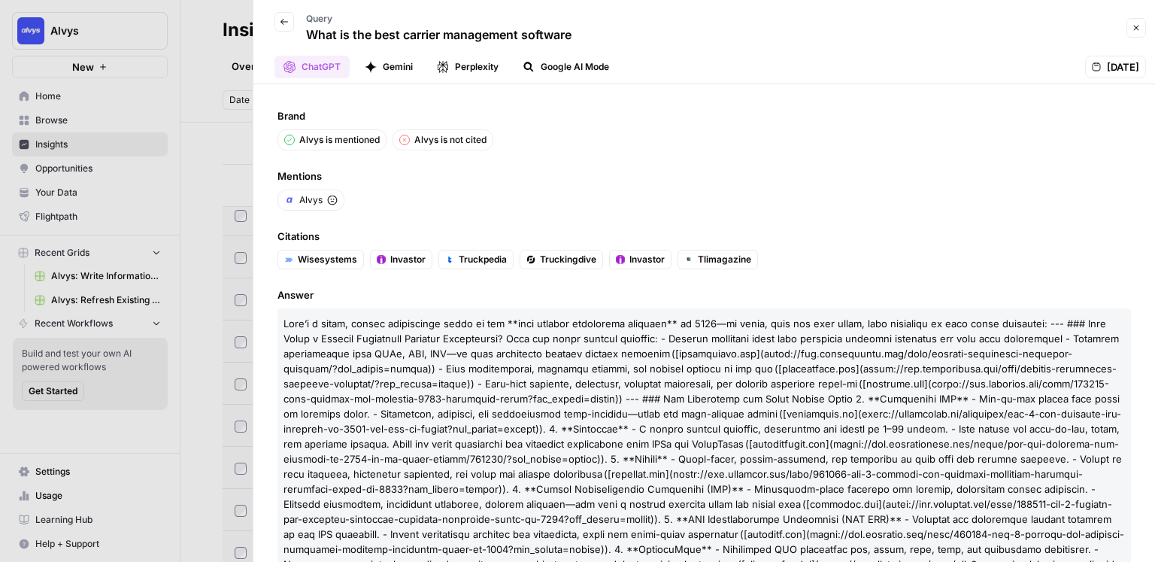
drag, startPoint x: 631, startPoint y: 33, endPoint x: 319, endPoint y: 43, distance: 311.4
click at [307, 38] on div "Back Query What is the best carrier management software" at bounding box center [691, 28] width 859 height 44
click at [595, 170] on span "Mentions" at bounding box center [703, 175] width 853 height 15
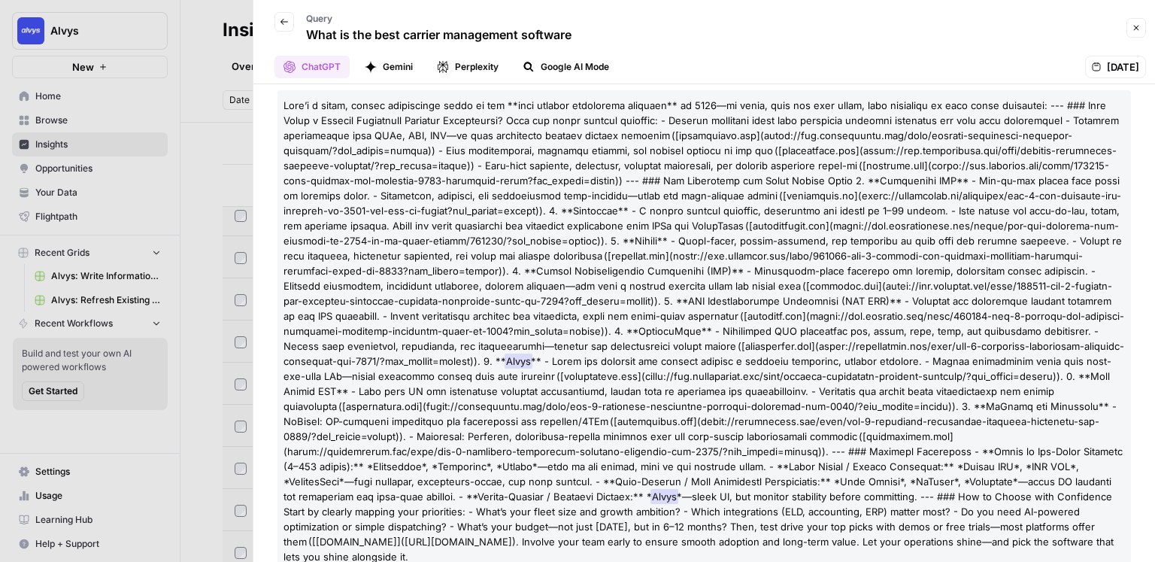
scroll to position [196, 0]
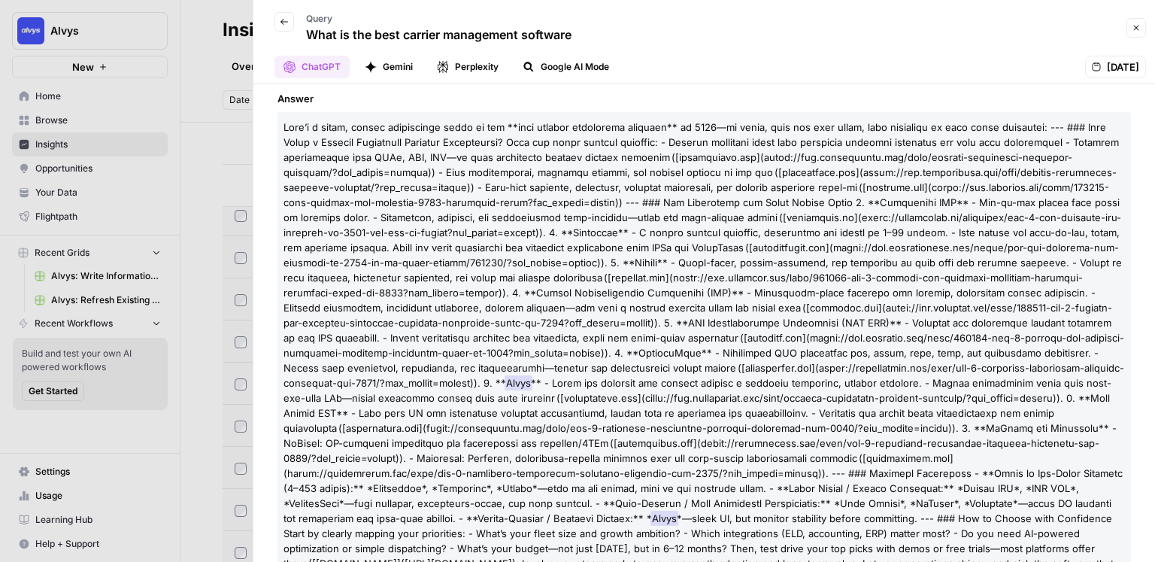
click at [404, 70] on button "Gemini" at bounding box center [389, 67] width 66 height 23
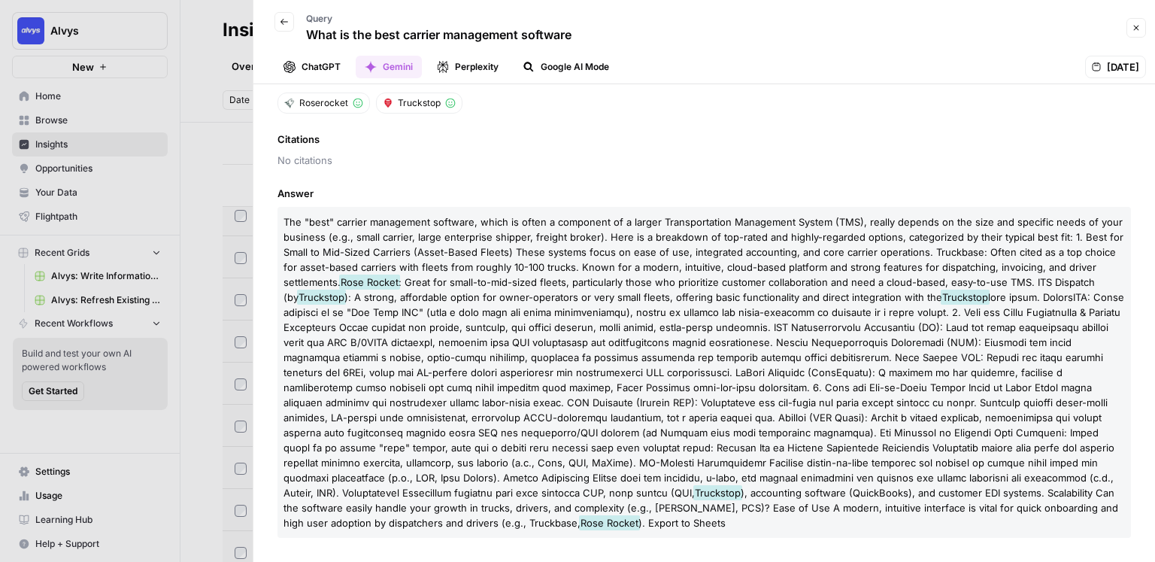
scroll to position [96, 0]
click at [480, 165] on span "No citations" at bounding box center [703, 160] width 853 height 15
click at [488, 67] on button "Perplexity" at bounding box center [468, 67] width 80 height 23
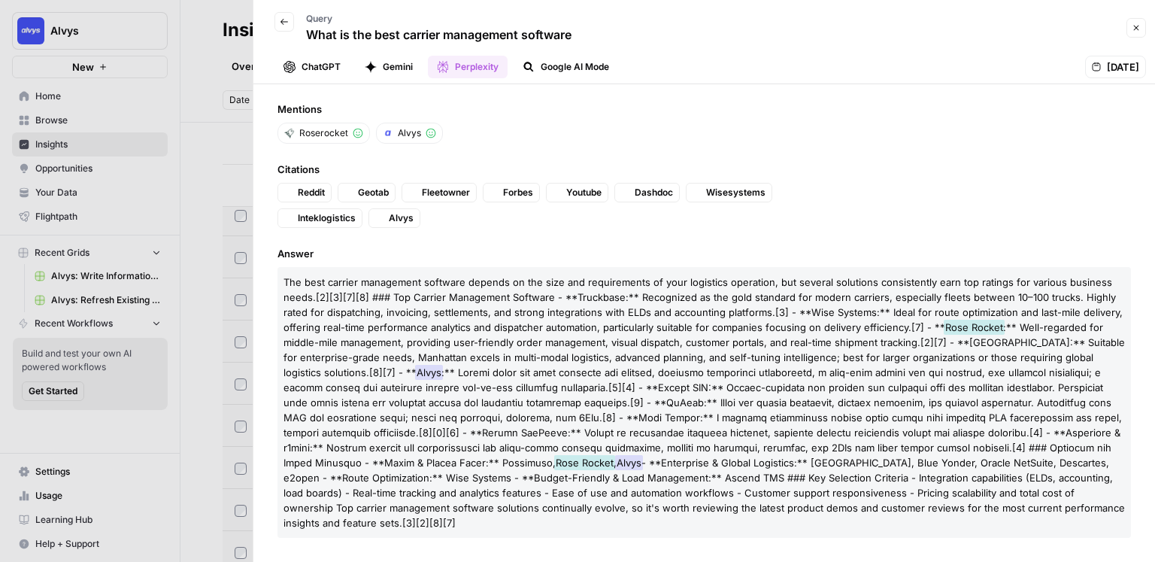
scroll to position [65, 0]
click at [551, 69] on button "Google AI Mode" at bounding box center [565, 67] width 104 height 23
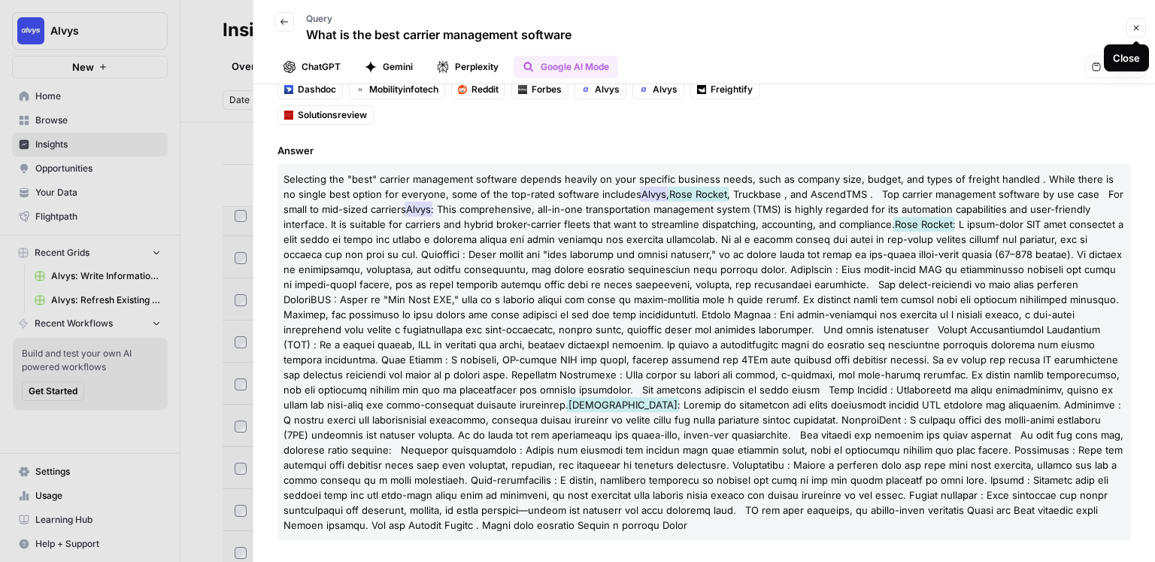
click at [1138, 29] on icon "button" at bounding box center [1135, 27] width 9 height 9
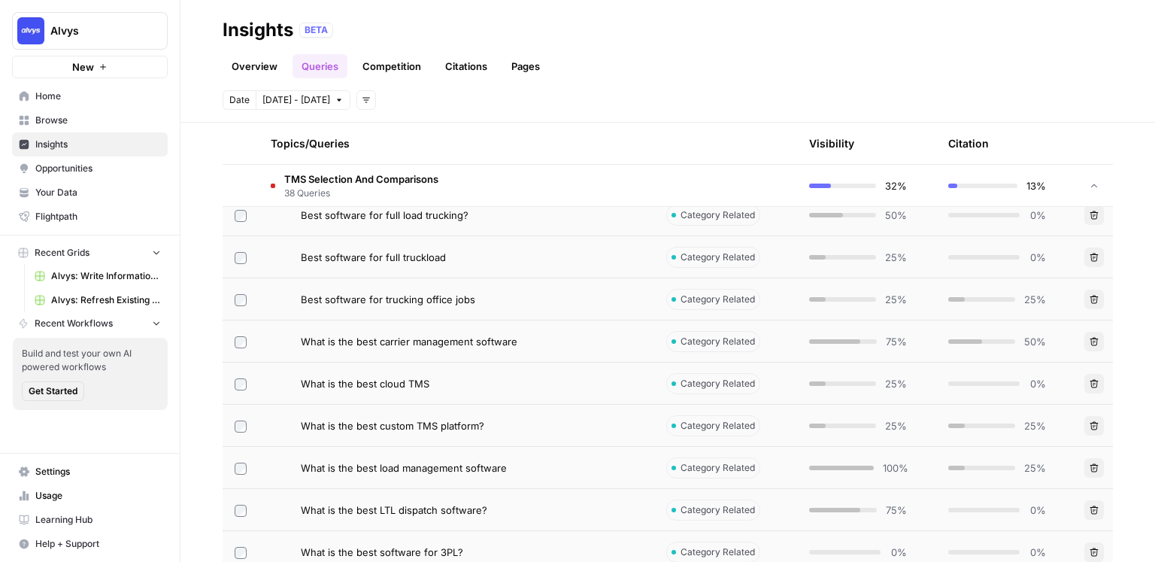
click at [363, 183] on span "TMS Selection And Comparisons" at bounding box center [361, 178] width 154 height 15
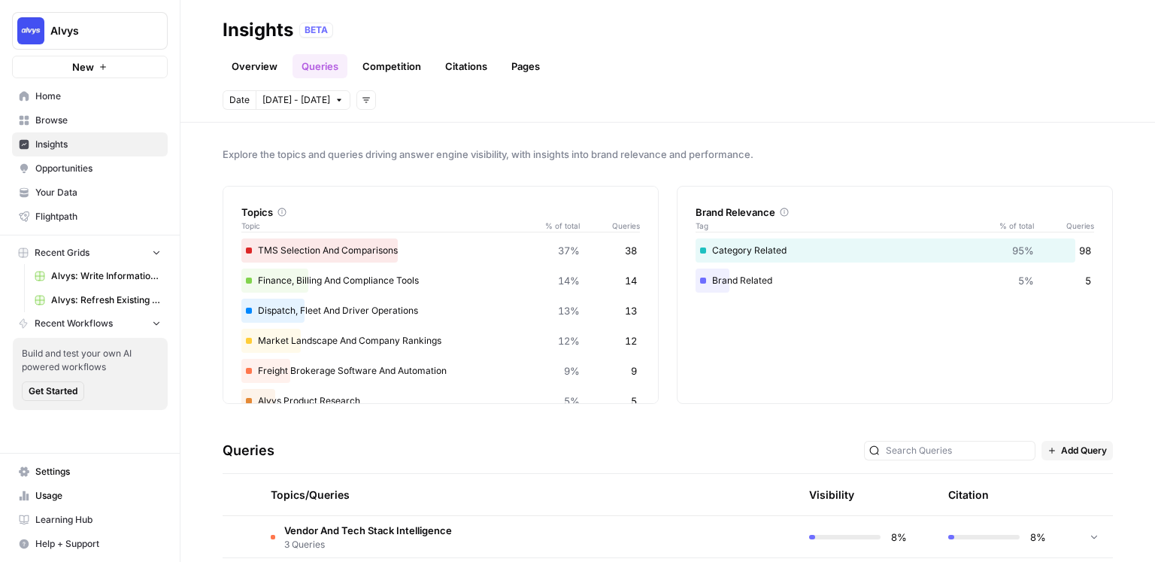
click at [500, 153] on span "Explore the topics and queries driving answer engine visibility, with insights …" at bounding box center [668, 154] width 890 height 15
click at [310, 147] on span "Explore the topics and queries driving answer engine visibility, with insights …" at bounding box center [668, 154] width 890 height 15
click at [80, 171] on span "Opportunities" at bounding box center [98, 169] width 126 height 14
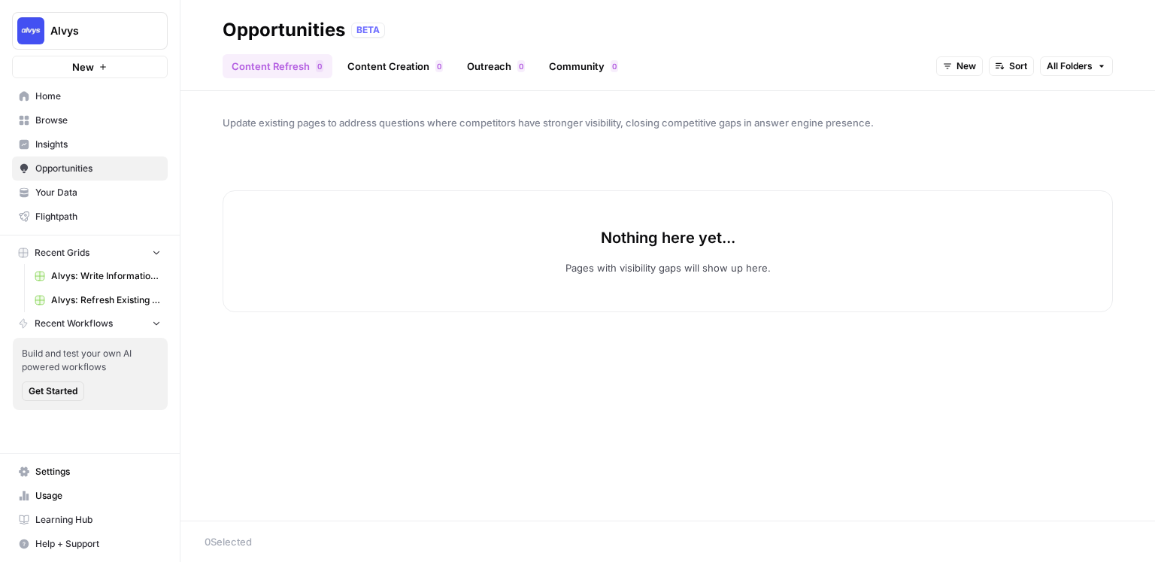
click at [55, 31] on span "Alvys" at bounding box center [95, 30] width 91 height 15
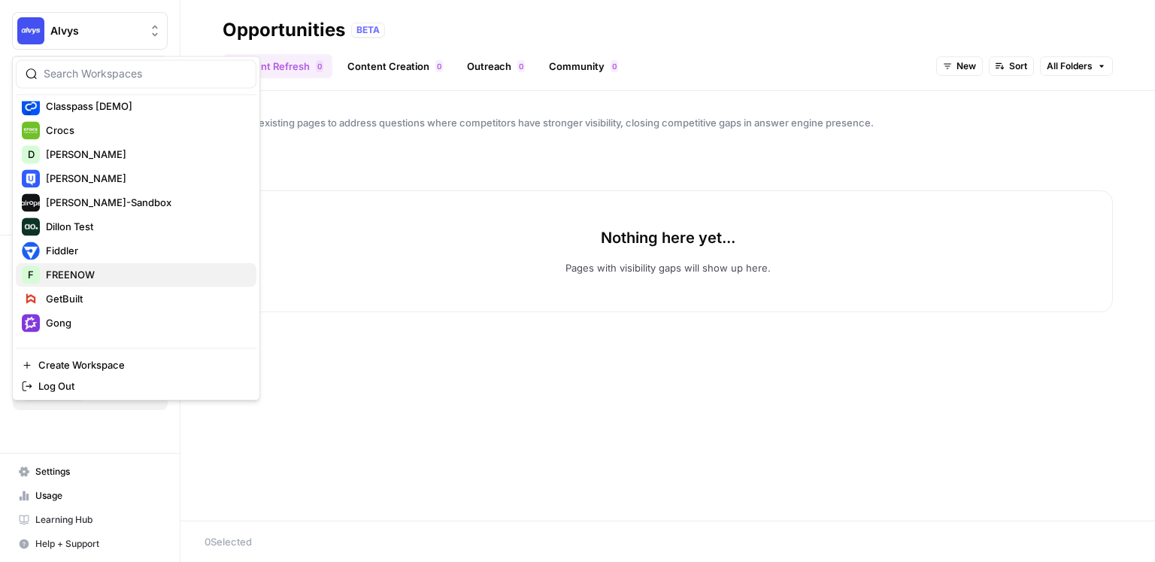
scroll to position [442, 0]
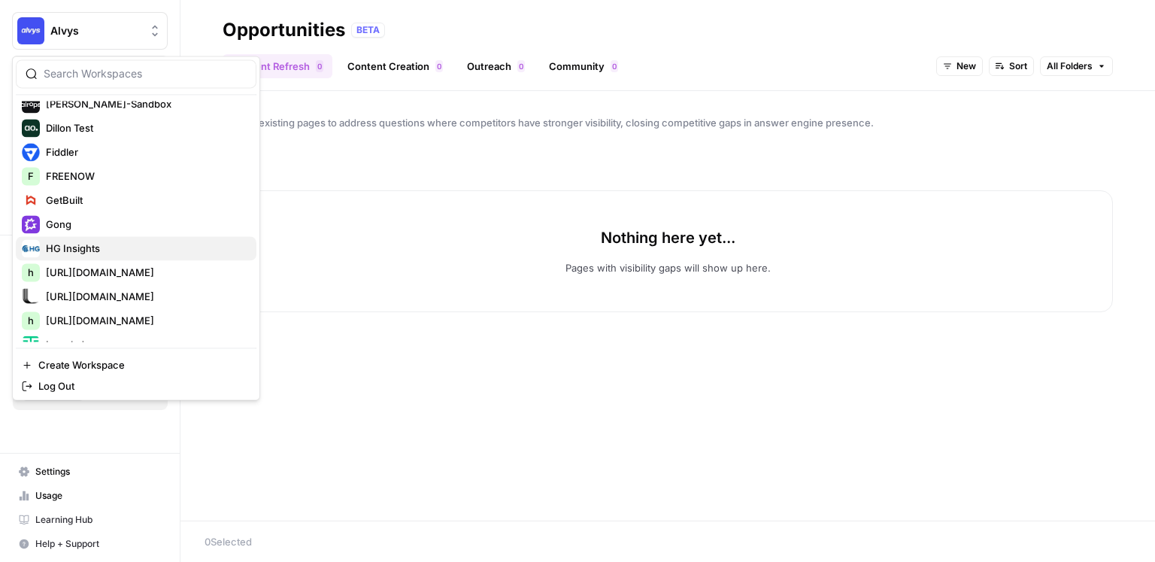
click at [95, 256] on div "HG Insights" at bounding box center [136, 248] width 229 height 18
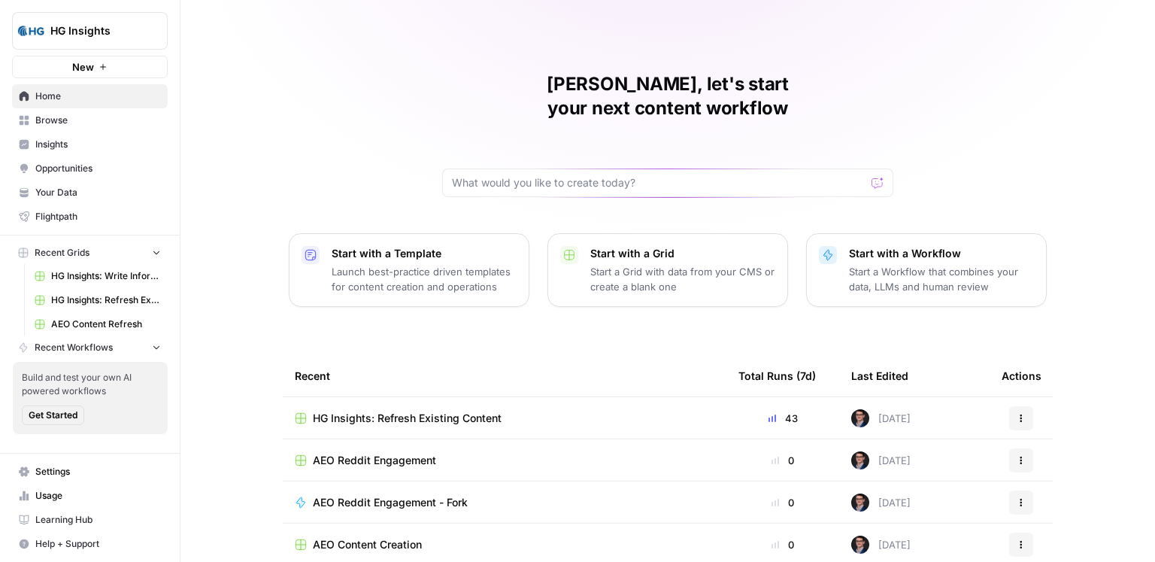
click at [81, 171] on span "Opportunities" at bounding box center [98, 169] width 126 height 14
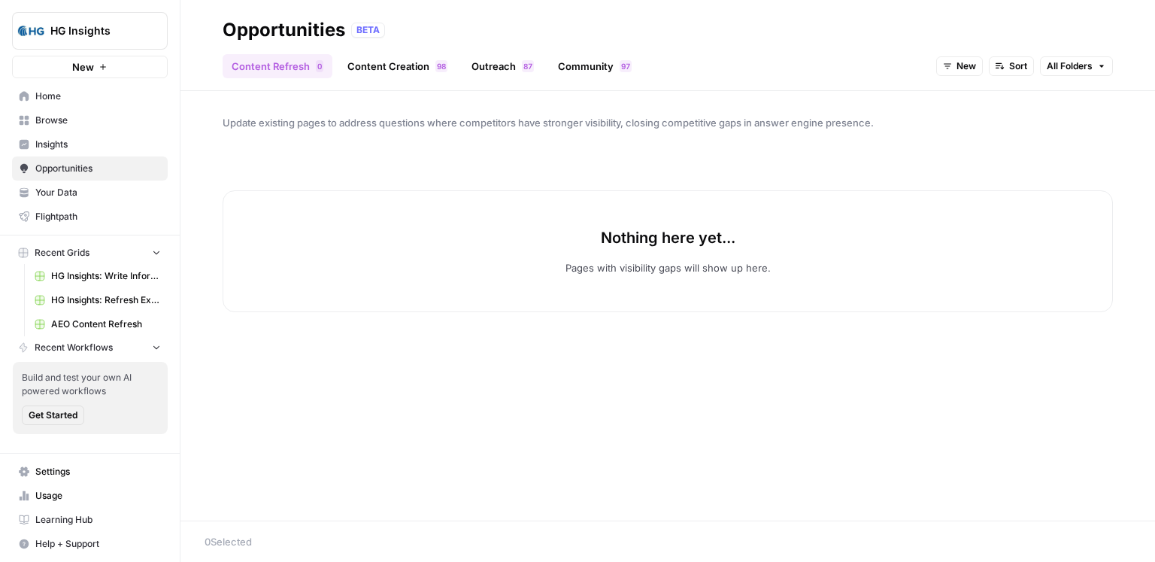
click at [790, 60] on div "Content Refresh 0 Content Creation 8 9 Outreach 7 8 Community 7 9 New Sort All …" at bounding box center [668, 60] width 890 height 36
click at [389, 66] on link "Content Creation 8 9" at bounding box center [397, 66] width 118 height 24
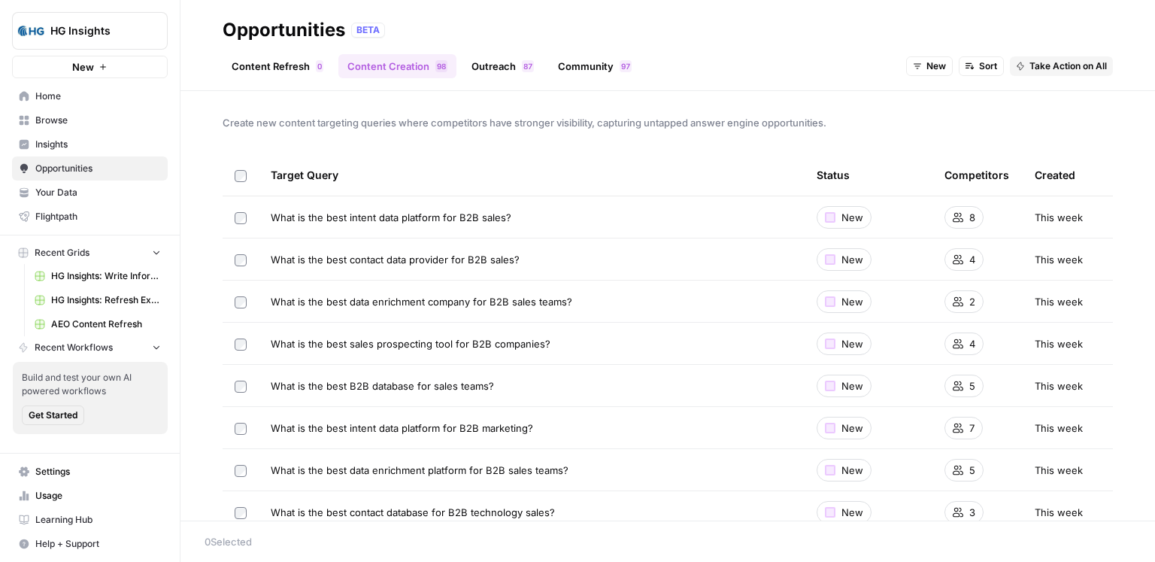
click at [432, 138] on div "Create new content targeting queries where competitors have stronger visibility…" at bounding box center [667, 305] width 974 height 429
drag, startPoint x: 592, startPoint y: 223, endPoint x: 254, endPoint y: 210, distance: 337.8
click at [254, 210] on tr "What is the best intent data platform for B2B sales? New 8 This week" at bounding box center [668, 217] width 890 height 42
click at [400, 124] on span "Create new content targeting queries where competitors have stronger visibility…" at bounding box center [668, 122] width 890 height 15
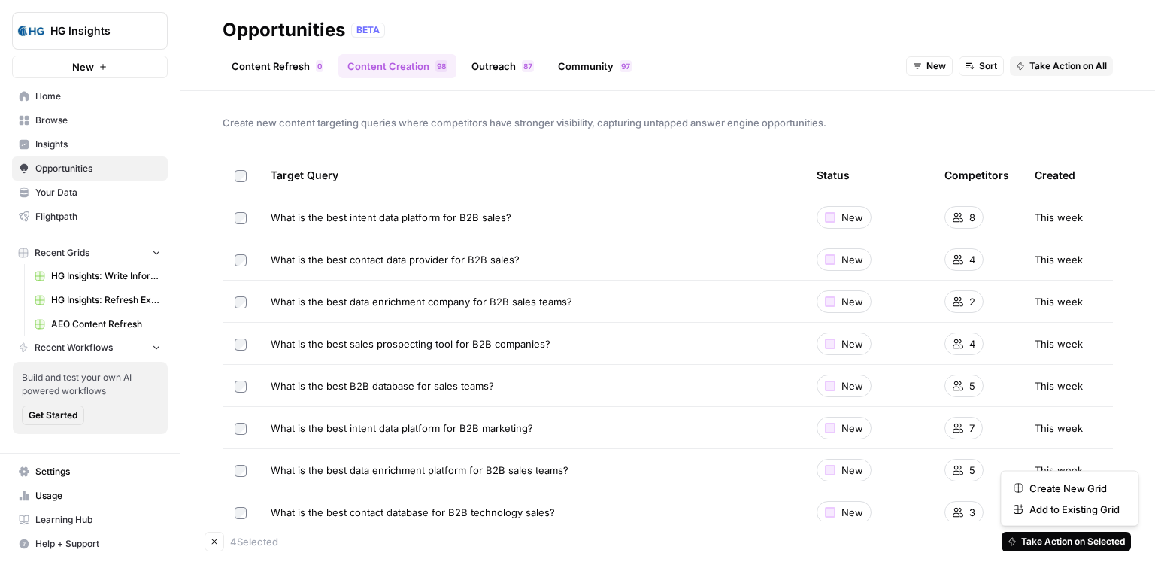
click at [1107, 538] on span "Take Action on Selected" at bounding box center [1073, 541] width 104 height 14
click at [1049, 489] on span "Create New Grid" at bounding box center [1074, 487] width 90 height 15
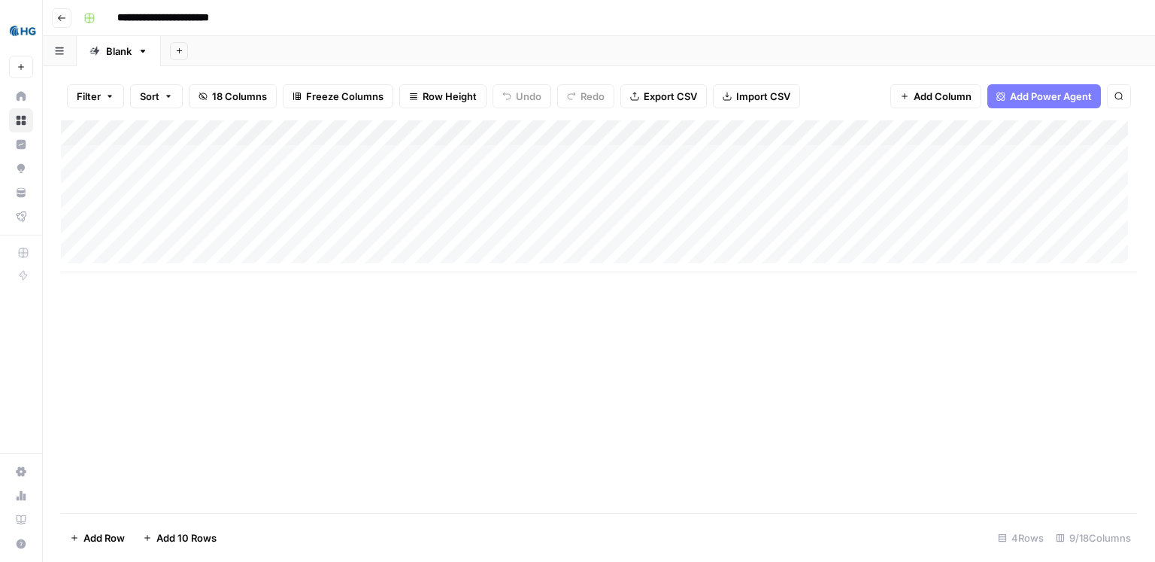
click at [441, 90] on span "Row Height" at bounding box center [449, 96] width 54 height 15
click at [446, 172] on span "Medium" at bounding box center [479, 169] width 108 height 15
click at [486, 68] on div "Filter Sort 18 Columns Freeze Columns Row Height Undo Redo Export CSV Import CS…" at bounding box center [599, 313] width 1112 height 495
drag, startPoint x: 386, startPoint y: 161, endPoint x: 391, endPoint y: 268, distance: 107.6
click at [391, 268] on div "Add Column" at bounding box center [599, 223] width 1076 height 206
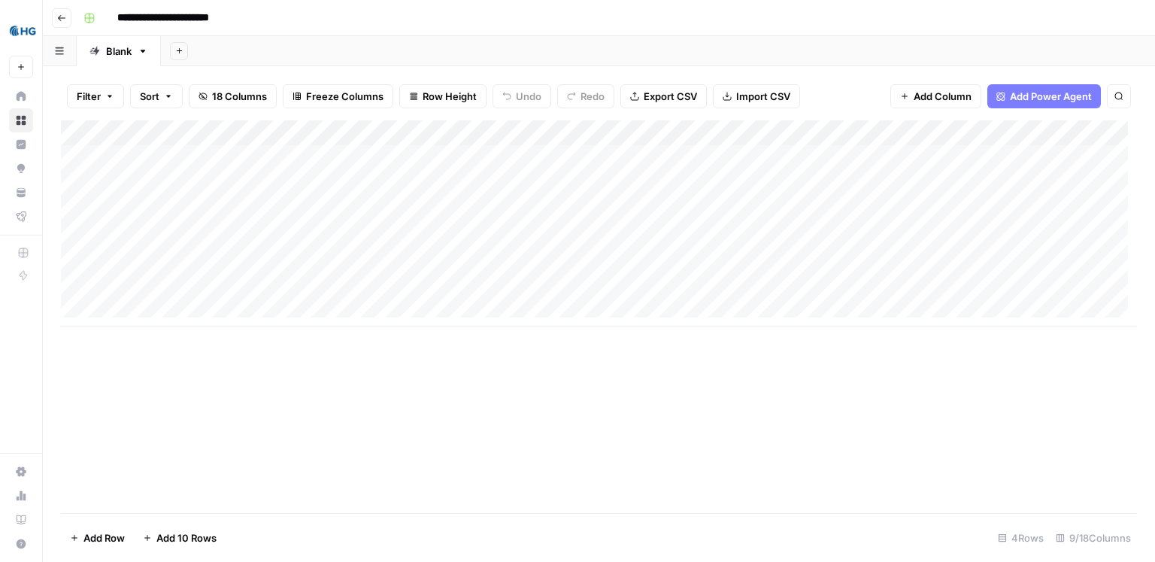
click at [549, 356] on div "Add Column" at bounding box center [599, 316] width 1076 height 392
click at [385, 36] on div "Add Sheet" at bounding box center [658, 51] width 994 height 30
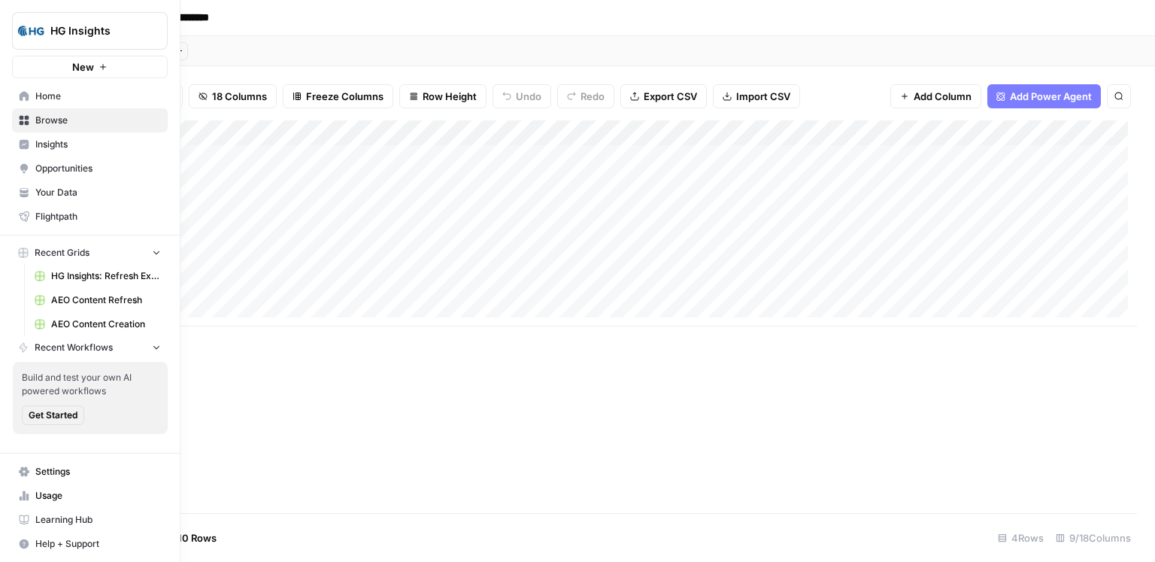
click at [40, 171] on span "Opportunities" at bounding box center [98, 169] width 126 height 14
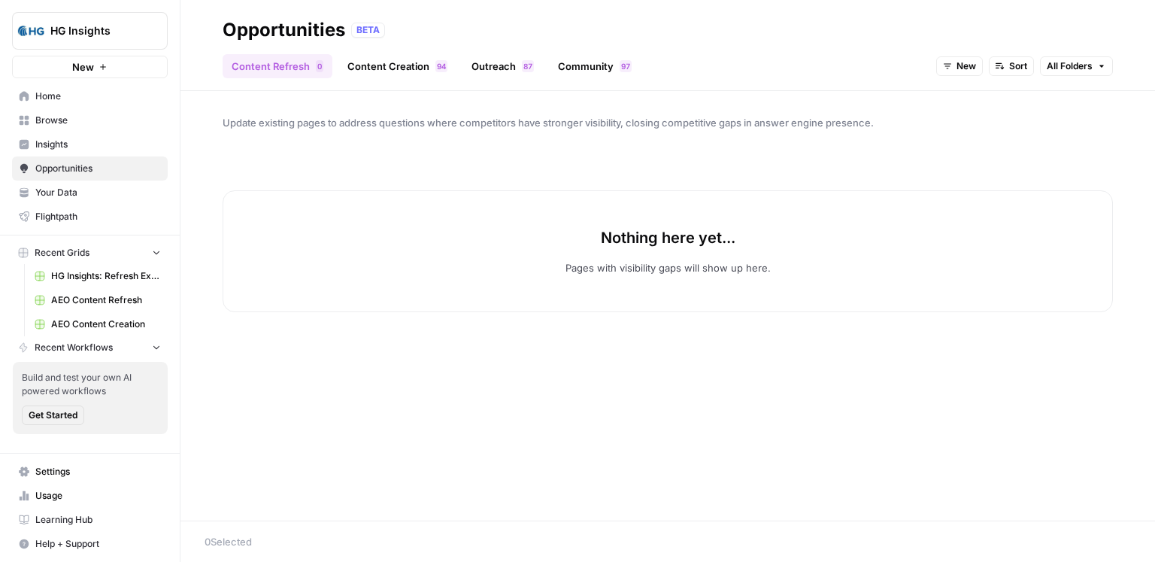
click at [966, 69] on span "New" at bounding box center [966, 66] width 20 height 14
click at [984, 141] on span "In Progress" at bounding box center [996, 141] width 60 height 15
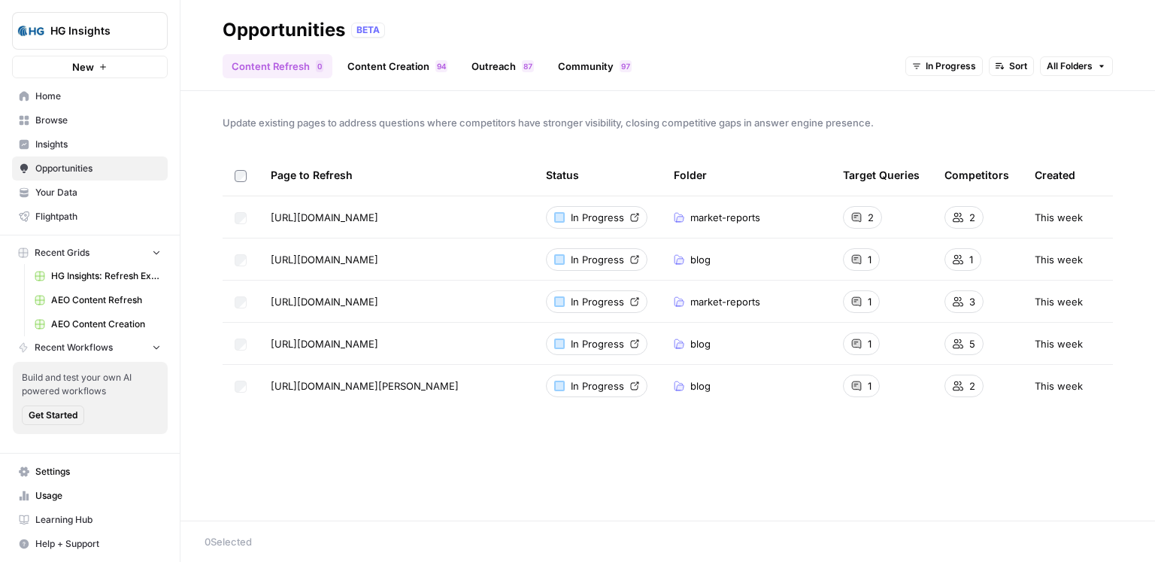
click at [425, 99] on div "Update existing pages to address questions where competitors have stronger visi…" at bounding box center [667, 305] width 974 height 429
drag, startPoint x: 257, startPoint y: 217, endPoint x: 465, endPoint y: 395, distance: 273.5
click at [463, 397] on tbody "[URL][DOMAIN_NAME] In Progress market-reports 2 2 This week [URL][DOMAIN_NAME] …" at bounding box center [668, 301] width 890 height 210
click at [480, 145] on div "Update existing pages to address questions where competitors have stronger visi…" at bounding box center [667, 305] width 974 height 429
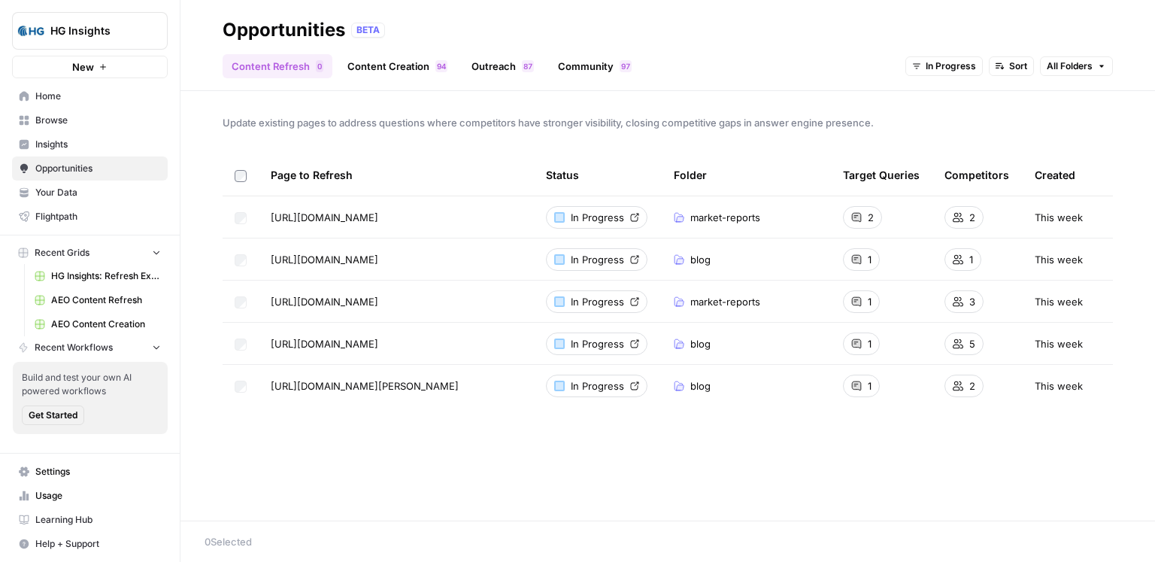
click at [492, 71] on link "Outreach 7 8" at bounding box center [502, 66] width 80 height 24
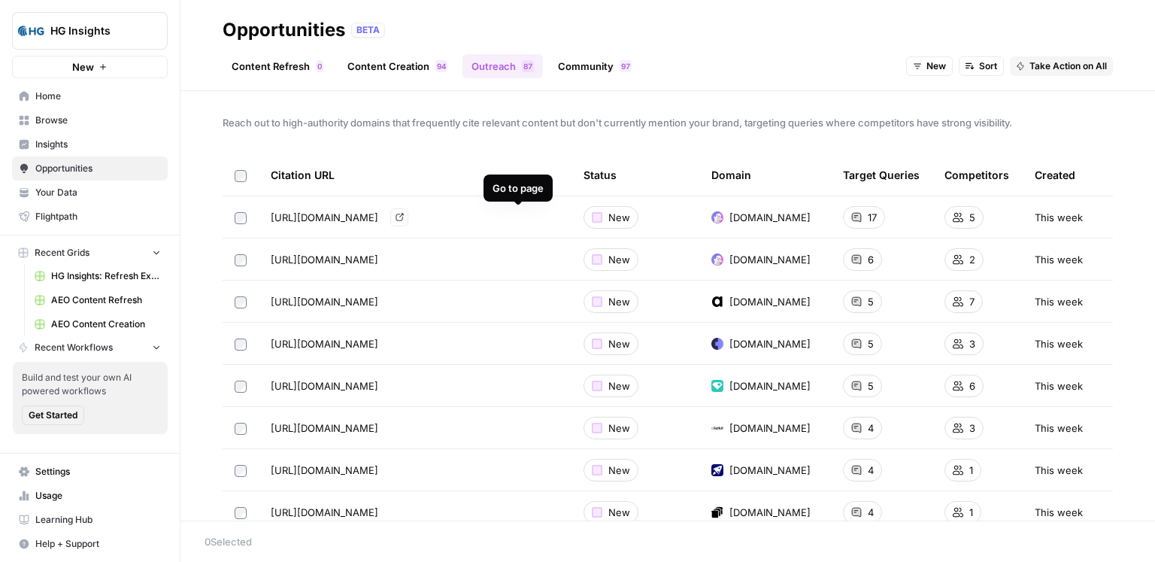
click at [404, 219] on icon "Go to page https://www.kaspr.io/blog/b2b-contact-database" at bounding box center [399, 217] width 8 height 8
click at [571, 20] on div "Opportunities BETA" at bounding box center [668, 30] width 890 height 24
click at [580, 67] on link "Community 7 9" at bounding box center [595, 66] width 92 height 24
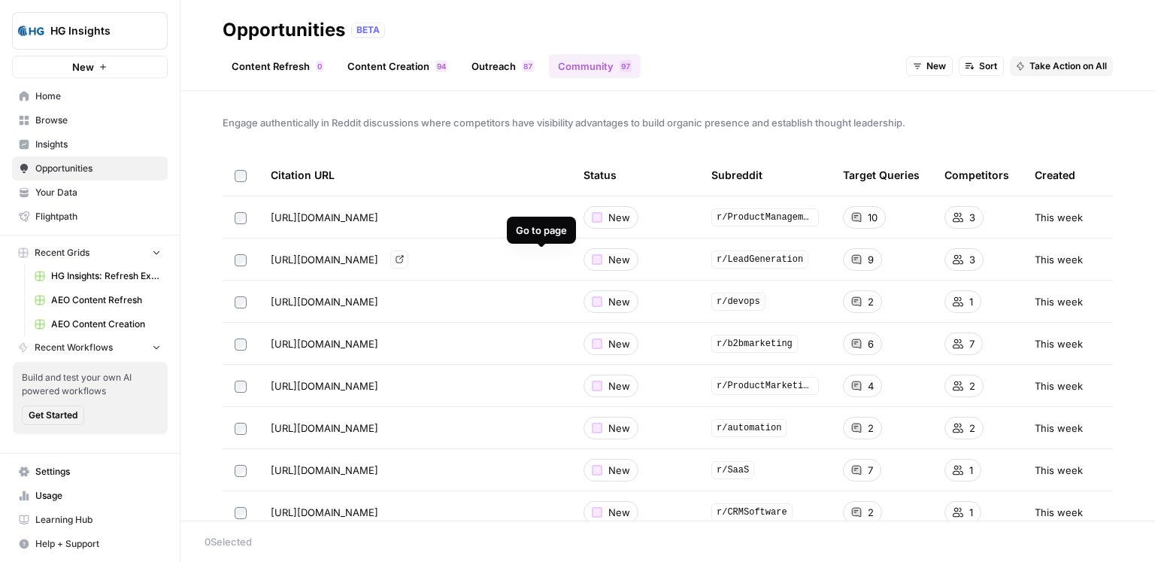
click at [404, 258] on icon "Go to page https://www.reddit.com/r/LeadGeneration/comments/1jh80gi/best_lead_g…" at bounding box center [399, 259] width 8 height 8
click at [510, 123] on span "Engage authentically in Reddit discussions where competitors have visibility ad…" at bounding box center [668, 122] width 890 height 15
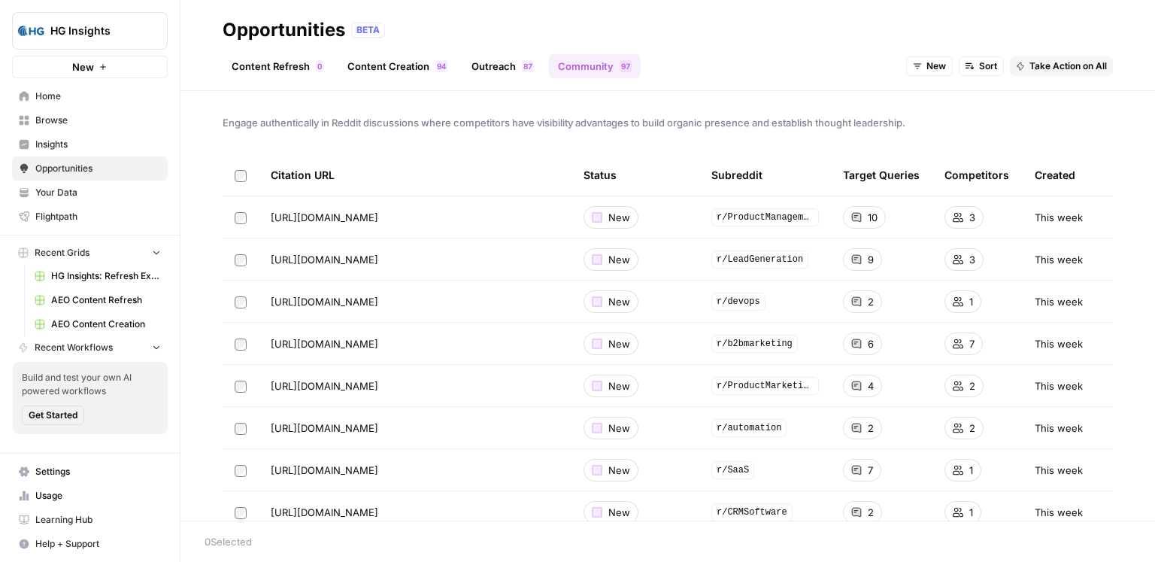
click at [510, 123] on span "Engage authentically in Reddit discussions where competitors have visibility ad…" at bounding box center [668, 122] width 890 height 15
click at [536, 137] on div "Engage authentically in Reddit discussions where competitors have visibility ad…" at bounding box center [667, 305] width 974 height 429
click at [537, 139] on div "Engage authentically in Reddit discussions where competitors have visibility ad…" at bounding box center [667, 305] width 974 height 429
click at [630, 141] on div "Engage authentically in Reddit discussions where competitors have visibility ad…" at bounding box center [667, 305] width 974 height 429
click at [1117, 545] on span "Take Action on Selected" at bounding box center [1073, 541] width 104 height 14
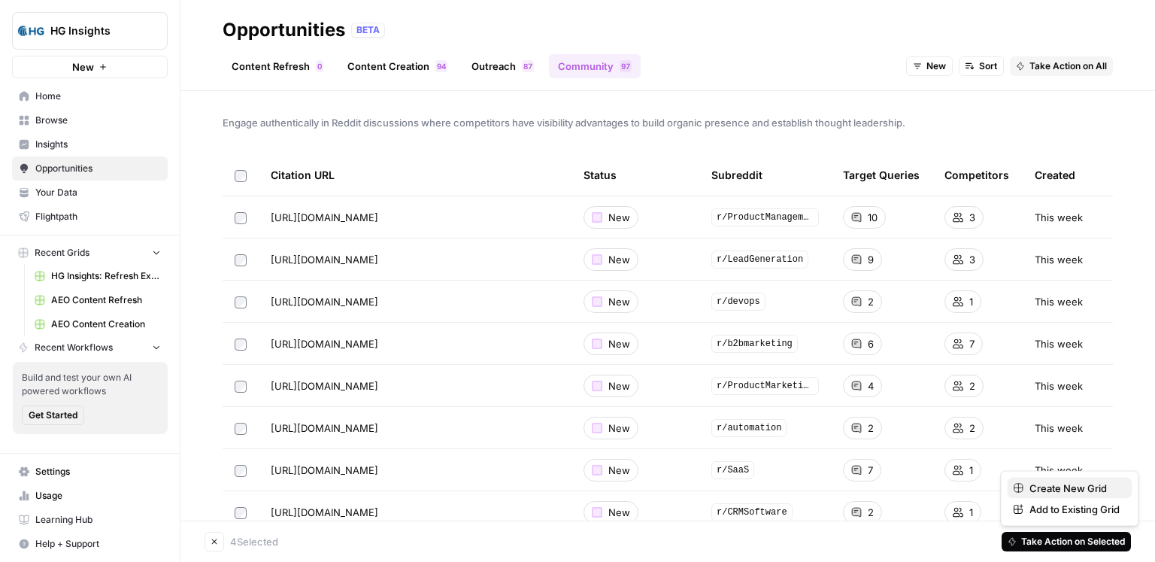
click at [1080, 489] on span "Create New Grid" at bounding box center [1074, 487] width 90 height 15
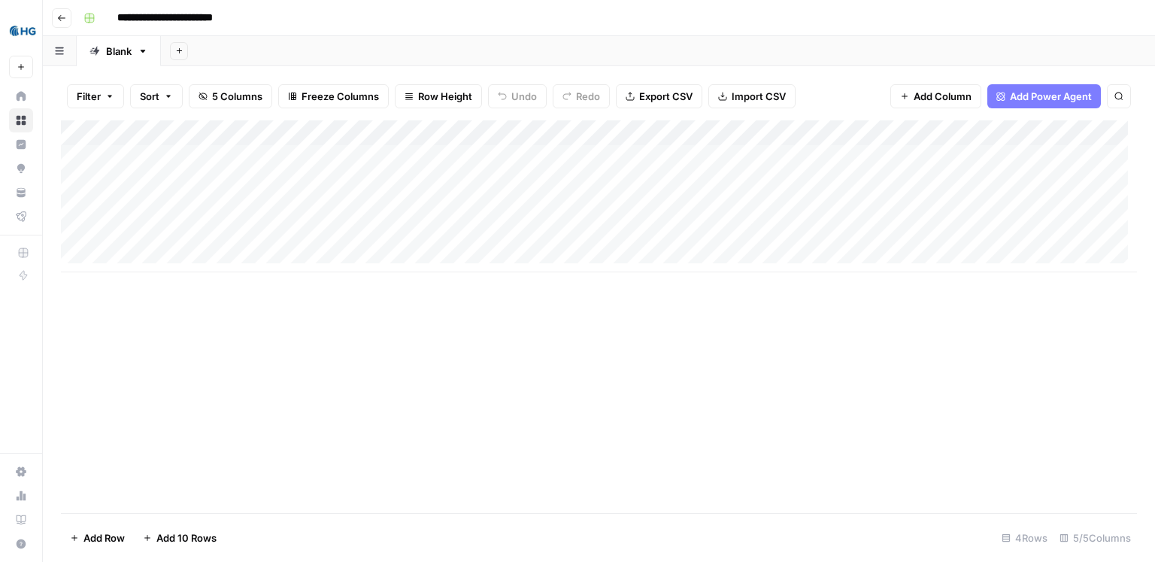
click at [534, 53] on div "Add Sheet" at bounding box center [658, 51] width 994 height 30
drag, startPoint x: 524, startPoint y: 162, endPoint x: 523, endPoint y: 242, distance: 80.4
click at [523, 242] on div "Add Column" at bounding box center [599, 196] width 1076 height 152
click at [496, 344] on div "Add Column" at bounding box center [599, 316] width 1076 height 392
drag, startPoint x: 376, startPoint y: 161, endPoint x: 373, endPoint y: 242, distance: 81.2
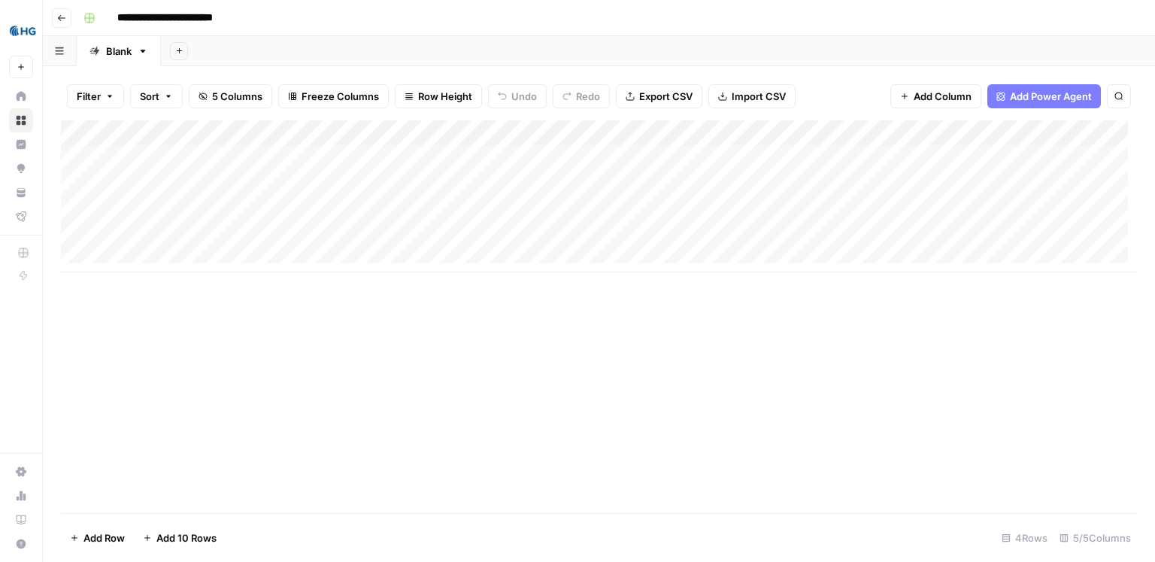
click at [373, 242] on div "Add Column" at bounding box center [599, 196] width 1076 height 152
click at [550, 297] on div "Add Column" at bounding box center [599, 316] width 1076 height 392
drag, startPoint x: 719, startPoint y: 159, endPoint x: 707, endPoint y: 256, distance: 97.7
click at [707, 256] on div "Add Column" at bounding box center [599, 196] width 1076 height 152
click at [541, 45] on div "Add Sheet" at bounding box center [658, 51] width 994 height 30
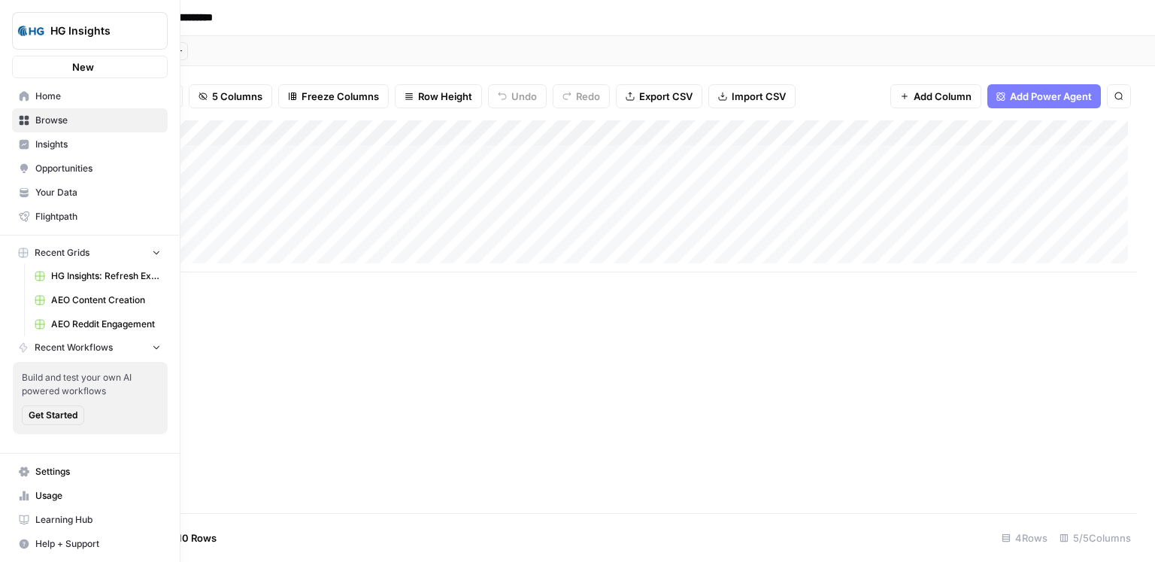
click at [30, 95] on link "Home" at bounding box center [90, 96] width 156 height 24
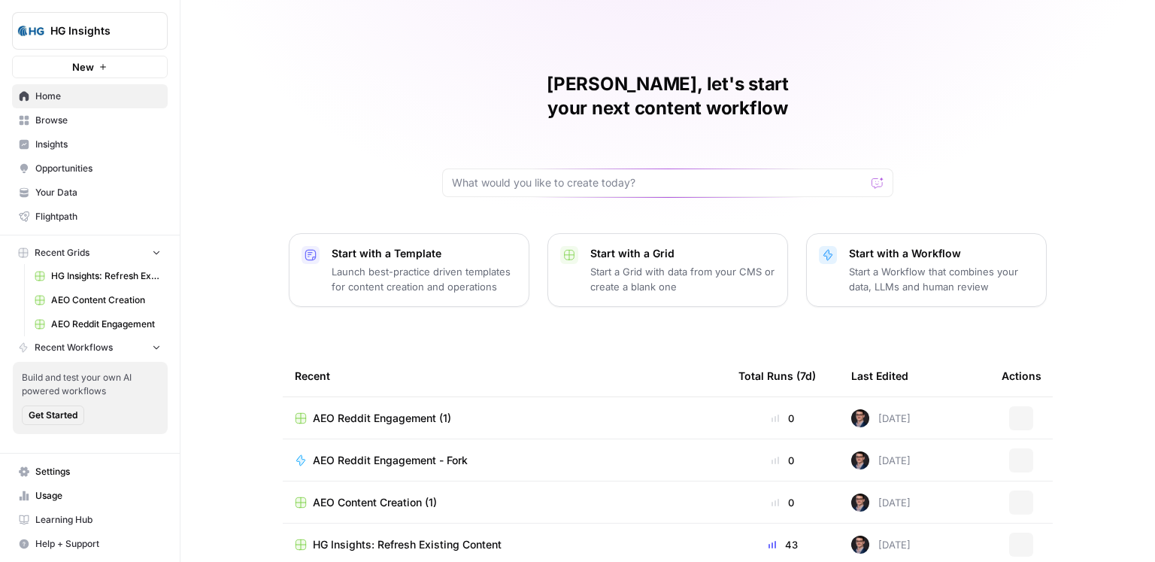
click at [647, 51] on div "[PERSON_NAME], let's start your next content workflow Start with a Template Lau…" at bounding box center [667, 358] width 974 height 716
click at [646, 46] on div "[PERSON_NAME], let's start your next content workflow Start with a Template Lau…" at bounding box center [667, 358] width 974 height 716
